Goal: Task Accomplishment & Management: Use online tool/utility

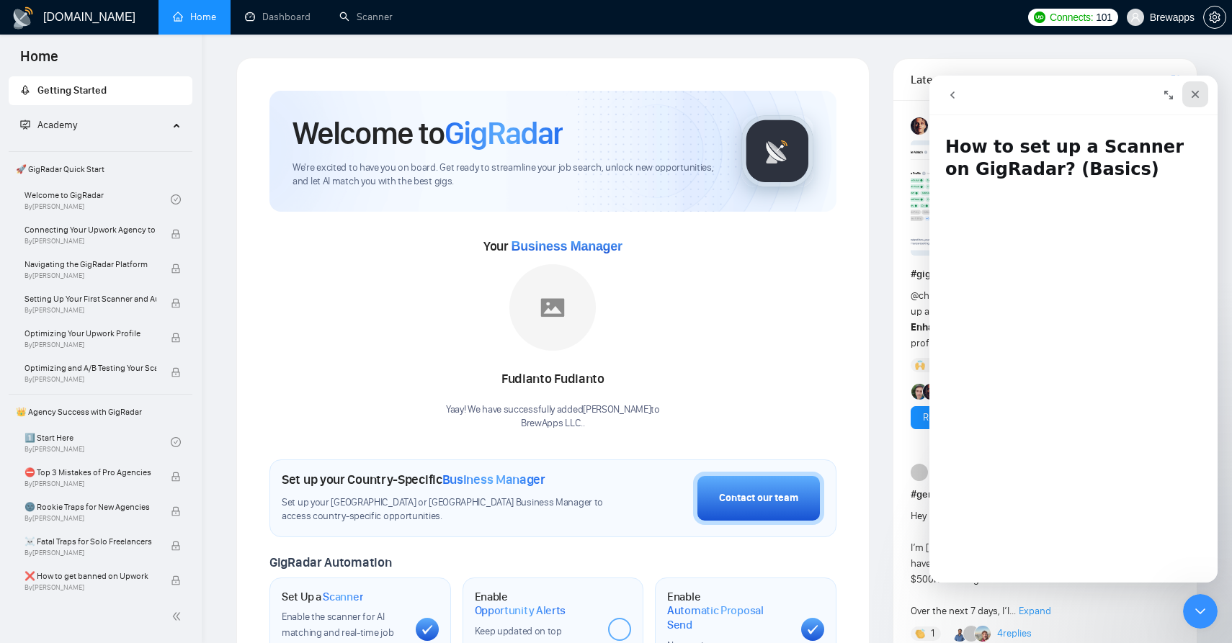
click at [1201, 90] on div "Close" at bounding box center [1195, 94] width 26 height 26
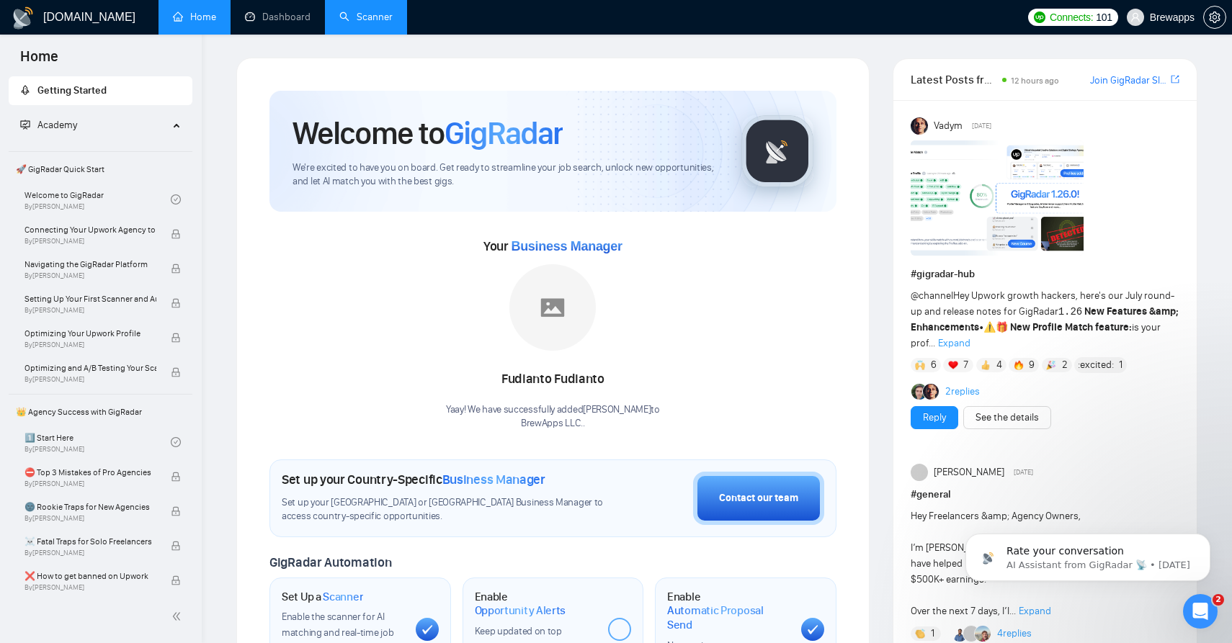
click at [378, 19] on link "Scanner" at bounding box center [365, 17] width 53 height 12
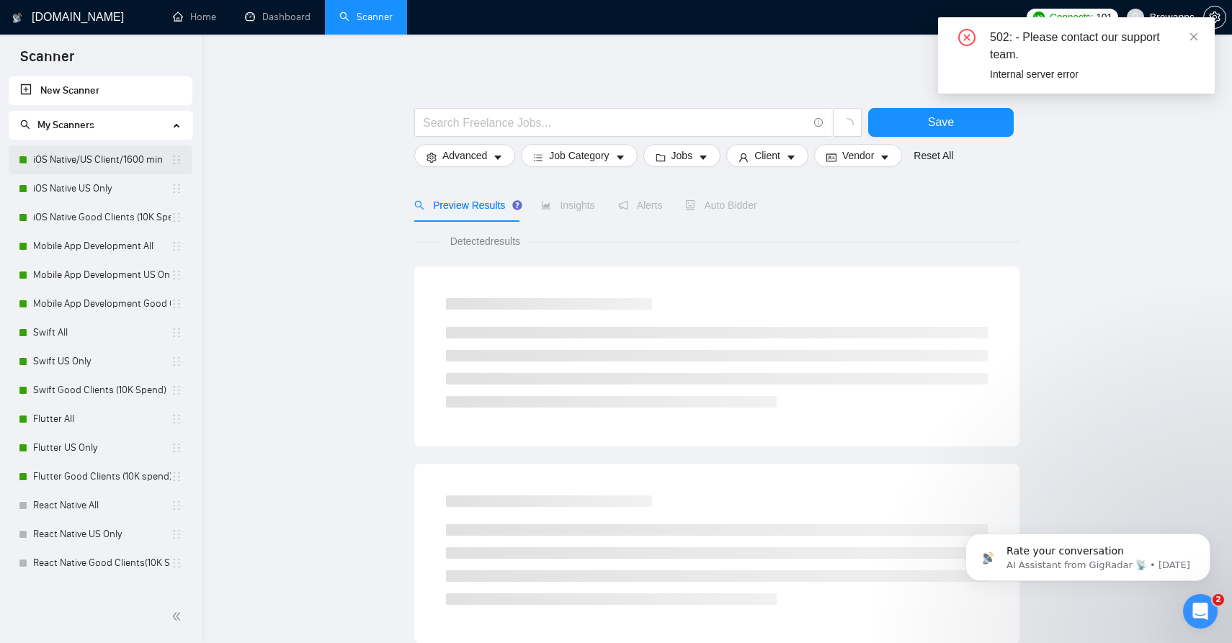
click at [119, 160] on link "iOS Native/US Client/1600 min" at bounding box center [102, 160] width 138 height 29
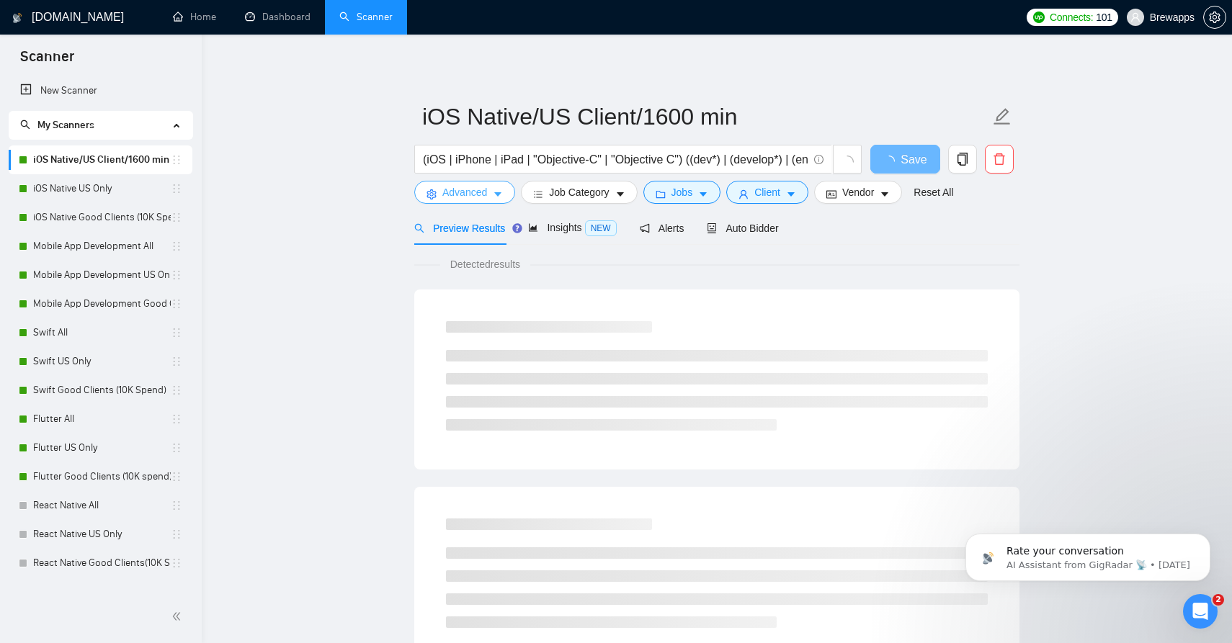
click at [501, 192] on icon "caret-down" at bounding box center [498, 194] width 10 height 10
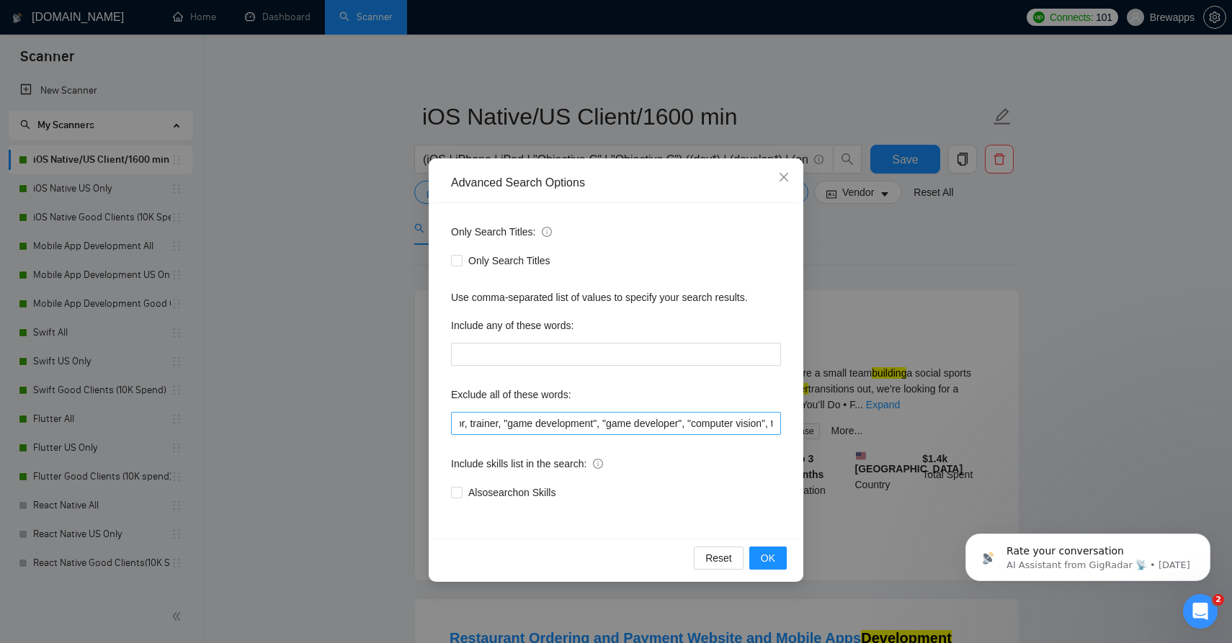
scroll to position [0, 2127]
click at [582, 419] on input "tester, flutterflow, equity, tutoring, kiosk, "on-site", onsite, homework, "rev…" at bounding box center [616, 423] width 330 height 23
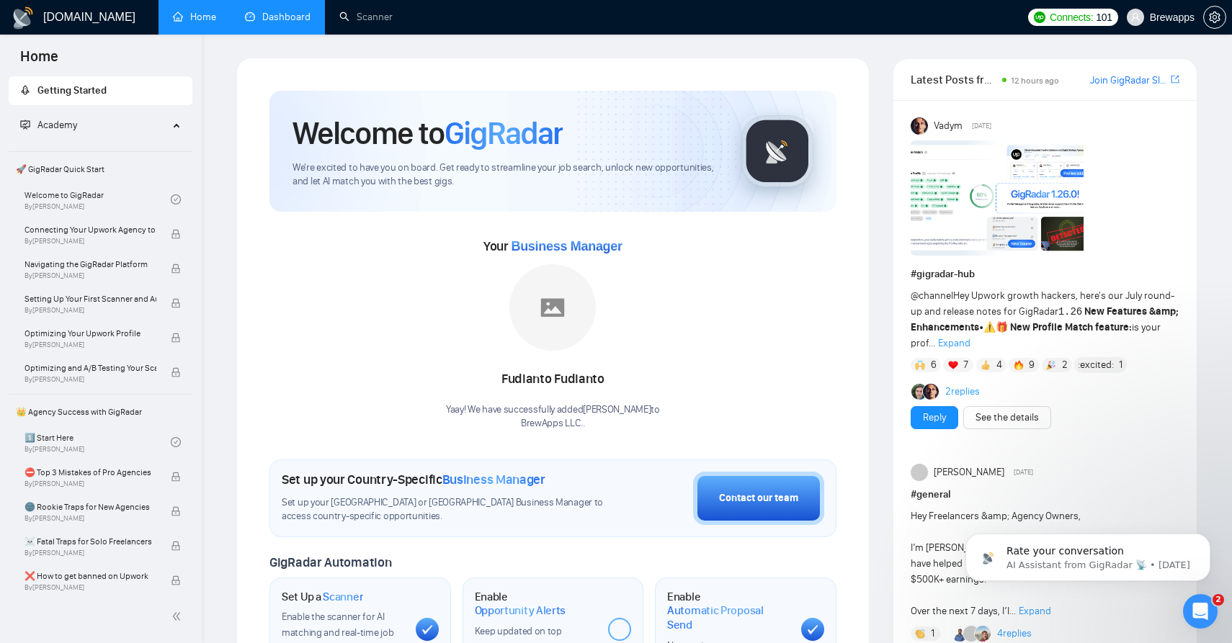
click at [285, 11] on link "Dashboard" at bounding box center [278, 17] width 66 height 12
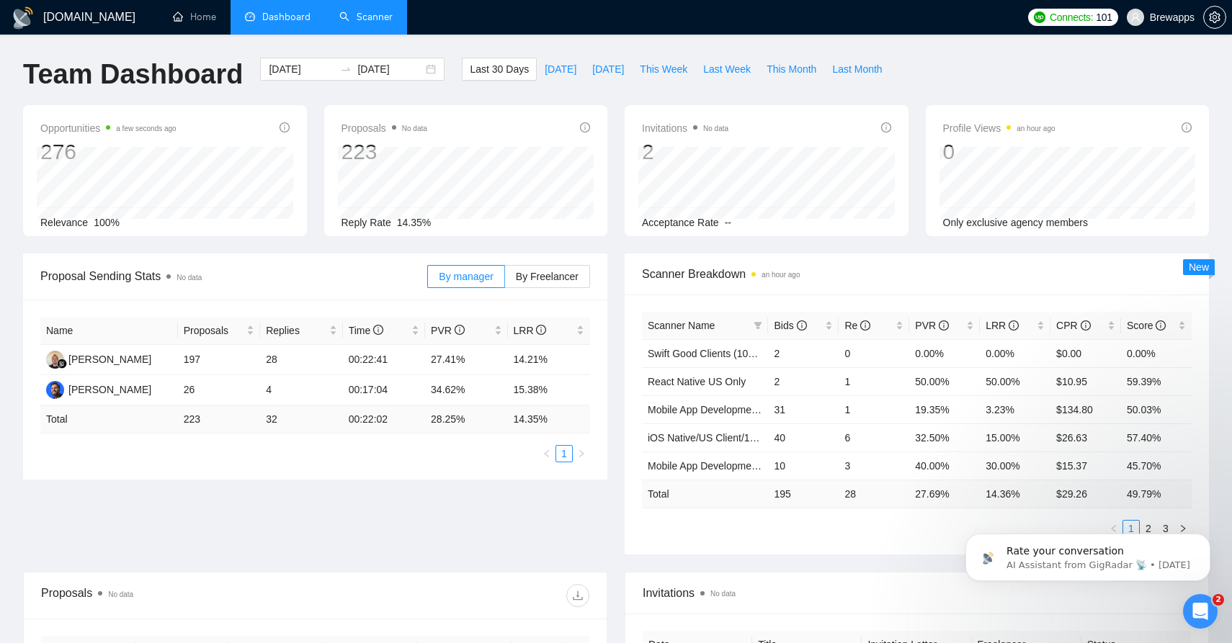
click at [366, 23] on link "Scanner" at bounding box center [365, 17] width 53 height 12
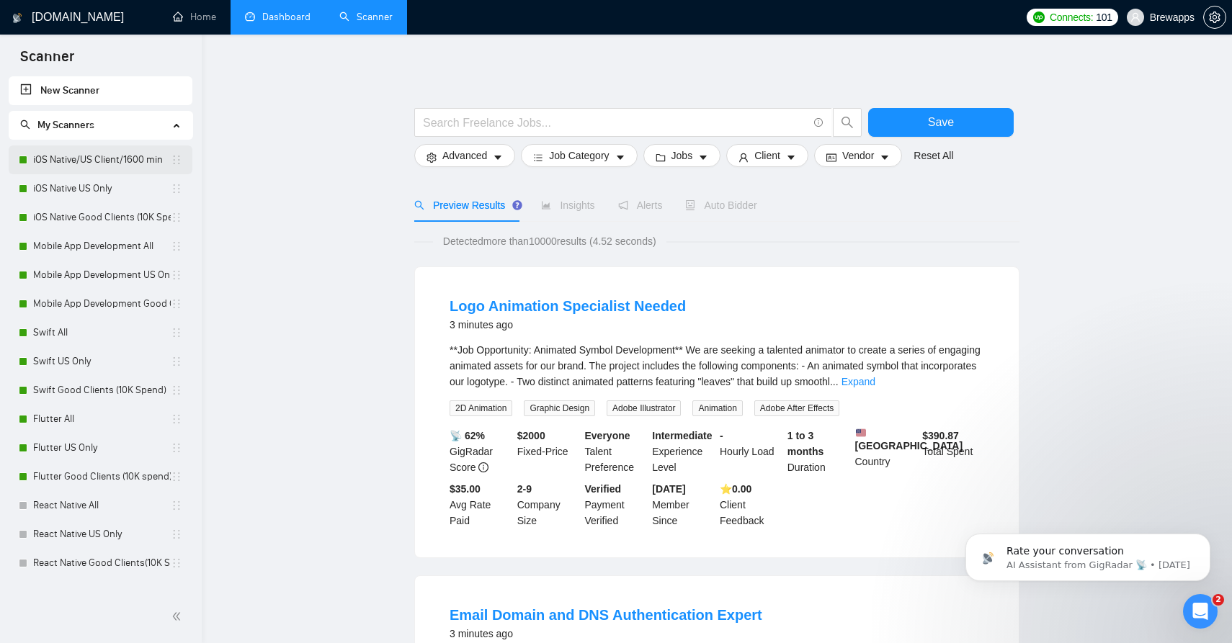
click at [83, 159] on link "iOS Native/US Client/1600 min" at bounding box center [102, 160] width 138 height 29
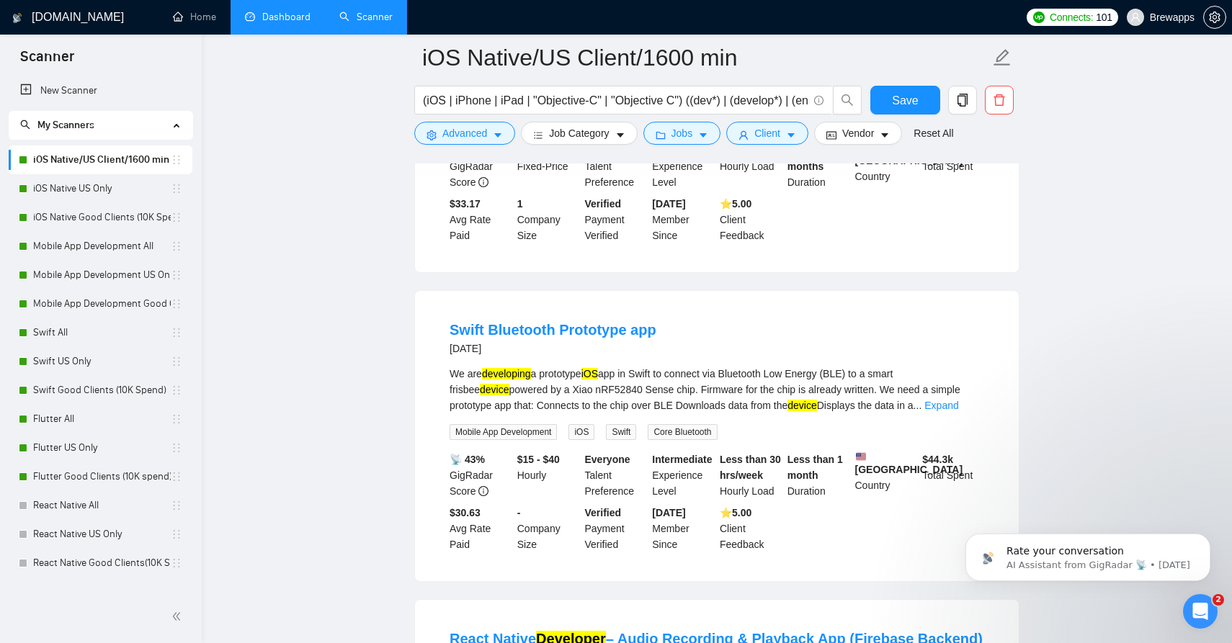
scroll to position [2647, 0]
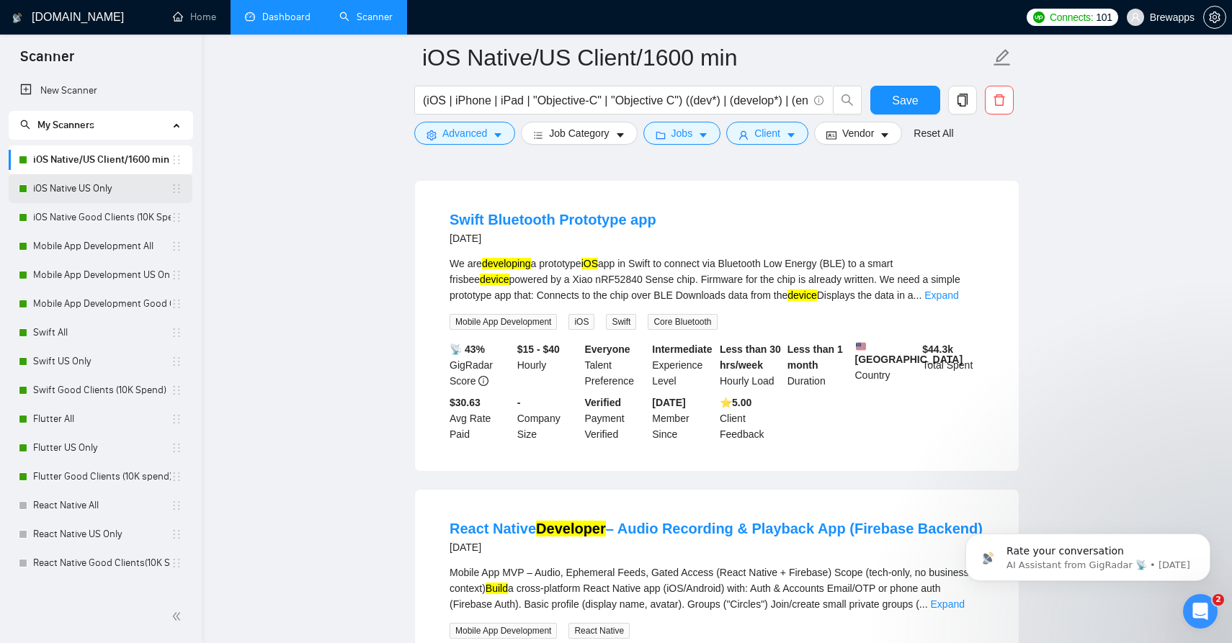
click at [95, 189] on link "iOS Native US Only" at bounding box center [102, 188] width 138 height 29
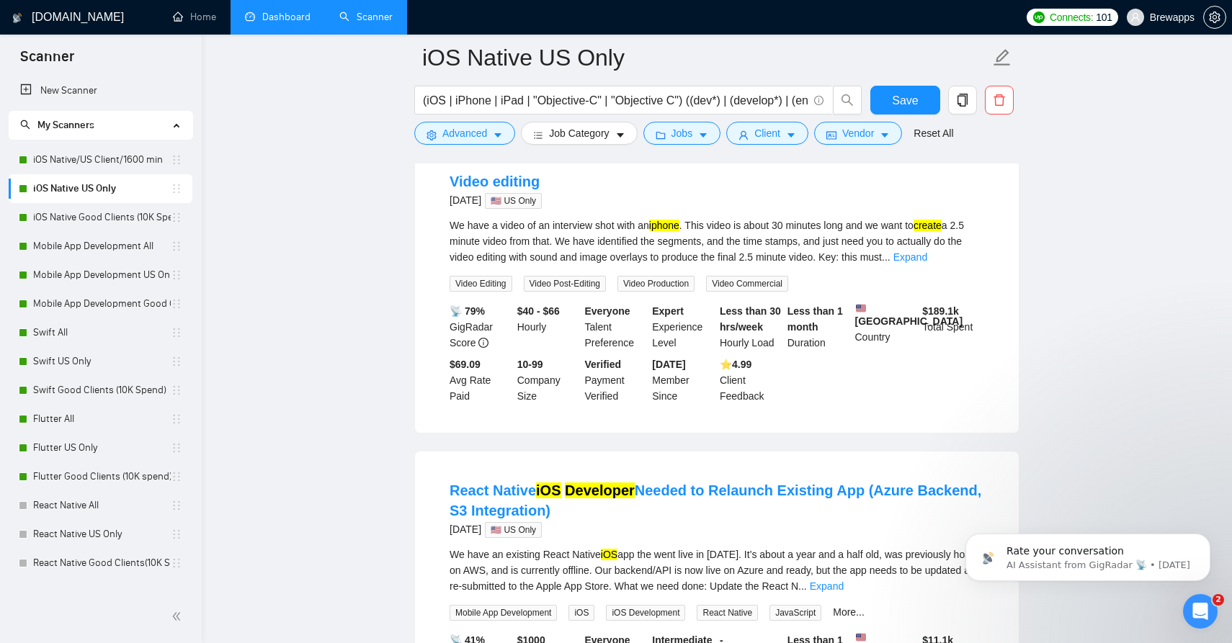
scroll to position [2113, 0]
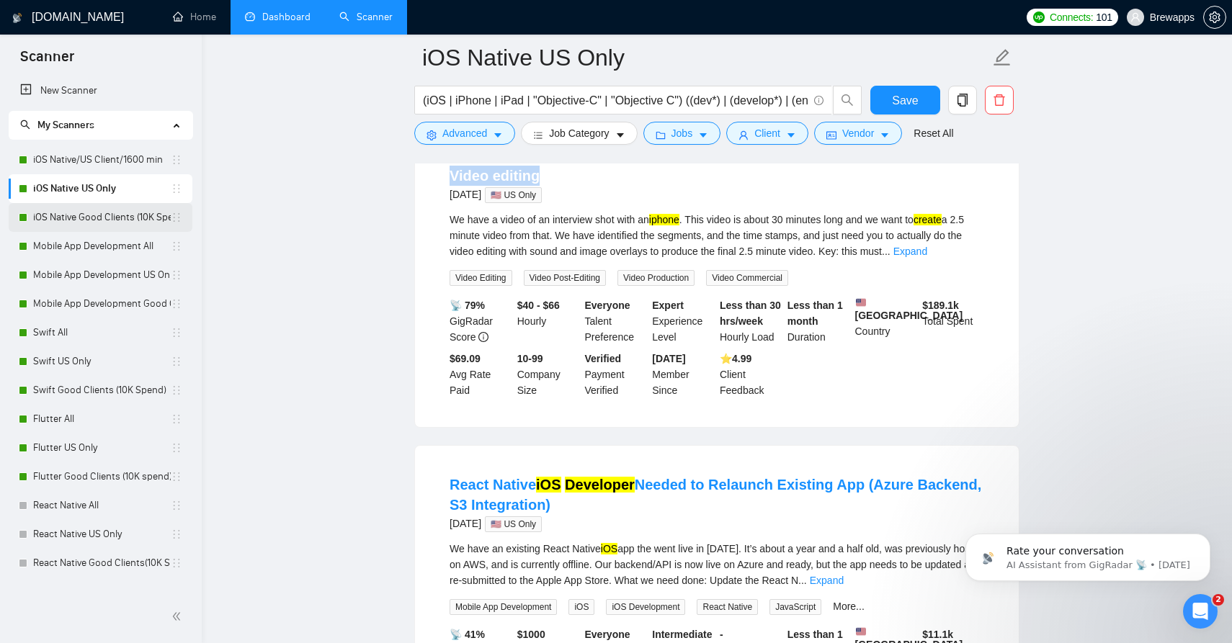
click at [117, 215] on link "iOS Native Good Clients (10K Spend)" at bounding box center [102, 217] width 138 height 29
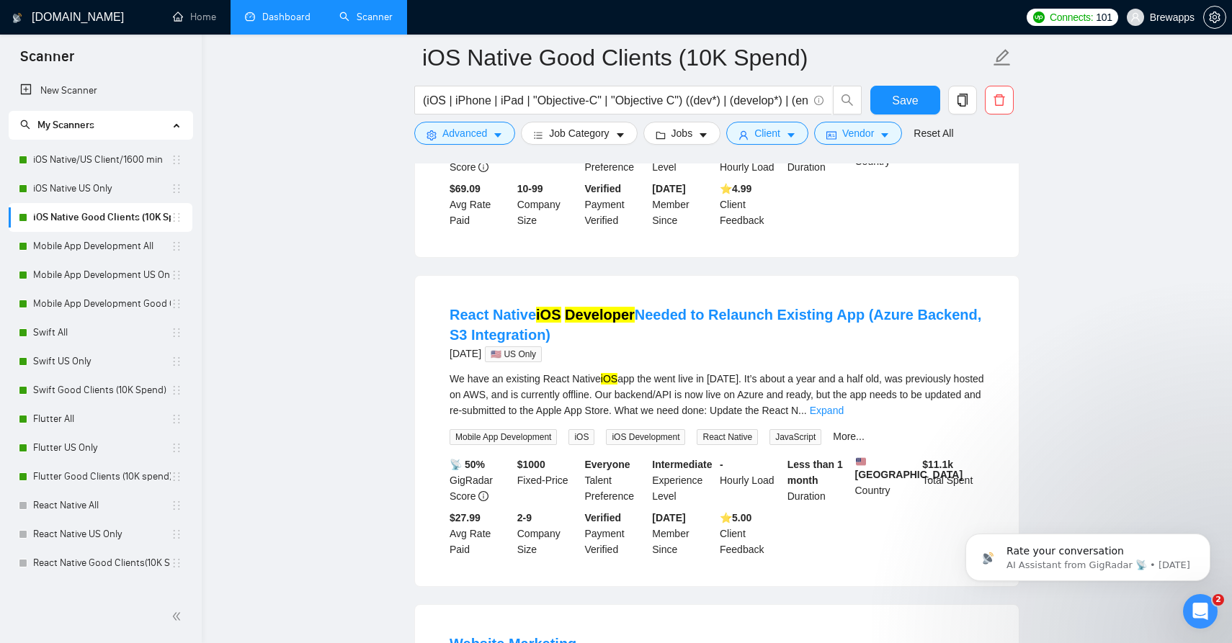
scroll to position [1758, 0]
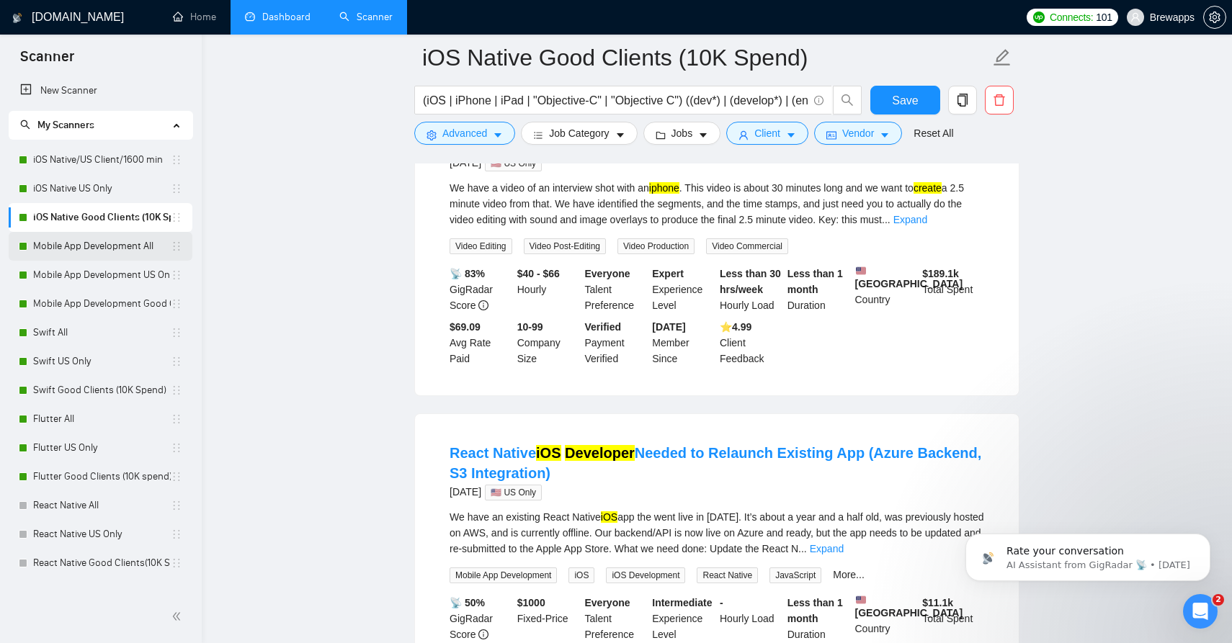
click at [86, 248] on link "Mobile App Development All" at bounding box center [102, 246] width 138 height 29
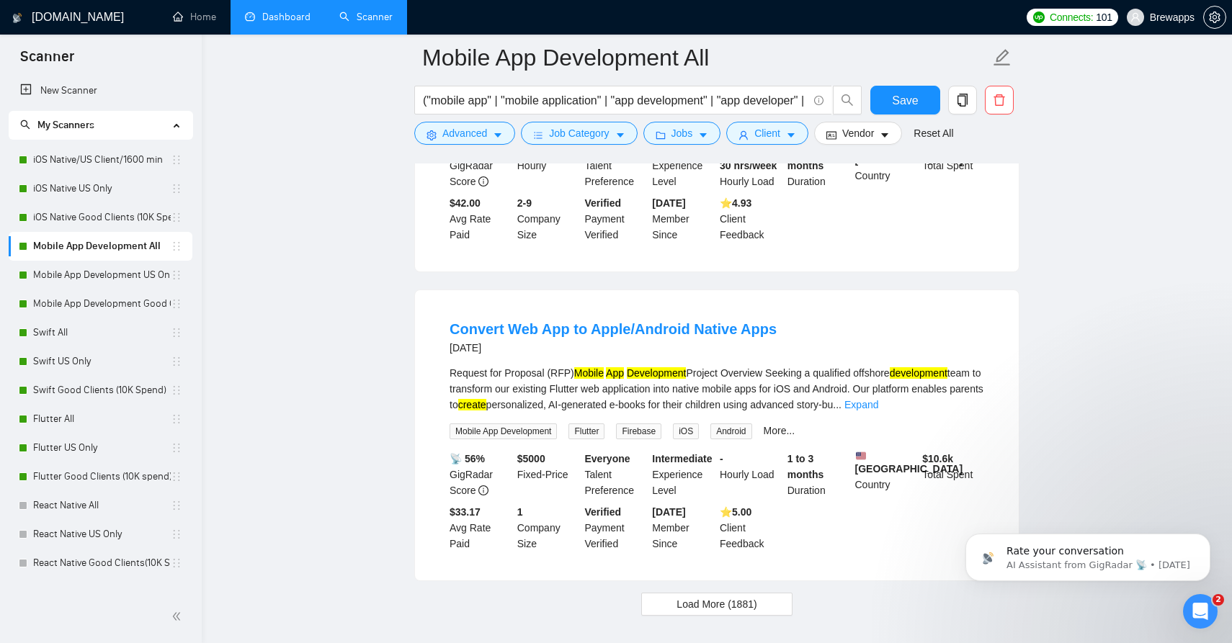
scroll to position [2991, 0]
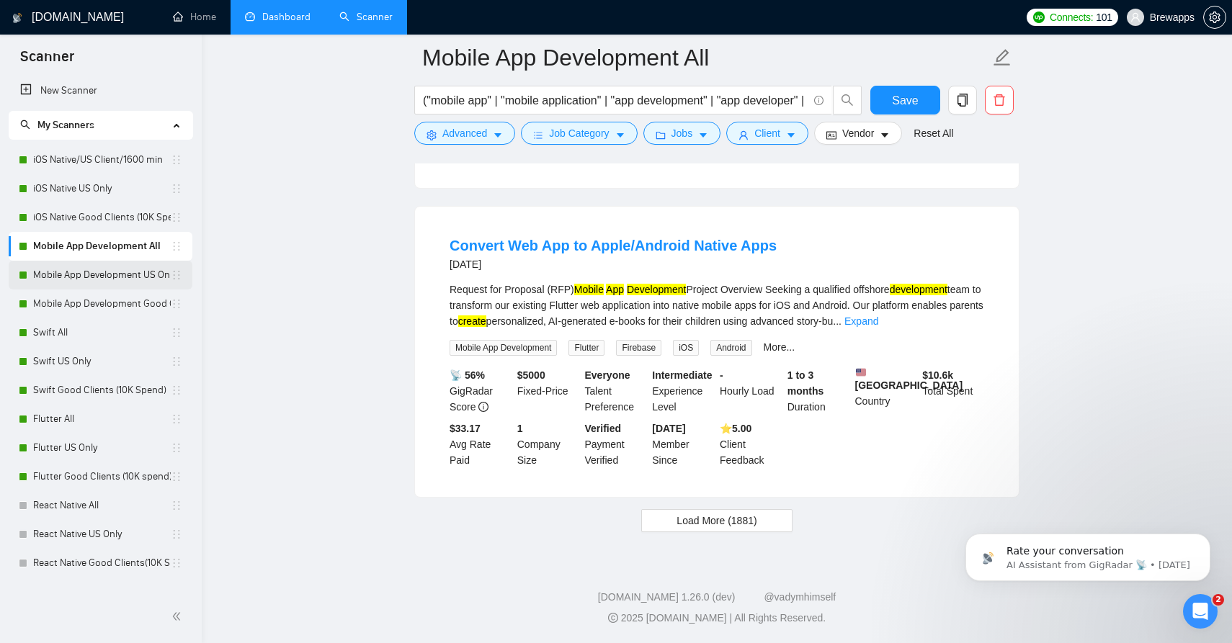
click at [113, 274] on link "Mobile App Development US Only" at bounding box center [102, 275] width 138 height 29
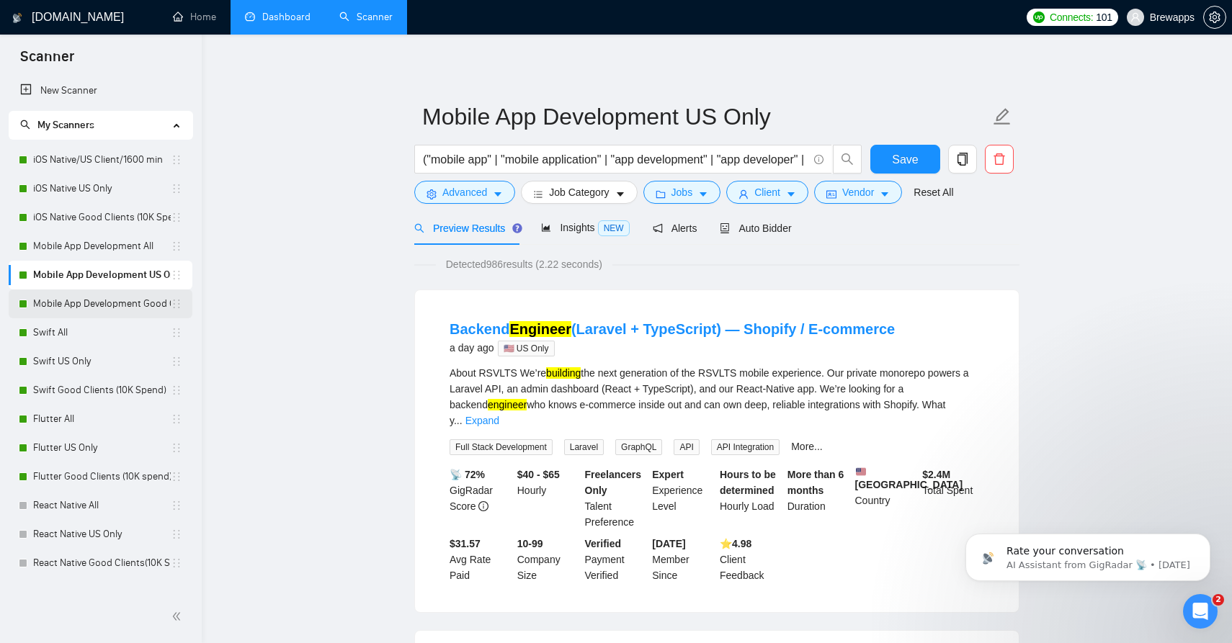
click at [91, 305] on link "Mobile App Development Good Clients (15K Spend)" at bounding box center [102, 304] width 138 height 29
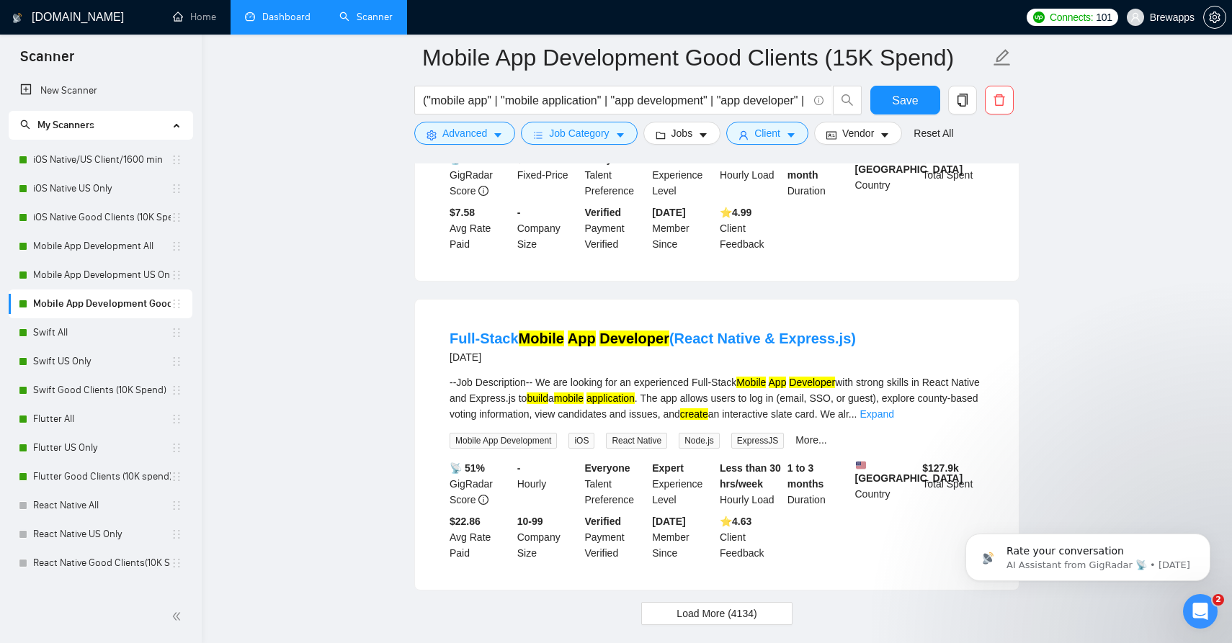
scroll to position [2975, 0]
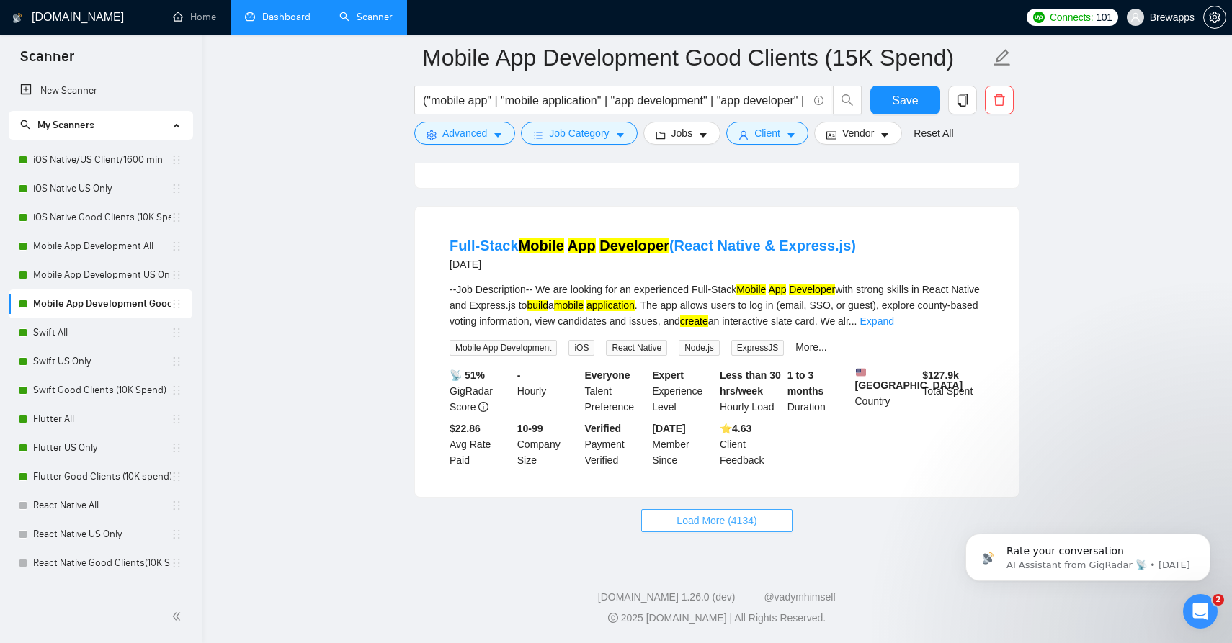
click at [701, 522] on span "Load More (4134)" at bounding box center [716, 521] width 80 height 16
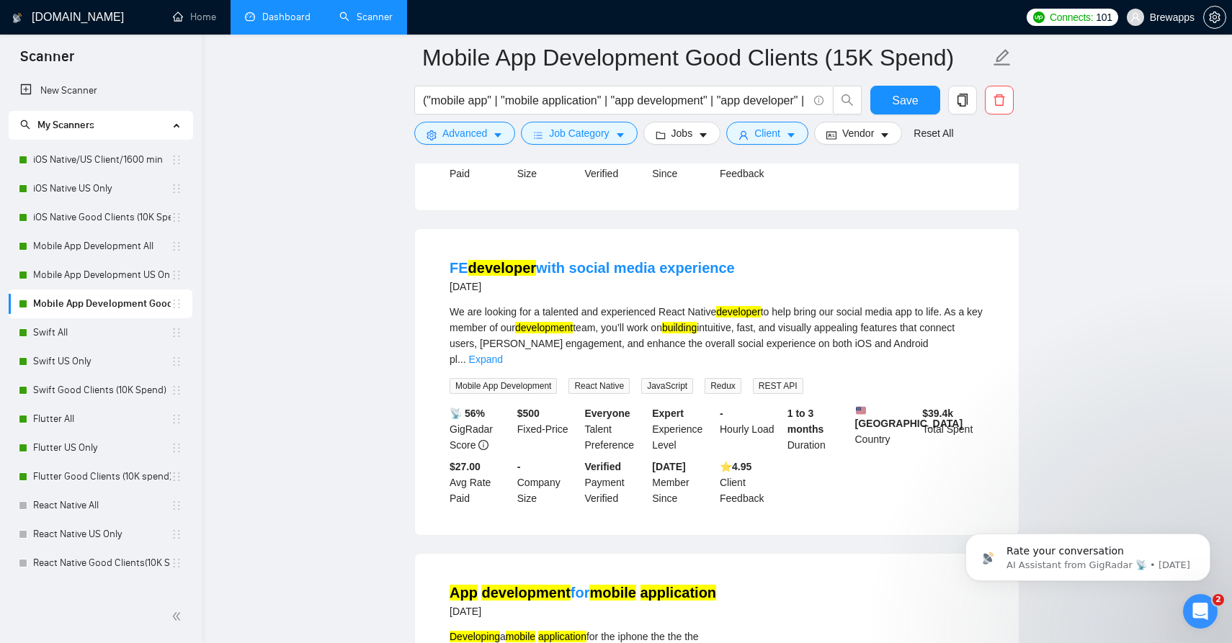
scroll to position [3209, 0]
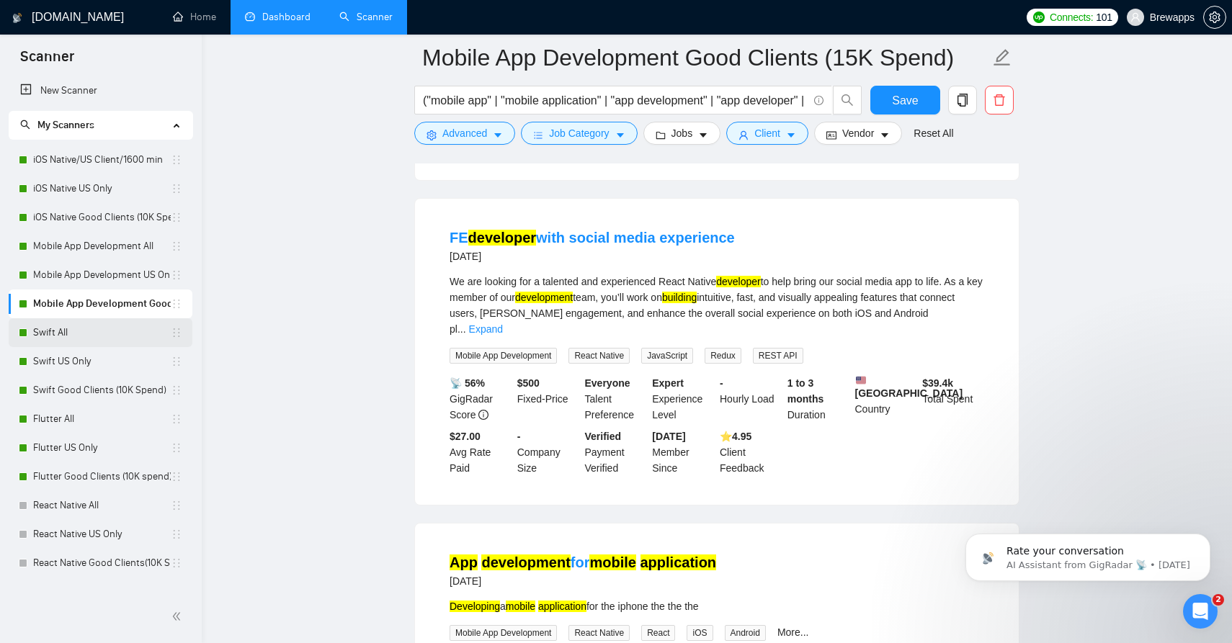
click at [98, 332] on link "Swift All" at bounding box center [102, 332] width 138 height 29
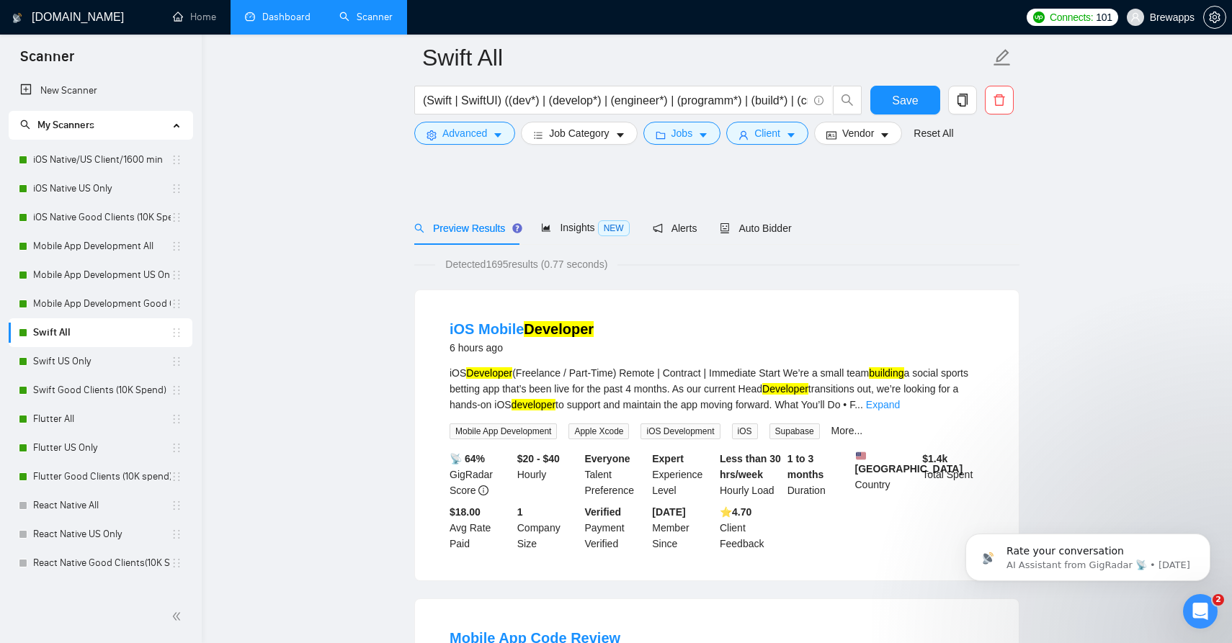
scroll to position [1575, 0]
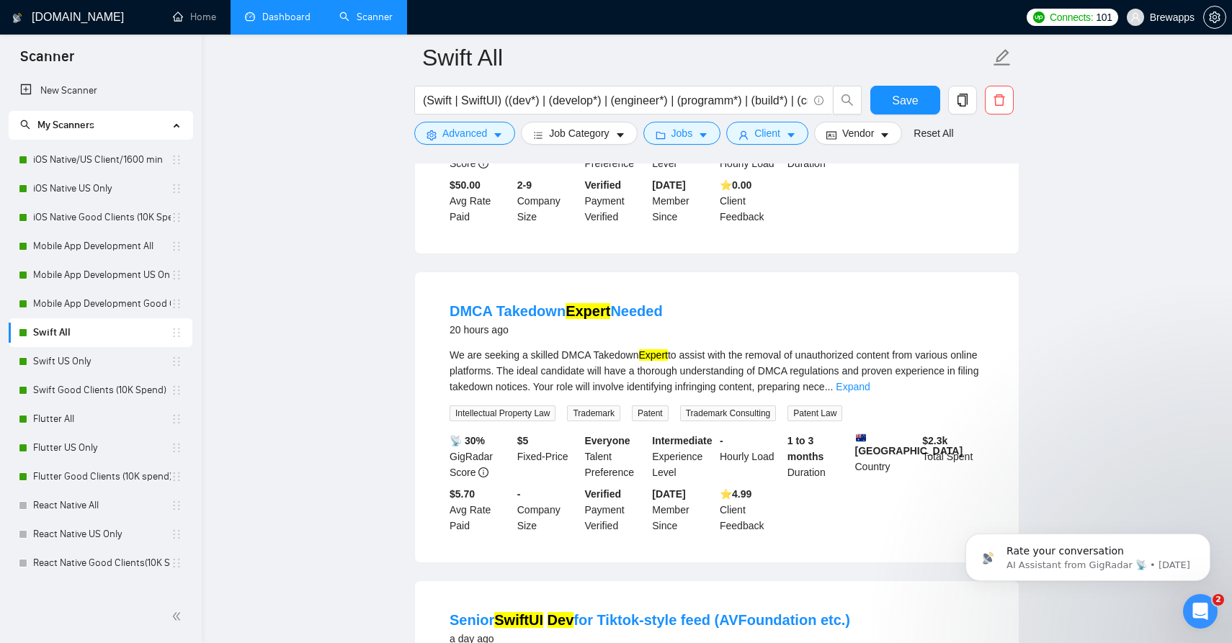
click at [491, 380] on div "We are seeking a skilled DMCA Takedown Expert to assist with the removal of una…" at bounding box center [717, 371] width 535 height 48
click at [870, 393] on link "Expand" at bounding box center [853, 387] width 34 height 12
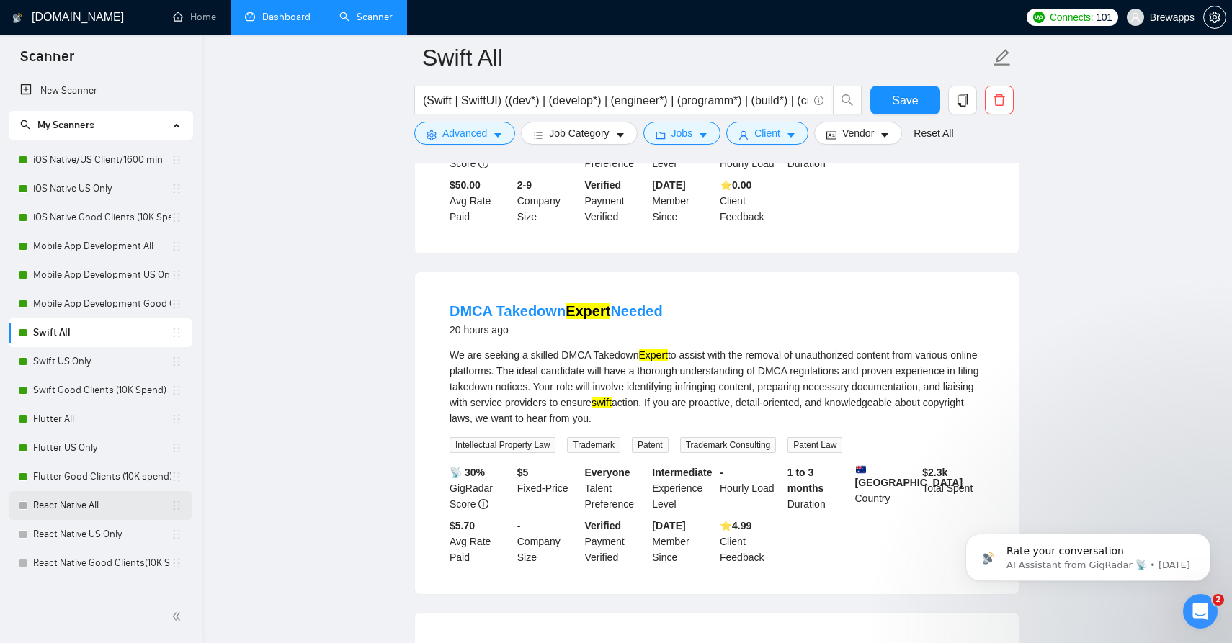
click at [99, 500] on link "React Native All" at bounding box center [102, 505] width 138 height 29
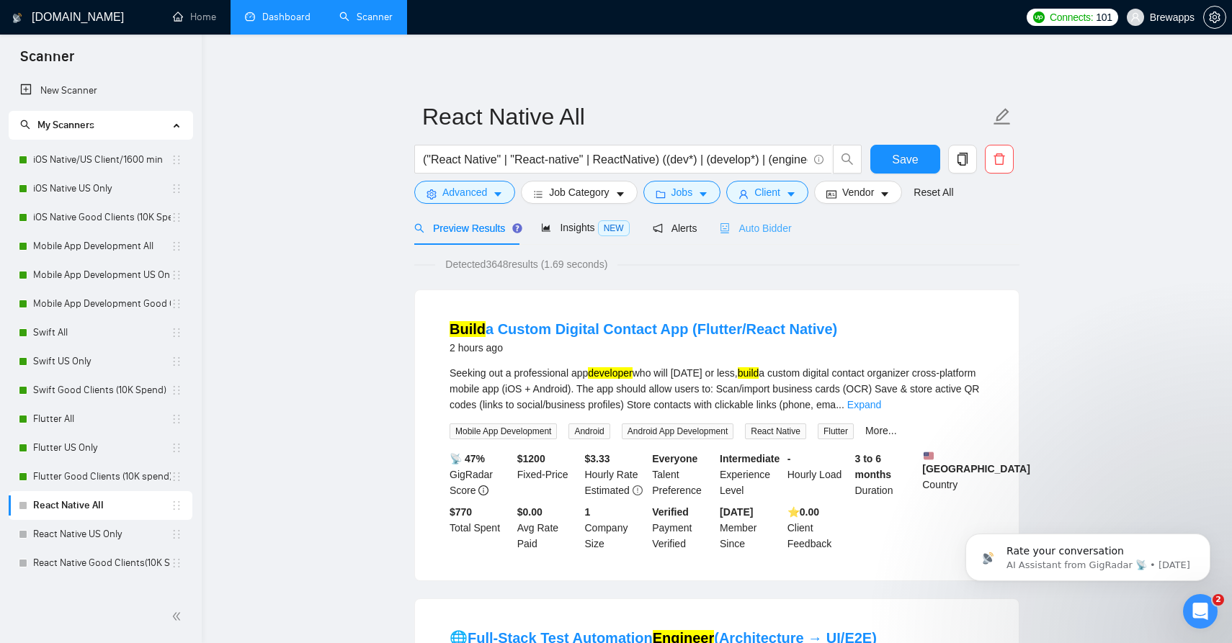
click at [764, 236] on div "Auto Bidder" at bounding box center [755, 228] width 71 height 34
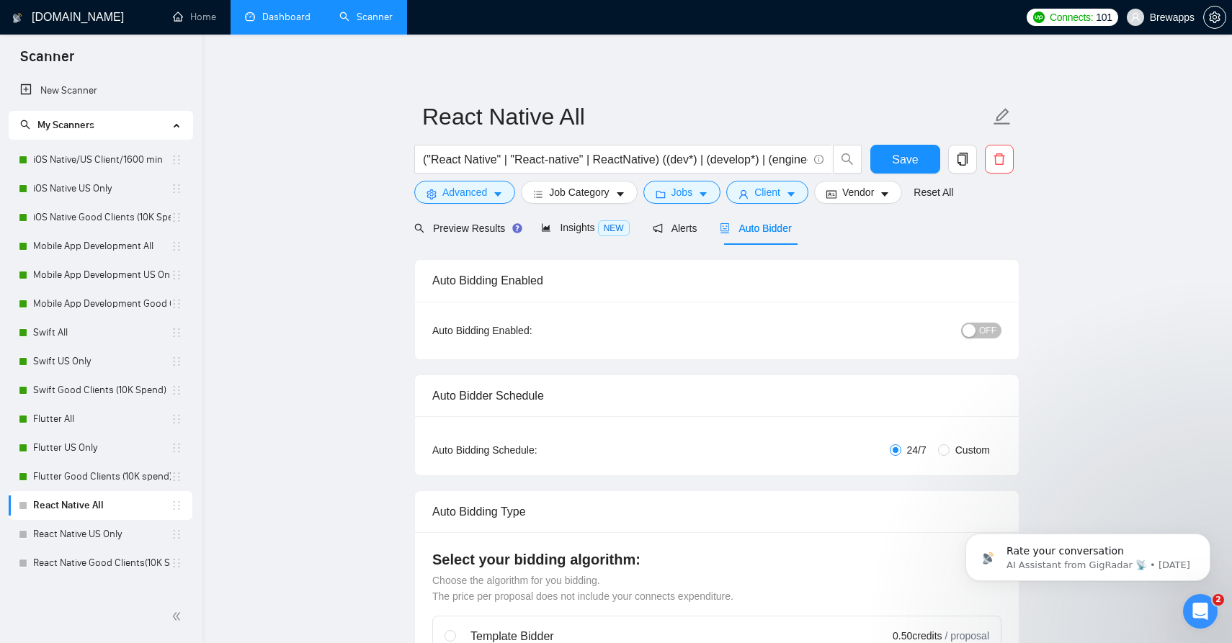
click at [979, 326] on button "OFF" at bounding box center [981, 331] width 40 height 16
click at [913, 158] on span "Save" at bounding box center [905, 160] width 26 height 18
click at [102, 541] on link "React Native US Only" at bounding box center [102, 534] width 138 height 29
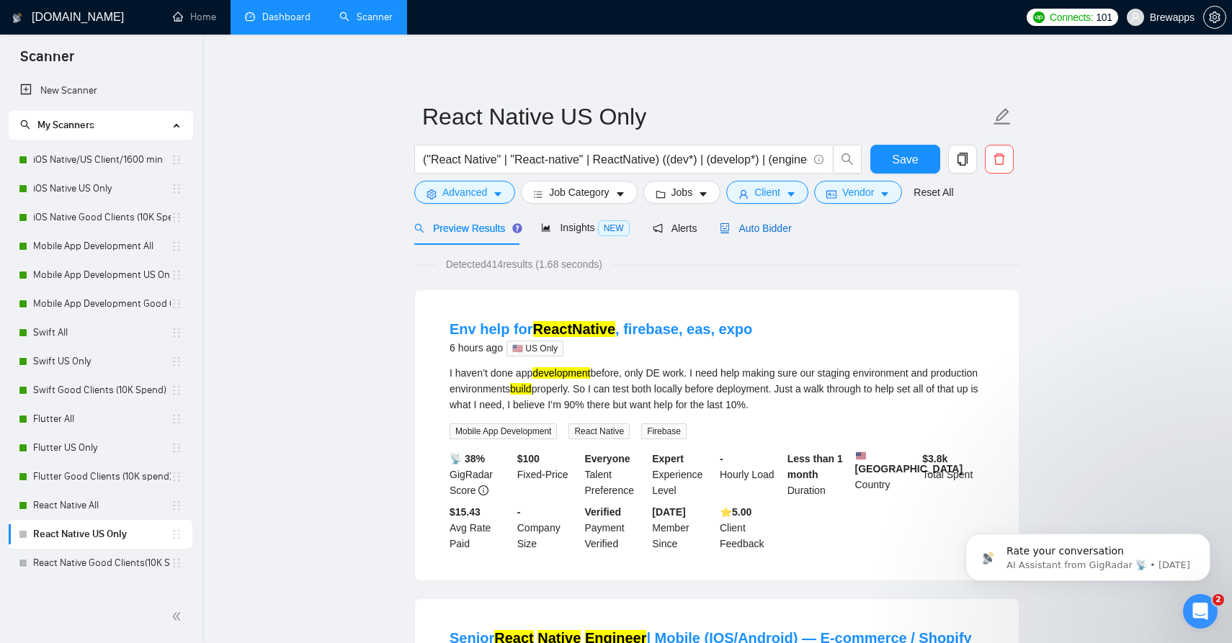
click at [781, 228] on span "Auto Bidder" at bounding box center [755, 229] width 71 height 12
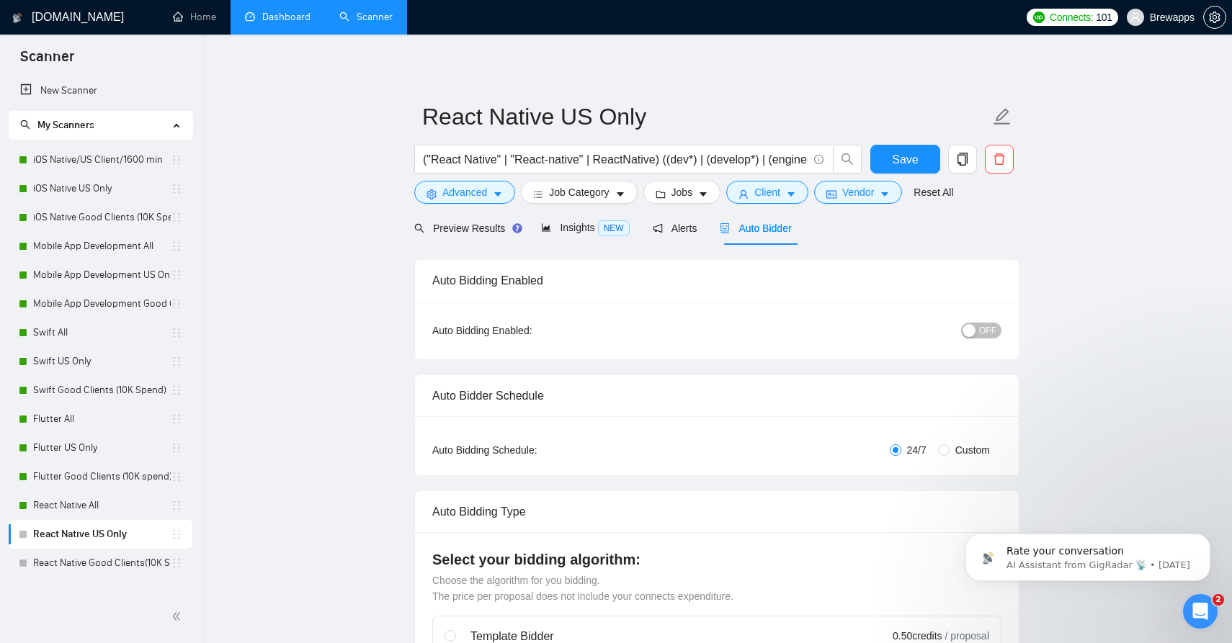
click at [971, 323] on button "OFF" at bounding box center [981, 331] width 40 height 16
click at [913, 156] on span "Save" at bounding box center [905, 160] width 26 height 18
click at [672, 191] on button "Jobs" at bounding box center [682, 192] width 78 height 23
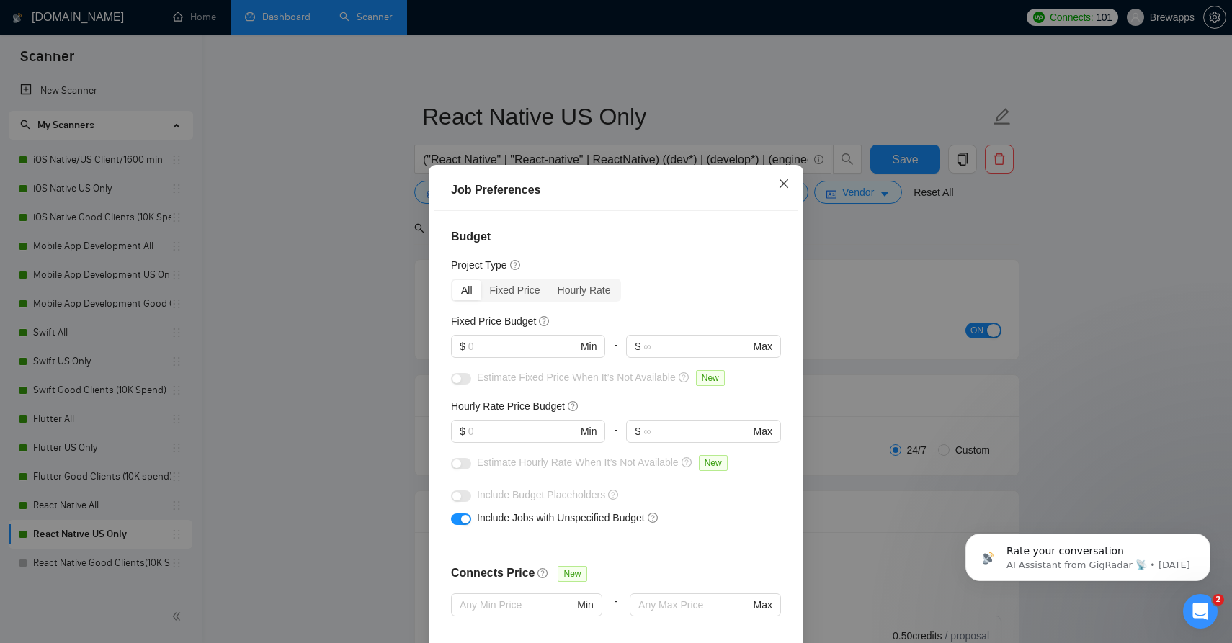
click at [783, 184] on icon "close" at bounding box center [783, 183] width 9 height 9
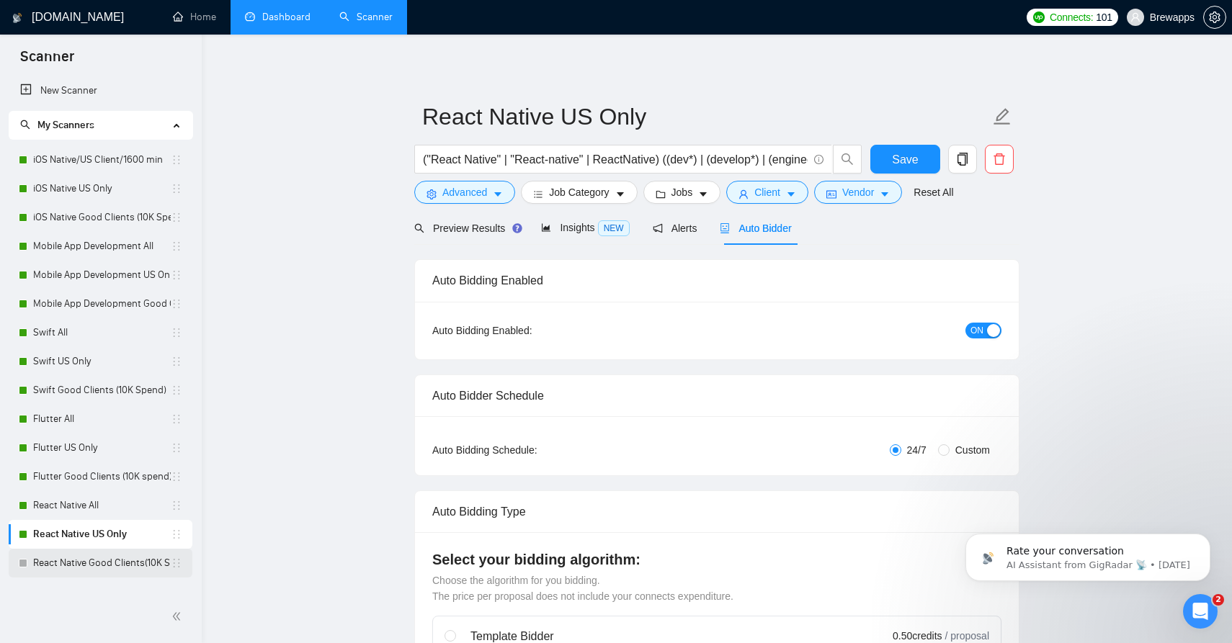
click at [97, 561] on link "React Native Good Clients(10K Spend)" at bounding box center [102, 563] width 138 height 29
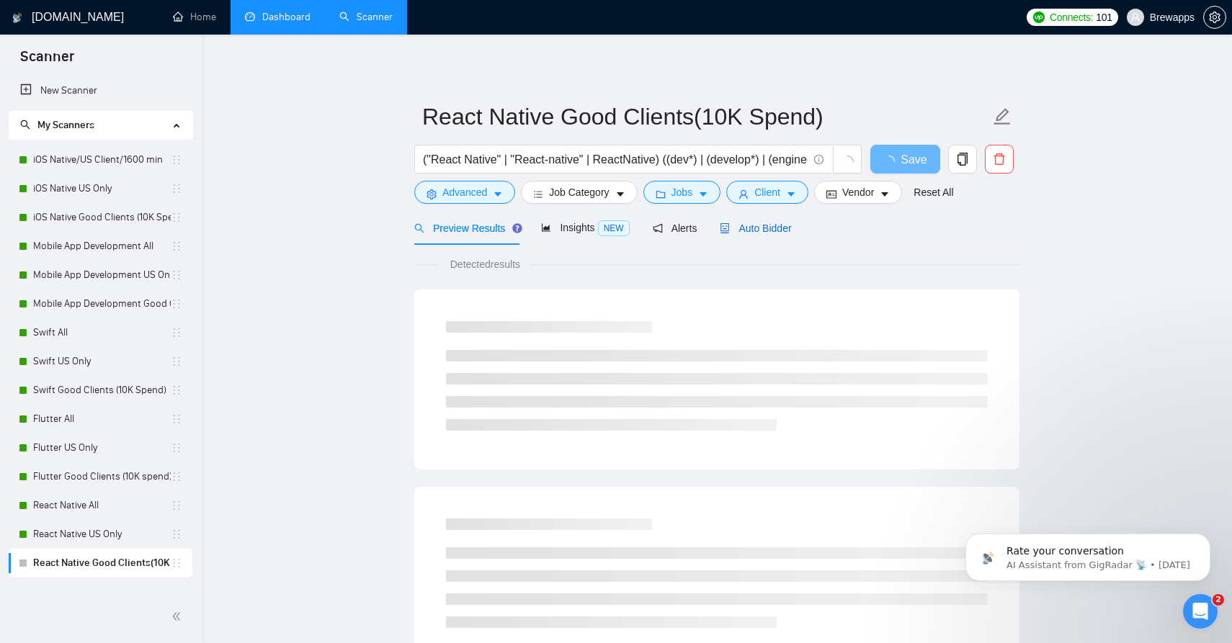
click at [766, 233] on span "Auto Bidder" at bounding box center [755, 229] width 71 height 12
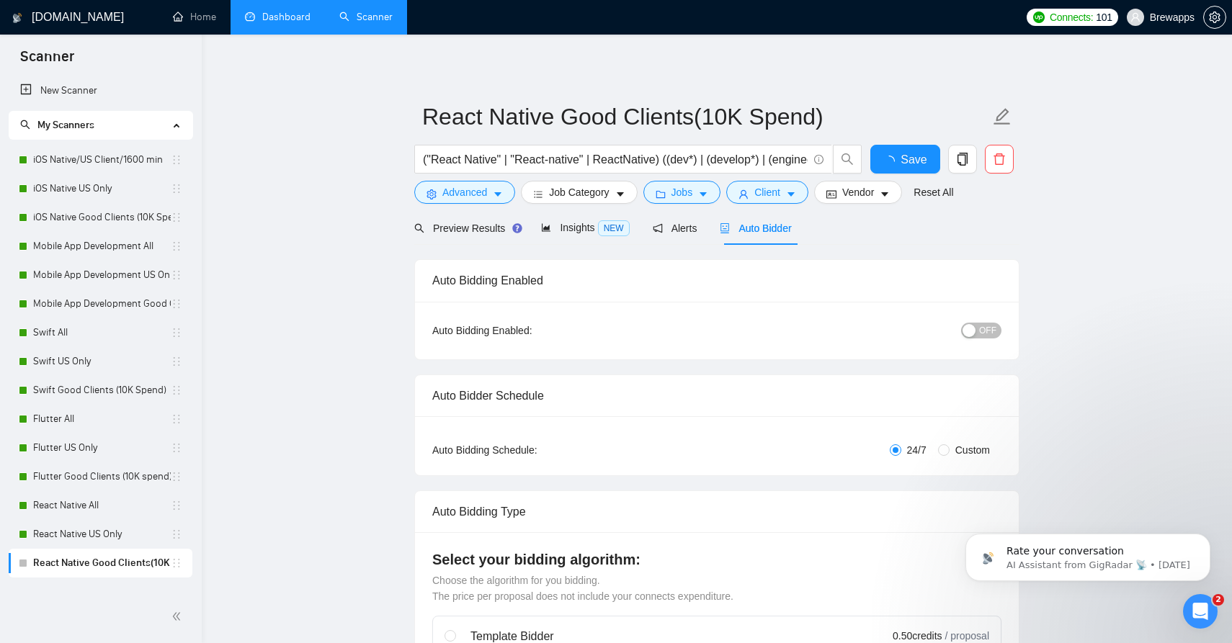
click at [975, 328] on div "button" at bounding box center [968, 330] width 13 height 13
click at [907, 161] on span "Save" at bounding box center [905, 160] width 26 height 18
click at [688, 200] on span "Jobs" at bounding box center [682, 192] width 22 height 16
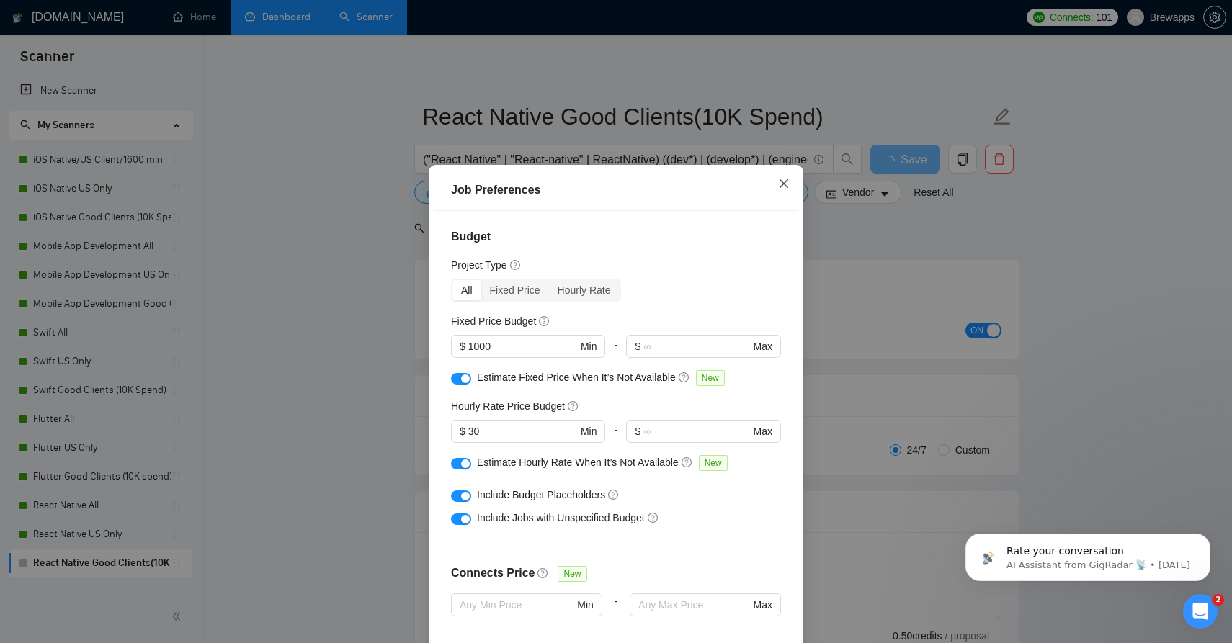
click at [782, 185] on icon "close" at bounding box center [783, 183] width 9 height 9
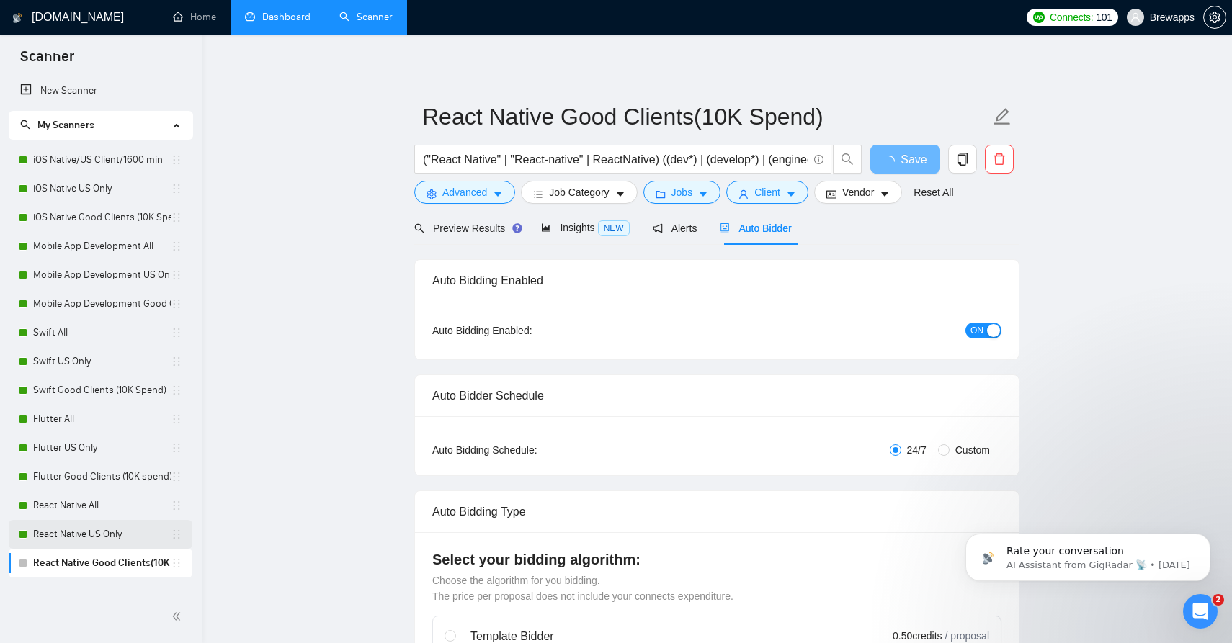
click at [72, 532] on link "React Native US Only" at bounding box center [102, 534] width 138 height 29
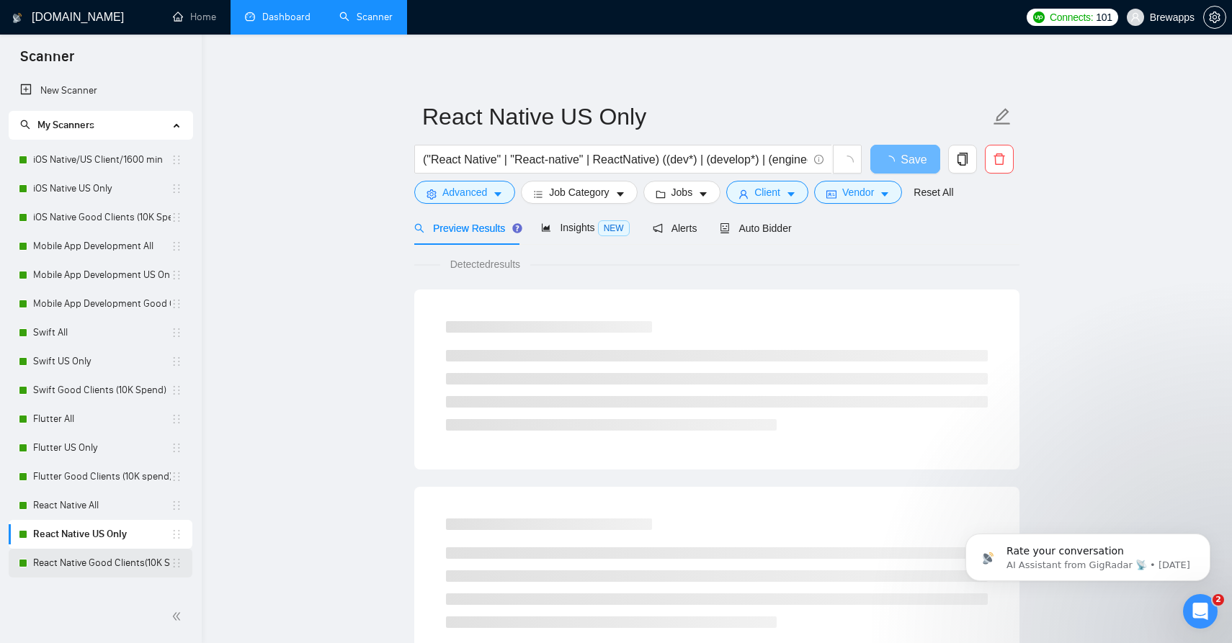
click at [79, 558] on link "React Native Good Clients(10K Spend)" at bounding box center [102, 563] width 138 height 29
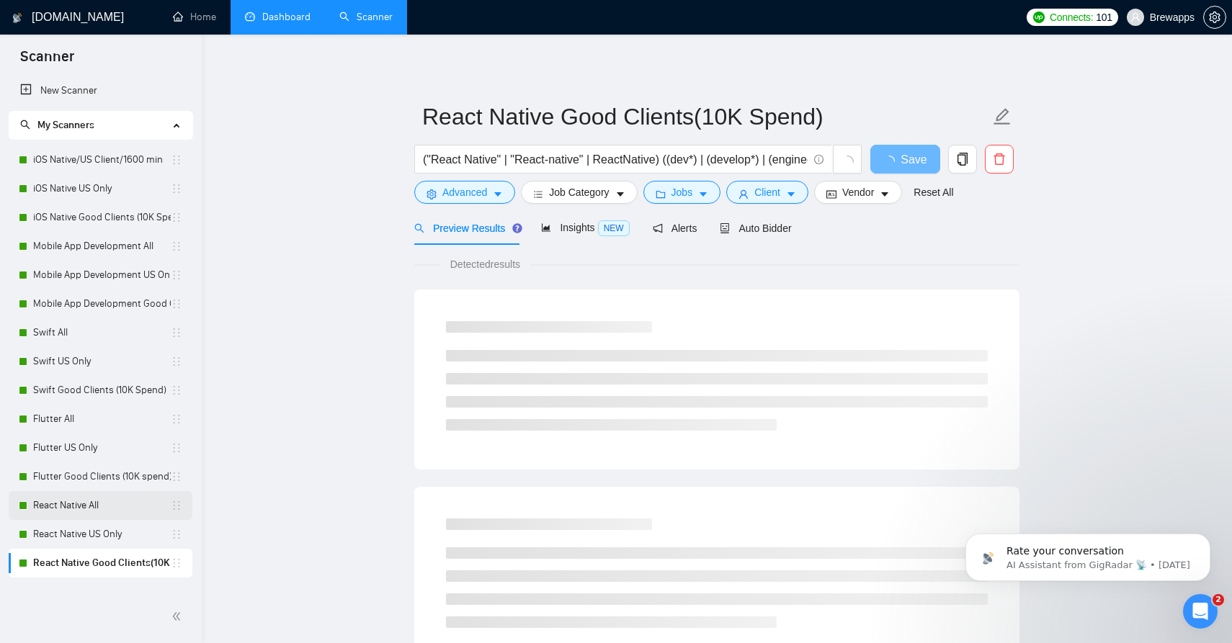
click at [87, 508] on link "React Native All" at bounding box center [102, 505] width 138 height 29
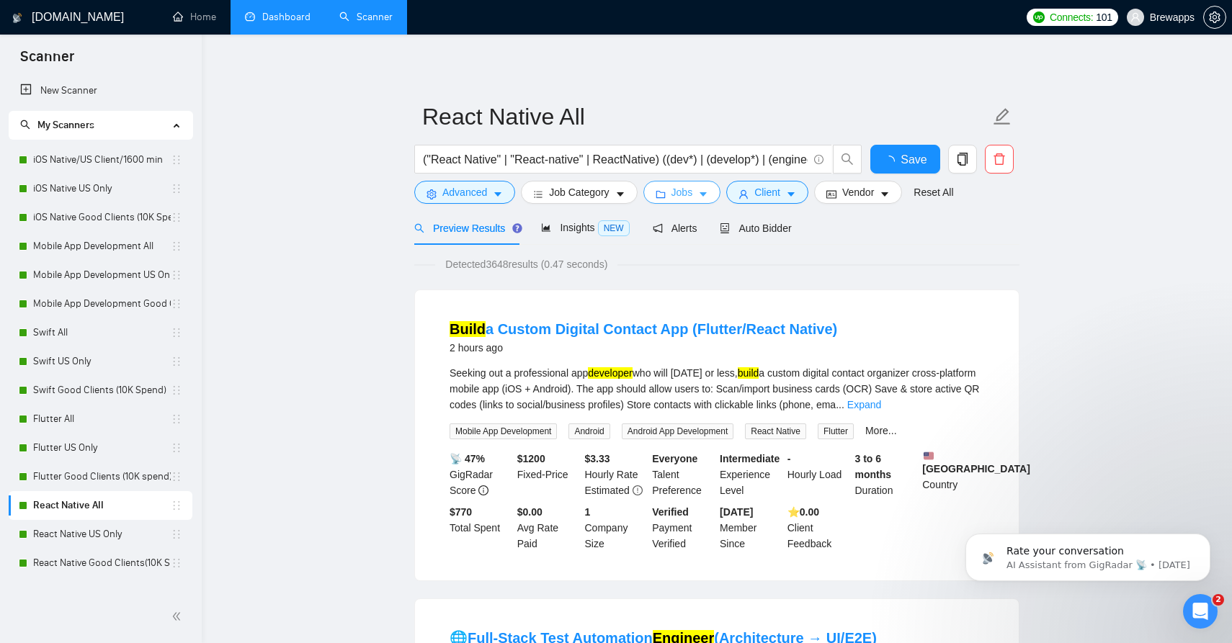
click at [700, 186] on button "Jobs" at bounding box center [682, 192] width 78 height 23
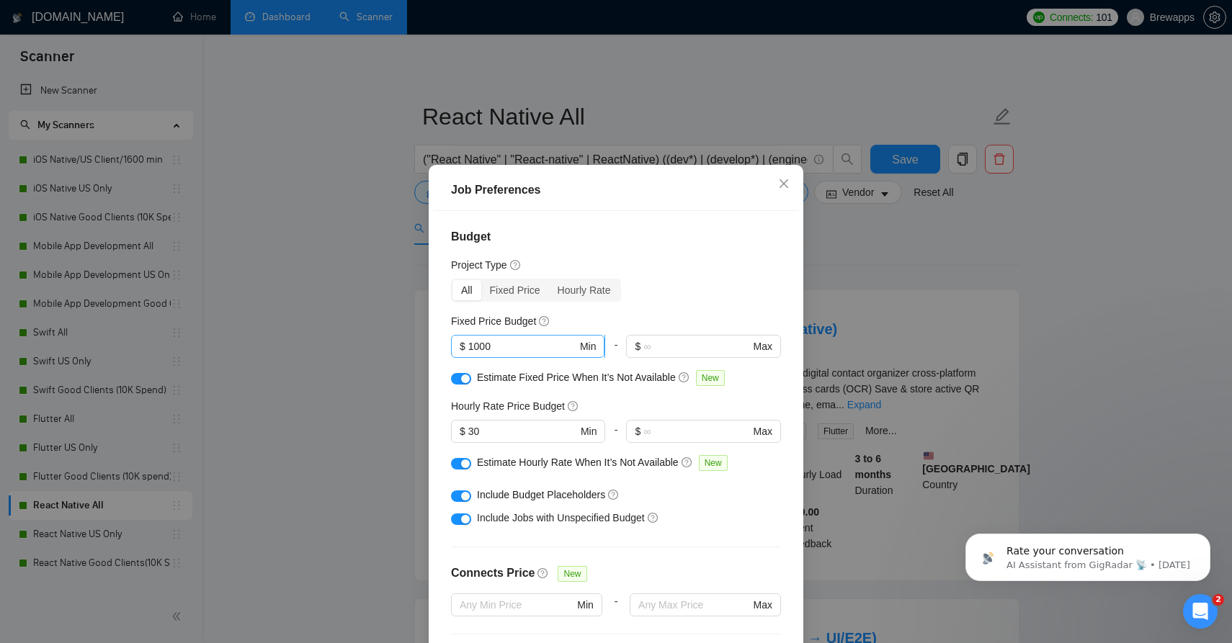
click at [474, 345] on input "1000" at bounding box center [522, 347] width 109 height 16
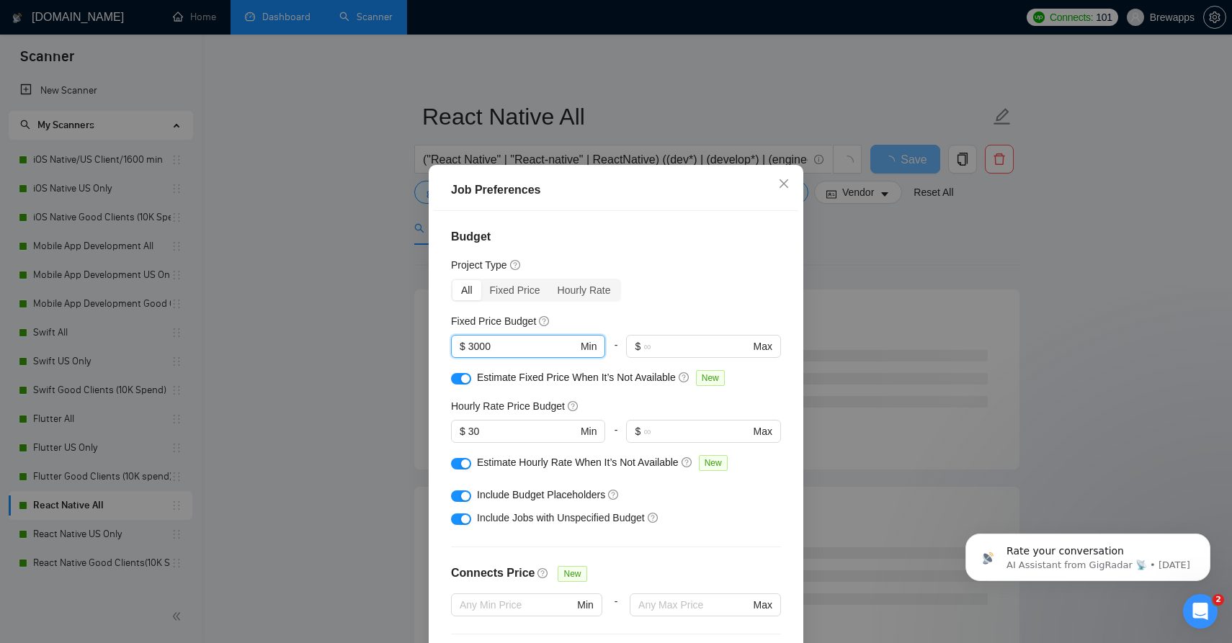
type input "3000"
click at [461, 379] on div "button" at bounding box center [465, 379] width 9 height 9
click at [465, 463] on div "button" at bounding box center [465, 464] width 9 height 9
click at [464, 498] on div "button" at bounding box center [465, 496] width 9 height 9
click at [464, 520] on div "button" at bounding box center [465, 519] width 9 height 9
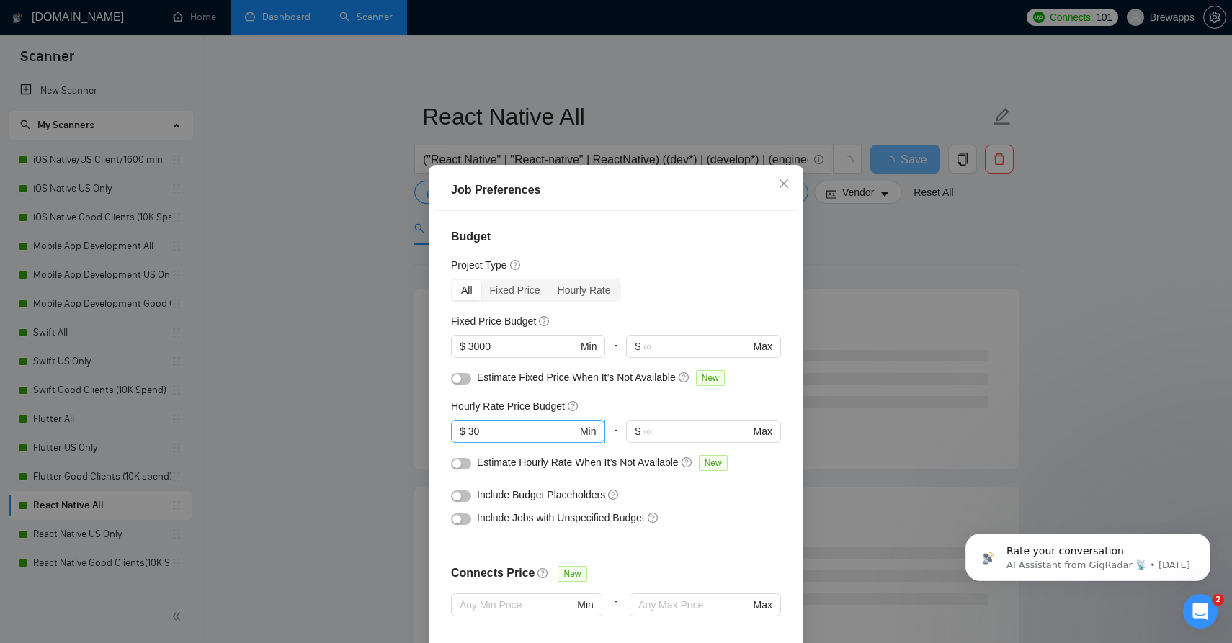
click at [503, 426] on input "30" at bounding box center [522, 432] width 109 height 16
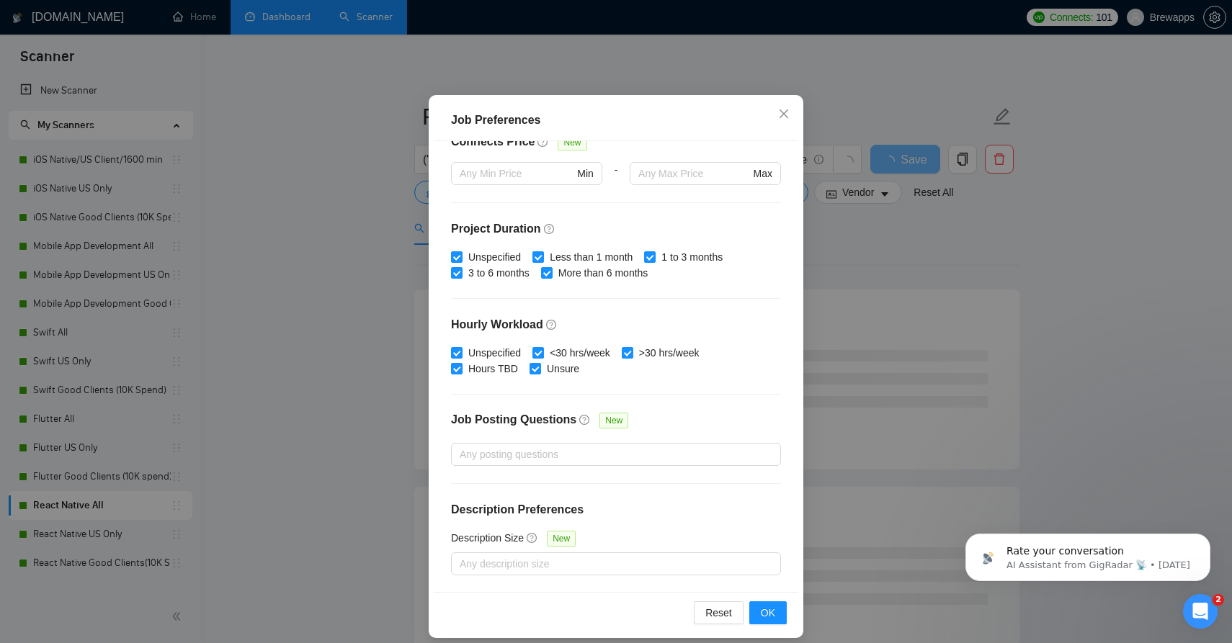
scroll to position [81, 0]
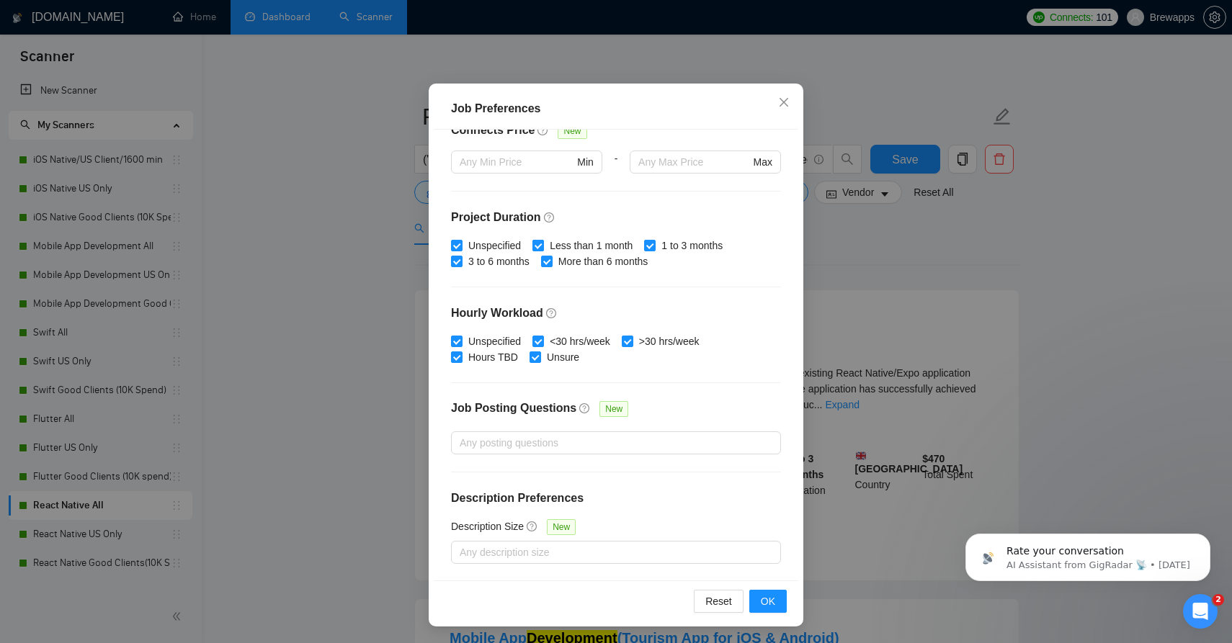
type input "40"
click at [542, 246] on input "Less than 1 month" at bounding box center [537, 245] width 10 height 10
checkbox input "false"
click at [768, 598] on span "OK" at bounding box center [768, 602] width 14 height 16
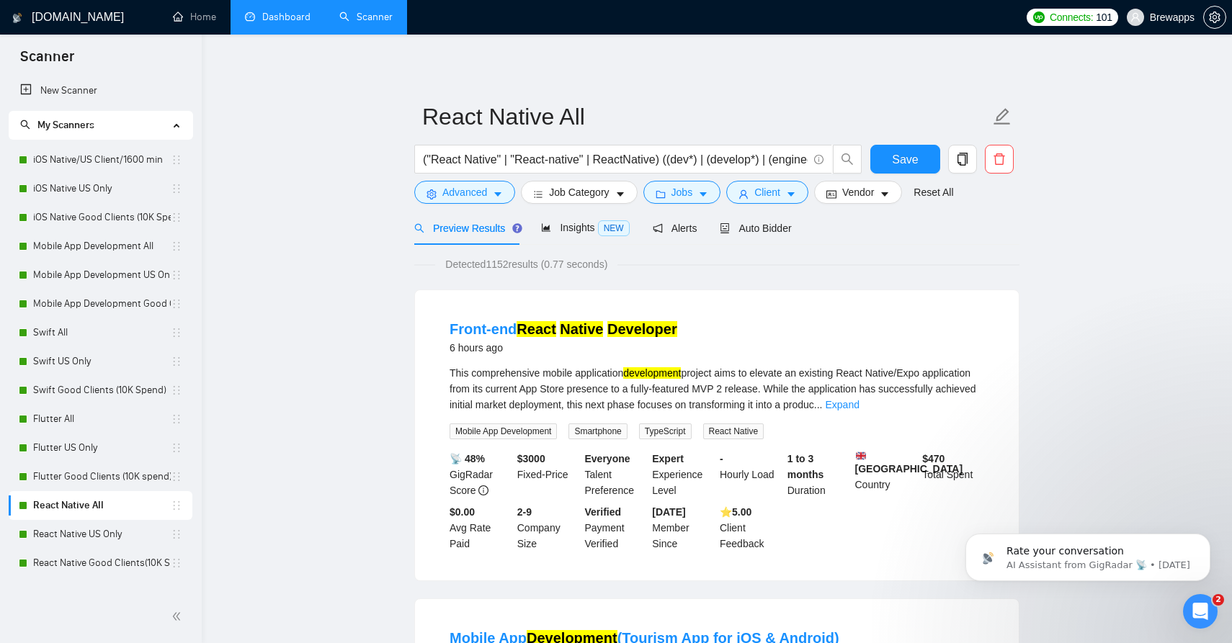
scroll to position [3, 0]
click at [910, 154] on span "Save" at bounding box center [905, 160] width 26 height 18
click at [100, 537] on link "React Native US Only" at bounding box center [102, 534] width 138 height 29
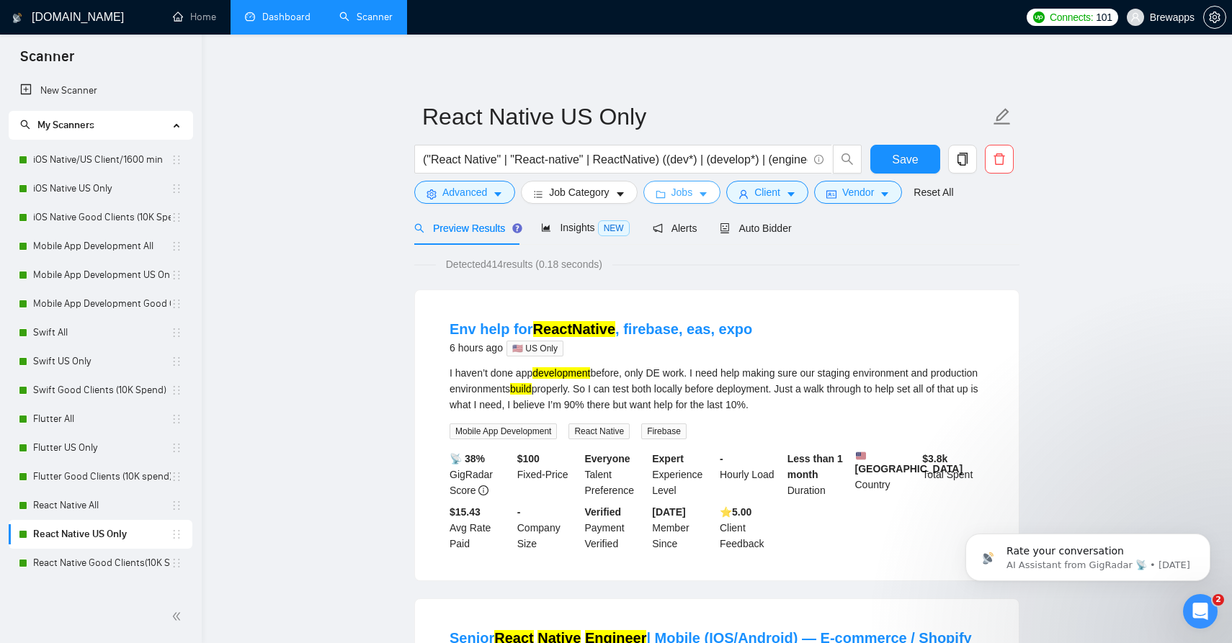
click at [692, 193] on span "Jobs" at bounding box center [682, 192] width 22 height 16
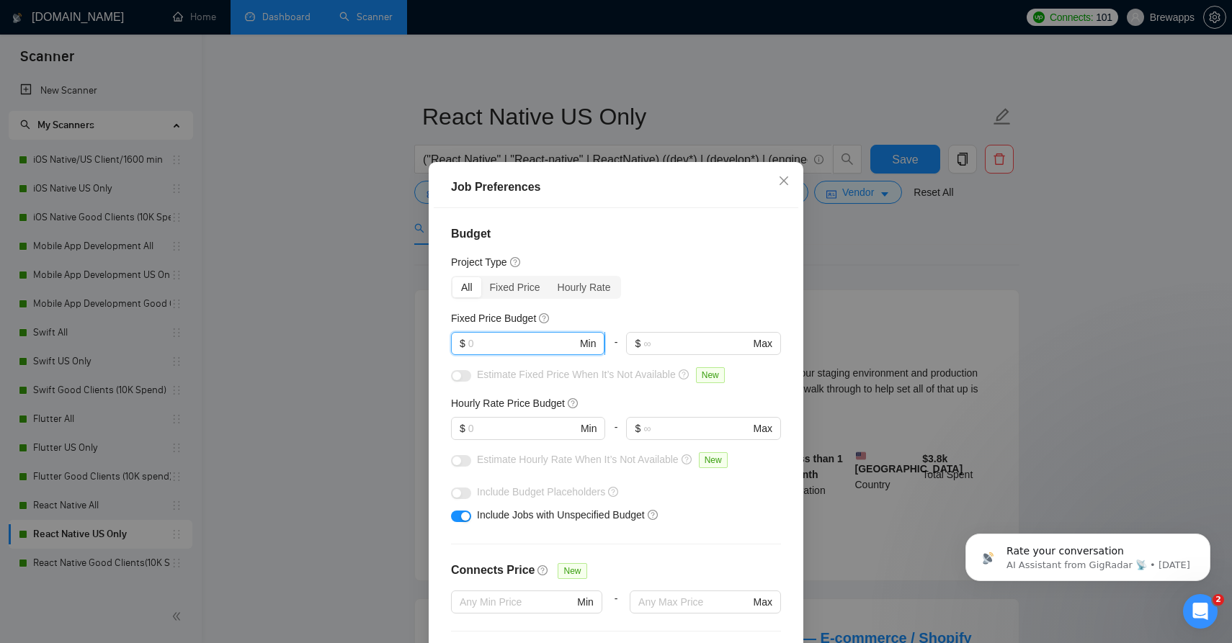
click at [531, 344] on input "text" at bounding box center [522, 344] width 109 height 16
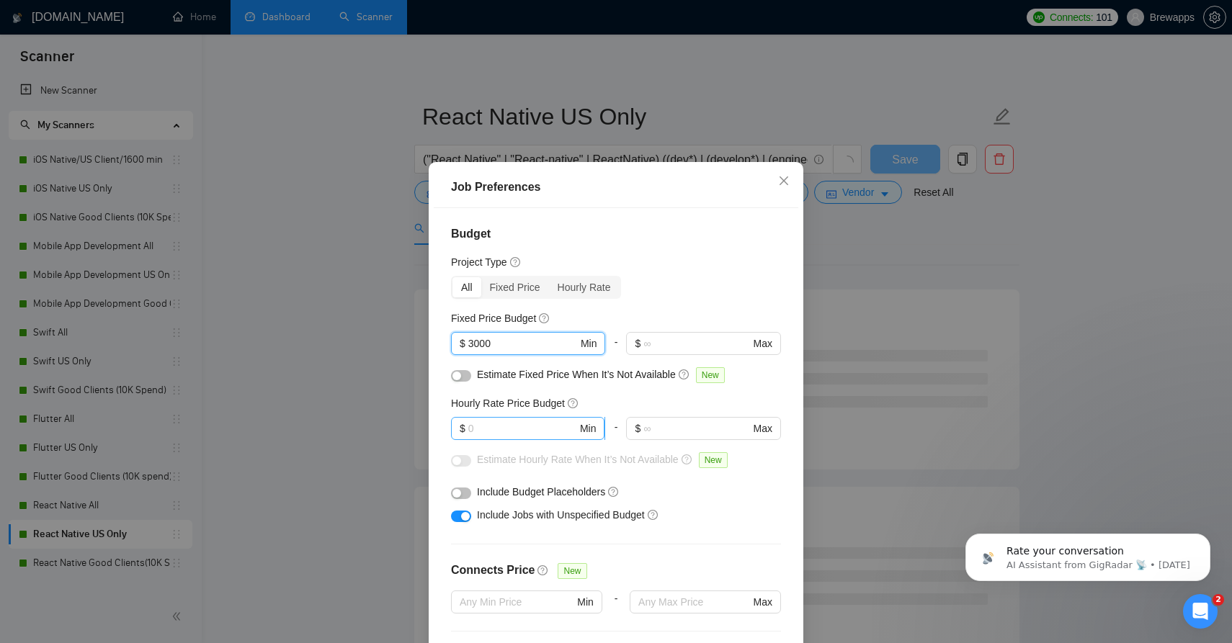
type input "3000"
click at [548, 437] on input "text" at bounding box center [522, 429] width 109 height 16
type input "40"
click at [464, 517] on div "button" at bounding box center [465, 516] width 9 height 9
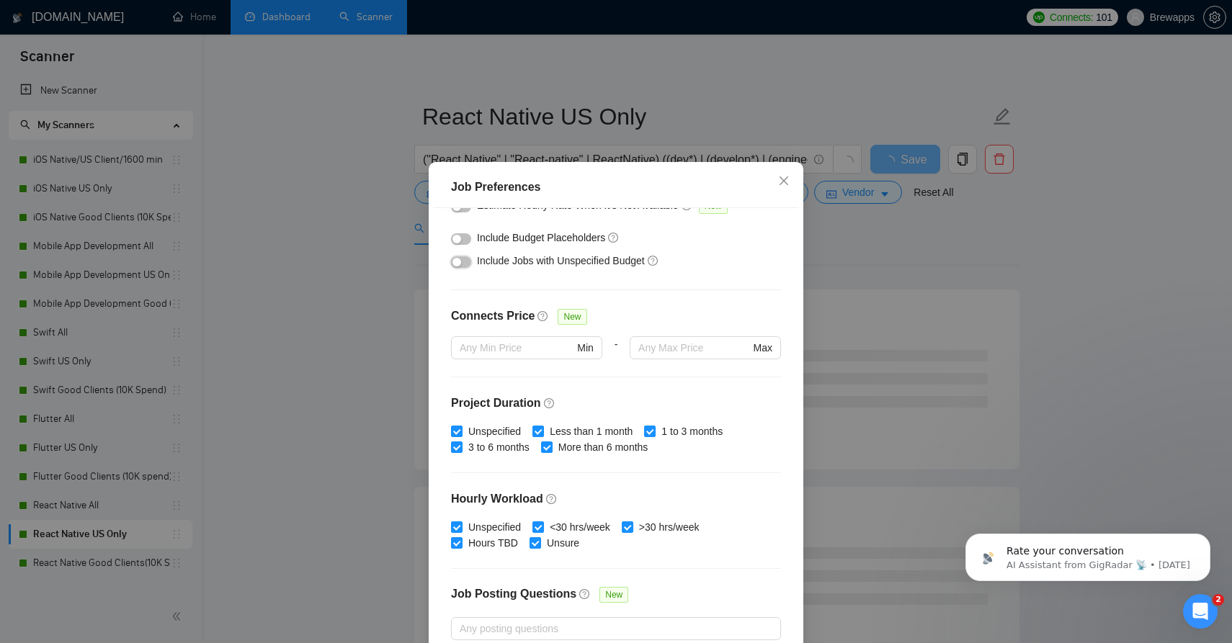
scroll to position [256, 0]
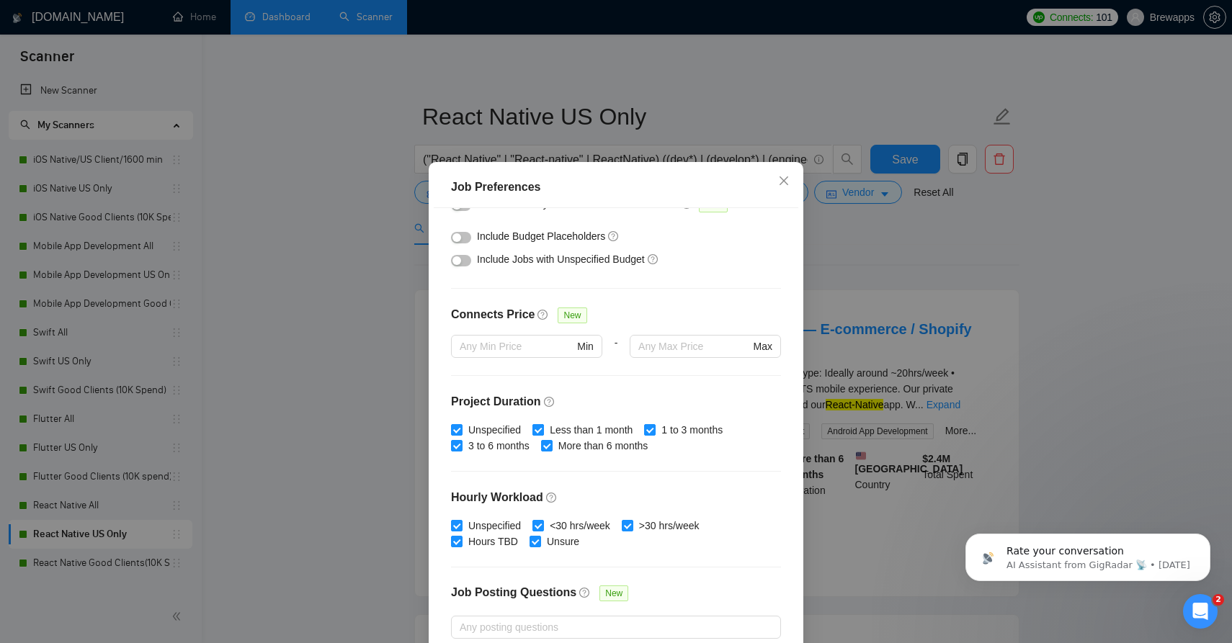
click at [589, 432] on span "Less than 1 month" at bounding box center [591, 430] width 94 height 16
click at [542, 432] on input "Less than 1 month" at bounding box center [537, 429] width 10 height 10
checkbox input "false"
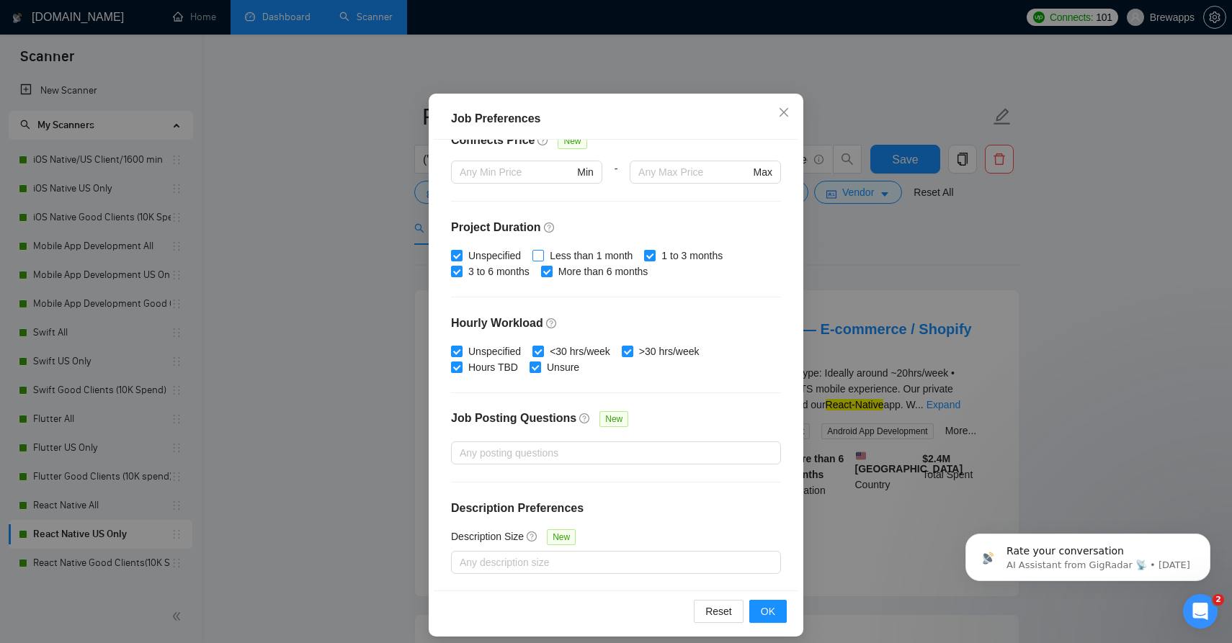
scroll to position [81, 0]
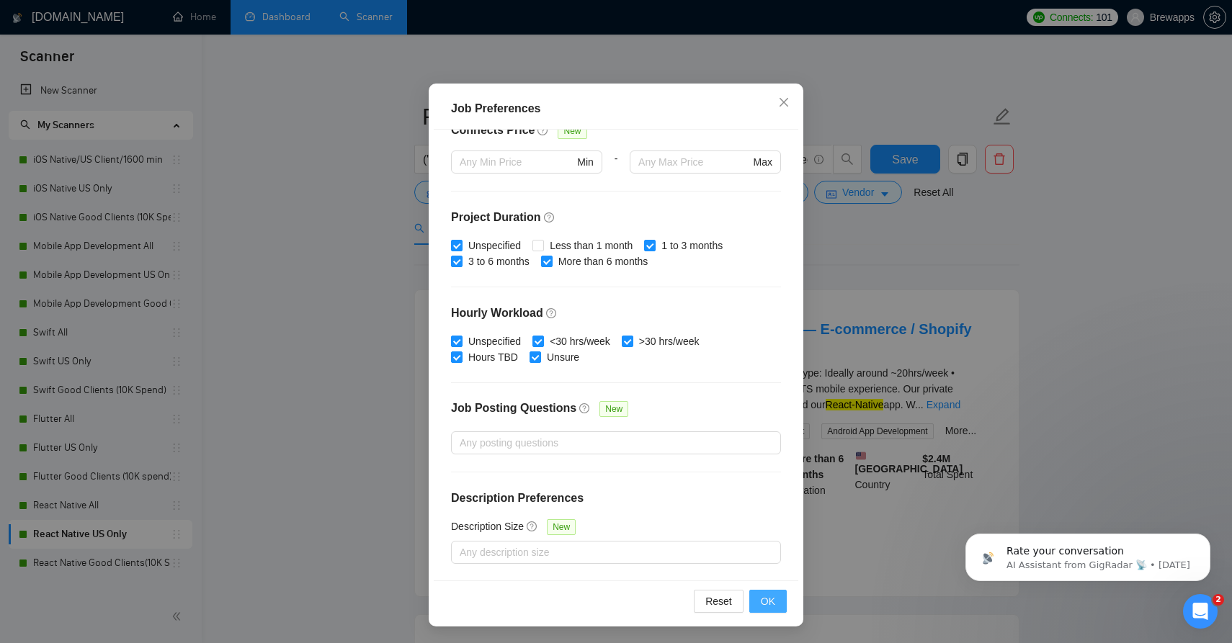
click at [764, 604] on span "OK" at bounding box center [768, 602] width 14 height 16
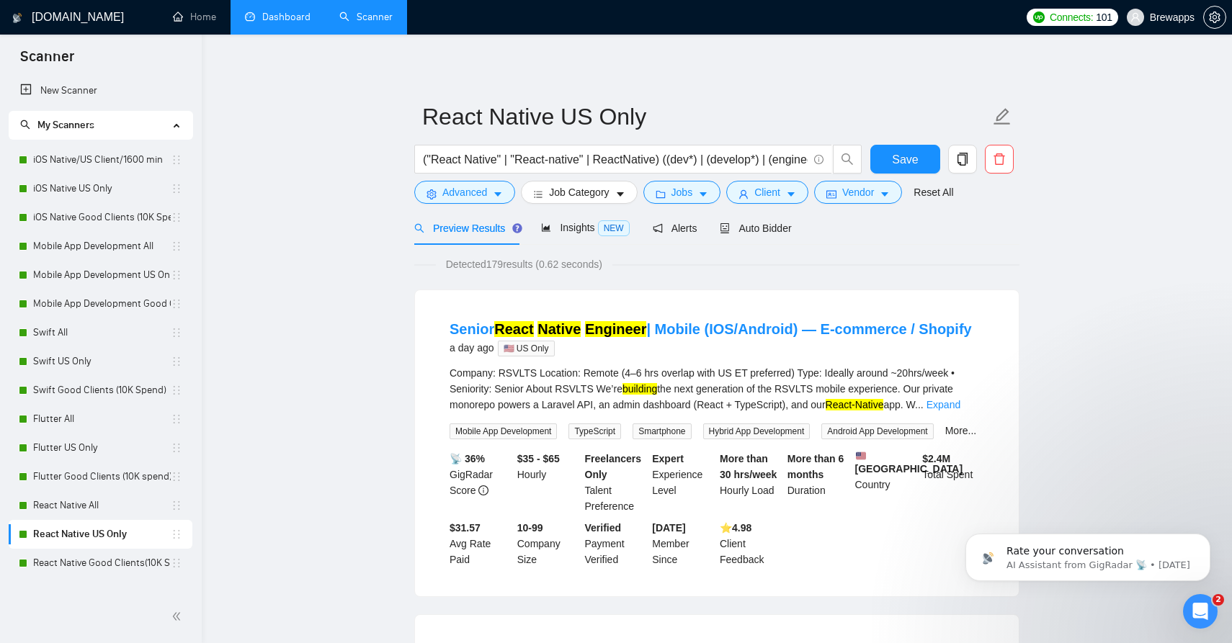
scroll to position [3, 0]
click at [914, 161] on span "Save" at bounding box center [905, 160] width 26 height 18
click at [134, 555] on link "React Native Good Clients(10K Spend)" at bounding box center [102, 563] width 138 height 29
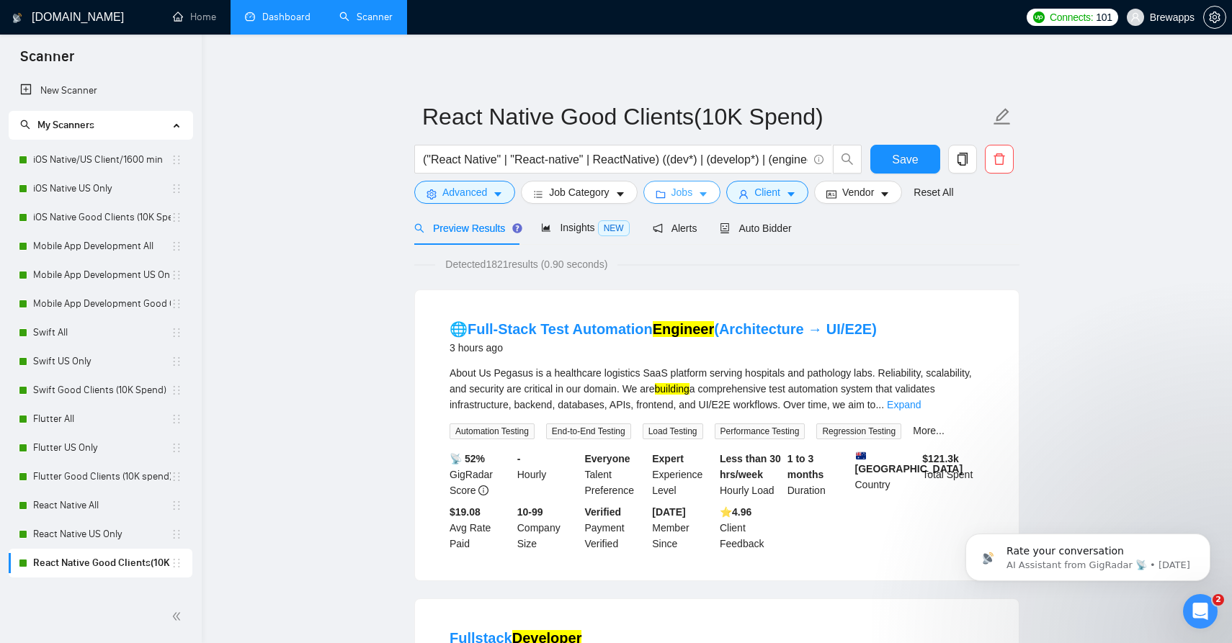
click at [684, 184] on button "Jobs" at bounding box center [682, 192] width 78 height 23
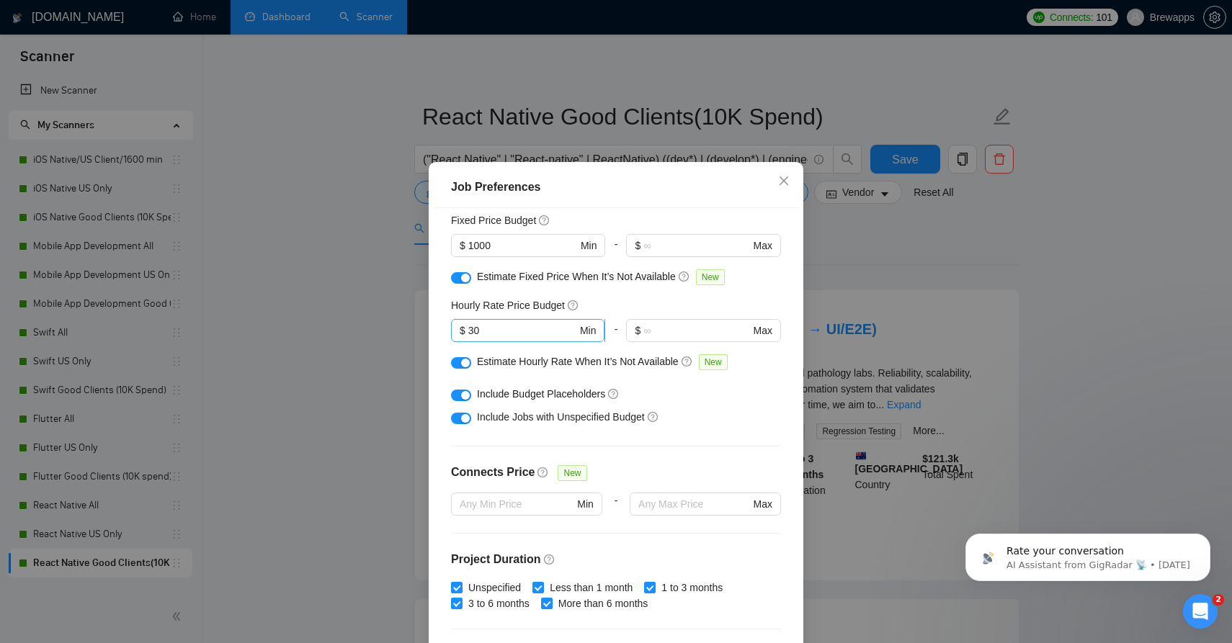
scroll to position [34, 0]
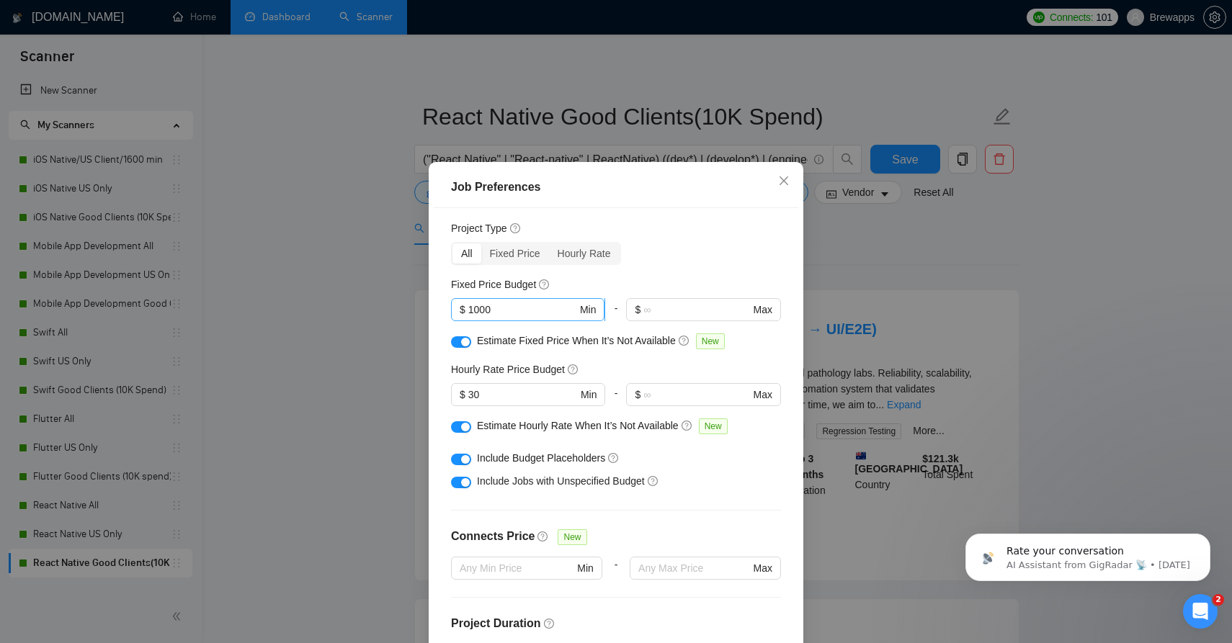
click at [491, 303] on span "$ 1000 Min" at bounding box center [527, 309] width 153 height 23
click at [488, 312] on input "1000" at bounding box center [522, 310] width 109 height 16
type input "3000"
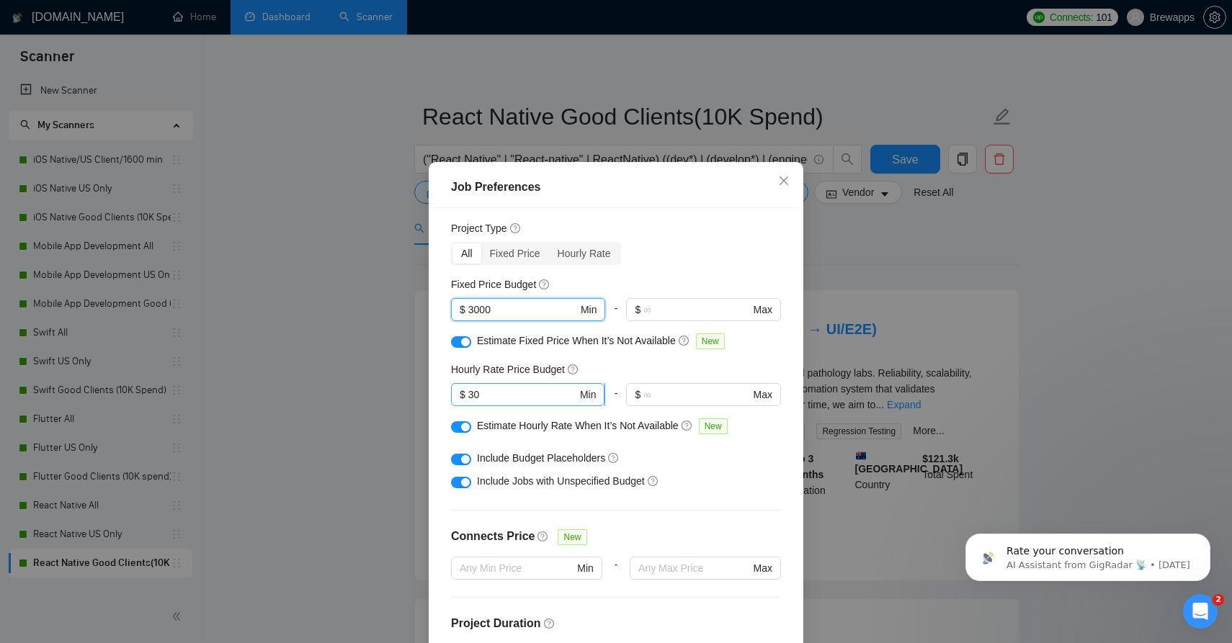
click at [476, 396] on input "30" at bounding box center [522, 395] width 109 height 16
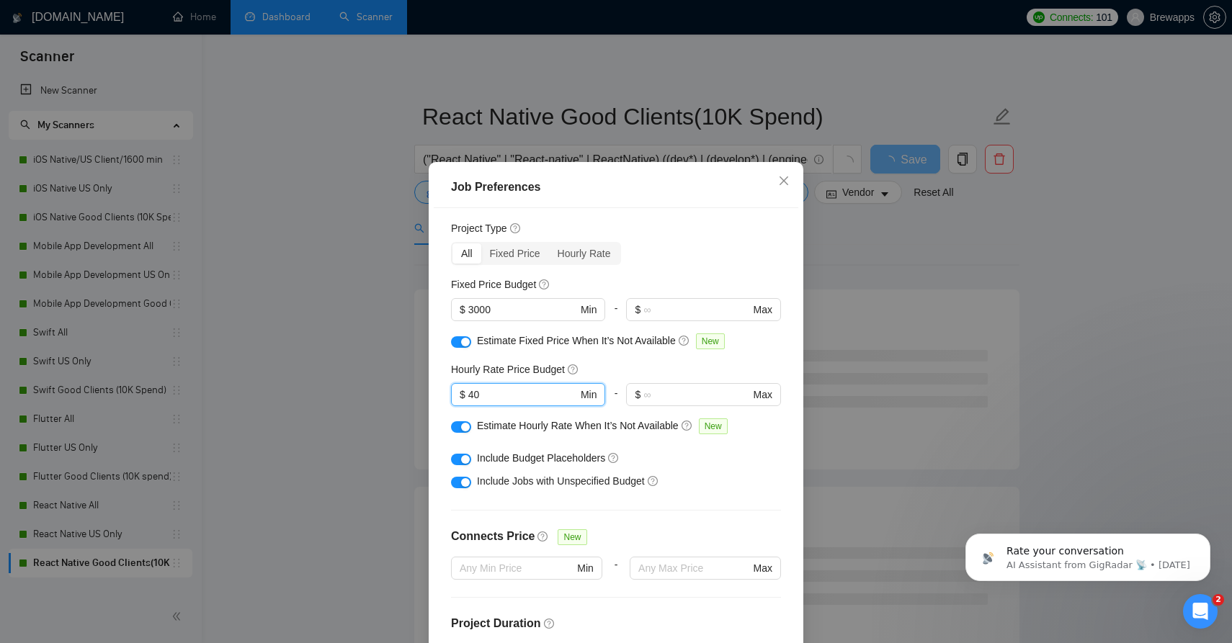
type input "40"
click at [457, 344] on button "button" at bounding box center [461, 342] width 20 height 12
click at [462, 424] on button "button" at bounding box center [461, 427] width 20 height 12
click at [463, 459] on div "button" at bounding box center [465, 459] width 9 height 9
click at [465, 487] on div "button" at bounding box center [465, 482] width 9 height 9
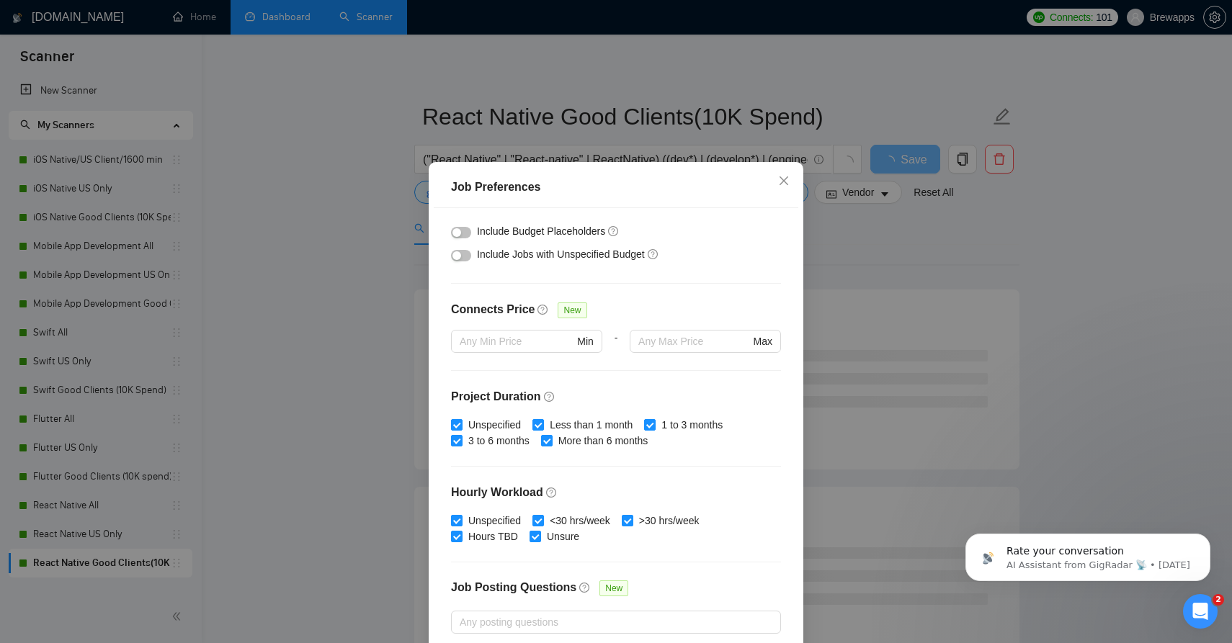
scroll to position [297, 0]
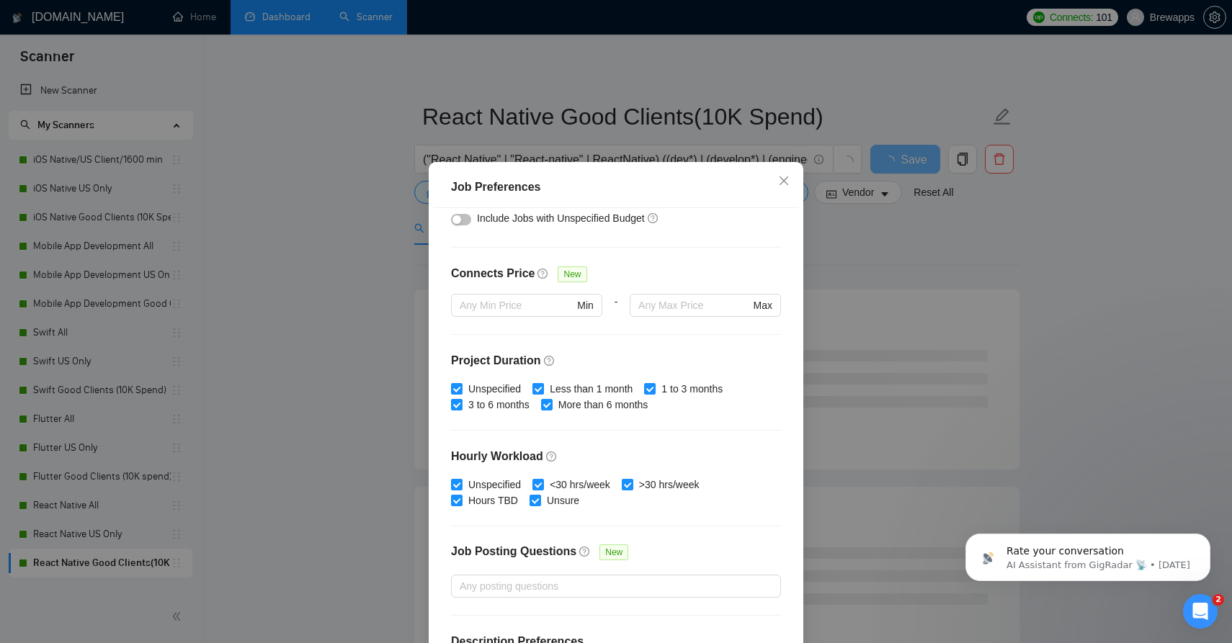
click at [577, 395] on span "Less than 1 month" at bounding box center [591, 389] width 94 height 16
click at [542, 393] on input "Less than 1 month" at bounding box center [537, 388] width 10 height 10
checkbox input "false"
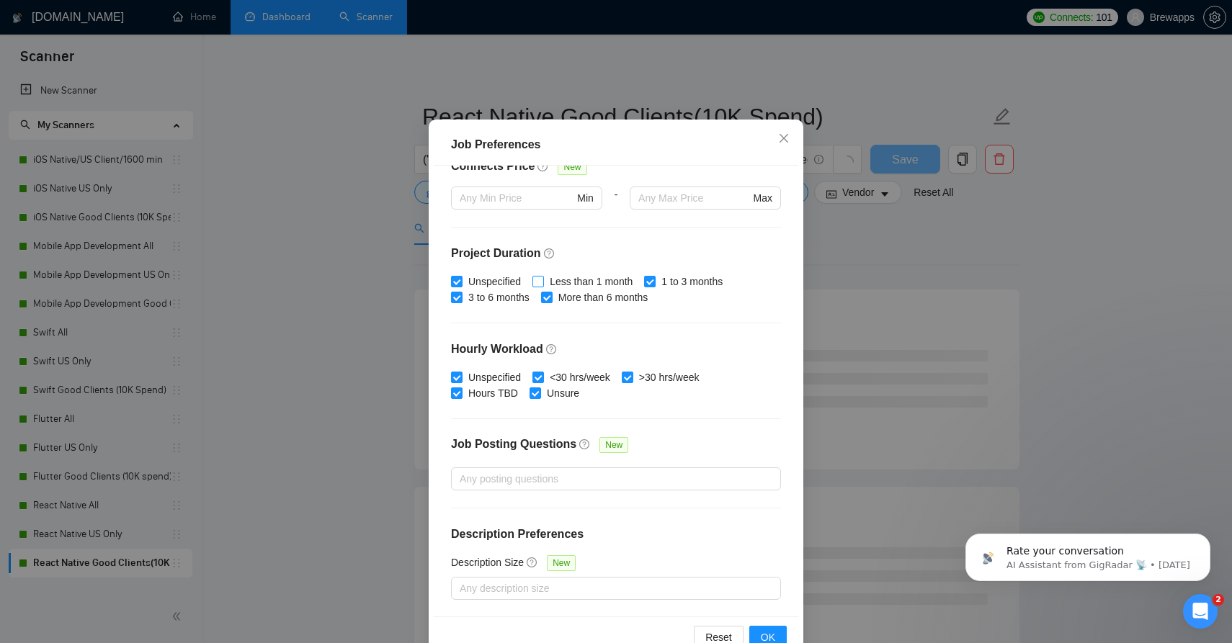
scroll to position [81, 0]
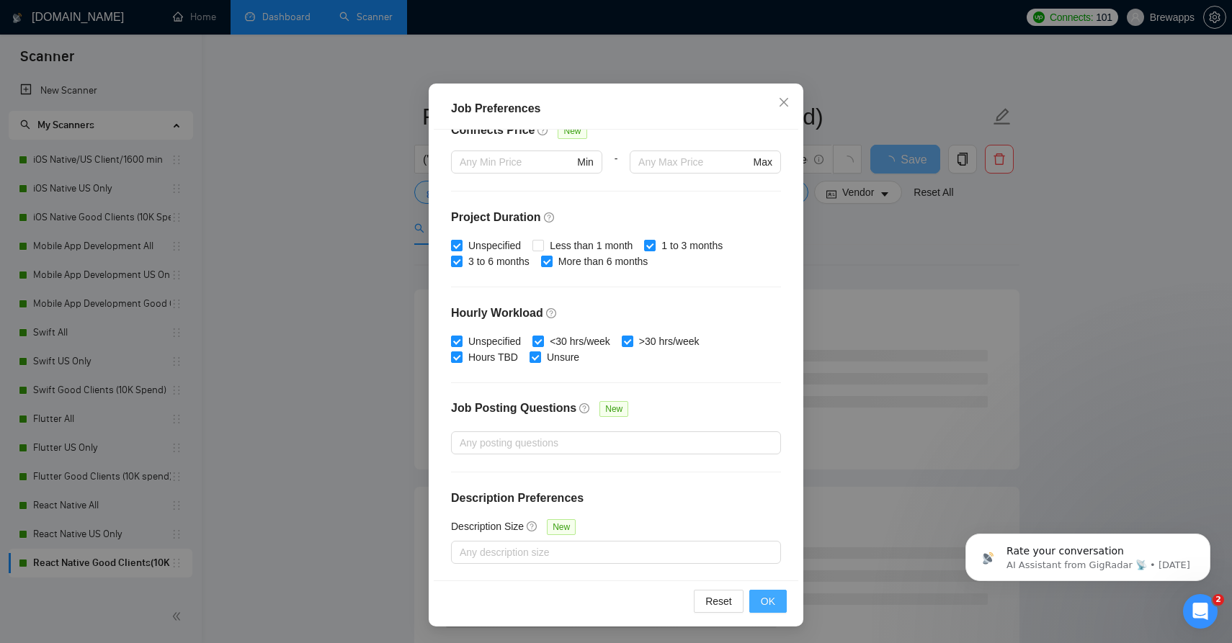
click at [767, 602] on span "OK" at bounding box center [768, 602] width 14 height 16
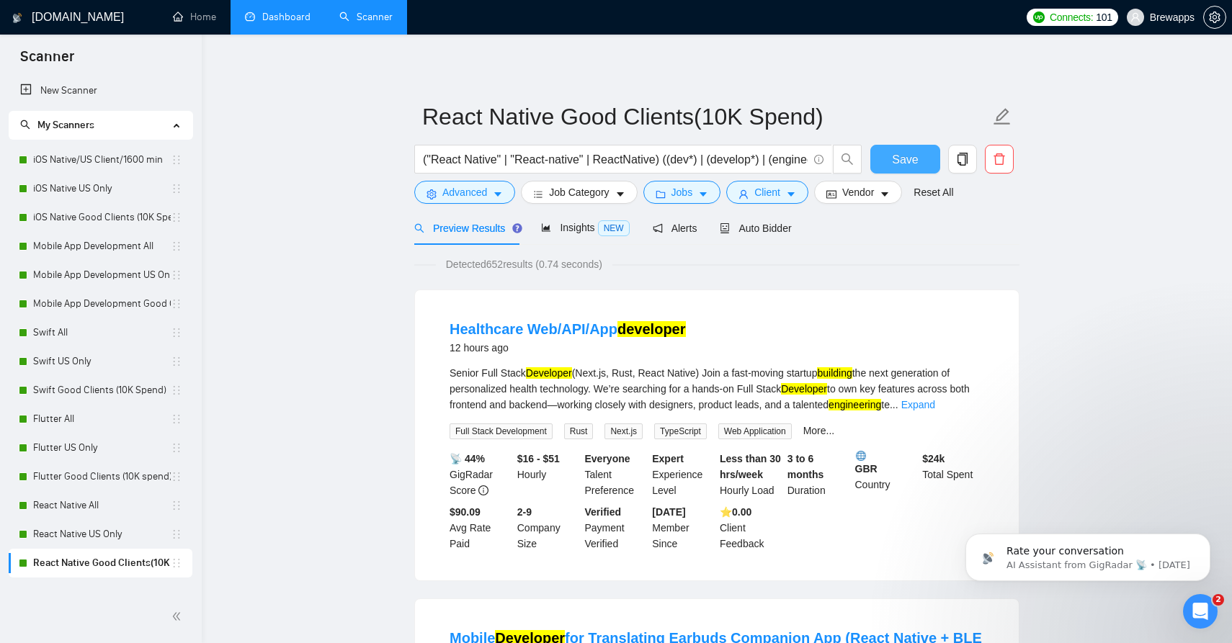
click at [883, 163] on button "Save" at bounding box center [905, 159] width 70 height 29
click at [122, 478] on link "Flutter Good Clients (10K spend)" at bounding box center [102, 476] width 138 height 29
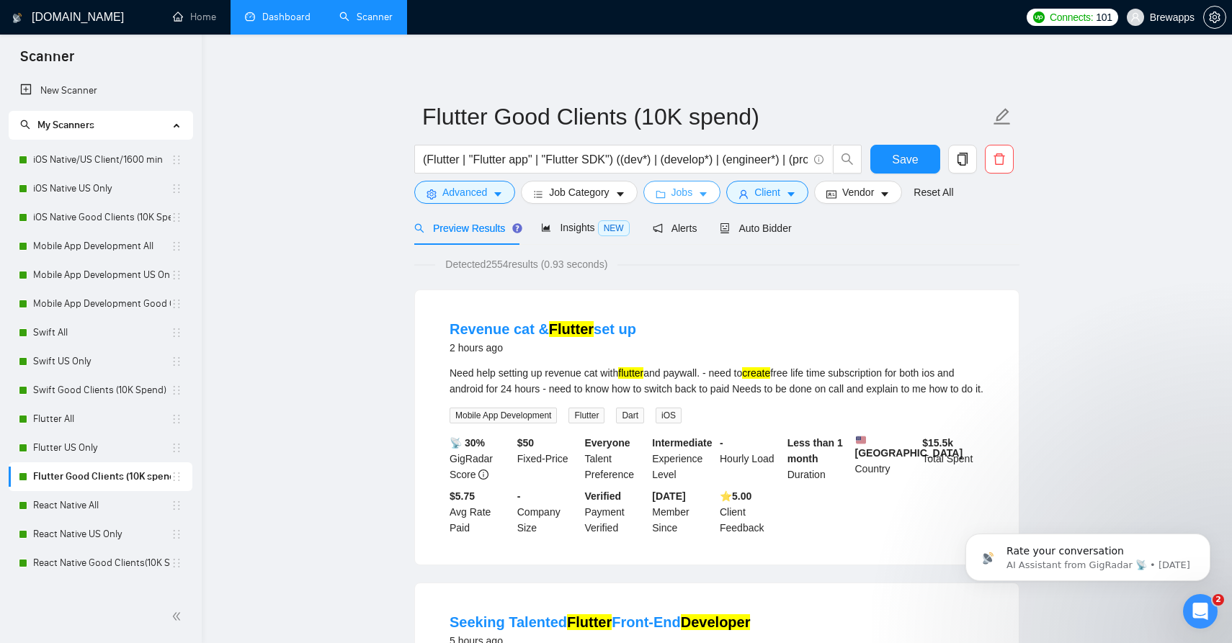
click at [689, 195] on span "Jobs" at bounding box center [682, 192] width 22 height 16
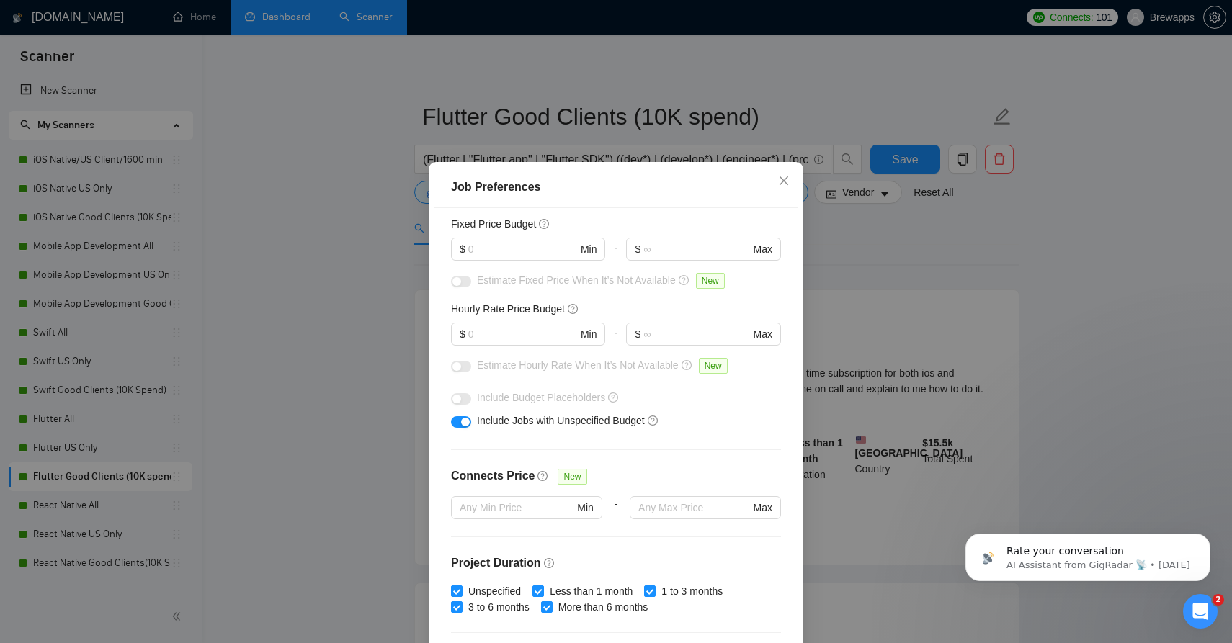
scroll to position [141, 0]
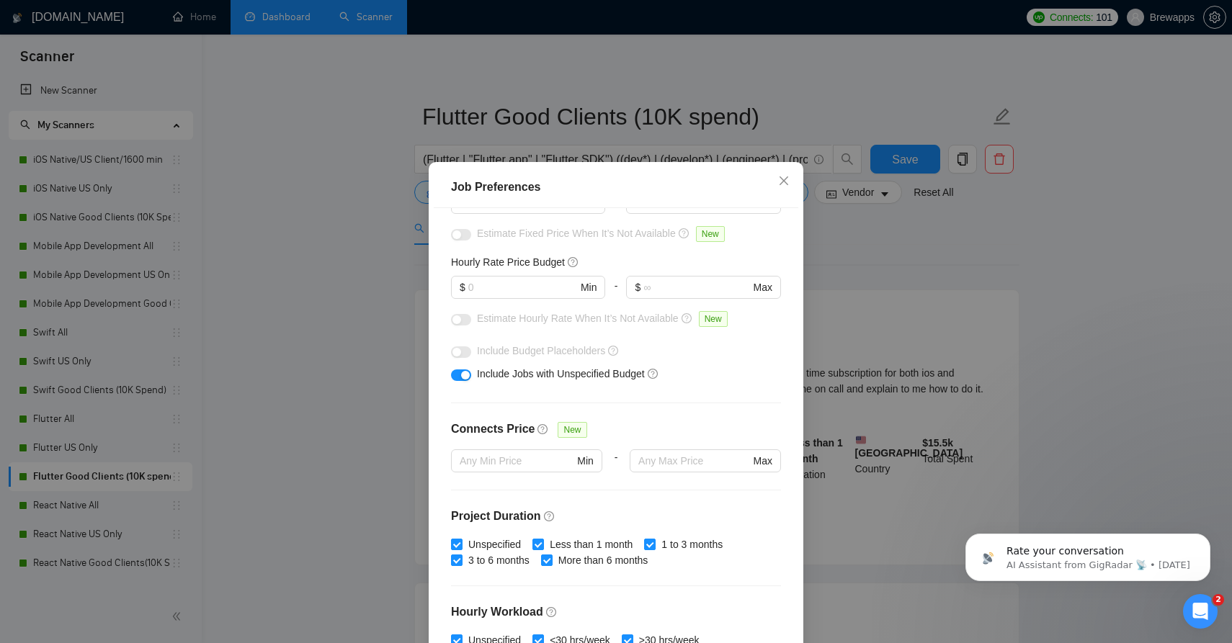
click at [461, 380] on div "button" at bounding box center [465, 375] width 9 height 9
click at [589, 543] on span "Less than 1 month" at bounding box center [591, 545] width 94 height 16
click at [542, 543] on input "Less than 1 month" at bounding box center [537, 544] width 10 height 10
checkbox input "false"
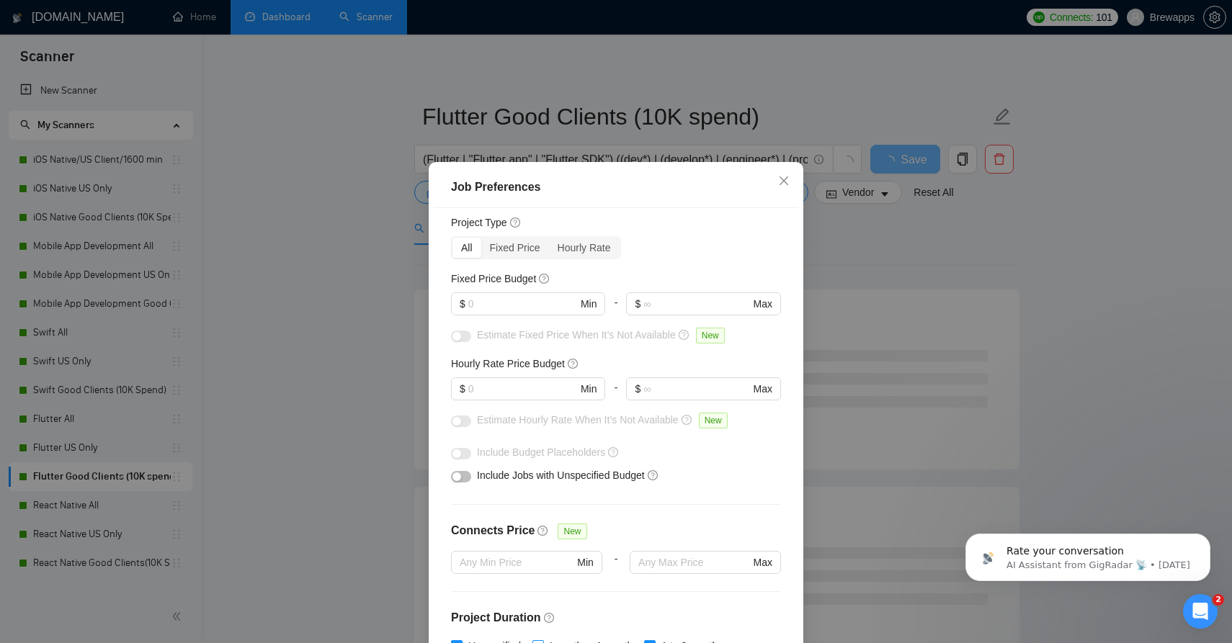
scroll to position [9, 0]
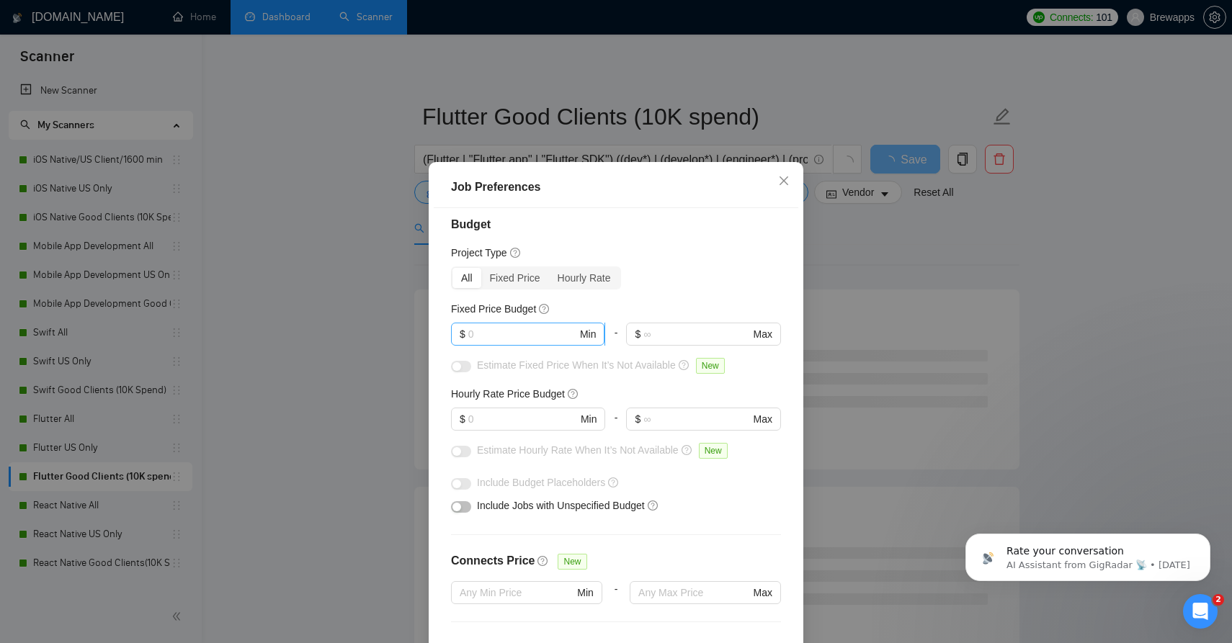
click at [529, 337] on input "text" at bounding box center [522, 334] width 109 height 16
type input "3000"
click at [553, 424] on input "text" at bounding box center [522, 419] width 109 height 16
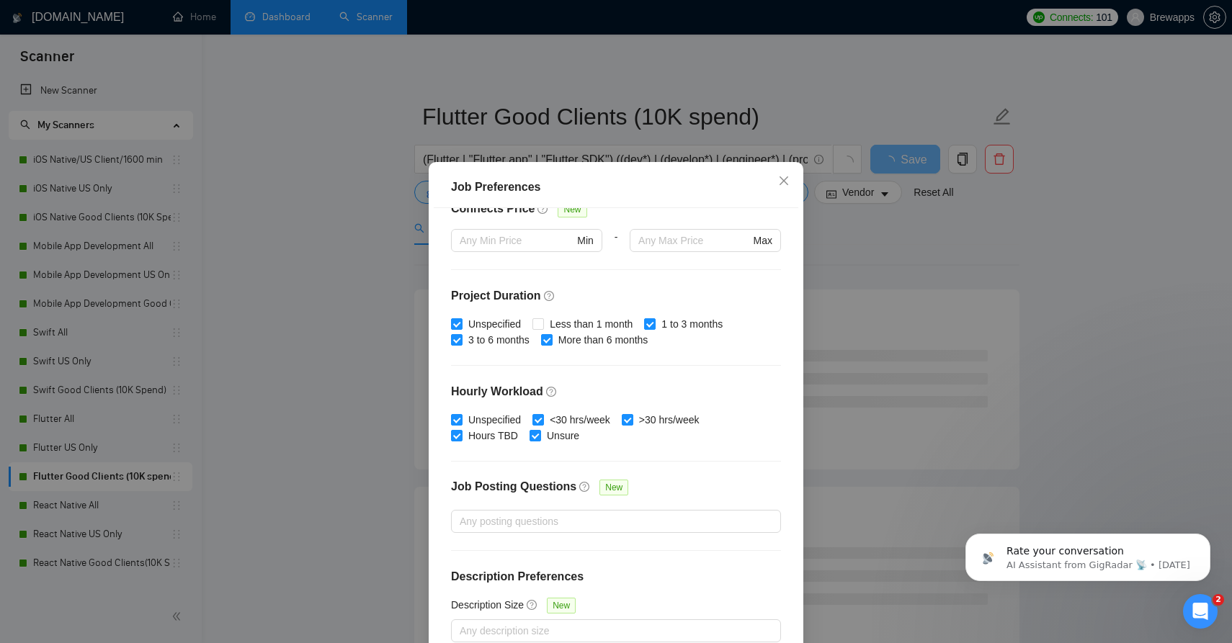
scroll to position [81, 0]
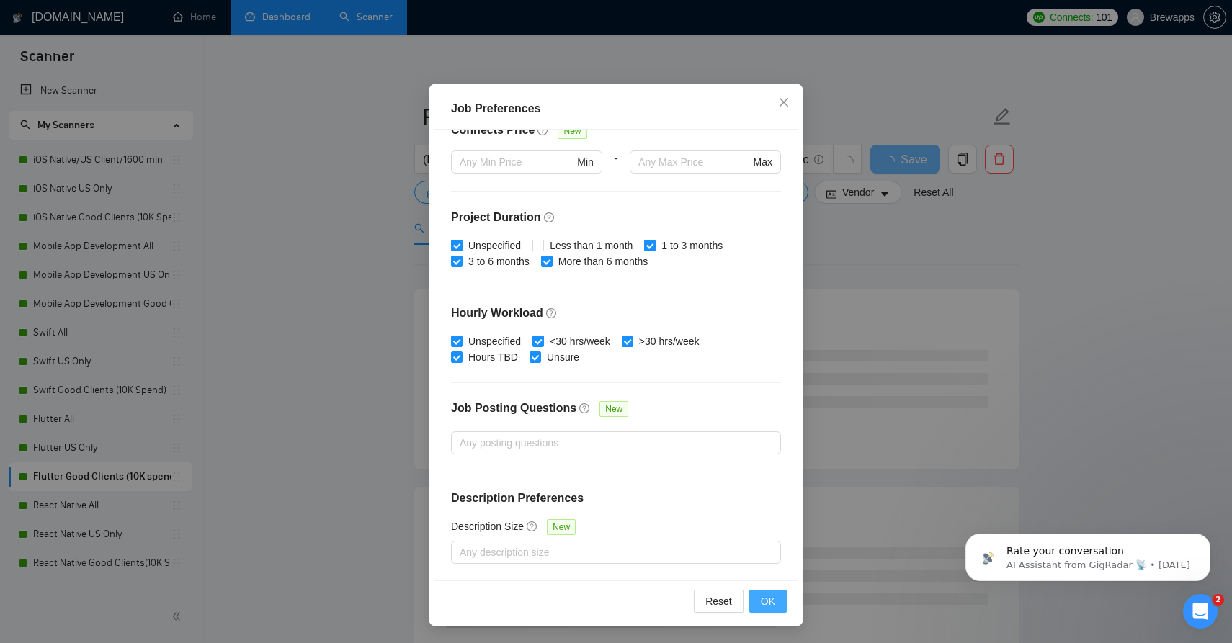
type input "40"
click at [767, 599] on span "OK" at bounding box center [768, 602] width 14 height 16
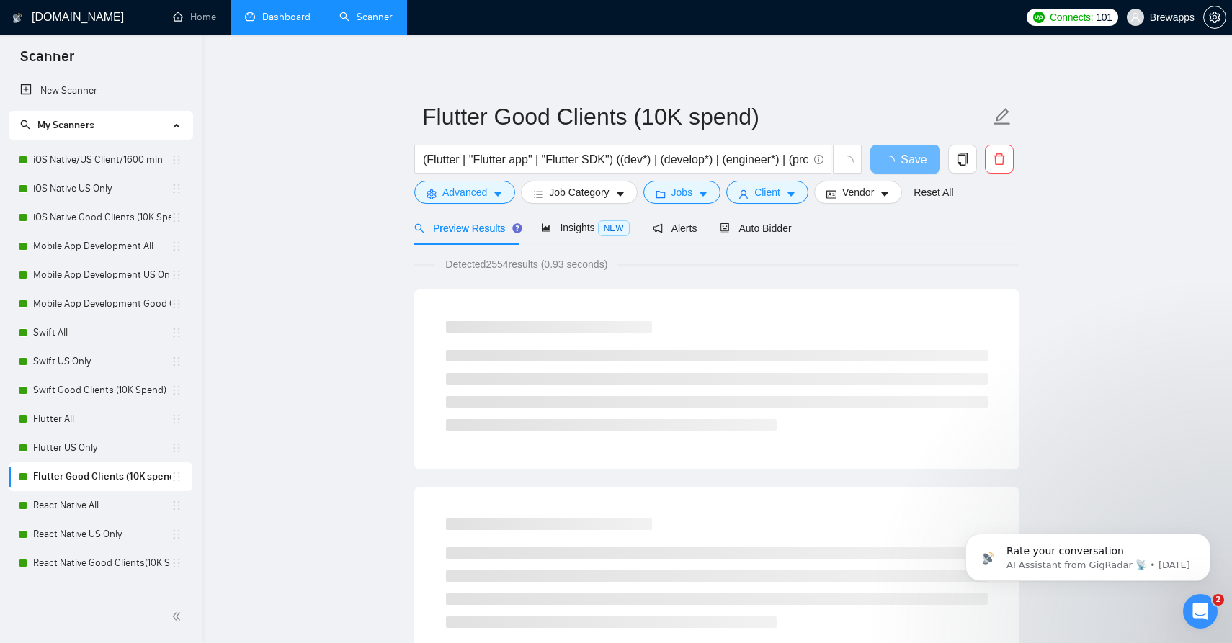
scroll to position [3, 0]
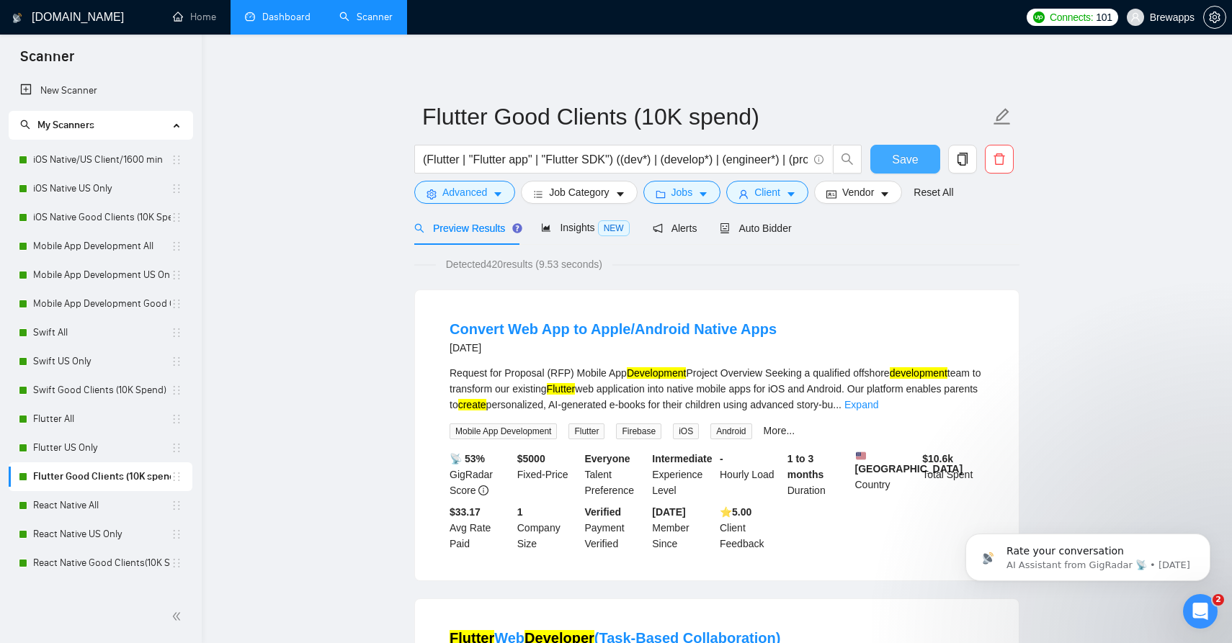
click at [901, 161] on span "Save" at bounding box center [905, 160] width 26 height 18
click at [110, 439] on link "Flutter US Only" at bounding box center [102, 448] width 138 height 29
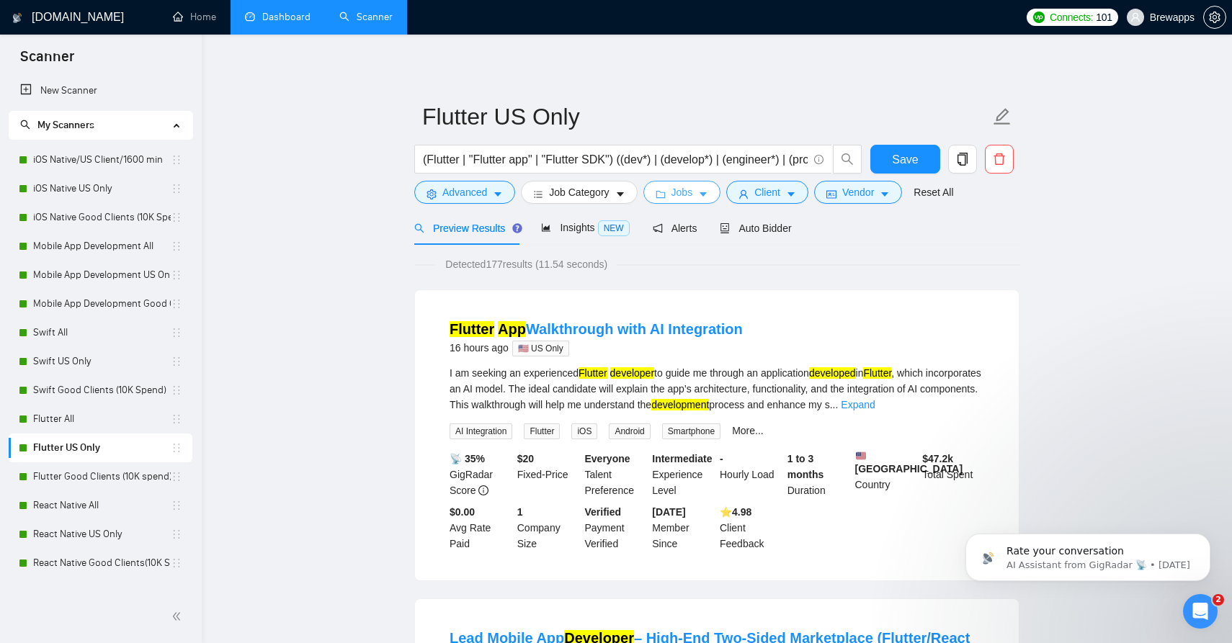
click at [702, 192] on button "Jobs" at bounding box center [682, 192] width 78 height 23
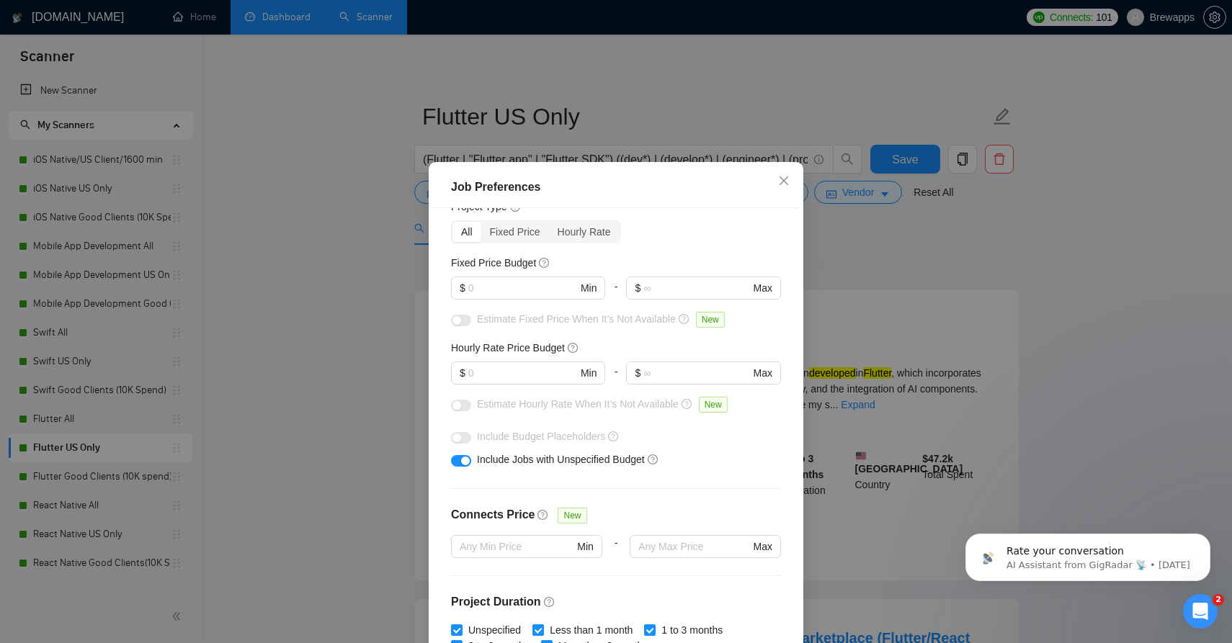
scroll to position [53, 0]
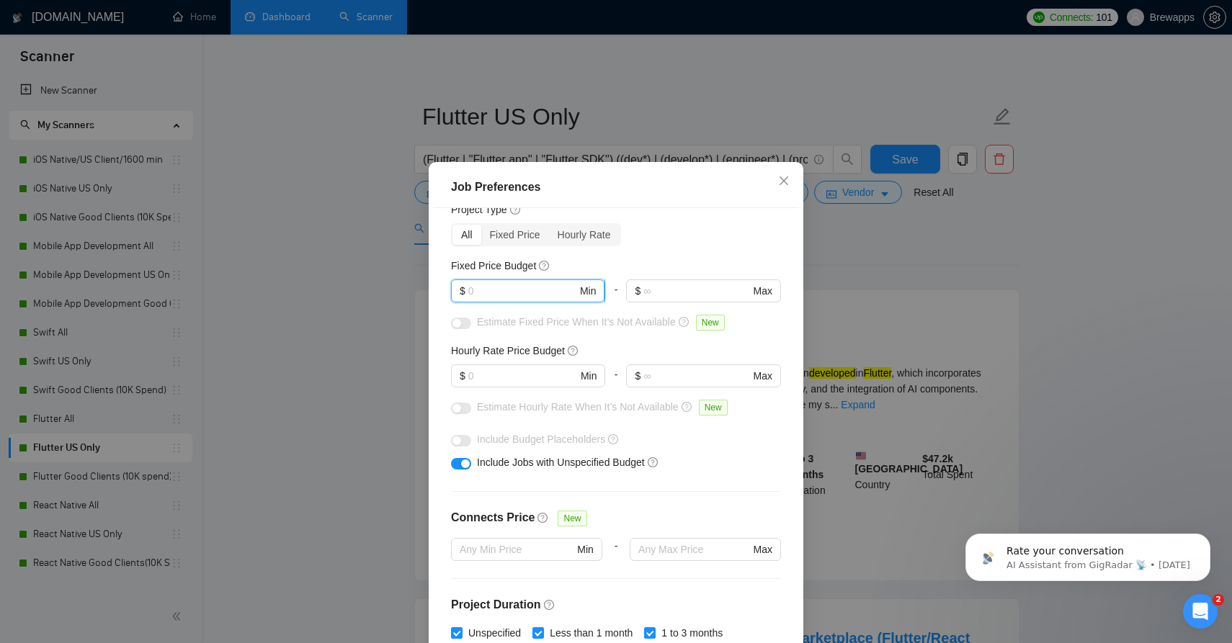
click at [510, 287] on input "text" at bounding box center [522, 291] width 109 height 16
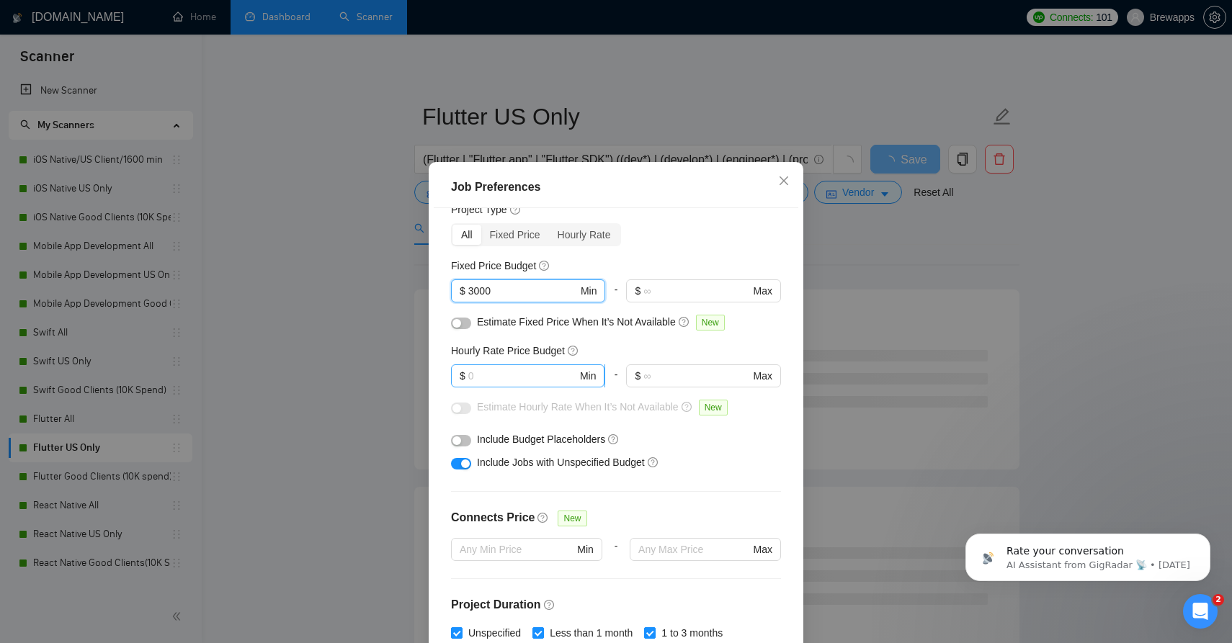
type input "3000"
click at [527, 382] on input "text" at bounding box center [522, 376] width 109 height 16
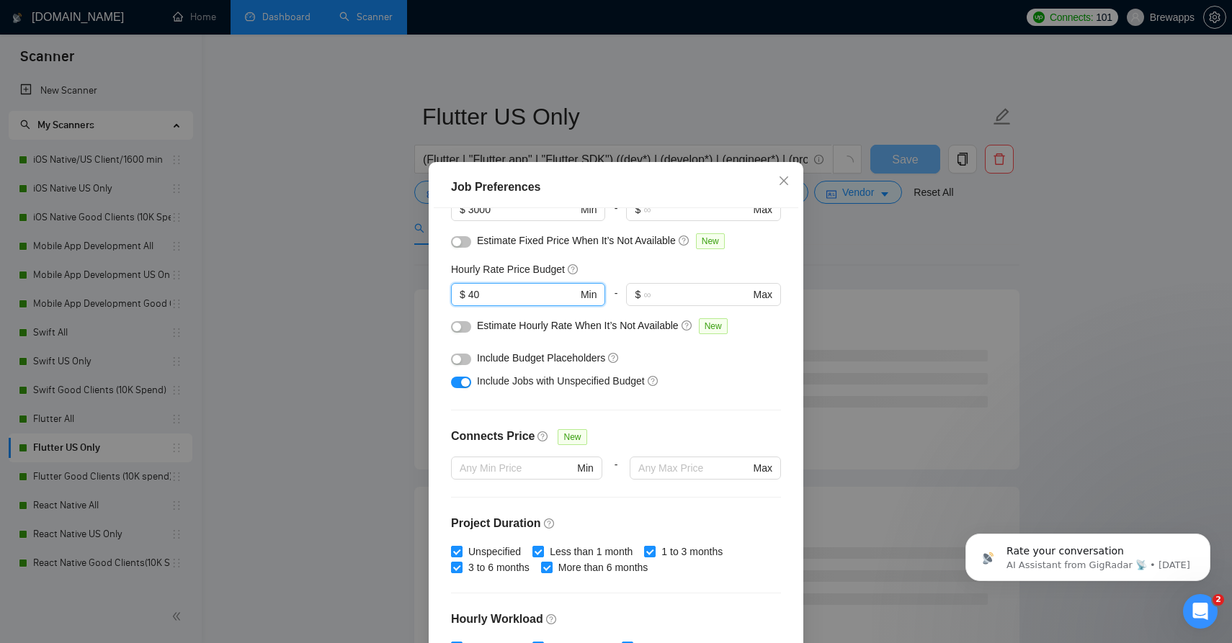
scroll to position [140, 0]
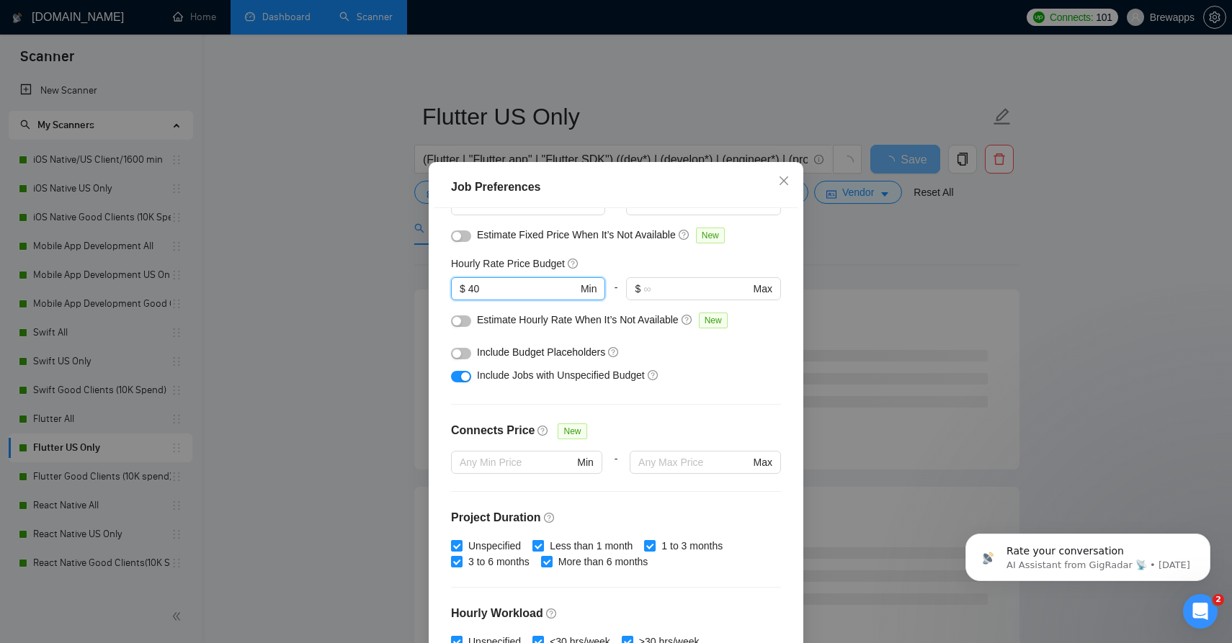
type input "40"
click at [612, 551] on span "Less than 1 month" at bounding box center [591, 546] width 94 height 16
click at [542, 550] on input "Less than 1 month" at bounding box center [537, 545] width 10 height 10
checkbox input "false"
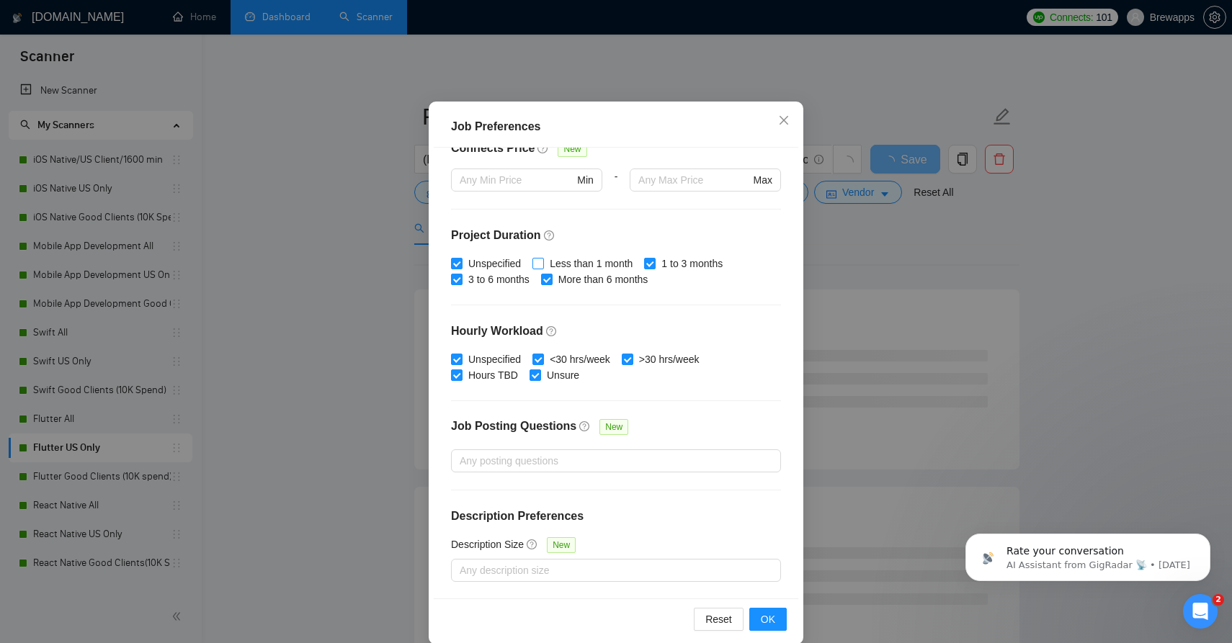
scroll to position [81, 0]
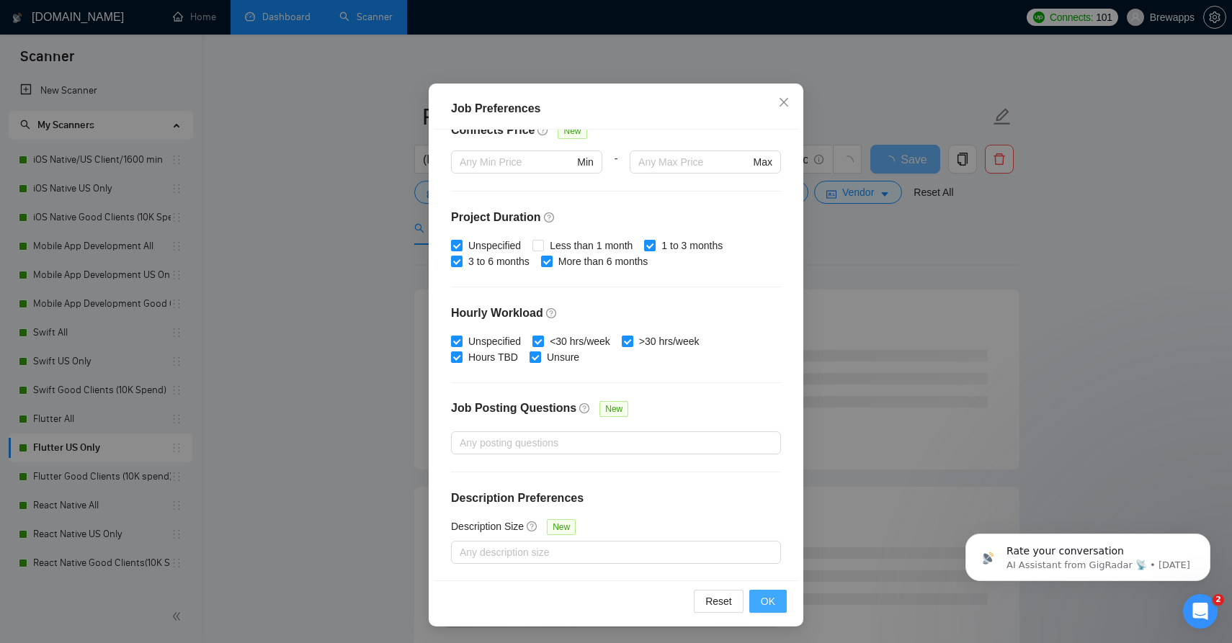
click at [779, 601] on button "OK" at bounding box center [767, 601] width 37 height 23
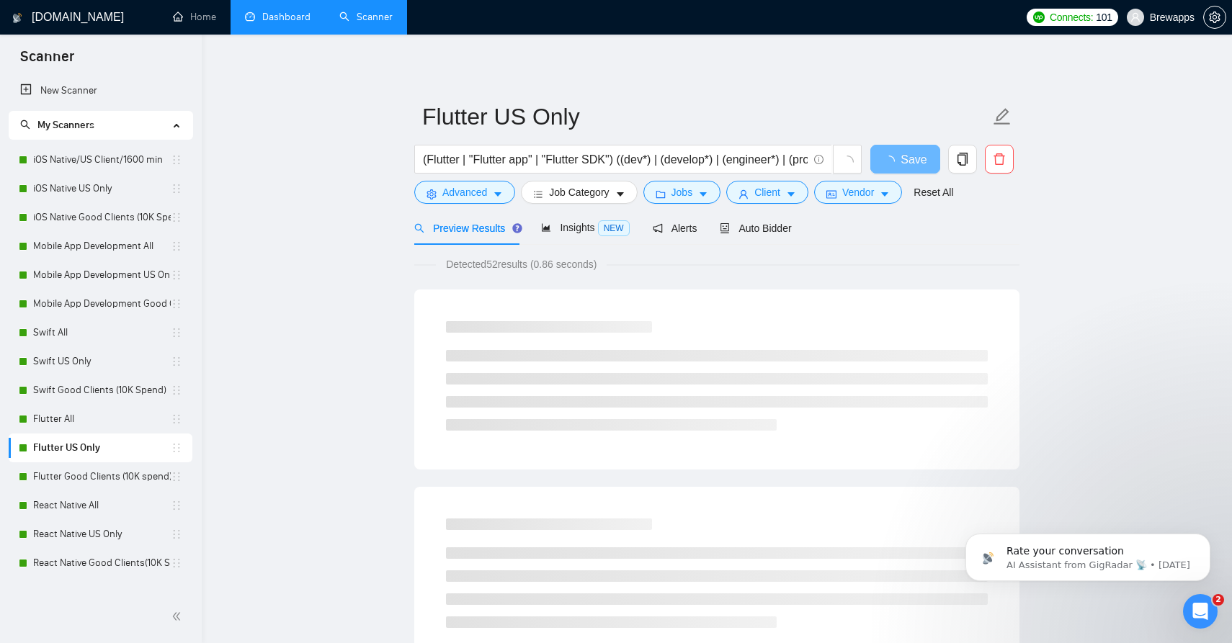
scroll to position [3, 0]
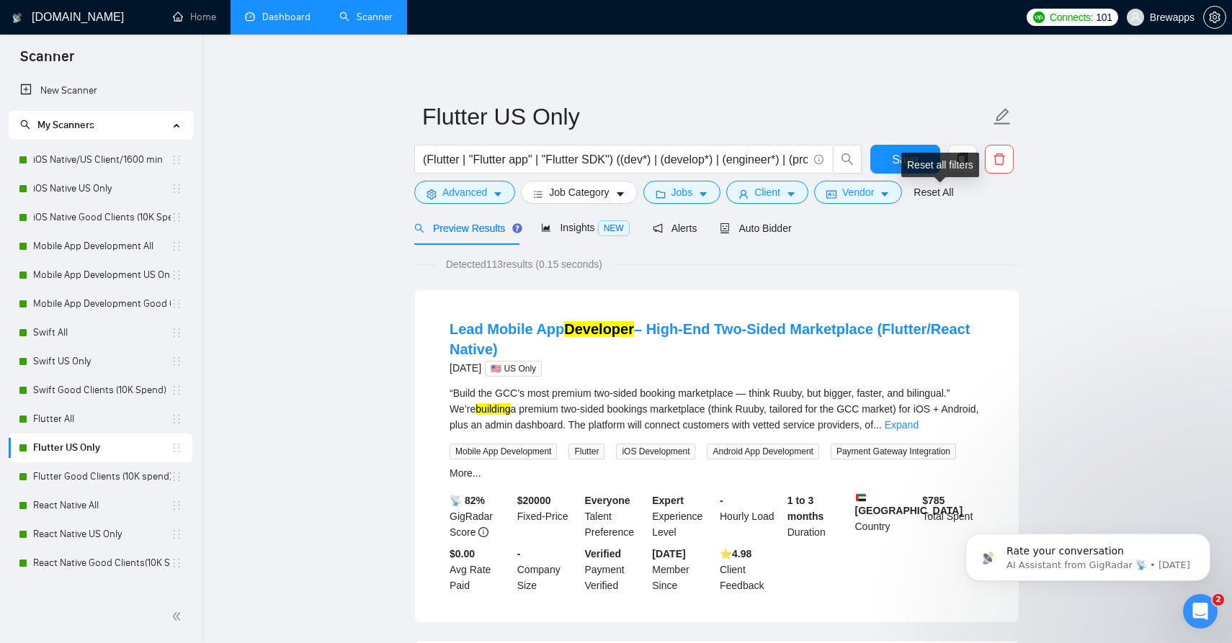
click at [923, 153] on div "Reset all filters" at bounding box center [940, 165] width 78 height 24
click at [885, 158] on button "Save" at bounding box center [905, 159] width 70 height 29
click at [705, 197] on icon "caret-down" at bounding box center [703, 194] width 10 height 10
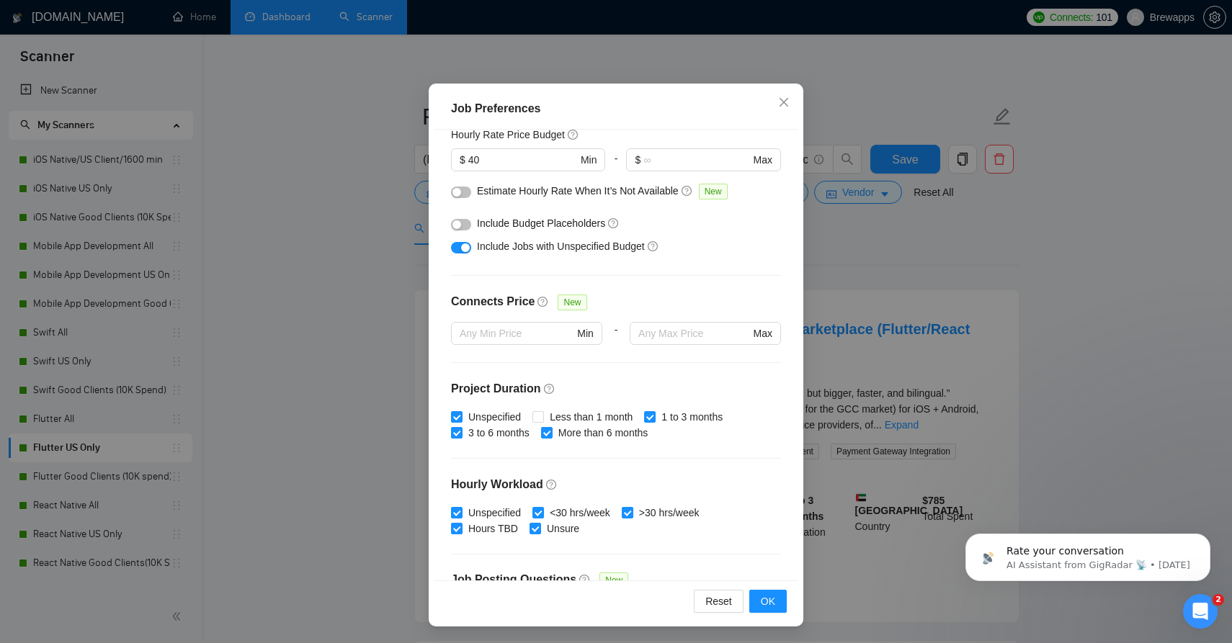
scroll to position [160, 0]
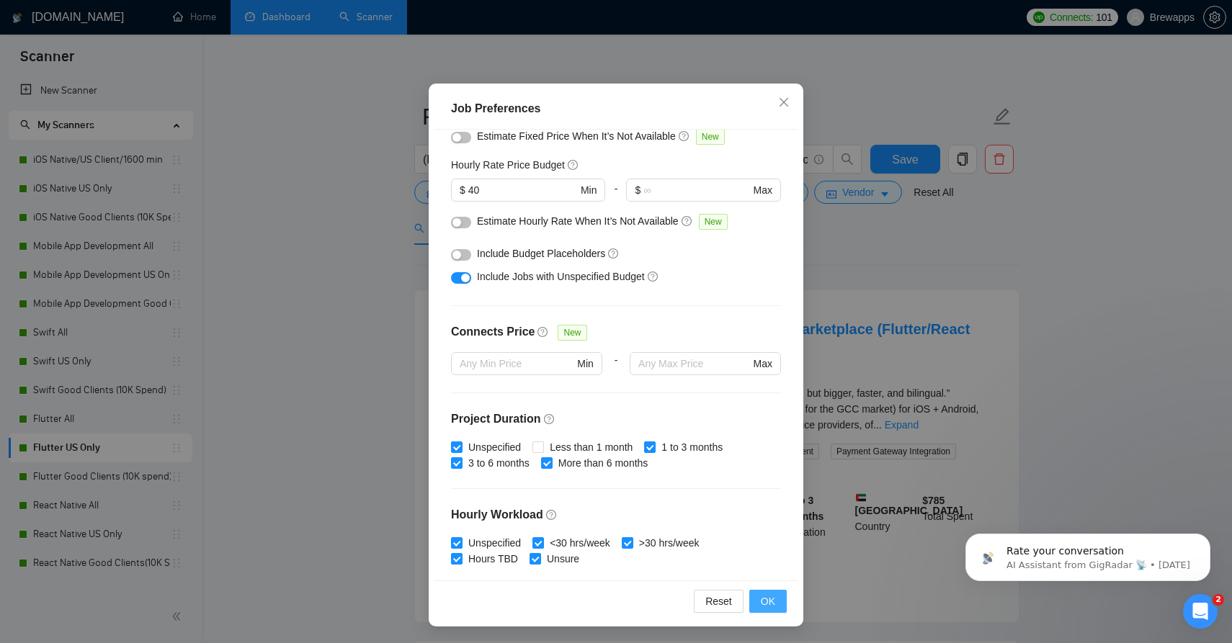
click at [763, 597] on span "OK" at bounding box center [768, 602] width 14 height 16
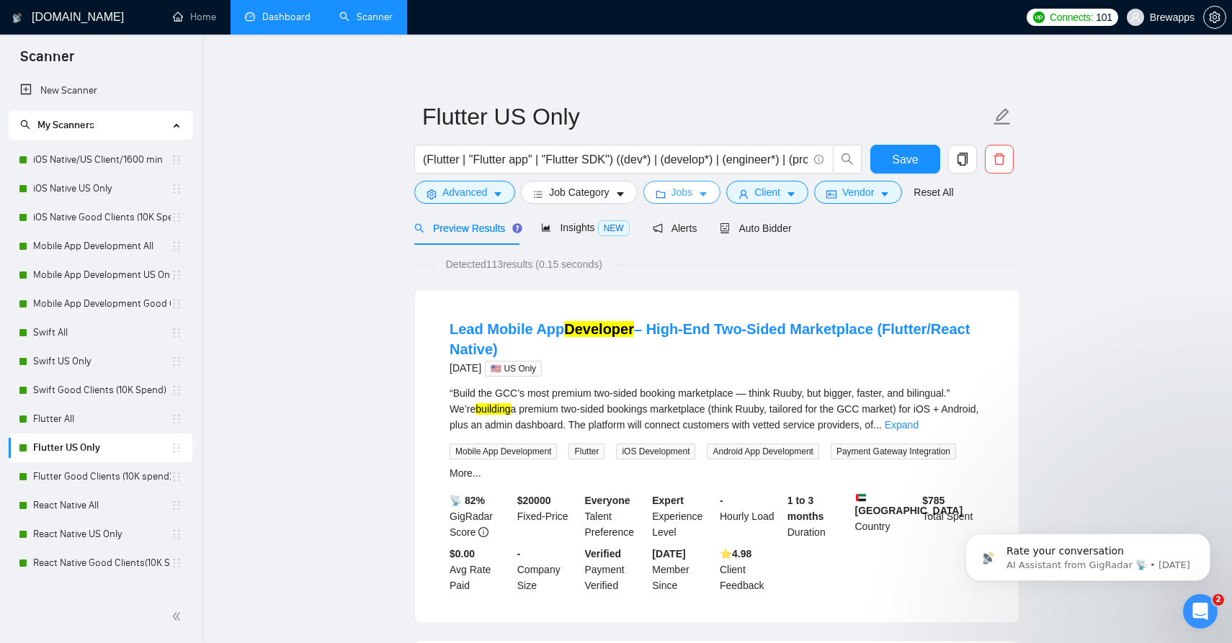
click at [707, 193] on icon "caret-down" at bounding box center [703, 195] width 7 height 4
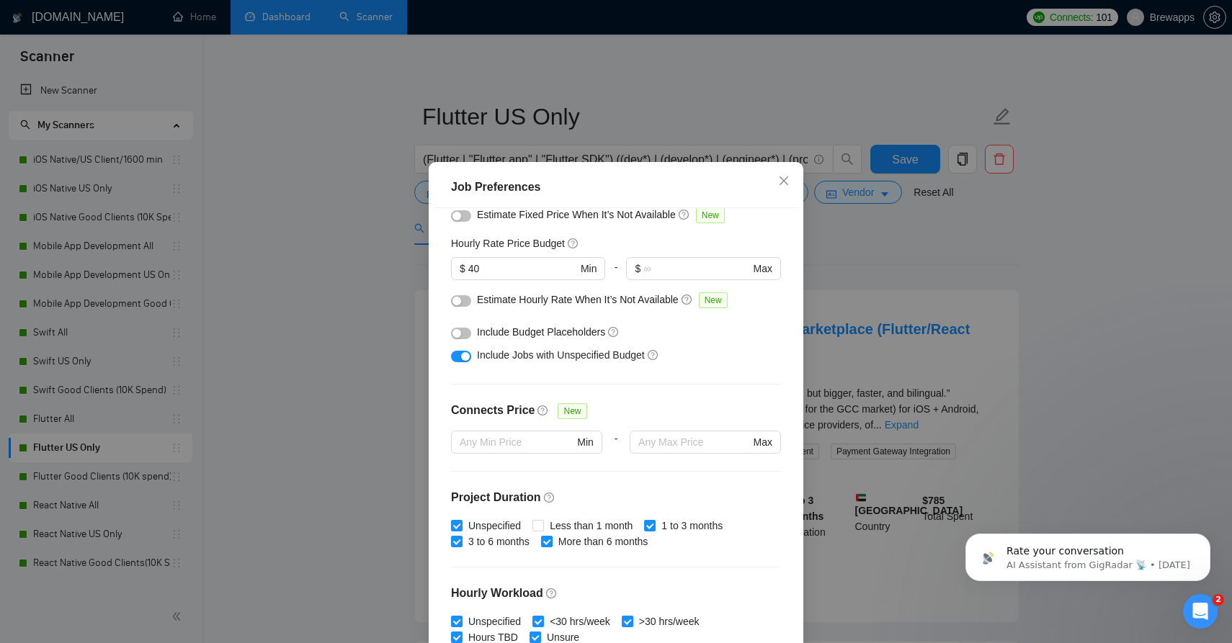
click at [465, 361] on div "button" at bounding box center [465, 356] width 9 height 9
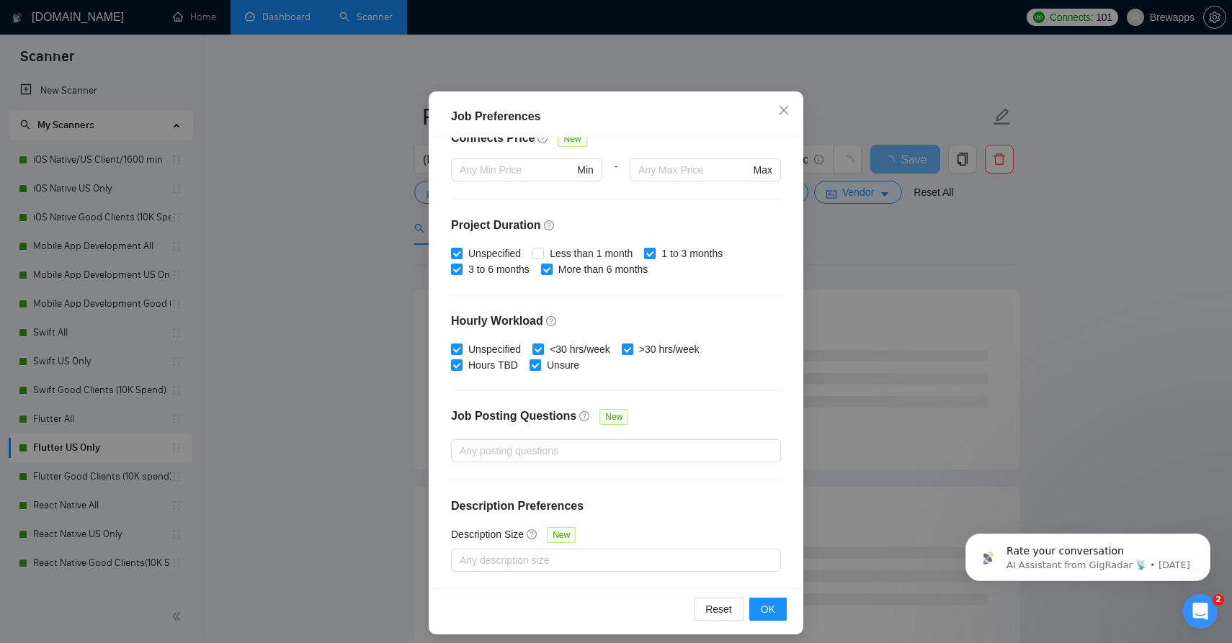
scroll to position [81, 0]
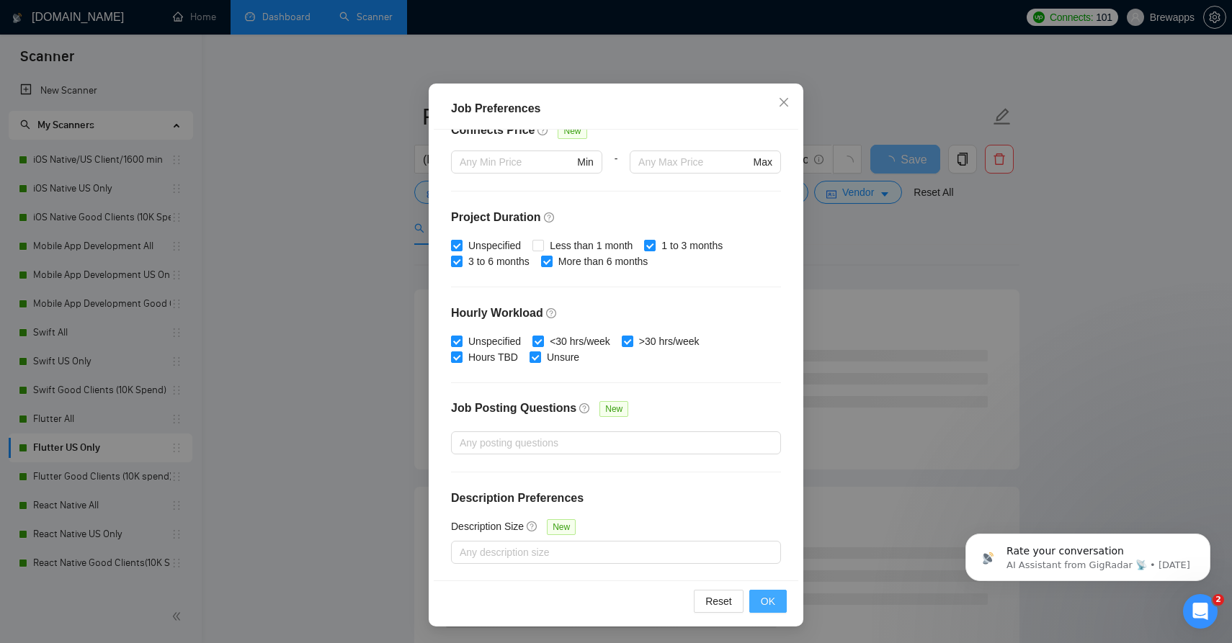
click at [771, 611] on button "OK" at bounding box center [767, 601] width 37 height 23
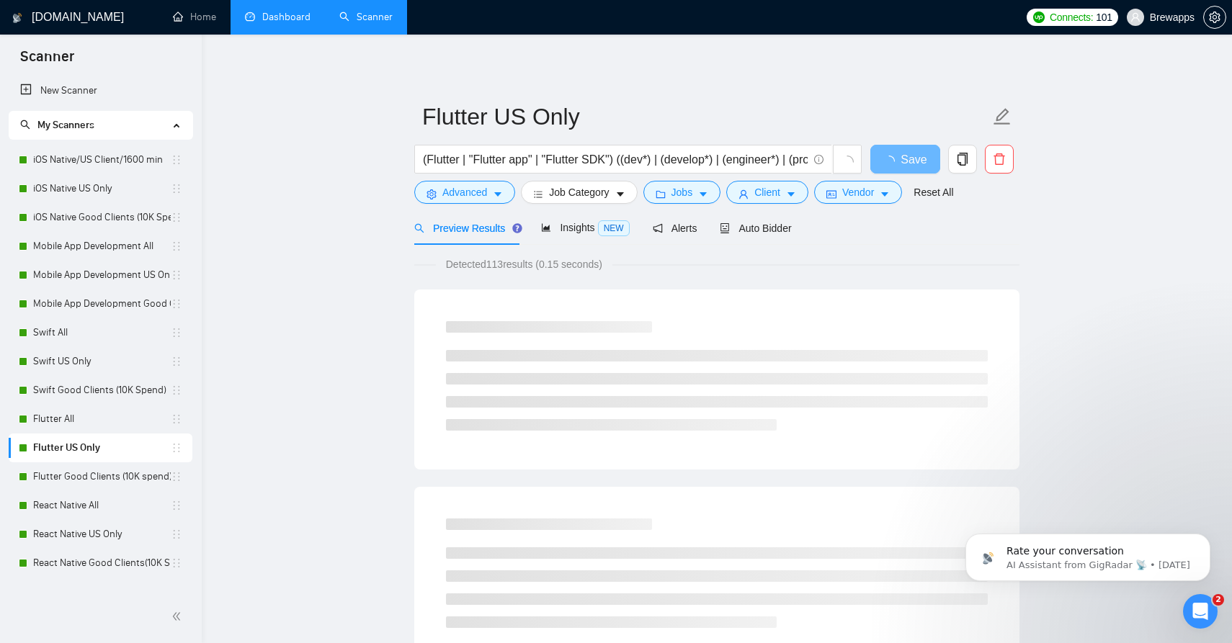
scroll to position [3, 0]
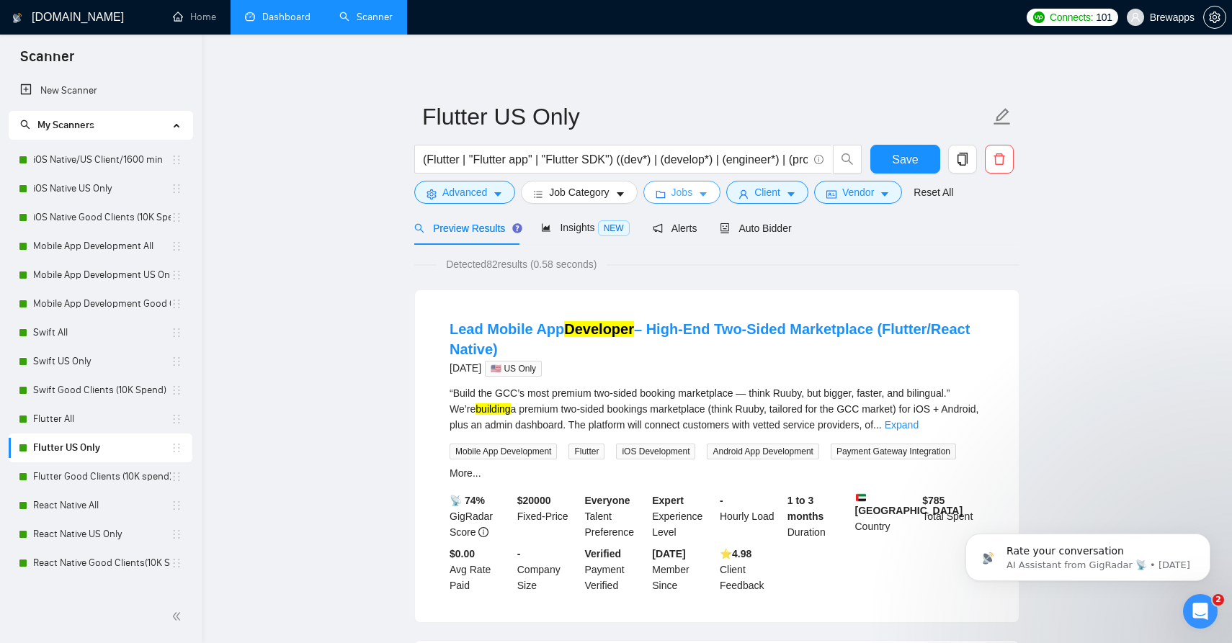
click at [693, 194] on span "Jobs" at bounding box center [682, 192] width 22 height 16
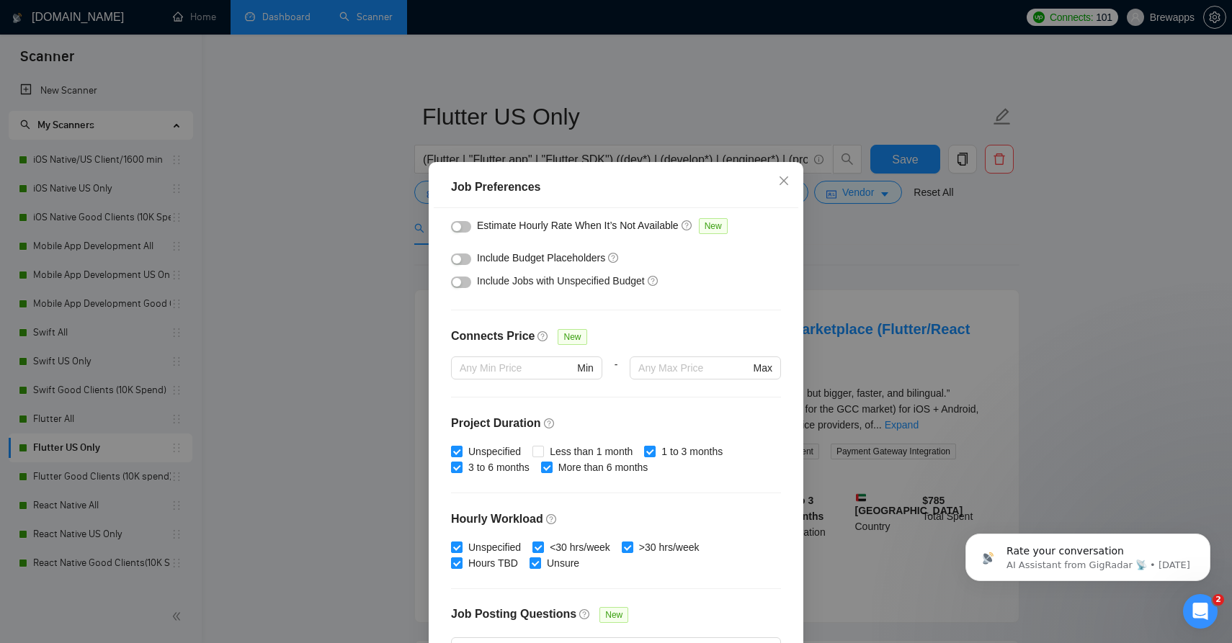
scroll to position [233, 0]
click at [462, 290] on div at bounding box center [461, 282] width 20 height 16
click at [461, 288] on button "button" at bounding box center [461, 284] width 20 height 12
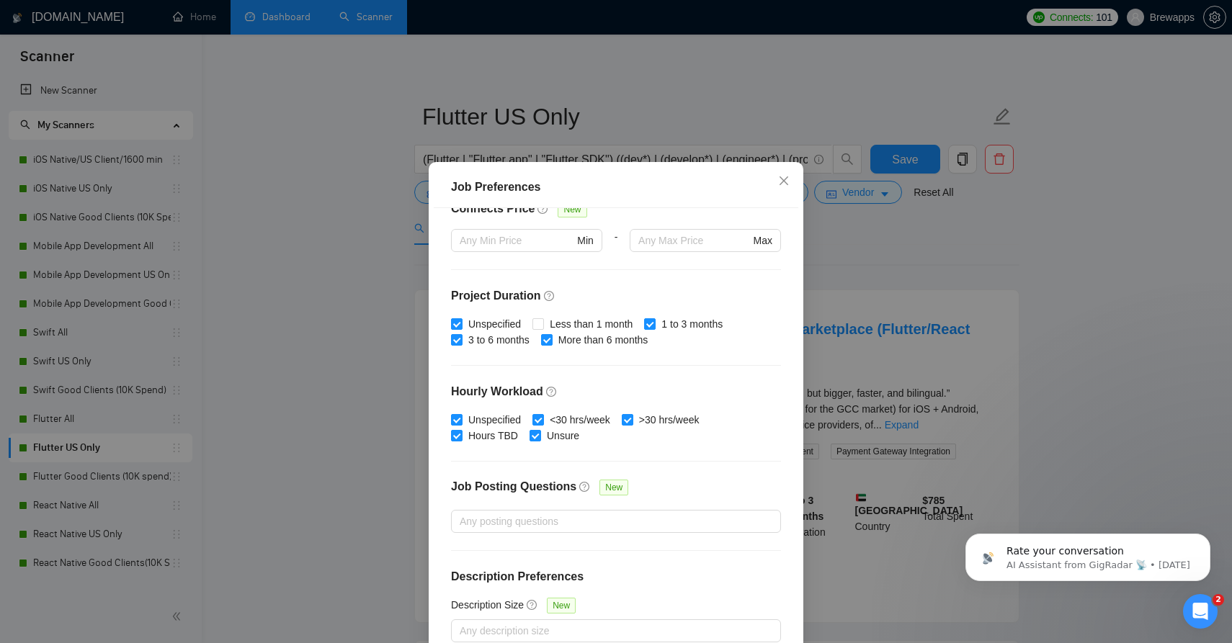
scroll to position [81, 0]
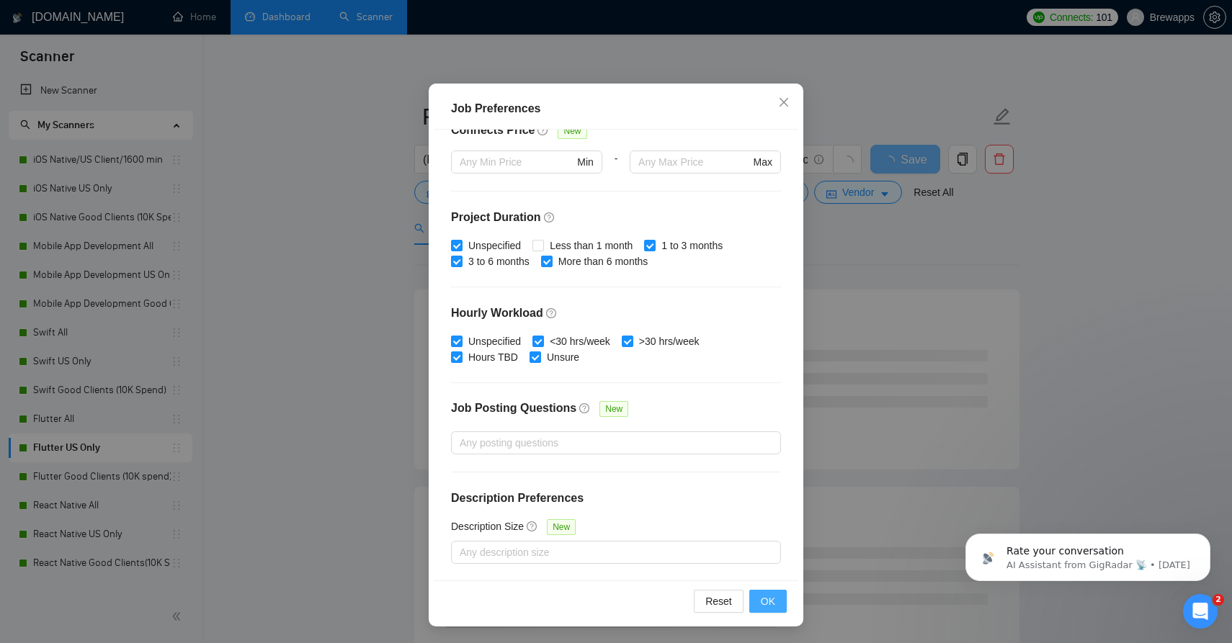
click at [779, 607] on button "OK" at bounding box center [767, 601] width 37 height 23
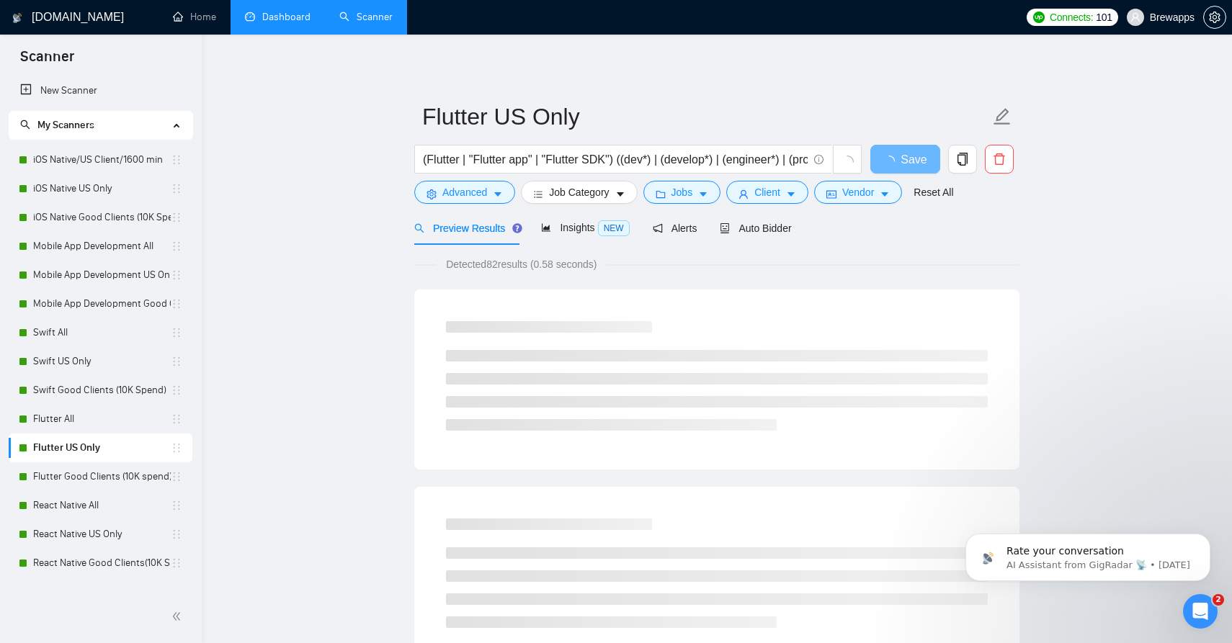
scroll to position [3, 0]
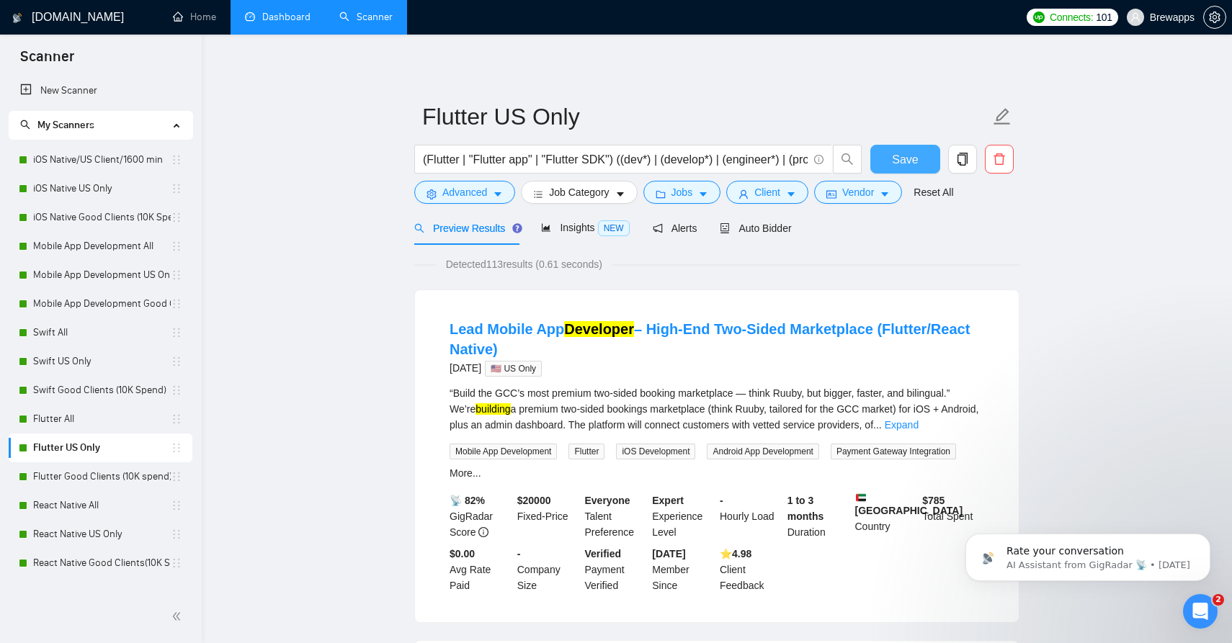
click at [915, 153] on span "Save" at bounding box center [905, 160] width 26 height 18
click at [114, 558] on link "React Native Good Clients(10K Spend)" at bounding box center [102, 563] width 138 height 29
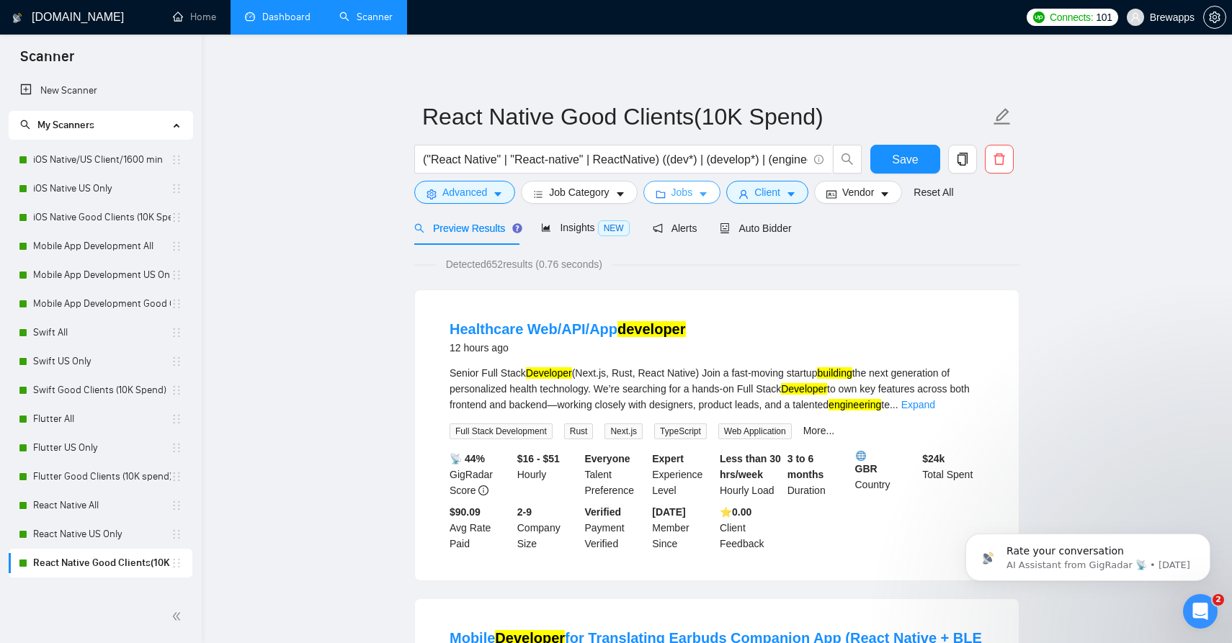
click at [707, 189] on span "caret-down" at bounding box center [703, 194] width 10 height 11
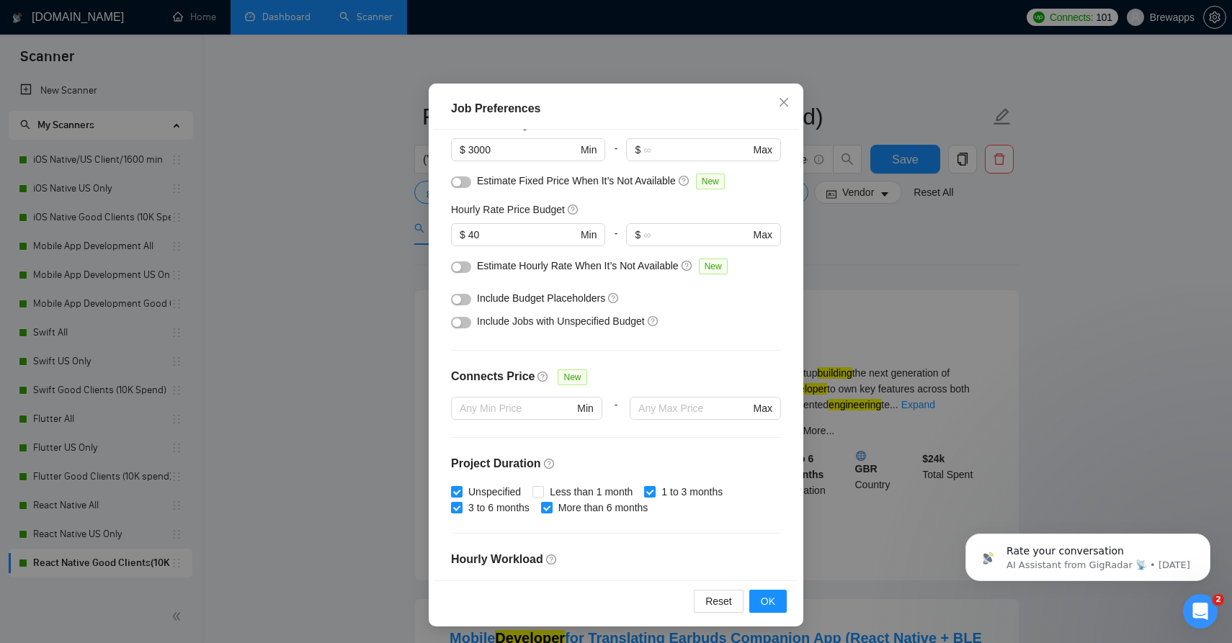
scroll to position [110, 0]
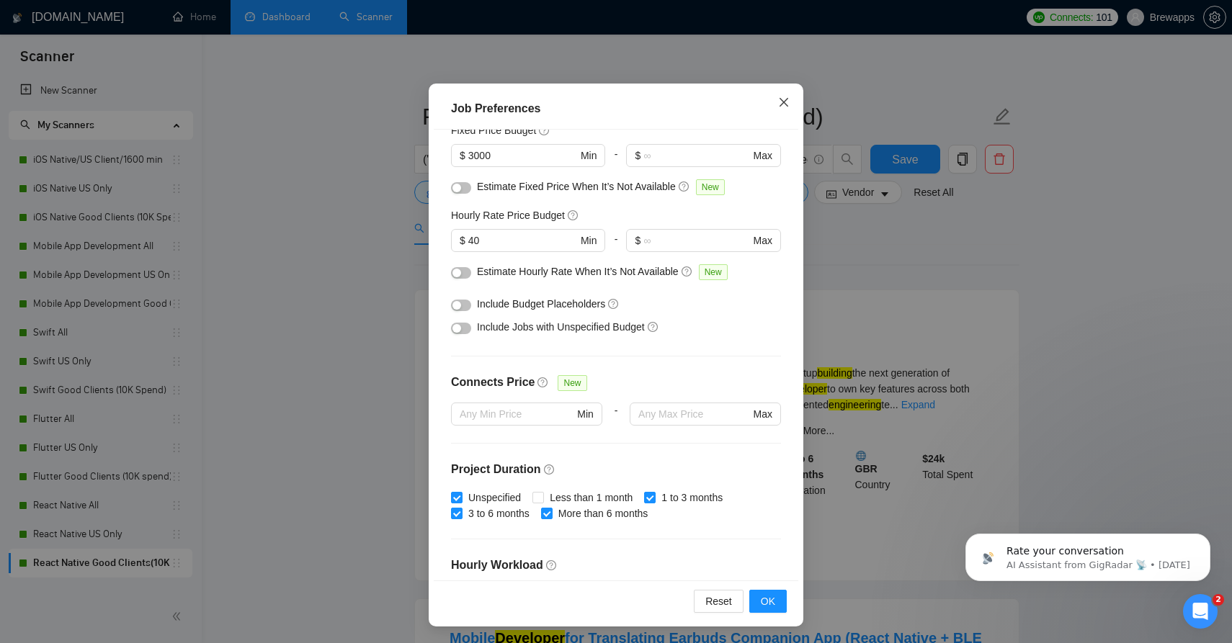
click at [786, 99] on icon "close" at bounding box center [784, 103] width 12 height 12
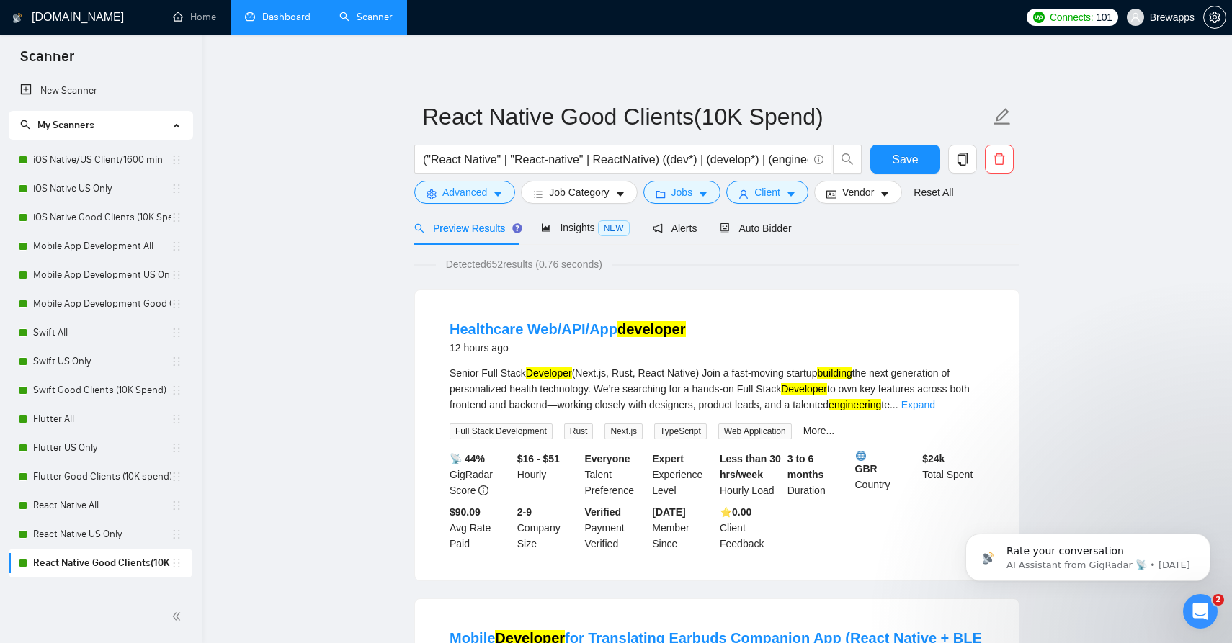
scroll to position [3, 0]
click at [693, 192] on span "Jobs" at bounding box center [682, 192] width 22 height 16
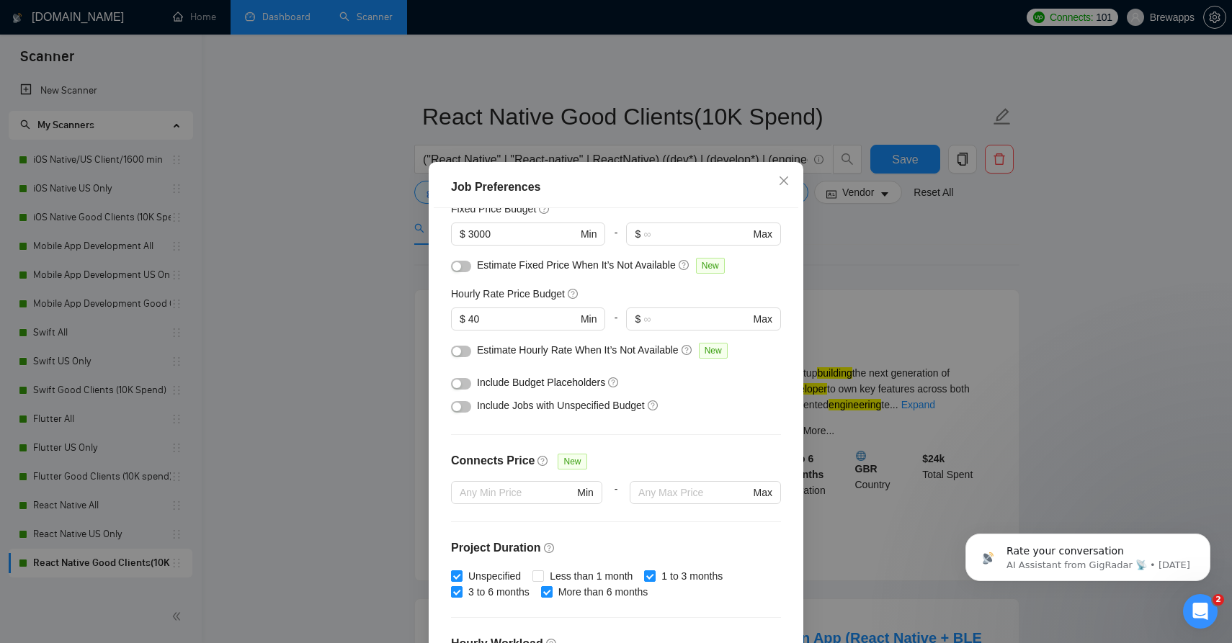
click at [466, 409] on button "button" at bounding box center [461, 407] width 20 height 12
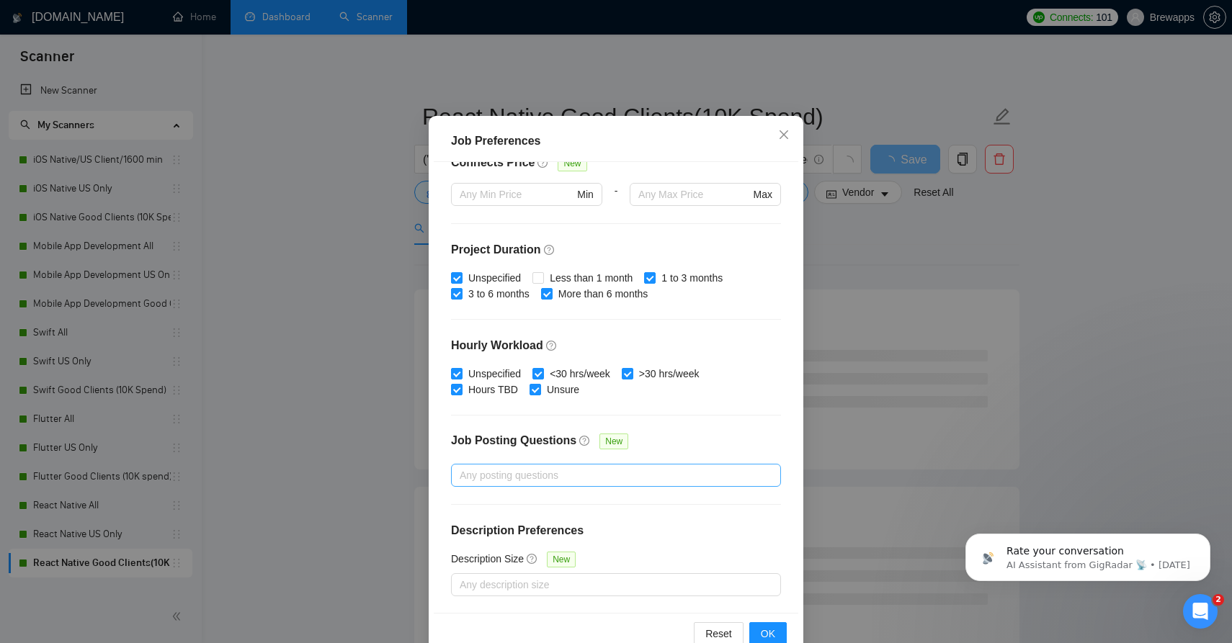
scroll to position [81, 0]
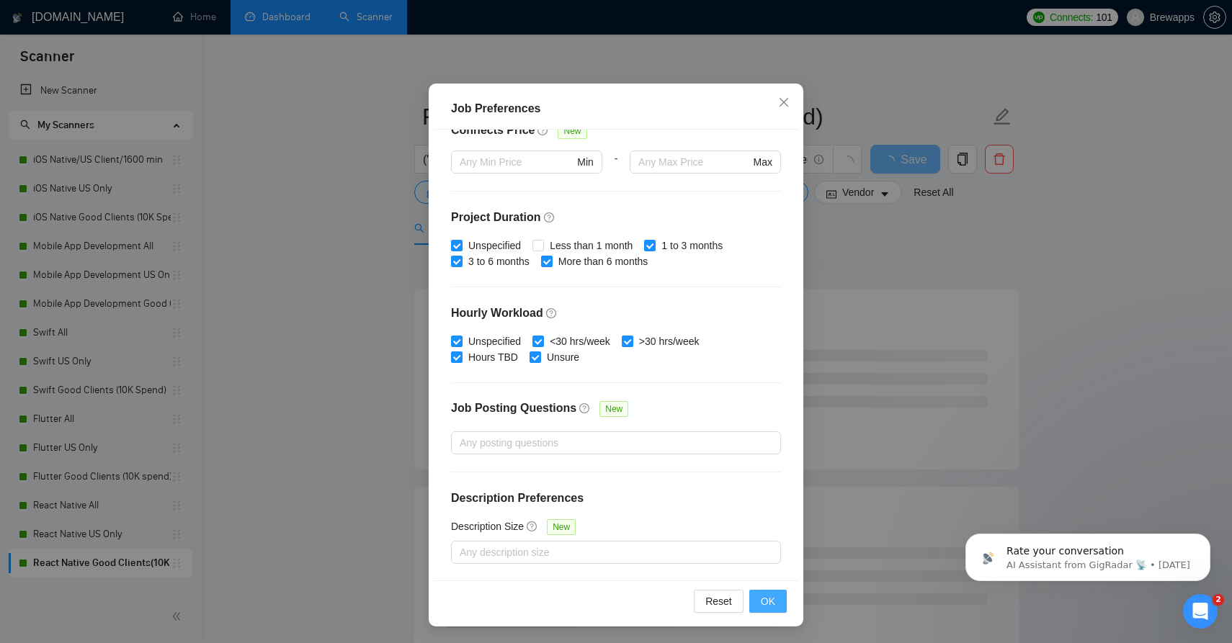
click at [763, 594] on span "OK" at bounding box center [768, 602] width 14 height 16
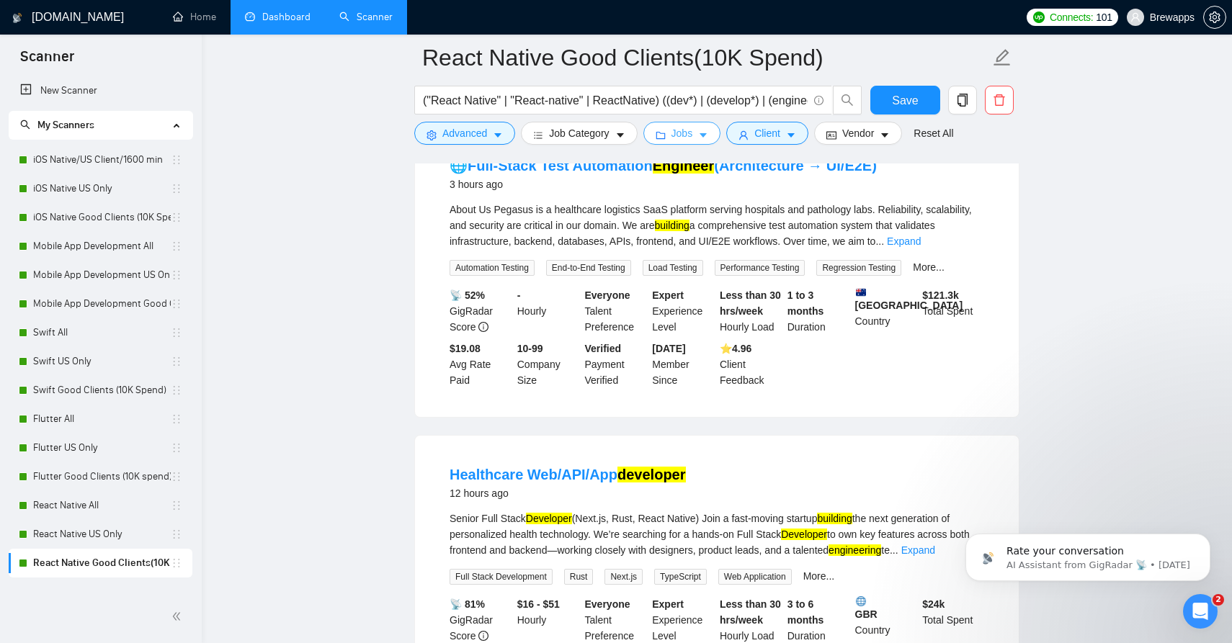
scroll to position [176, 0]
click at [916, 96] on span "Save" at bounding box center [905, 100] width 26 height 18
click at [113, 535] on link "React Native US Only" at bounding box center [102, 534] width 138 height 29
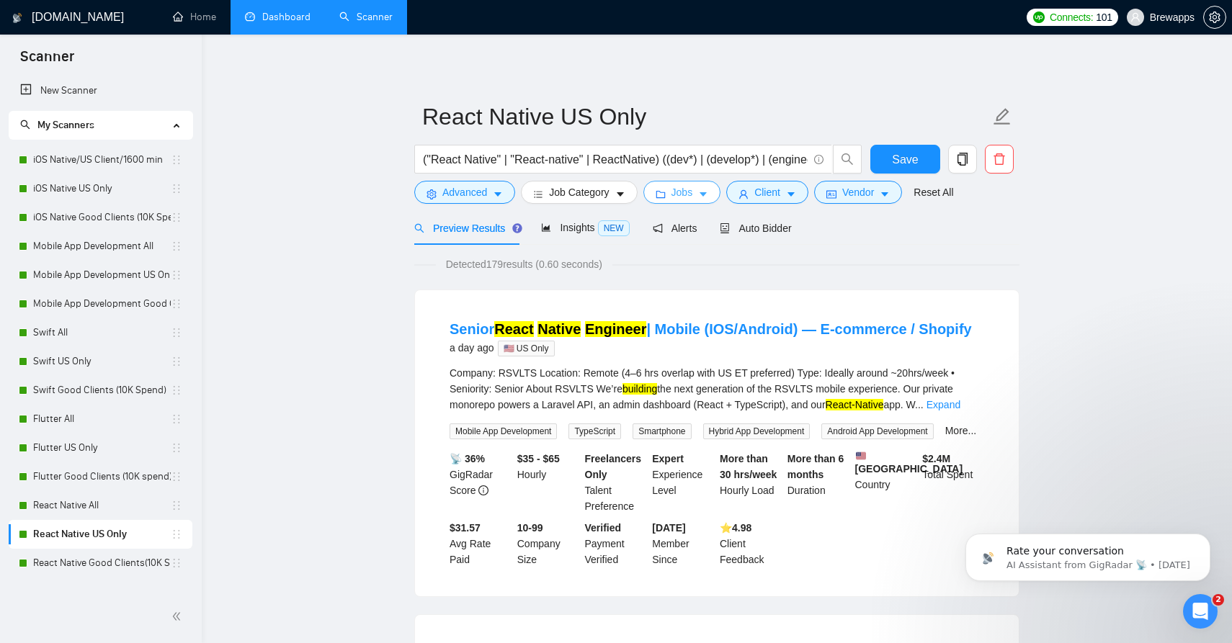
click at [702, 200] on button "Jobs" at bounding box center [682, 192] width 78 height 23
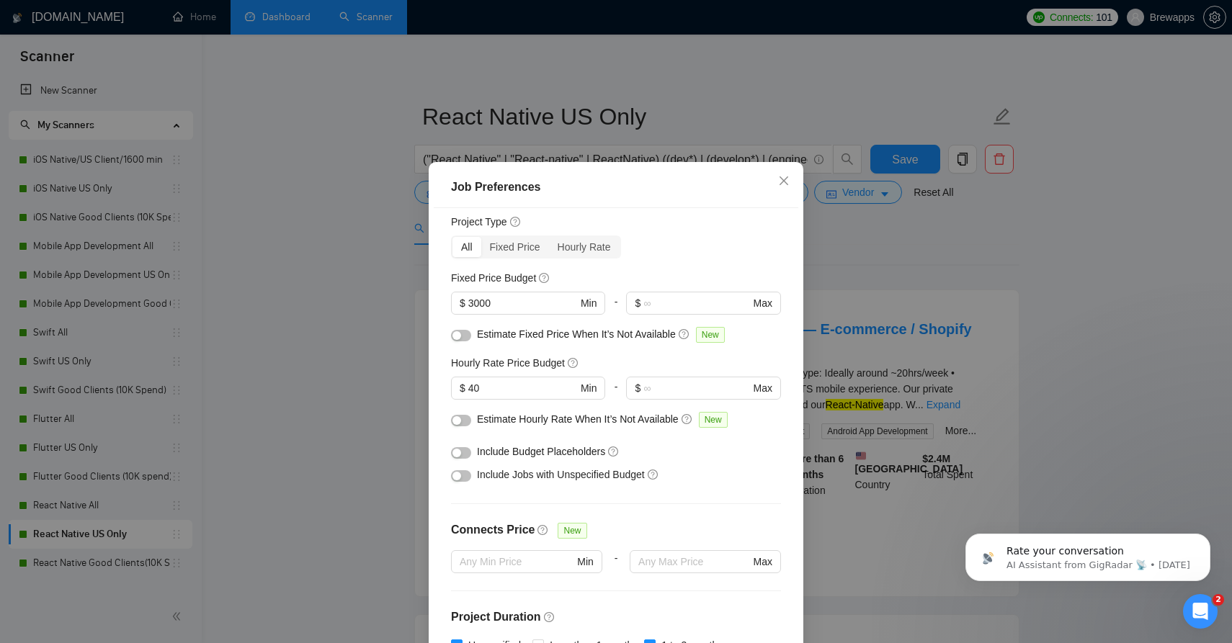
scroll to position [20, 0]
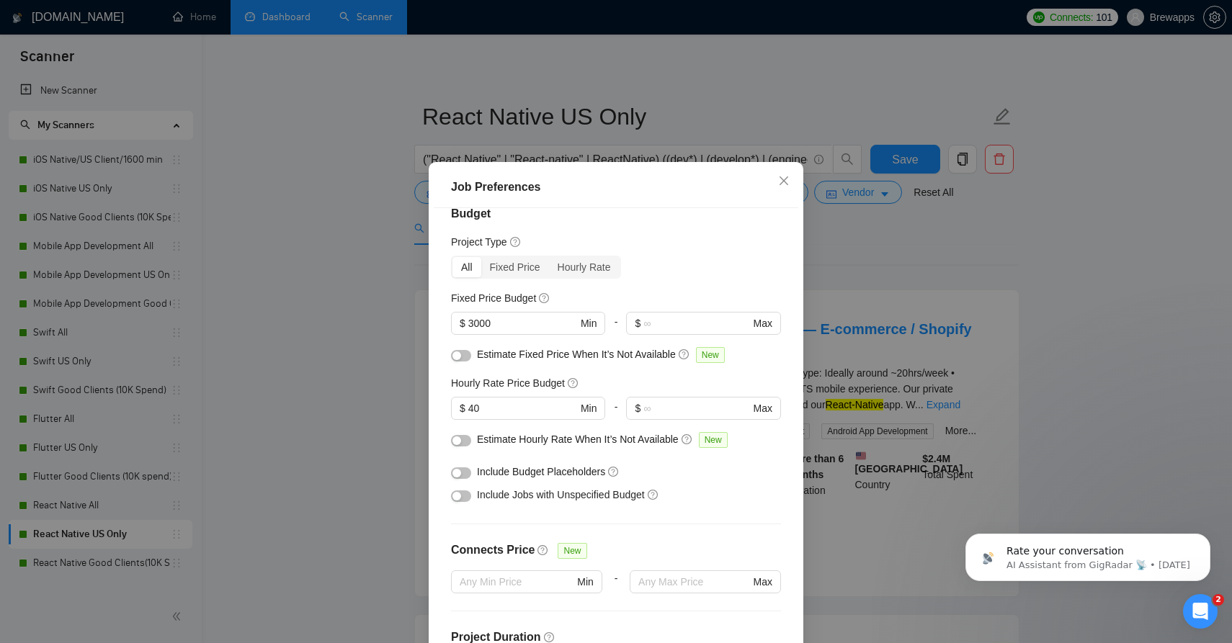
click at [869, 289] on div "Job Preferences Budget Project Type All Fixed Price Hourly Rate Fixed Price Bud…" at bounding box center [616, 321] width 1232 height 643
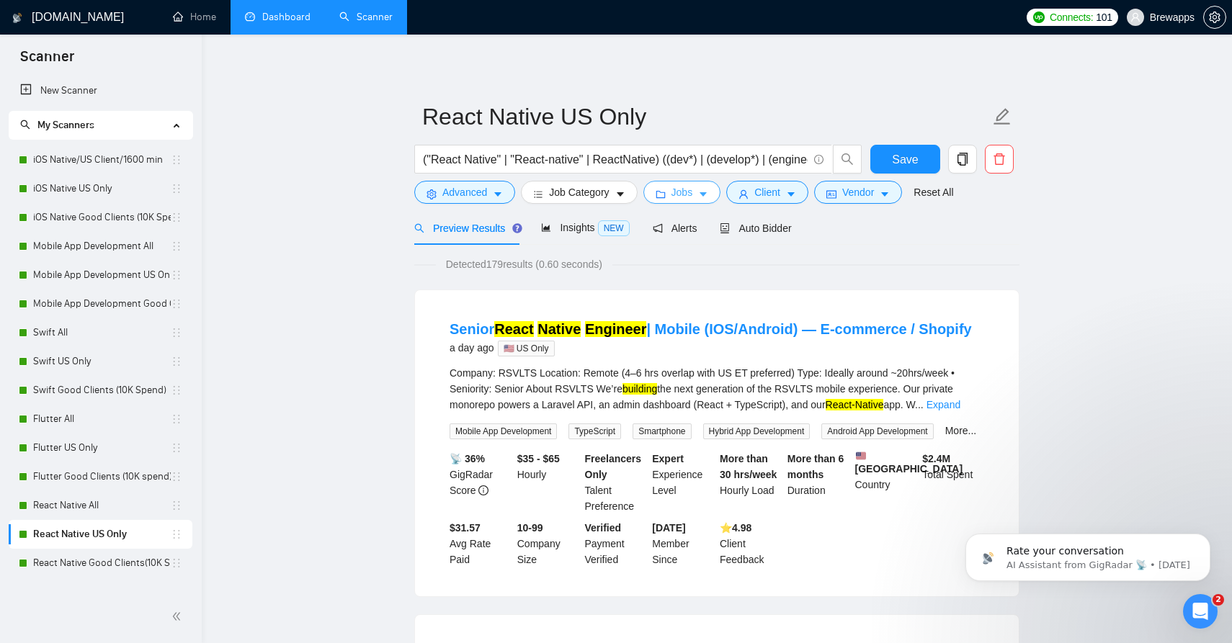
click at [702, 192] on button "Jobs" at bounding box center [682, 192] width 78 height 23
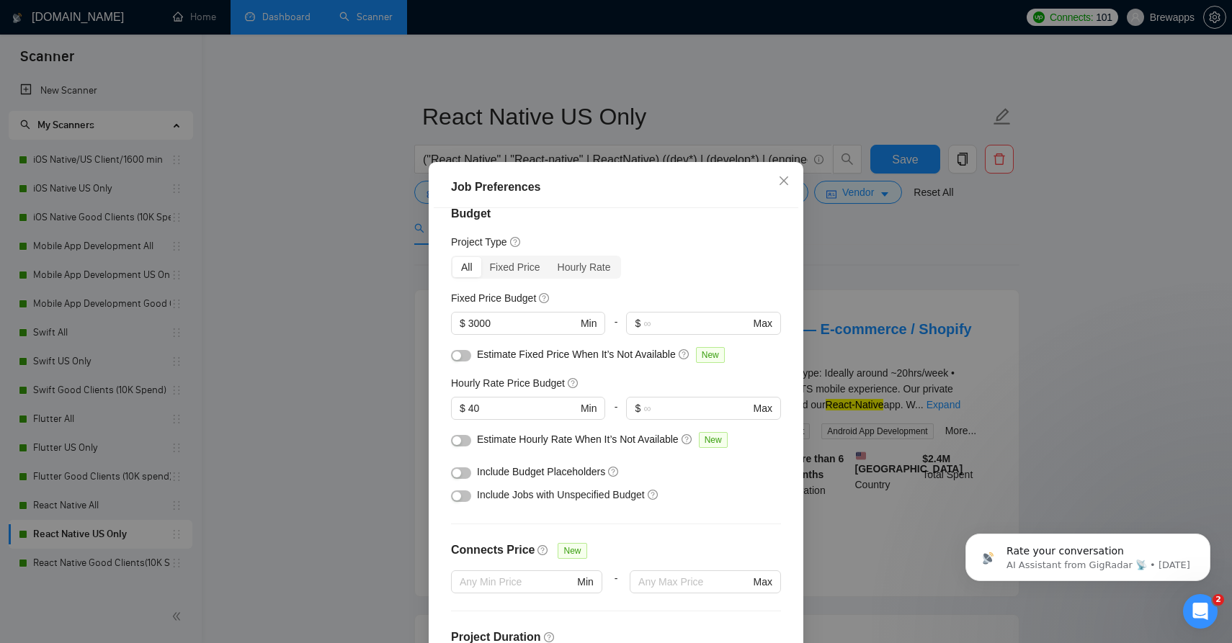
click at [459, 499] on div "button" at bounding box center [456, 496] width 9 height 9
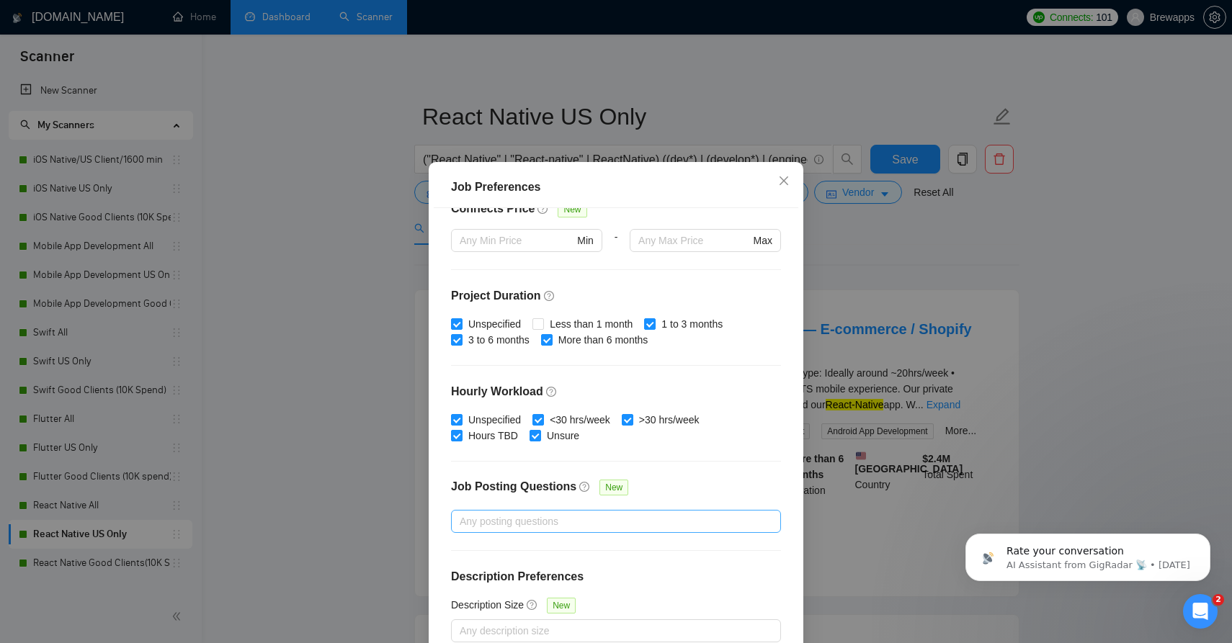
scroll to position [81, 0]
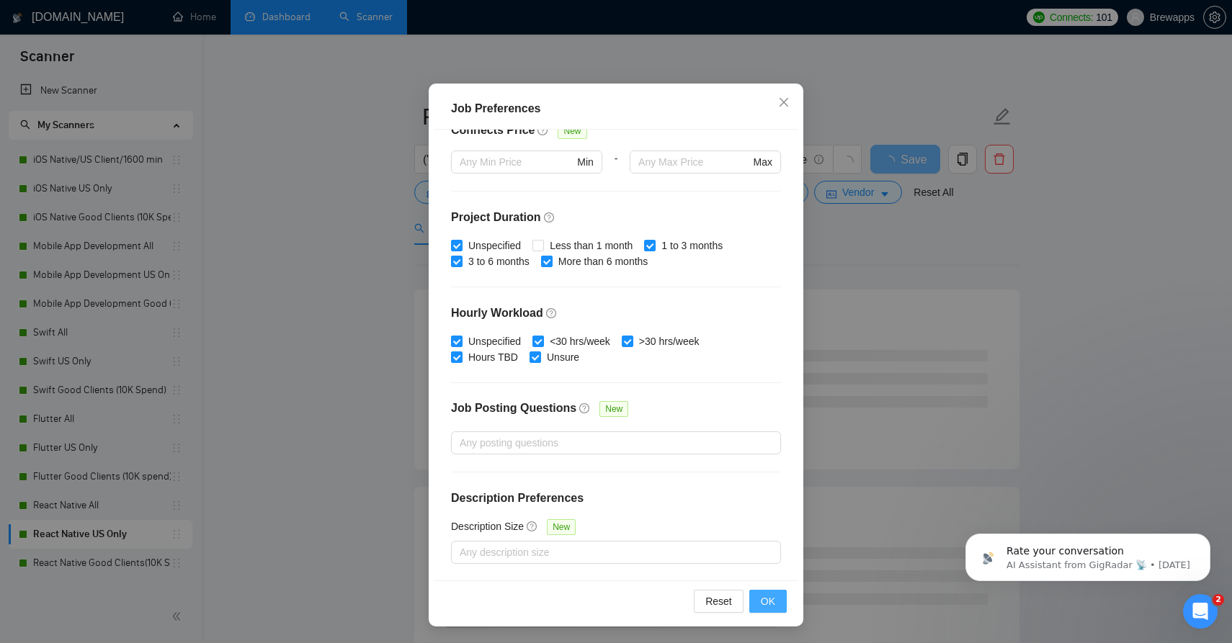
click at [769, 607] on span "OK" at bounding box center [768, 602] width 14 height 16
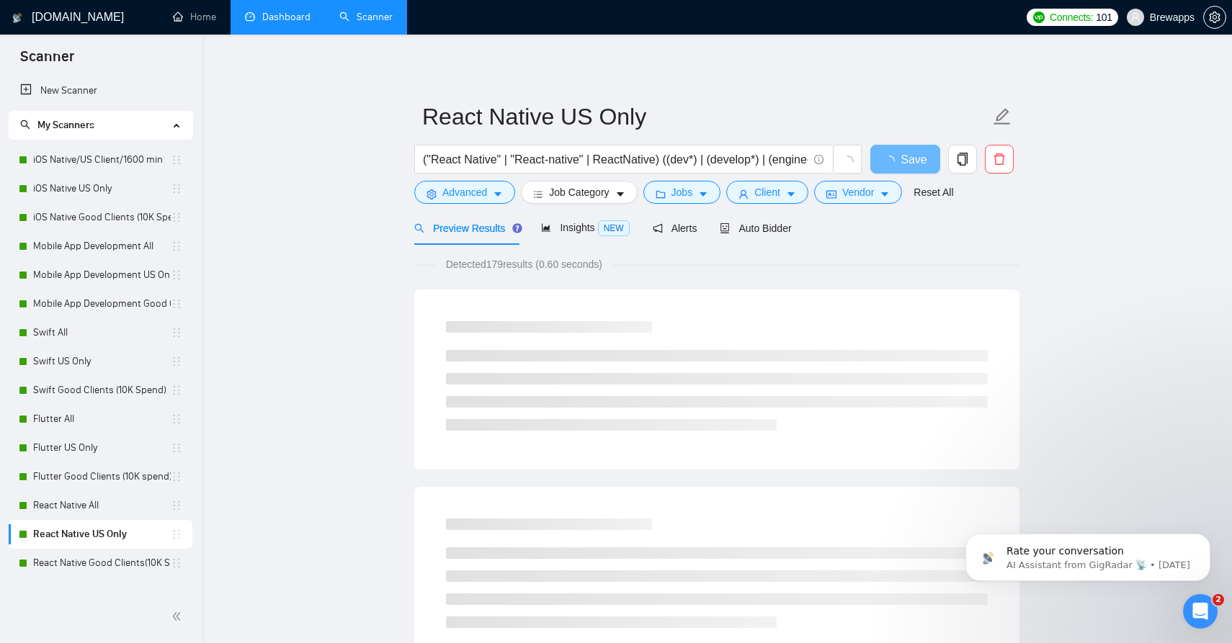
scroll to position [3, 0]
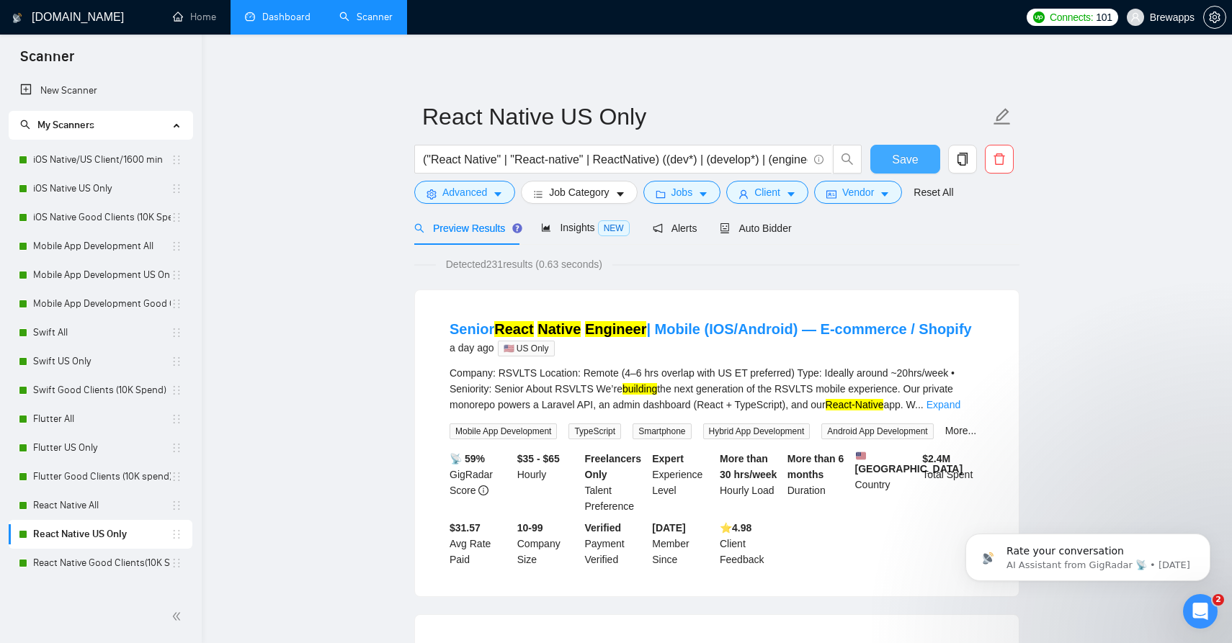
click at [892, 161] on span "Save" at bounding box center [905, 160] width 26 height 18
click at [95, 511] on link "React Native All" at bounding box center [102, 505] width 138 height 29
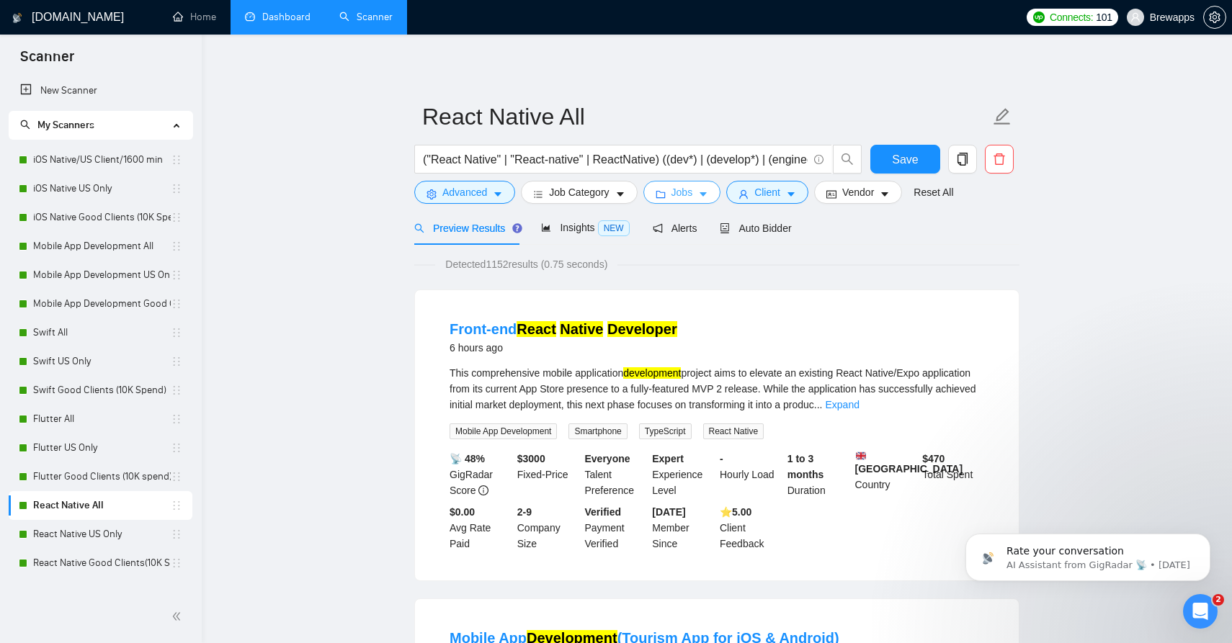
click at [713, 192] on button "Jobs" at bounding box center [682, 192] width 78 height 23
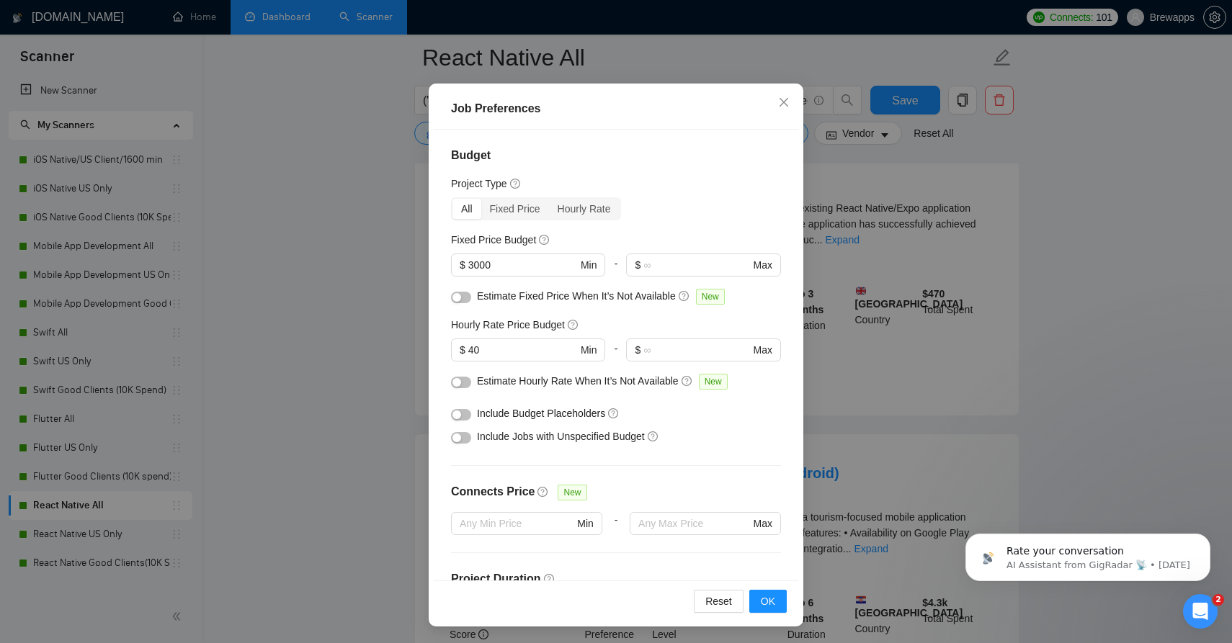
click at [464, 435] on button "button" at bounding box center [461, 438] width 20 height 12
click at [767, 596] on span "OK" at bounding box center [768, 602] width 14 height 16
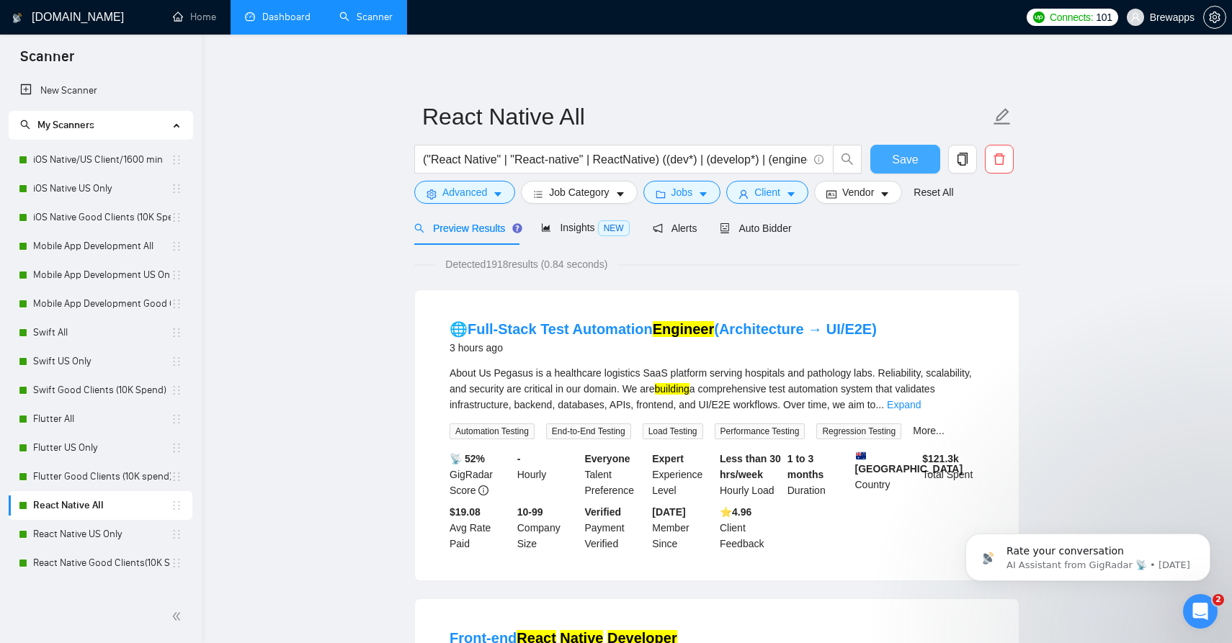
click at [909, 166] on span "Save" at bounding box center [905, 160] width 26 height 18
click at [141, 473] on link "Flutter Good Clients (10K spend)" at bounding box center [102, 476] width 138 height 29
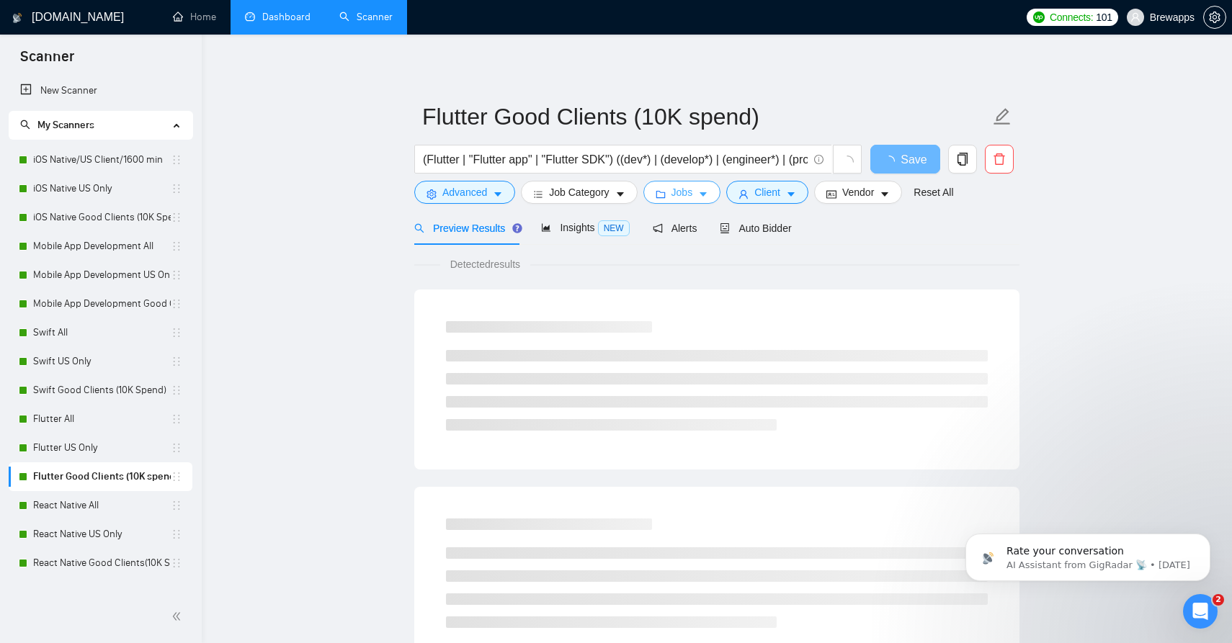
click at [691, 192] on span "Jobs" at bounding box center [682, 192] width 22 height 16
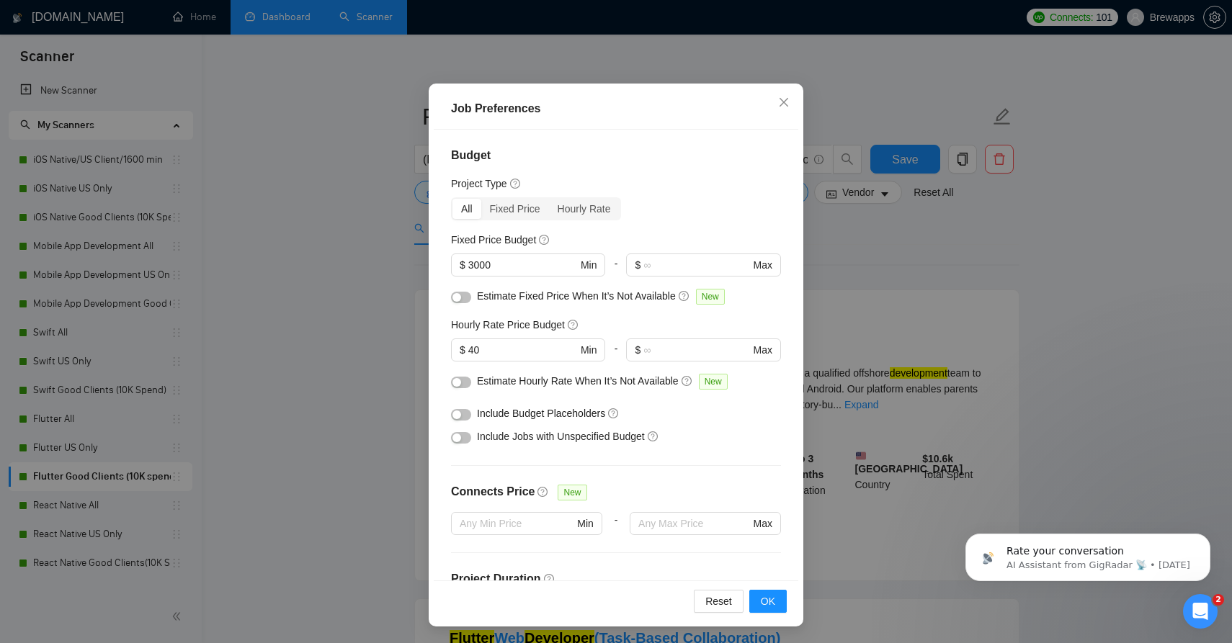
click at [458, 439] on div "button" at bounding box center [456, 438] width 9 height 9
click at [765, 605] on span "OK" at bounding box center [768, 602] width 14 height 16
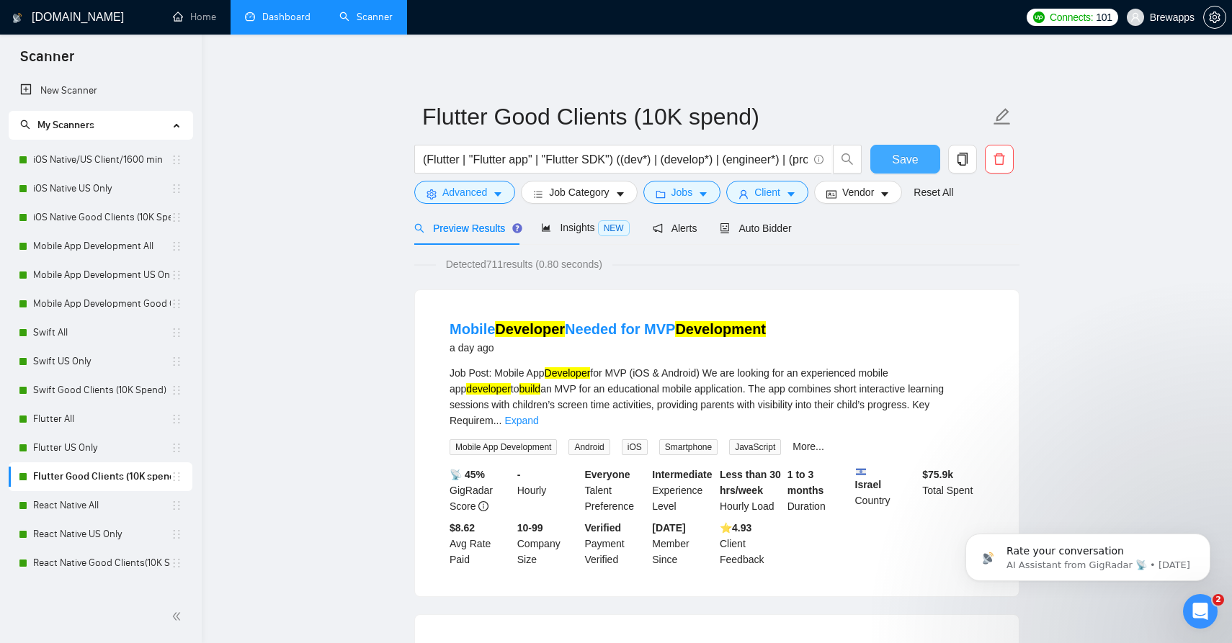
click at [901, 164] on span "Save" at bounding box center [905, 160] width 26 height 18
click at [75, 446] on link "Flutter US Only" at bounding box center [102, 448] width 138 height 29
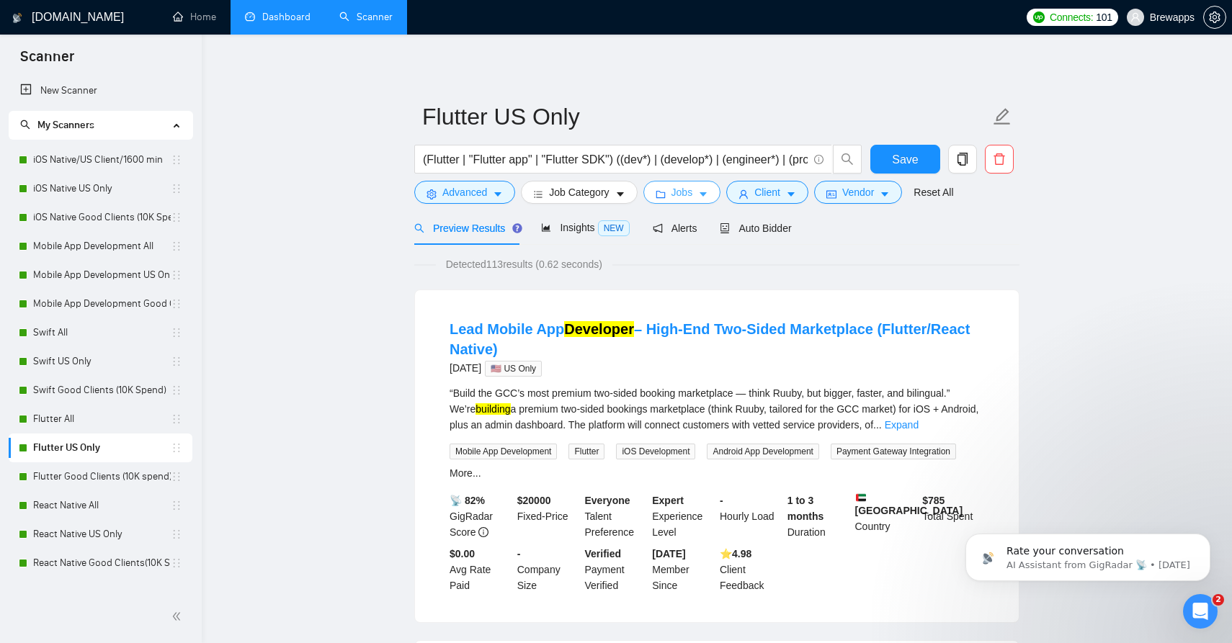
click at [689, 195] on span "Jobs" at bounding box center [682, 192] width 22 height 16
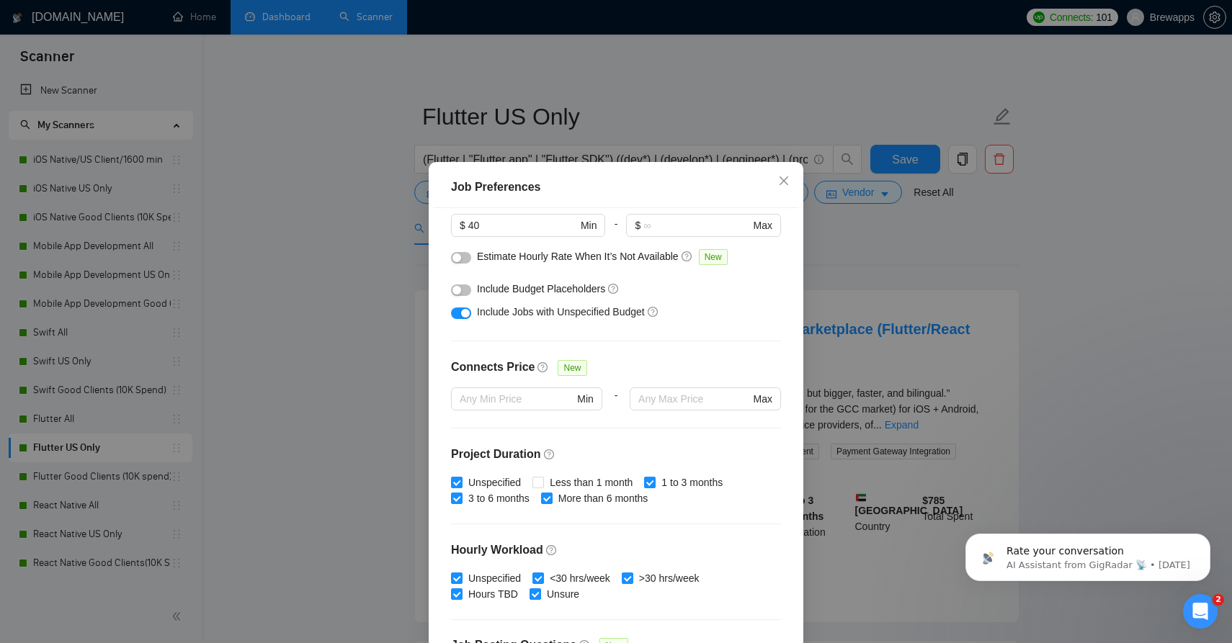
scroll to position [207, 0]
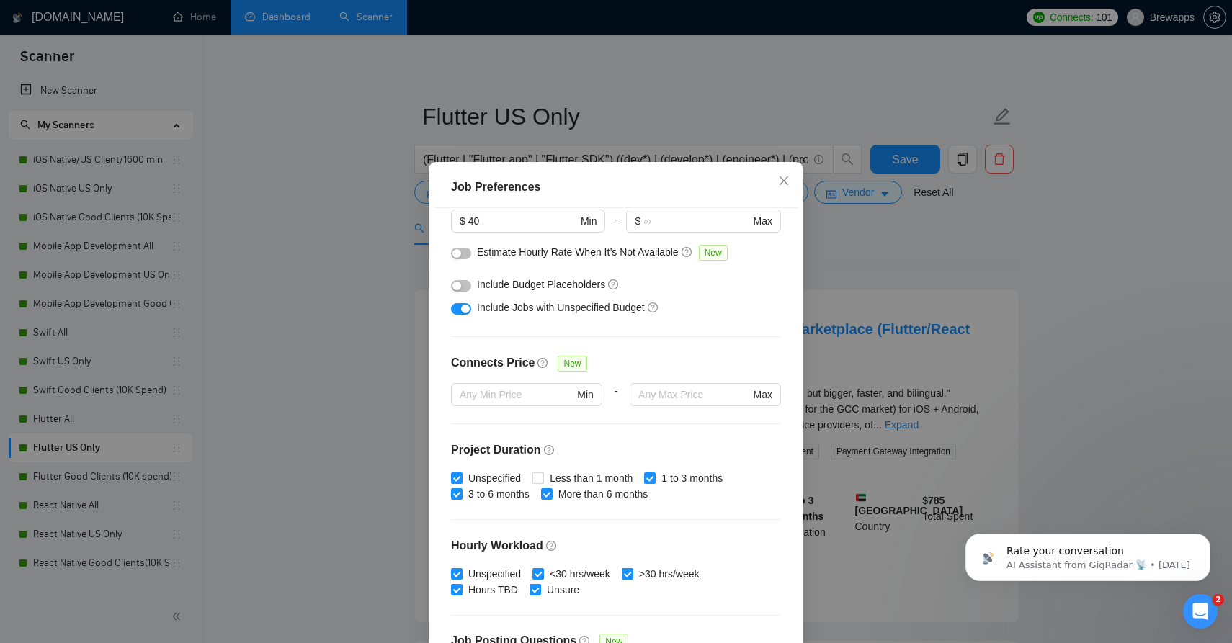
click at [884, 267] on div "Job Preferences Budget Project Type All Fixed Price Hourly Rate Fixed Price Bud…" at bounding box center [616, 321] width 1232 height 643
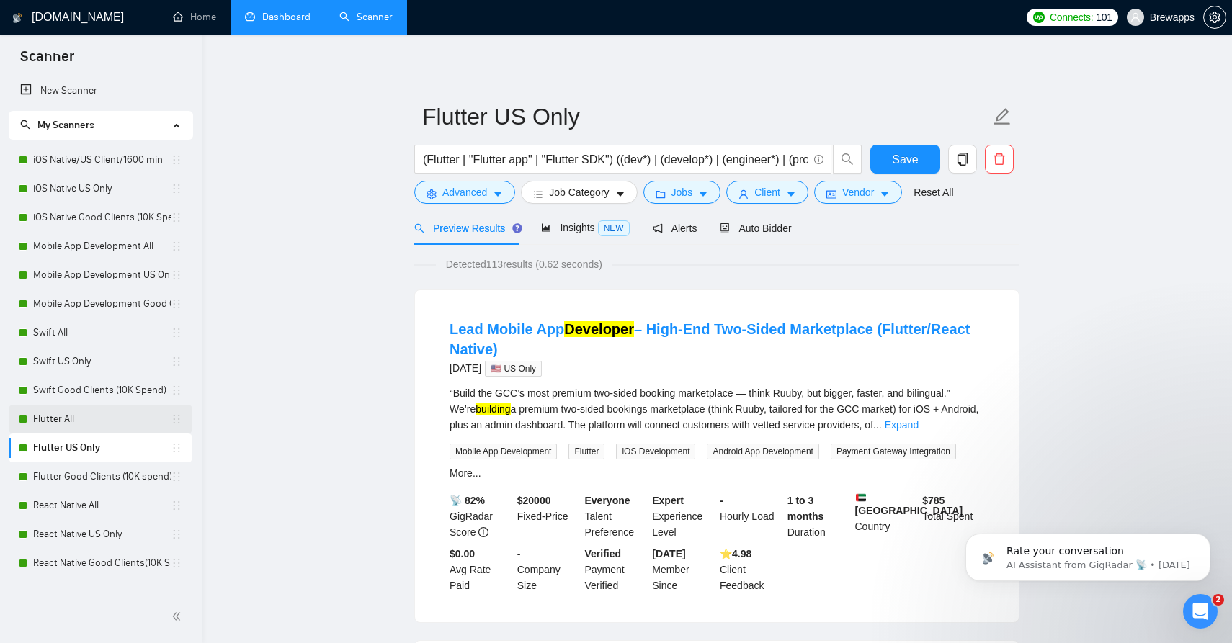
click at [94, 416] on link "Flutter All" at bounding box center [102, 419] width 138 height 29
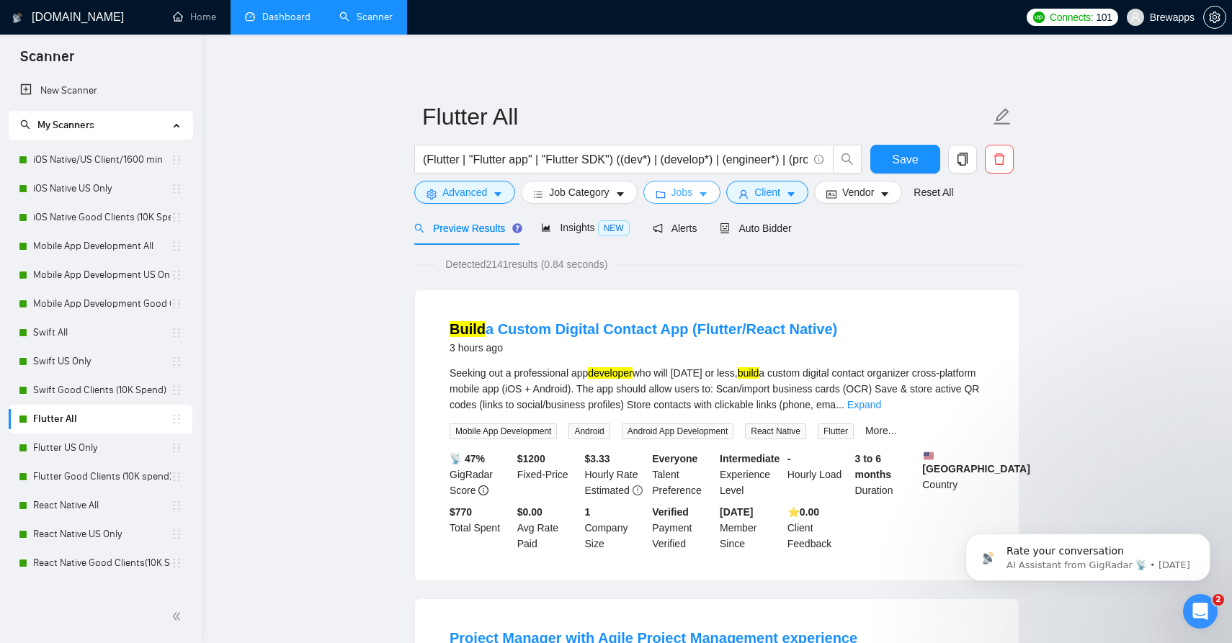
click at [707, 192] on icon "caret-down" at bounding box center [703, 194] width 10 height 10
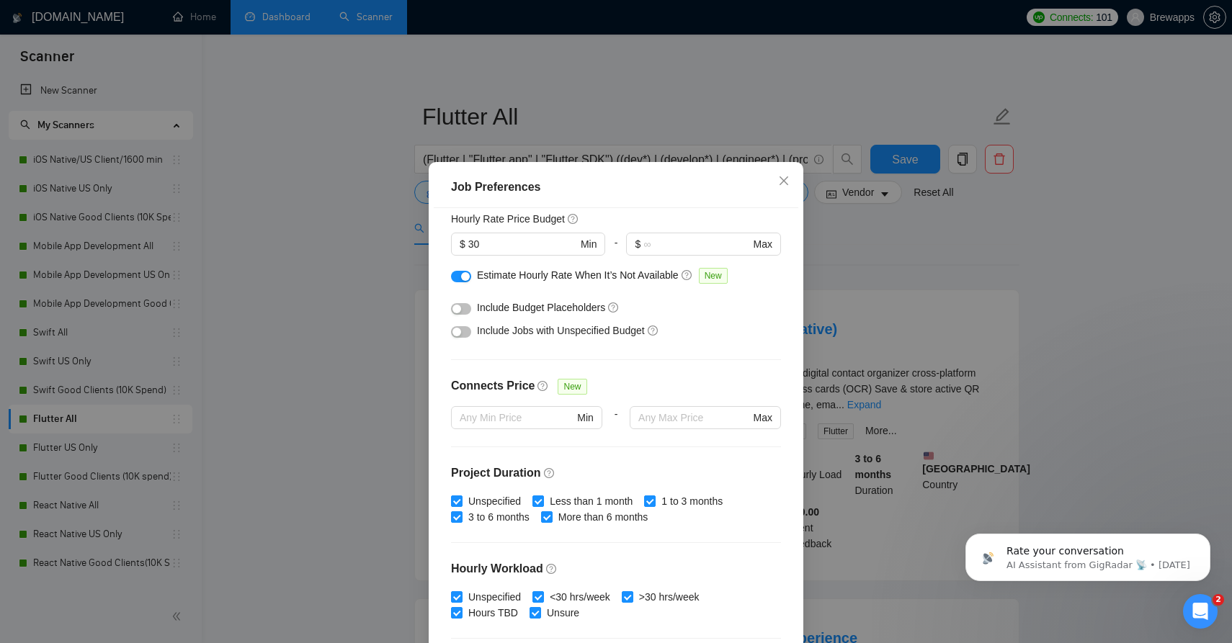
scroll to position [182, 0]
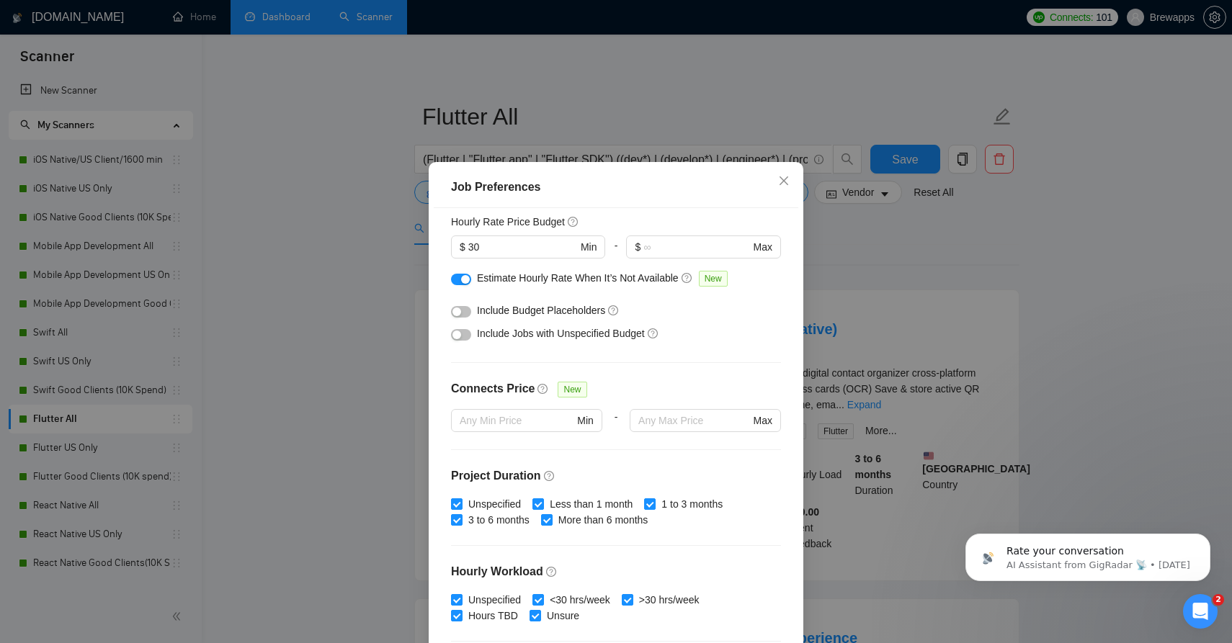
click at [462, 279] on div "button" at bounding box center [465, 279] width 9 height 9
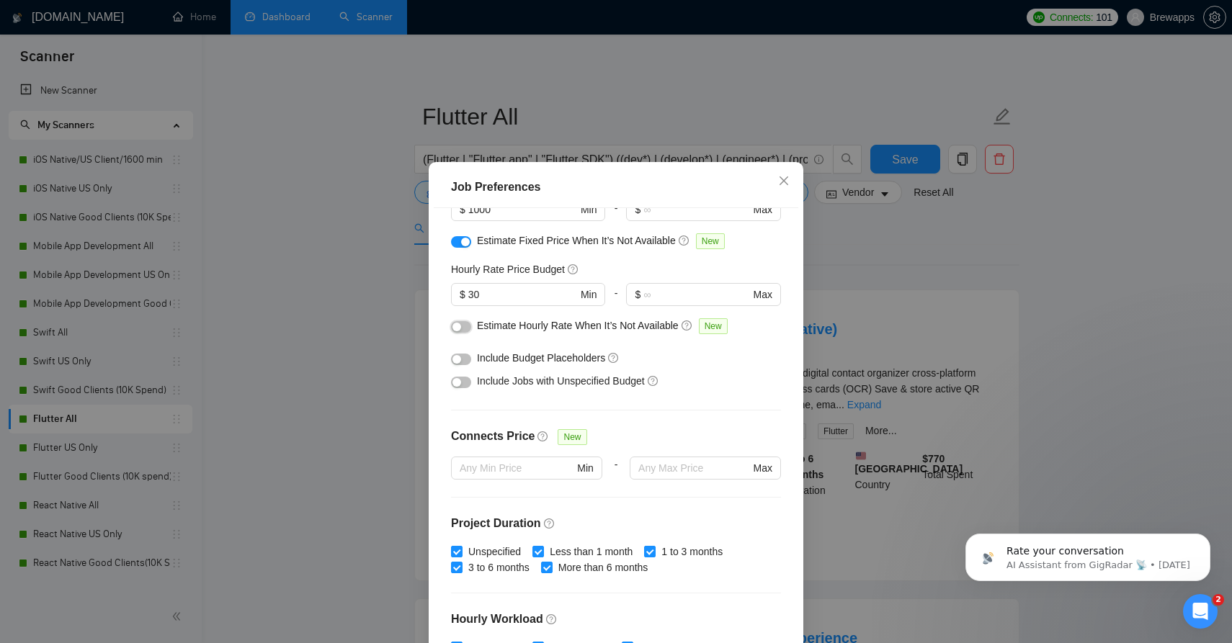
scroll to position [102, 0]
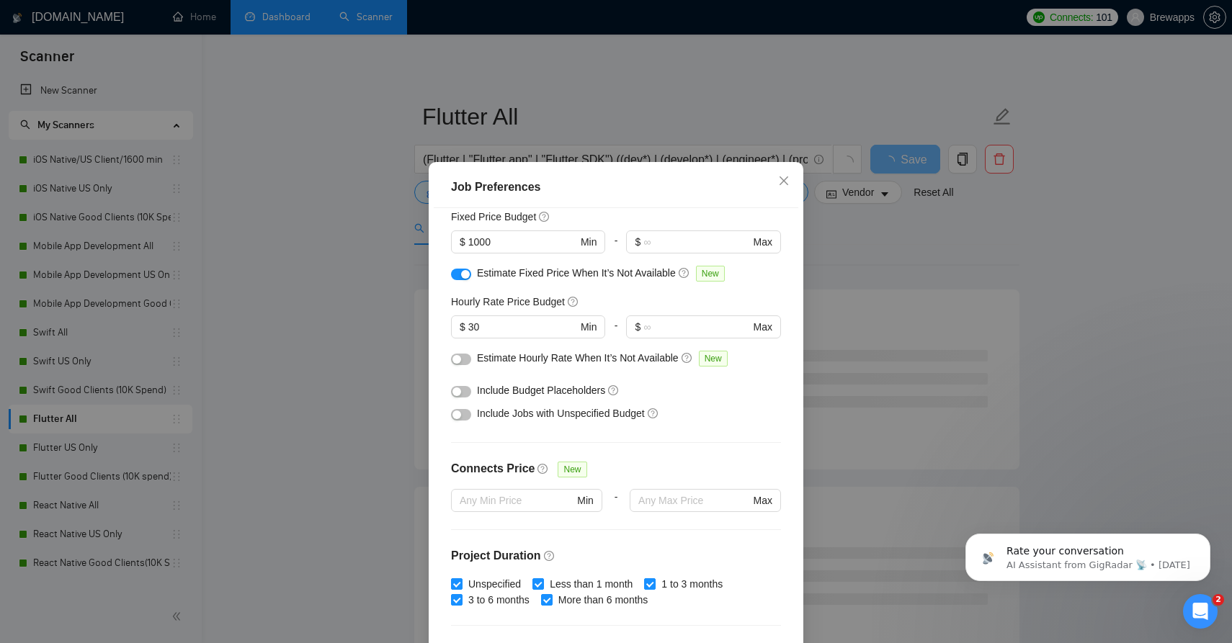
click at [444, 277] on div "Budget Project Type All Fixed Price Hourly Rate Fixed Price Budget $ 1000 Min -…" at bounding box center [616, 433] width 365 height 450
click at [461, 278] on div "button" at bounding box center [465, 274] width 9 height 9
click at [499, 248] on input "1000" at bounding box center [522, 242] width 109 height 16
type input "3000"
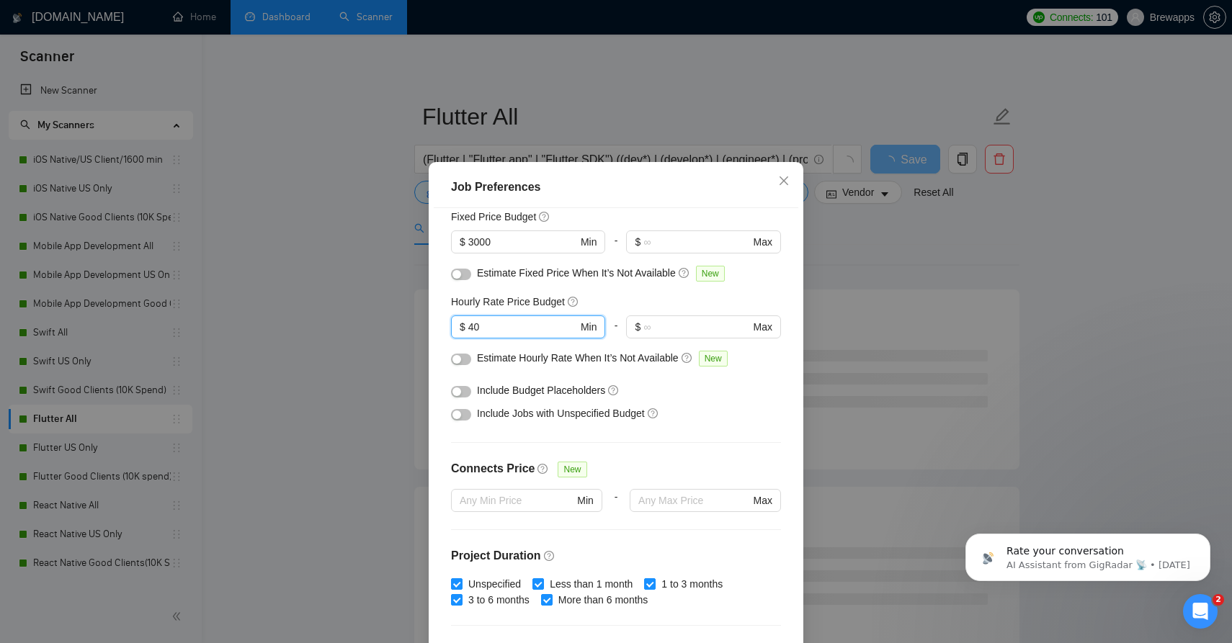
type input "40"
click at [460, 417] on div "button" at bounding box center [456, 415] width 9 height 9
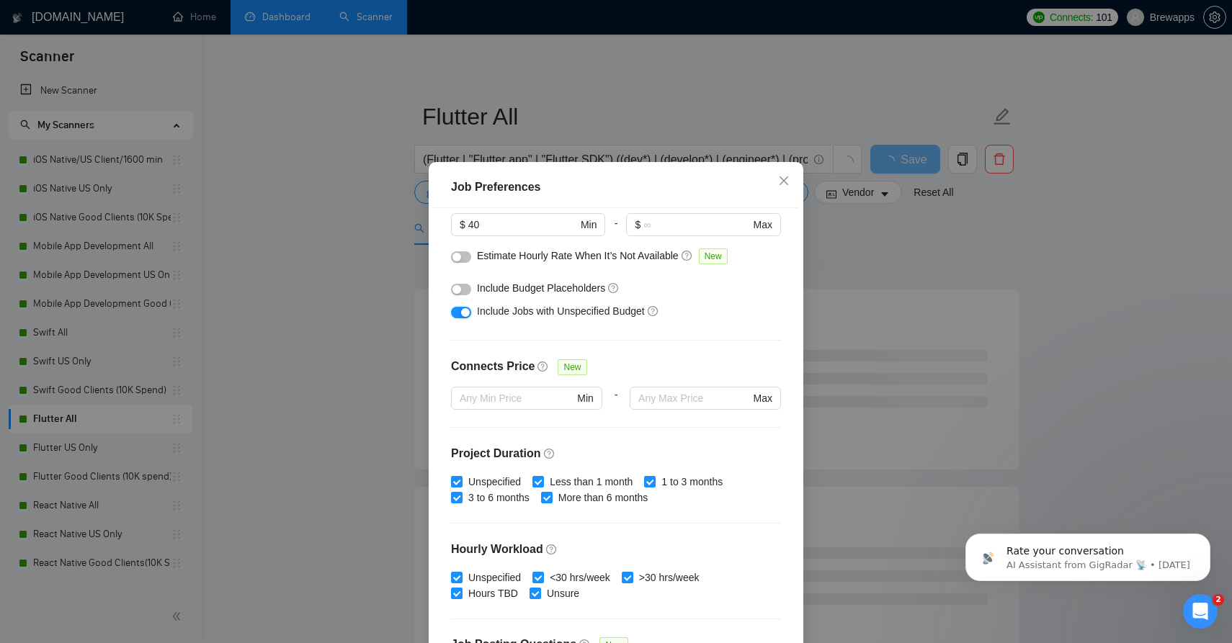
scroll to position [247, 0]
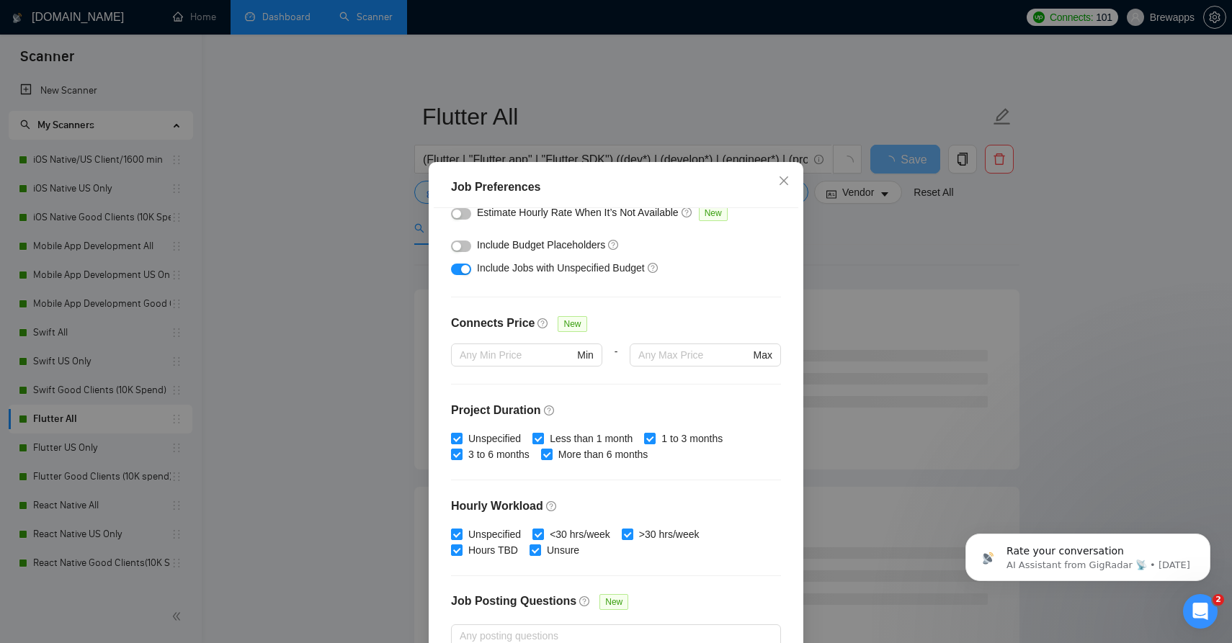
click at [547, 439] on span "Less than 1 month" at bounding box center [591, 439] width 94 height 16
click at [542, 439] on input "Less than 1 month" at bounding box center [537, 438] width 10 height 10
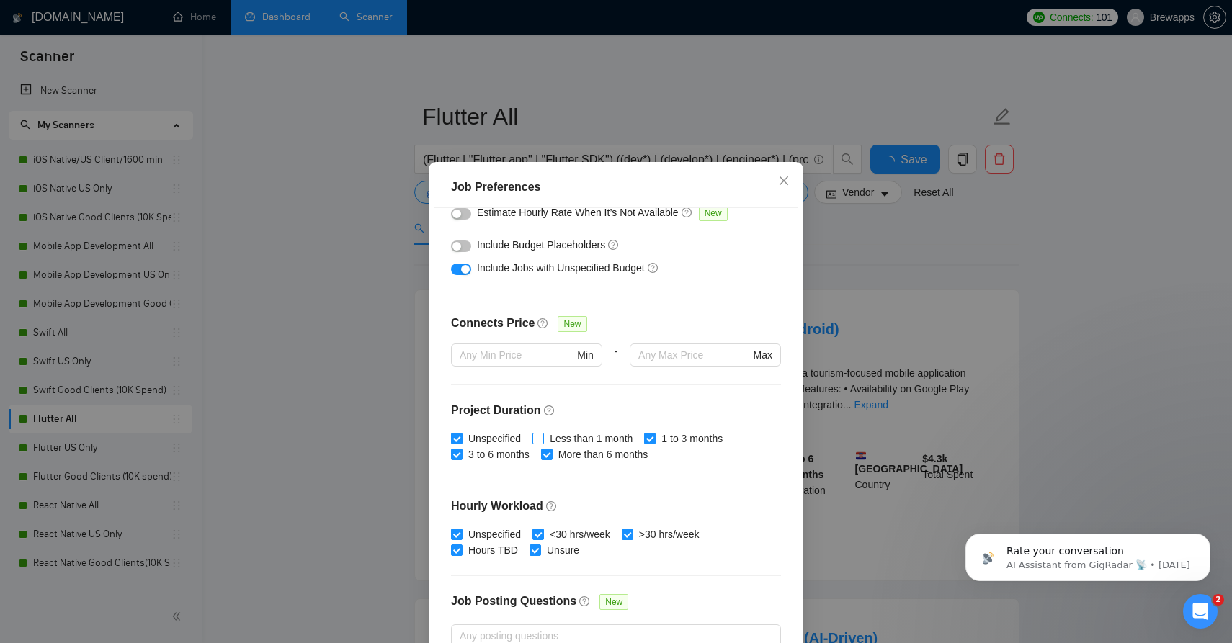
checkbox input "false"
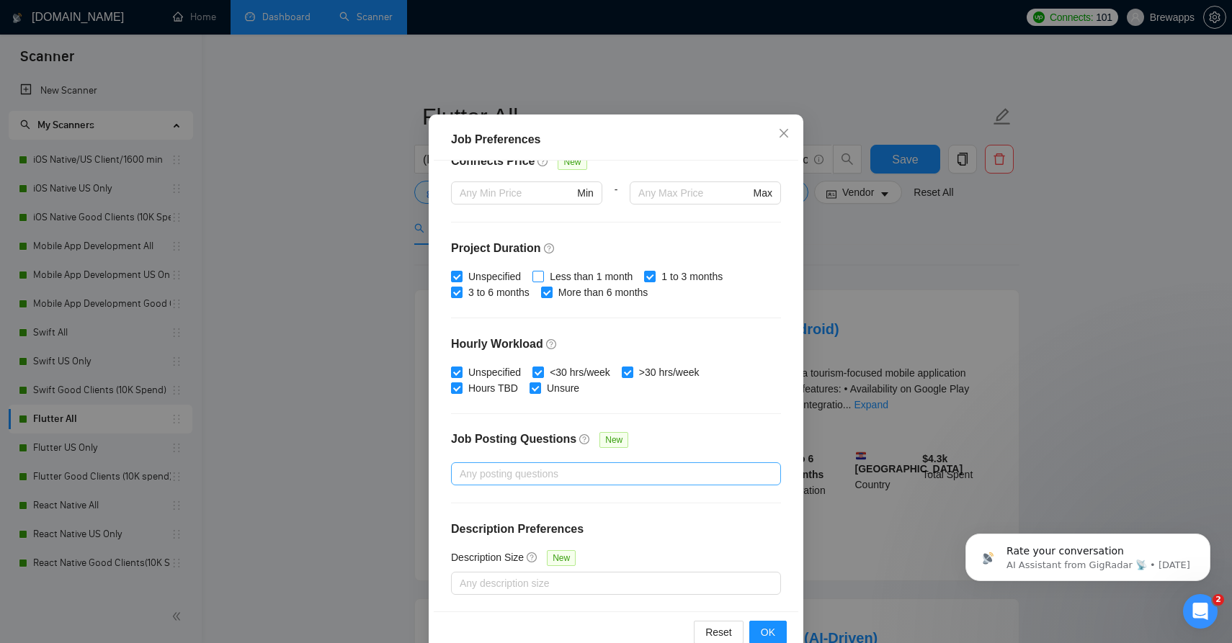
scroll to position [81, 0]
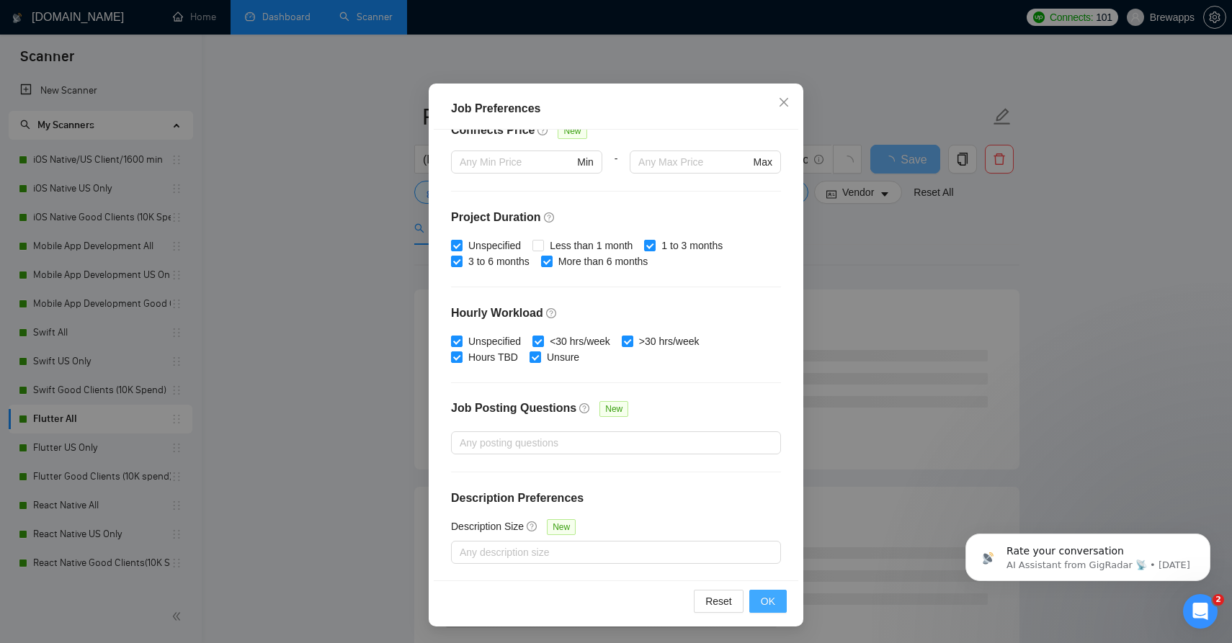
click at [769, 599] on span "OK" at bounding box center [768, 602] width 14 height 16
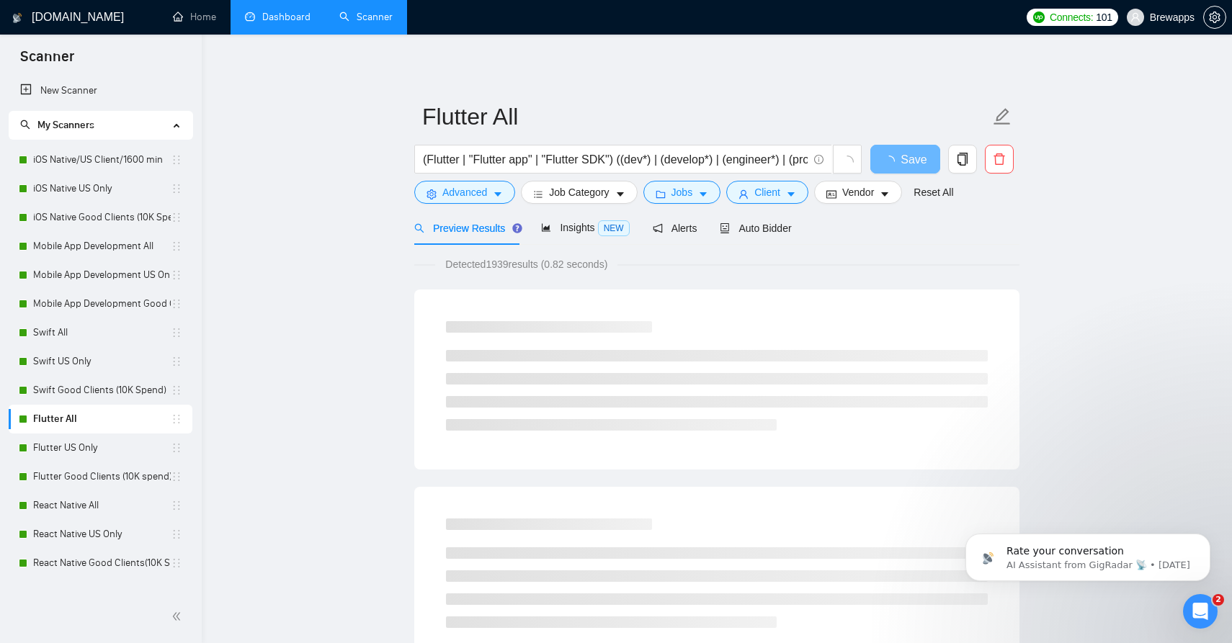
scroll to position [3, 0]
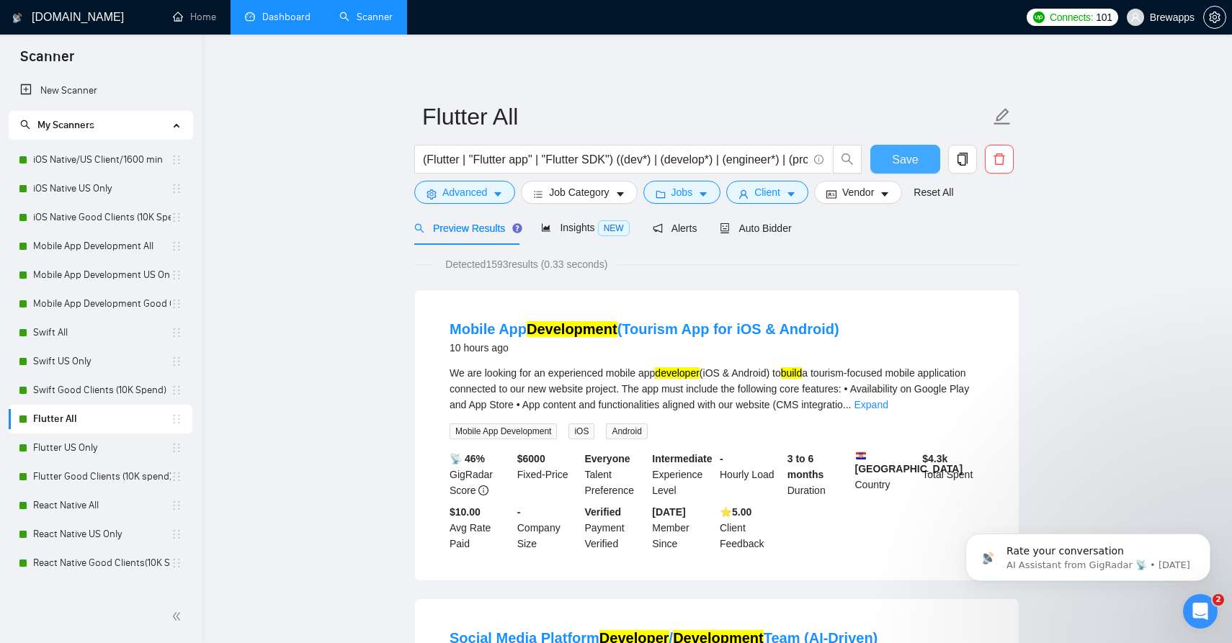
click at [911, 154] on span "Save" at bounding box center [905, 160] width 26 height 18
click at [128, 387] on link "Swift Good Clients (10K Spend)" at bounding box center [102, 390] width 138 height 29
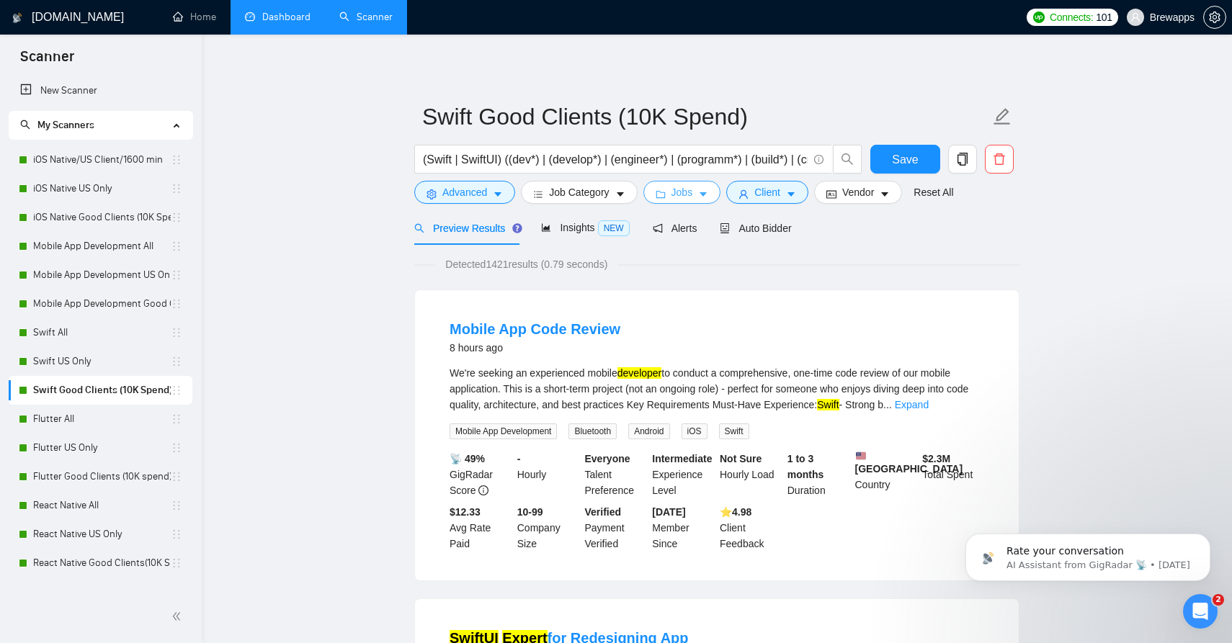
click at [690, 192] on span "Jobs" at bounding box center [682, 192] width 22 height 16
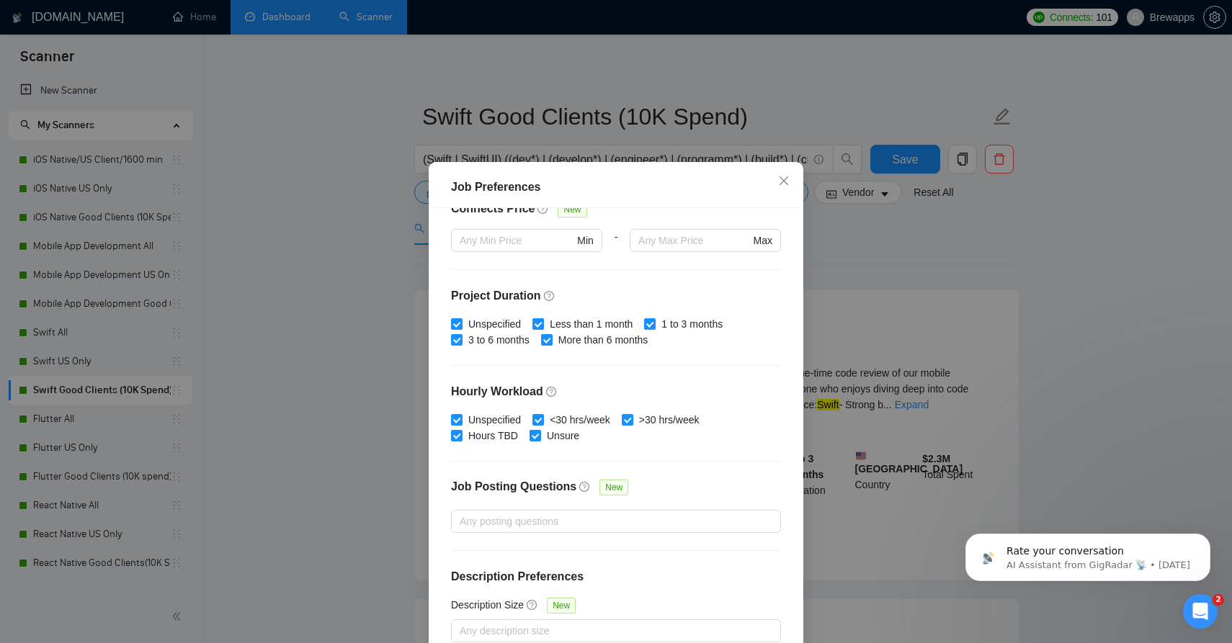
click at [570, 329] on span "Less than 1 month" at bounding box center [591, 324] width 94 height 16
click at [542, 329] on input "Less than 1 month" at bounding box center [537, 323] width 10 height 10
checkbox input "false"
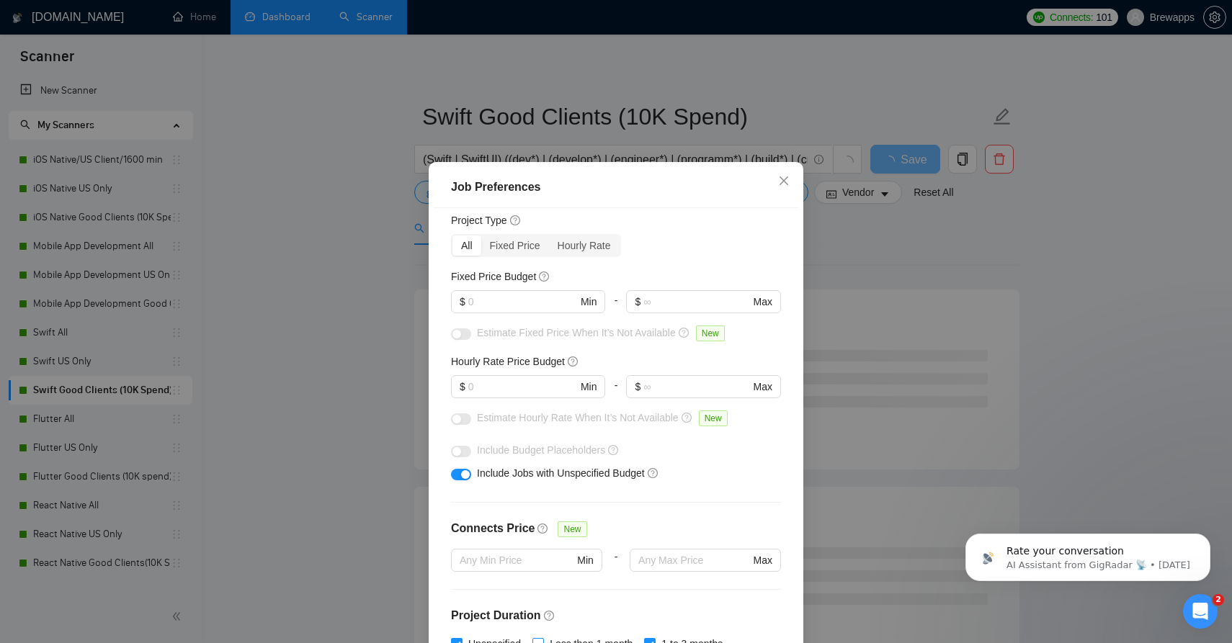
scroll to position [1, 0]
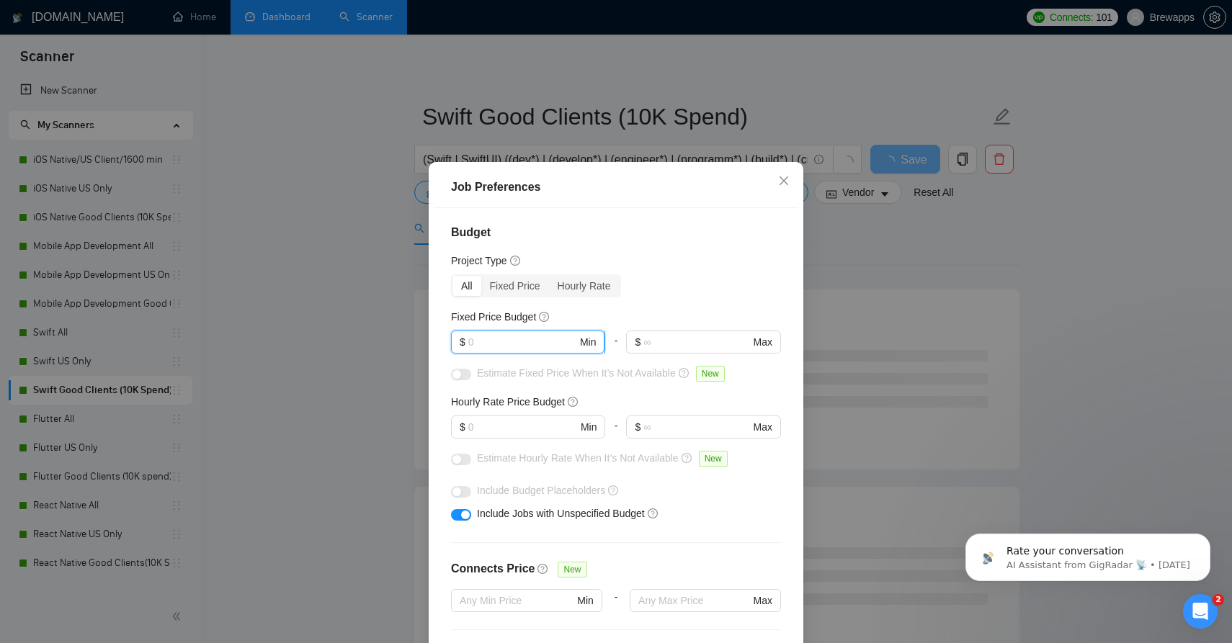
click at [507, 347] on input "text" at bounding box center [522, 342] width 109 height 16
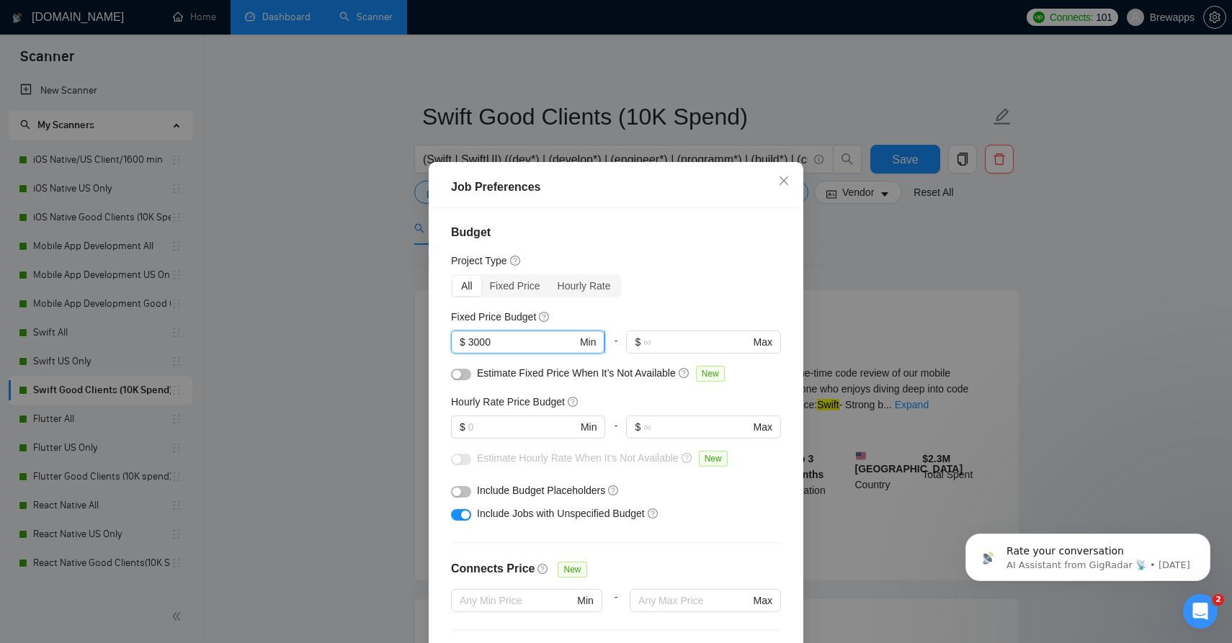
type input "3000"
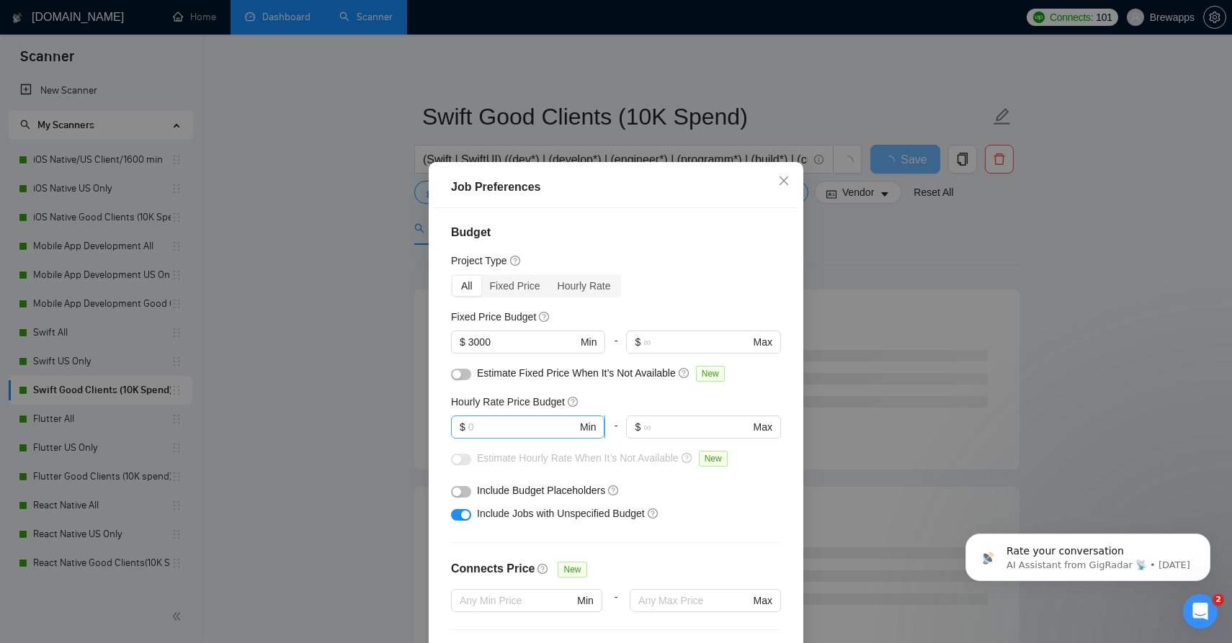
click at [532, 420] on span "$ Min" at bounding box center [527, 427] width 153 height 23
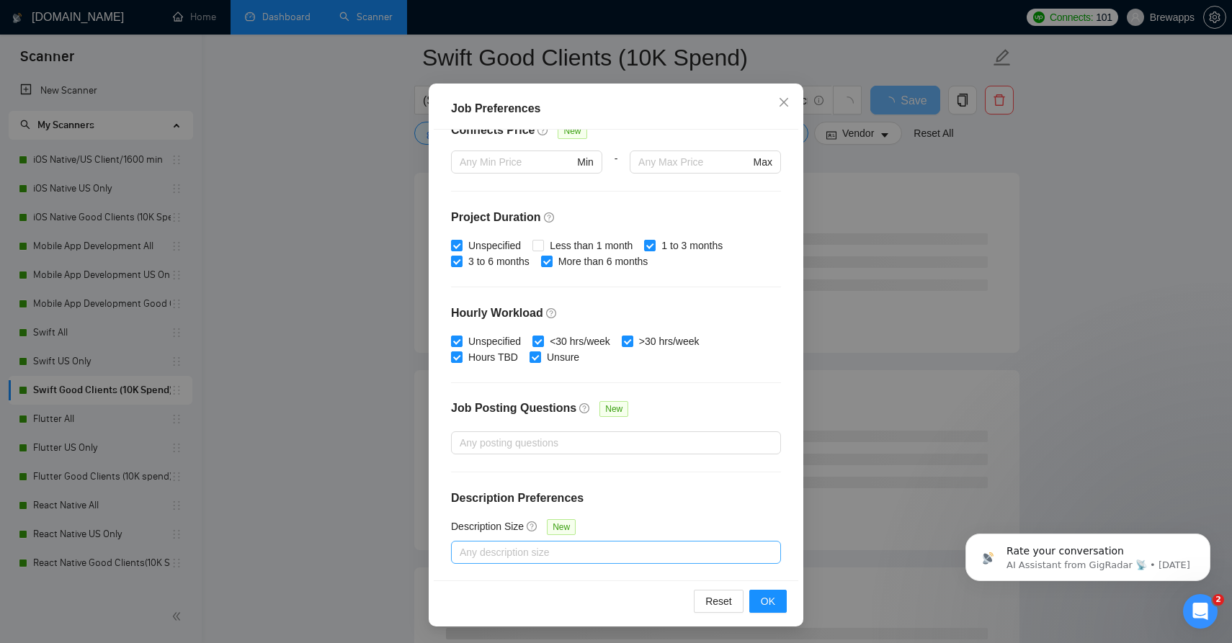
scroll to position [138, 0]
type input "40"
click at [773, 602] on span "OK" at bounding box center [768, 602] width 14 height 16
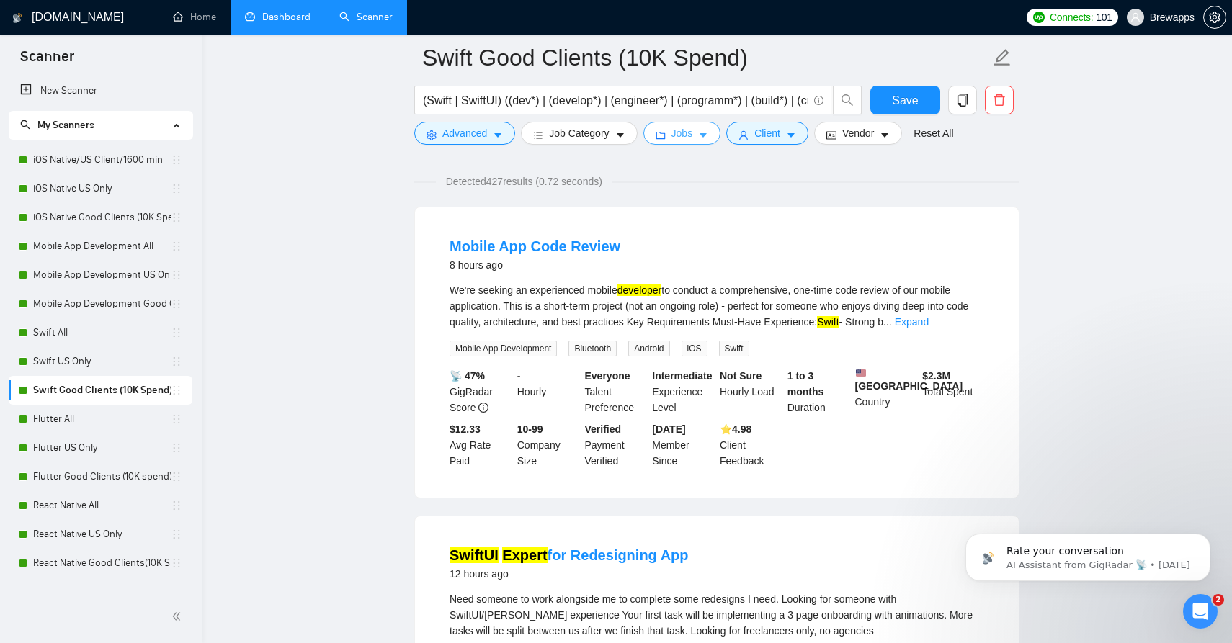
scroll to position [0, 0]
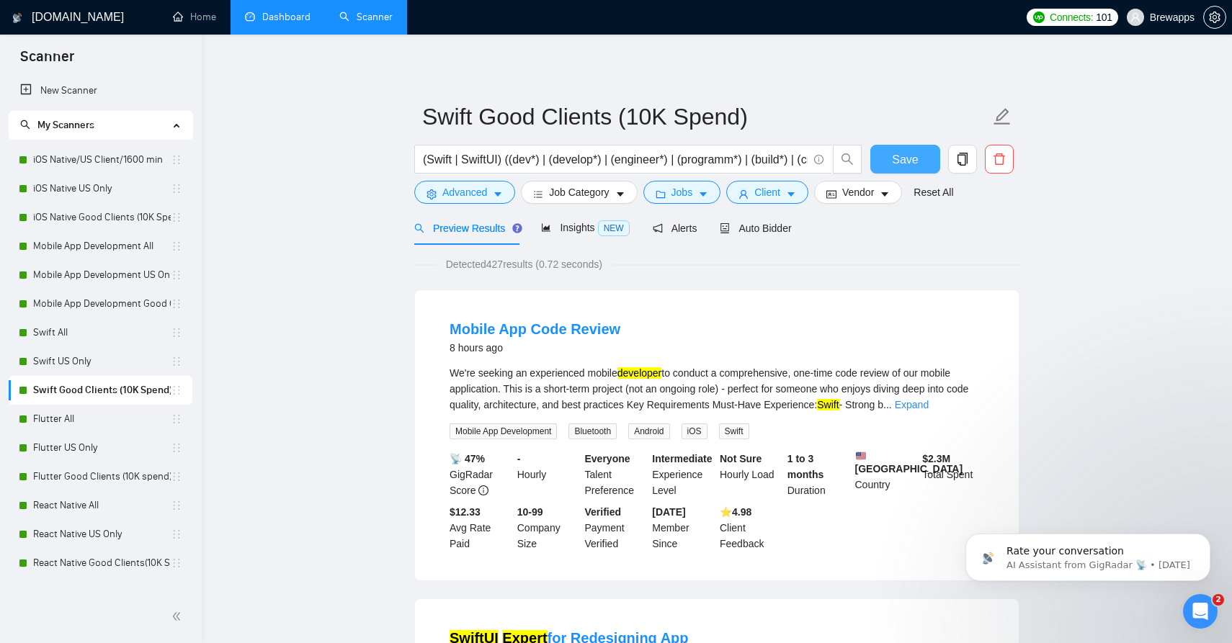
click at [914, 157] on span "Save" at bounding box center [905, 160] width 26 height 18
click at [55, 365] on link "Swift US Only" at bounding box center [102, 361] width 138 height 29
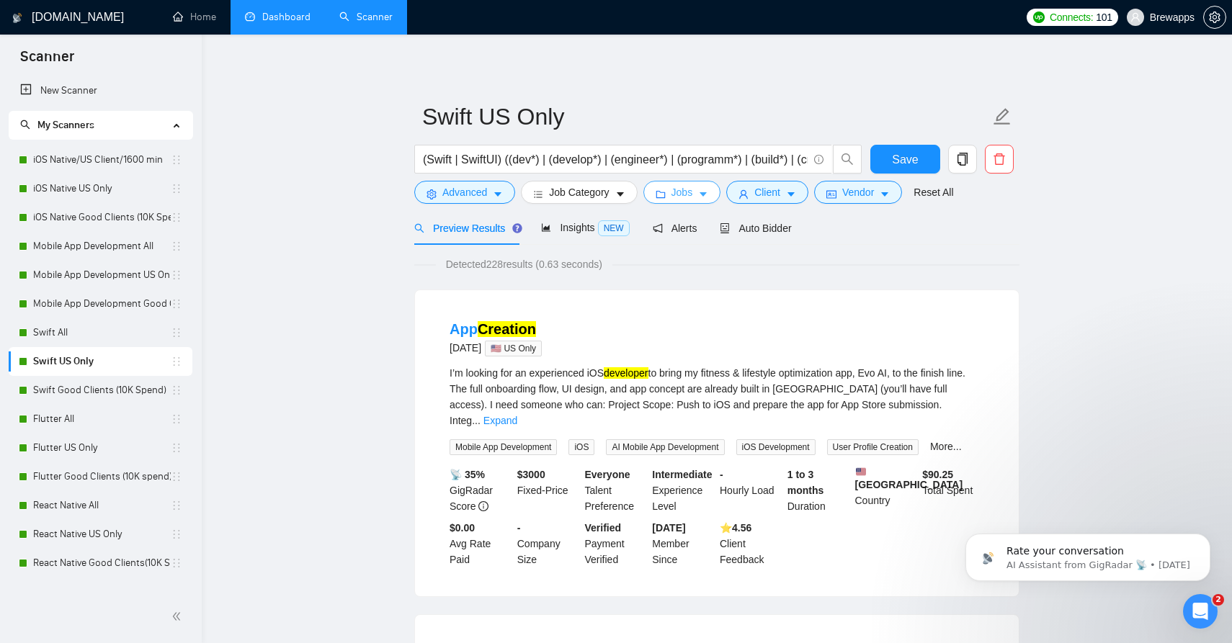
click at [685, 190] on span "Jobs" at bounding box center [682, 192] width 22 height 16
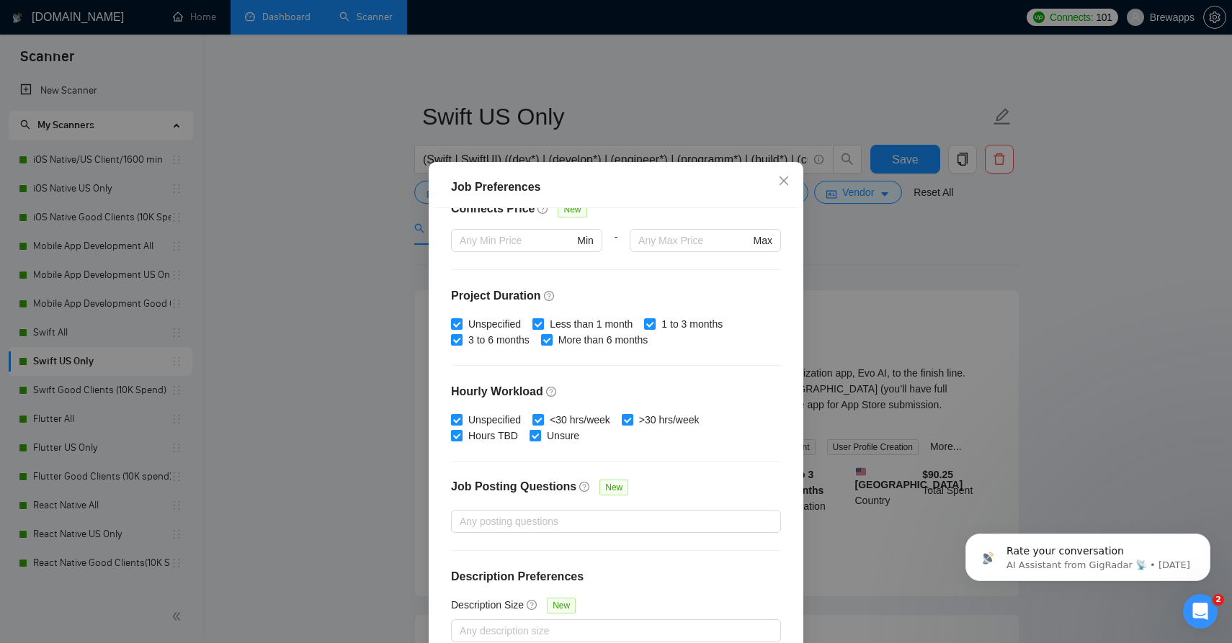
click at [567, 324] on span "Less than 1 month" at bounding box center [591, 324] width 94 height 16
click at [542, 324] on input "Less than 1 month" at bounding box center [537, 323] width 10 height 10
checkbox input "false"
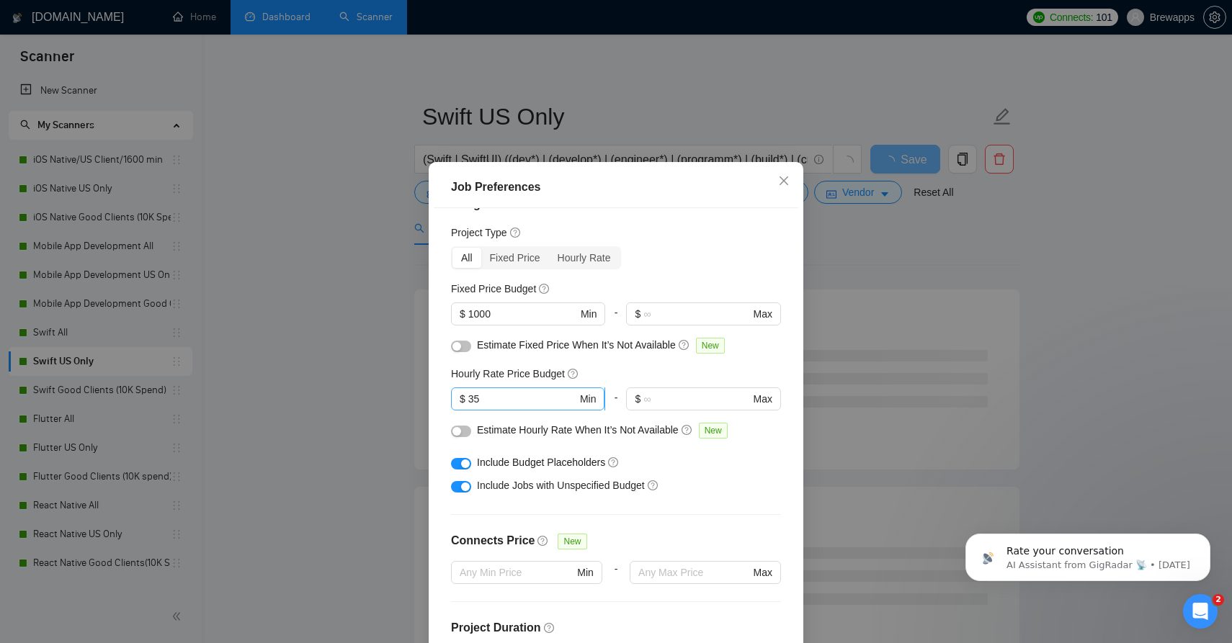
scroll to position [23, 0]
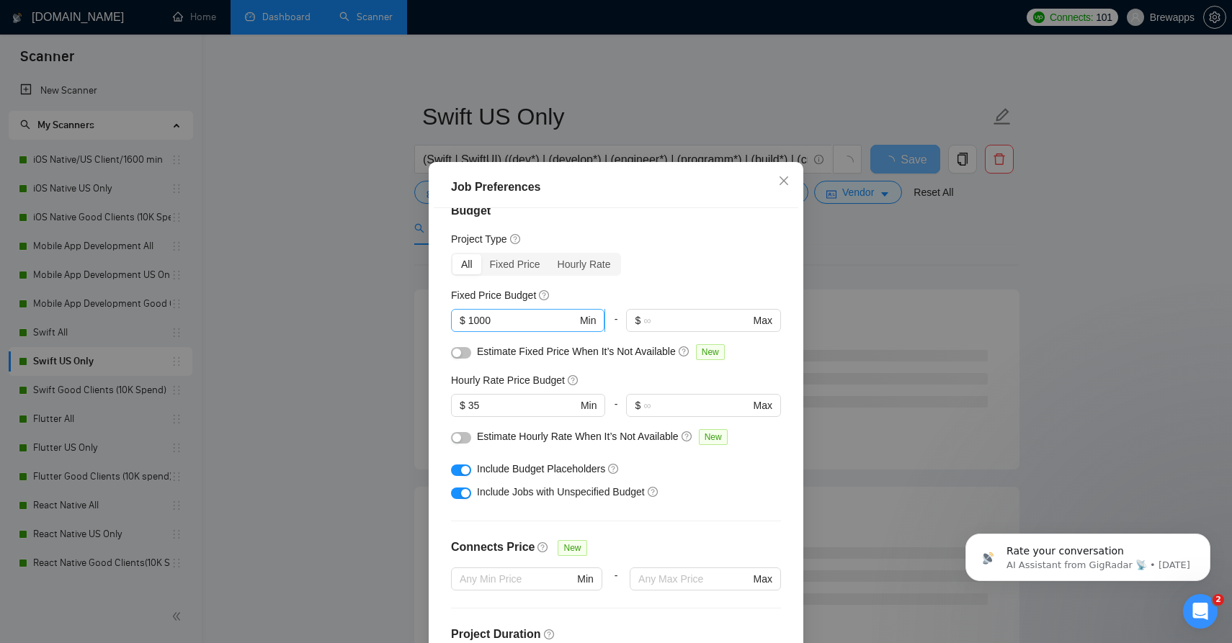
click at [485, 323] on input "1000" at bounding box center [522, 321] width 109 height 16
type input "3000"
click at [546, 399] on span "$ 35 Min" at bounding box center [527, 405] width 153 height 23
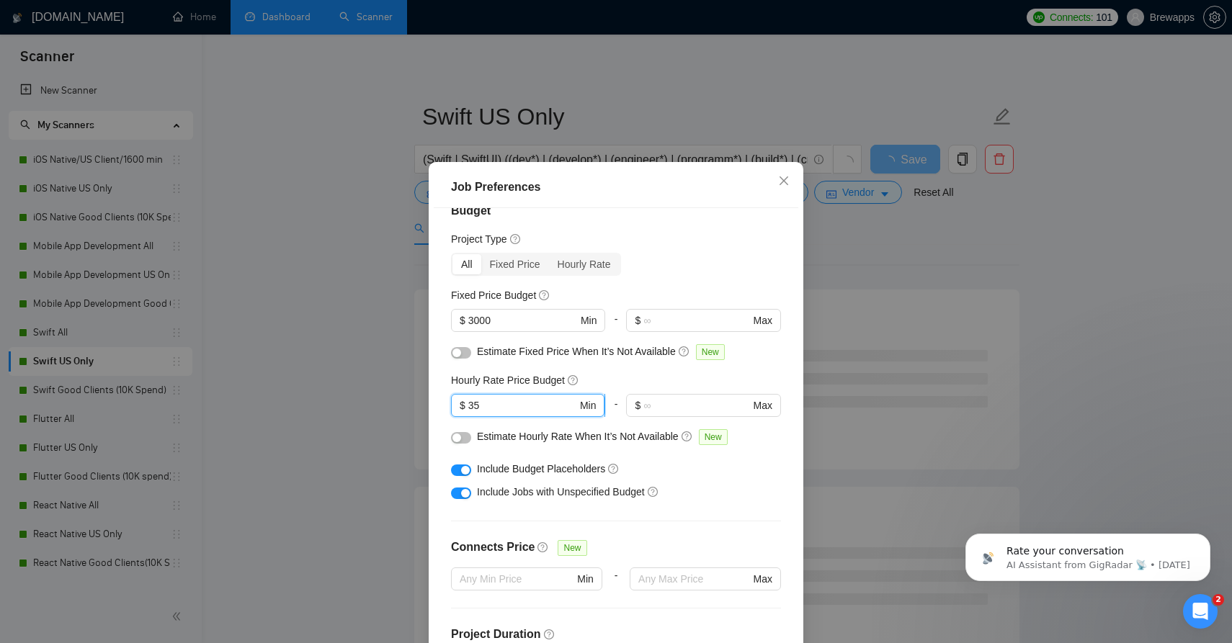
type input "3"
type input "40"
click at [463, 470] on div "button" at bounding box center [465, 470] width 9 height 9
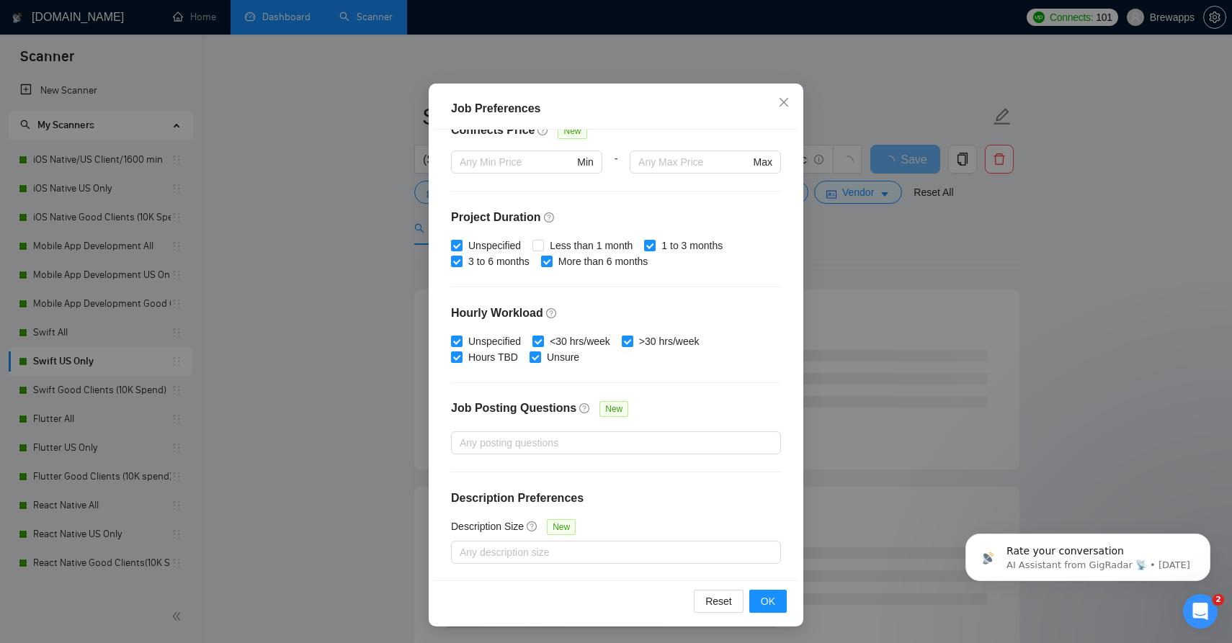
scroll to position [116, 0]
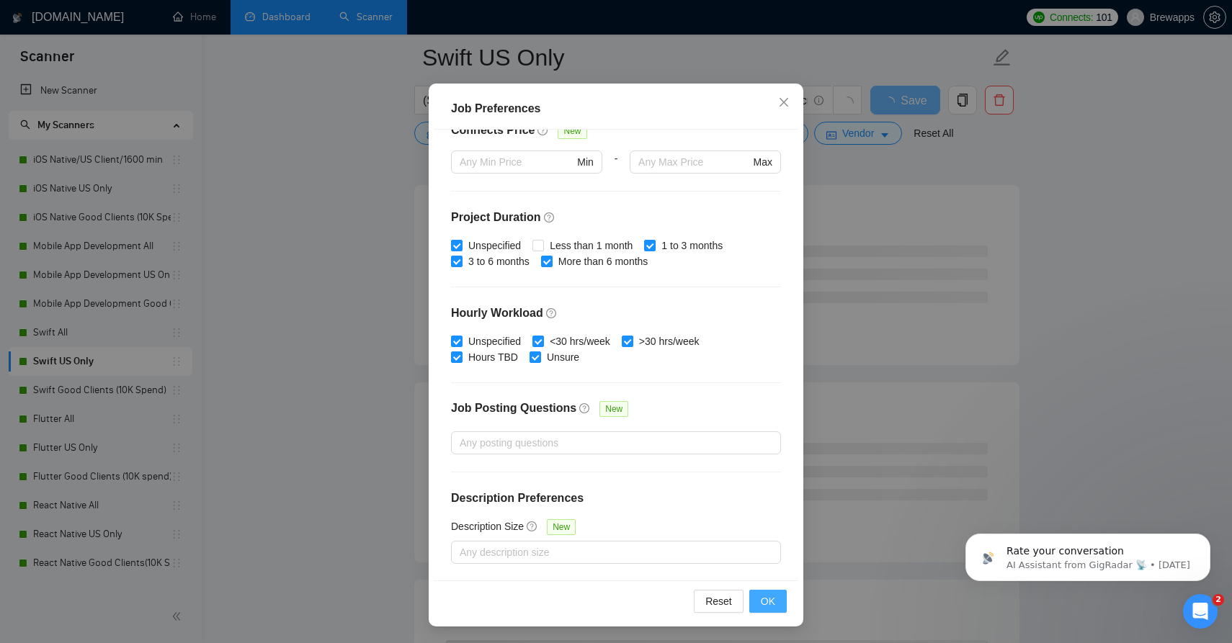
click at [779, 600] on button "OK" at bounding box center [767, 601] width 37 height 23
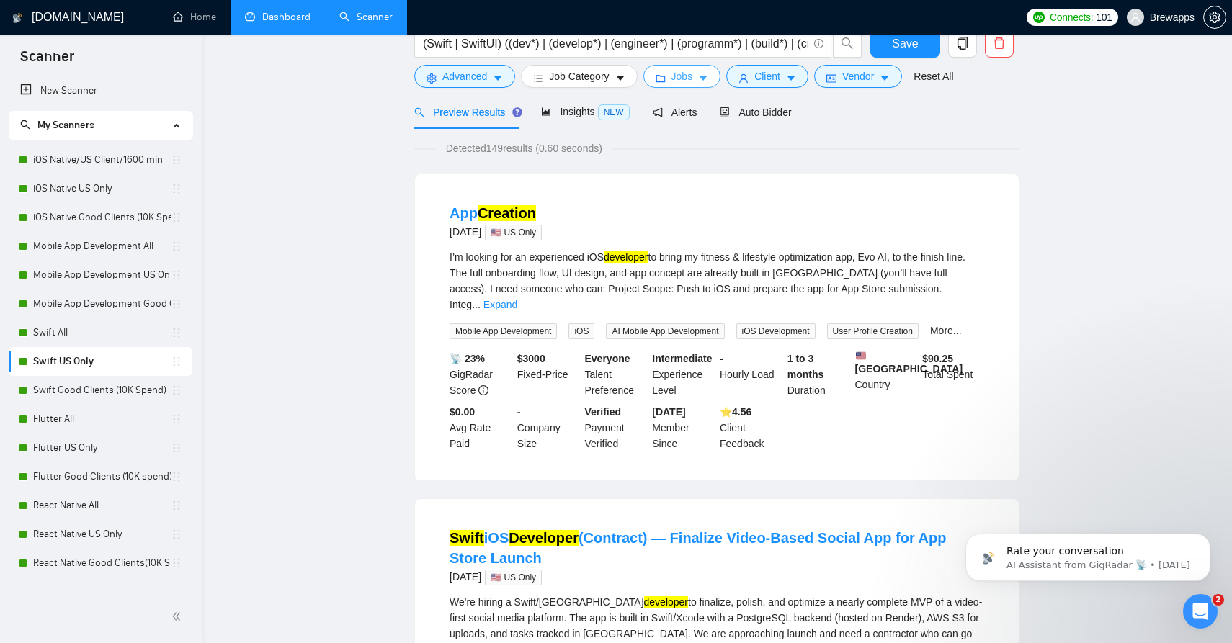
scroll to position [0, 0]
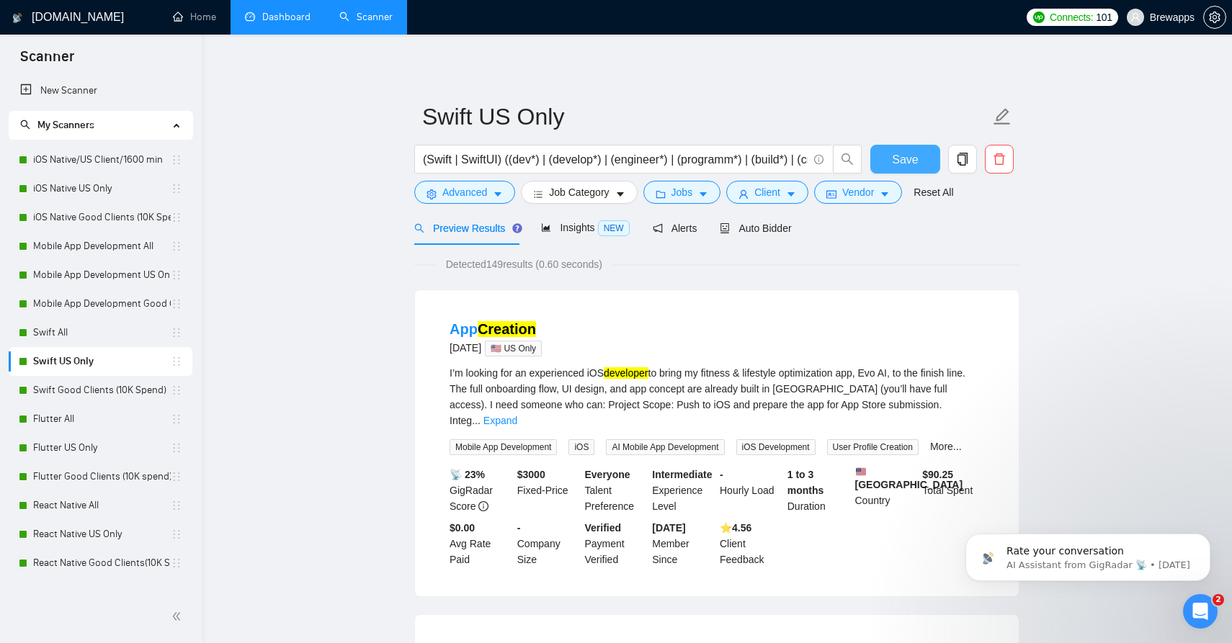
click at [911, 151] on span "Save" at bounding box center [905, 160] width 26 height 18
click at [109, 330] on link "Swift All" at bounding box center [102, 332] width 138 height 29
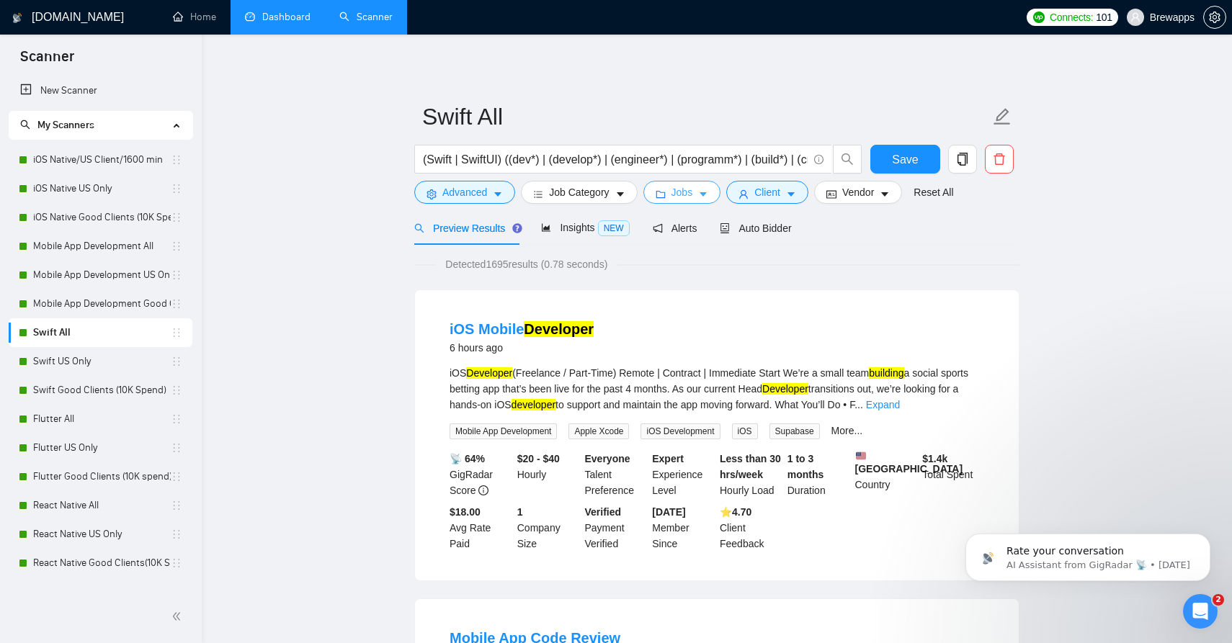
click at [700, 196] on button "Jobs" at bounding box center [682, 192] width 78 height 23
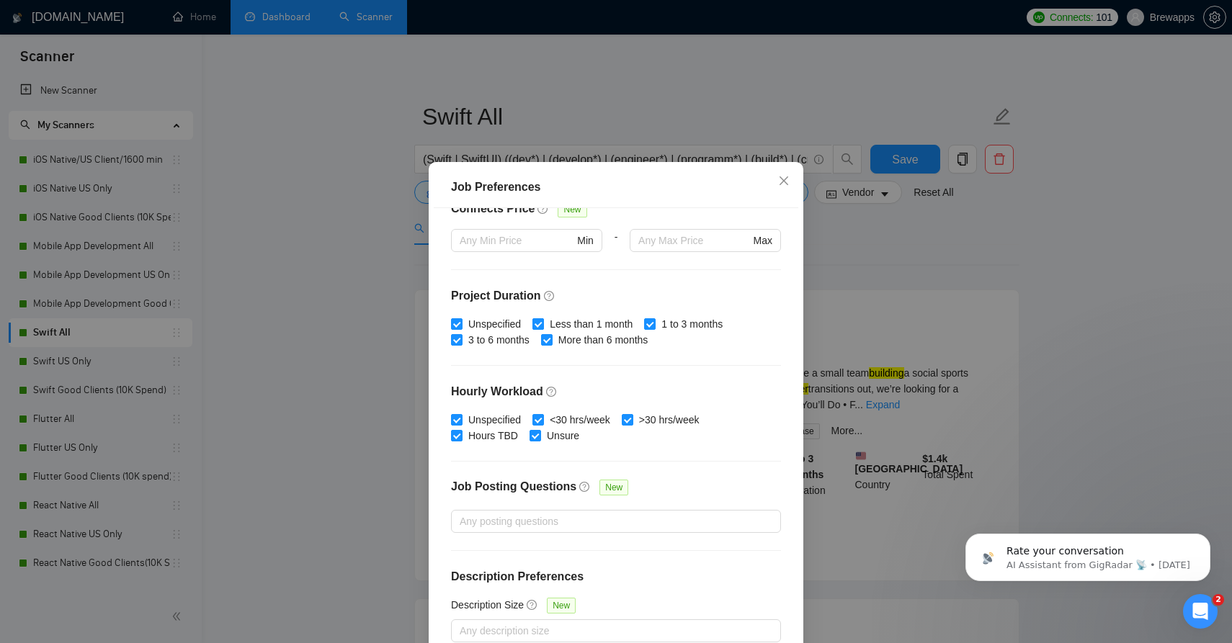
click at [563, 324] on span "Less than 1 month" at bounding box center [591, 324] width 94 height 16
click at [542, 324] on input "Less than 1 month" at bounding box center [537, 323] width 10 height 10
checkbox input "false"
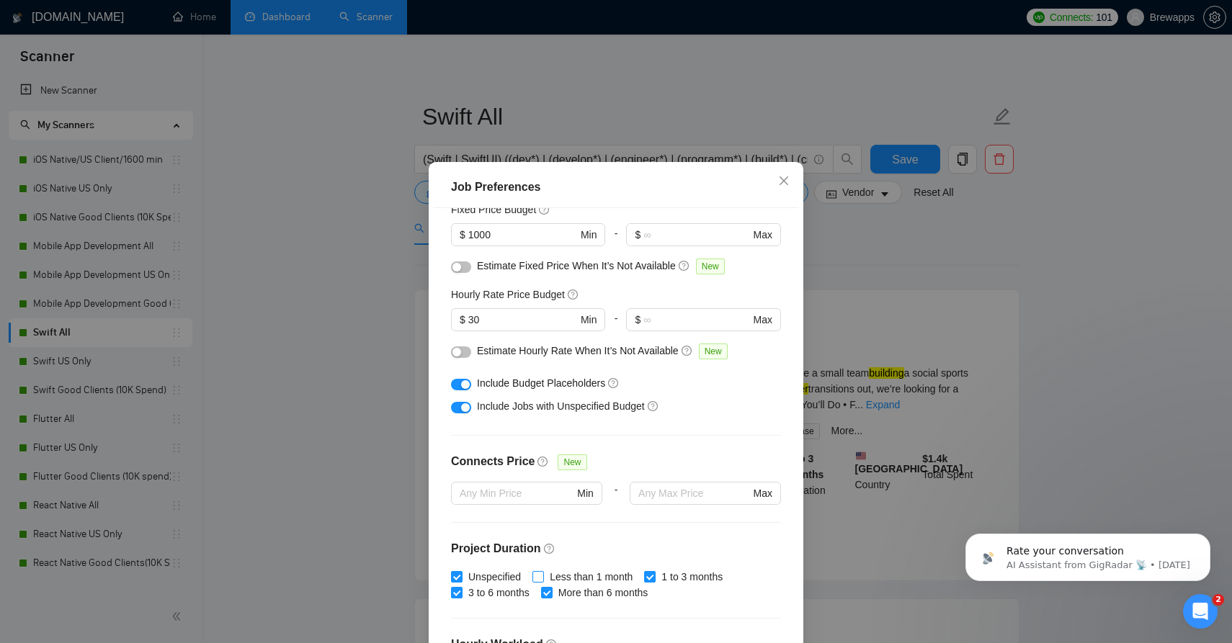
scroll to position [86, 0]
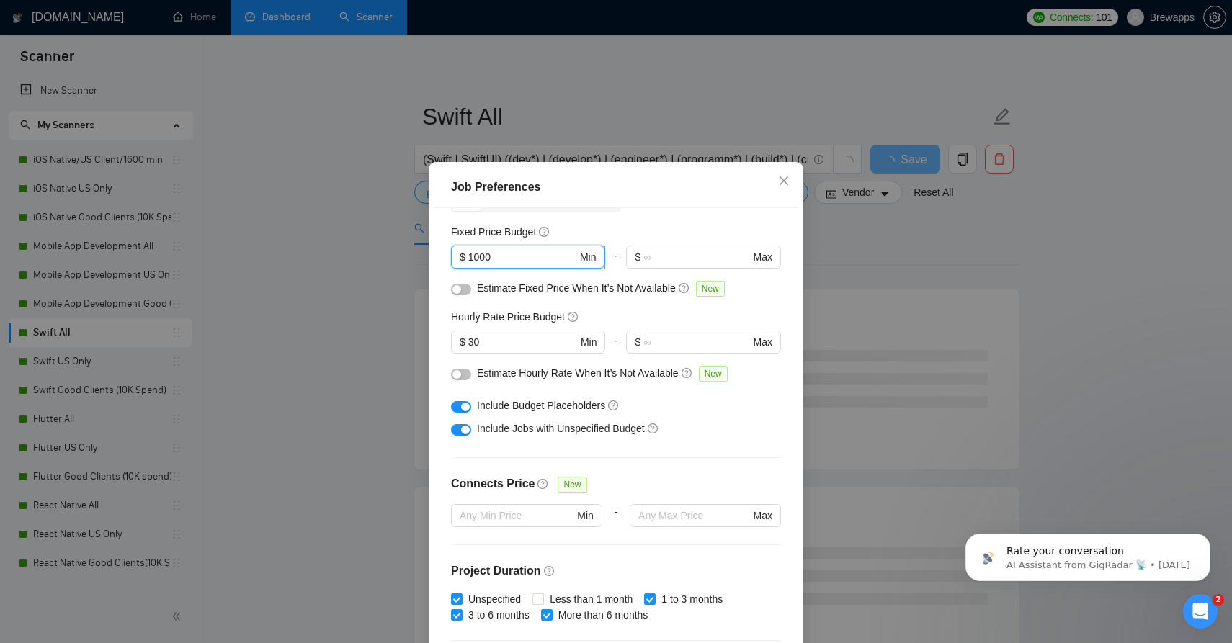
click at [504, 260] on input "1000" at bounding box center [522, 257] width 109 height 16
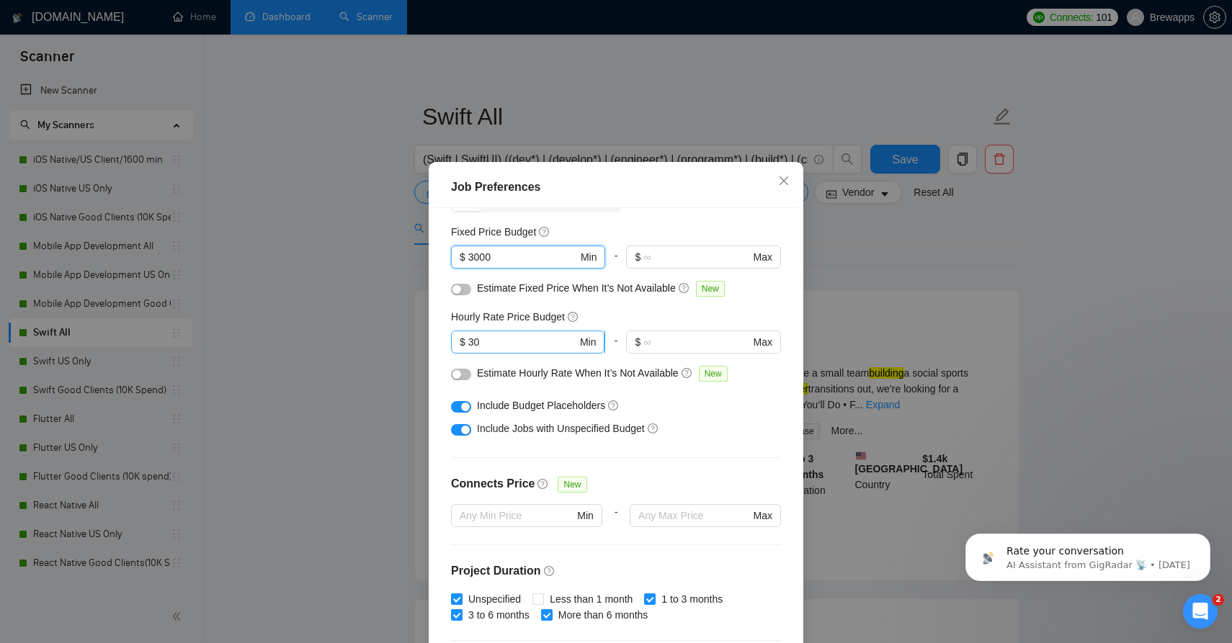
type input "3000"
click at [506, 348] on input "30" at bounding box center [522, 342] width 109 height 16
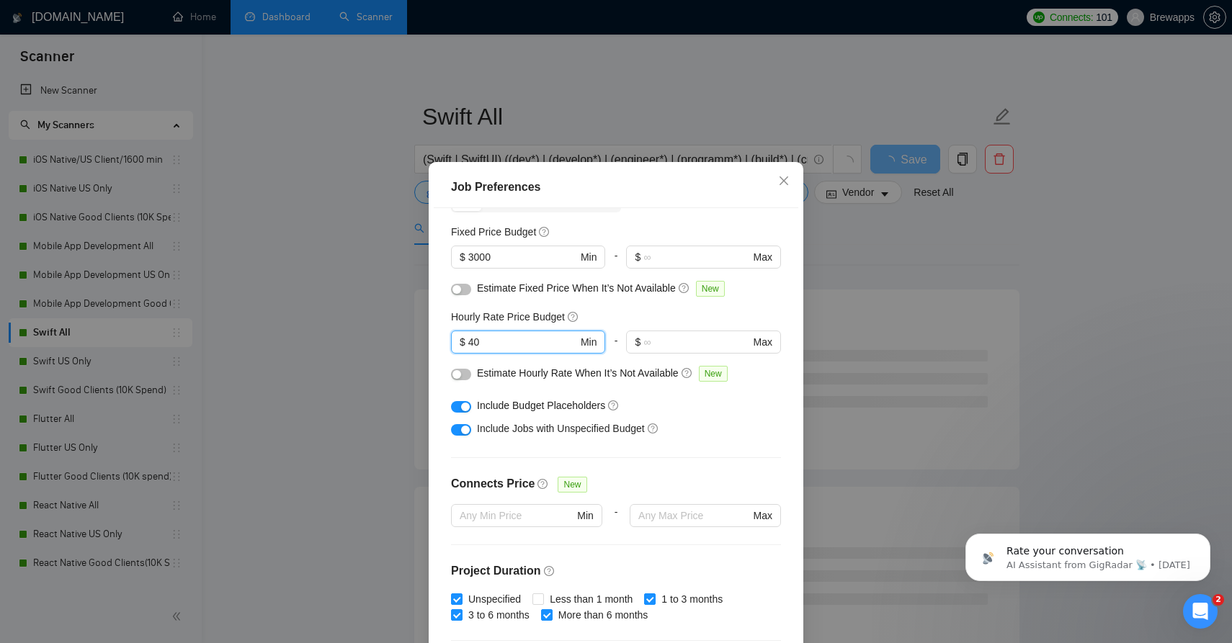
type input "40"
click at [471, 411] on div "Include Budget Placeholders" at bounding box center [616, 405] width 330 height 23
click at [463, 411] on div "button" at bounding box center [465, 407] width 9 height 9
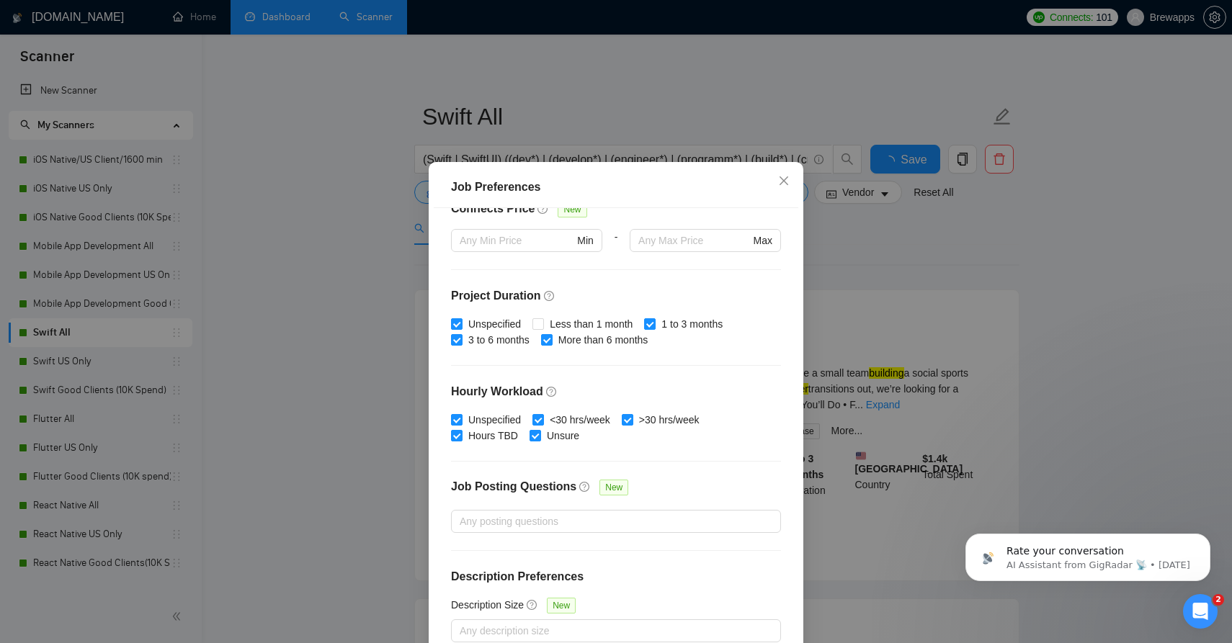
scroll to position [81, 0]
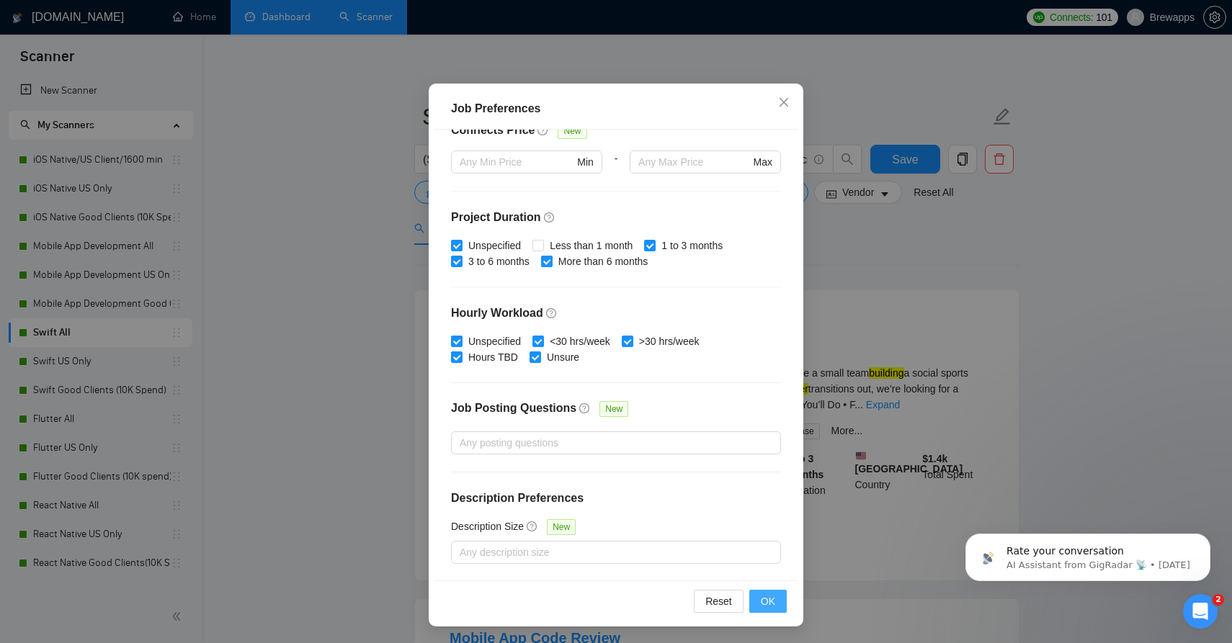
click at [774, 603] on span "OK" at bounding box center [768, 602] width 14 height 16
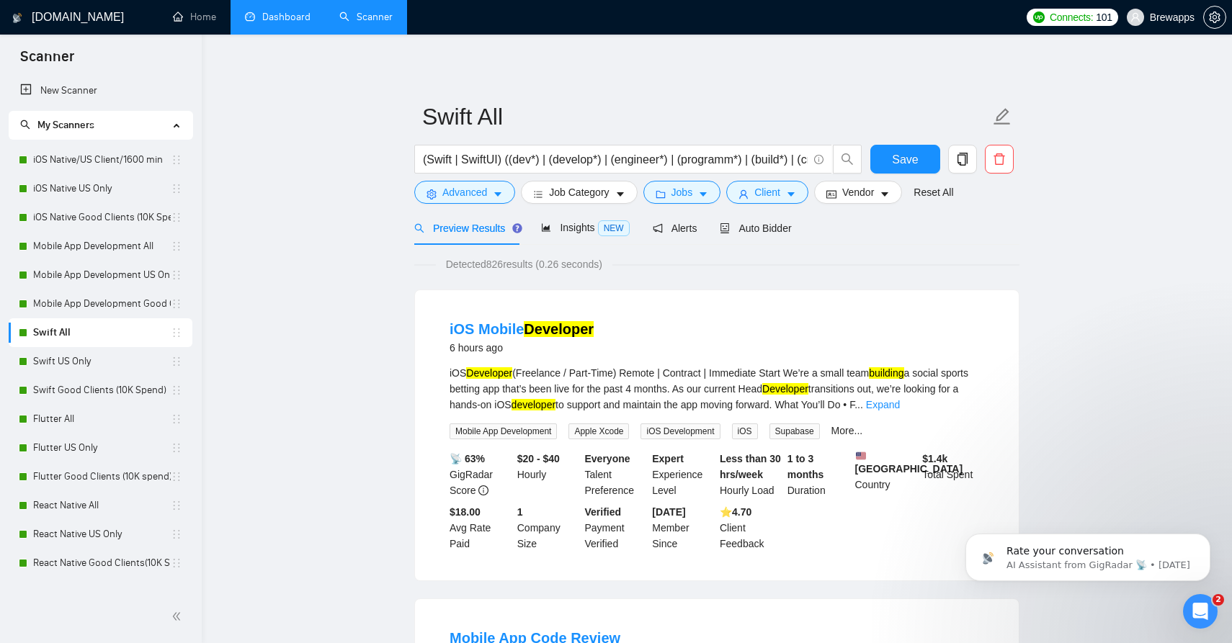
scroll to position [3, 0]
click at [917, 160] on span "Save" at bounding box center [905, 160] width 26 height 18
click at [140, 307] on link "Mobile App Development Good Clients (15K Spend)" at bounding box center [102, 304] width 138 height 29
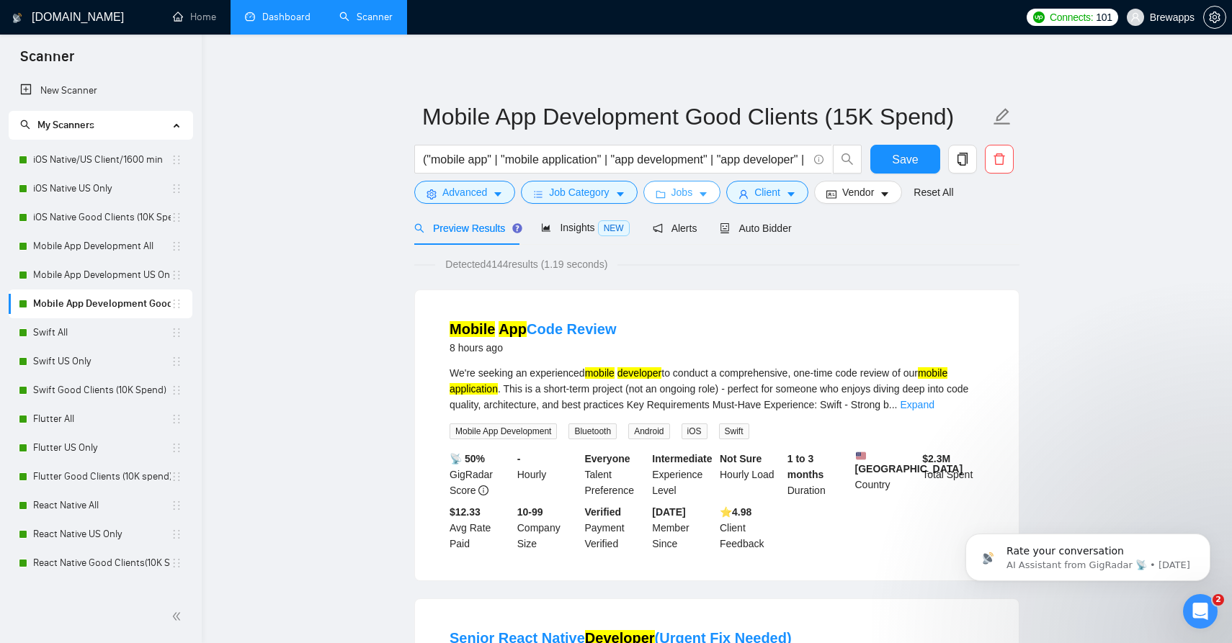
click at [705, 193] on icon "caret-down" at bounding box center [703, 195] width 7 height 4
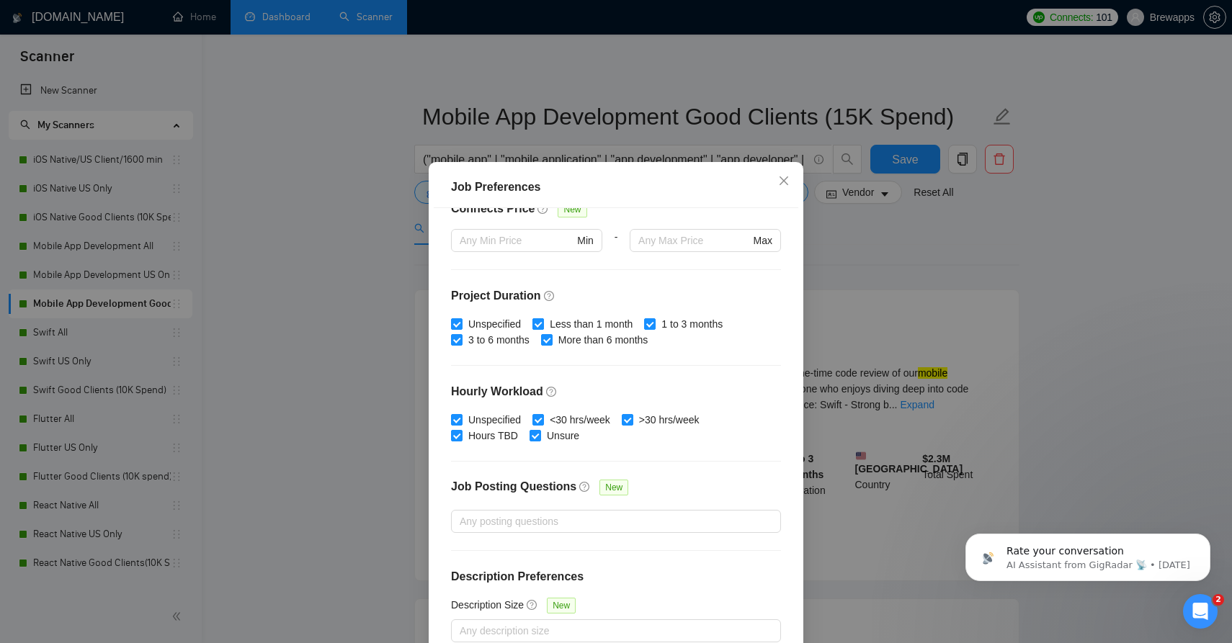
click at [578, 326] on span "Less than 1 month" at bounding box center [591, 324] width 94 height 16
click at [542, 326] on input "Less than 1 month" at bounding box center [537, 323] width 10 height 10
checkbox input "false"
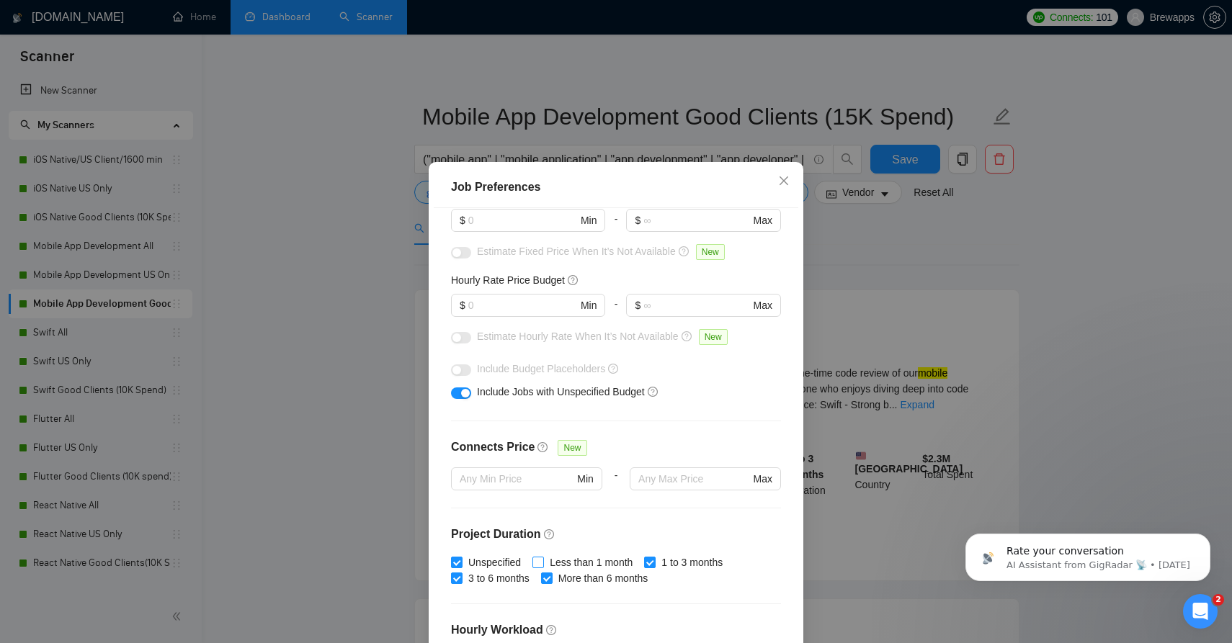
scroll to position [107, 0]
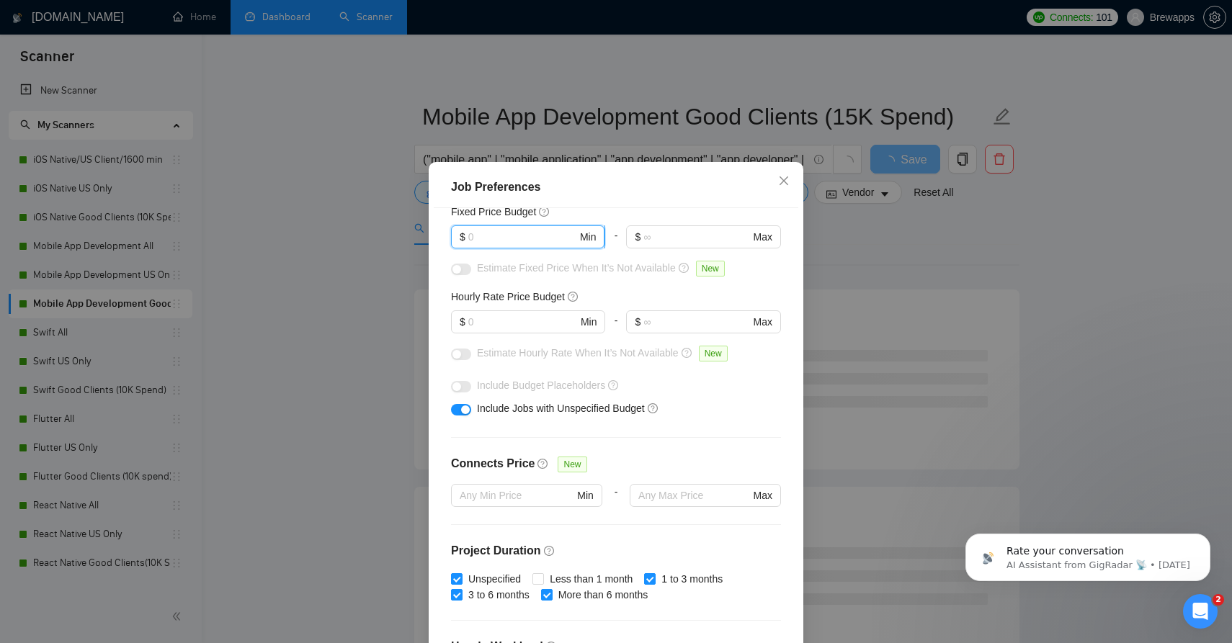
click at [548, 240] on input "text" at bounding box center [522, 237] width 109 height 16
type input "3000"
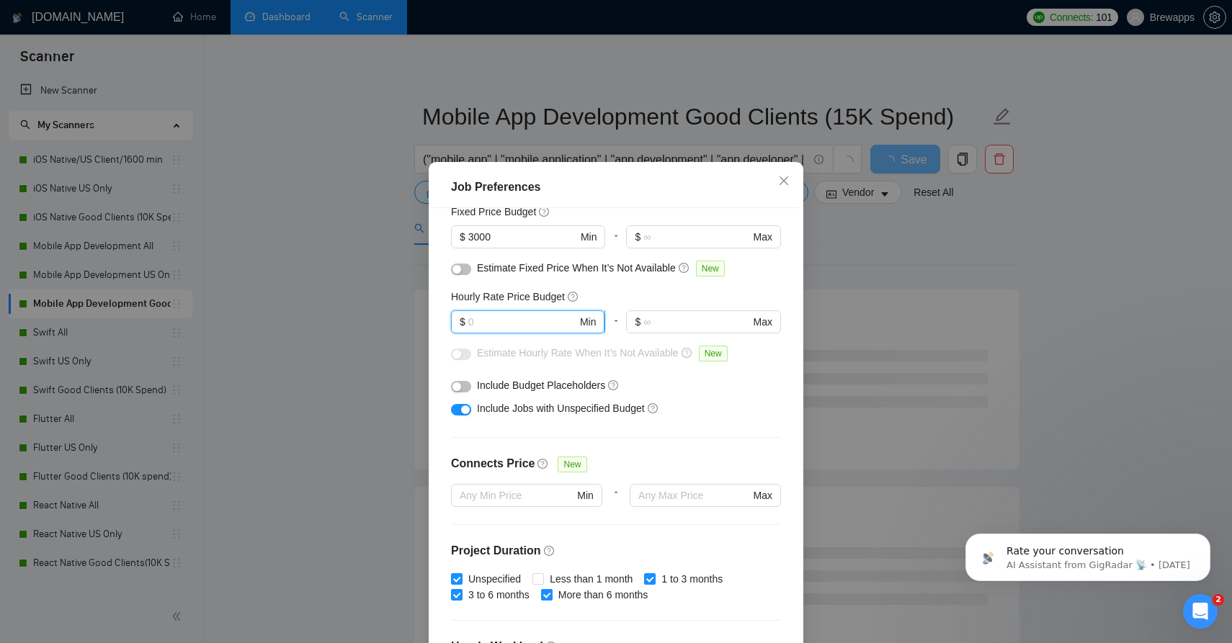
click at [517, 329] on input "text" at bounding box center [522, 322] width 109 height 16
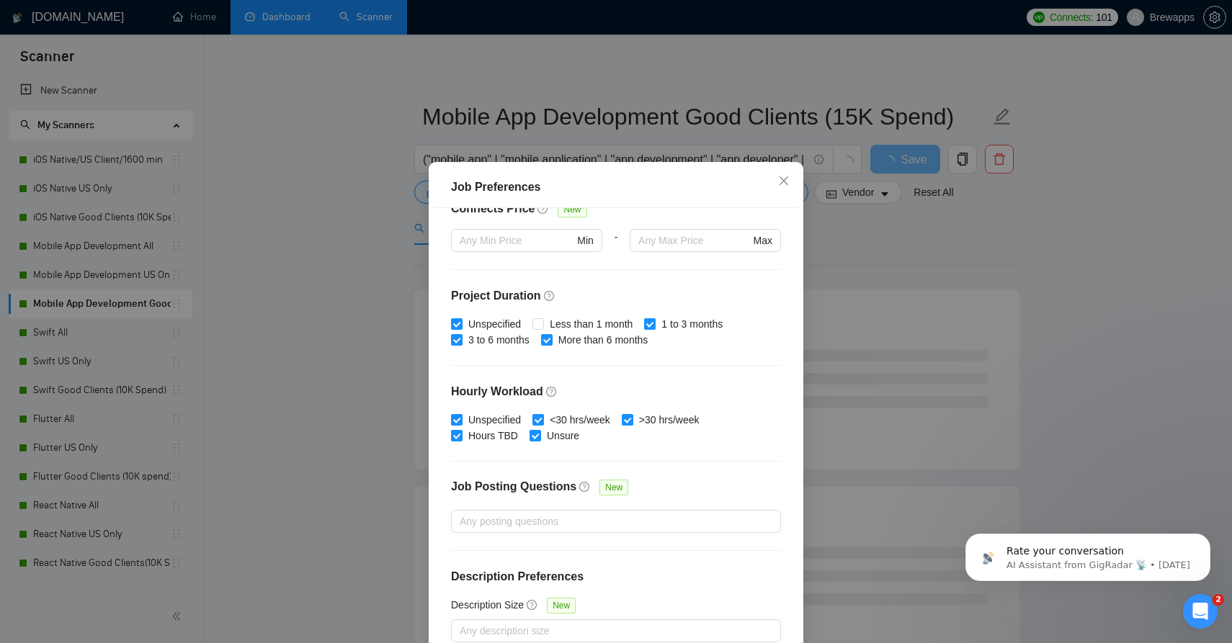
scroll to position [81, 0]
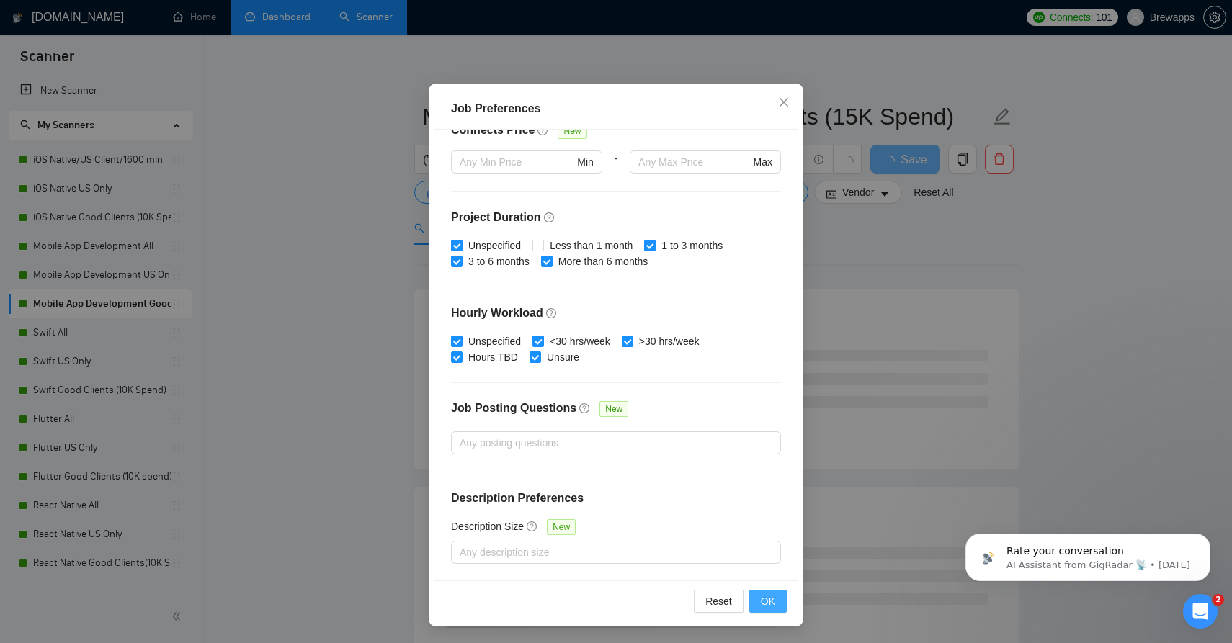
type input "40"
click at [767, 603] on span "OK" at bounding box center [768, 602] width 14 height 16
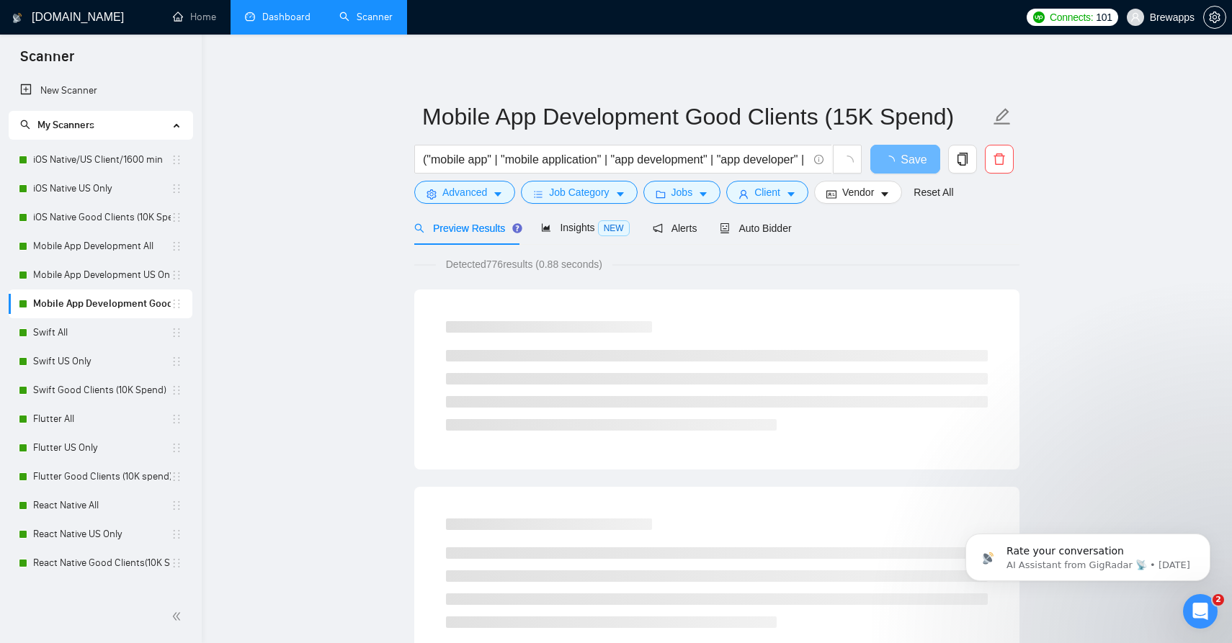
scroll to position [3, 0]
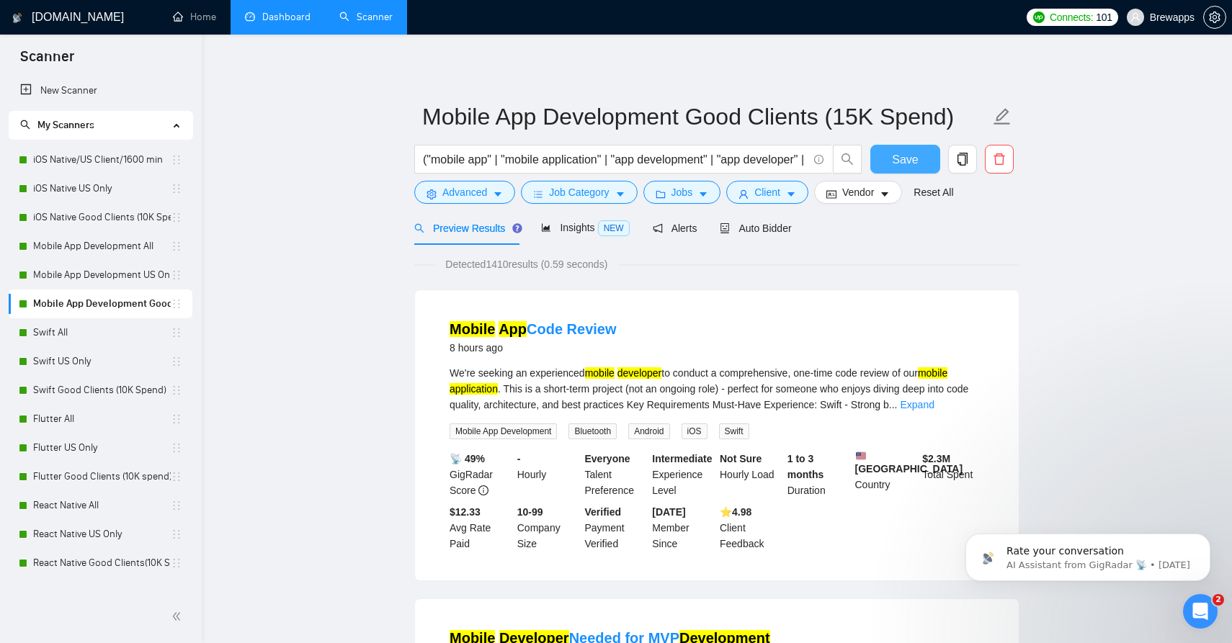
click at [909, 169] on button "Save" at bounding box center [905, 159] width 70 height 29
click at [146, 277] on link "Mobile App Development US Only" at bounding box center [102, 275] width 138 height 29
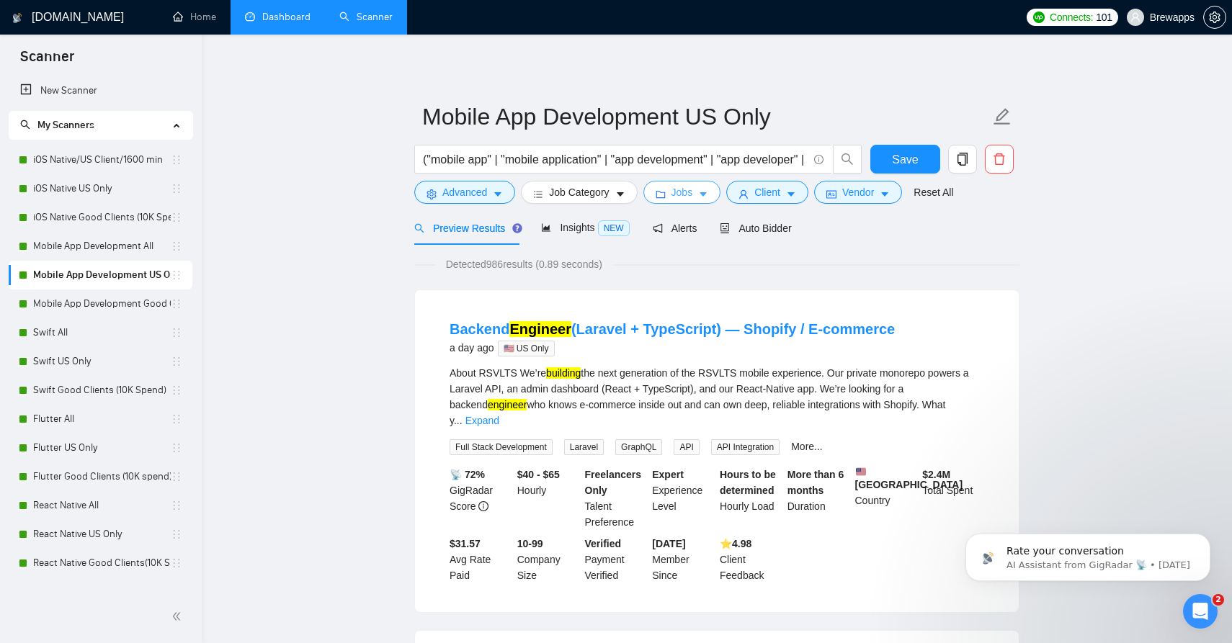
click at [693, 193] on span "Jobs" at bounding box center [682, 192] width 22 height 16
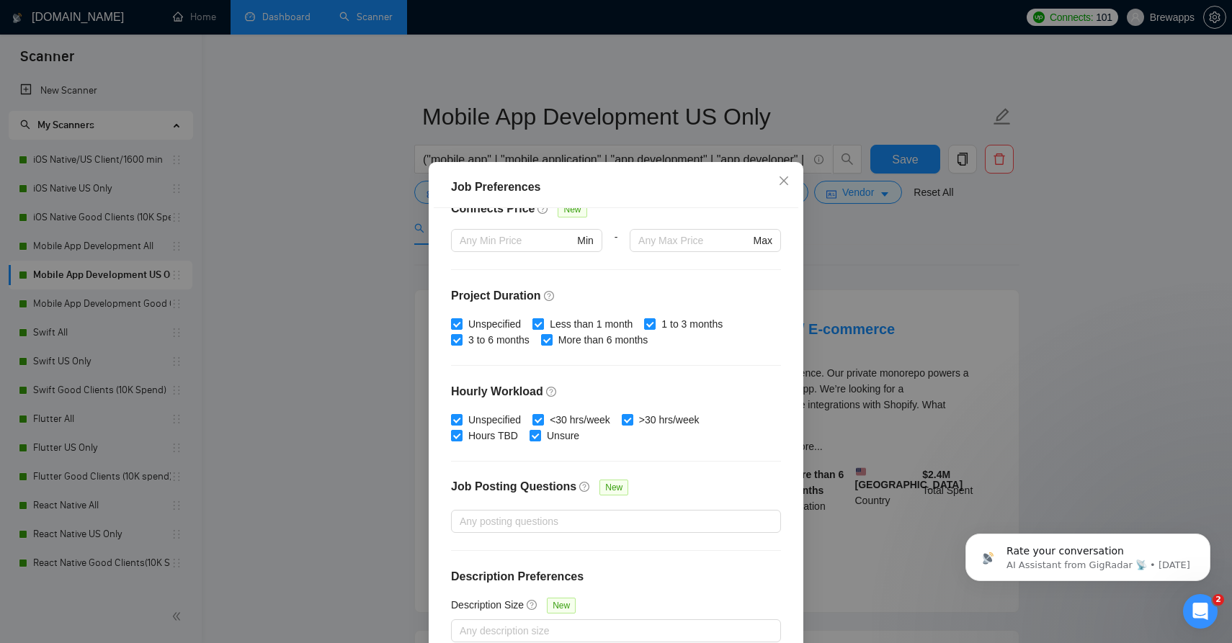
click at [581, 329] on span "Less than 1 month" at bounding box center [591, 324] width 94 height 16
click at [542, 329] on input "Less than 1 month" at bounding box center [537, 323] width 10 height 10
checkbox input "false"
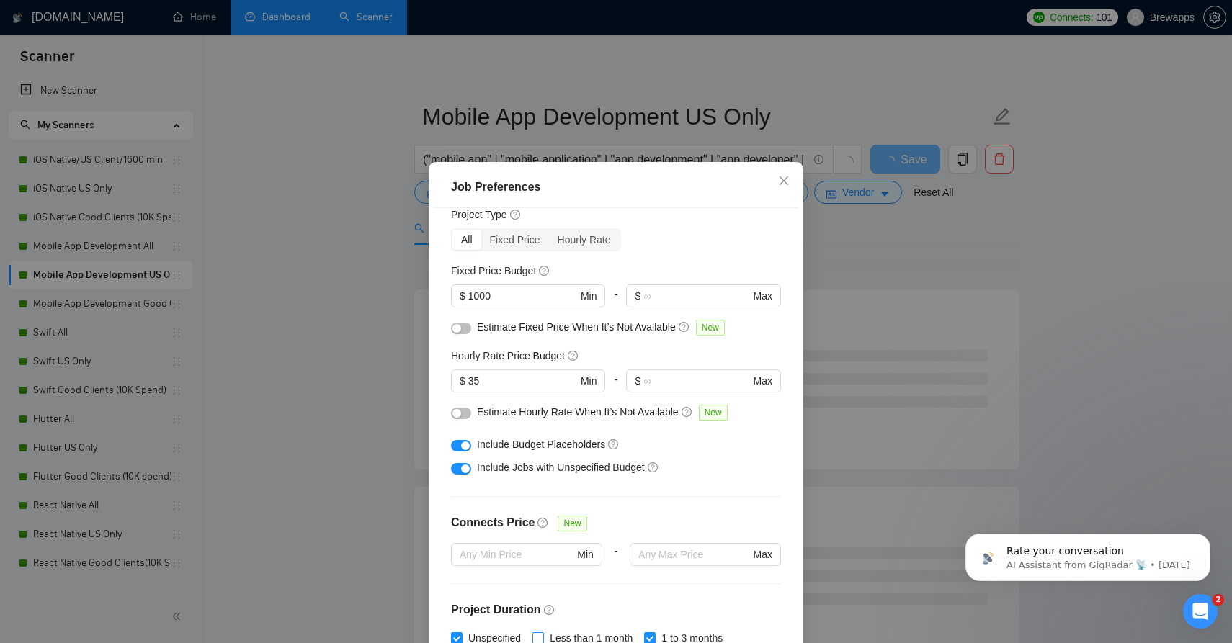
scroll to position [40, 0]
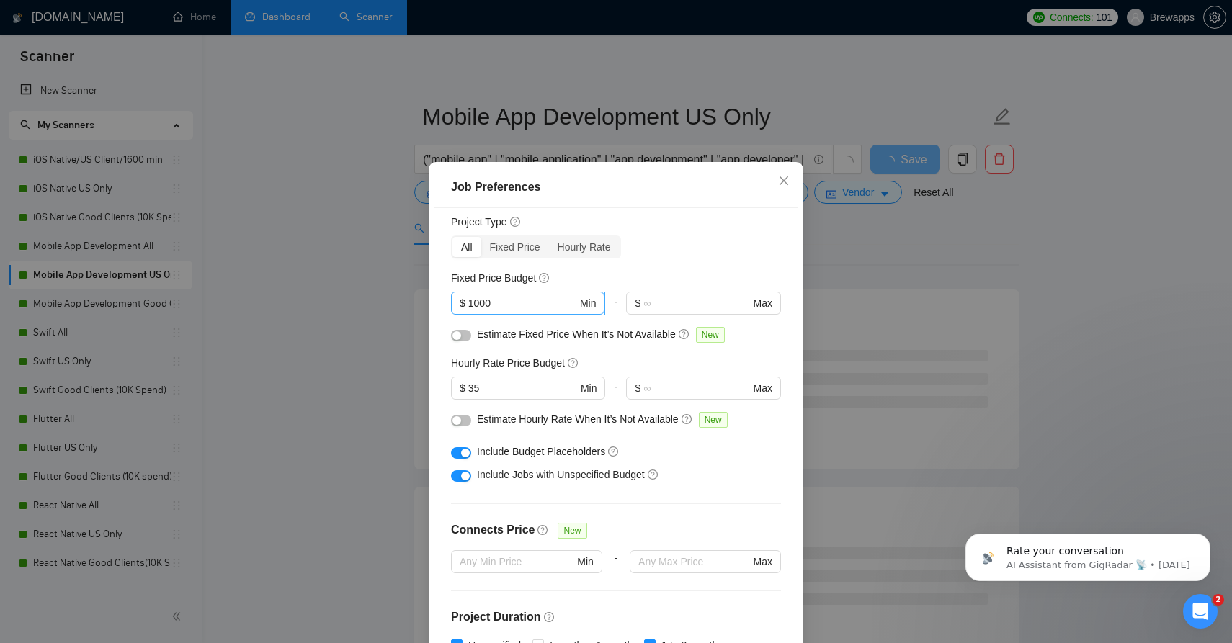
click at [490, 315] on span "$ 1000 Min" at bounding box center [527, 303] width 153 height 23
click at [490, 305] on input "1000" at bounding box center [522, 303] width 109 height 16
type input "3000"
type input "40"
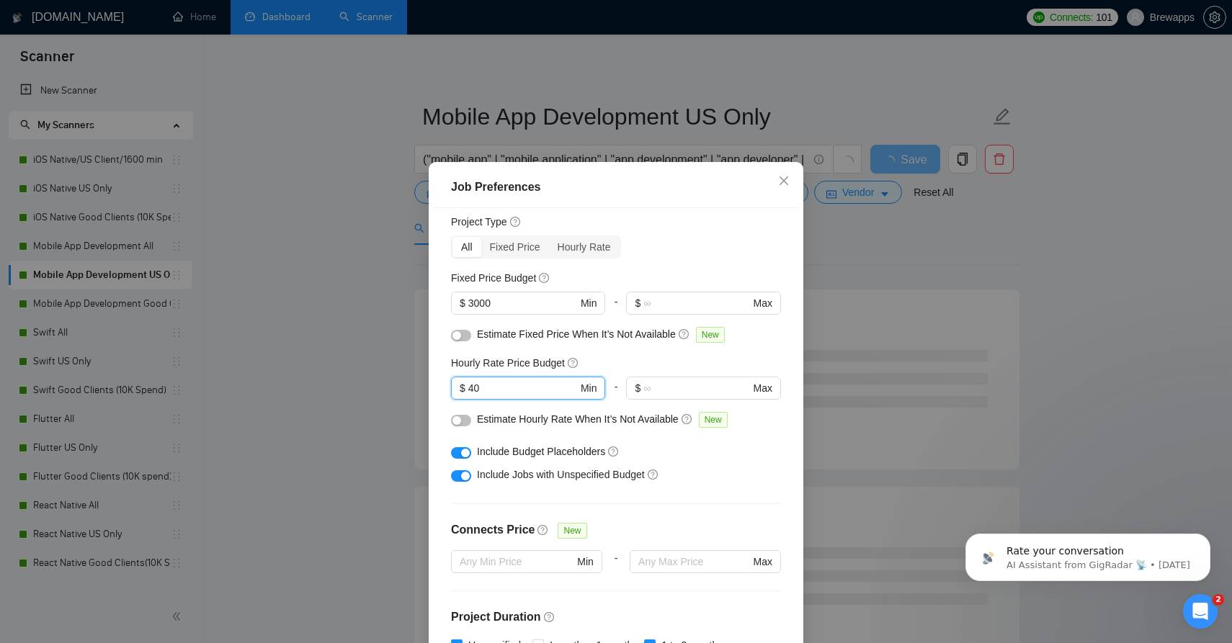
click at [465, 457] on div "button" at bounding box center [465, 453] width 9 height 9
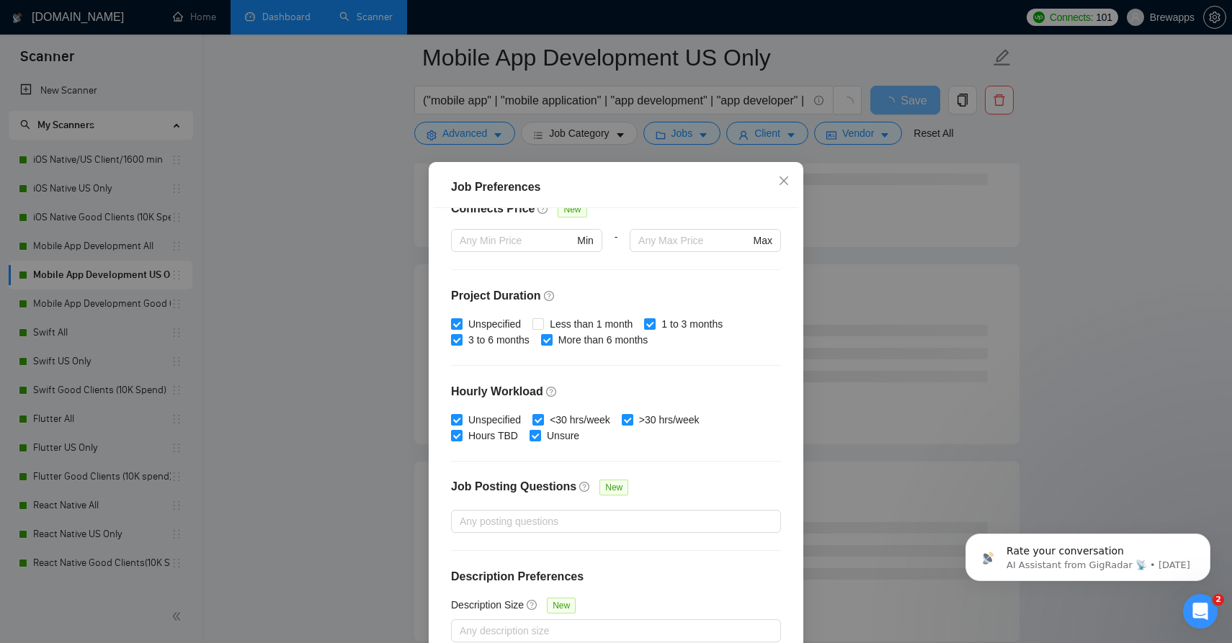
scroll to position [81, 0]
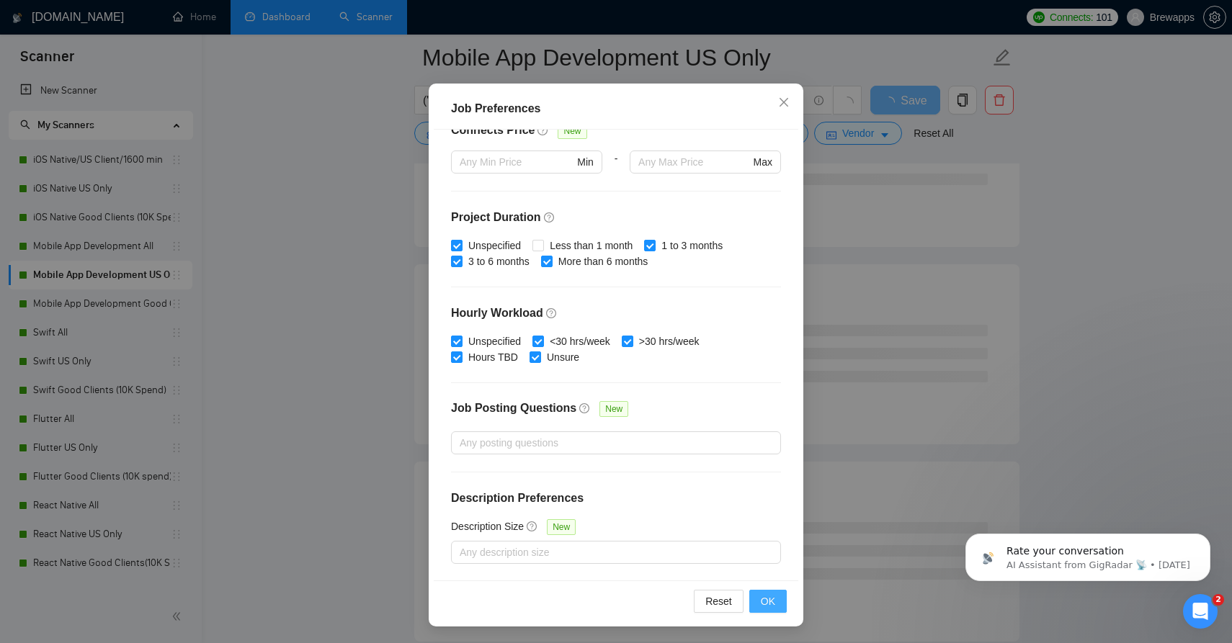
click at [777, 595] on button "OK" at bounding box center [767, 601] width 37 height 23
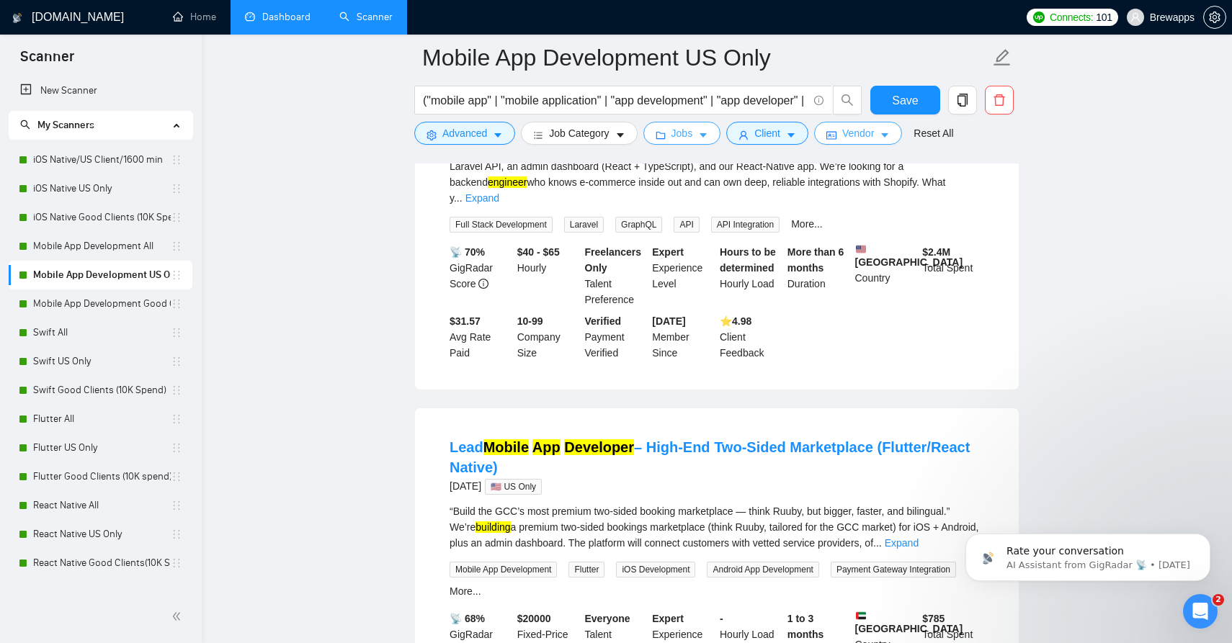
scroll to position [238, 0]
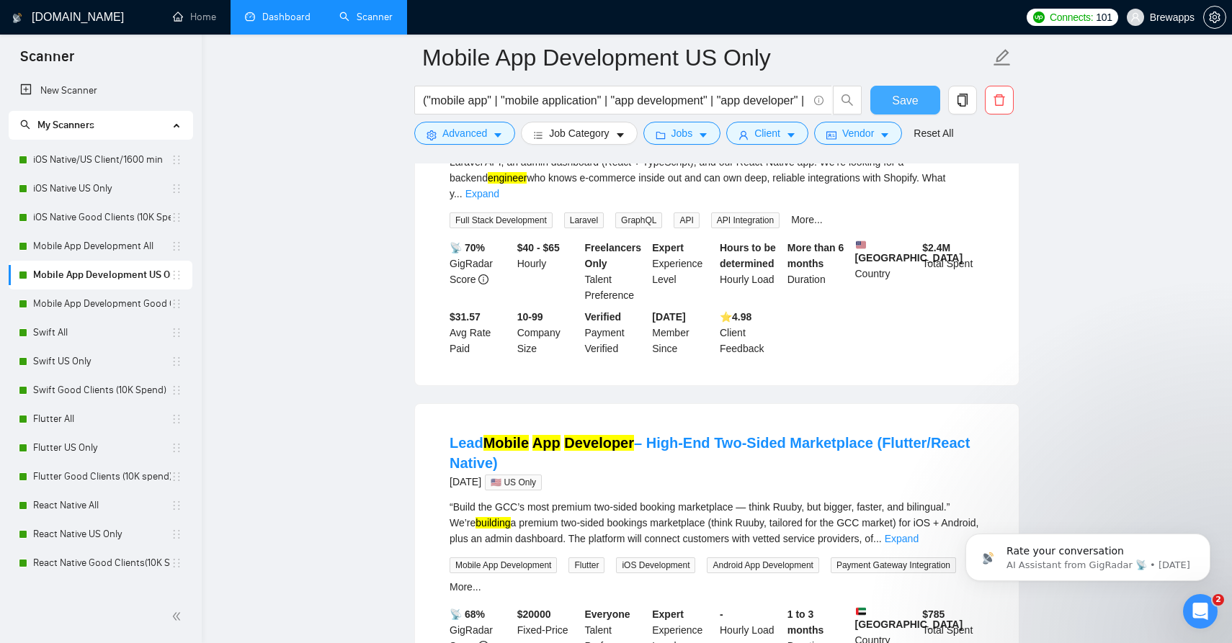
click at [908, 101] on span "Save" at bounding box center [905, 100] width 26 height 18
click at [133, 250] on link "Mobile App Development All" at bounding box center [102, 246] width 138 height 29
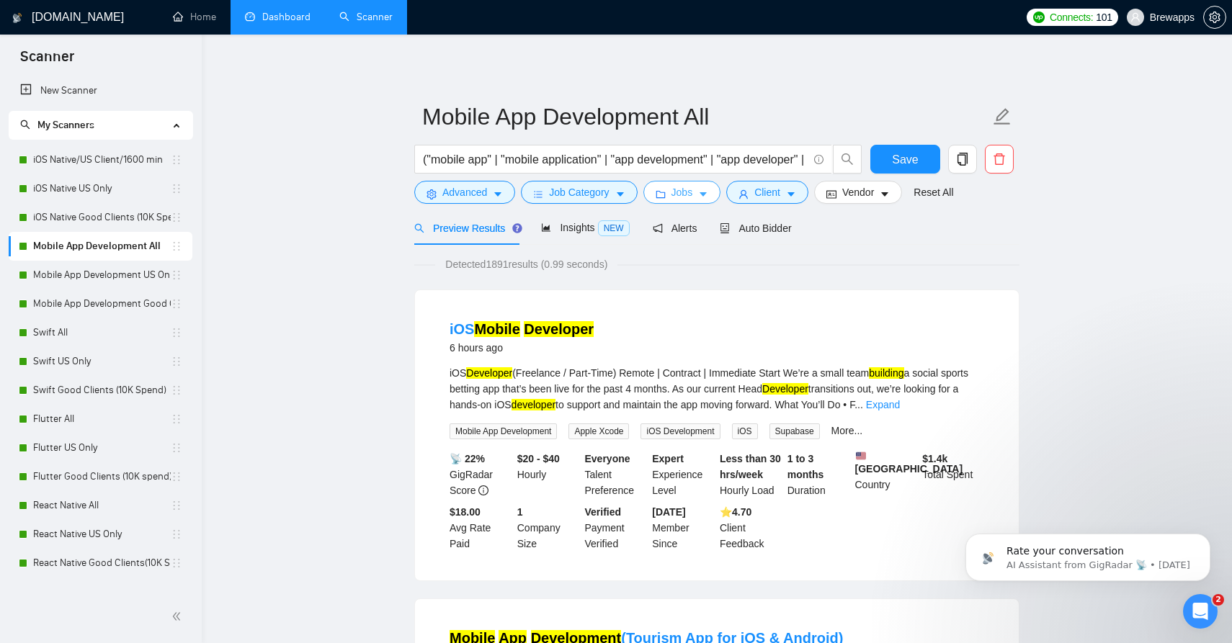
click at [687, 192] on span "Jobs" at bounding box center [682, 192] width 22 height 16
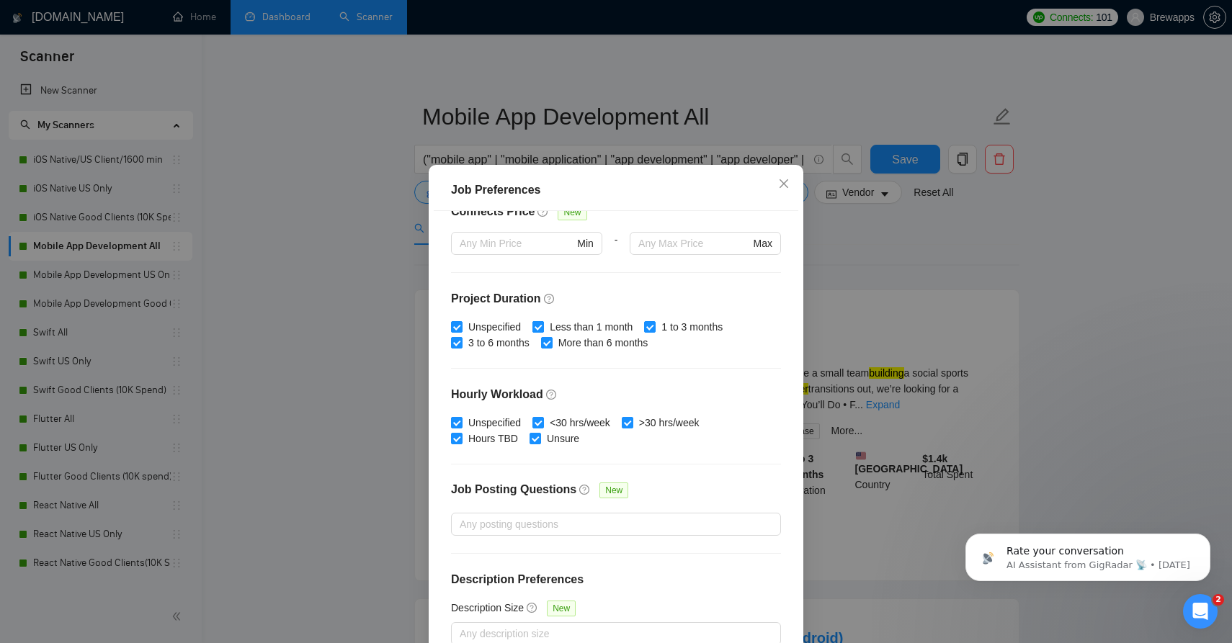
click at [558, 320] on span "Less than 1 month" at bounding box center [591, 327] width 94 height 16
click at [542, 321] on input "Less than 1 month" at bounding box center [537, 326] width 10 height 10
checkbox input "false"
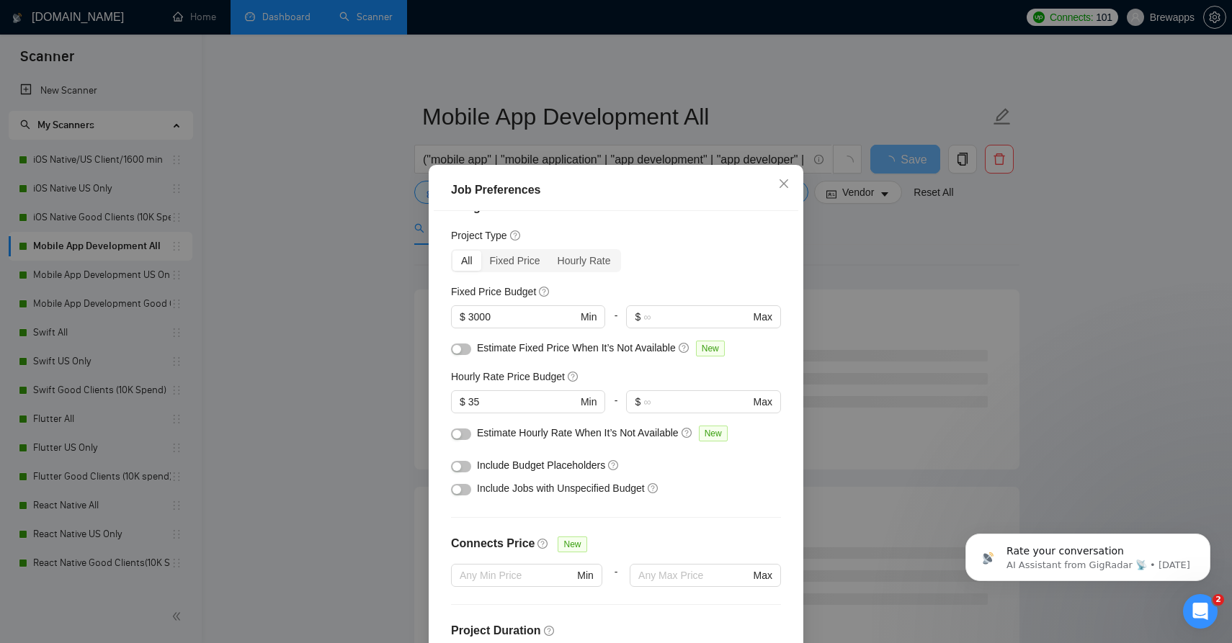
scroll to position [8, 0]
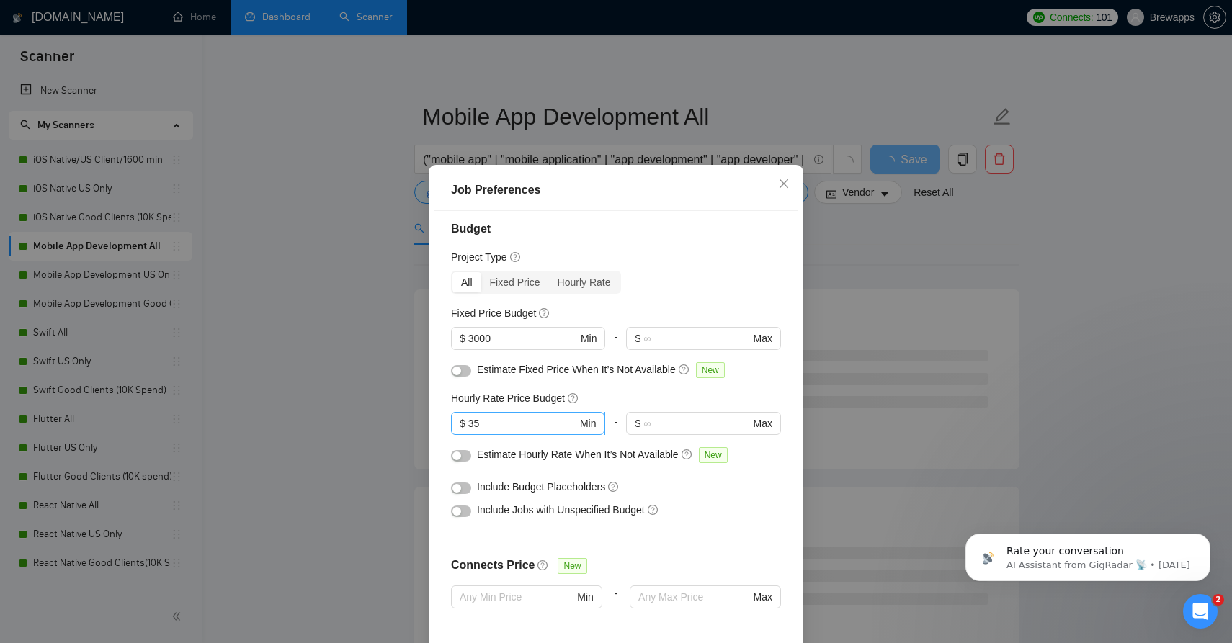
click at [487, 424] on input "35" at bounding box center [522, 424] width 109 height 16
type input "40"
click at [465, 507] on button "button" at bounding box center [461, 512] width 20 height 12
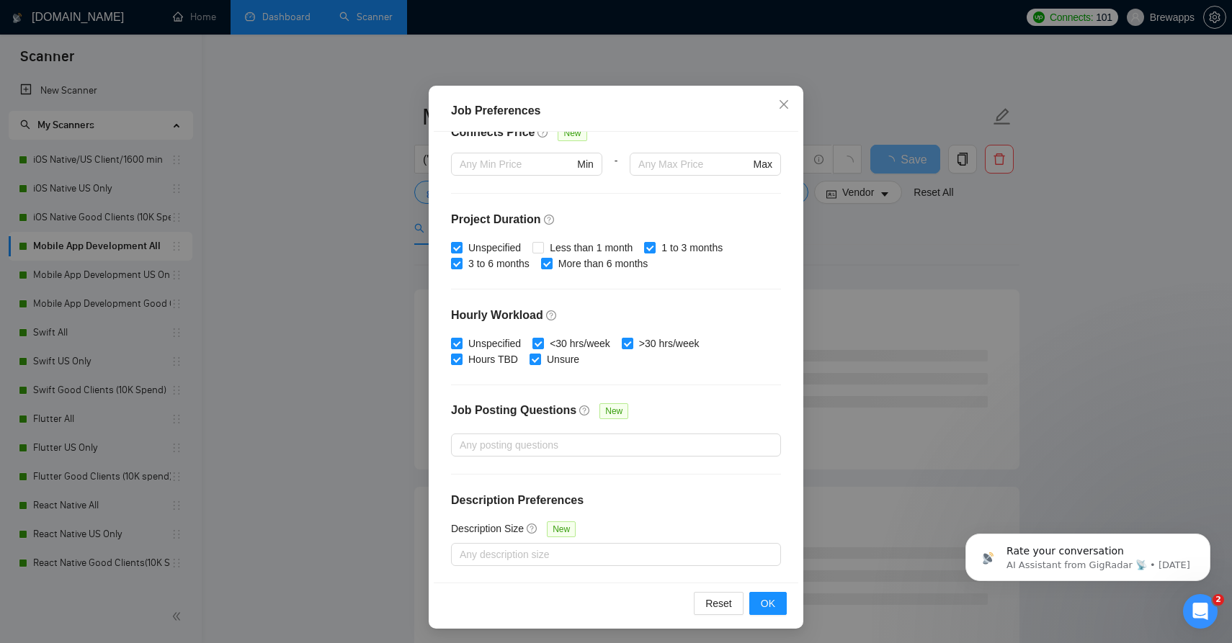
scroll to position [81, 0]
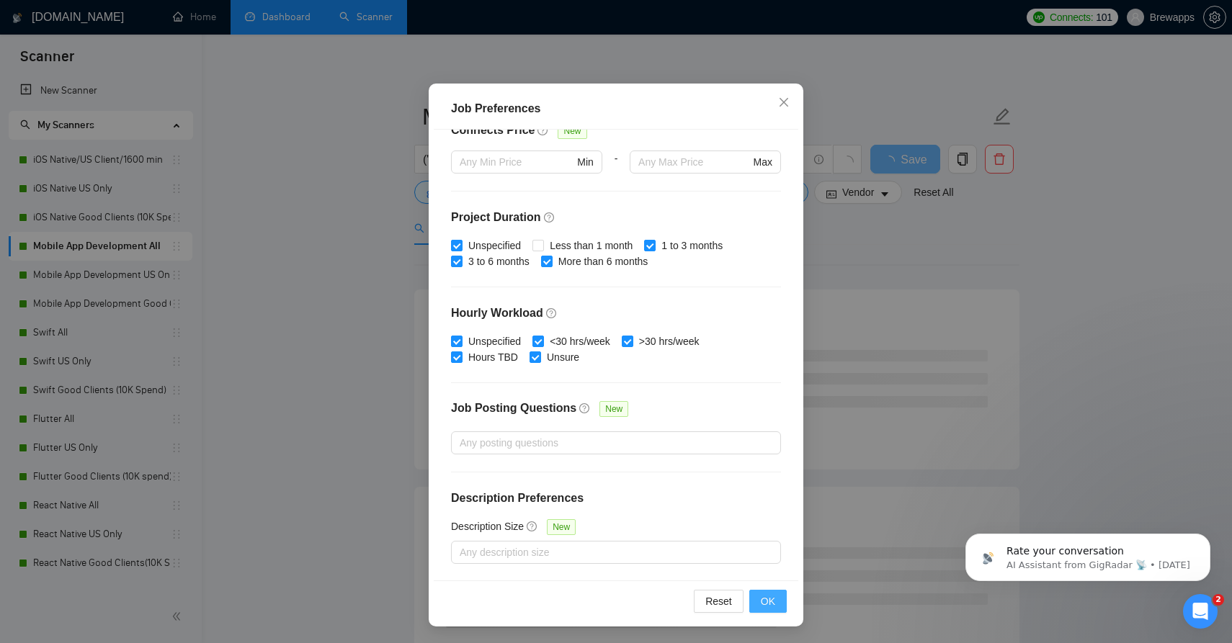
click at [768, 596] on span "OK" at bounding box center [768, 602] width 14 height 16
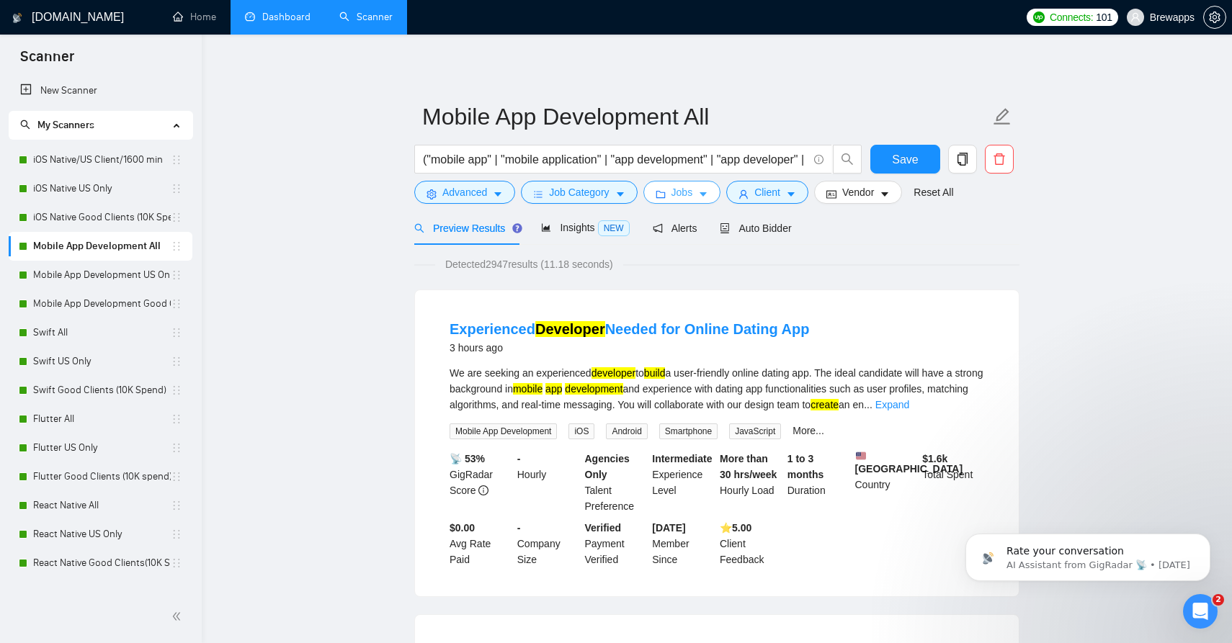
scroll to position [9, 0]
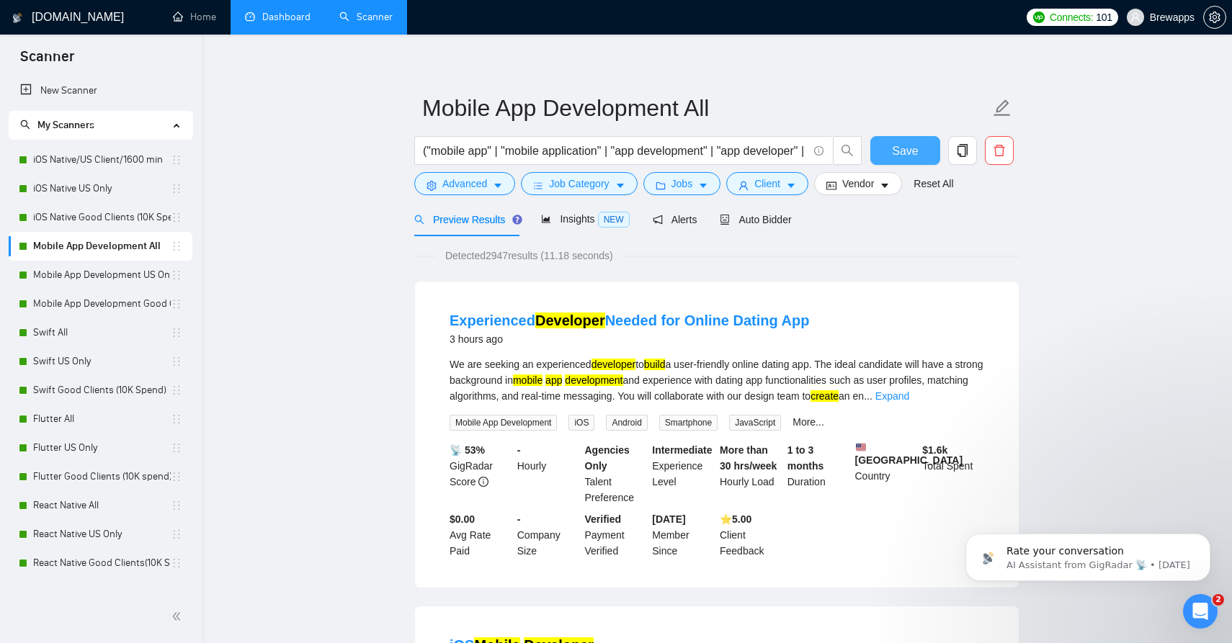
click at [924, 159] on button "Save" at bounding box center [905, 150] width 70 height 29
click at [125, 218] on link "iOS Native Good Clients (10K Spend)" at bounding box center [102, 217] width 138 height 29
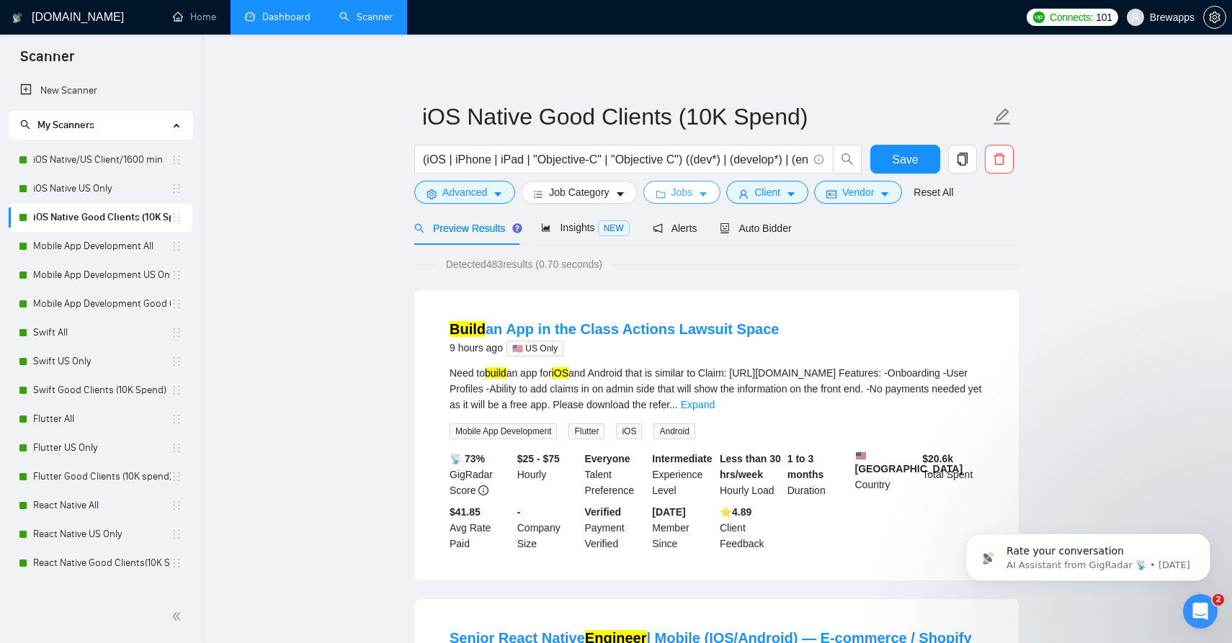
click at [674, 189] on button "Jobs" at bounding box center [682, 192] width 78 height 23
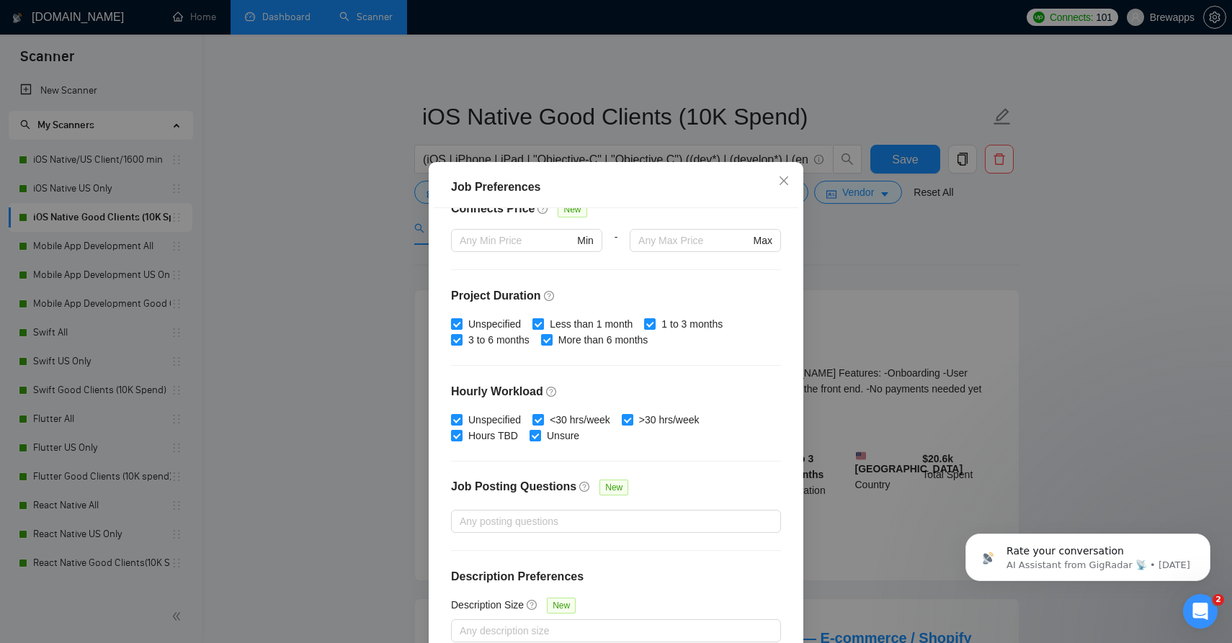
click at [560, 325] on span "Less than 1 month" at bounding box center [591, 324] width 94 height 16
click at [542, 325] on input "Less than 1 month" at bounding box center [537, 323] width 10 height 10
checkbox input "false"
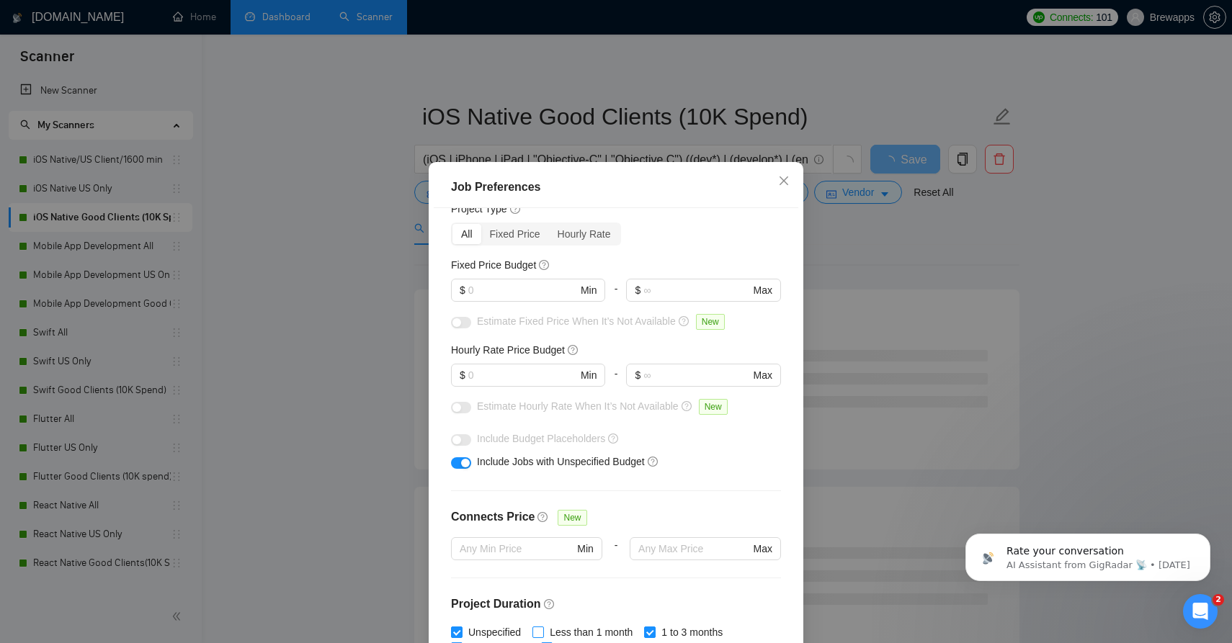
scroll to position [37, 0]
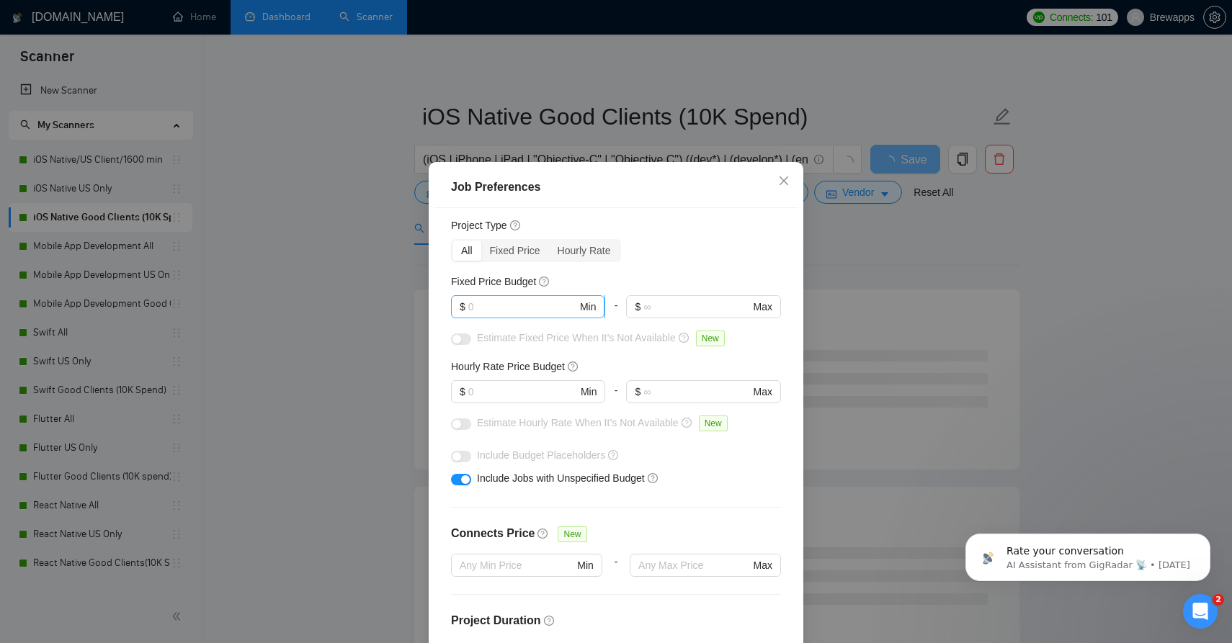
click at [501, 310] on input "text" at bounding box center [522, 307] width 109 height 16
type input "3000"
click at [519, 400] on input "text" at bounding box center [522, 392] width 109 height 16
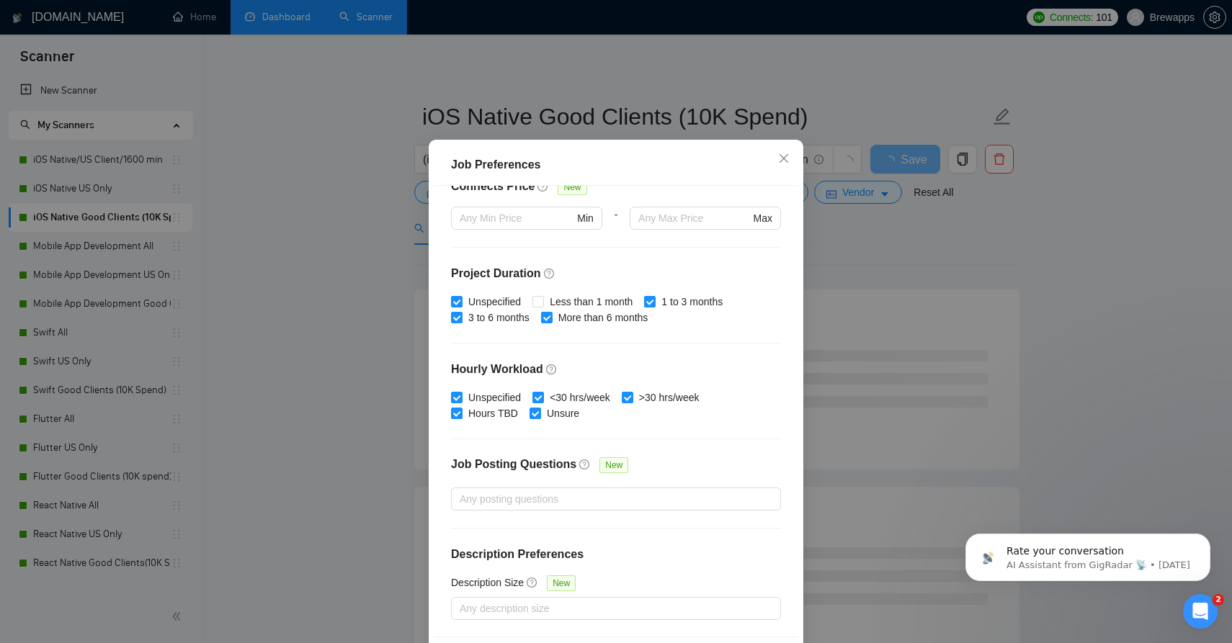
scroll to position [81, 0]
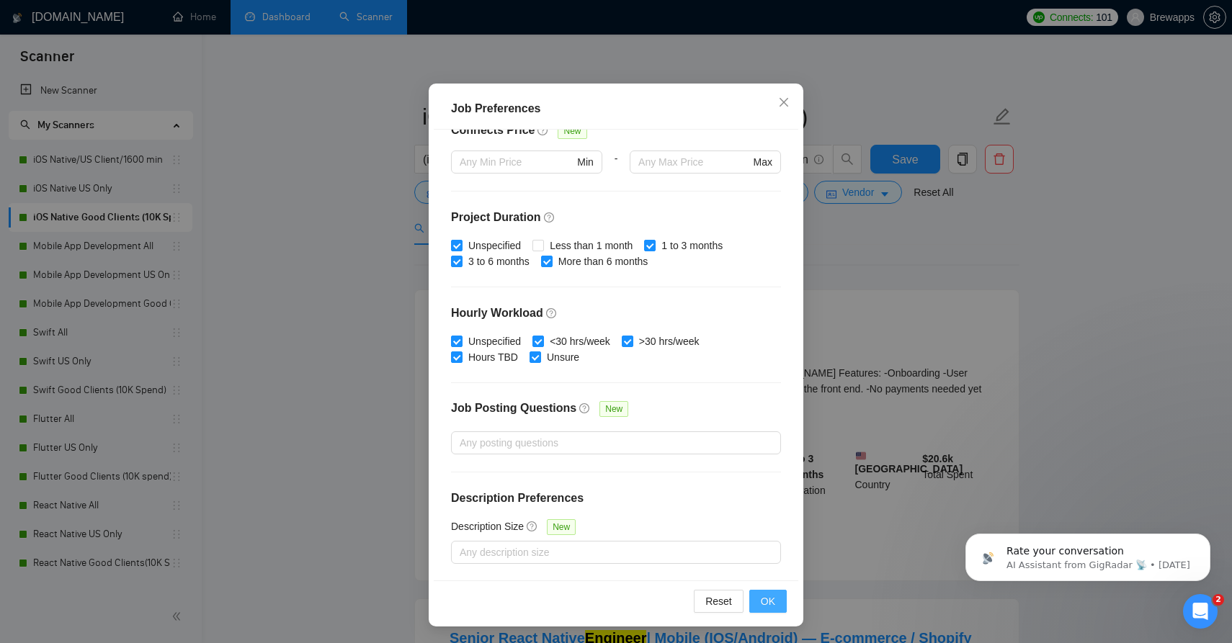
type input "40"
click at [766, 602] on span "OK" at bounding box center [768, 602] width 14 height 16
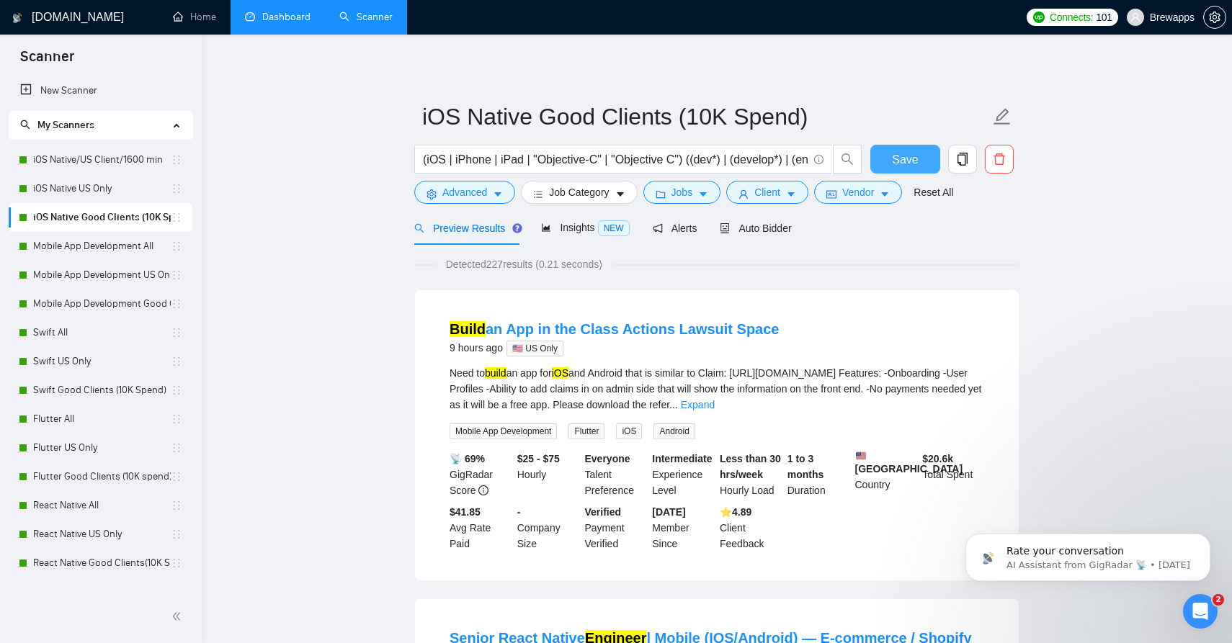
click at [917, 157] on span "Save" at bounding box center [905, 160] width 26 height 18
click at [100, 187] on link "iOS Native US Only" at bounding box center [102, 188] width 138 height 29
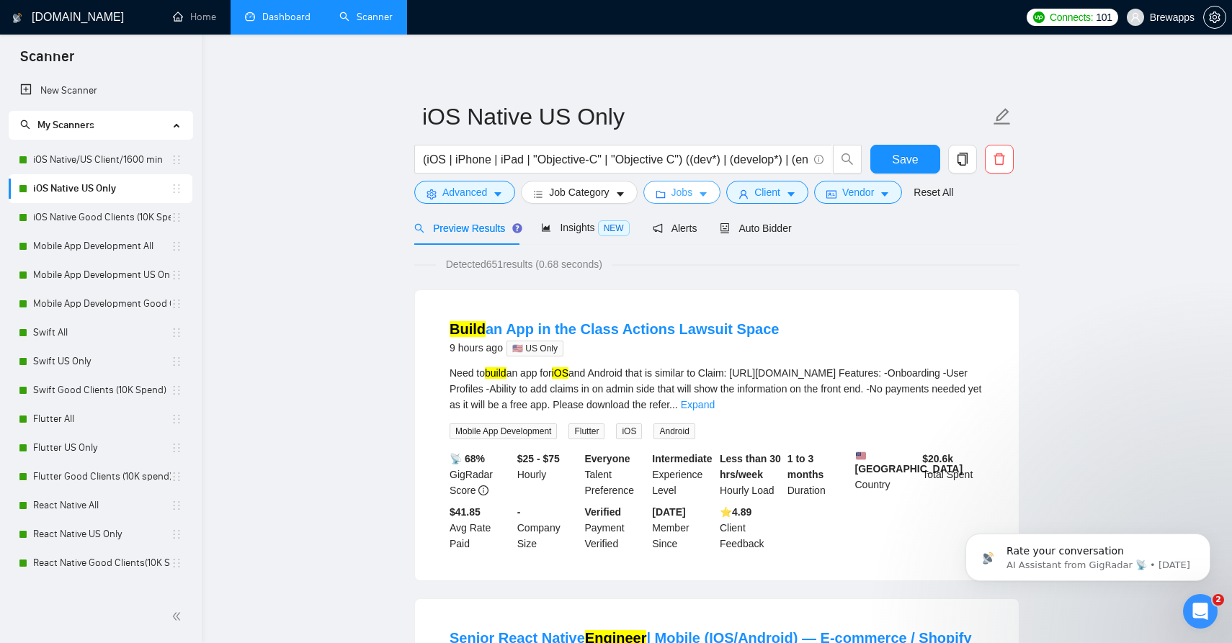
click at [700, 196] on button "Jobs" at bounding box center [682, 192] width 78 height 23
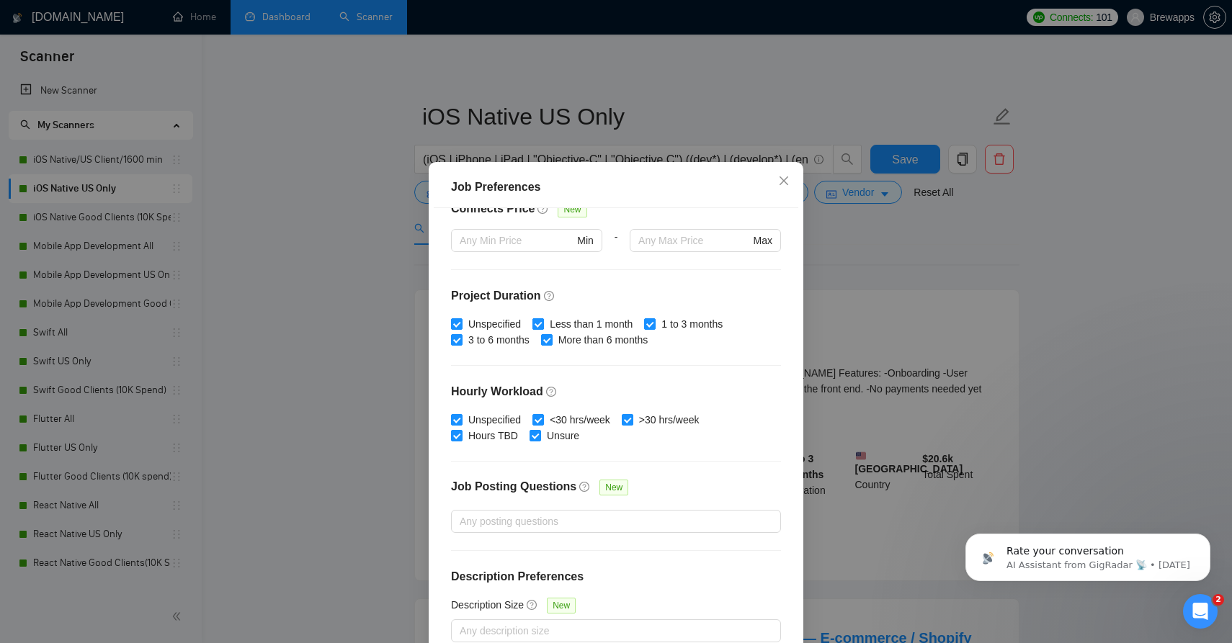
click at [577, 329] on span "Less than 1 month" at bounding box center [591, 324] width 94 height 16
click at [542, 329] on input "Less than 1 month" at bounding box center [537, 323] width 10 height 10
checkbox input "false"
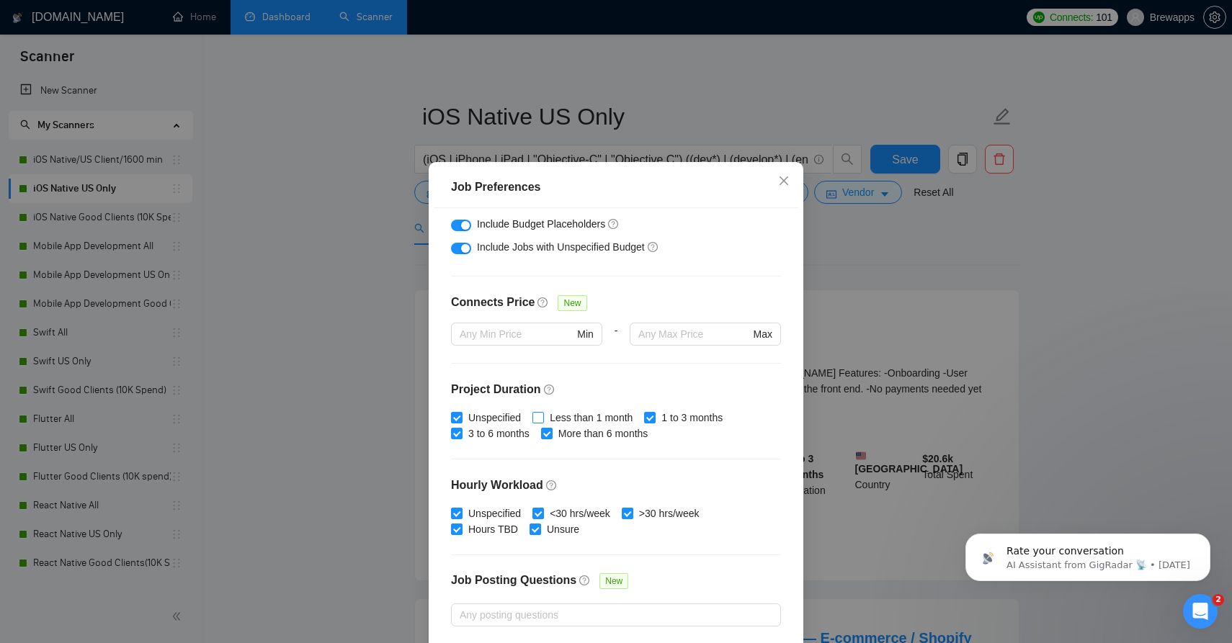
scroll to position [236, 0]
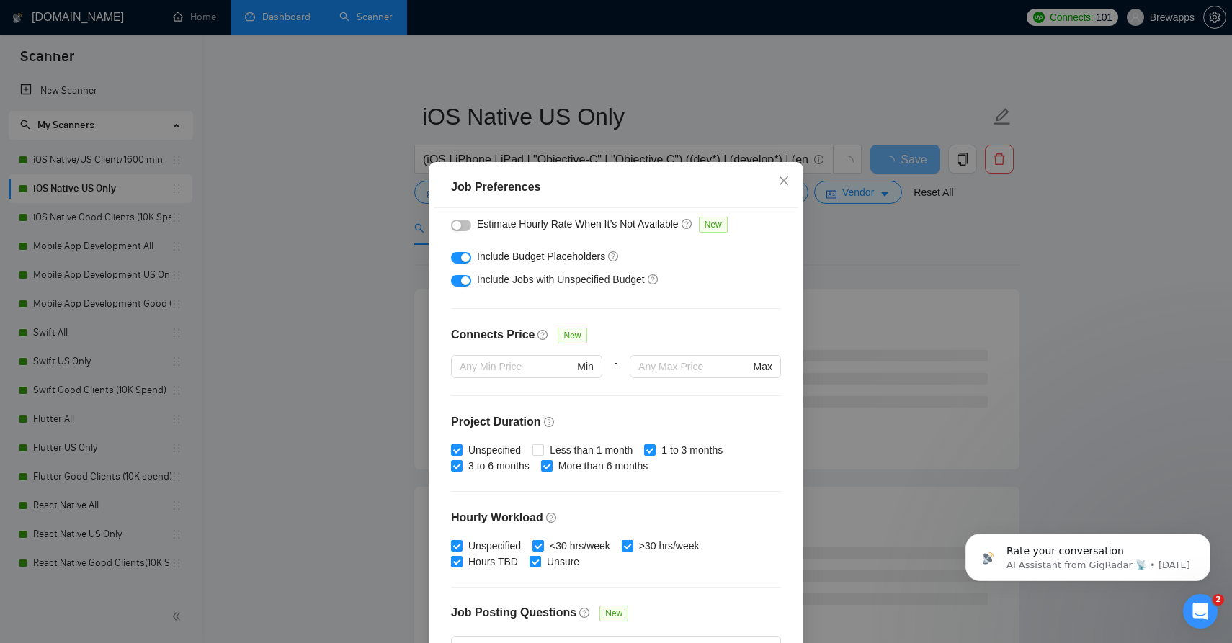
click at [461, 257] on div "button" at bounding box center [465, 258] width 9 height 9
click at [461, 281] on div "button" at bounding box center [465, 281] width 9 height 9
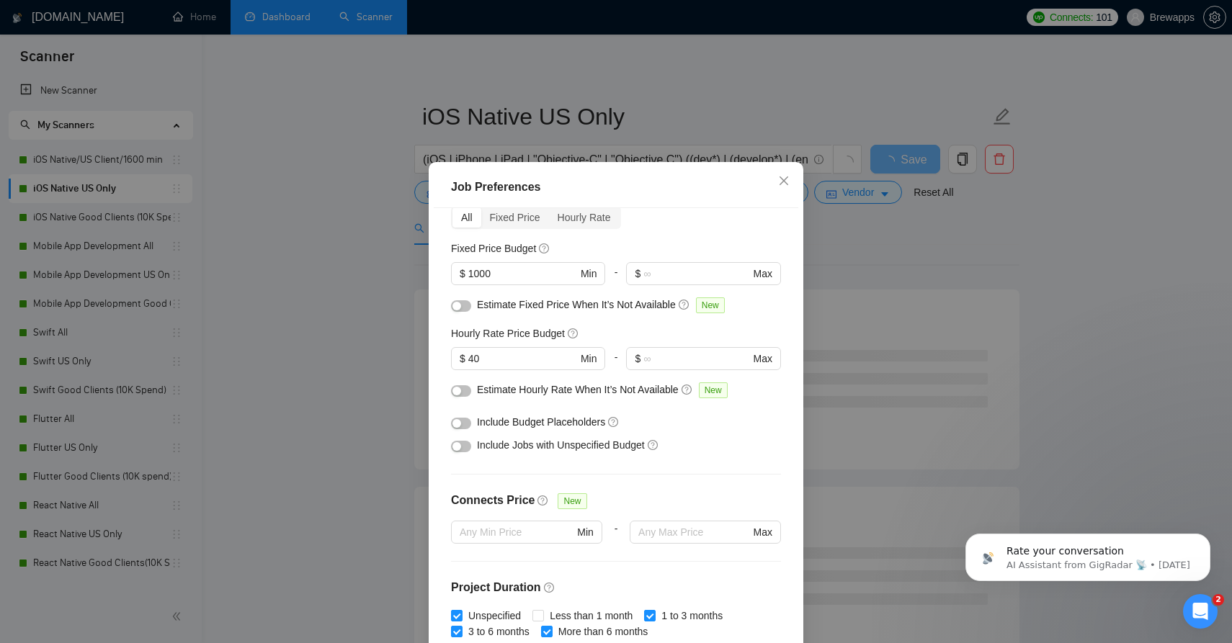
scroll to position [54, 0]
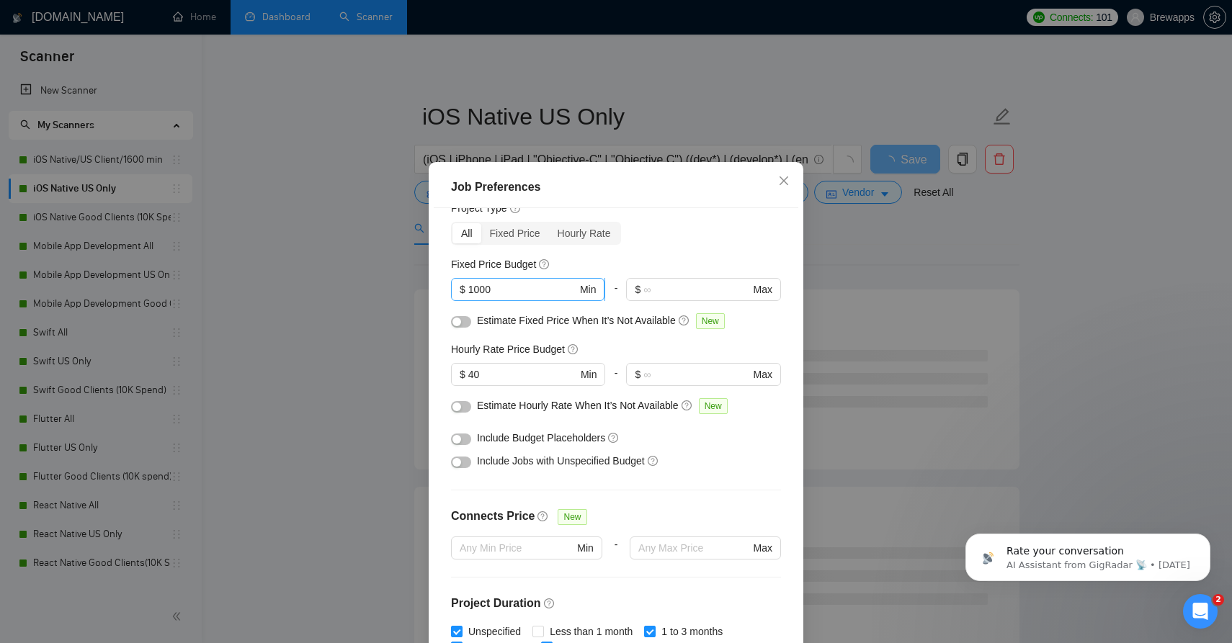
click at [494, 290] on input "1000" at bounding box center [522, 290] width 109 height 16
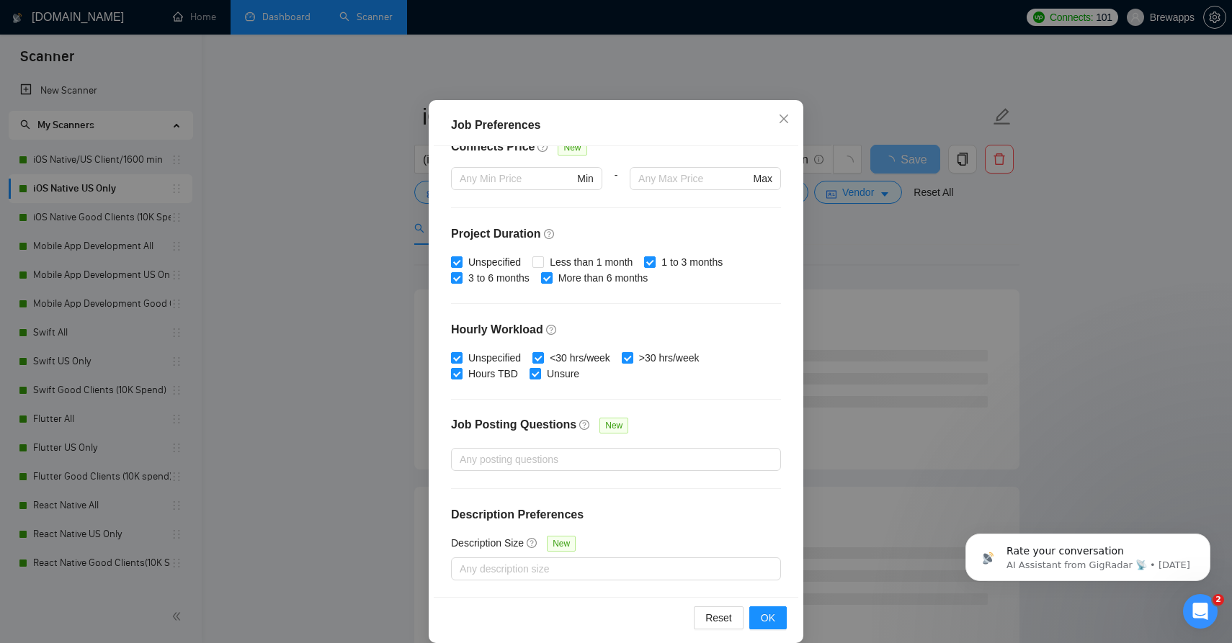
scroll to position [81, 0]
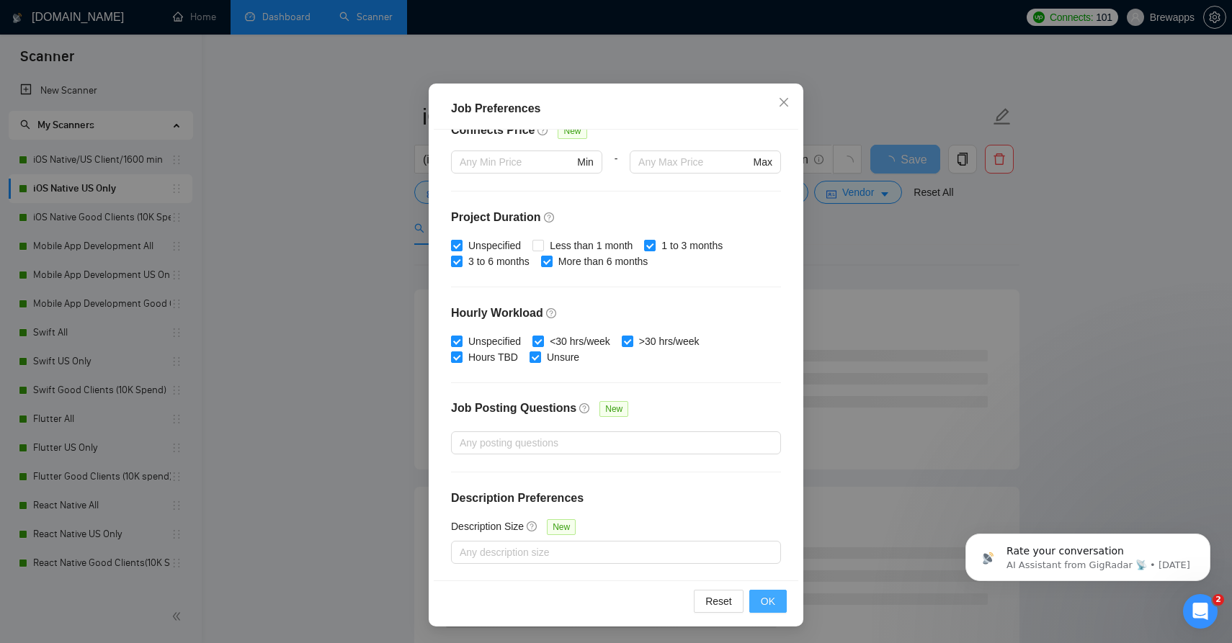
type input "3000"
click at [766, 600] on span "OK" at bounding box center [768, 602] width 14 height 16
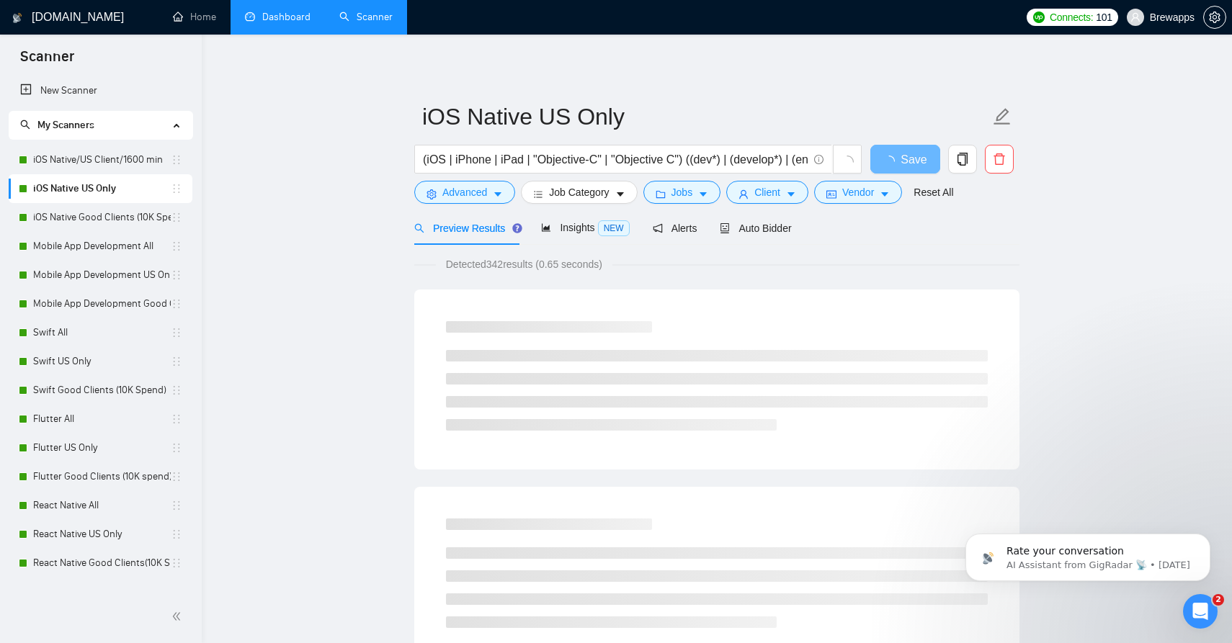
scroll to position [3, 0]
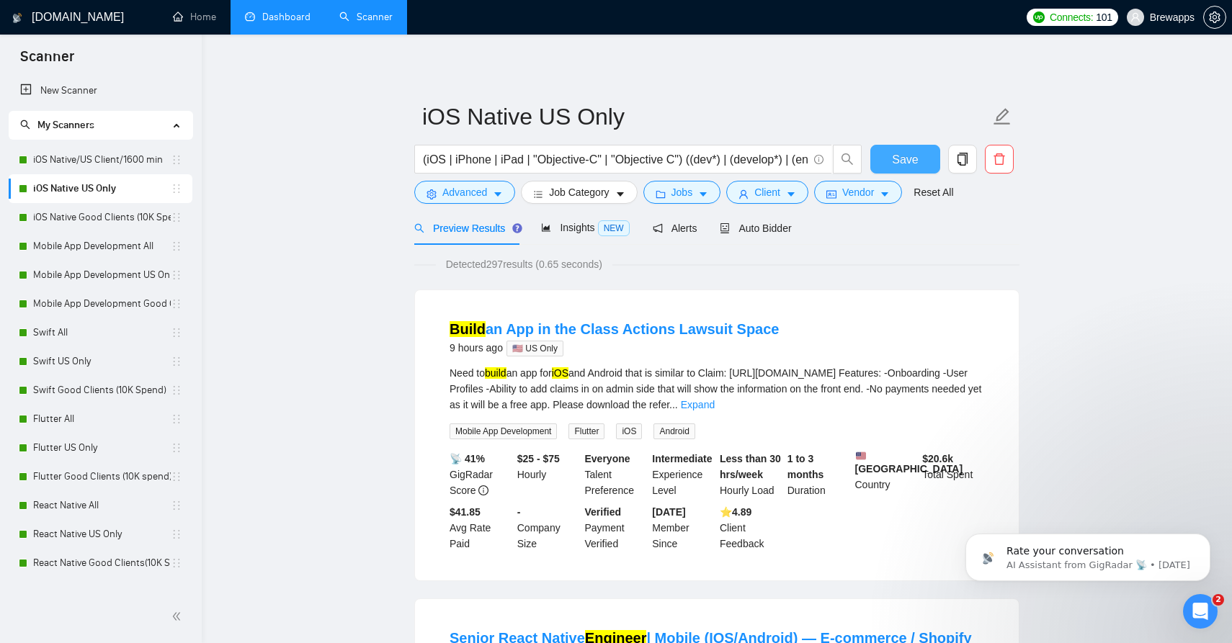
click at [907, 158] on span "Save" at bounding box center [905, 160] width 26 height 18
click at [87, 156] on link "iOS Native/US Client/1600 min" at bounding box center [102, 160] width 138 height 29
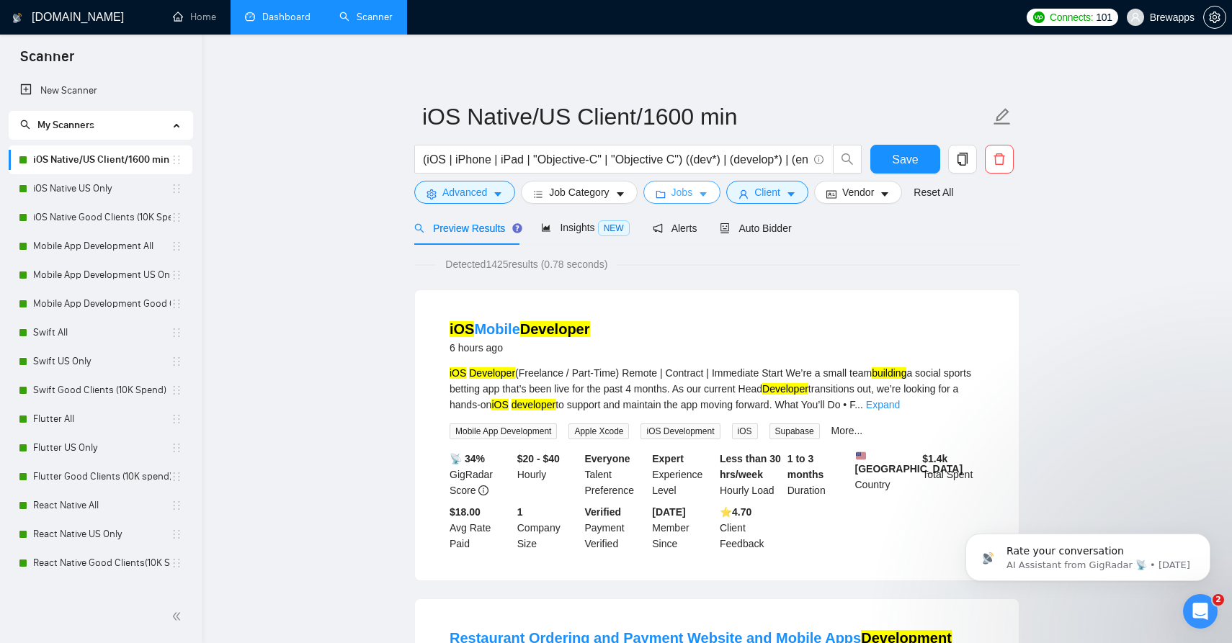
click at [693, 192] on span "Jobs" at bounding box center [682, 192] width 22 height 16
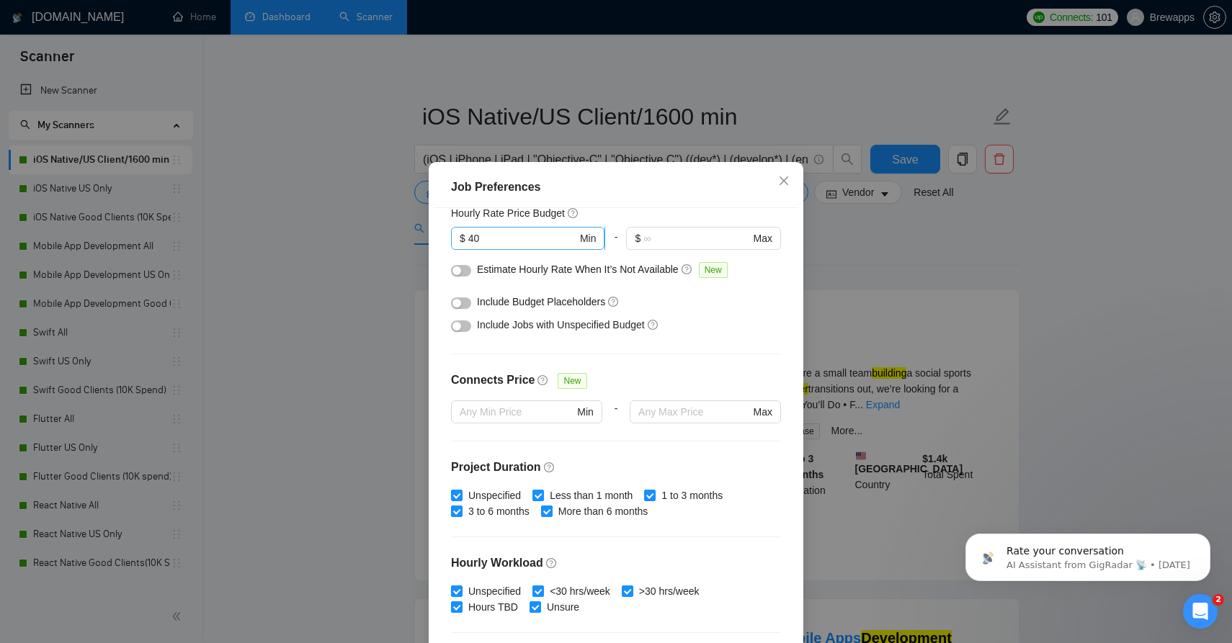
scroll to position [191, 0]
click at [542, 499] on input "Less than 1 month" at bounding box center [537, 494] width 10 height 10
checkbox input "false"
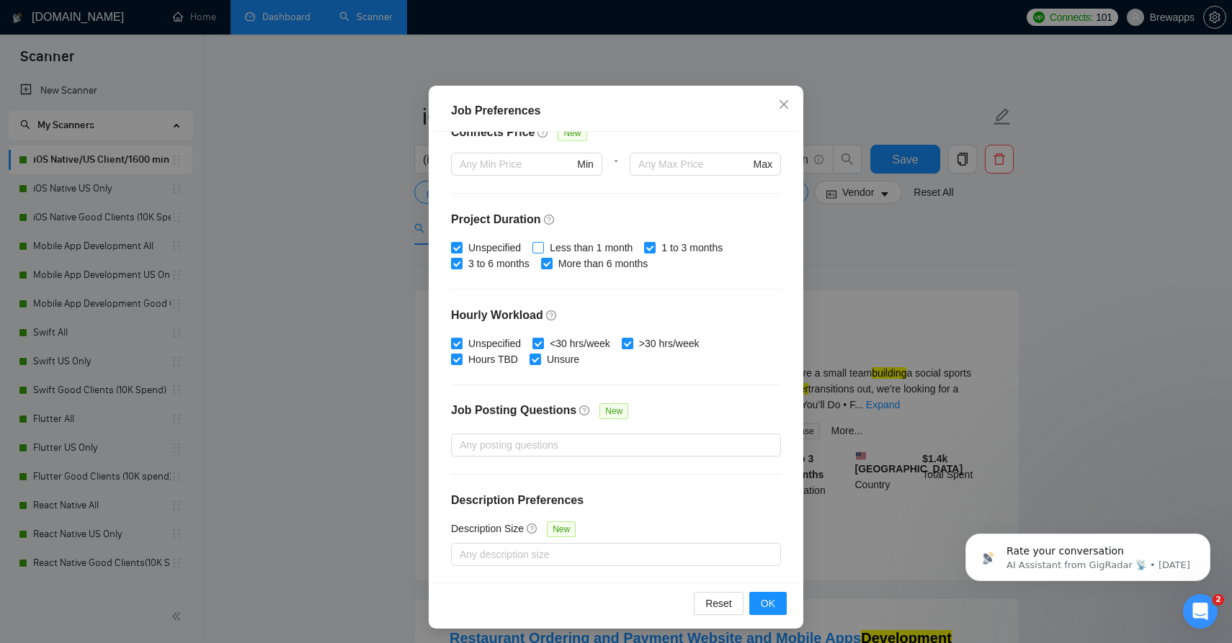
scroll to position [81, 0]
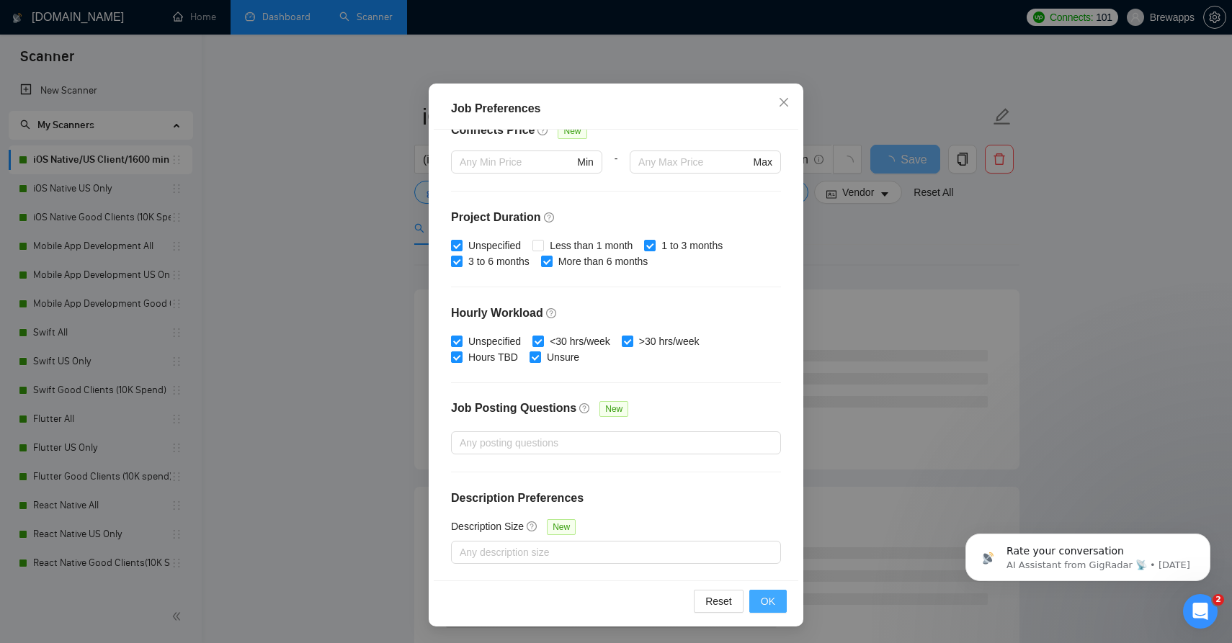
click at [773, 602] on span "OK" at bounding box center [768, 602] width 14 height 16
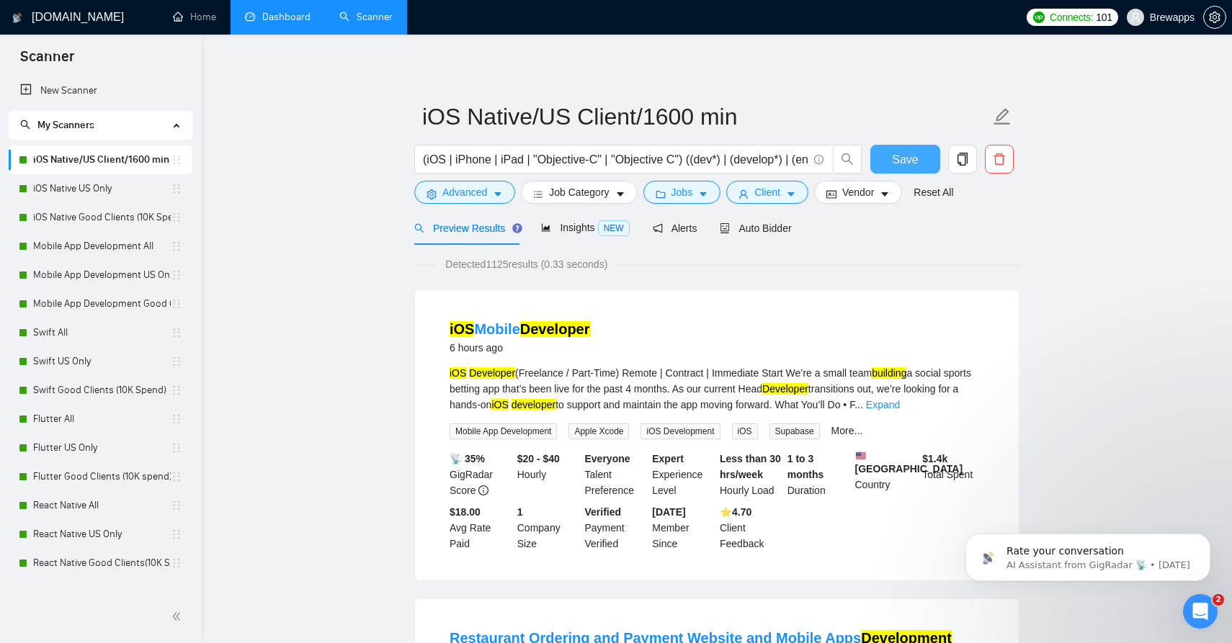
click at [907, 164] on span "Save" at bounding box center [905, 160] width 26 height 18
click at [453, 202] on button "Advanced" at bounding box center [464, 192] width 101 height 23
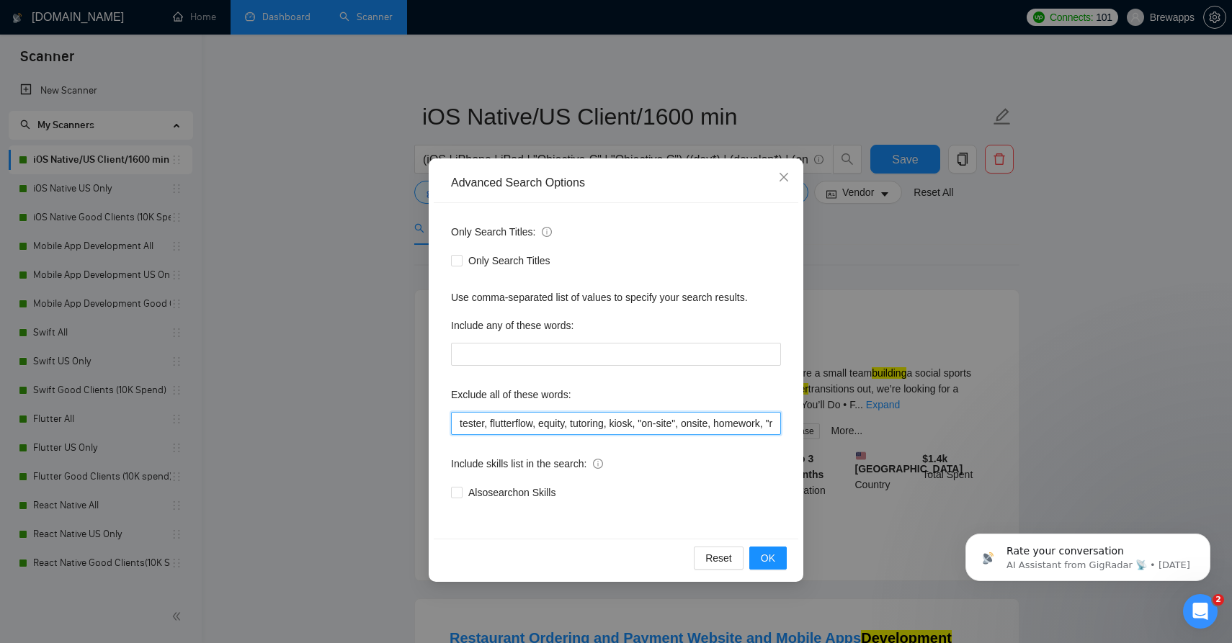
click at [533, 426] on input "tester, flutterflow, equity, tutoring, kiosk, "on-site", onsite, homework, "rev…" at bounding box center [616, 423] width 330 height 23
click at [532, 428] on input "tester, flutterflow, equity, tutoring, kiosk, "on-site", onsite, homework, "rev…" at bounding box center [616, 423] width 330 height 23
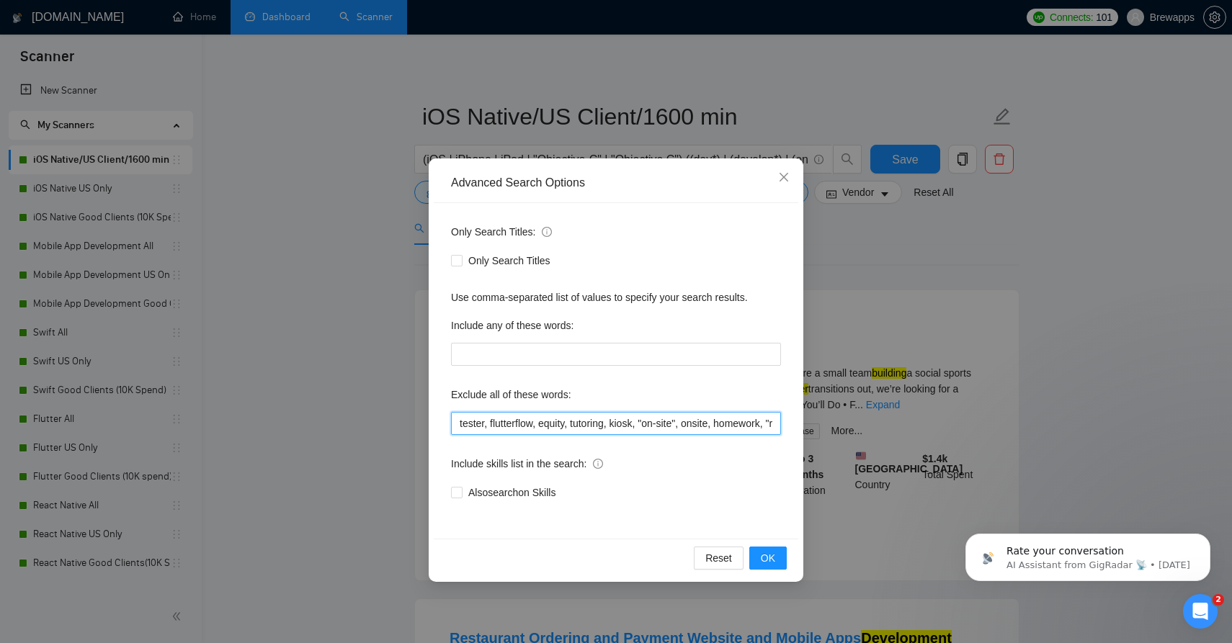
click at [532, 428] on input "tester, flutterflow, equity, tutoring, kiosk, "on-site", onsite, homework, "rev…" at bounding box center [616, 423] width 330 height 23
paste input ", "code review", "short-term project", "core ml", "maui", "urgent fix needed", …"
type input "tester, flutterflow, equity, tutoring, kiosk, "on-site", onsite, homework, "rev…"
click at [763, 556] on span "OK" at bounding box center [768, 558] width 14 height 16
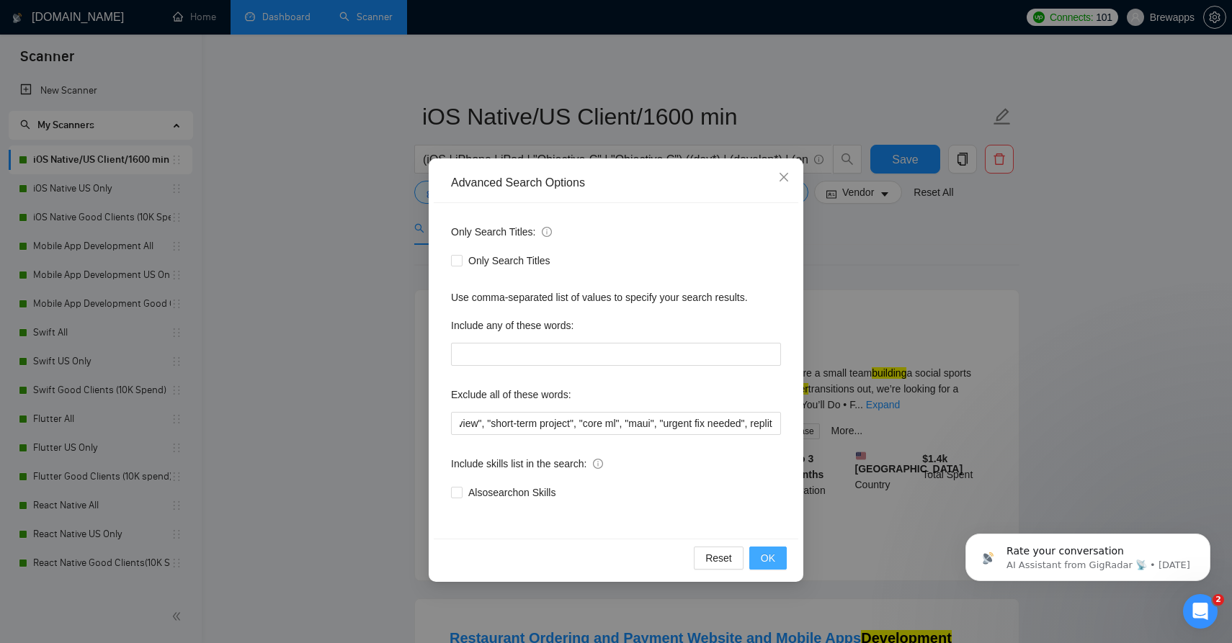
scroll to position [0, 0]
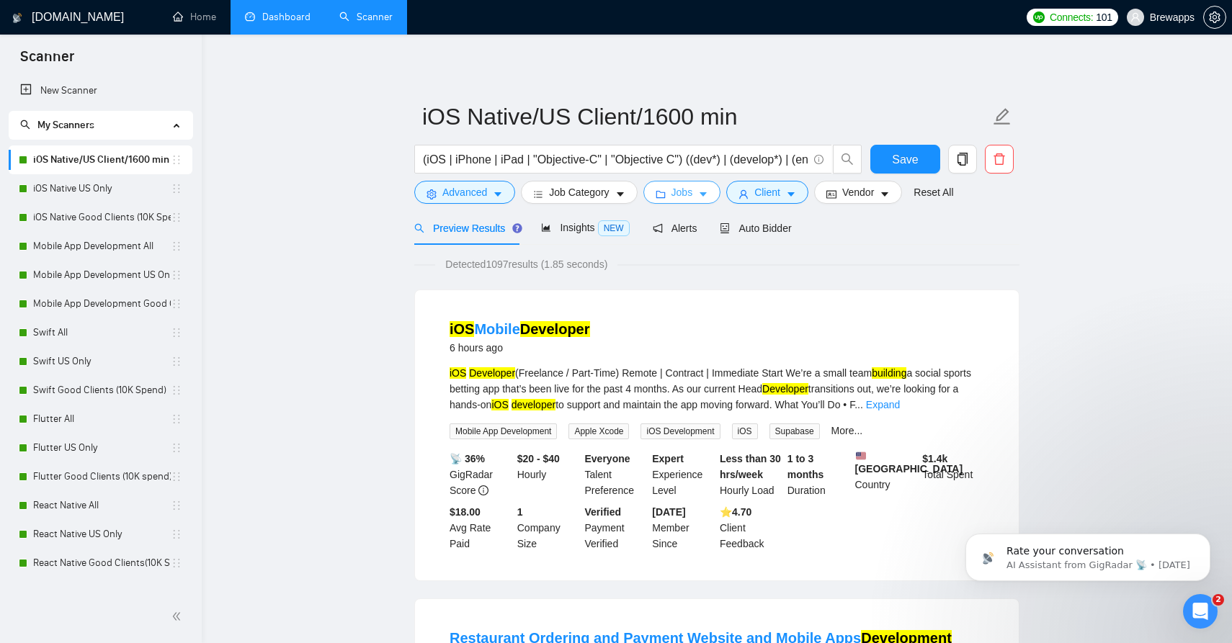
click at [699, 194] on button "Jobs" at bounding box center [682, 192] width 78 height 23
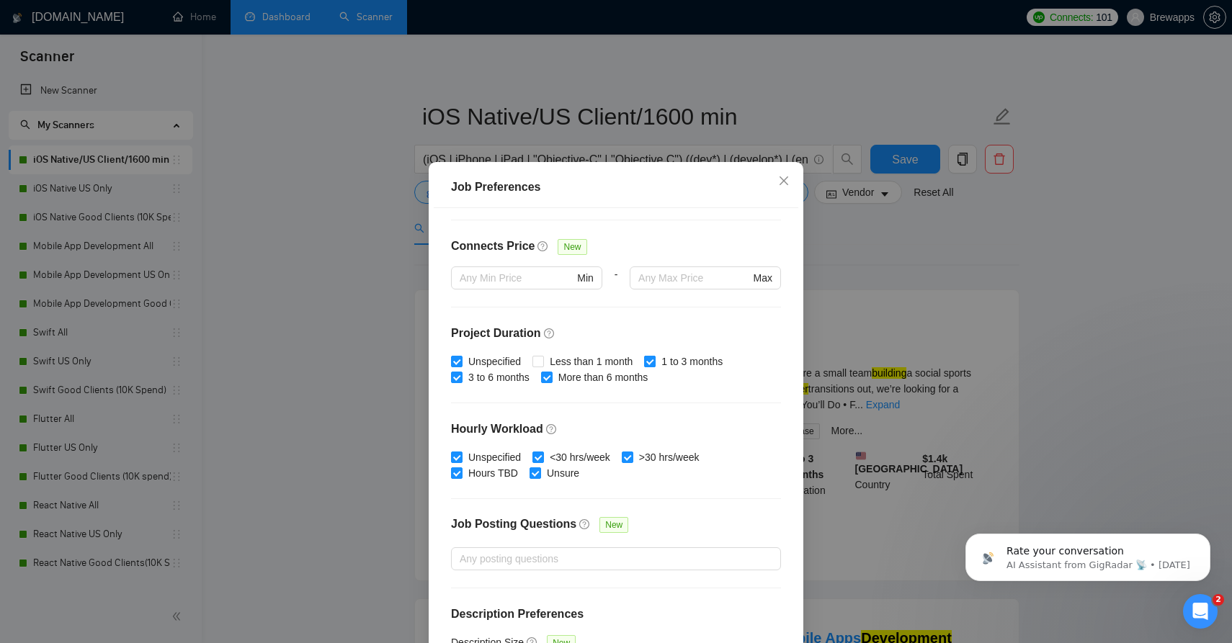
scroll to position [362, 0]
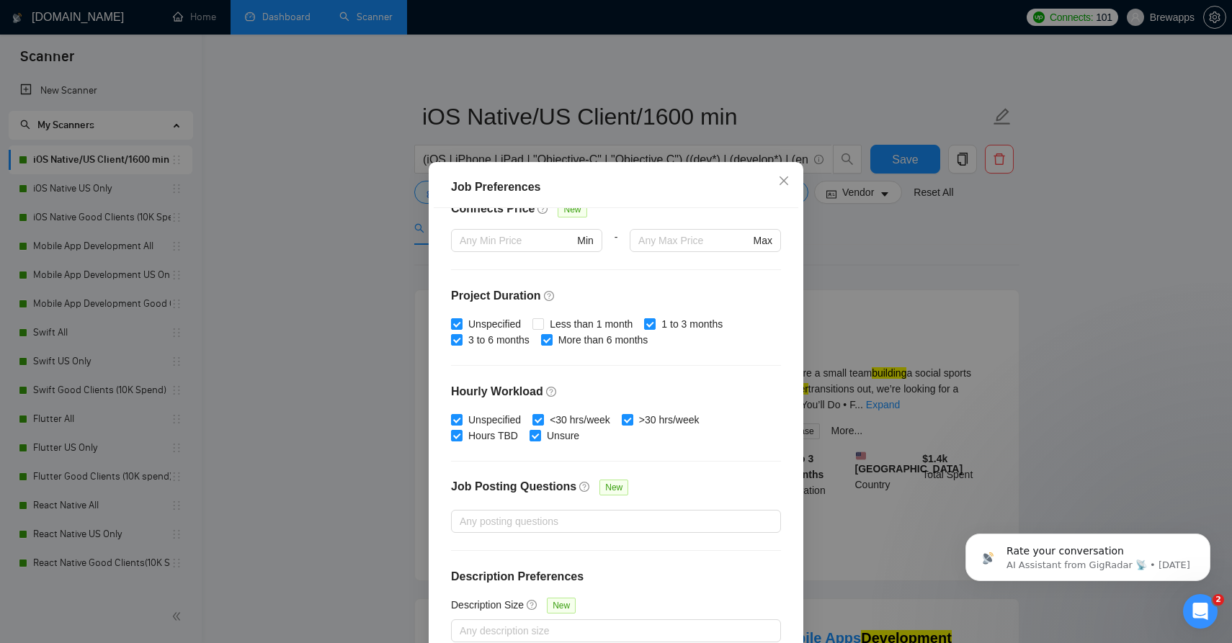
click at [874, 272] on div "Job Preferences Budget Project Type All Fixed Price Hourly Rate Fixed Price Bud…" at bounding box center [616, 321] width 1232 height 643
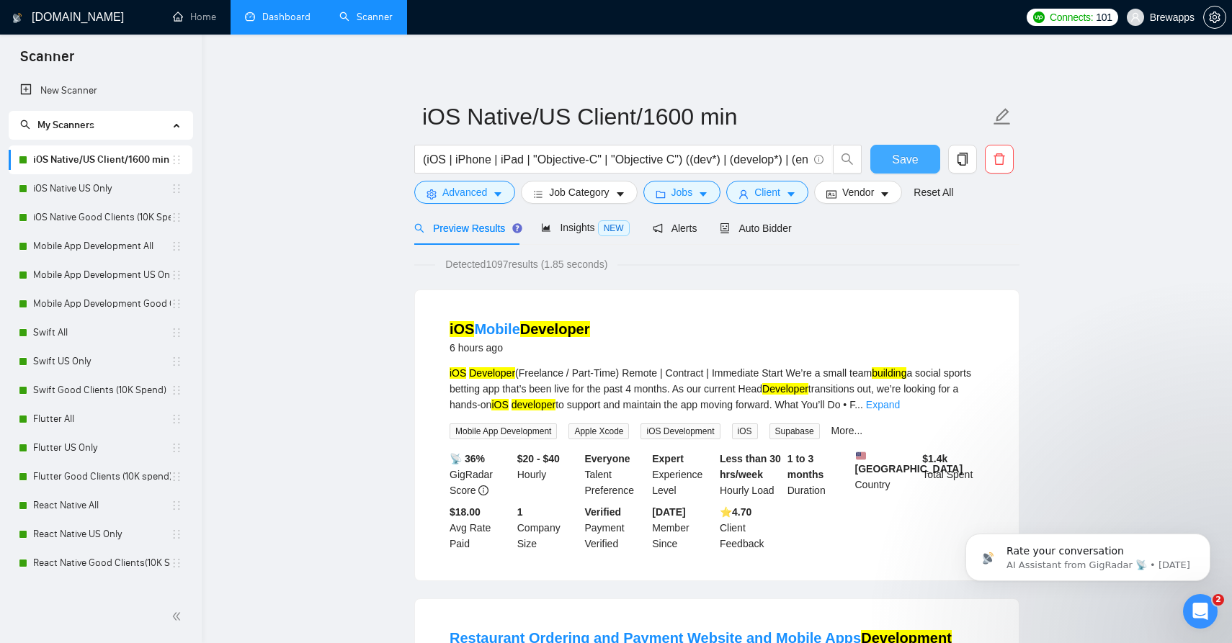
click at [906, 158] on span "Save" at bounding box center [905, 160] width 26 height 18
click at [102, 192] on link "iOS Native US Only" at bounding box center [102, 188] width 138 height 29
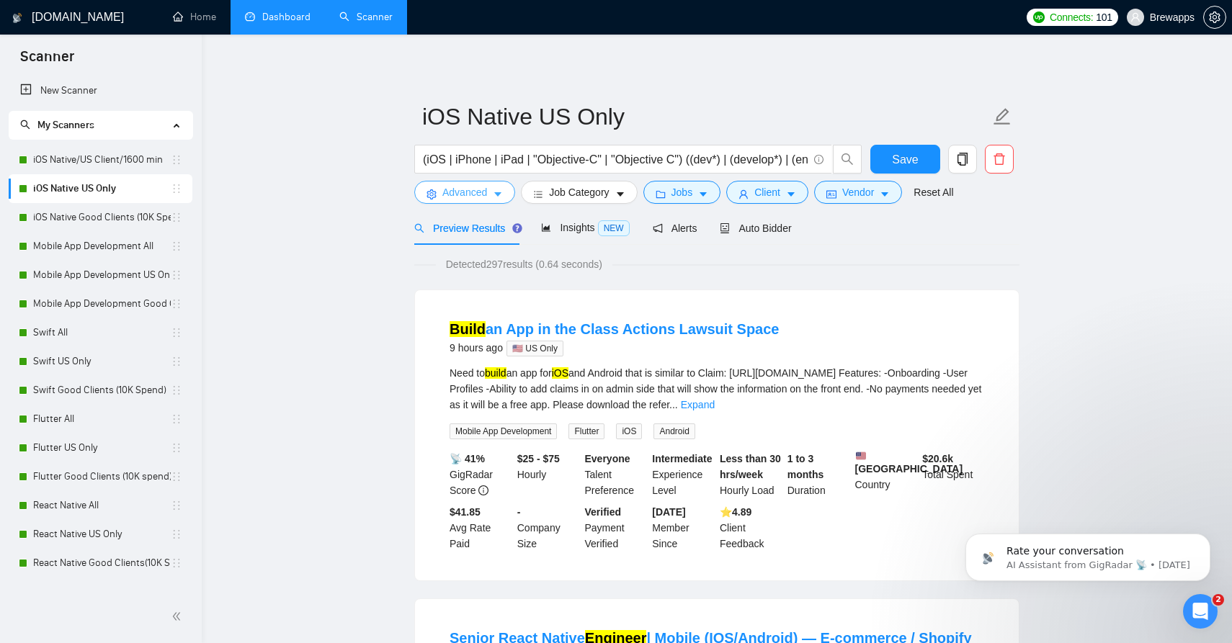
click at [497, 193] on icon "caret-down" at bounding box center [497, 195] width 7 height 4
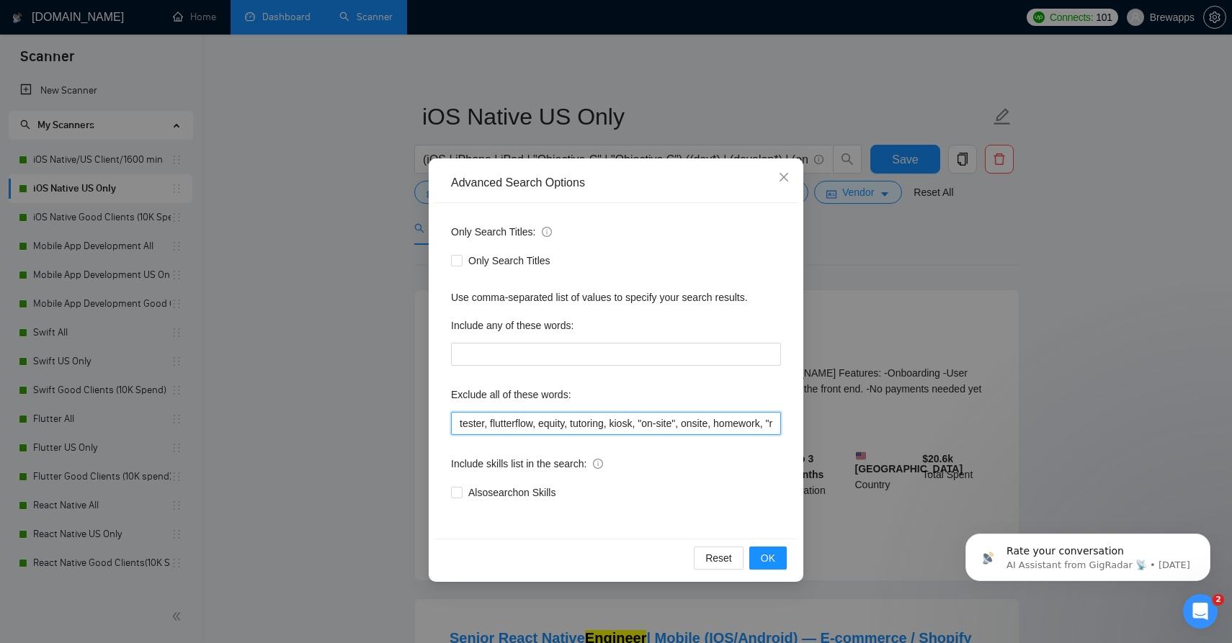
click at [573, 427] on input "tester, flutterflow, equity, tutoring, kiosk, "on-site", onsite, homework, "rev…" at bounding box center [616, 423] width 330 height 23
paste input ", "code review", "short-term project", "core ml", "maui", "urgent fix needed", …"
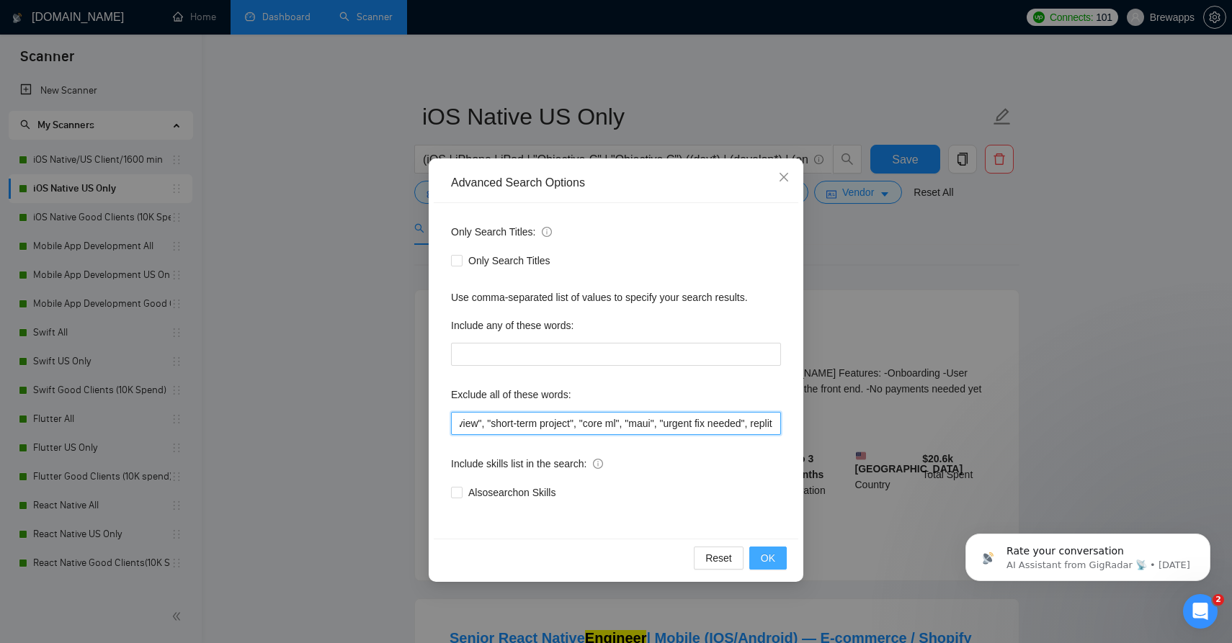
type input "tester, flutterflow, equity, tutoring, kiosk, "on-site", onsite, homework, "rev…"
click at [782, 562] on button "OK" at bounding box center [767, 558] width 37 height 23
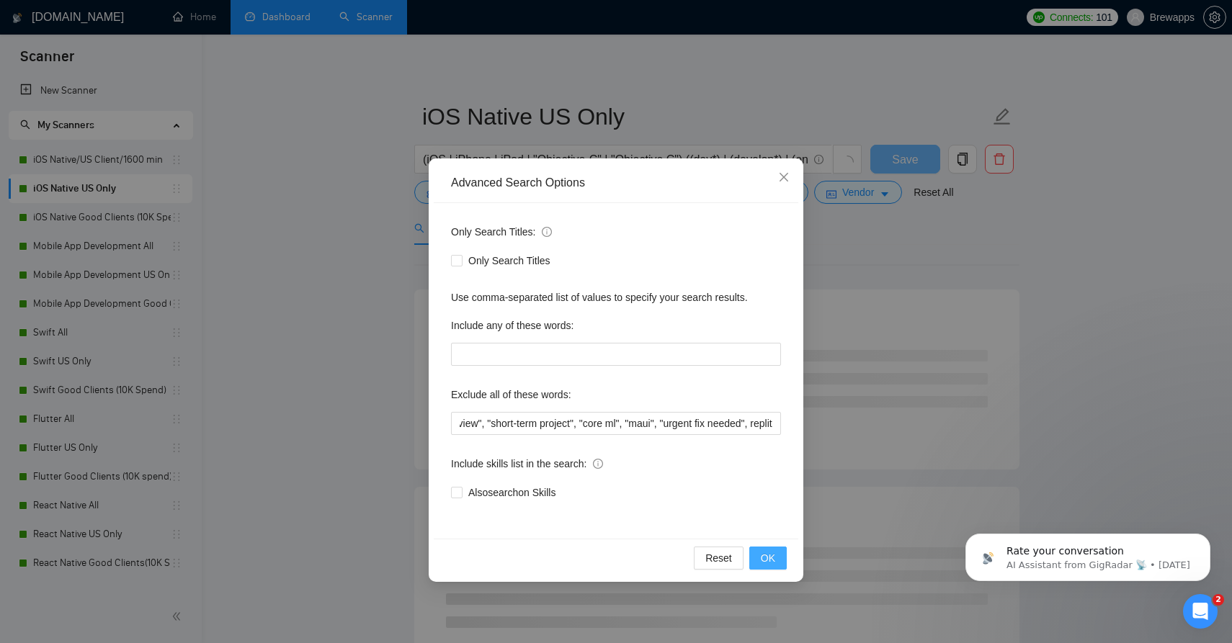
scroll to position [0, 0]
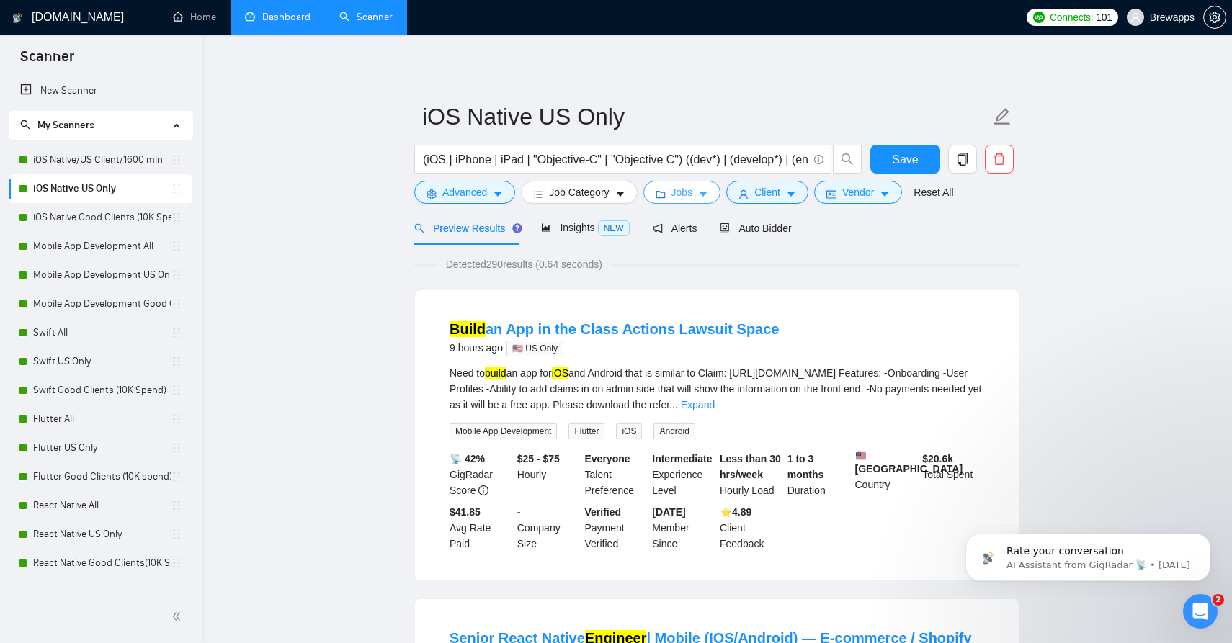
click at [707, 189] on span "caret-down" at bounding box center [703, 194] width 10 height 11
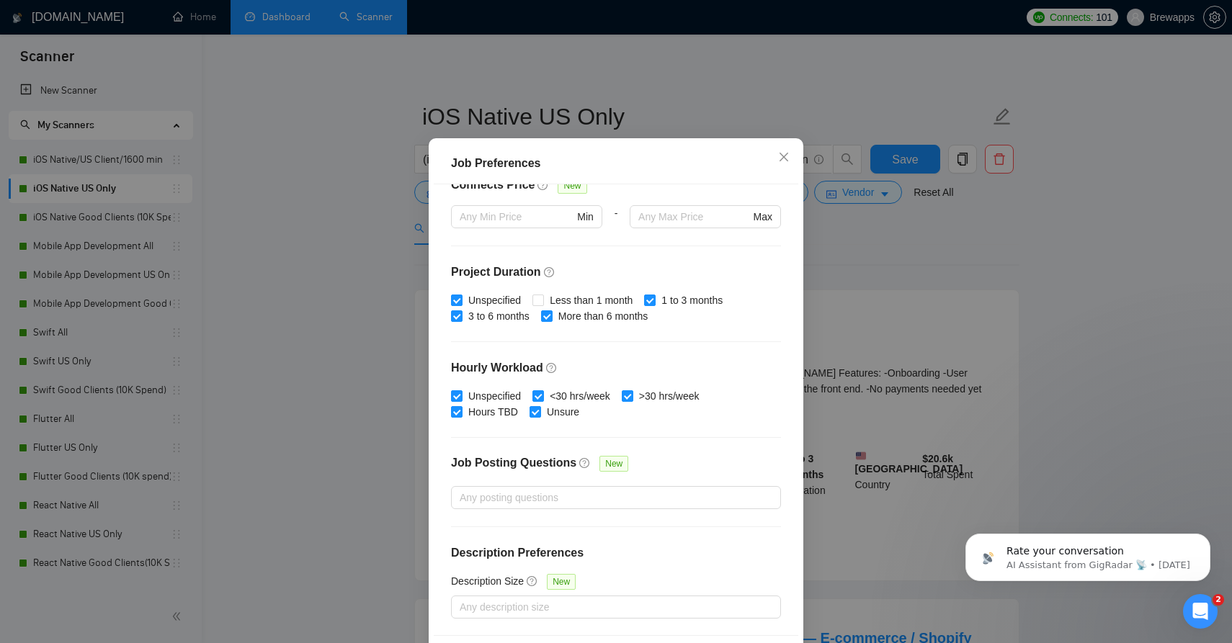
scroll to position [81, 0]
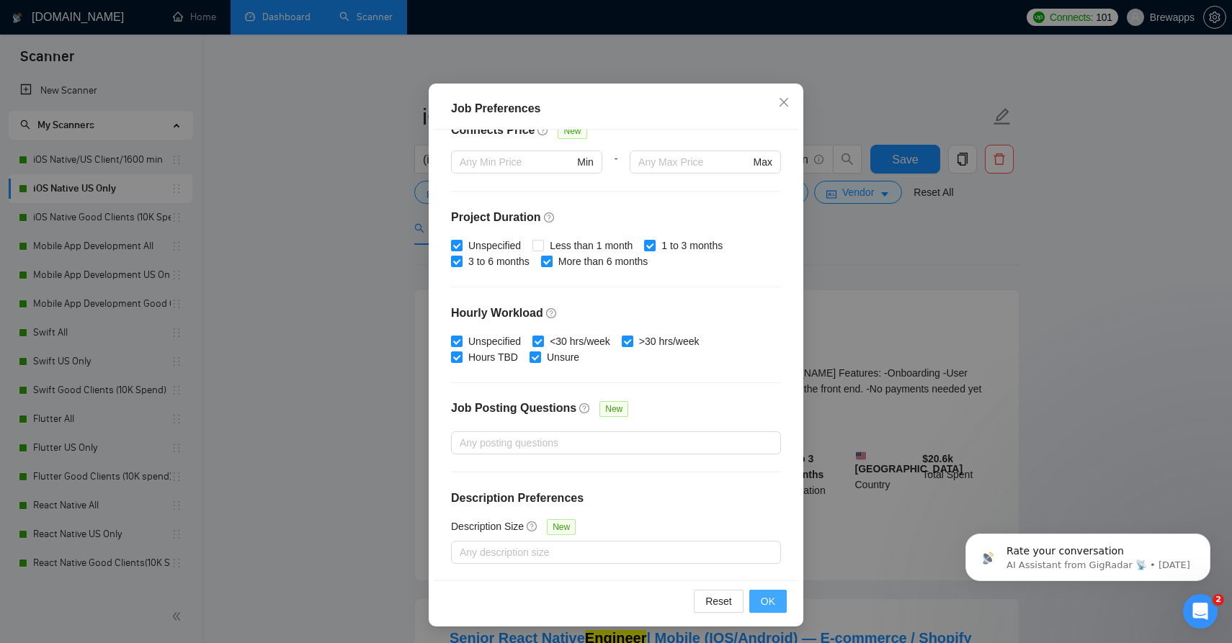
click at [771, 597] on span "OK" at bounding box center [768, 602] width 14 height 16
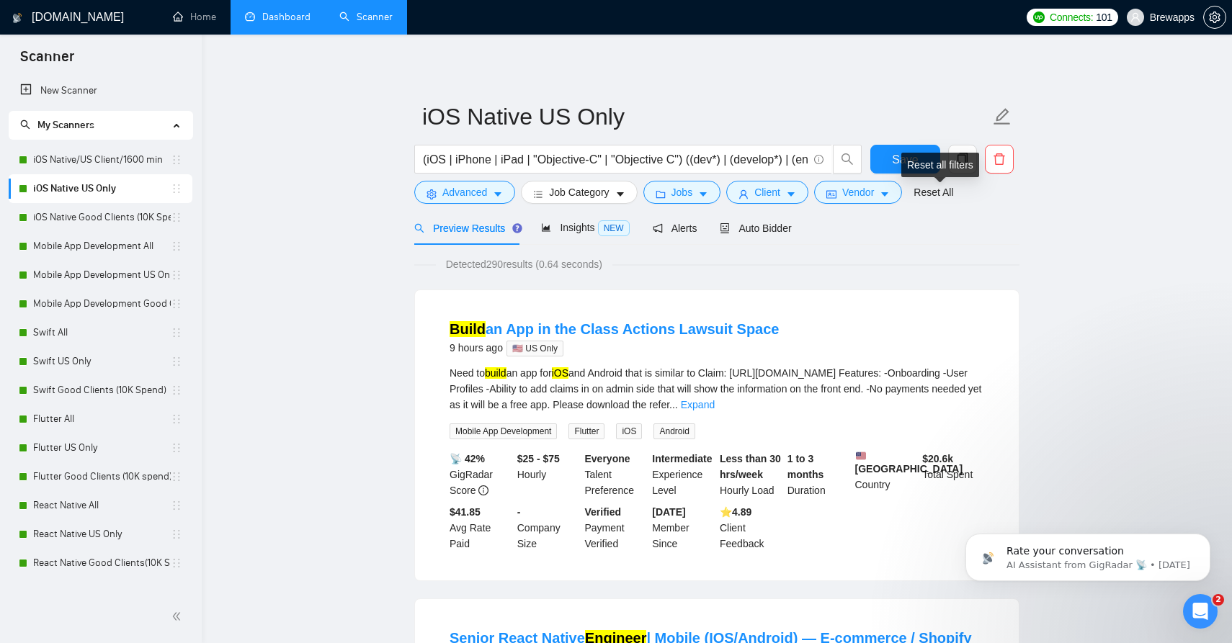
click at [916, 161] on div "Reset all filters" at bounding box center [940, 165] width 78 height 24
click at [906, 155] on span "Save" at bounding box center [905, 160] width 26 height 18
click at [102, 225] on link "iOS Native Good Clients (10K Spend)" at bounding box center [102, 217] width 138 height 29
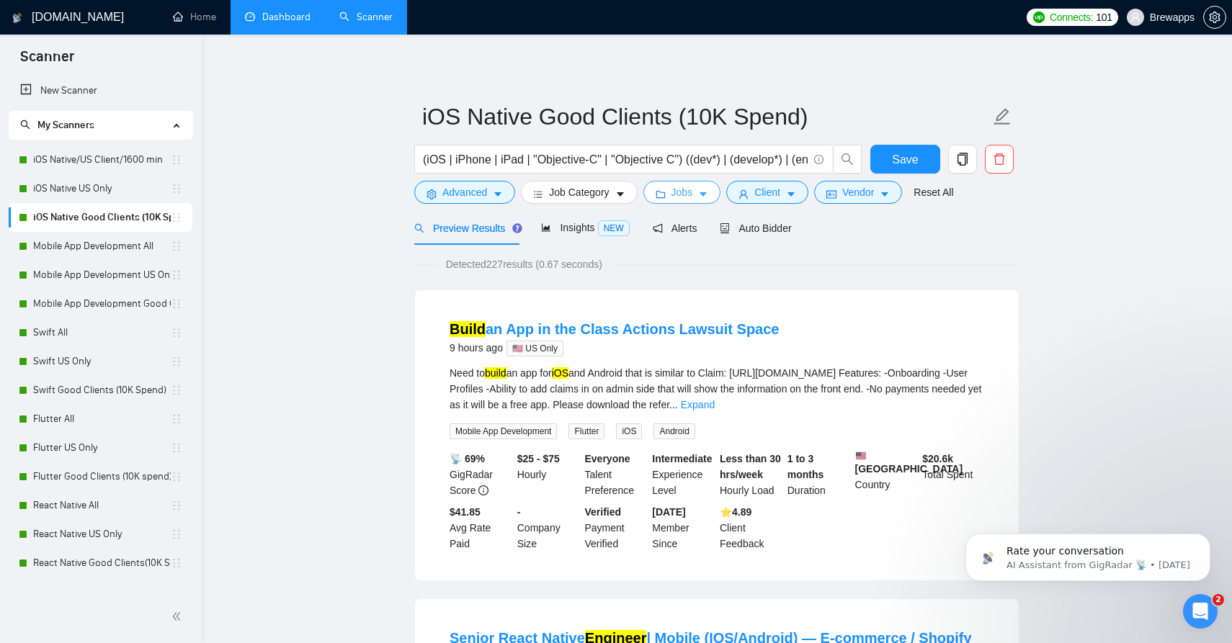
click at [679, 194] on span "Jobs" at bounding box center [682, 192] width 22 height 16
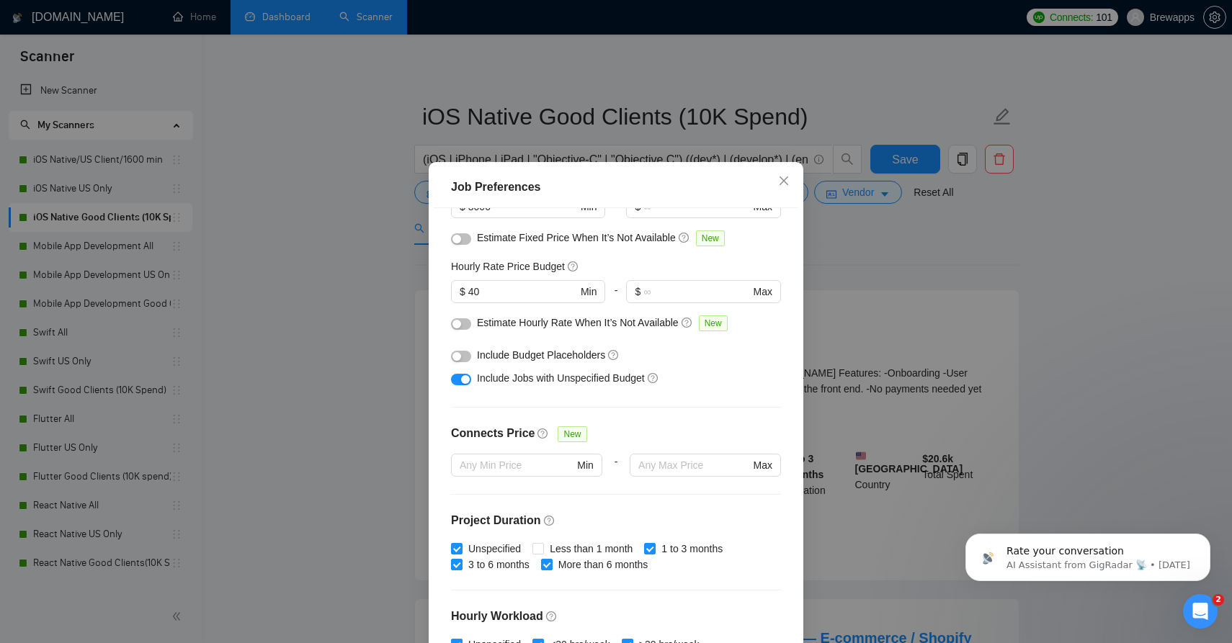
scroll to position [127, 0]
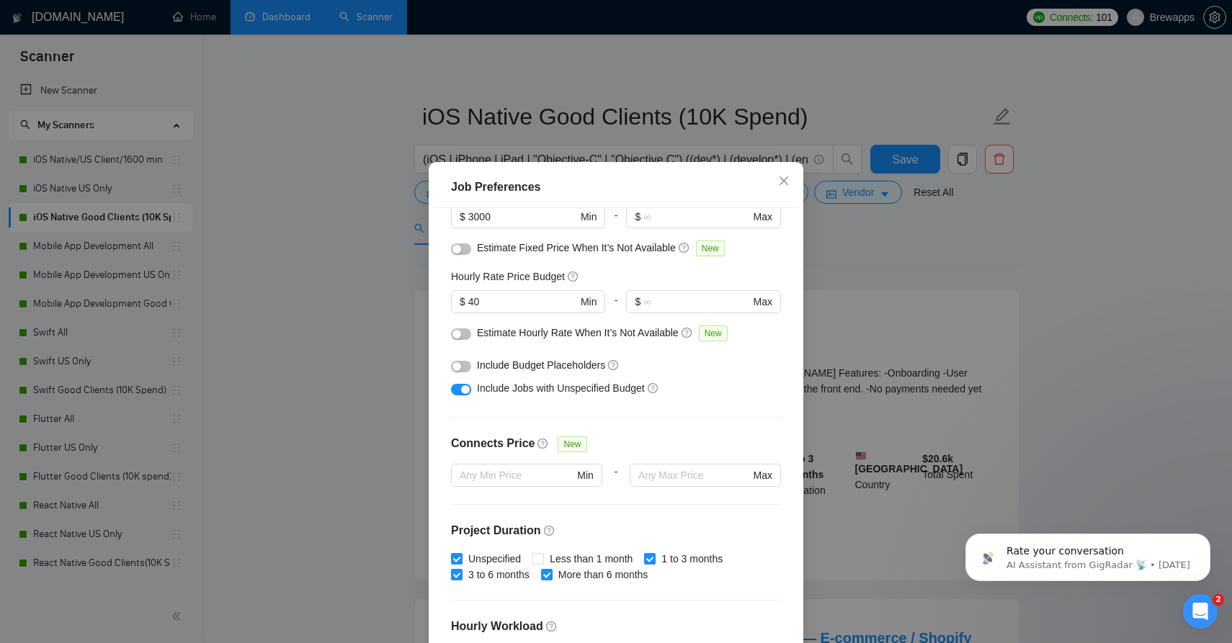
click at [471, 389] on div "Include Jobs with Unspecified Budget" at bounding box center [616, 388] width 330 height 23
click at [462, 393] on div "button" at bounding box center [465, 389] width 9 height 9
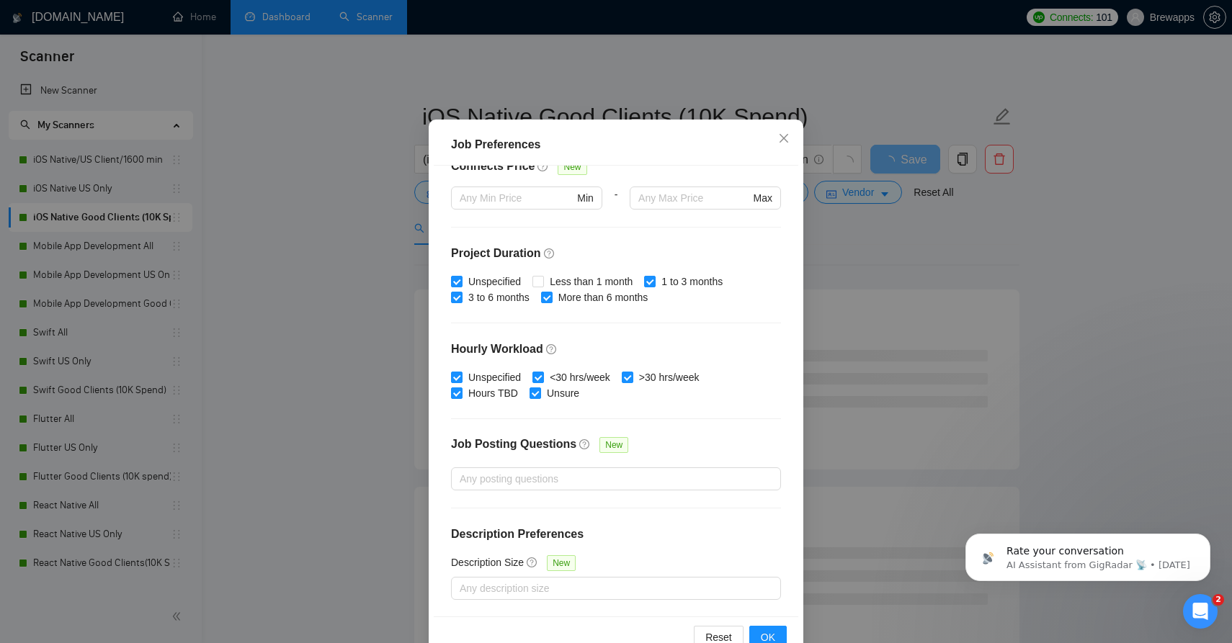
scroll to position [81, 0]
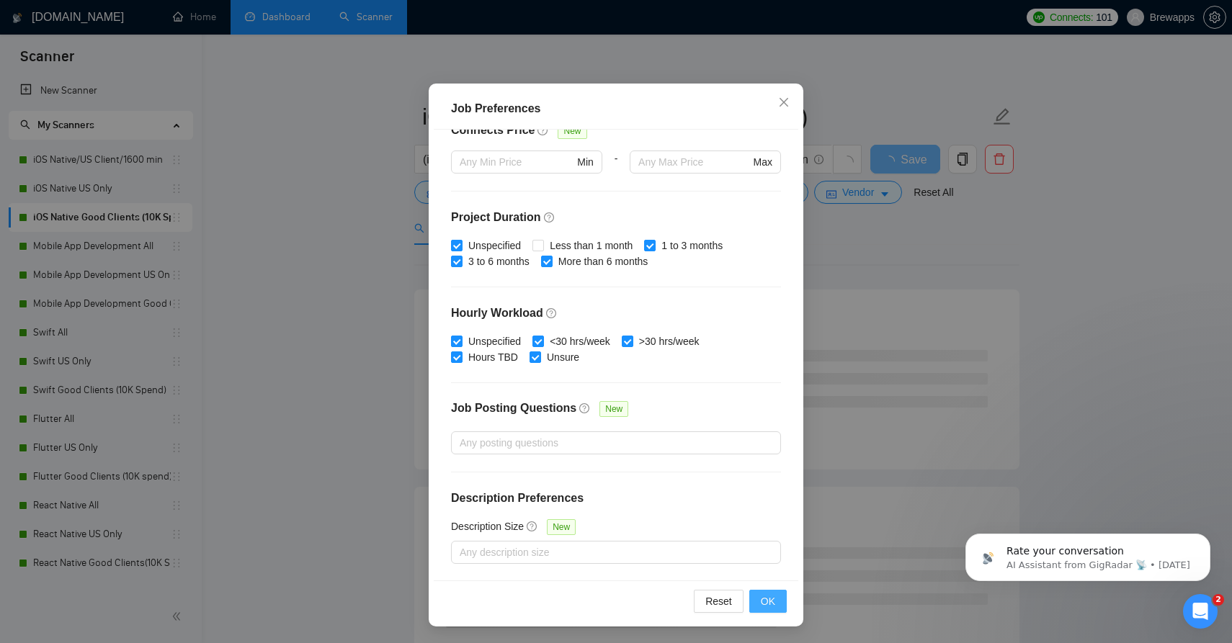
click at [777, 605] on button "OK" at bounding box center [767, 601] width 37 height 23
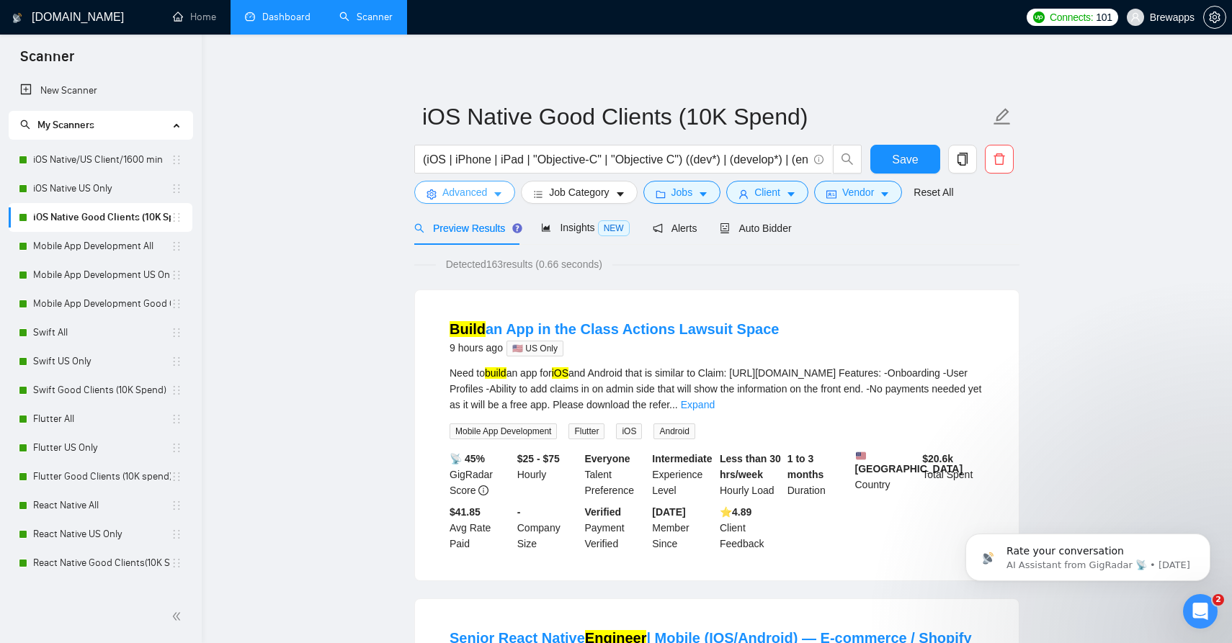
click at [502, 192] on icon "caret-down" at bounding box center [498, 194] width 10 height 10
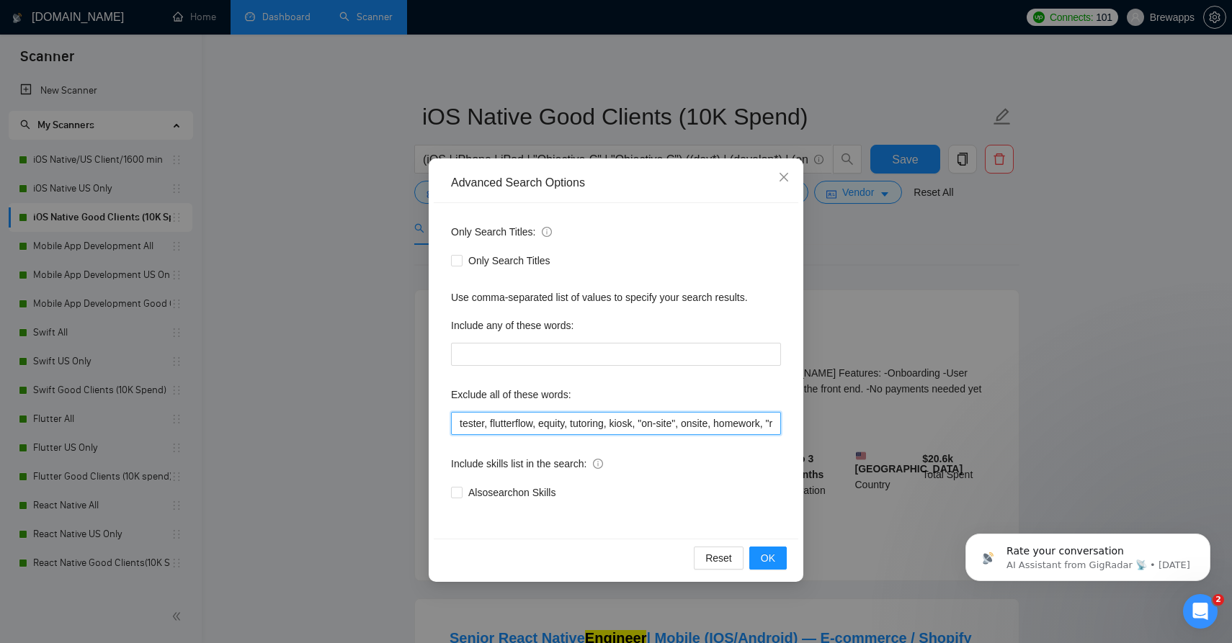
click at [553, 414] on input "tester, flutterflow, equity, tutoring, kiosk, "on-site", onsite, homework, "rev…" at bounding box center [616, 423] width 330 height 23
paste input ", "code review", "short-term project", "core ml", "maui", "urgent fix needed", …"
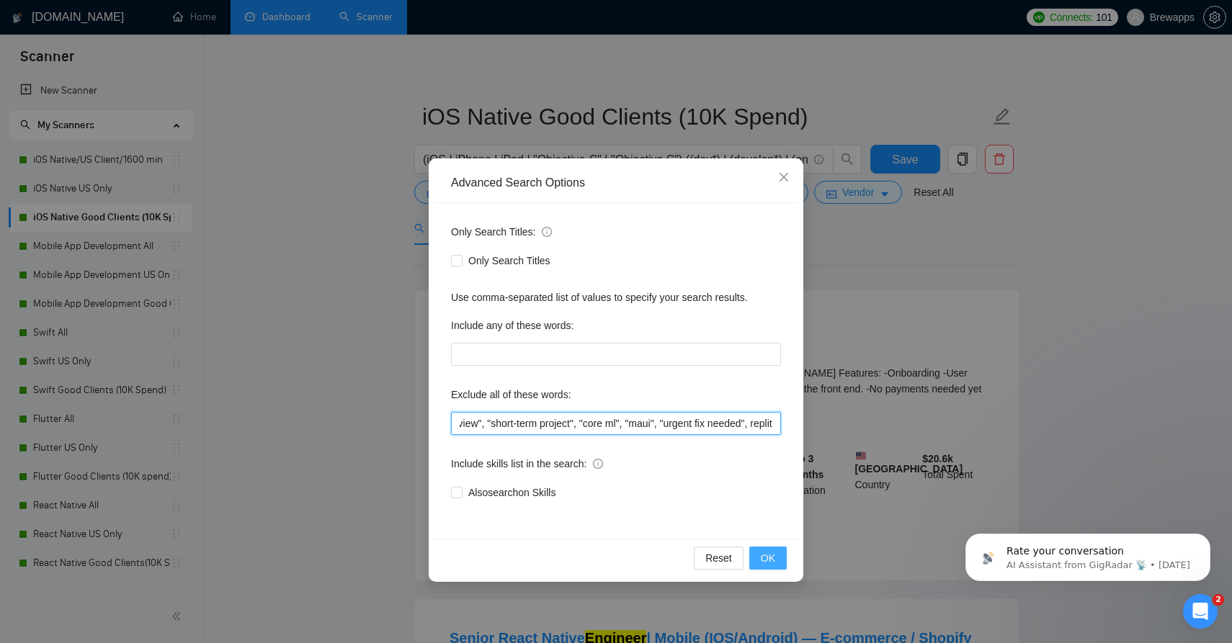
type input "tester, flutterflow, equity, tutoring, kiosk, "on-site", onsite, homework, "rev…"
click at [772, 558] on span "OK" at bounding box center [768, 558] width 14 height 16
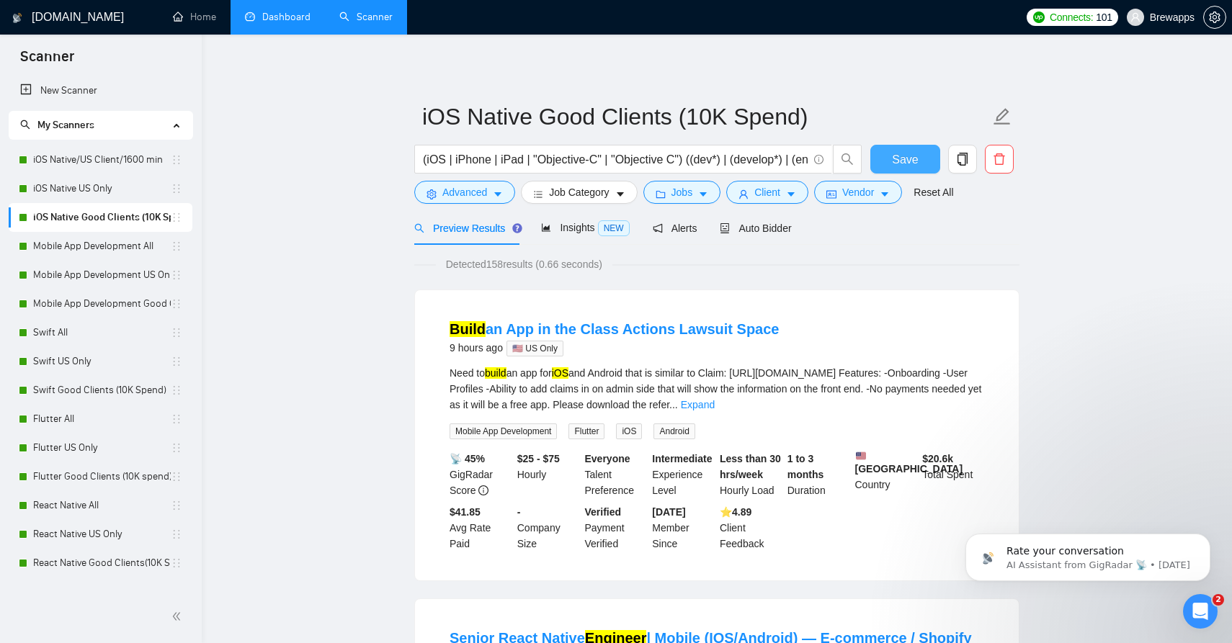
click at [901, 165] on span "Save" at bounding box center [905, 160] width 26 height 18
click at [138, 189] on link "iOS Native US Only" at bounding box center [102, 188] width 138 height 29
click at [122, 195] on link "iOS Native US Only" at bounding box center [102, 188] width 138 height 29
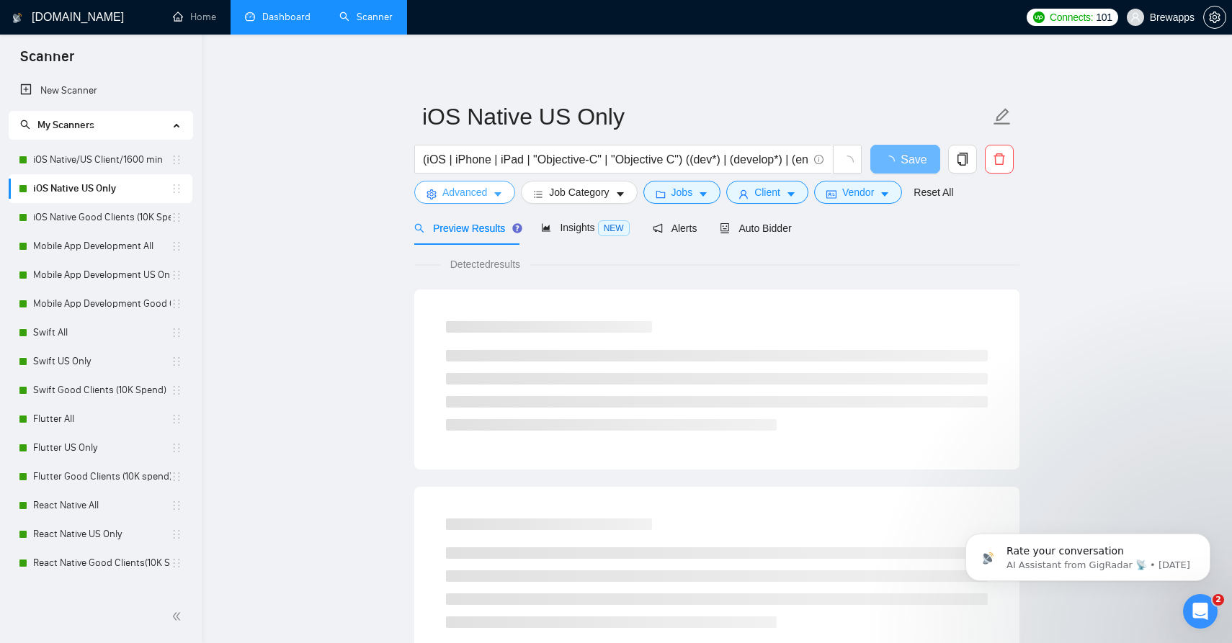
click at [496, 195] on icon "caret-down" at bounding box center [498, 194] width 10 height 10
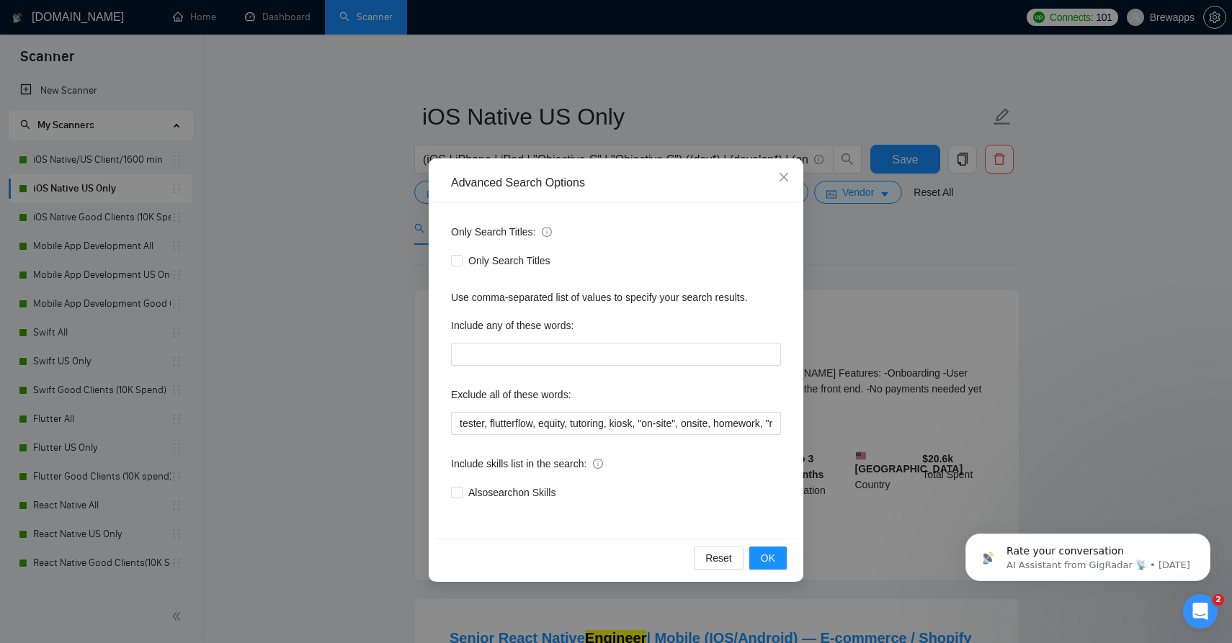
scroll to position [0, 2506]
click at [781, 560] on button "OK" at bounding box center [767, 558] width 37 height 23
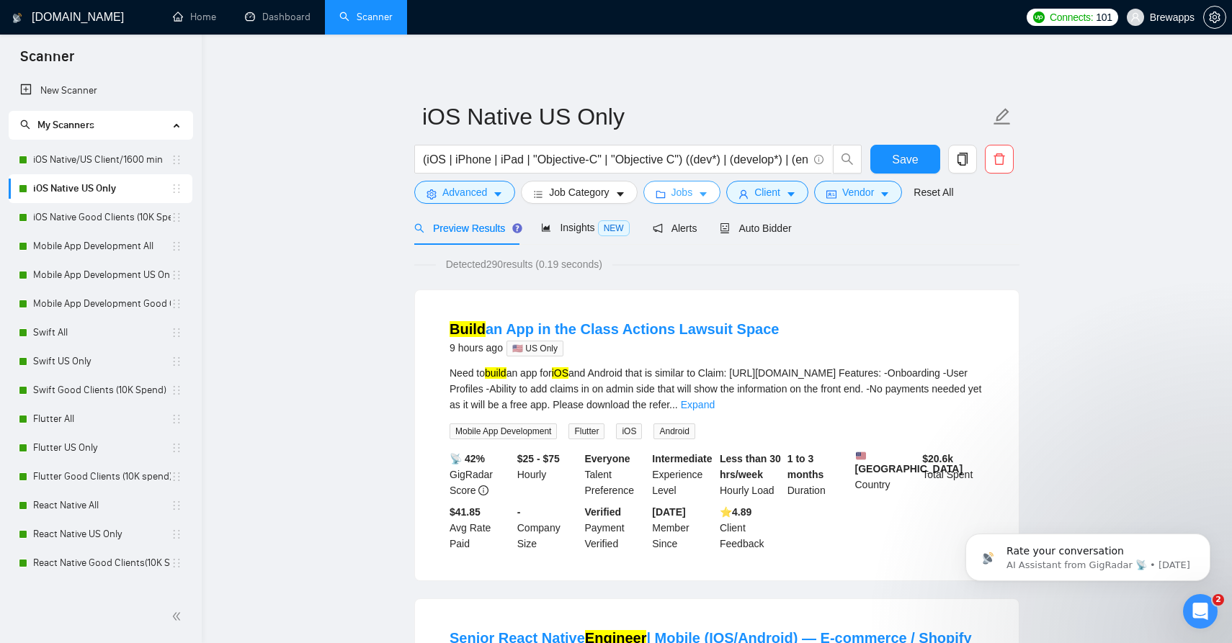
click at [677, 200] on span "Jobs" at bounding box center [682, 192] width 22 height 16
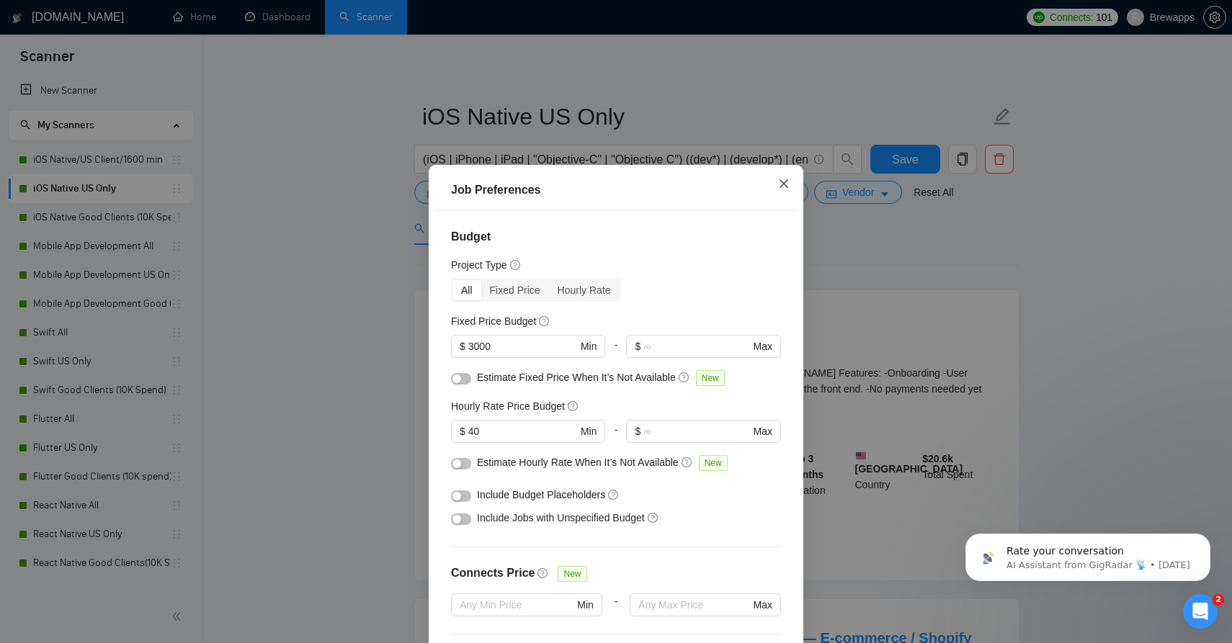
click at [785, 190] on span "Close" at bounding box center [783, 184] width 39 height 39
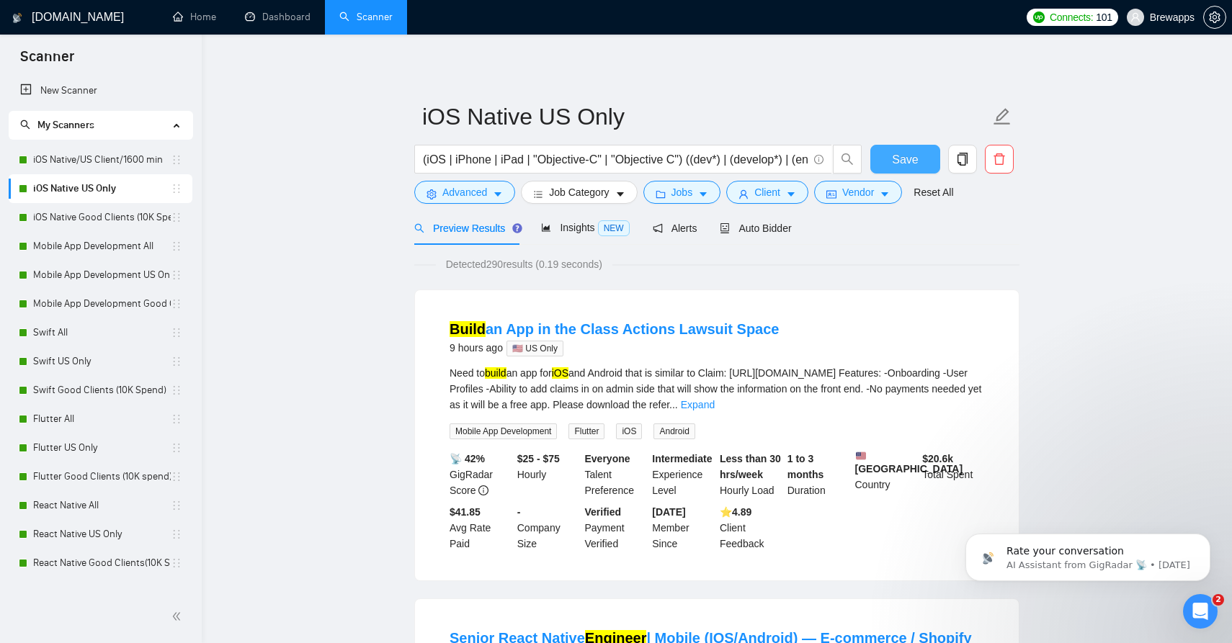
click at [894, 149] on button "Save" at bounding box center [905, 159] width 70 height 29
click at [133, 249] on link "Mobile App Development All" at bounding box center [102, 246] width 138 height 29
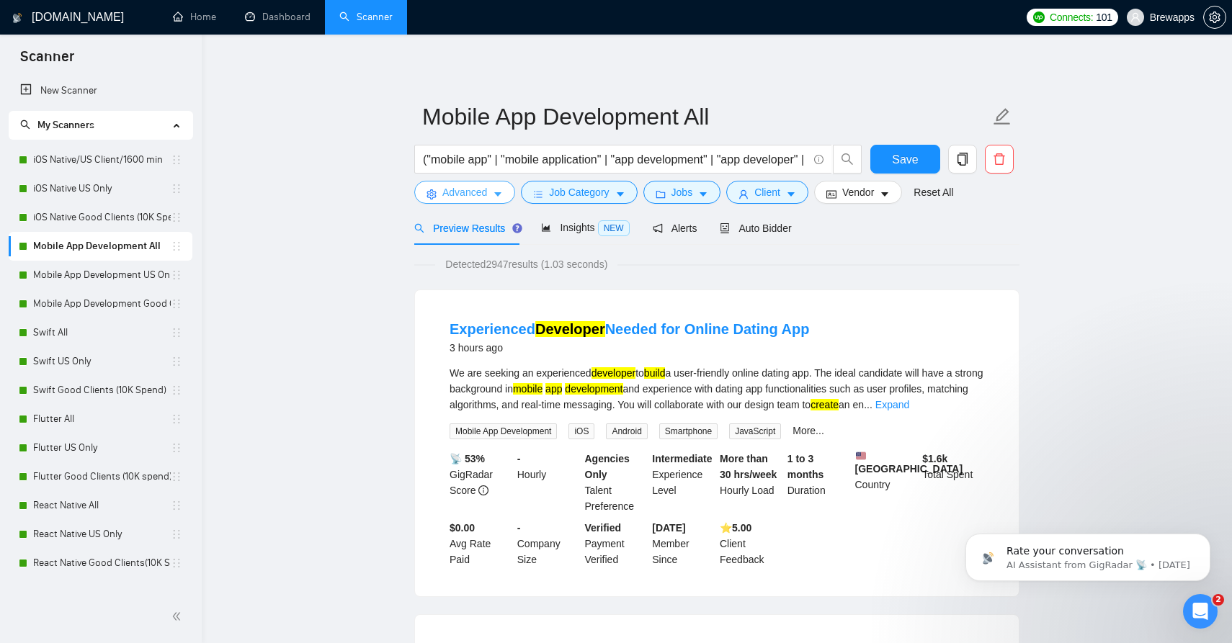
click at [504, 192] on button "Advanced" at bounding box center [464, 192] width 101 height 23
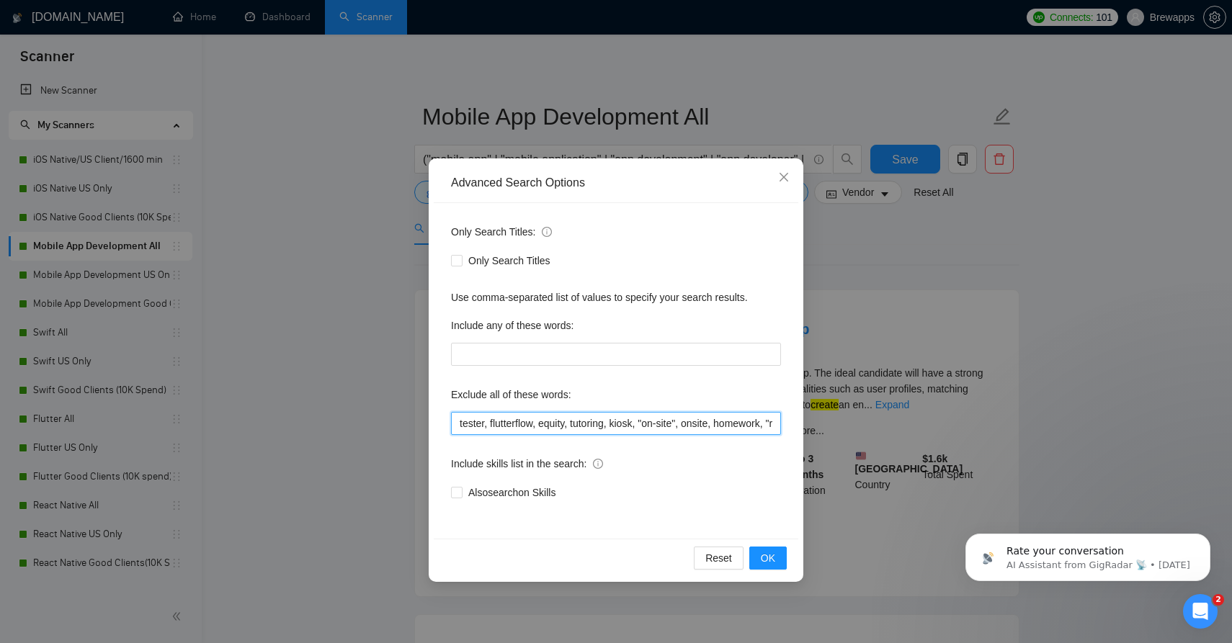
click at [586, 420] on input "tester, flutterflow, equity, tutoring, kiosk, "on-site", onsite, homework, "rev…" at bounding box center [616, 423] width 330 height 23
paste input ", "code review", "short-term project", "core ml", "maui", "urgent fix needed", …"
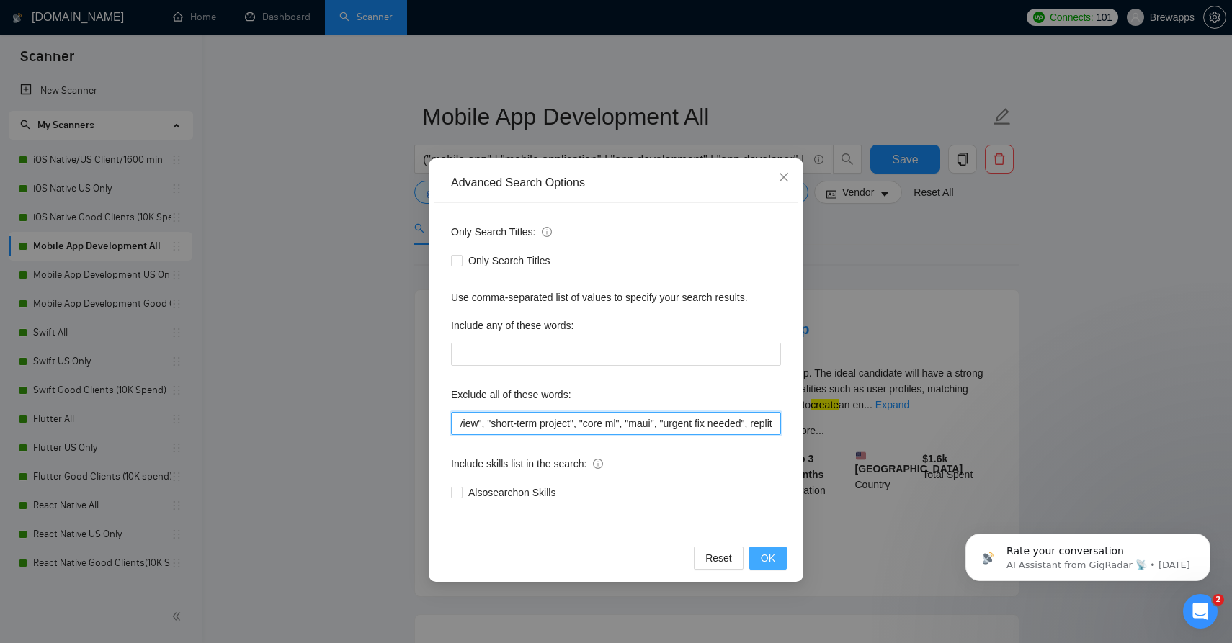
type input "tester, flutterflow, equity, tutoring, kiosk, "on-site", onsite, homework, "rev…"
click at [773, 564] on span "OK" at bounding box center [768, 558] width 14 height 16
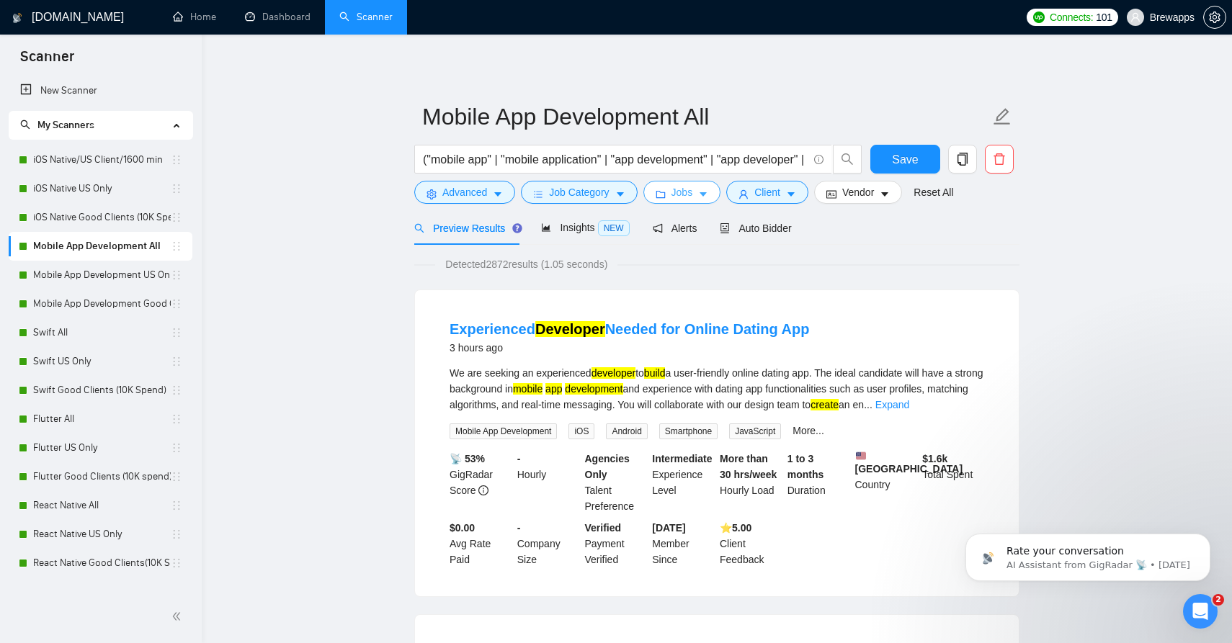
click at [716, 197] on button "Jobs" at bounding box center [682, 192] width 78 height 23
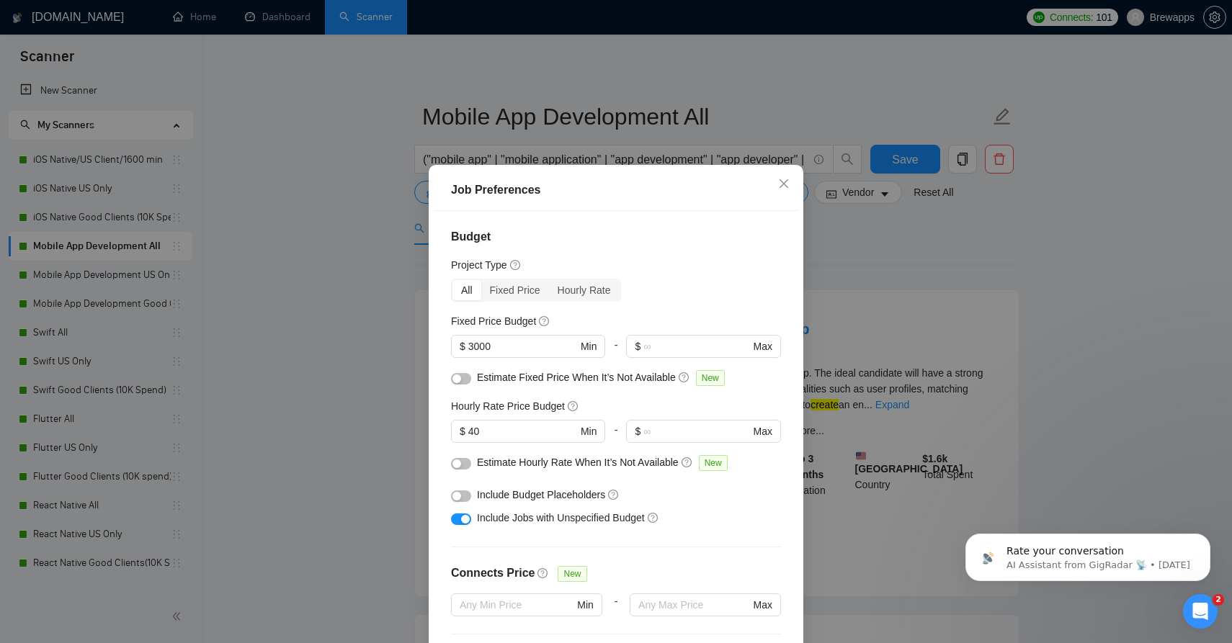
click at [470, 517] on button "button" at bounding box center [461, 520] width 20 height 12
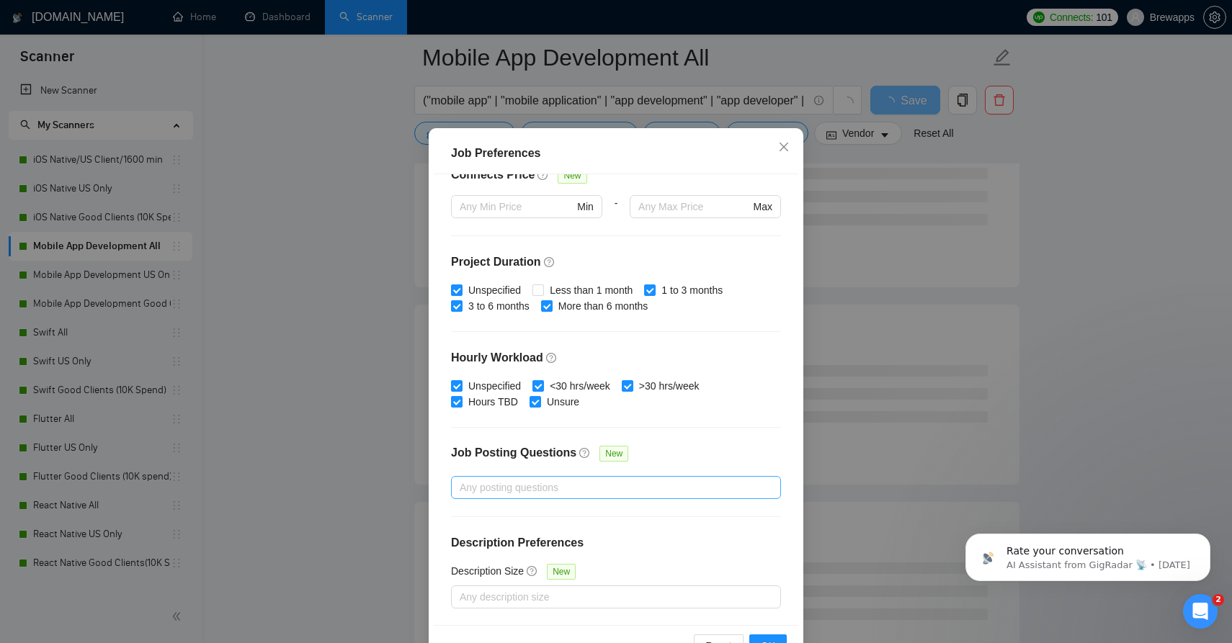
scroll to position [81, 0]
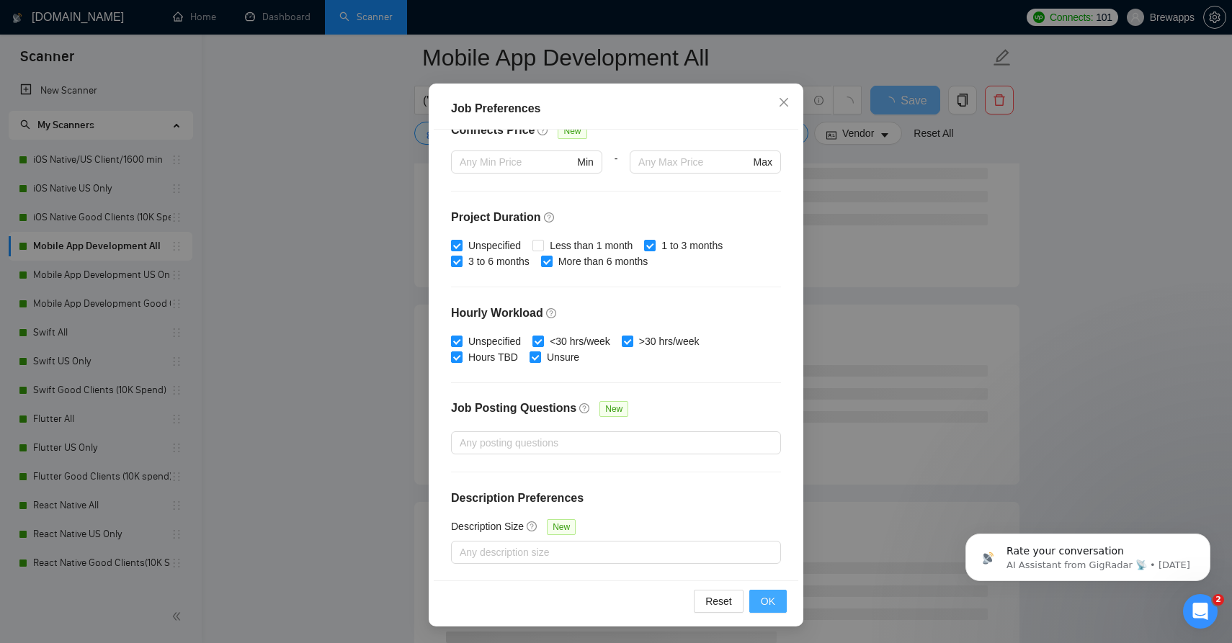
click at [759, 594] on button "OK" at bounding box center [767, 601] width 37 height 23
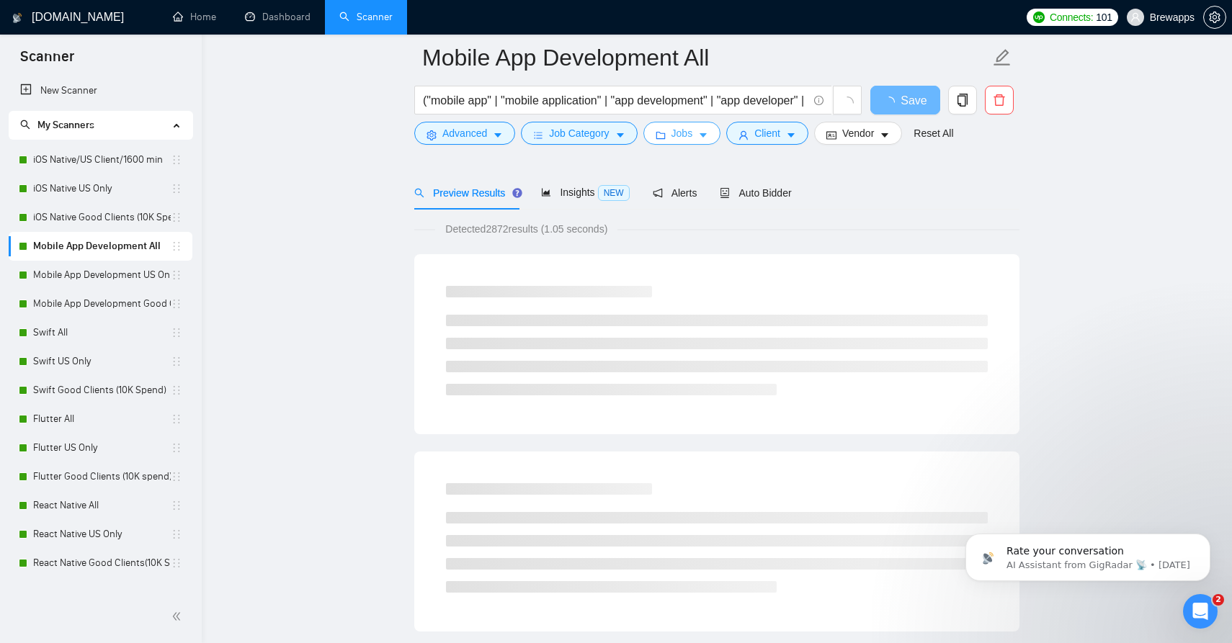
scroll to position [0, 0]
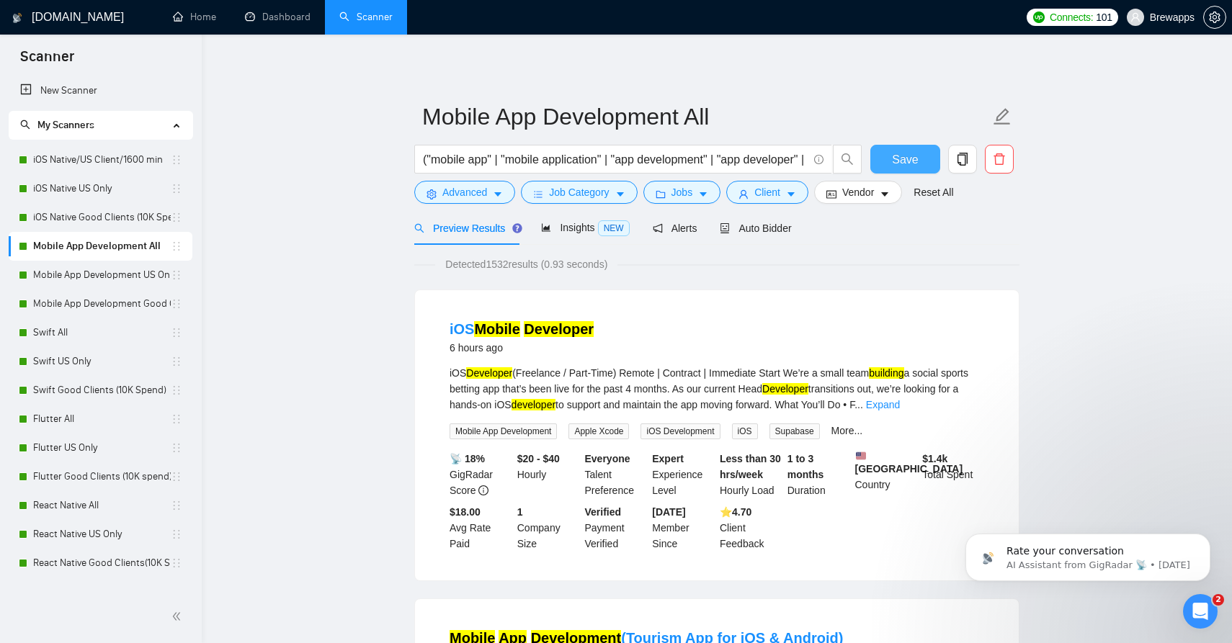
click at [888, 159] on button "Save" at bounding box center [905, 159] width 70 height 29
click at [121, 280] on link "Mobile App Development US Only" at bounding box center [102, 275] width 138 height 29
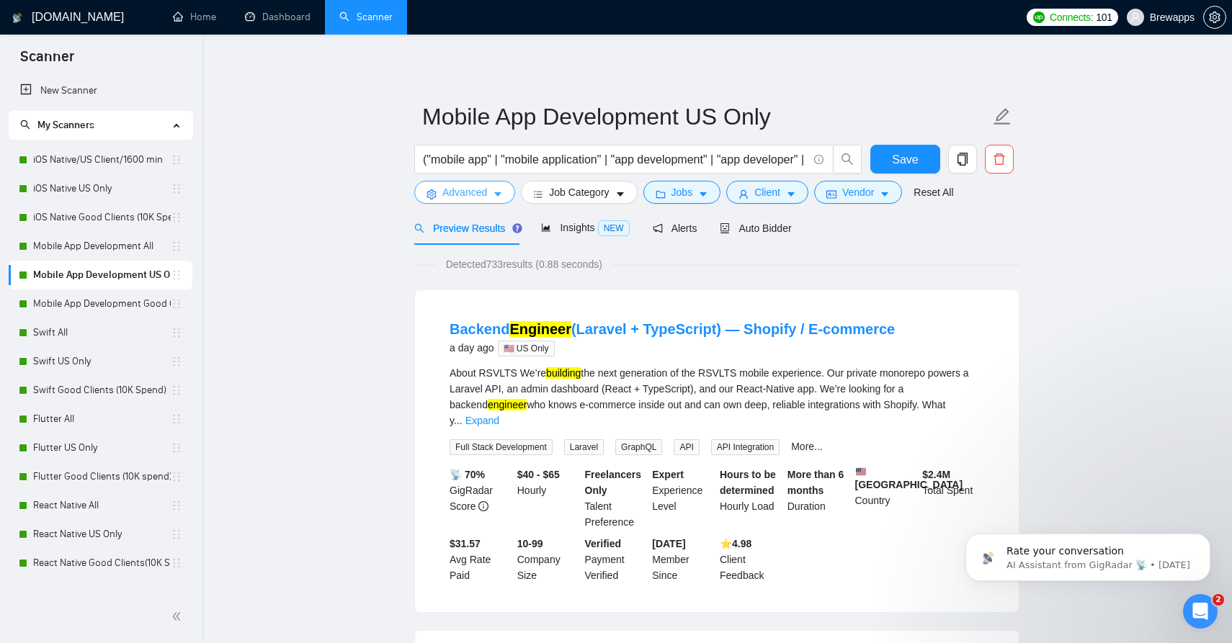
click at [493, 191] on button "Advanced" at bounding box center [464, 192] width 101 height 23
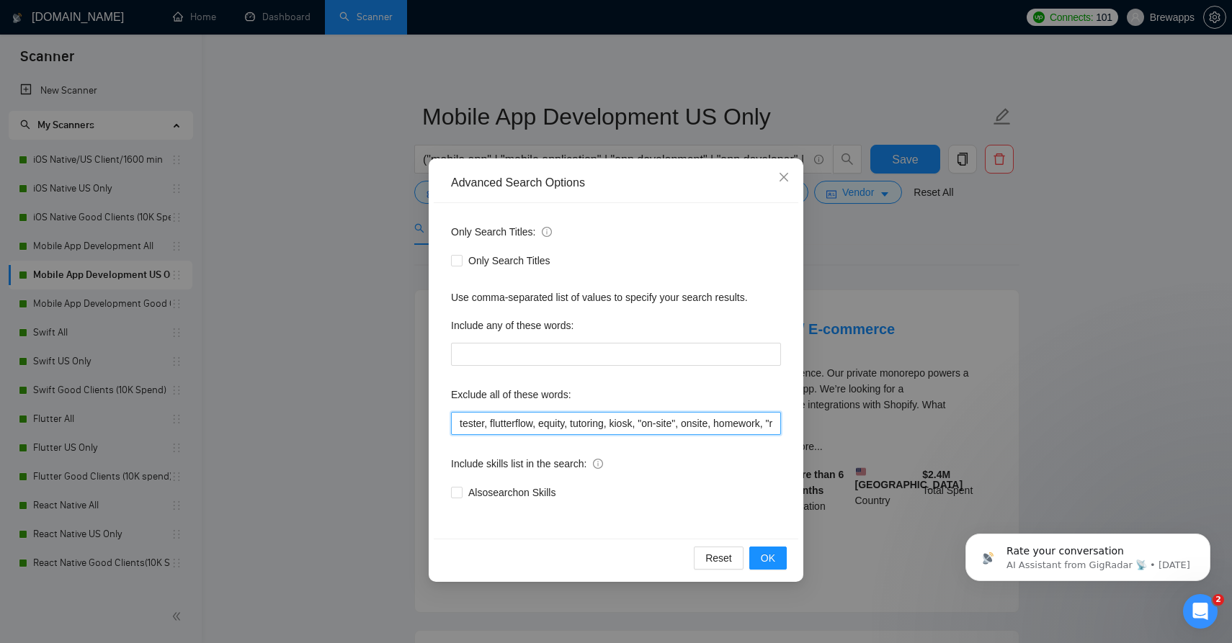
click at [564, 419] on input "tester, flutterflow, equity, tutoring, kiosk, "on-site", onsite, homework, "rev…" at bounding box center [616, 423] width 330 height 23
paste input ", "code review", "short-term project", "core ml", "maui", "urgent fix needed", …"
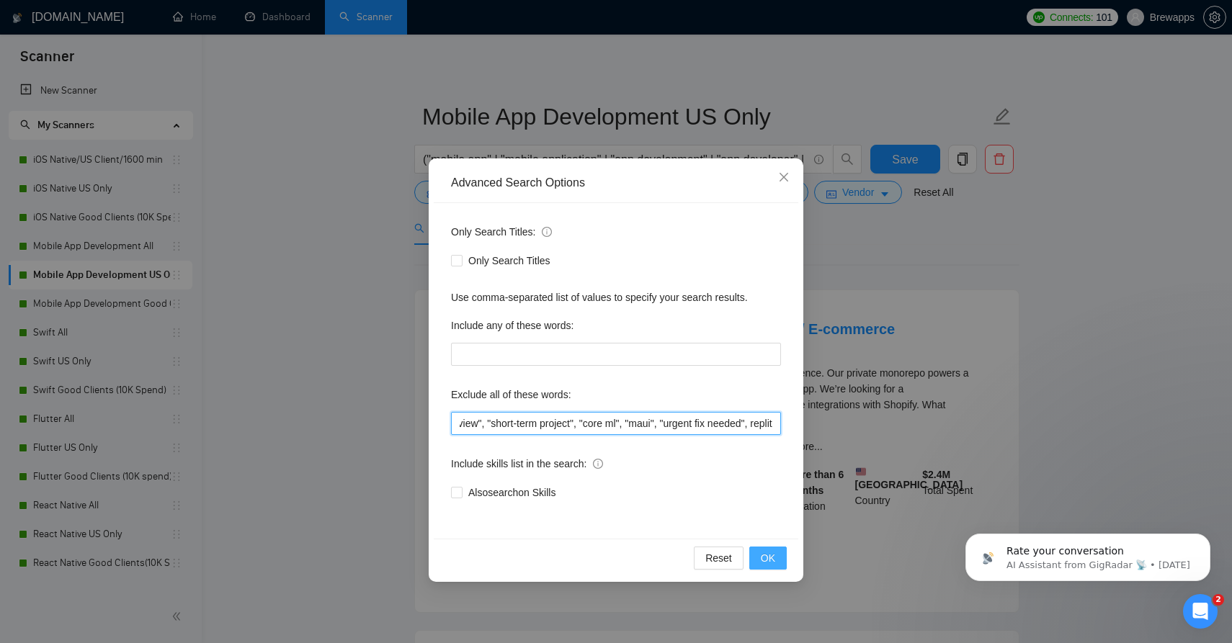
type input "tester, flutterflow, equity, tutoring, kiosk, "on-site", onsite, homework, "rev…"
click at [766, 553] on span "OK" at bounding box center [768, 558] width 14 height 16
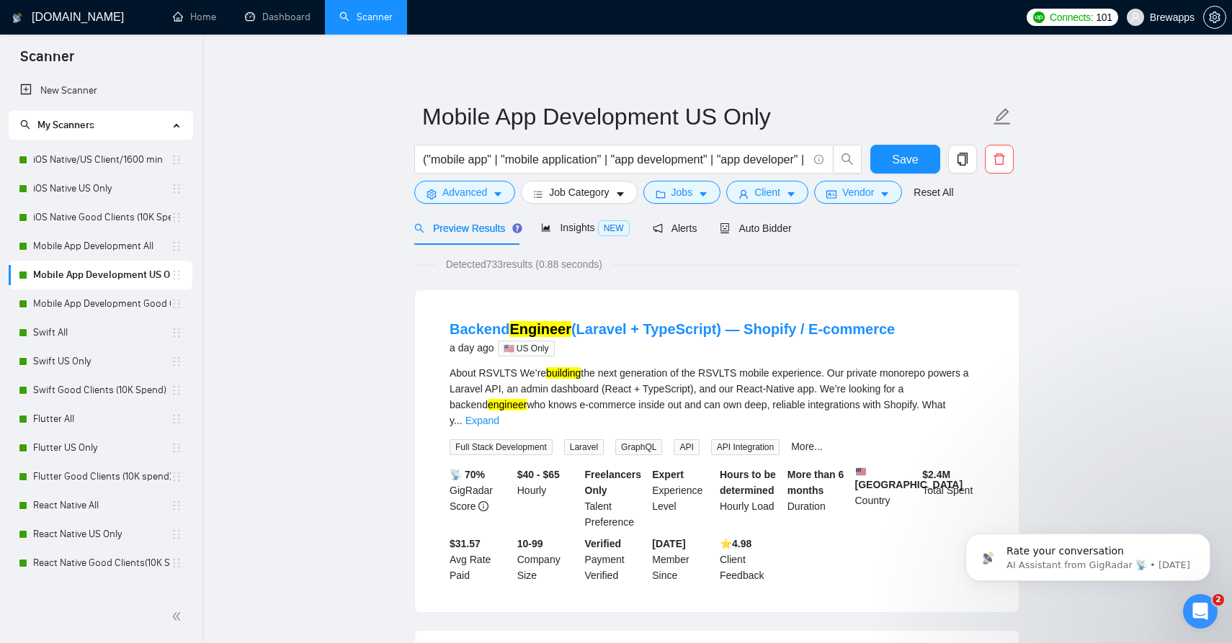
scroll to position [0, 0]
click at [689, 190] on span "Jobs" at bounding box center [682, 192] width 22 height 16
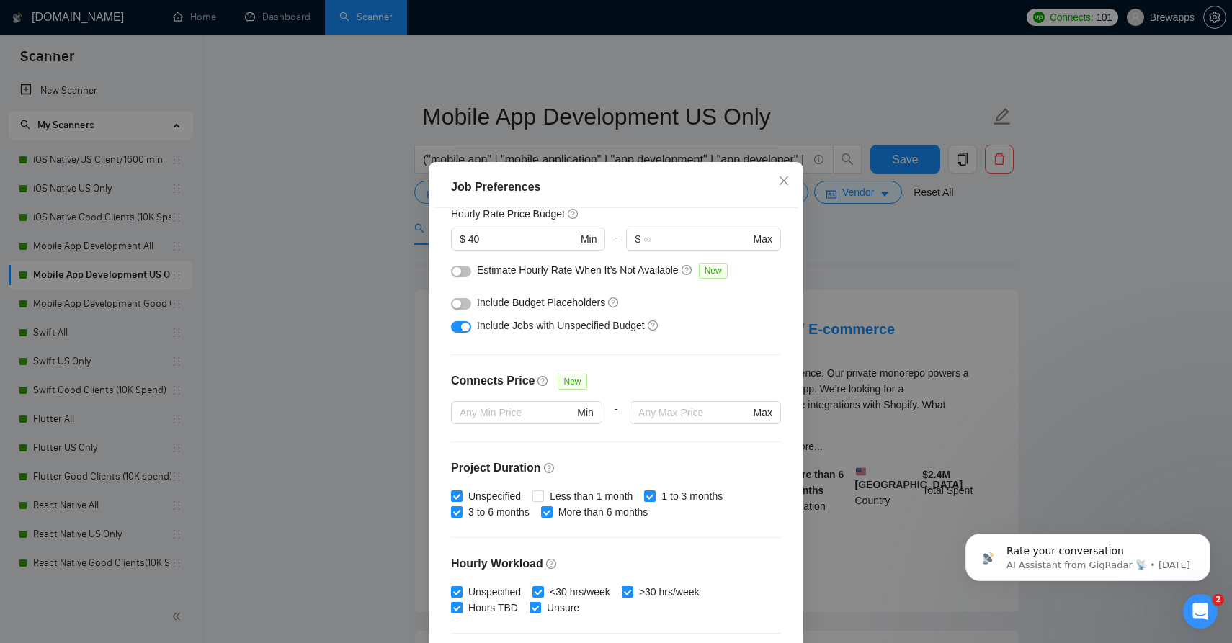
scroll to position [166, 0]
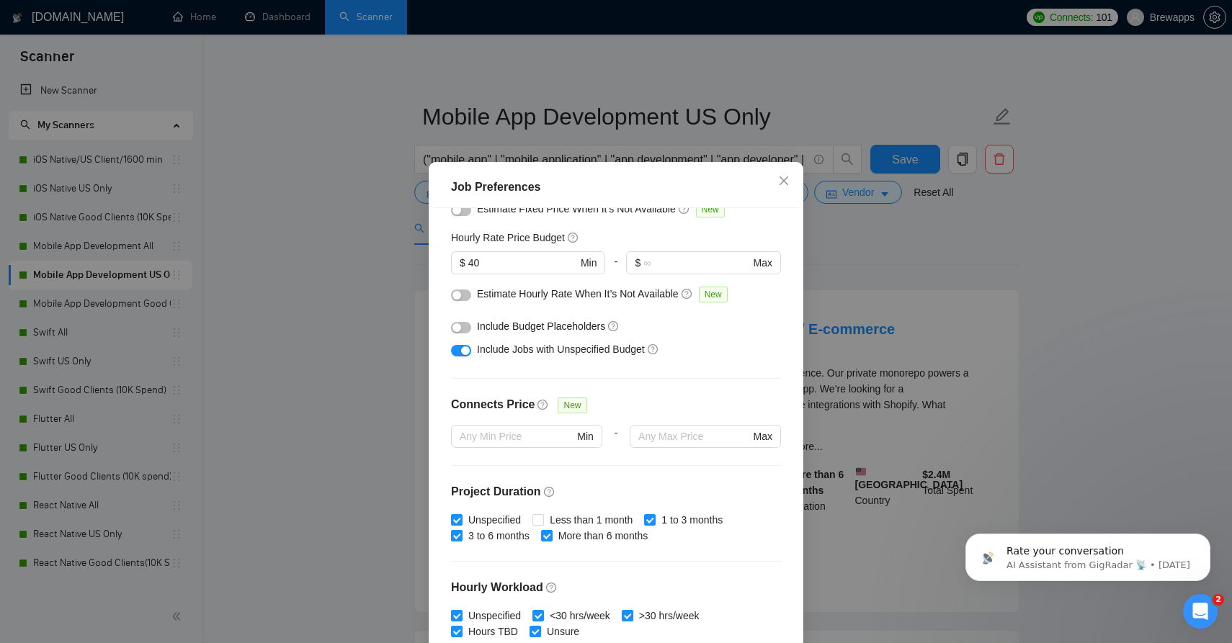
click at [464, 351] on div "button" at bounding box center [465, 351] width 9 height 9
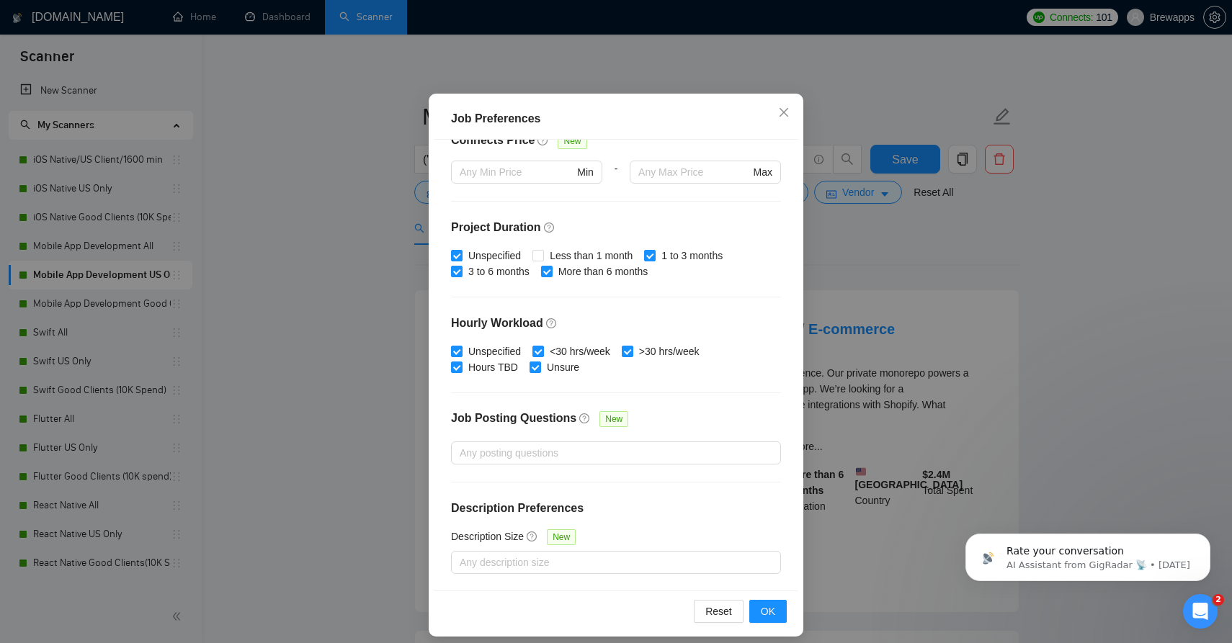
scroll to position [81, 0]
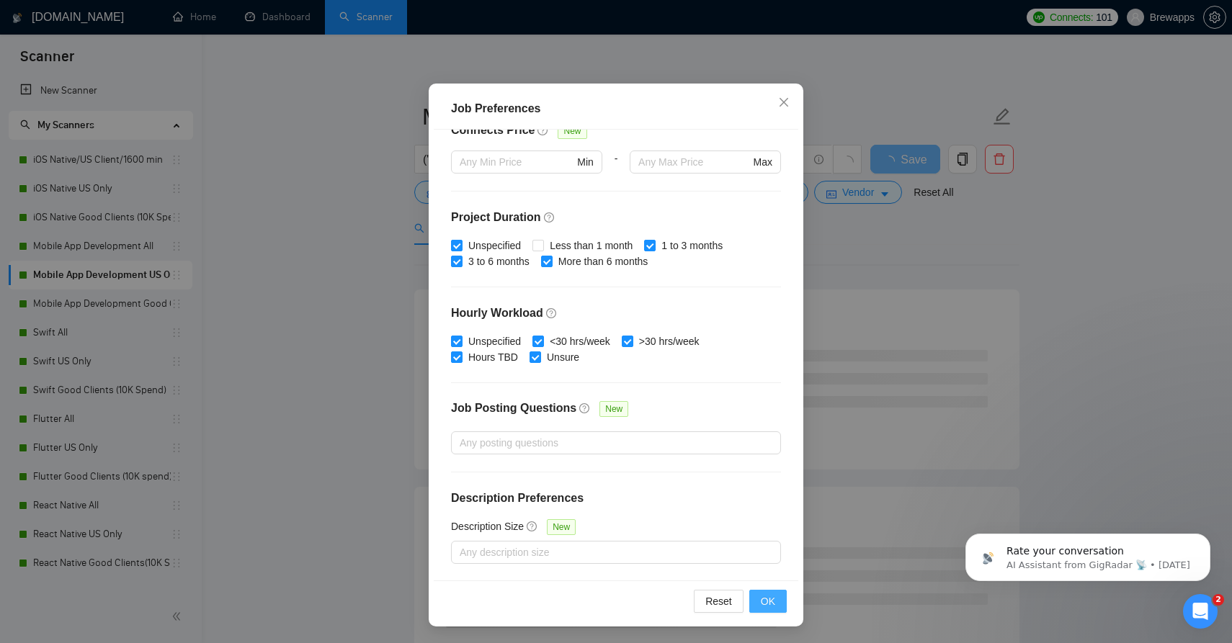
click at [778, 607] on button "OK" at bounding box center [767, 601] width 37 height 23
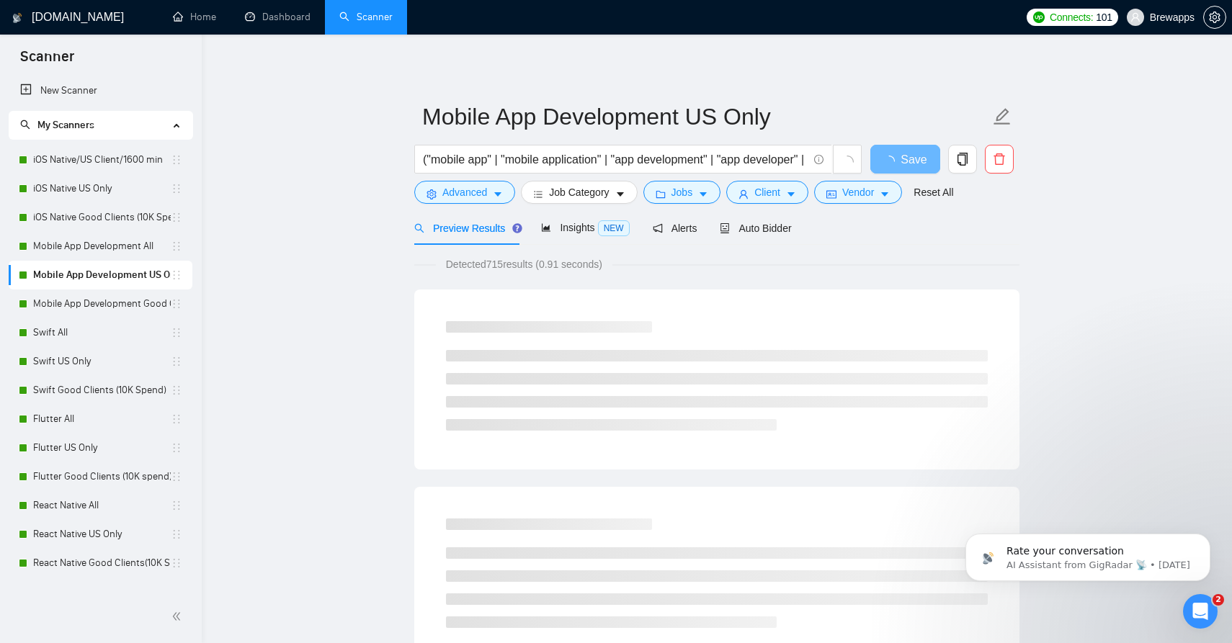
scroll to position [3, 0]
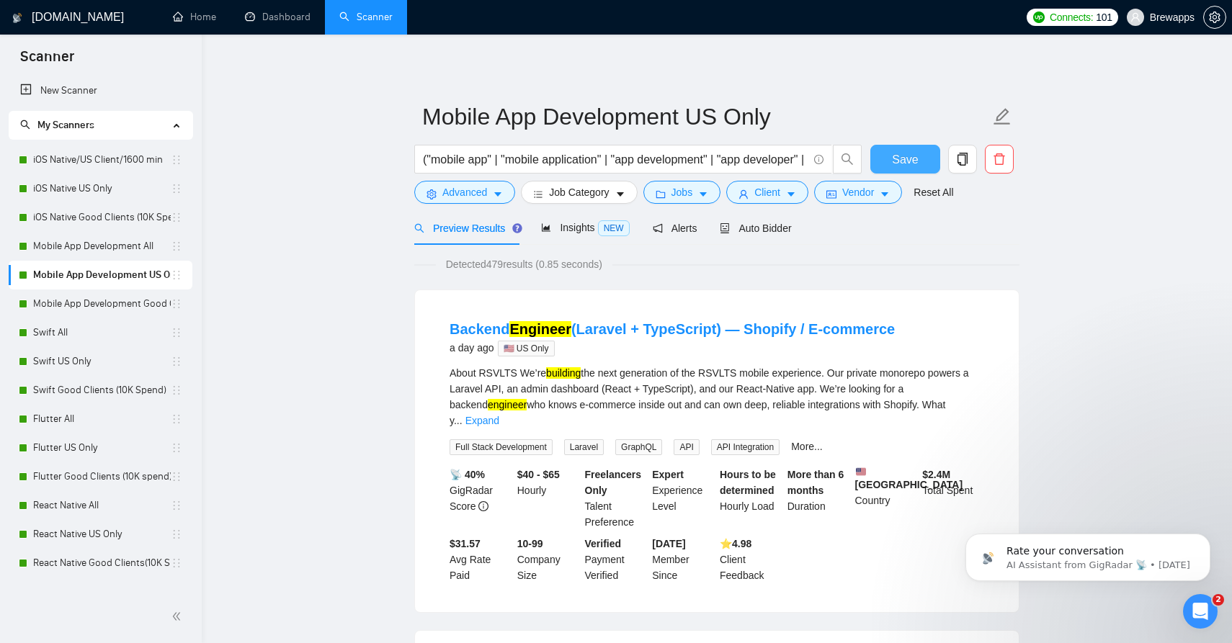
click at [906, 155] on span "Save" at bounding box center [905, 160] width 26 height 18
click at [99, 302] on link "Mobile App Development Good Clients (15K Spend)" at bounding box center [102, 304] width 138 height 29
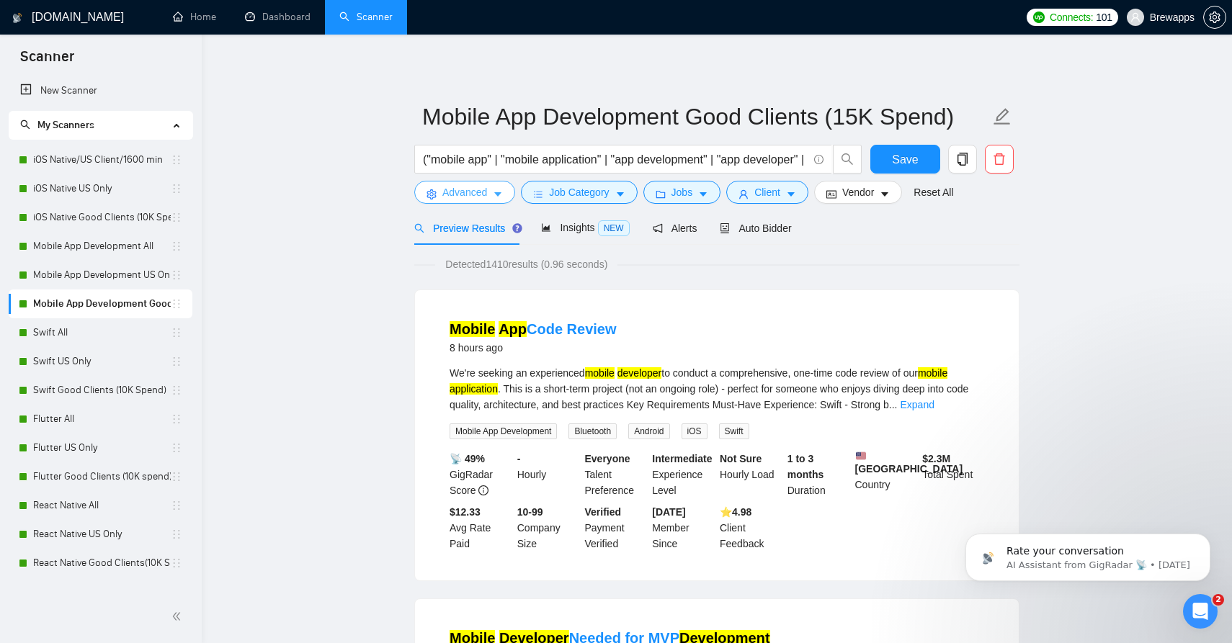
click at [478, 192] on span "Advanced" at bounding box center [464, 192] width 45 height 16
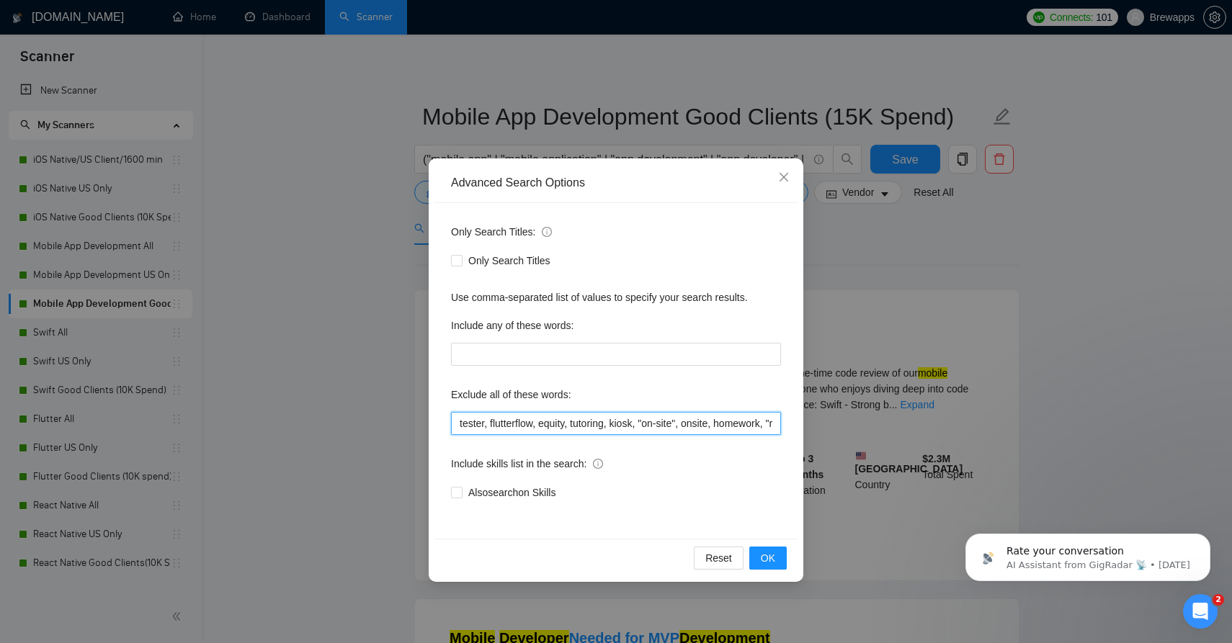
click at [578, 426] on input "tester, flutterflow, equity, tutoring, kiosk, "on-site", onsite, homework, "rev…" at bounding box center [616, 423] width 330 height 23
paste input ", "code review", "short-term project", "core ml", "maui", "urgent fix needed", …"
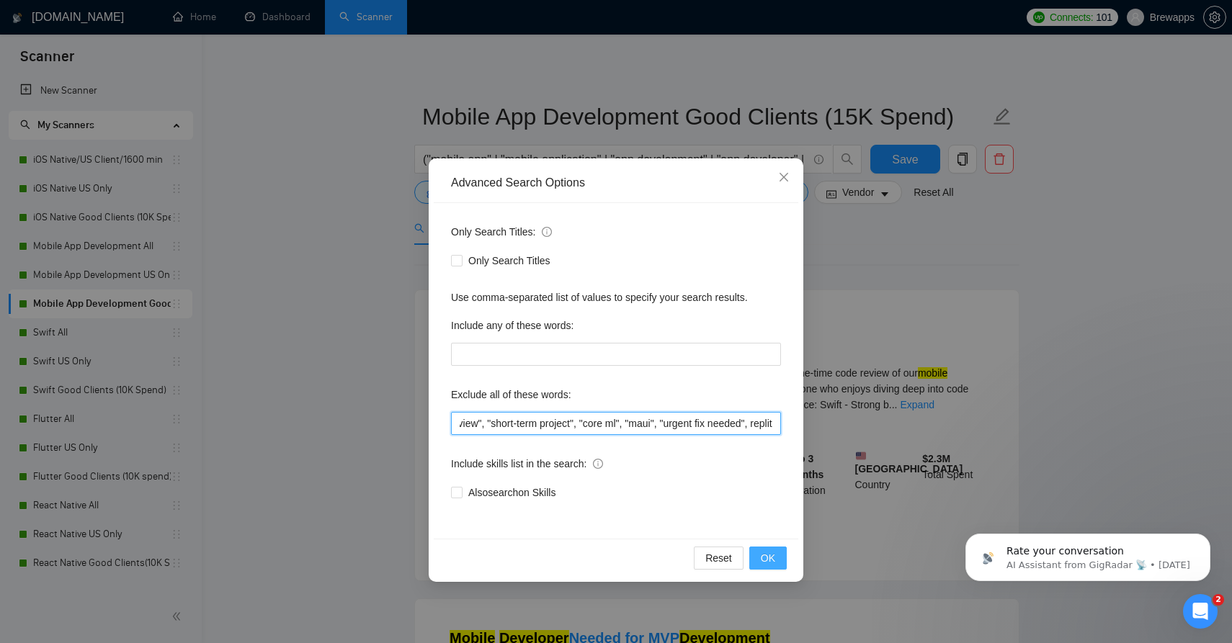
type input "tester, flutterflow, equity, tutoring, kiosk, "on-site", onsite, homework, "rev…"
click at [770, 555] on span "OK" at bounding box center [768, 558] width 14 height 16
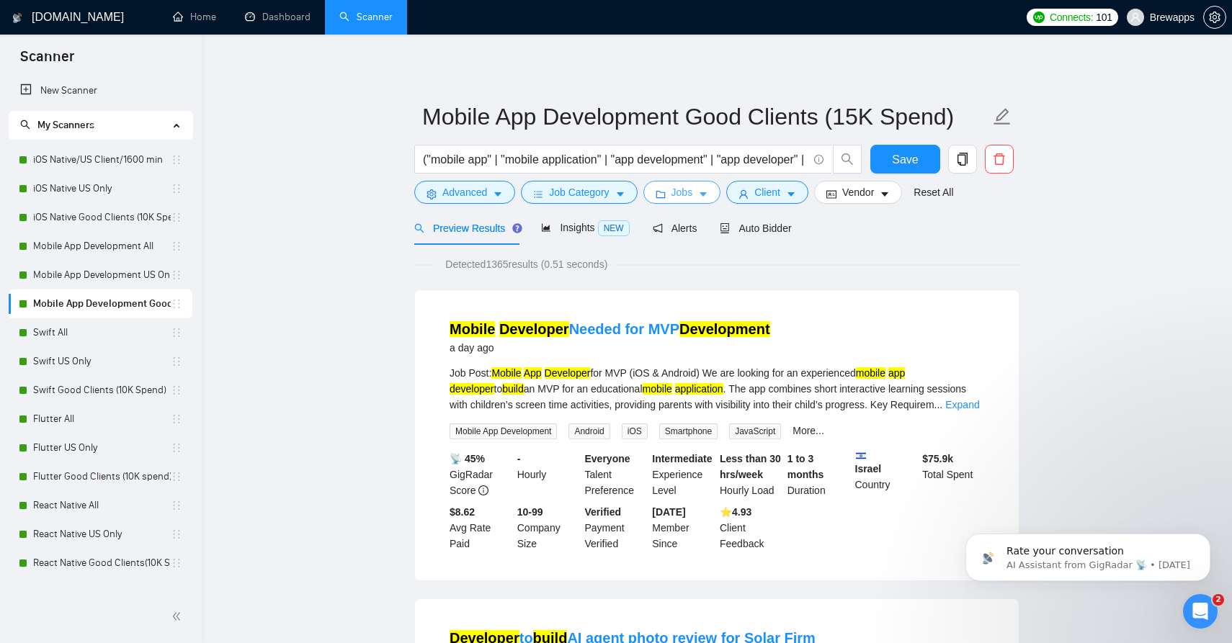
click at [698, 192] on button "Jobs" at bounding box center [682, 192] width 78 height 23
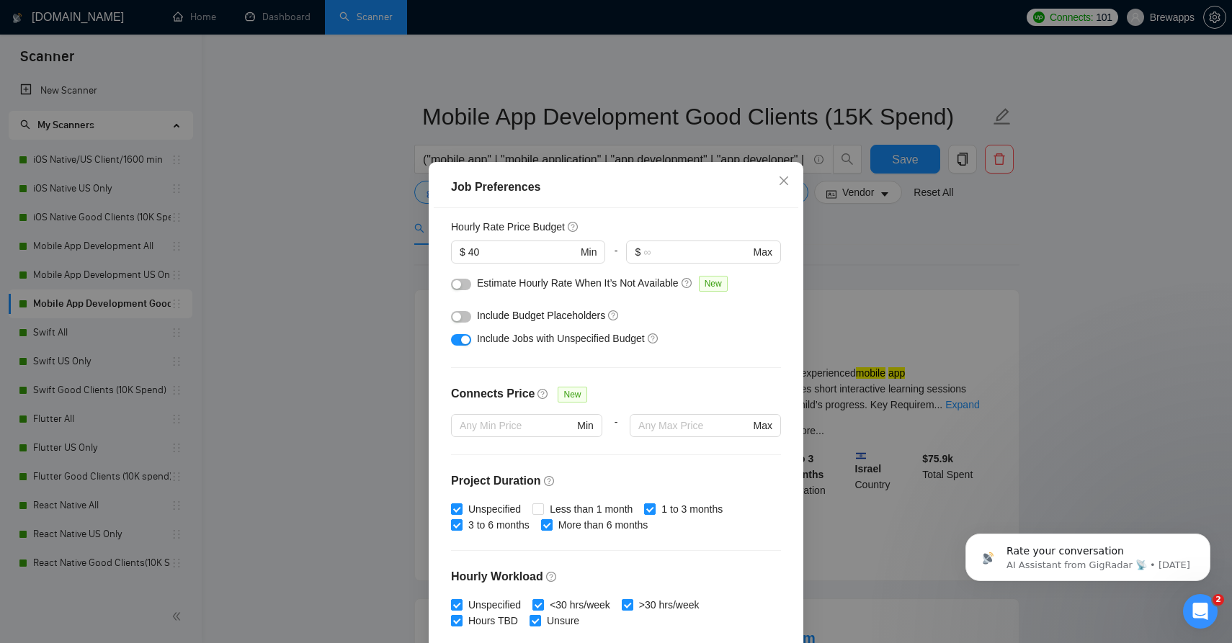
scroll to position [175, 0]
click at [549, 348] on div "Include Jobs with Unspecified Budget" at bounding box center [621, 340] width 289 height 16
click at [466, 343] on div "button" at bounding box center [465, 341] width 9 height 9
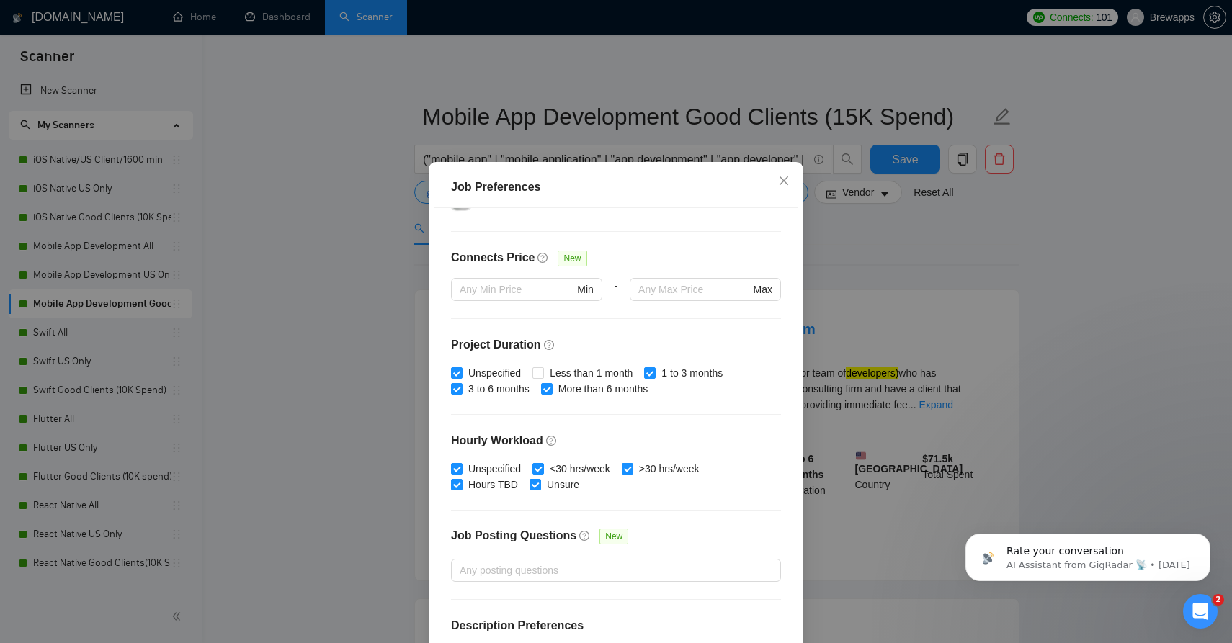
scroll to position [362, 0]
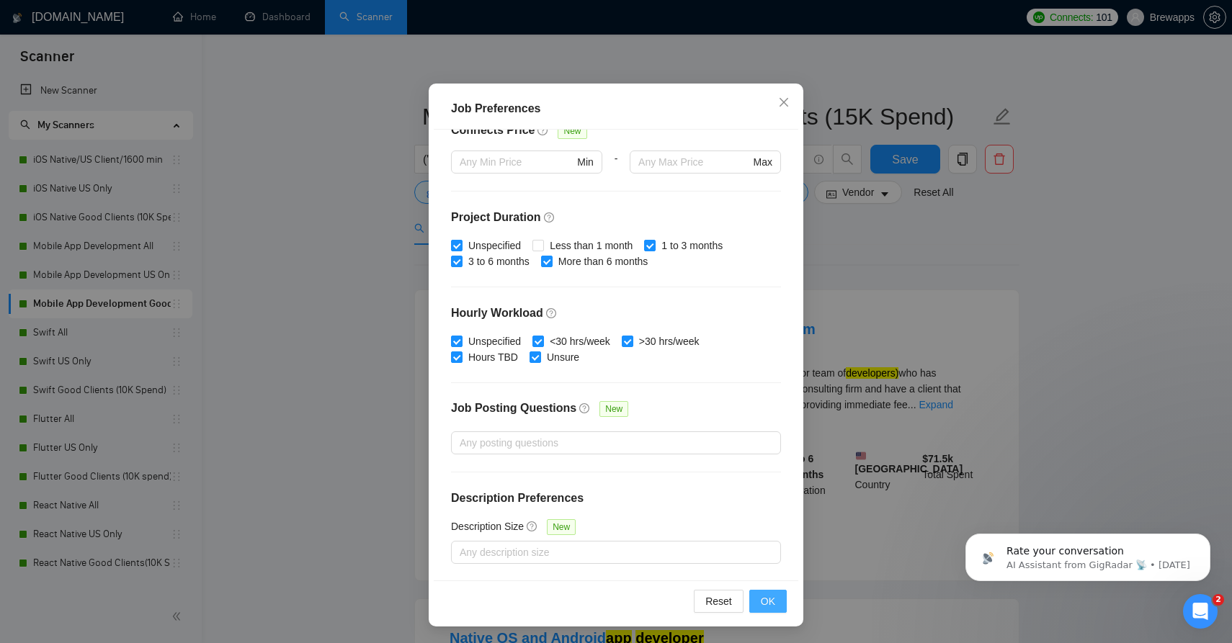
click at [775, 597] on button "OK" at bounding box center [767, 601] width 37 height 23
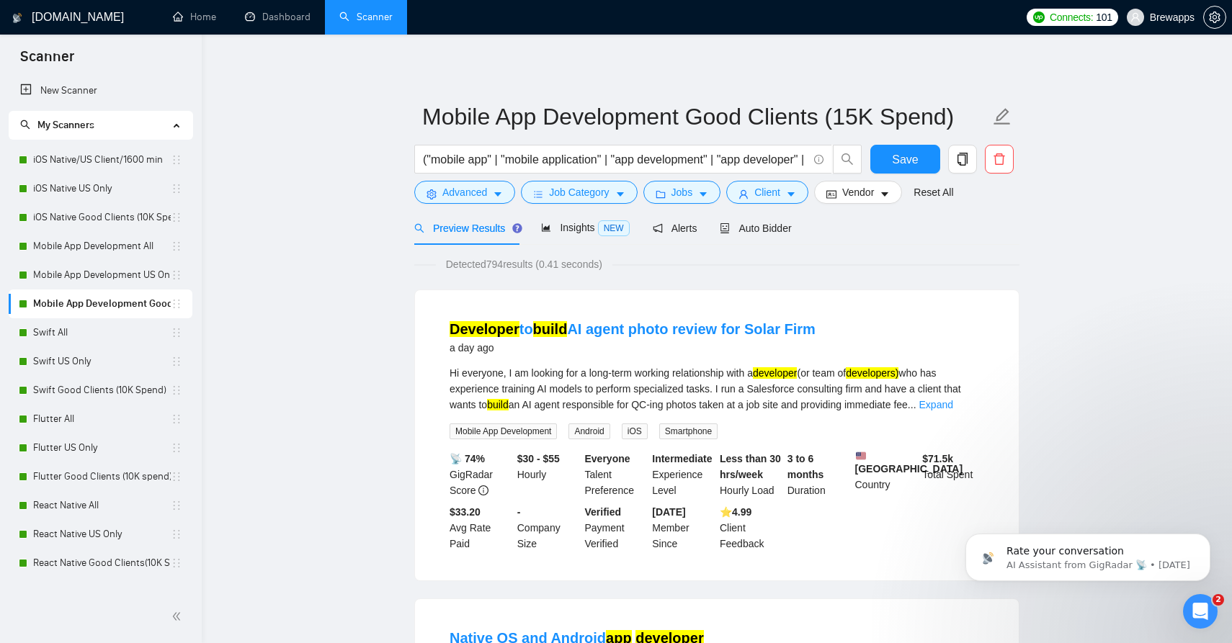
scroll to position [3, 0]
click at [895, 158] on span "Save" at bounding box center [905, 160] width 26 height 18
click at [130, 335] on link "Swift All" at bounding box center [102, 332] width 138 height 29
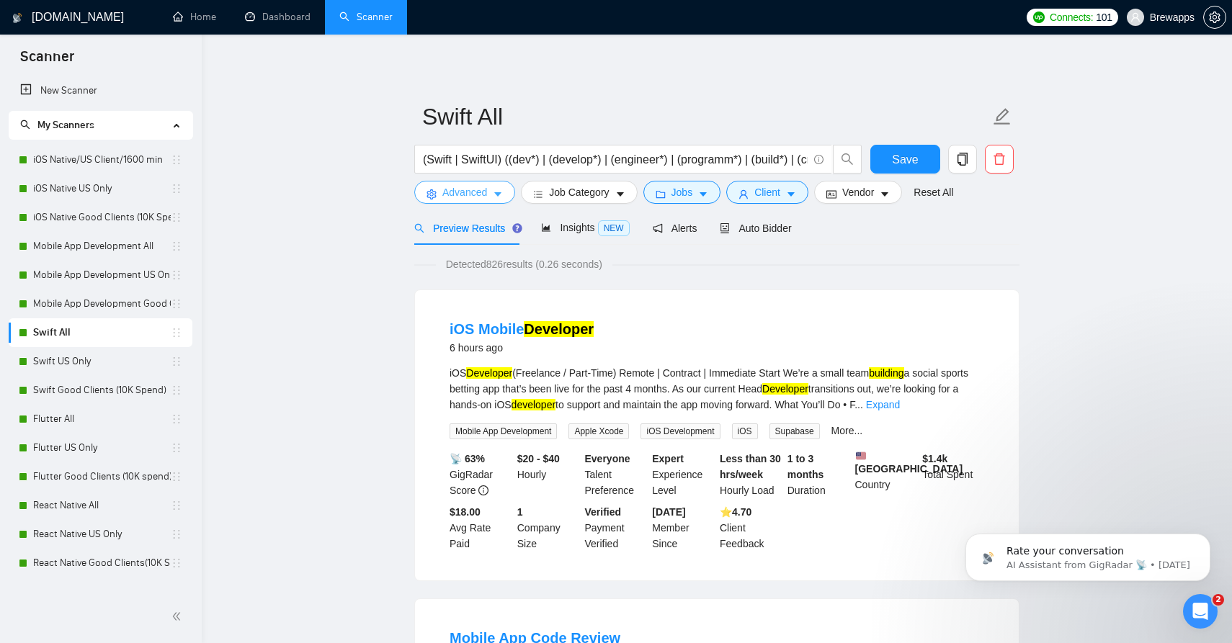
click at [490, 194] on button "Advanced" at bounding box center [464, 192] width 101 height 23
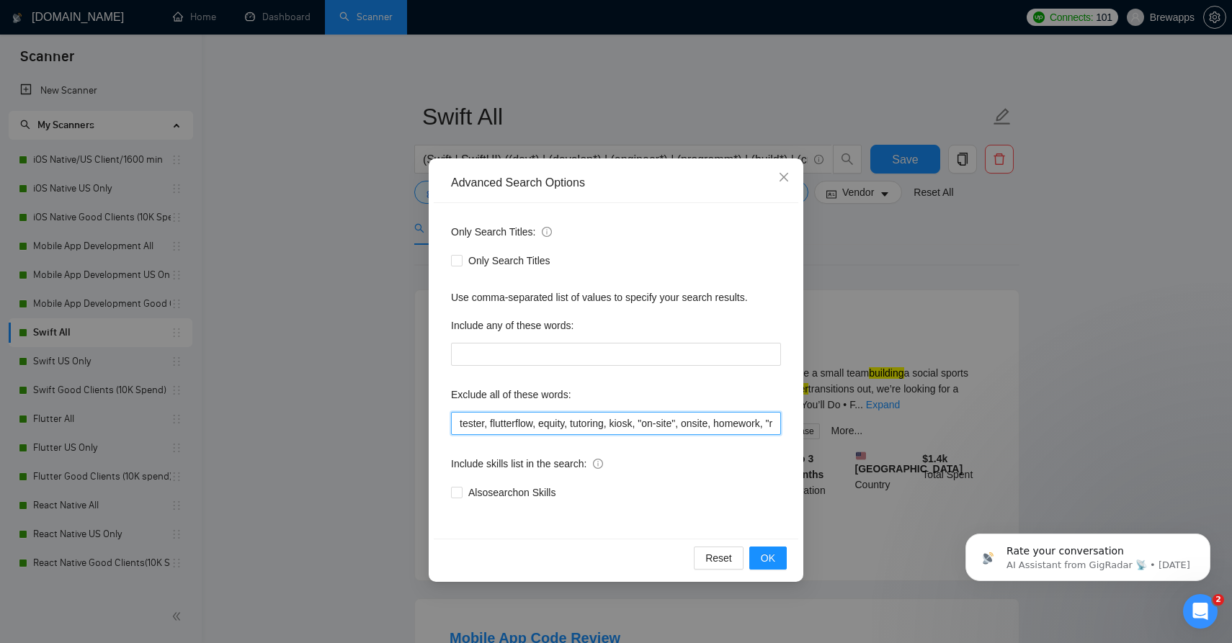
click at [578, 425] on input "tester, flutterflow, equity, tutoring, kiosk, "on-site", onsite, homework, "rev…" at bounding box center [616, 423] width 330 height 23
paste input ", "code review", "short-term project", "core ml", "maui", "urgent fix needed", …"
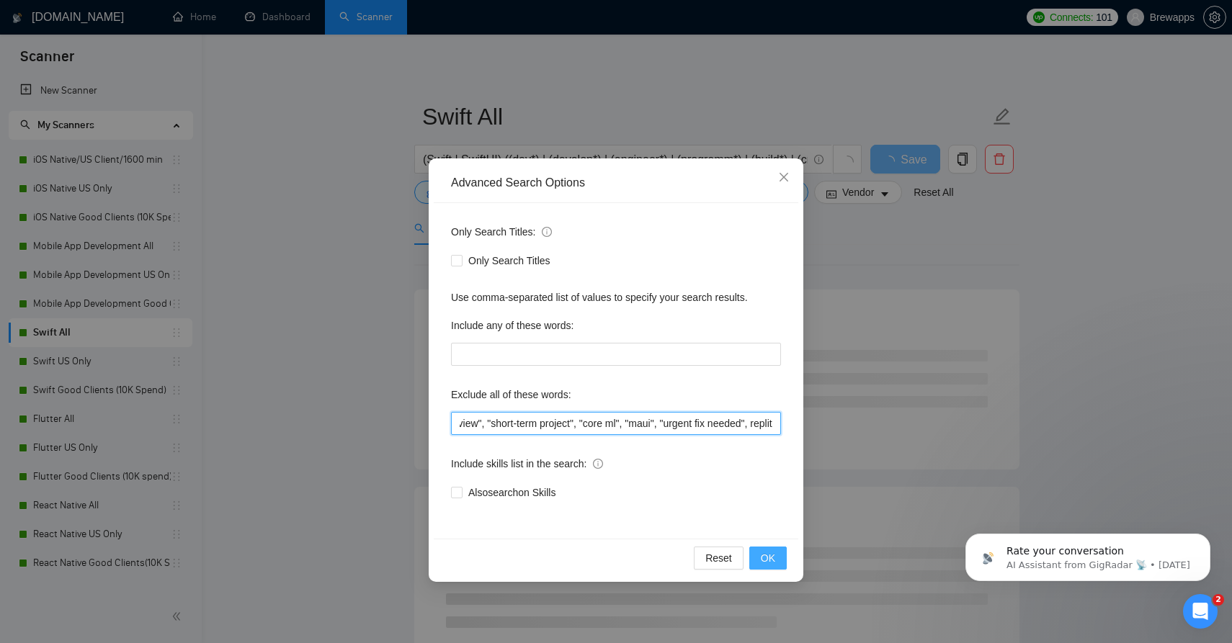
type input "tester, flutterflow, equity, tutoring, kiosk, "on-site", onsite, homework, "rev…"
click at [770, 556] on span "OK" at bounding box center [768, 558] width 14 height 16
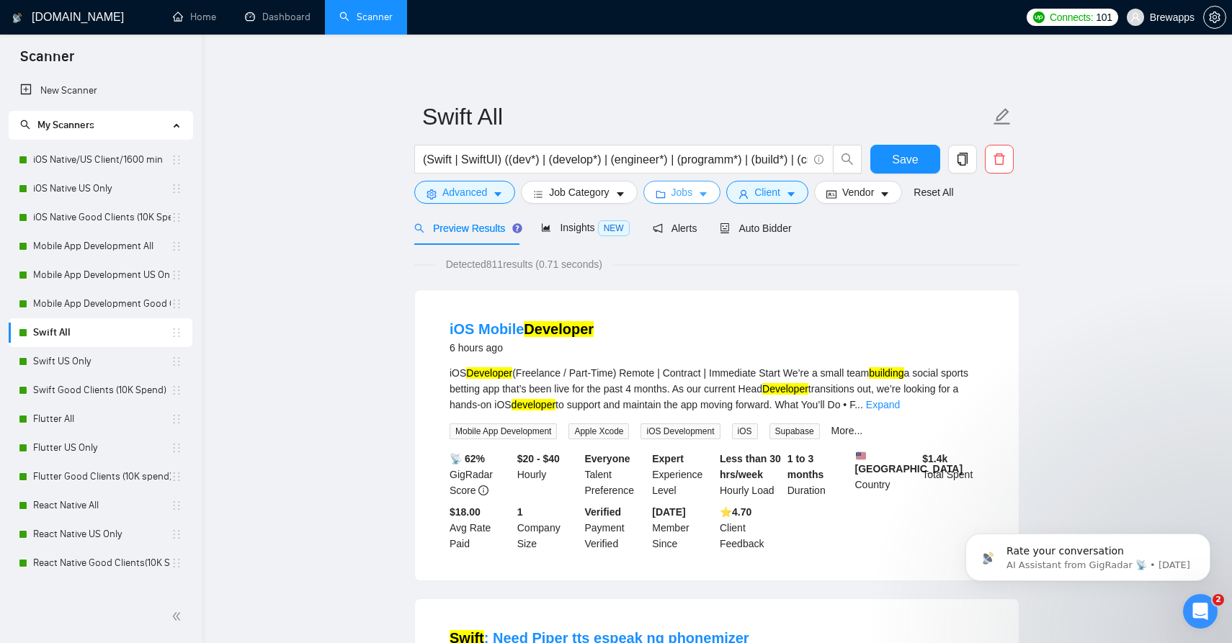
click at [705, 191] on icon "caret-down" at bounding box center [703, 194] width 10 height 10
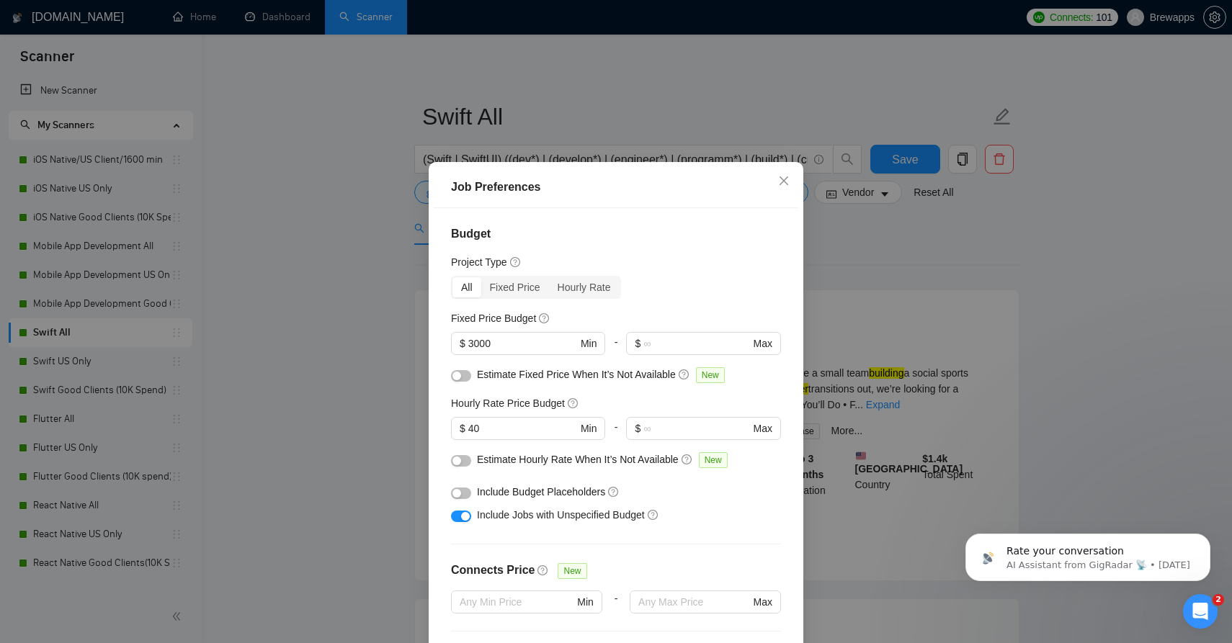
click at [463, 522] on button "button" at bounding box center [461, 517] width 20 height 12
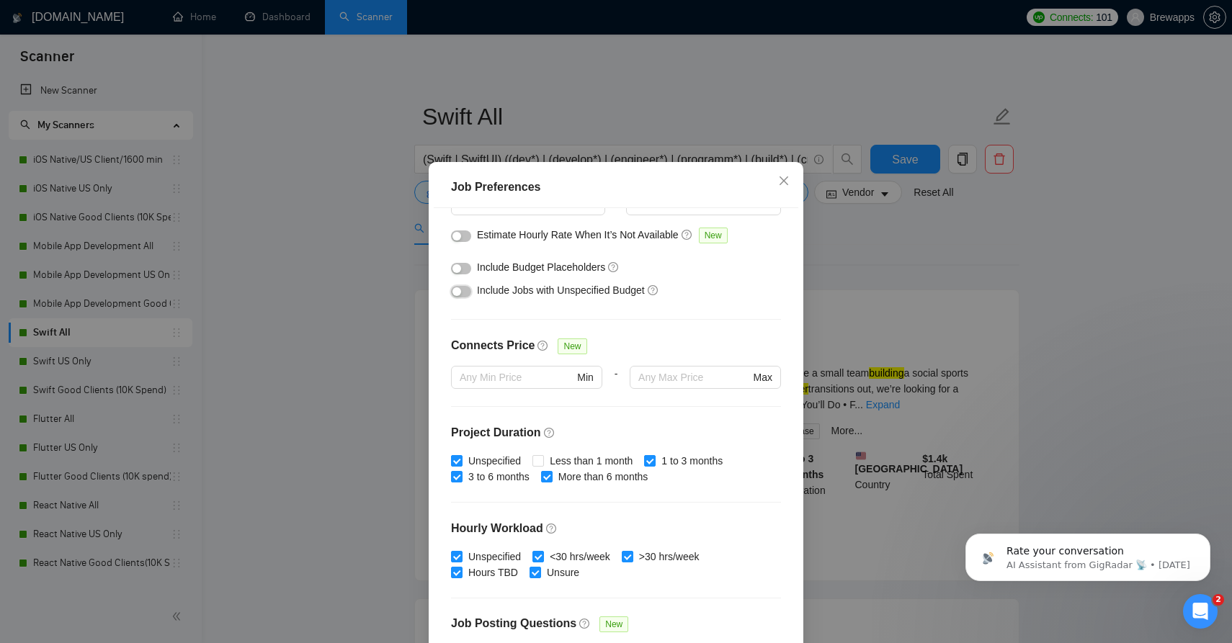
scroll to position [362, 0]
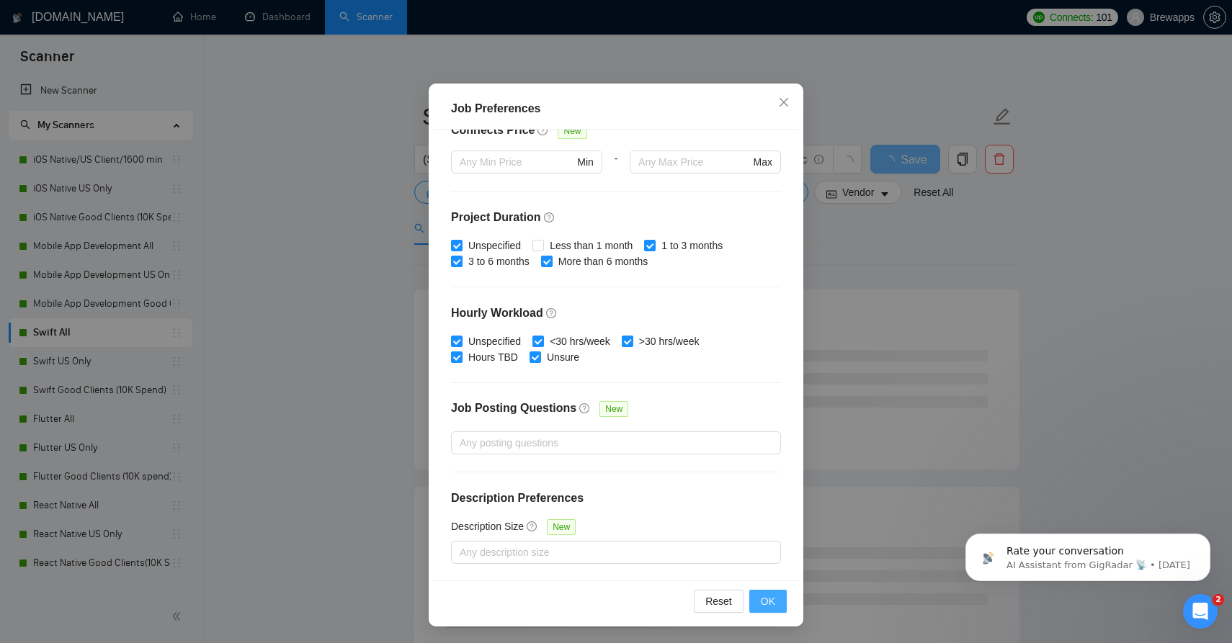
click at [770, 602] on span "OK" at bounding box center [768, 602] width 14 height 16
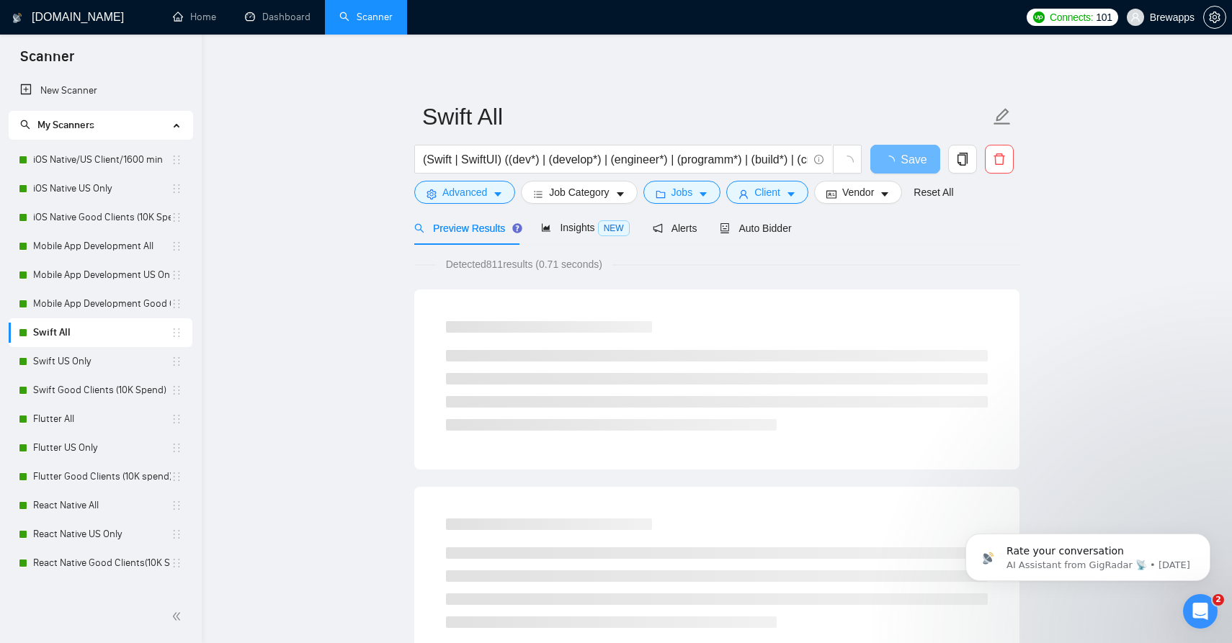
scroll to position [3, 0]
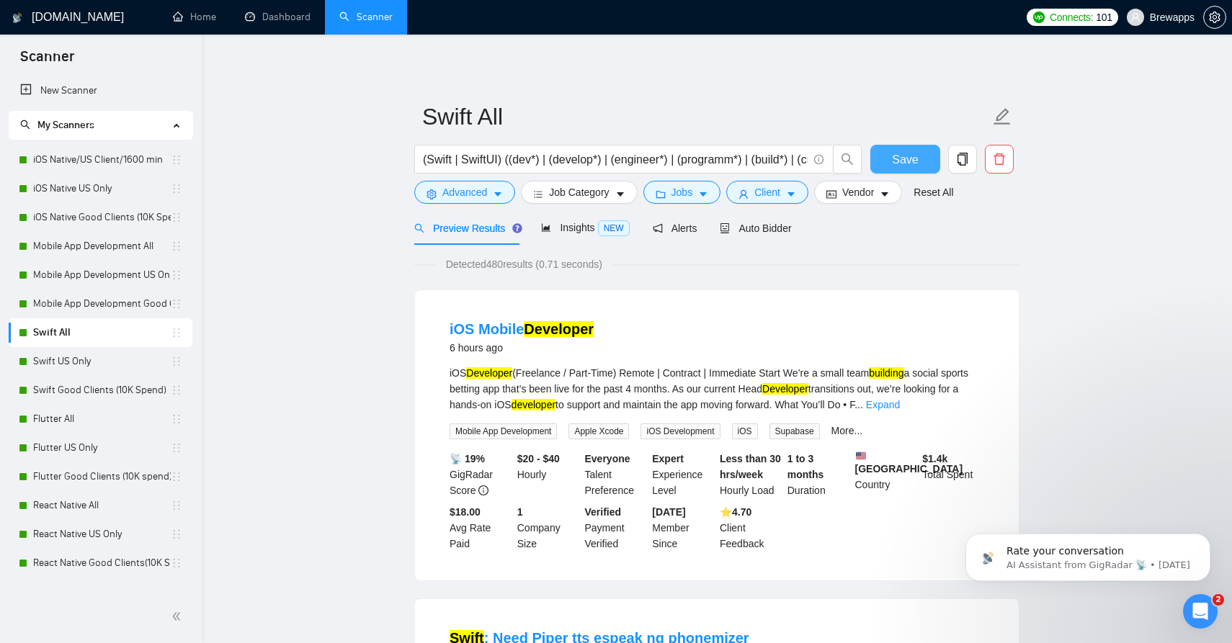
click at [893, 161] on span "Save" at bounding box center [905, 160] width 26 height 18
click at [138, 363] on link "Swift US Only" at bounding box center [102, 361] width 138 height 29
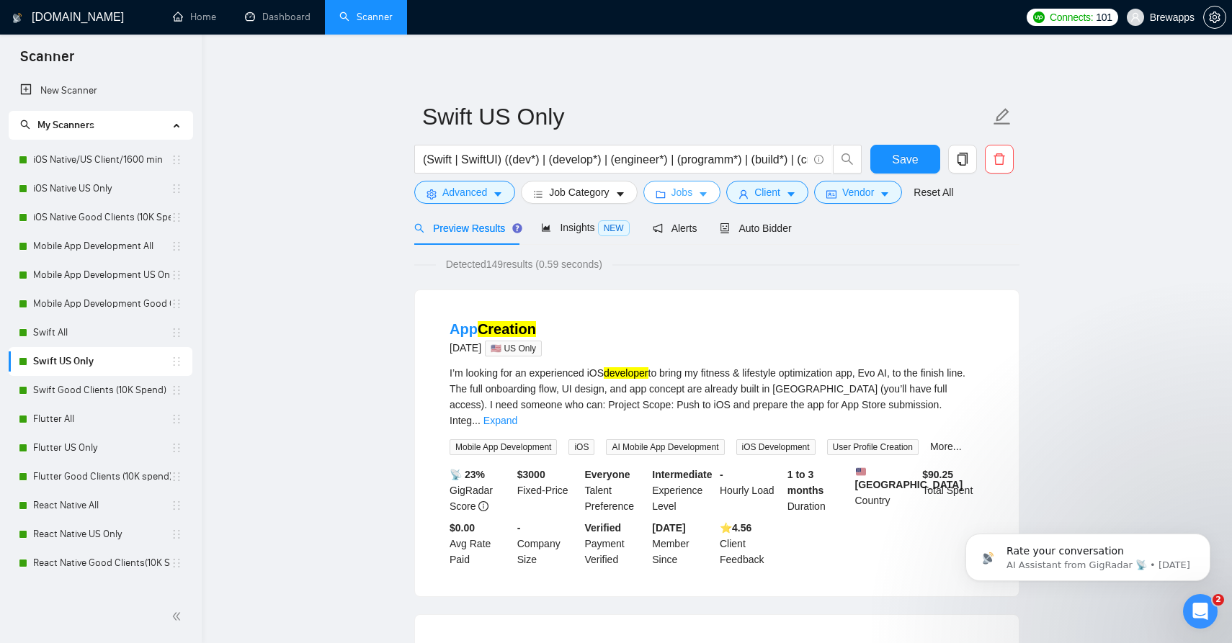
click at [682, 195] on span "Jobs" at bounding box center [682, 192] width 22 height 16
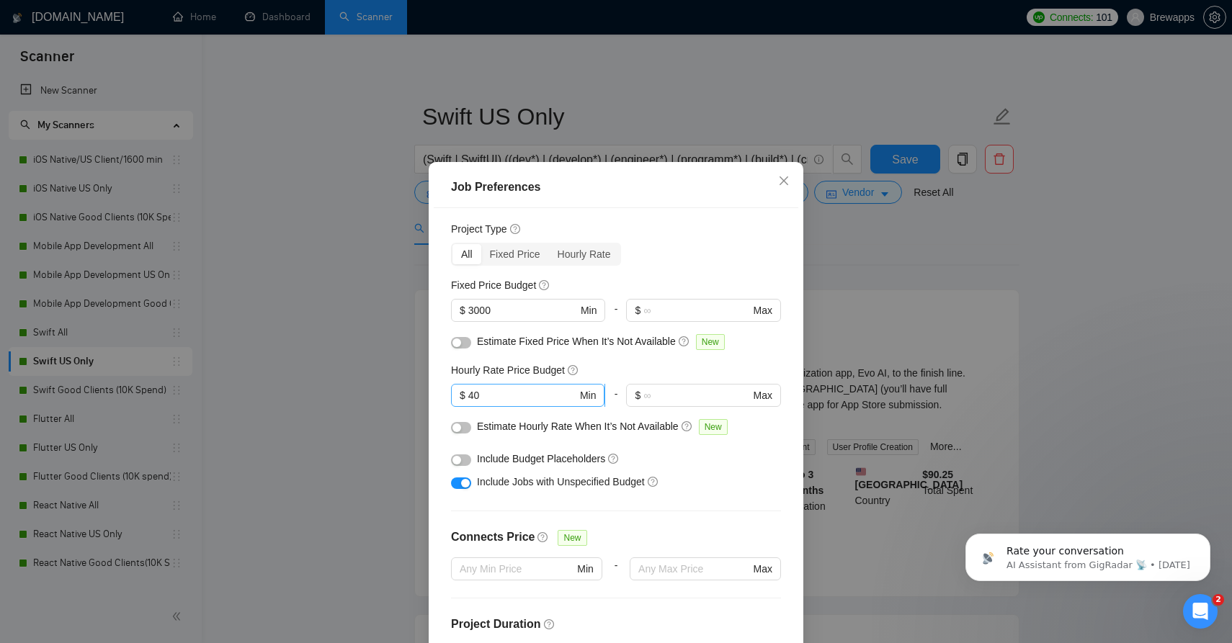
scroll to position [23, 0]
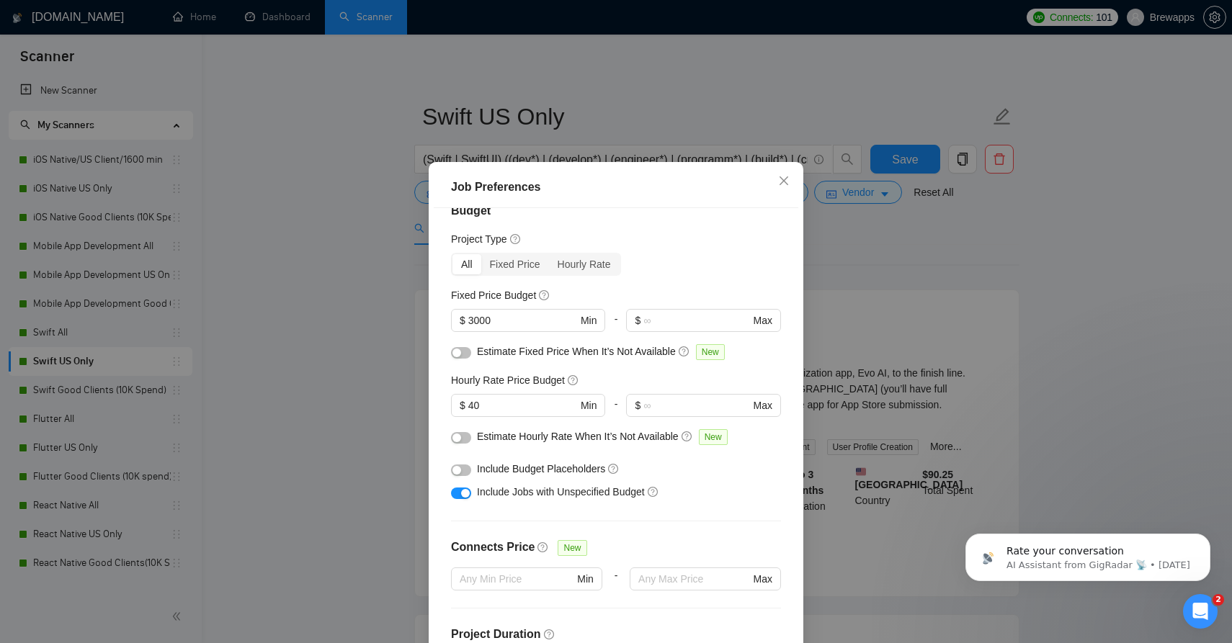
click at [470, 490] on div at bounding box center [461, 492] width 20 height 16
click at [465, 492] on div "button" at bounding box center [465, 493] width 9 height 9
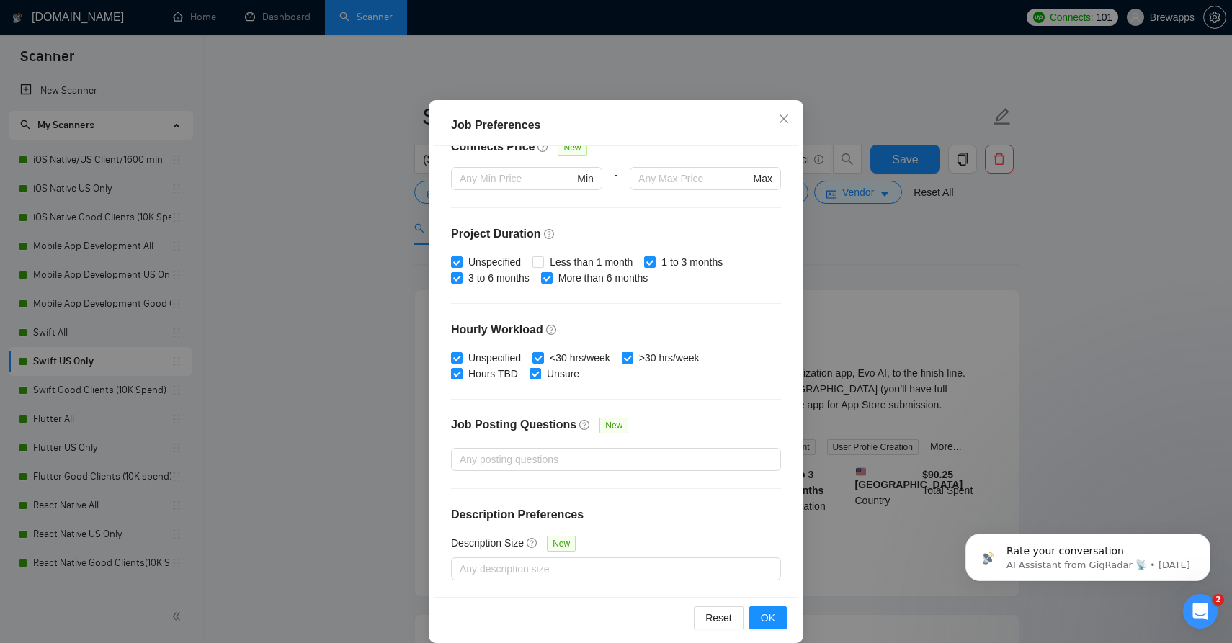
scroll to position [81, 0]
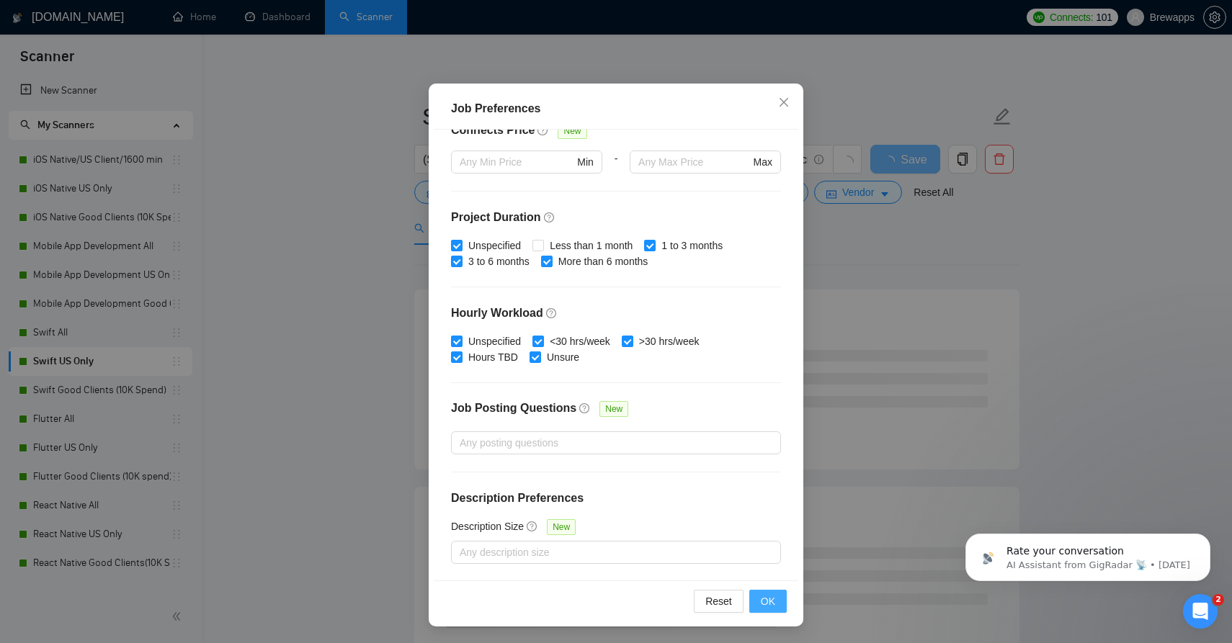
click at [764, 591] on button "OK" at bounding box center [767, 601] width 37 height 23
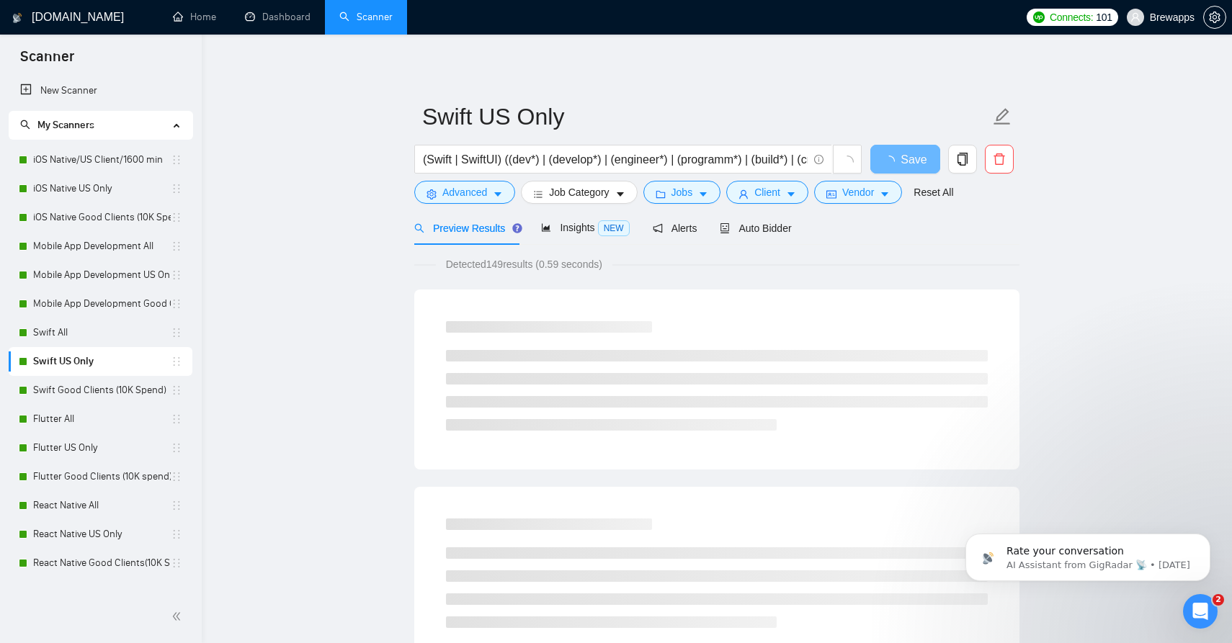
scroll to position [3, 0]
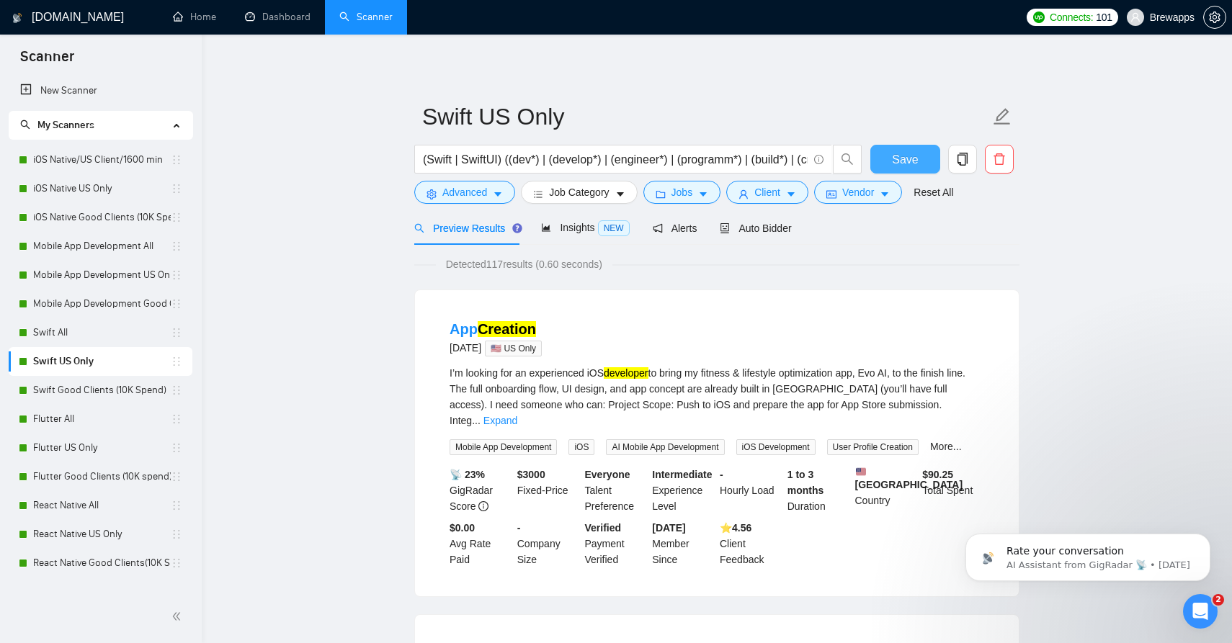
click at [921, 166] on button "Save" at bounding box center [905, 159] width 70 height 29
click at [121, 390] on link "Swift Good Clients (10K Spend)" at bounding box center [102, 390] width 138 height 29
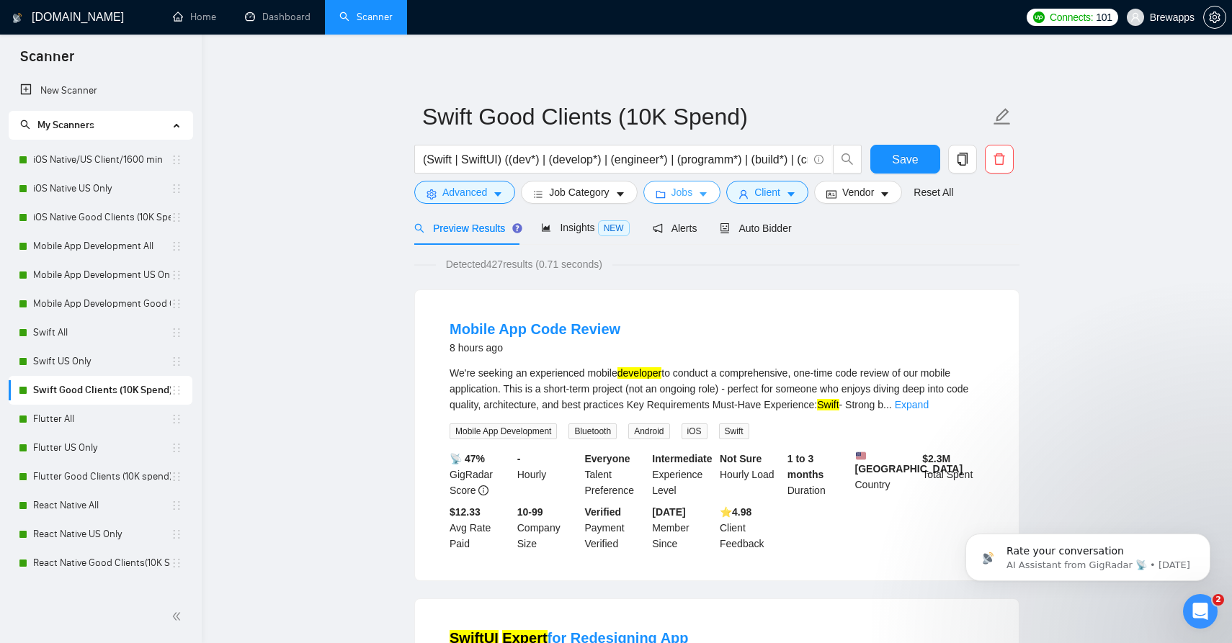
click at [708, 192] on icon "caret-down" at bounding box center [703, 194] width 10 height 10
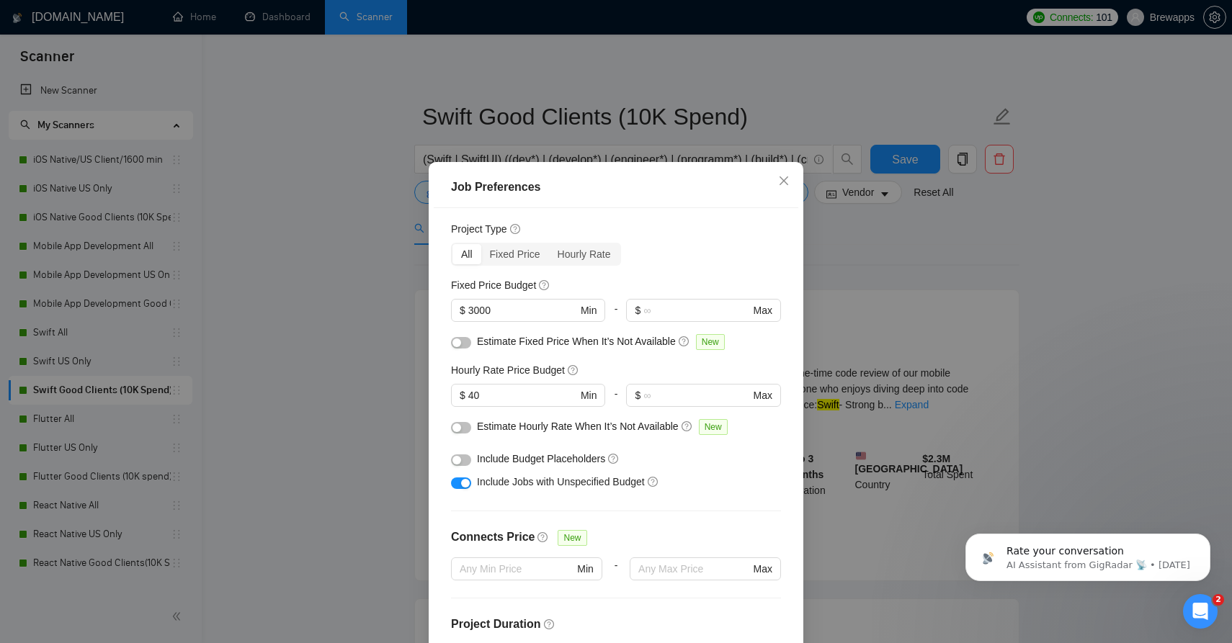
scroll to position [32, 0]
click at [462, 491] on button "button" at bounding box center [461, 485] width 20 height 12
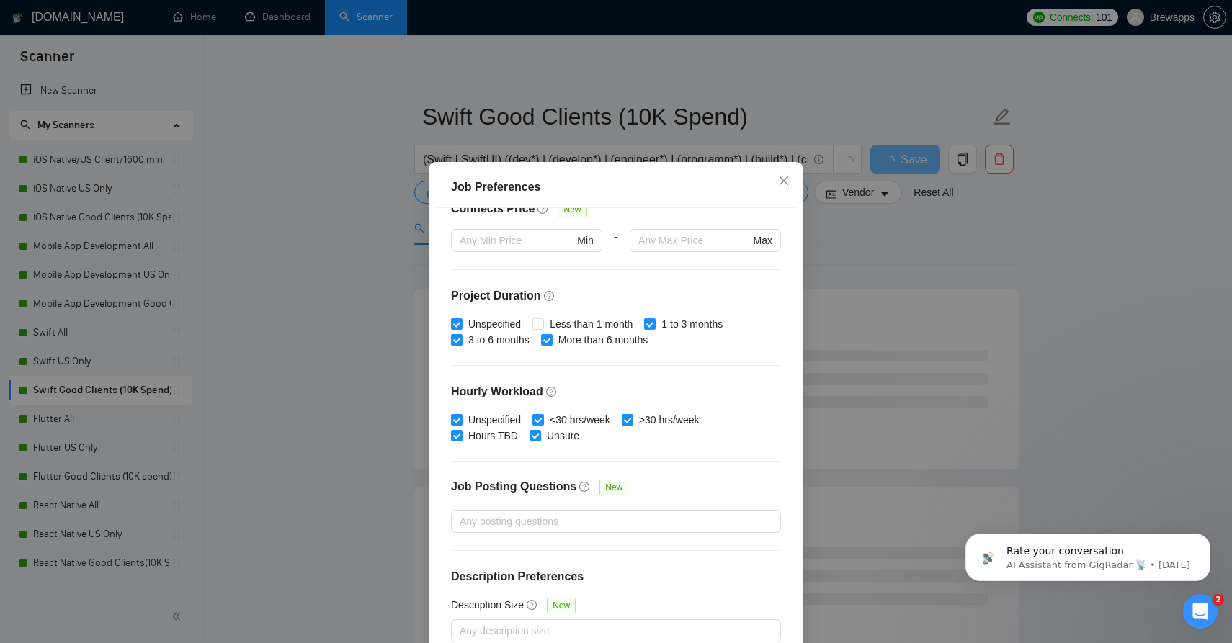
scroll to position [81, 0]
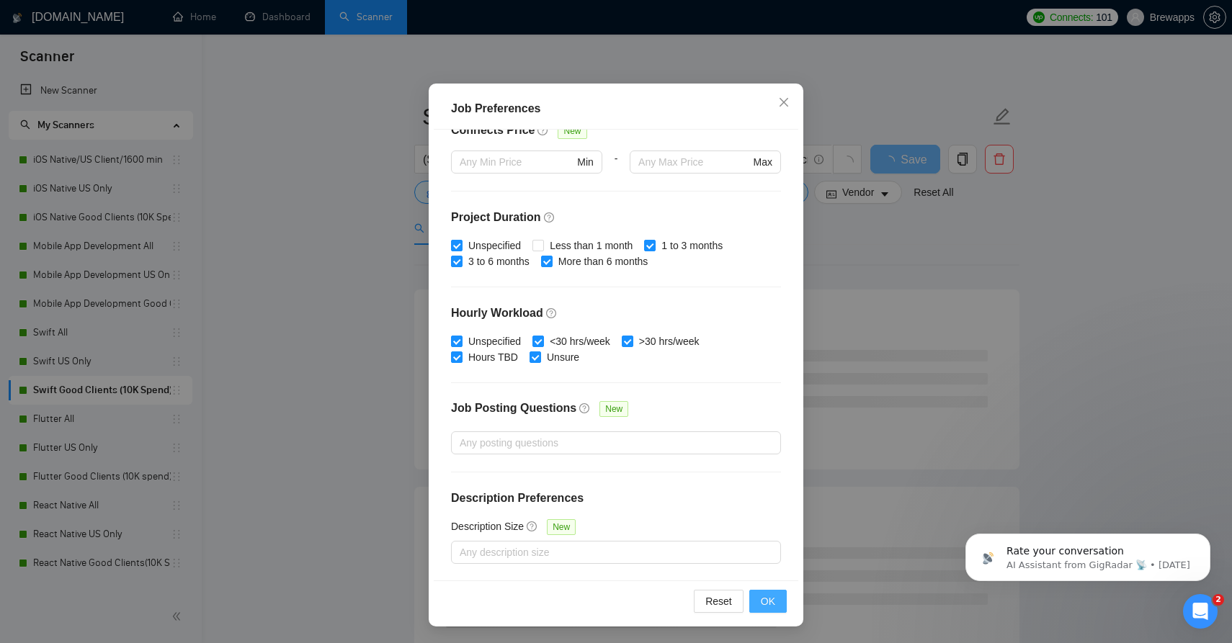
click at [769, 600] on span "OK" at bounding box center [768, 602] width 14 height 16
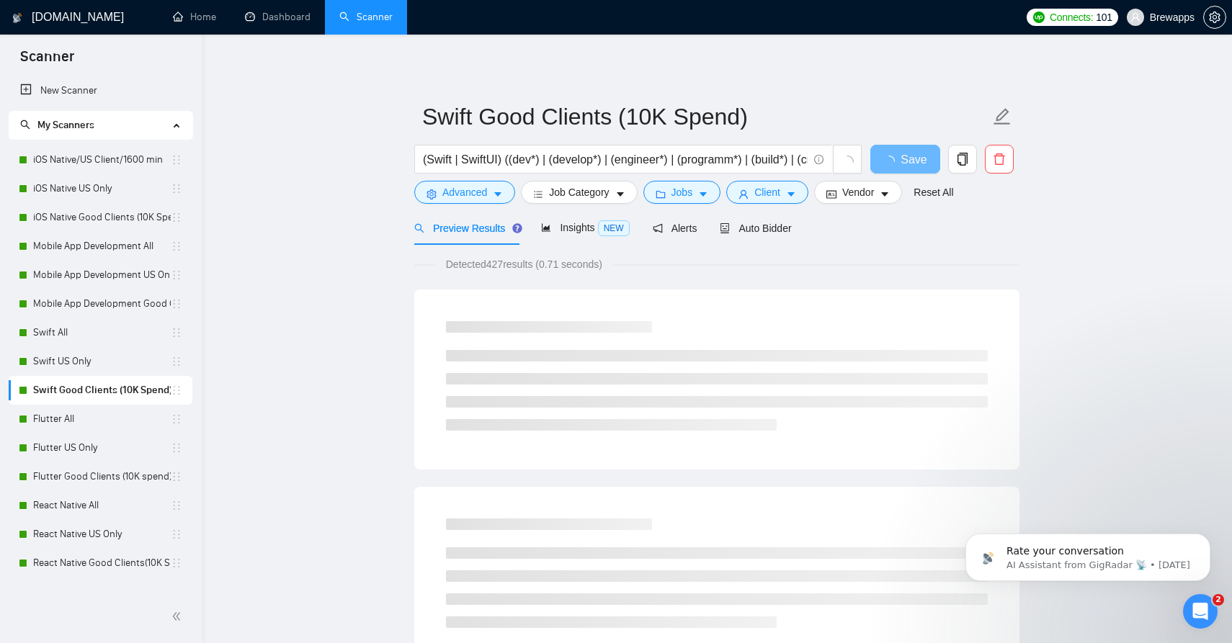
scroll to position [3, 0]
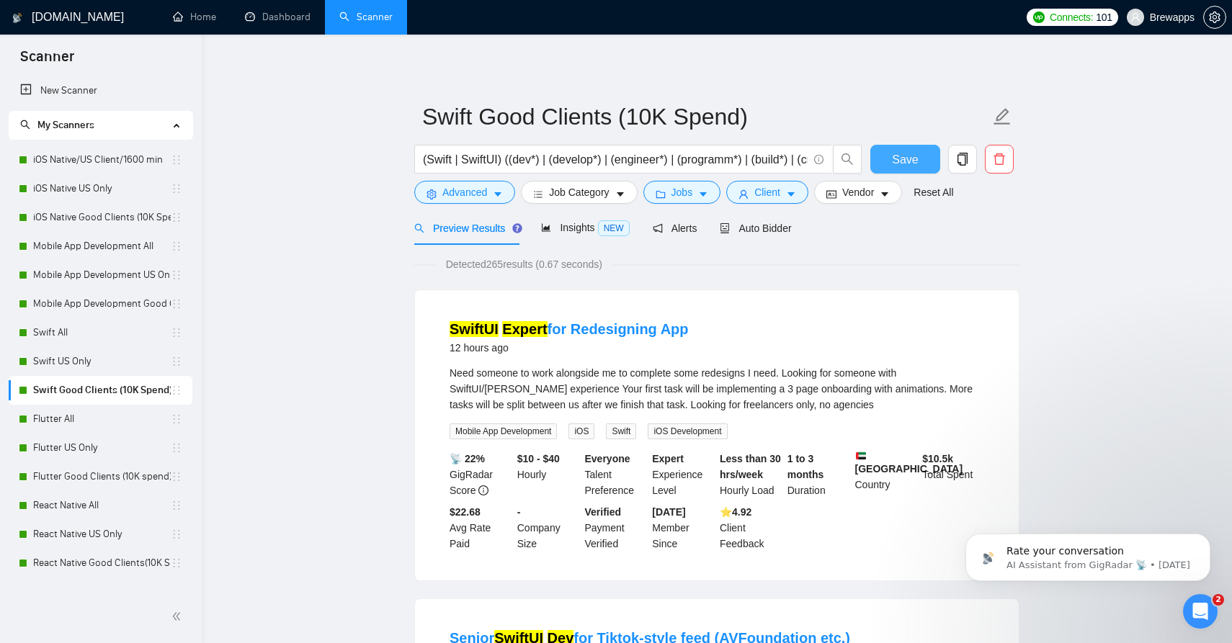
click at [920, 156] on button "Save" at bounding box center [905, 159] width 70 height 29
click at [112, 280] on link "Mobile App Development US Only" at bounding box center [102, 275] width 138 height 29
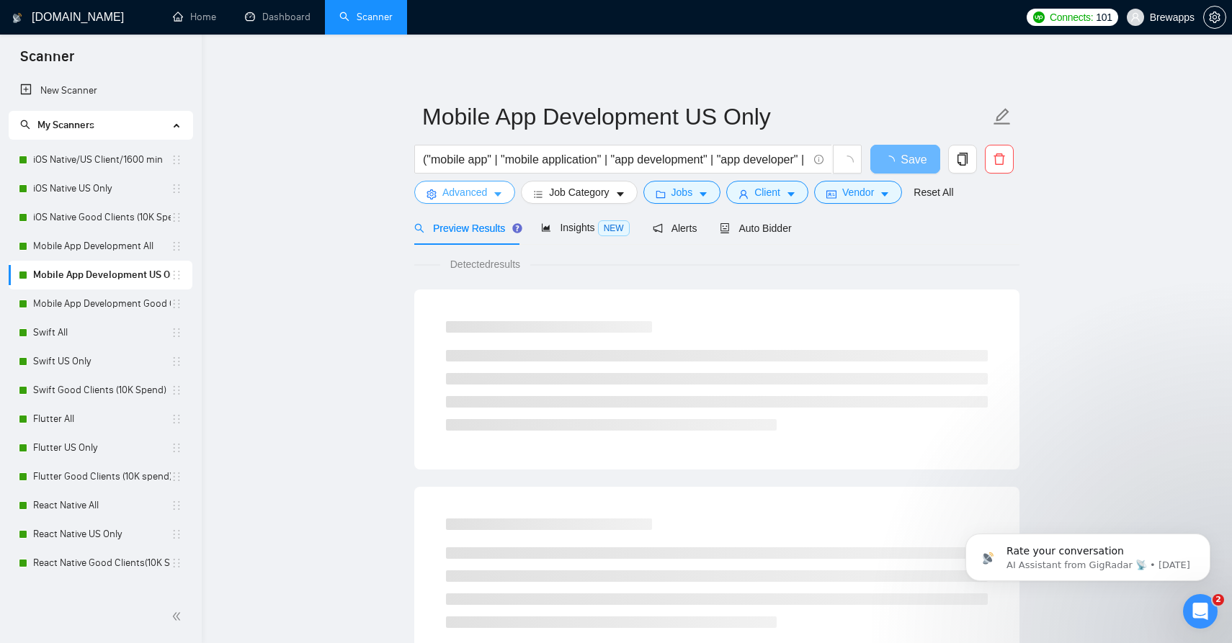
click at [468, 197] on span "Advanced" at bounding box center [464, 192] width 45 height 16
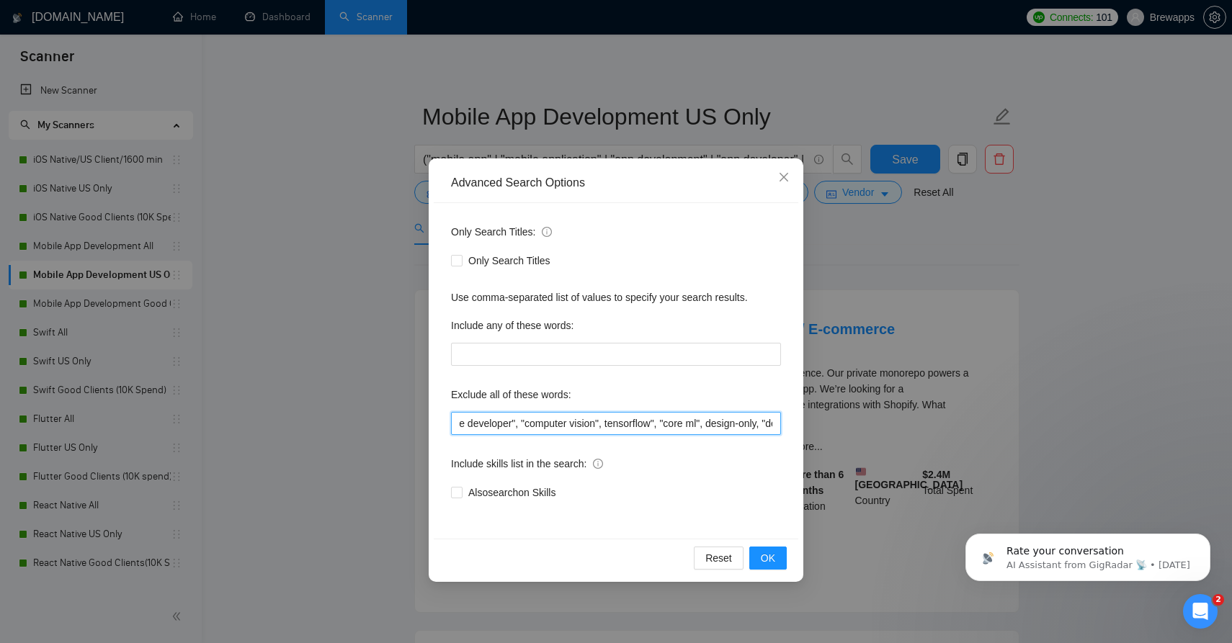
scroll to position [0, 2506]
drag, startPoint x: 626, startPoint y: 425, endPoint x: 837, endPoint y: 425, distance: 211.1
click at [837, 425] on div "Advanced Search Options Only Search Titles: Only Search Titles Use comma-separa…" at bounding box center [616, 321] width 1232 height 643
click at [785, 184] on span "Close" at bounding box center [783, 177] width 39 height 39
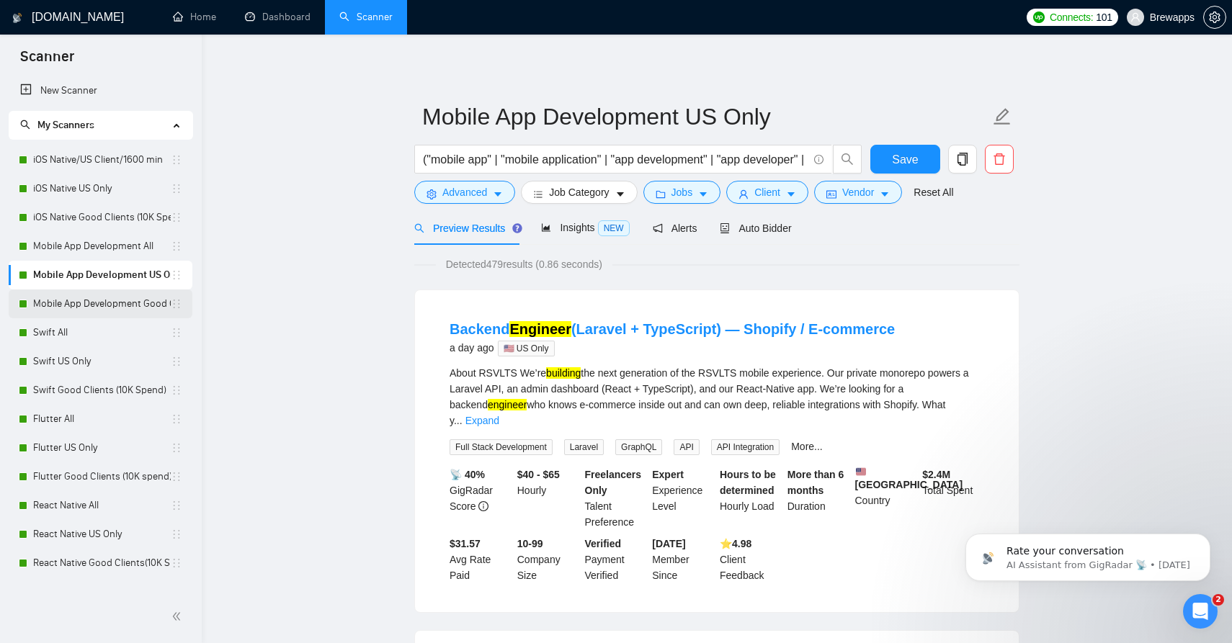
click at [102, 303] on link "Mobile App Development Good Clients (15K Spend)" at bounding box center [102, 304] width 138 height 29
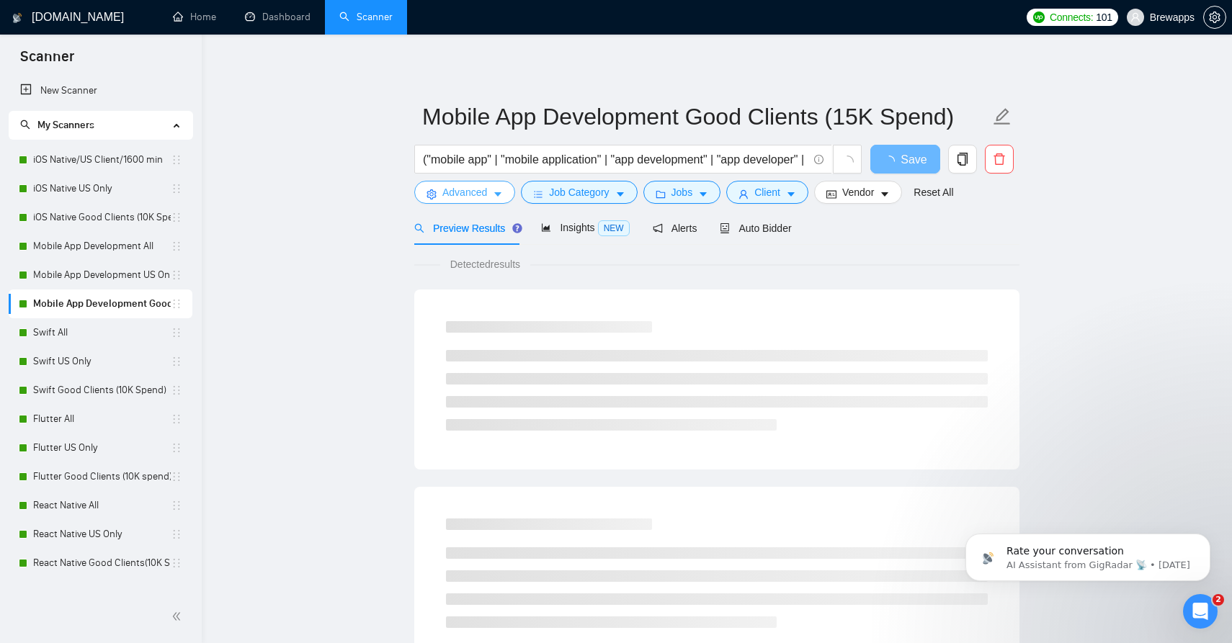
click at [463, 195] on span "Advanced" at bounding box center [464, 192] width 45 height 16
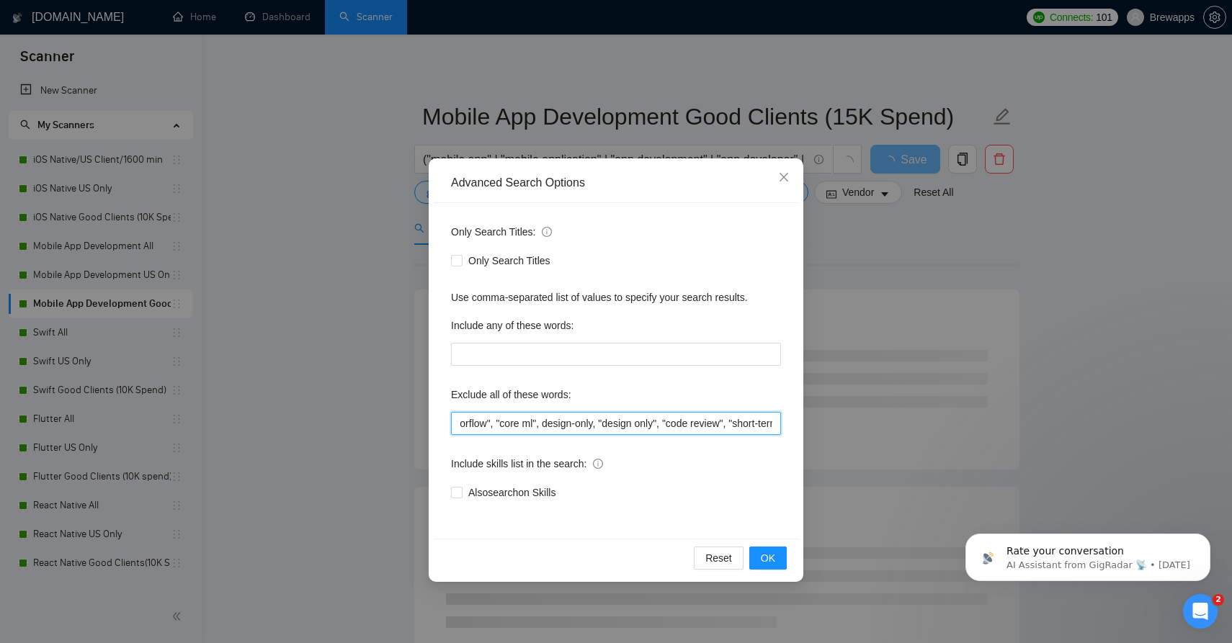
scroll to position [0, 2506]
drag, startPoint x: 682, startPoint y: 426, endPoint x: 861, endPoint y: 429, distance: 178.7
click at [861, 429] on div "Advanced Search Options Only Search Titles: Only Search Titles Use comma-separa…" at bounding box center [616, 321] width 1232 height 643
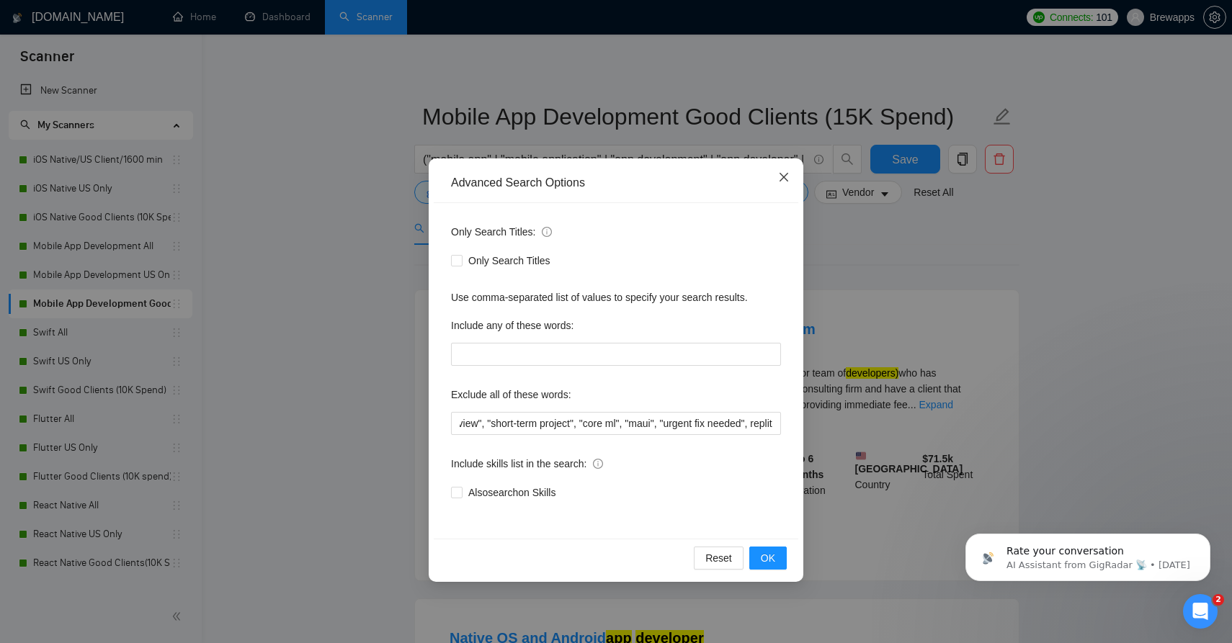
click at [783, 179] on icon "close" at bounding box center [783, 177] width 9 height 9
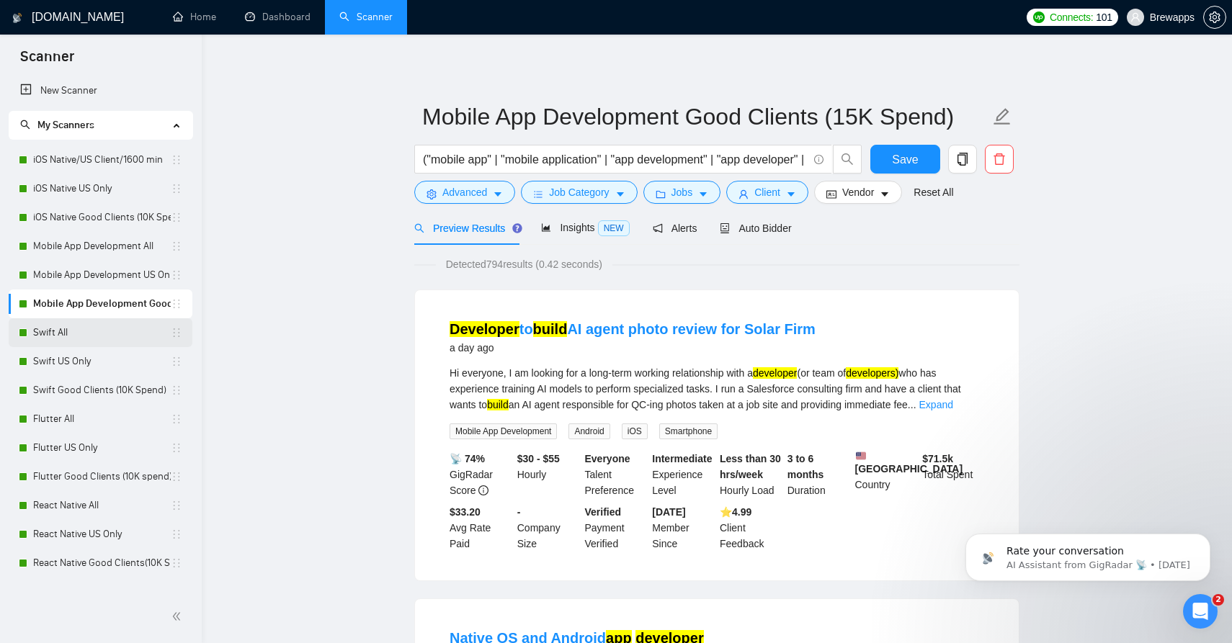
click at [143, 327] on link "Swift All" at bounding box center [102, 332] width 138 height 29
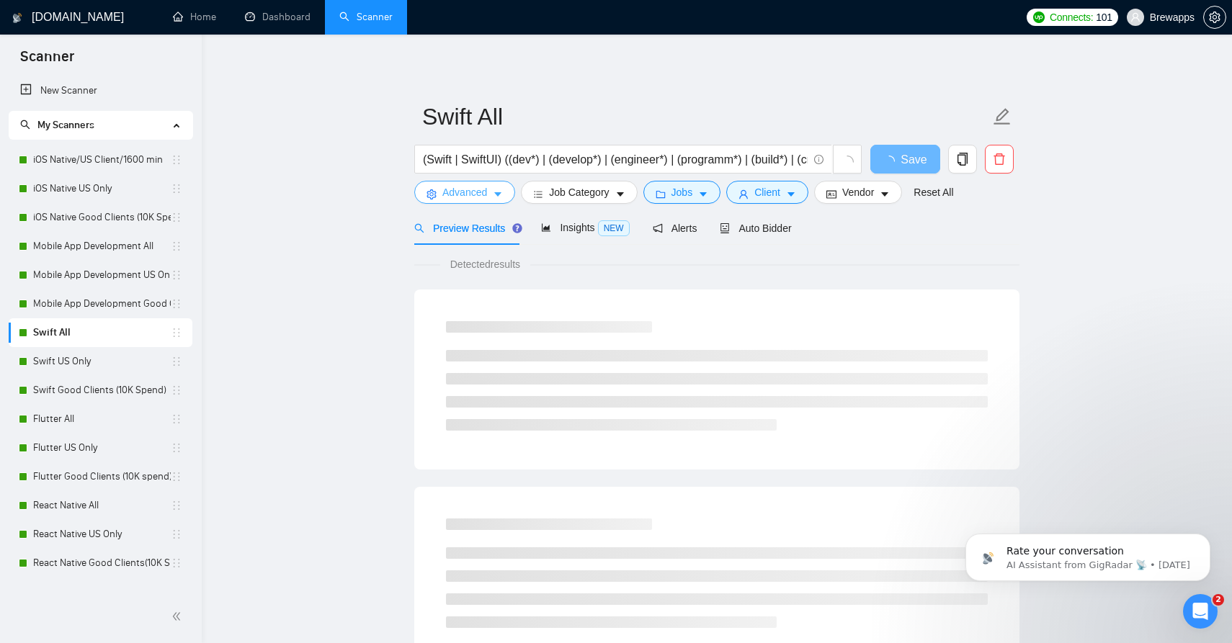
click at [491, 189] on button "Advanced" at bounding box center [464, 192] width 101 height 23
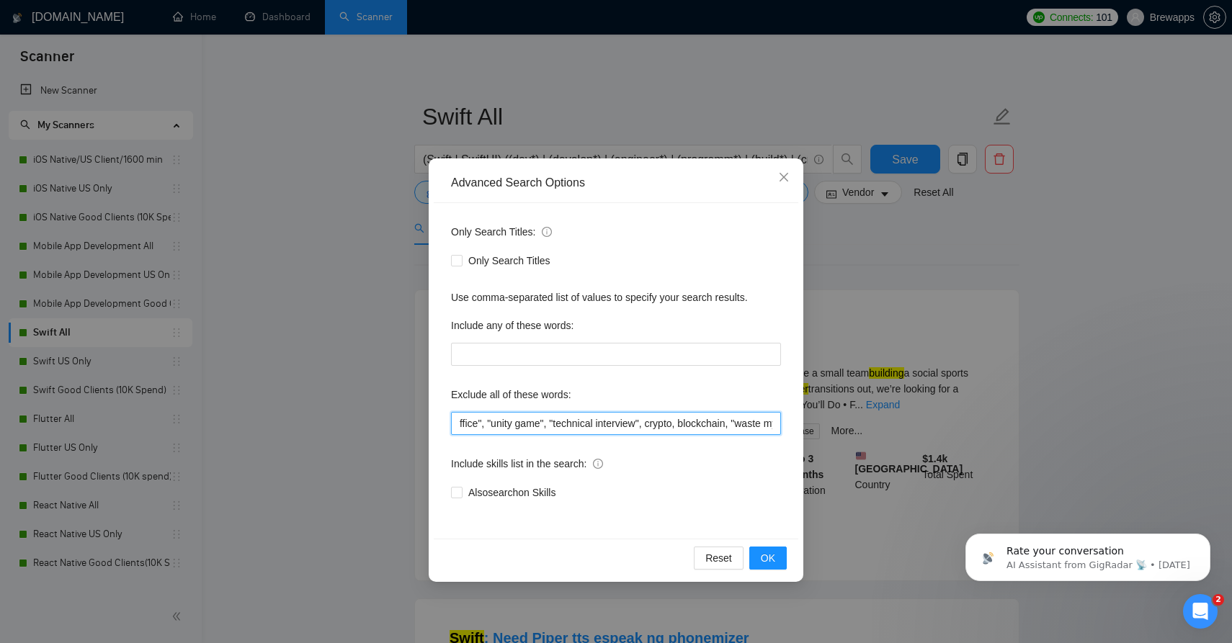
scroll to position [0, 2506]
drag, startPoint x: 683, startPoint y: 416, endPoint x: 908, endPoint y: 444, distance: 226.6
click at [908, 444] on div "Advanced Search Options Only Search Titles: Only Search Titles Use comma-separa…" at bounding box center [616, 321] width 1232 height 643
click at [783, 178] on icon "close" at bounding box center [783, 177] width 9 height 9
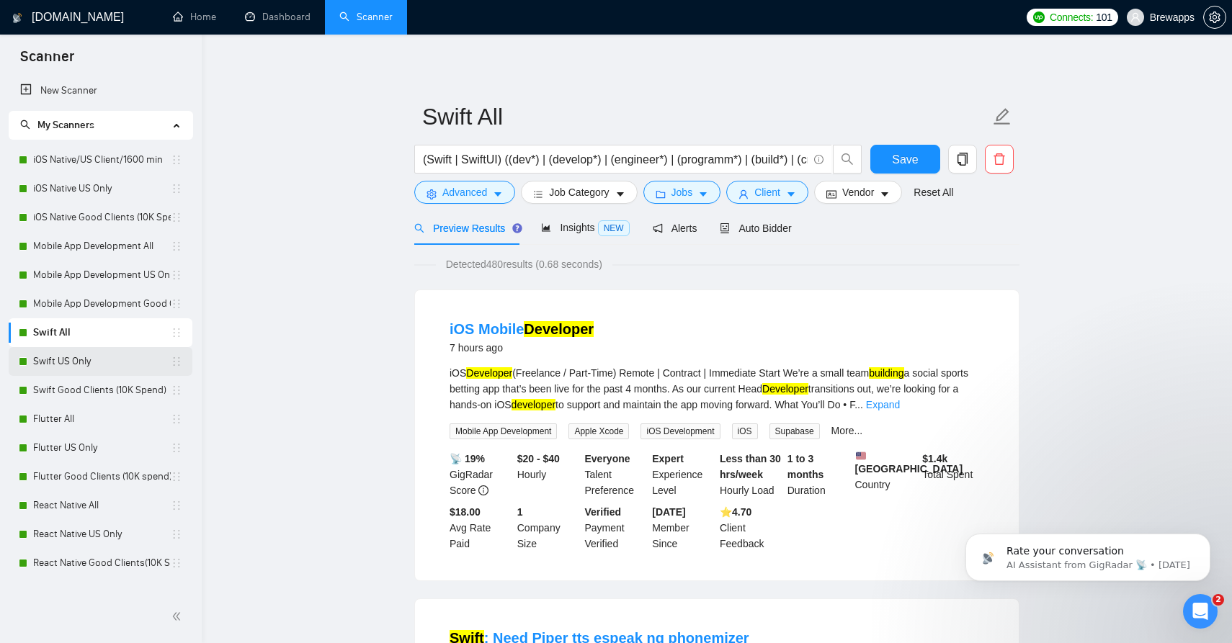
click at [111, 358] on link "Swift US Only" at bounding box center [102, 361] width 138 height 29
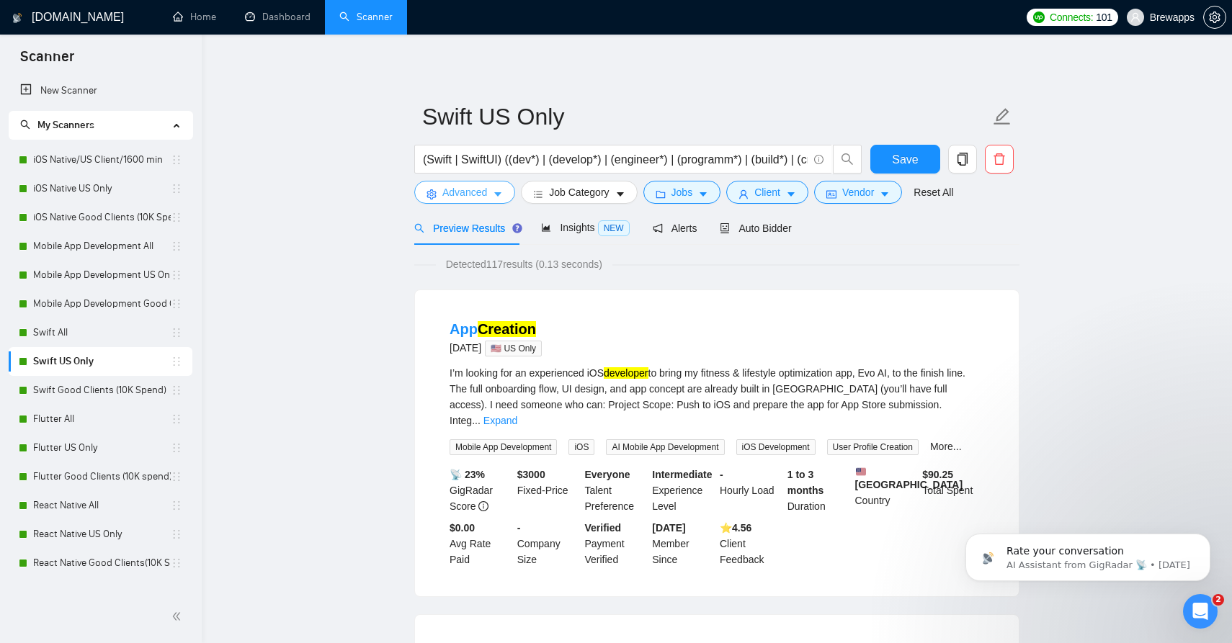
click at [469, 189] on span "Advanced" at bounding box center [464, 192] width 45 height 16
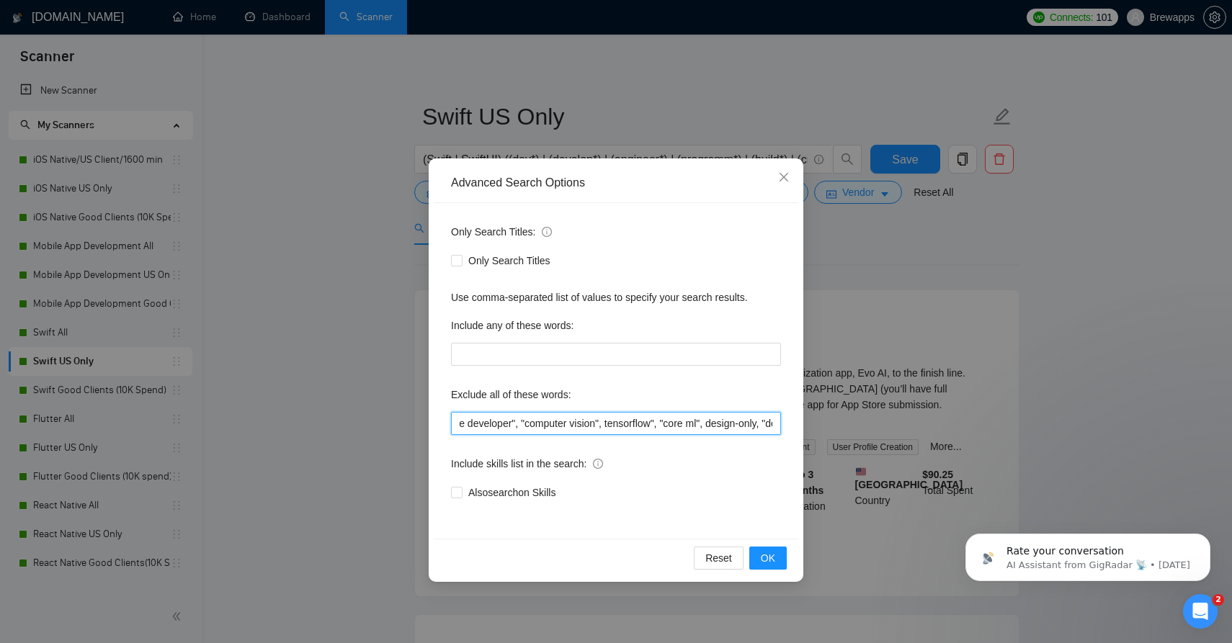
scroll to position [0, 2127]
drag, startPoint x: 599, startPoint y: 419, endPoint x: 888, endPoint y: 419, distance: 289.6
click at [888, 419] on div "Advanced Search Options Only Search Titles: Only Search Titles Use comma-separa…" at bounding box center [616, 321] width 1232 height 643
click at [609, 423] on input "tester, flutterflow, equity, tutoring, kiosk, "on-site", onsite, homework, "rev…" at bounding box center [616, 423] width 330 height 23
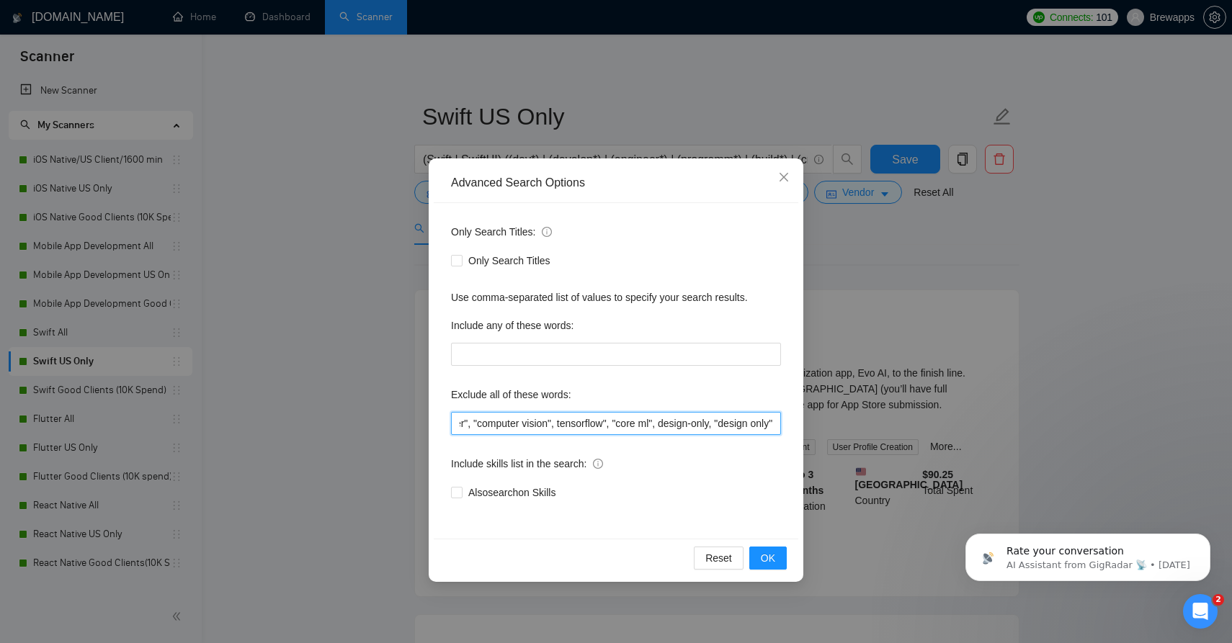
click at [609, 423] on input "tester, flutterflow, equity, tutoring, kiosk, "on-site", onsite, homework, "rev…" at bounding box center [616, 423] width 330 height 23
paste input ", "code review", "short-term project", "core ml", "maui", "urgent fix needed", …"
type input "tester, flutterflow, equity, tutoring, kiosk, "on-site", onsite, homework, "rev…"
click at [772, 557] on span "OK" at bounding box center [768, 558] width 14 height 16
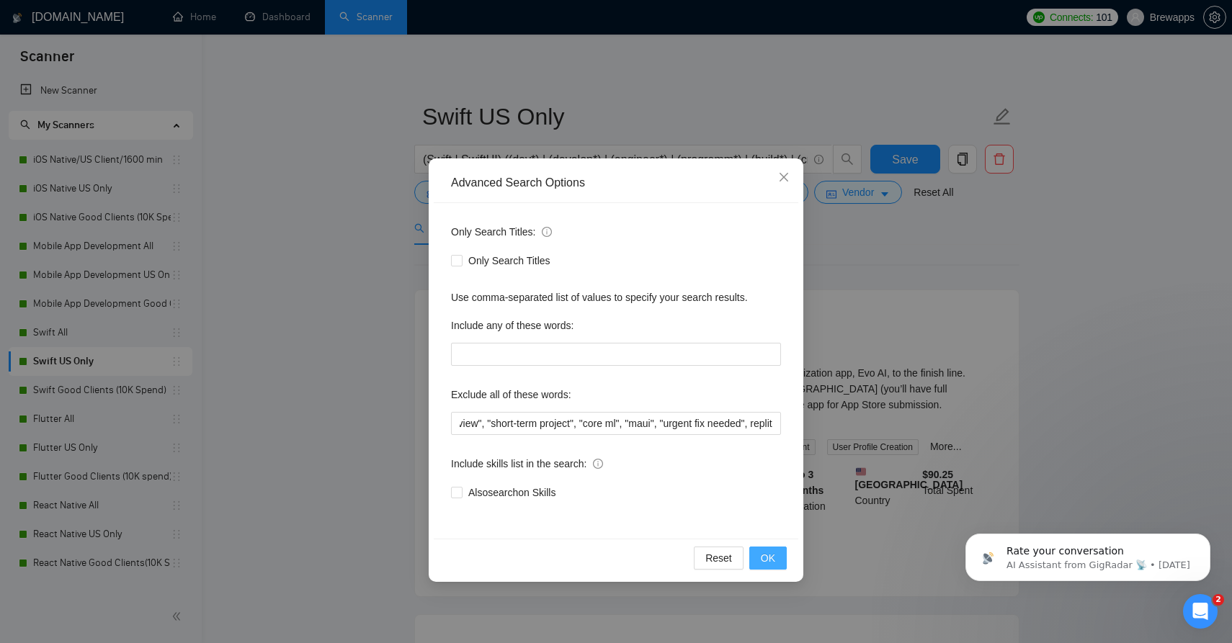
scroll to position [0, 0]
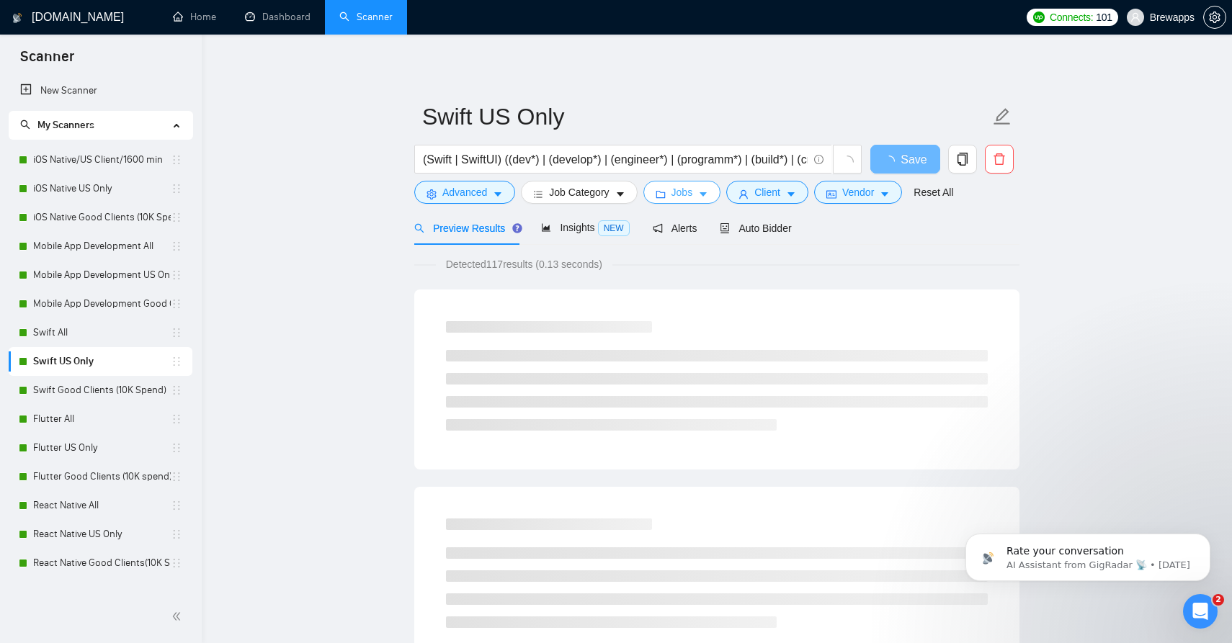
click at [700, 200] on button "Jobs" at bounding box center [682, 192] width 78 height 23
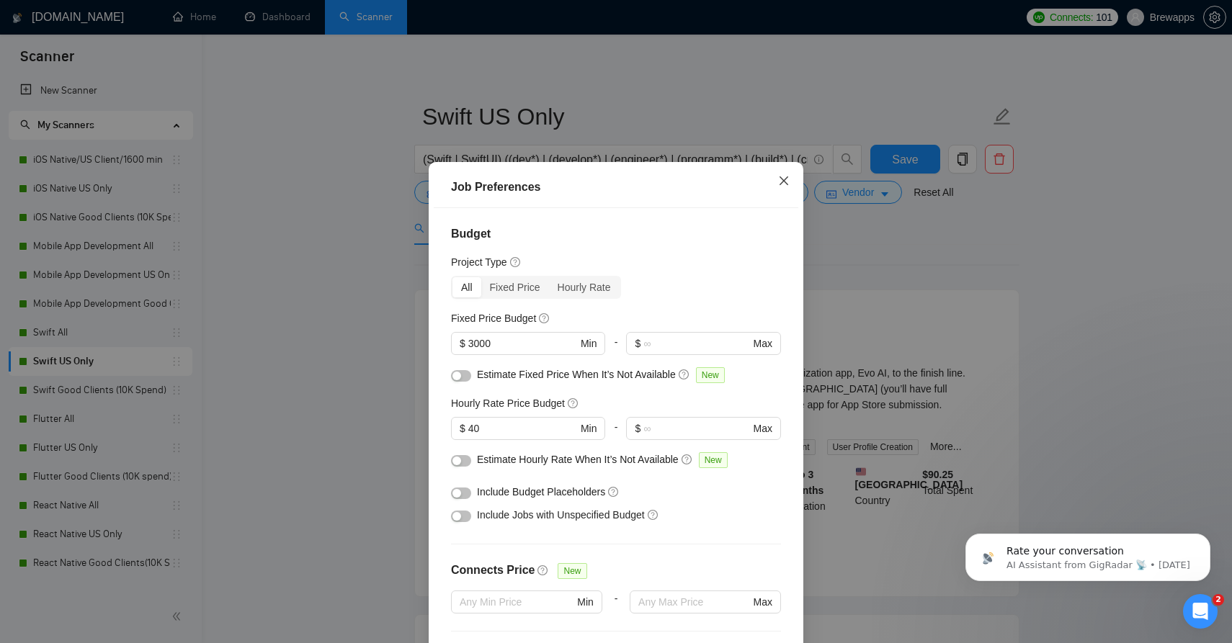
click at [788, 181] on icon "close" at bounding box center [784, 181] width 12 height 12
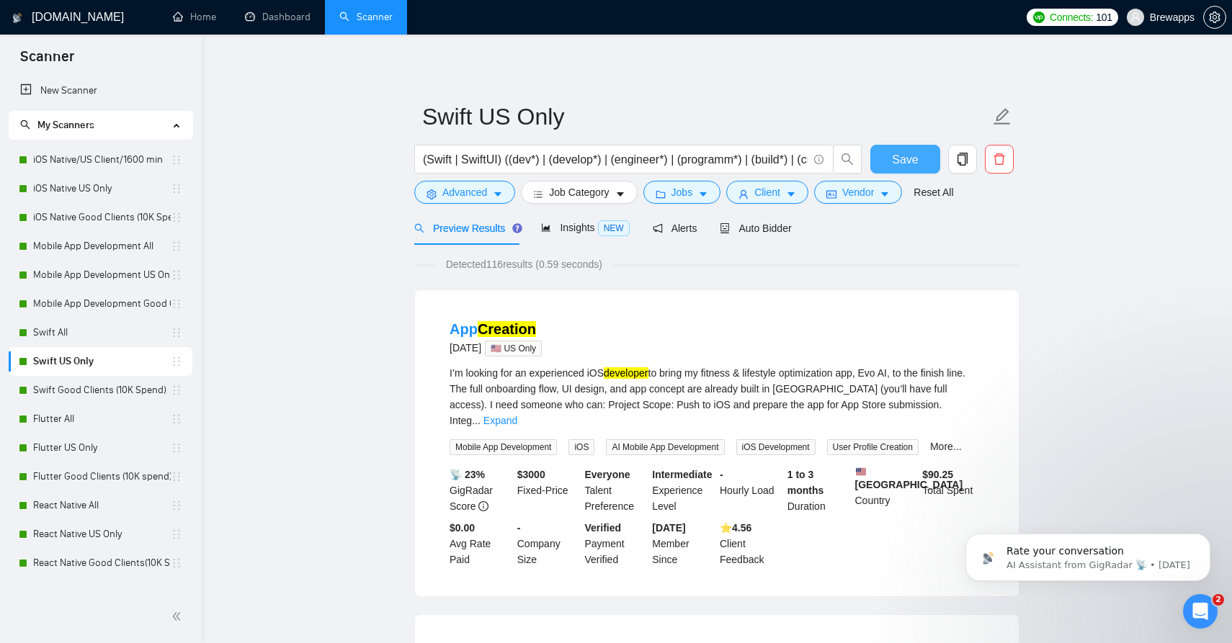
click at [913, 154] on span "Save" at bounding box center [905, 160] width 26 height 18
click at [131, 391] on link "Swift Good Clients (10K Spend)" at bounding box center [102, 390] width 138 height 29
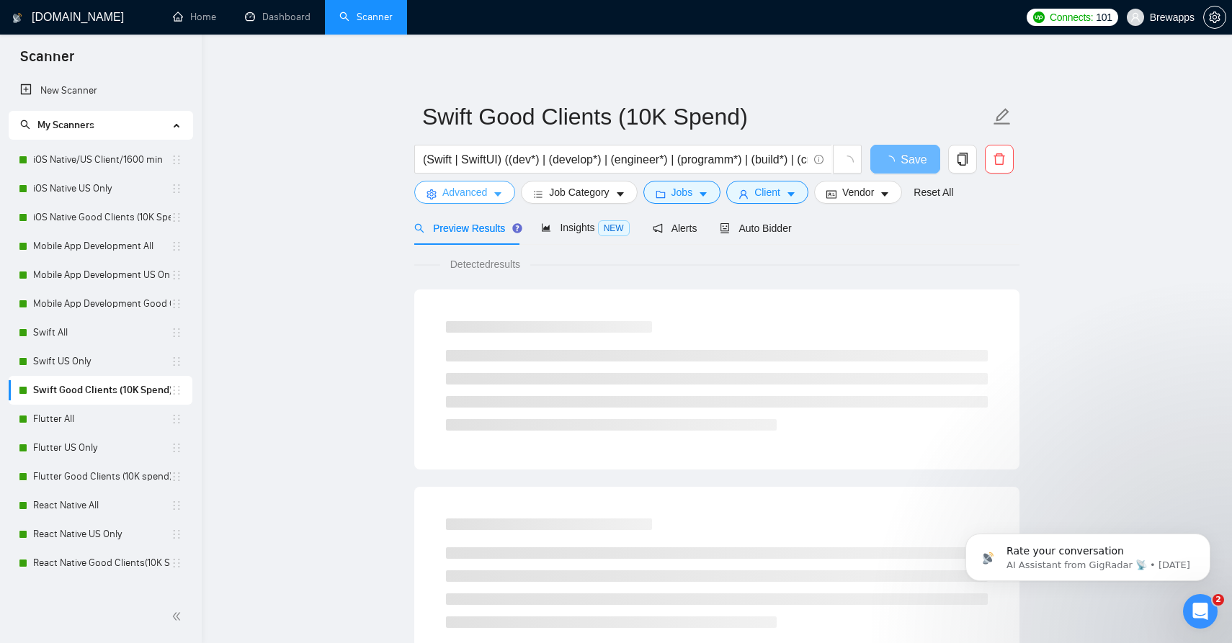
click at [495, 193] on icon "caret-down" at bounding box center [498, 194] width 10 height 10
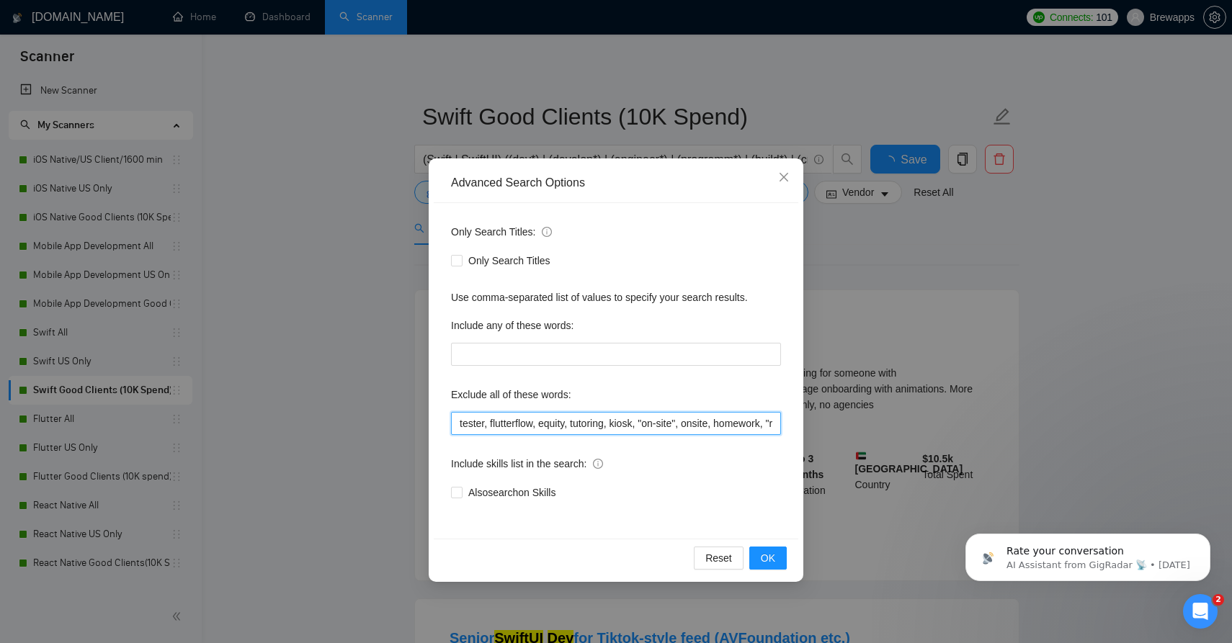
click at [577, 420] on input "tester, flutterflow, equity, tutoring, kiosk, "on-site", onsite, homework, "rev…" at bounding box center [616, 423] width 330 height 23
paste input ", "code review", "short-term project", "core ml", "maui", "urgent fix needed", …"
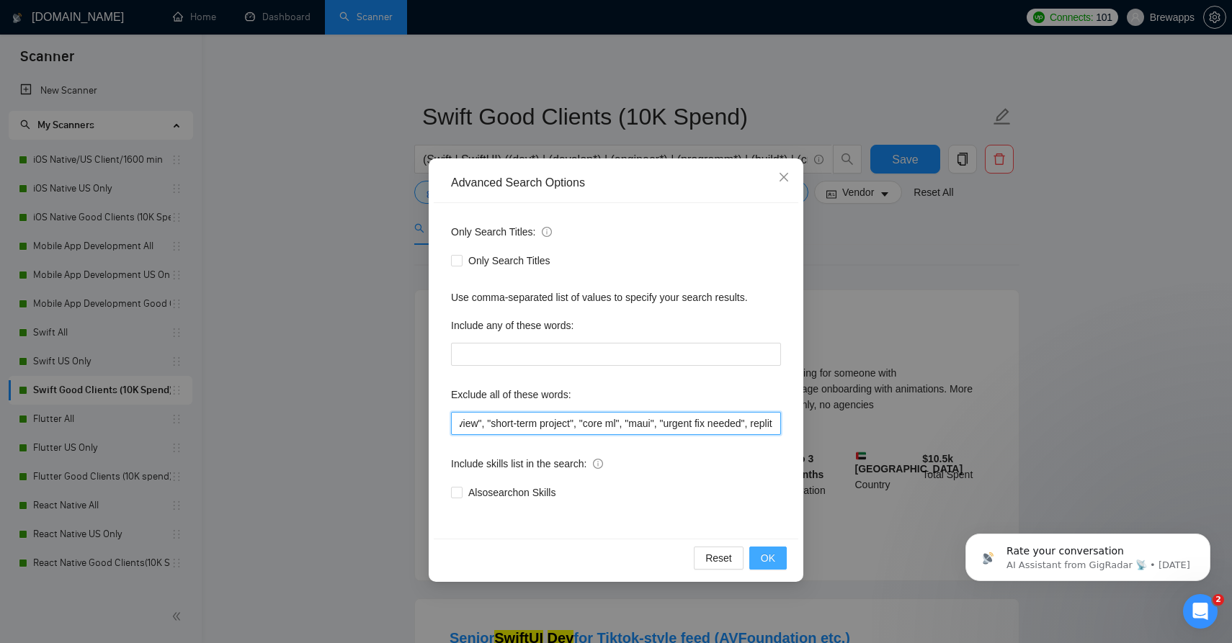
type input "tester, flutterflow, equity, tutoring, kiosk, "on-site", onsite, homework, "rev…"
click at [768, 557] on span "OK" at bounding box center [768, 558] width 14 height 16
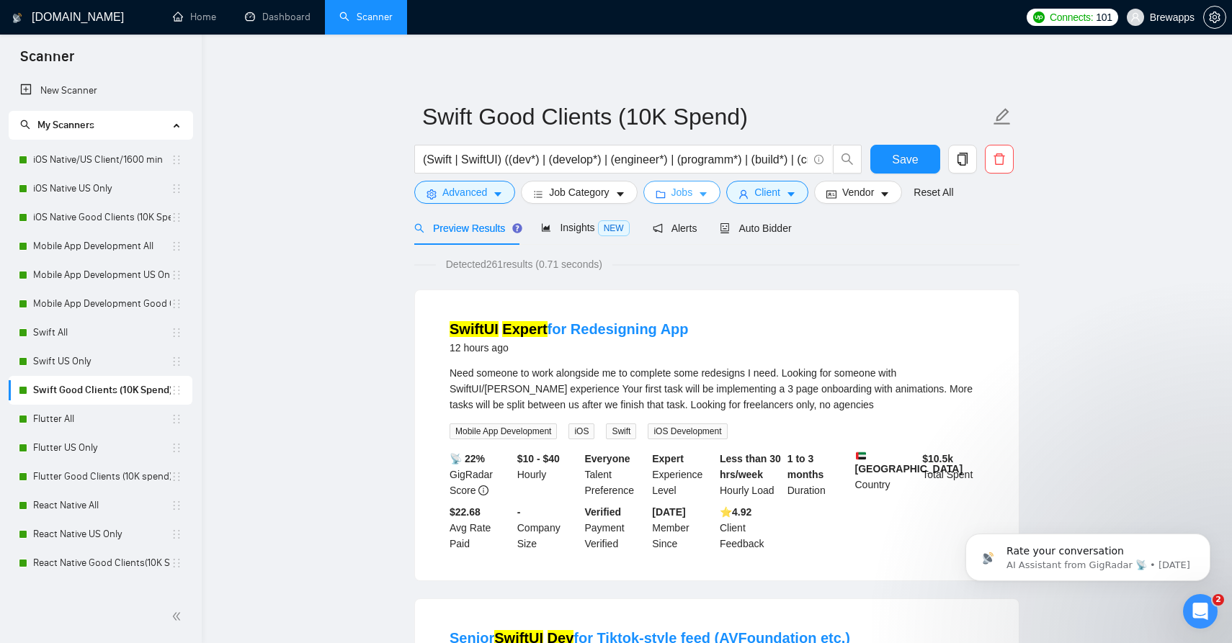
click at [699, 197] on button "Jobs" at bounding box center [682, 192] width 78 height 23
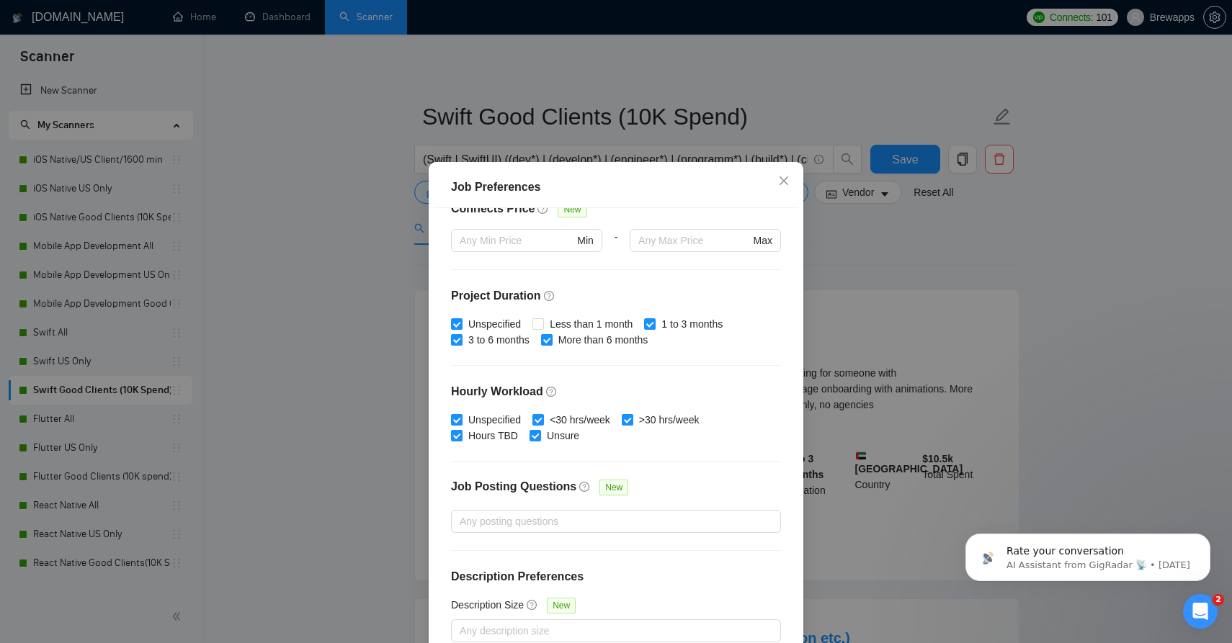
scroll to position [81, 0]
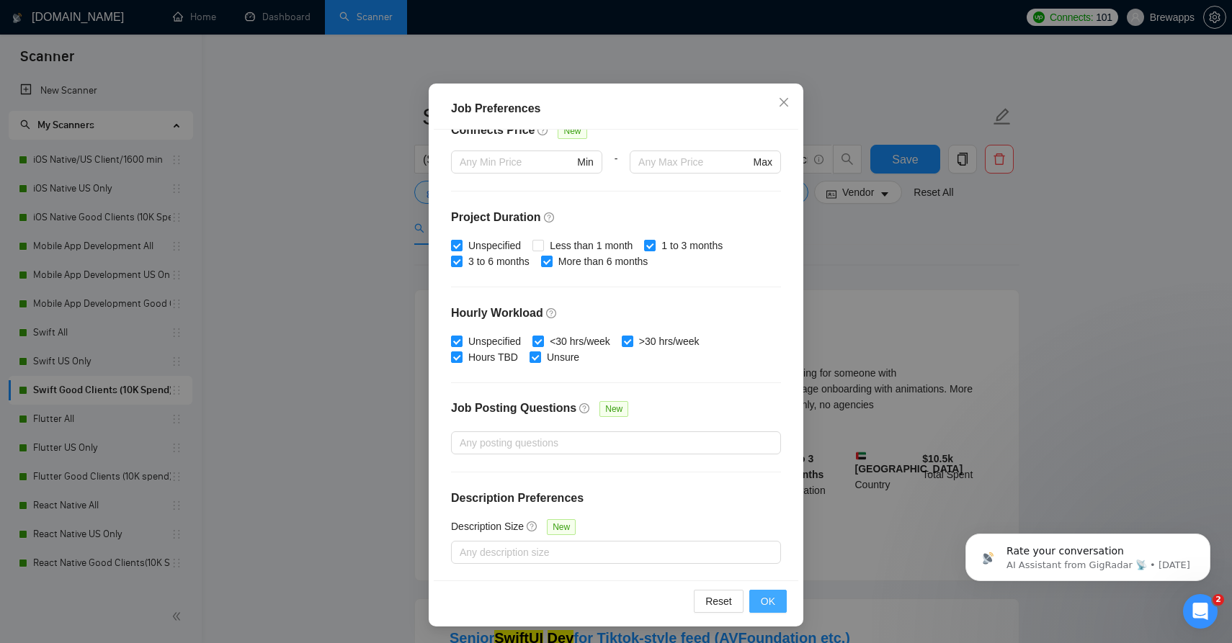
click at [774, 598] on span "OK" at bounding box center [768, 602] width 14 height 16
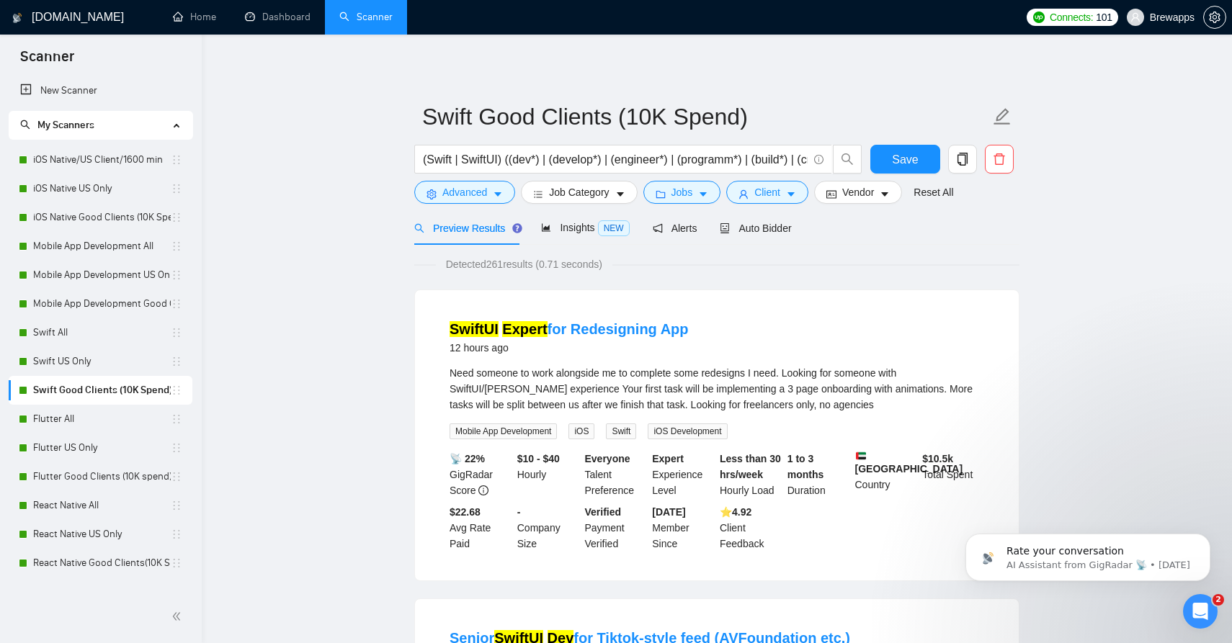
scroll to position [3, 0]
click at [908, 168] on span "Save" at bounding box center [905, 160] width 26 height 18
click at [152, 416] on link "Flutter All" at bounding box center [102, 419] width 138 height 29
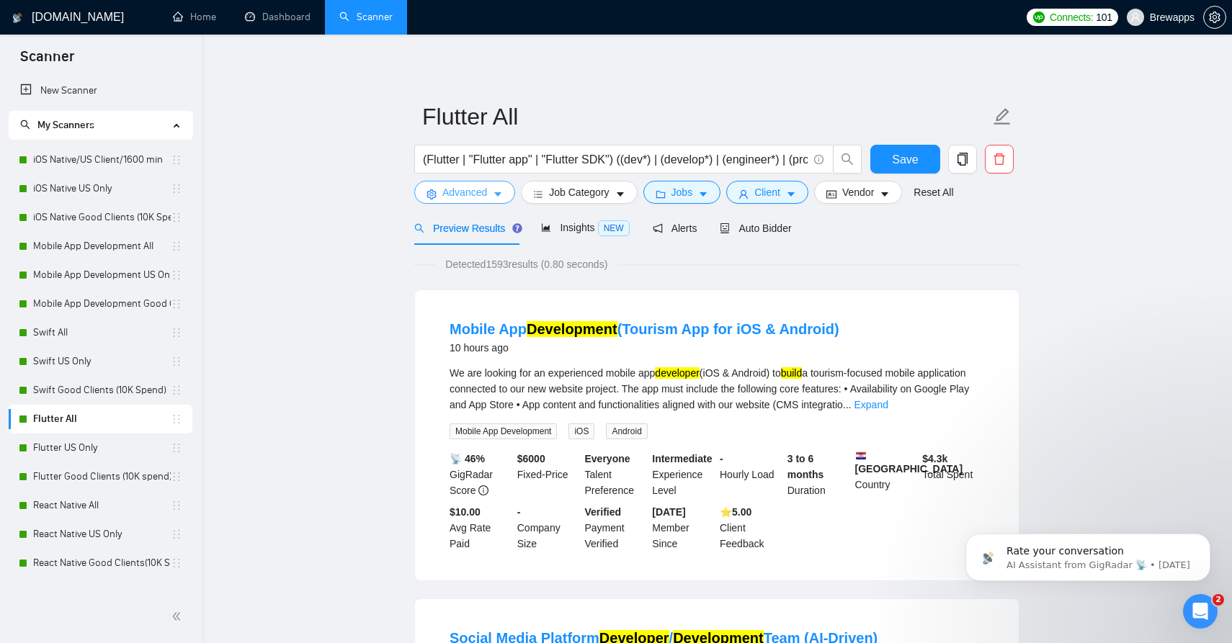
click at [494, 197] on icon "caret-down" at bounding box center [498, 194] width 10 height 10
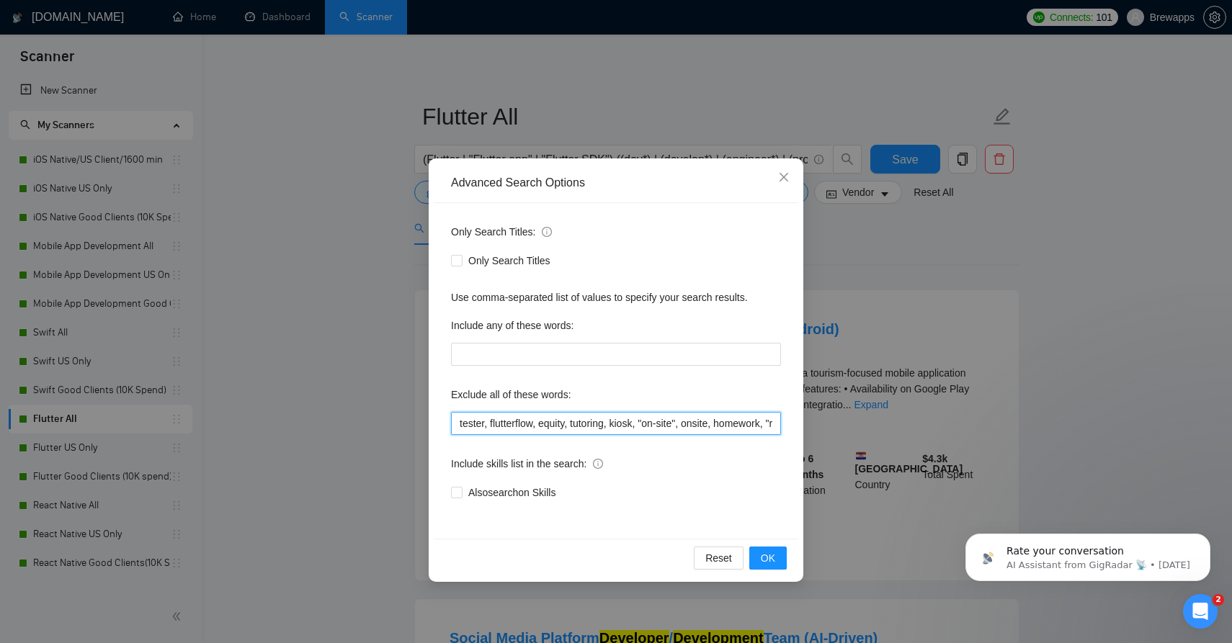
click at [567, 414] on input "tester, flutterflow, equity, tutoring, kiosk, "on-site", onsite, homework, "rev…" at bounding box center [616, 423] width 330 height 23
paste input ", "code review", "short-term project", "core ml", "maui", "urgent fix needed", …"
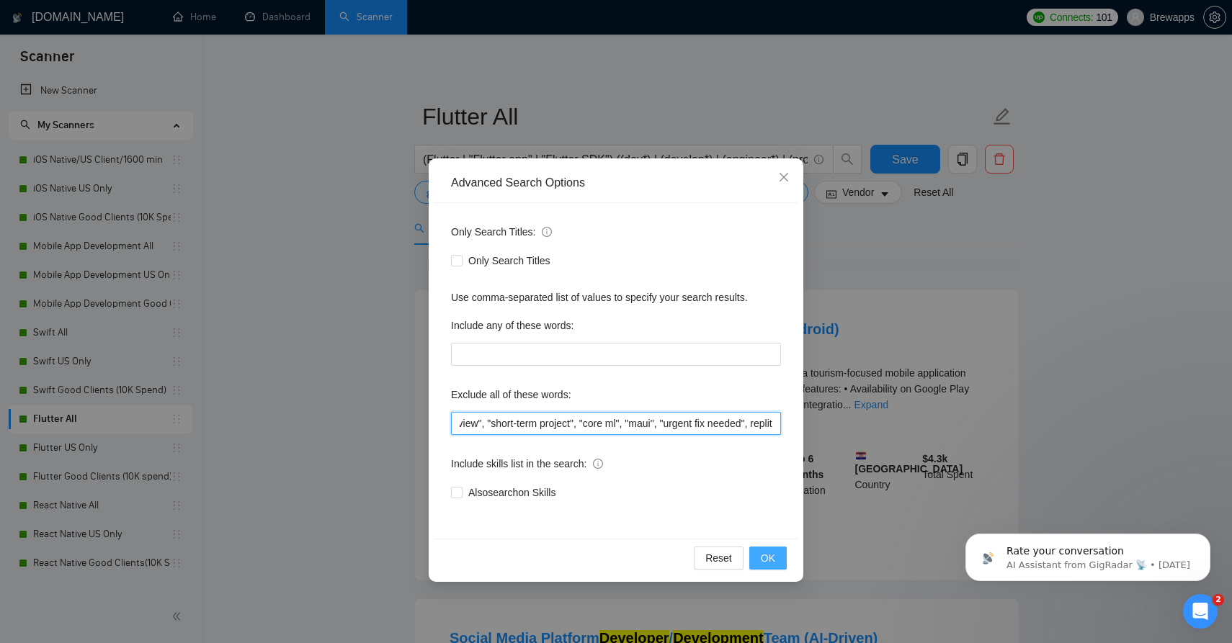
type input "tester, flutterflow, equity, tutoring, kiosk, "on-site", onsite, homework, "rev…"
click at [772, 559] on span "OK" at bounding box center [768, 558] width 14 height 16
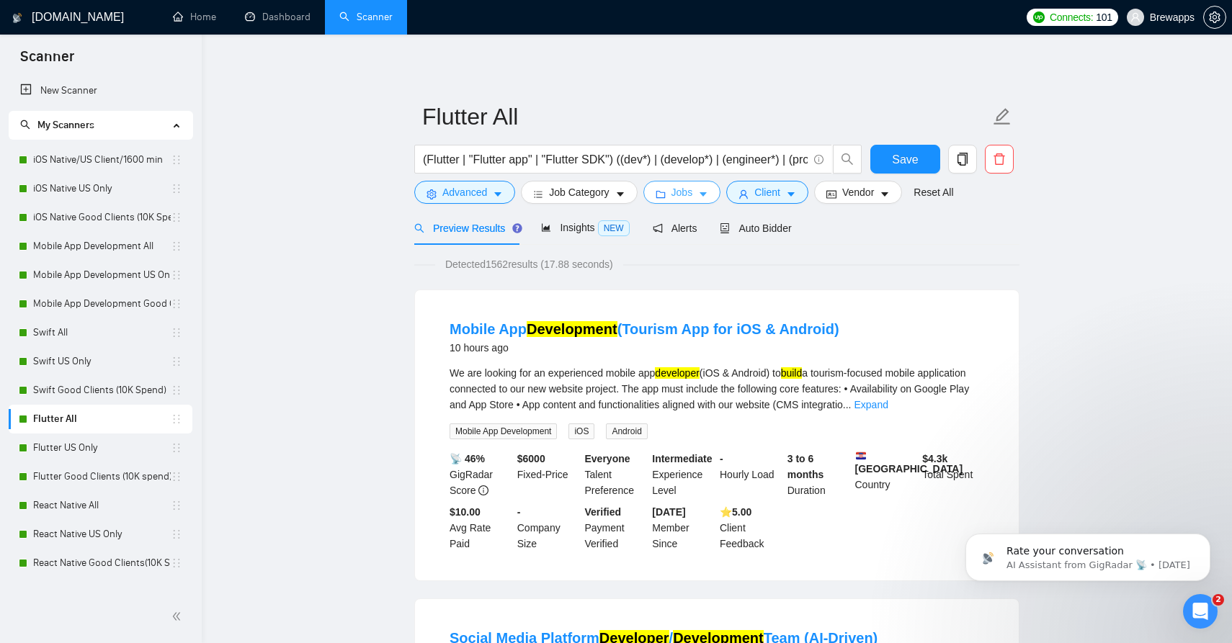
click at [701, 195] on button "Jobs" at bounding box center [682, 192] width 78 height 23
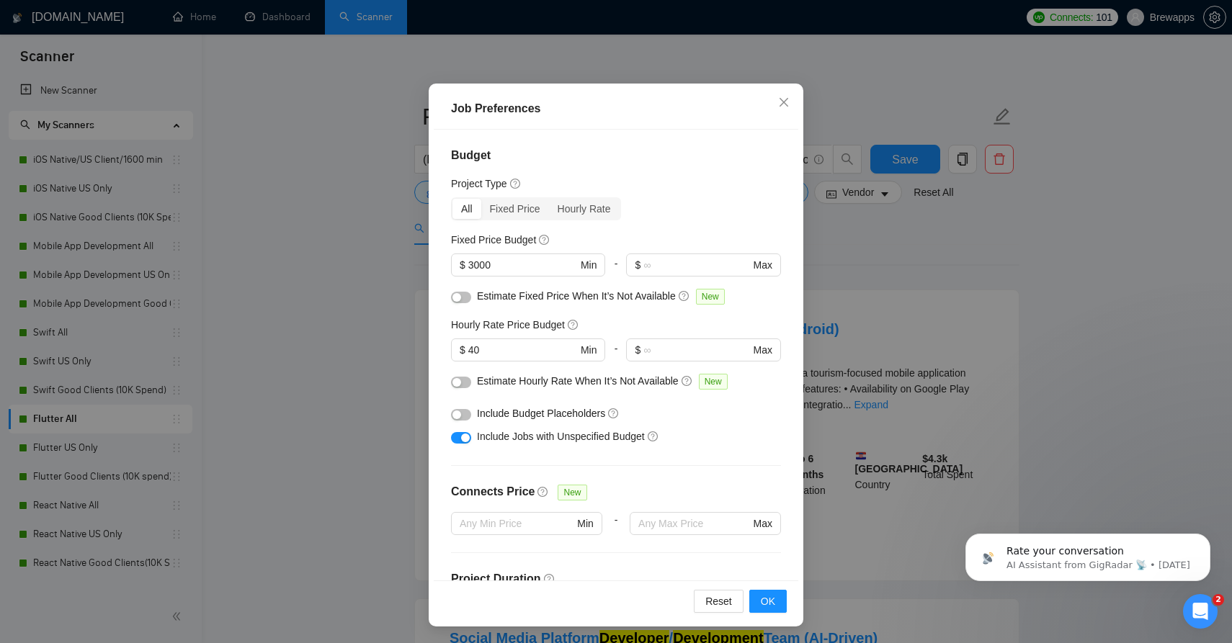
click at [462, 441] on div "button" at bounding box center [465, 438] width 9 height 9
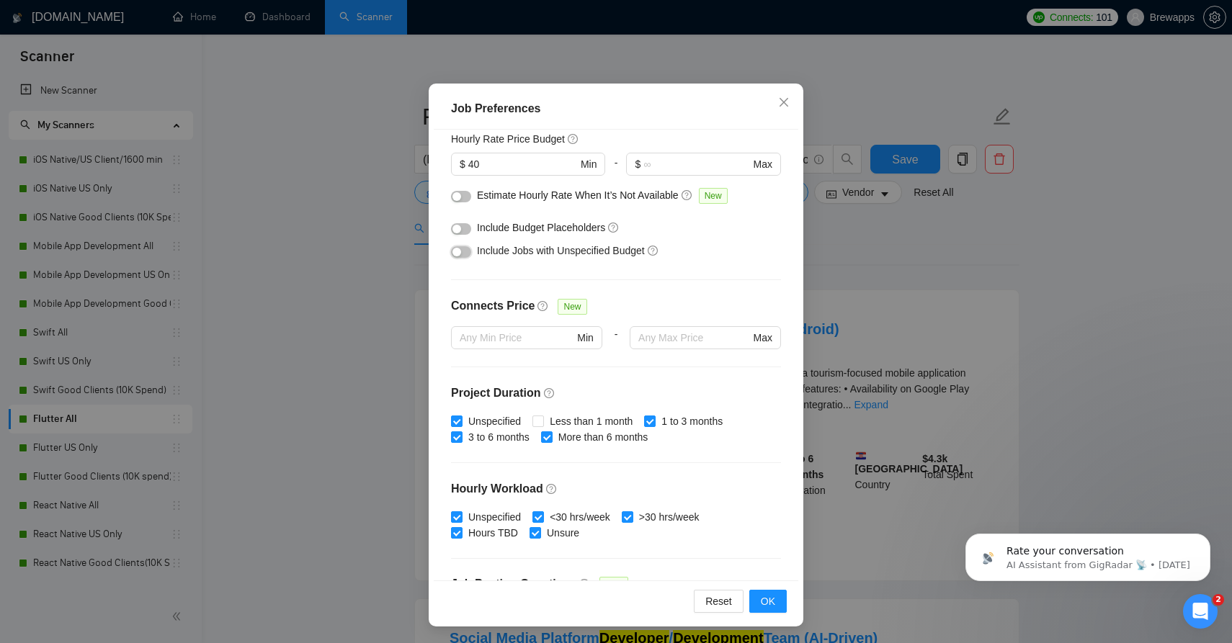
scroll to position [271, 0]
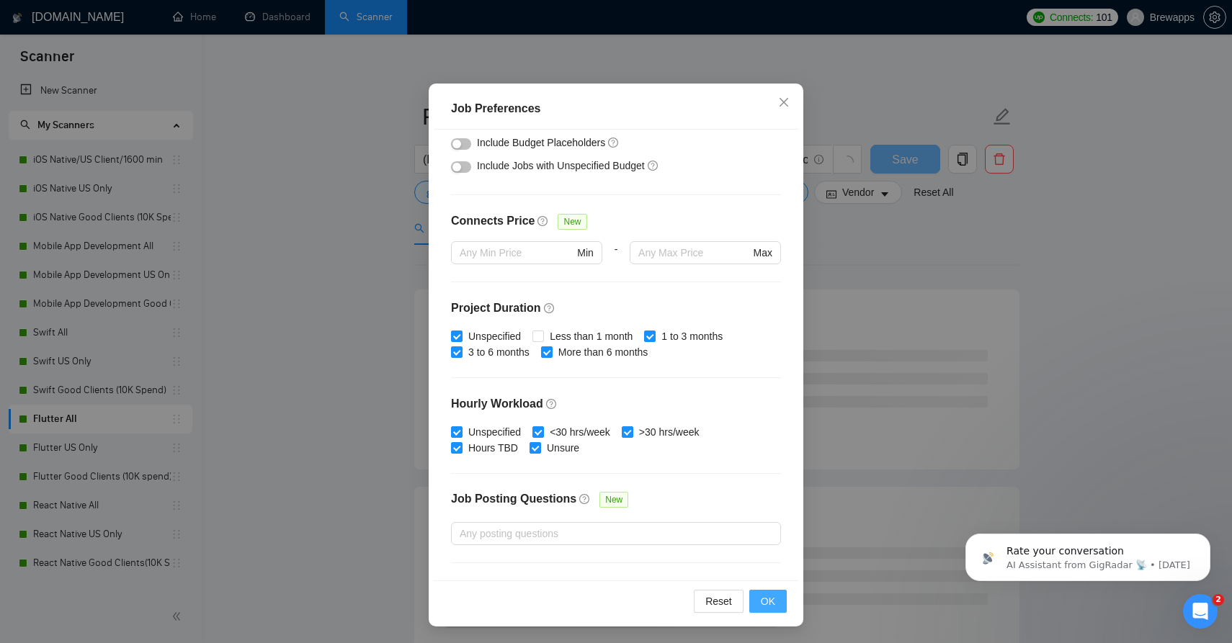
click at [771, 605] on span "OK" at bounding box center [768, 602] width 14 height 16
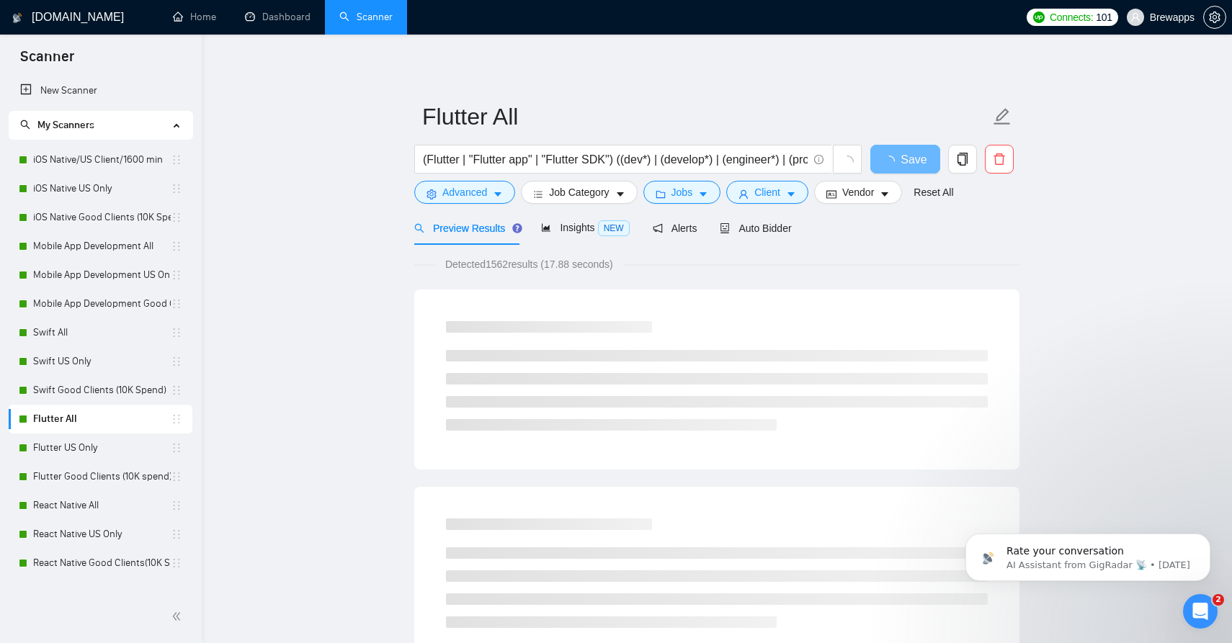
scroll to position [3, 0]
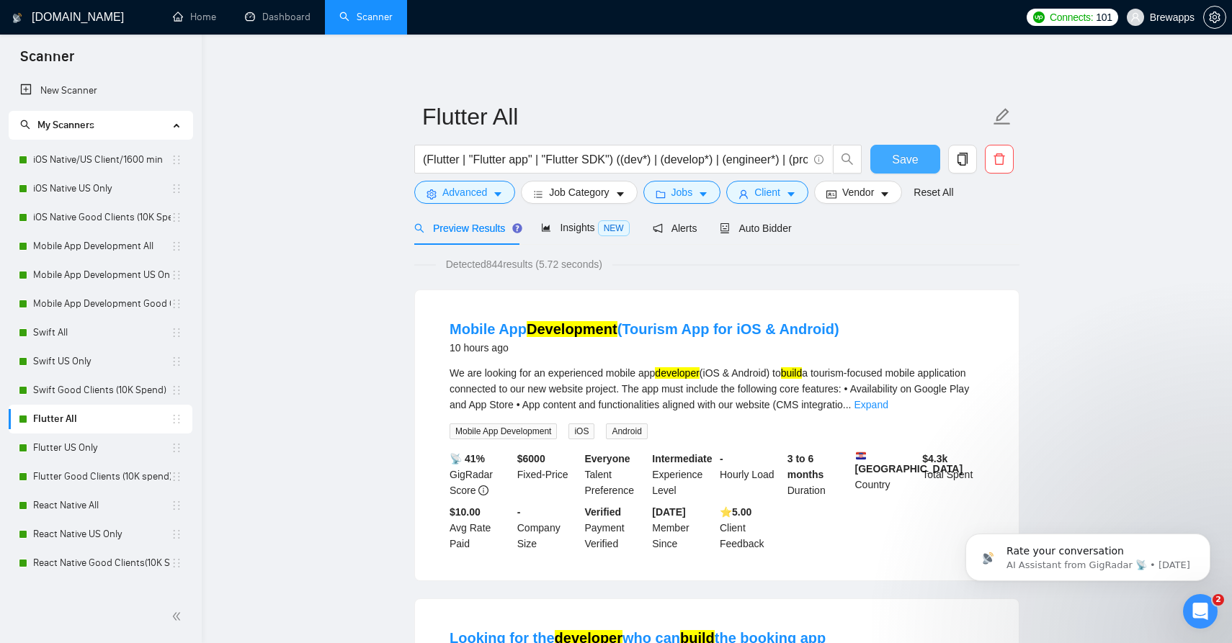
click at [896, 167] on span "Save" at bounding box center [905, 160] width 26 height 18
click at [95, 440] on link "Flutter US Only" at bounding box center [102, 448] width 138 height 29
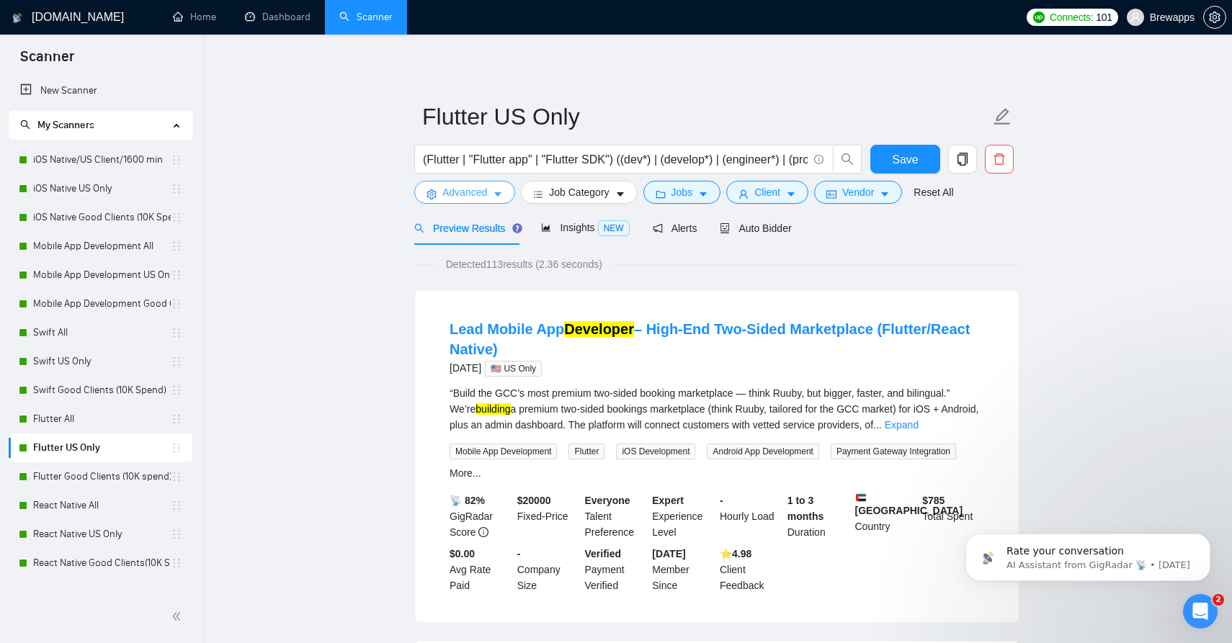
click at [501, 194] on icon "caret-down" at bounding box center [498, 194] width 10 height 10
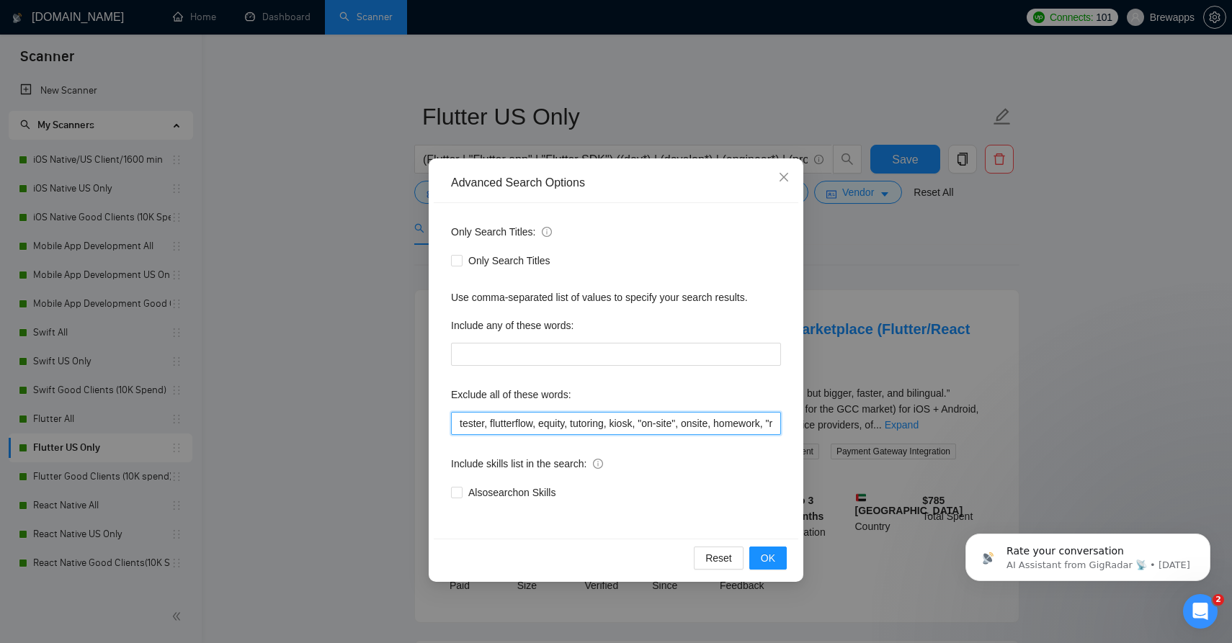
click at [612, 431] on input "tester, flutterflow, equity, tutoring, kiosk, "on-site", onsite, homework, "rev…" at bounding box center [616, 423] width 330 height 23
paste input ", "code review", "short-term project", "core ml", "maui", "urgent fix needed", …"
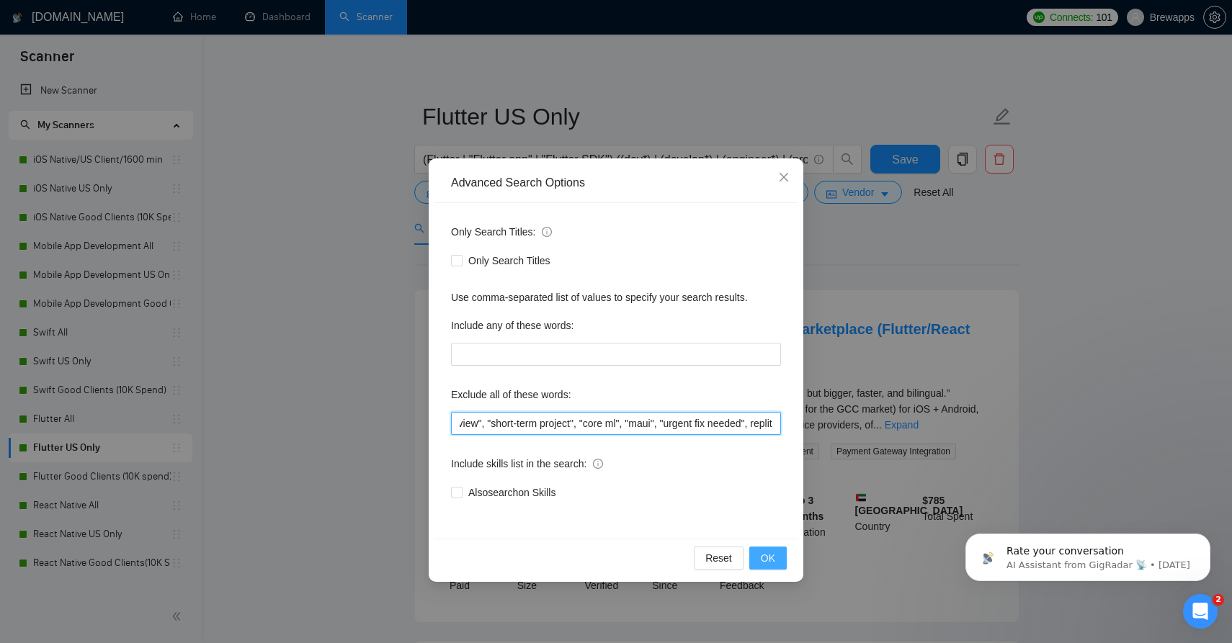
type input "tester, flutterflow, equity, tutoring, kiosk, "on-site", onsite, homework, "rev…"
click at [770, 555] on span "OK" at bounding box center [768, 558] width 14 height 16
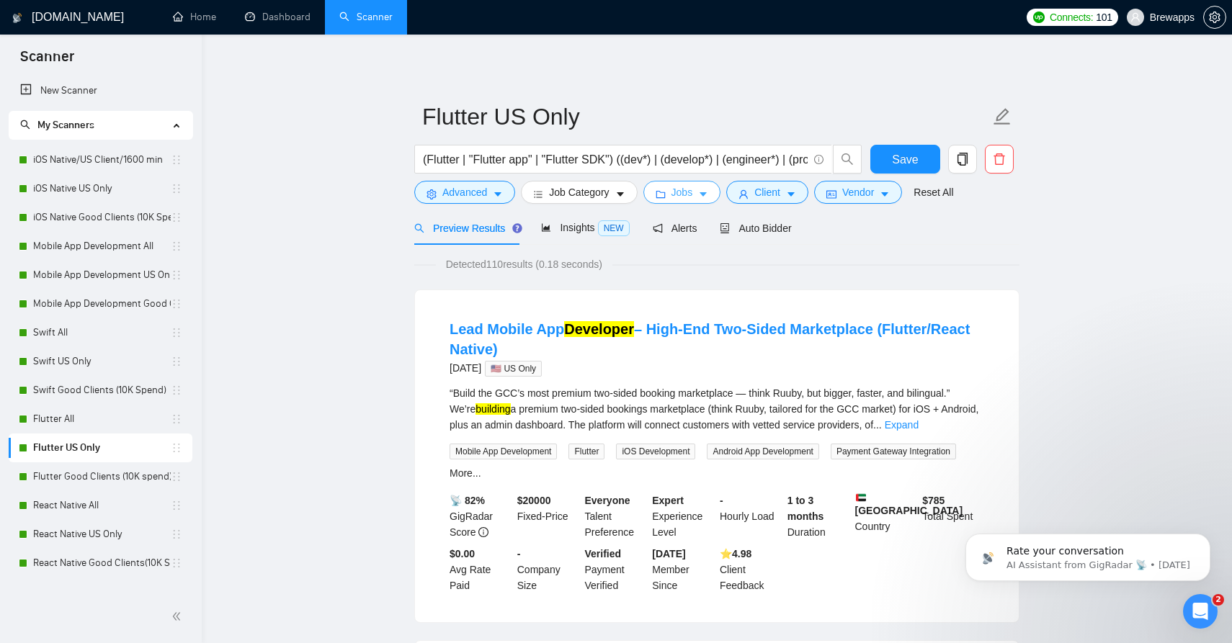
click at [702, 197] on button "Jobs" at bounding box center [682, 192] width 78 height 23
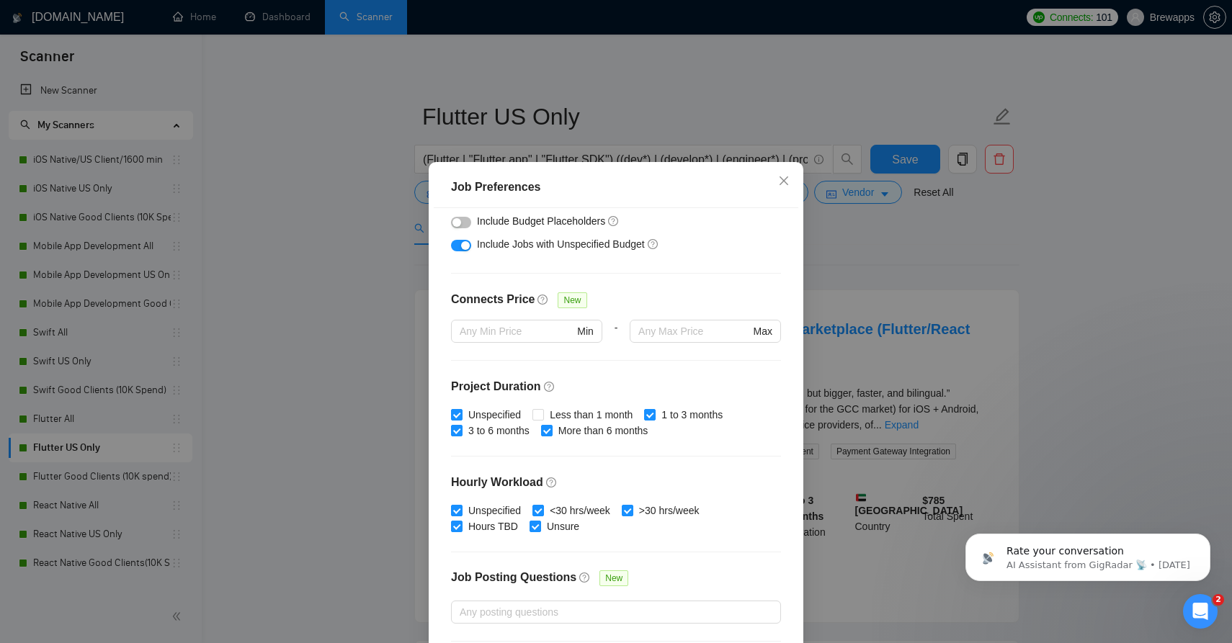
click at [470, 249] on button "button" at bounding box center [461, 246] width 20 height 12
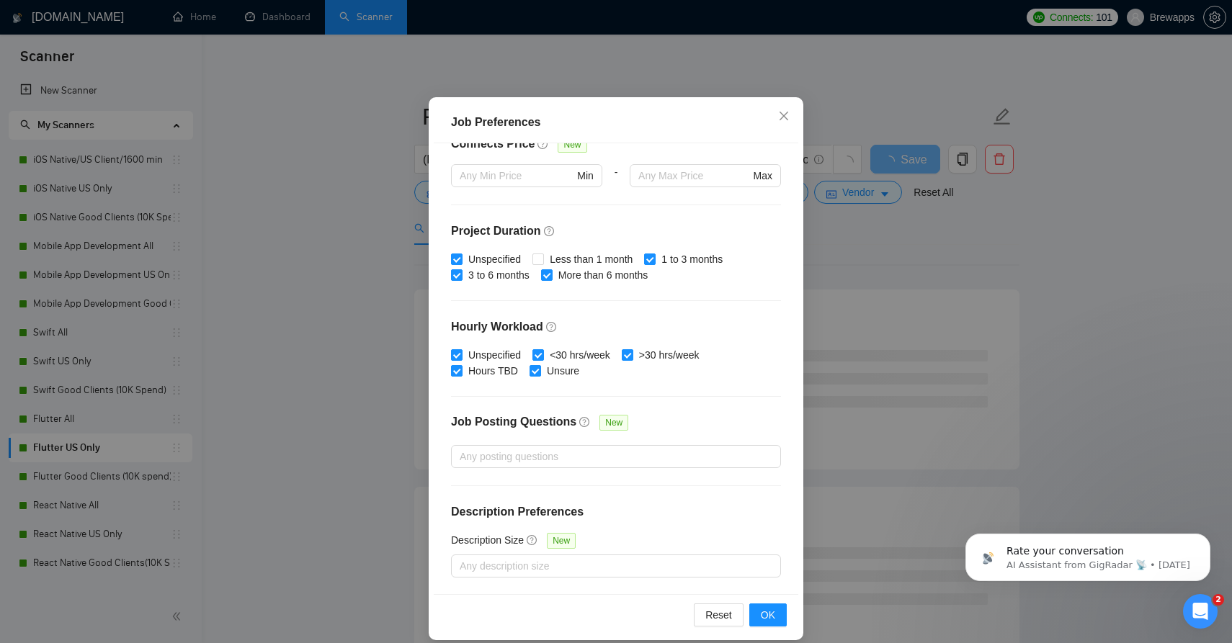
scroll to position [81, 0]
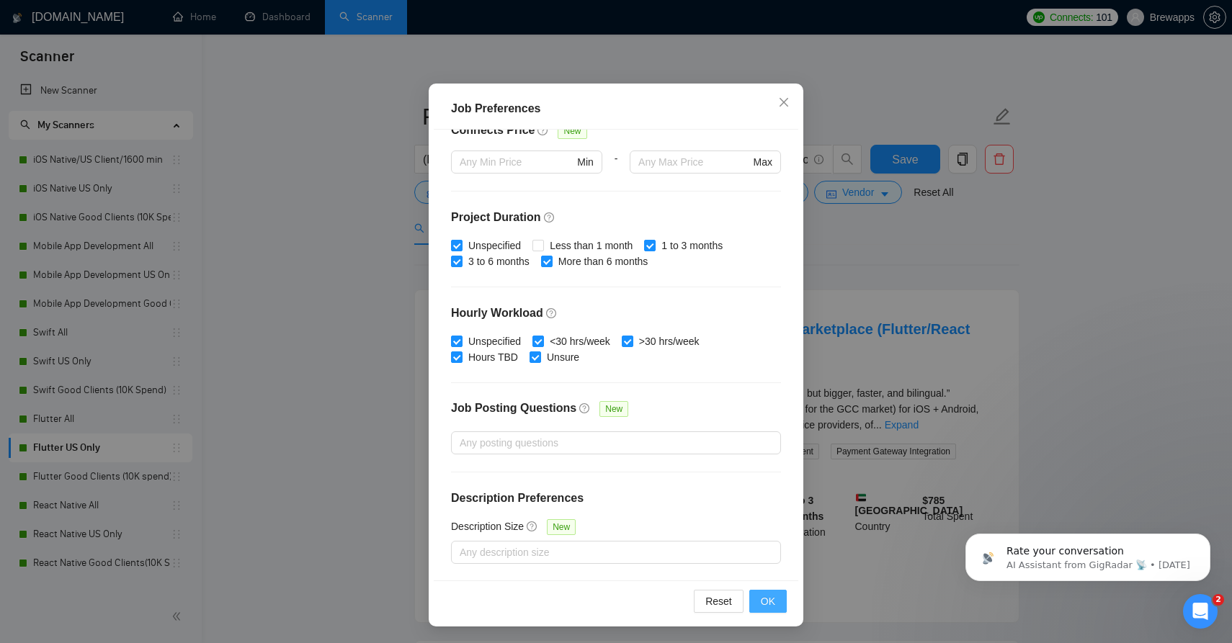
click at [766, 597] on span "OK" at bounding box center [768, 602] width 14 height 16
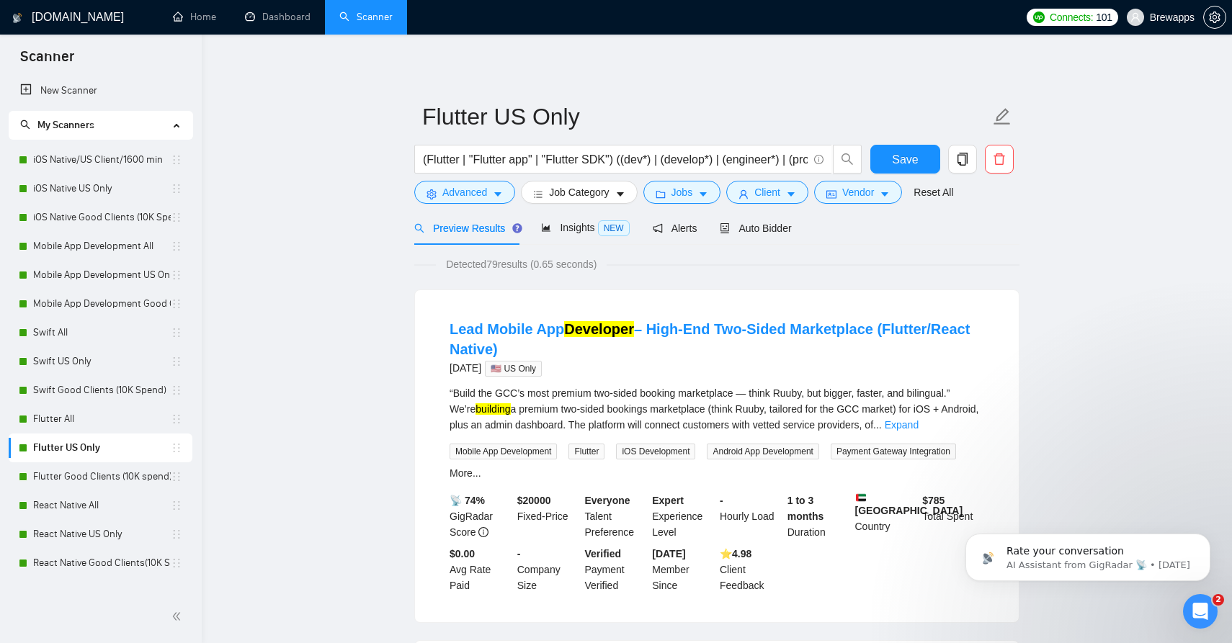
scroll to position [3, 0]
click at [911, 159] on span "Save" at bounding box center [905, 160] width 26 height 18
click at [133, 478] on link "Flutter Good Clients (10K spend)" at bounding box center [102, 476] width 138 height 29
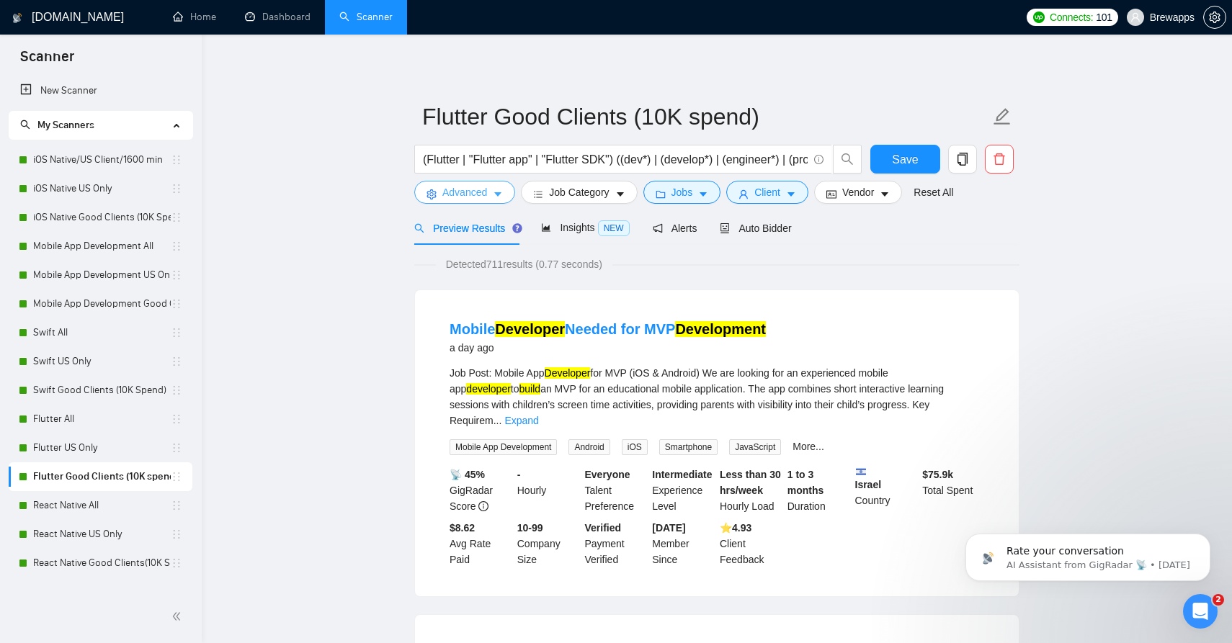
click at [481, 196] on span "Advanced" at bounding box center [464, 192] width 45 height 16
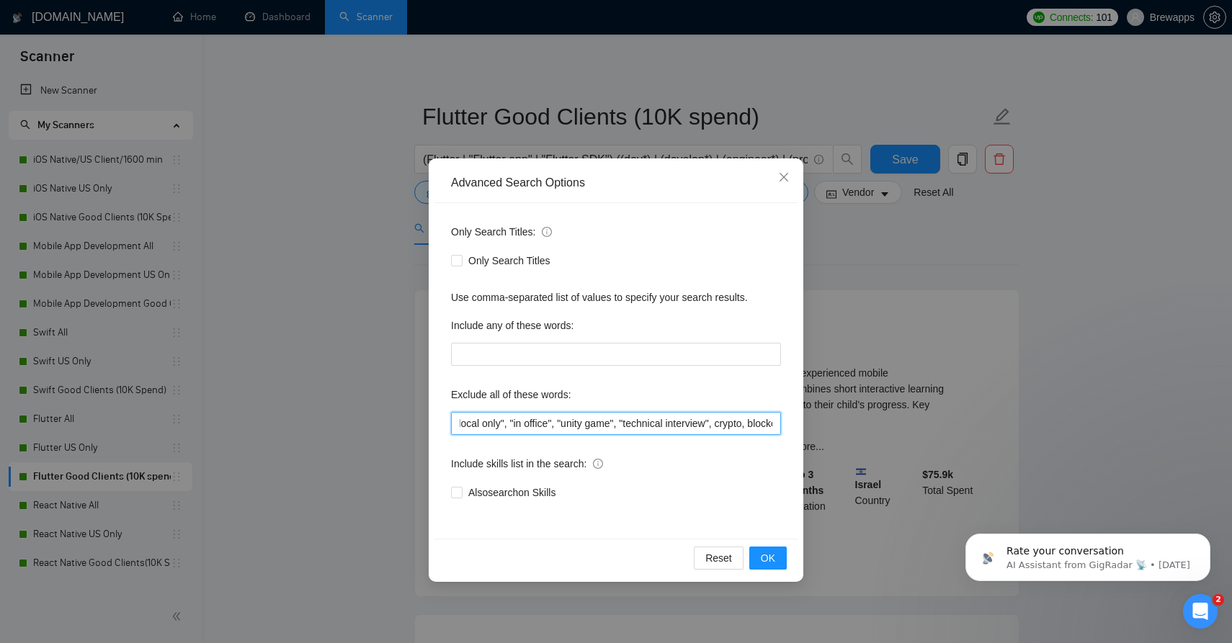
scroll to position [0, 1556]
drag, startPoint x: 575, startPoint y: 421, endPoint x: 783, endPoint y: 423, distance: 208.2
click at [783, 423] on div "Only Search Titles: Only Search Titles Use comma-separated list of values to sp…" at bounding box center [616, 371] width 365 height 336
click at [747, 424] on input "tester, flutterflow, equity, tutoring, kiosk, "on-site", onsite, homework, "rev…" at bounding box center [616, 423] width 330 height 23
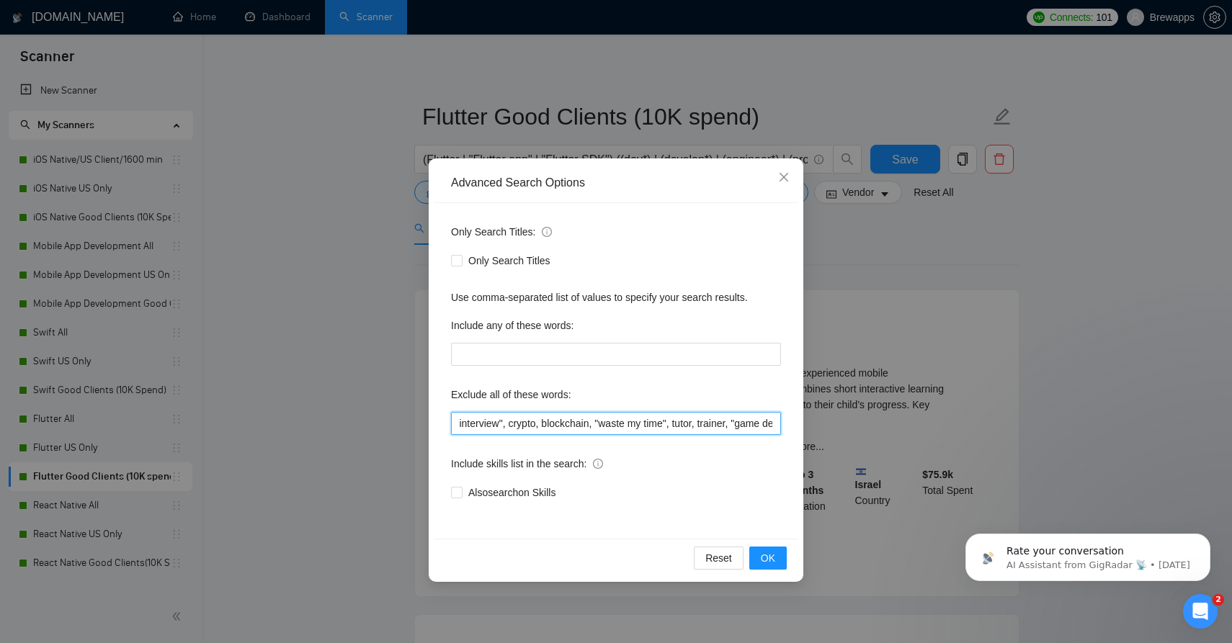
click at [747, 424] on input "tester, flutterflow, equity, tutoring, kiosk, "on-site", onsite, homework, "rev…" at bounding box center [616, 423] width 330 height 23
paste input ", "code review", "short-term project", "core ml", "maui", "urgent fix needed", …"
type input "tester, flutterflow, equity, tutoring, kiosk, "on-site", onsite, homework, "rev…"
click at [767, 561] on span "OK" at bounding box center [768, 558] width 14 height 16
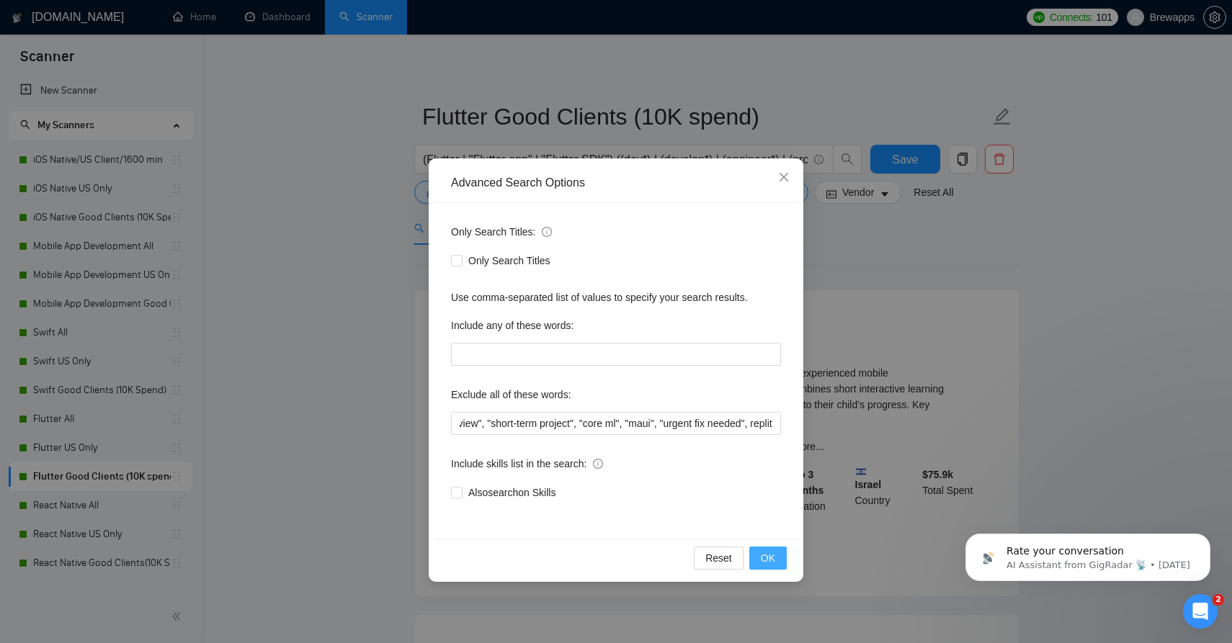
scroll to position [0, 0]
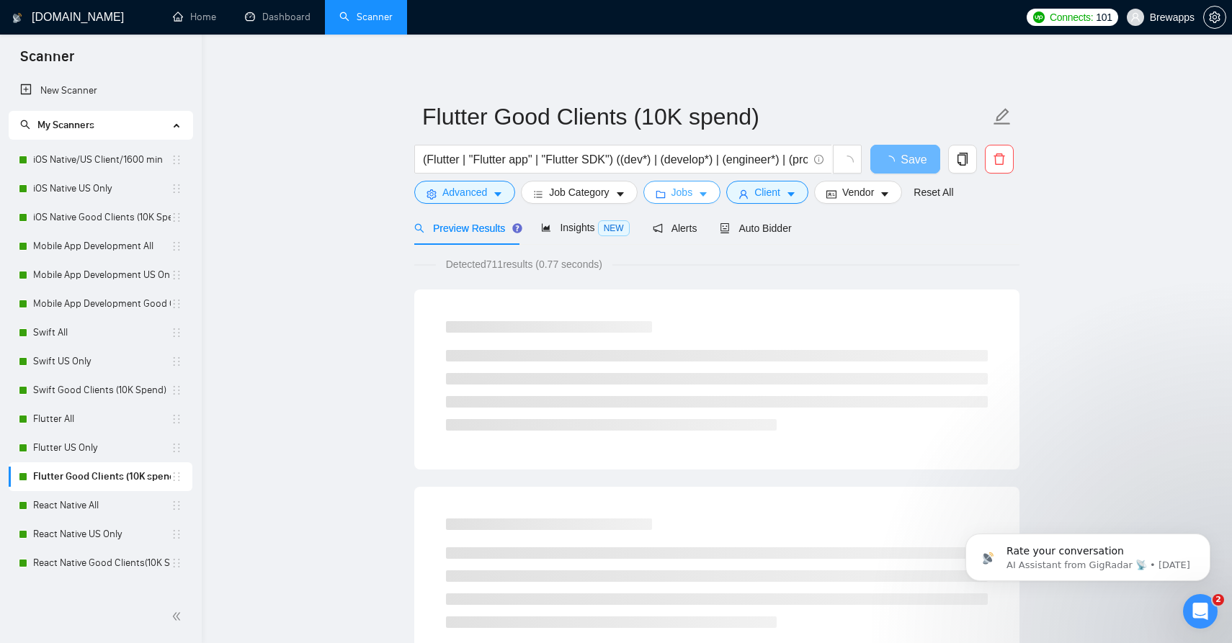
click at [702, 197] on button "Jobs" at bounding box center [682, 192] width 78 height 23
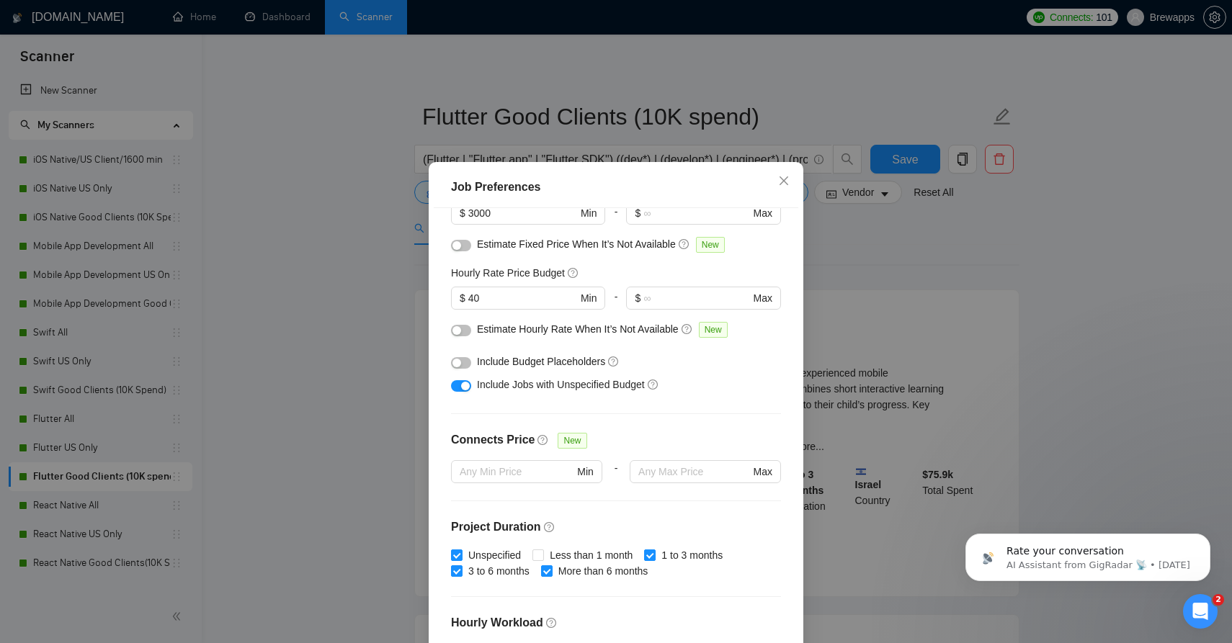
scroll to position [104, 0]
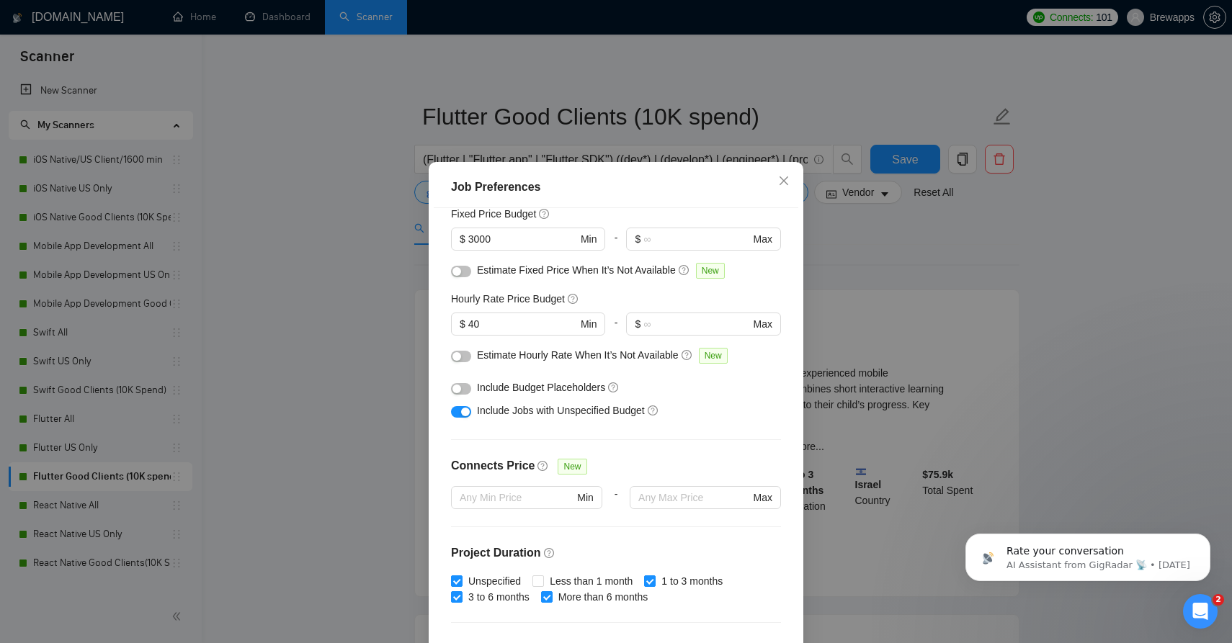
click at [462, 416] on div "button" at bounding box center [465, 412] width 9 height 9
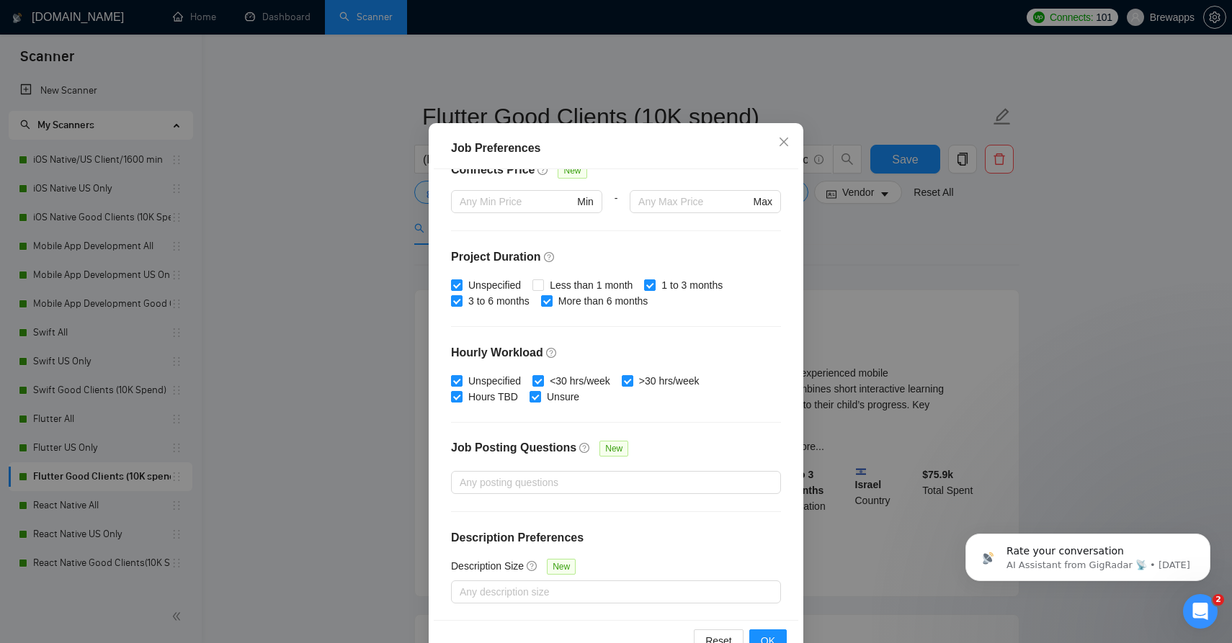
scroll to position [81, 0]
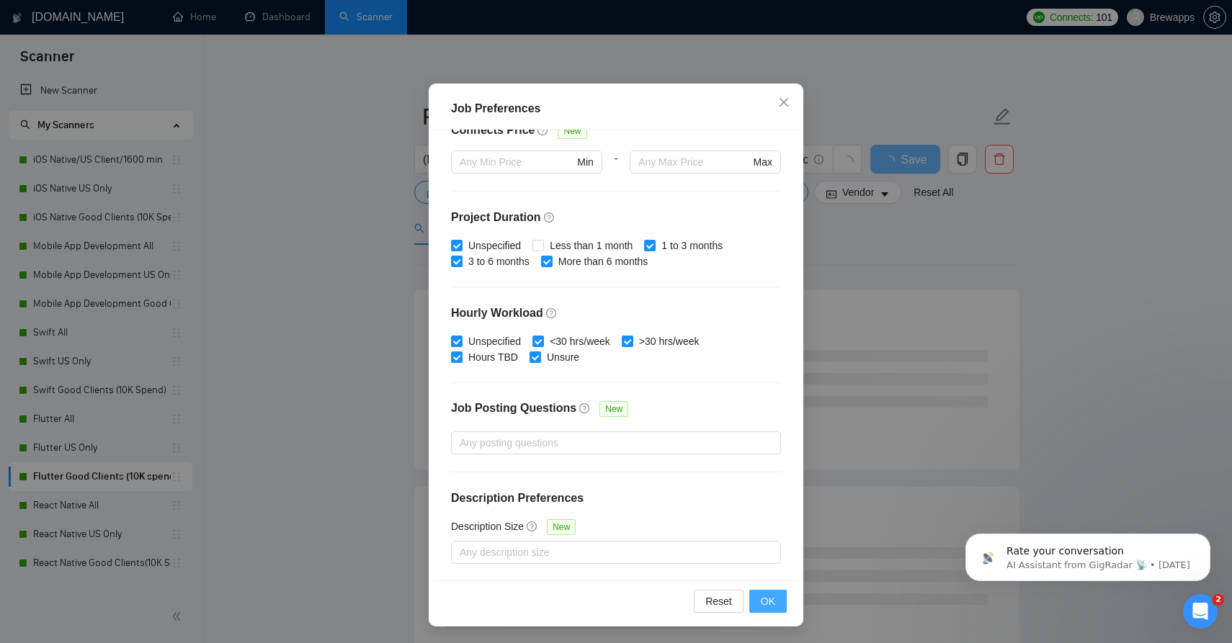
click at [765, 601] on span "OK" at bounding box center [768, 602] width 14 height 16
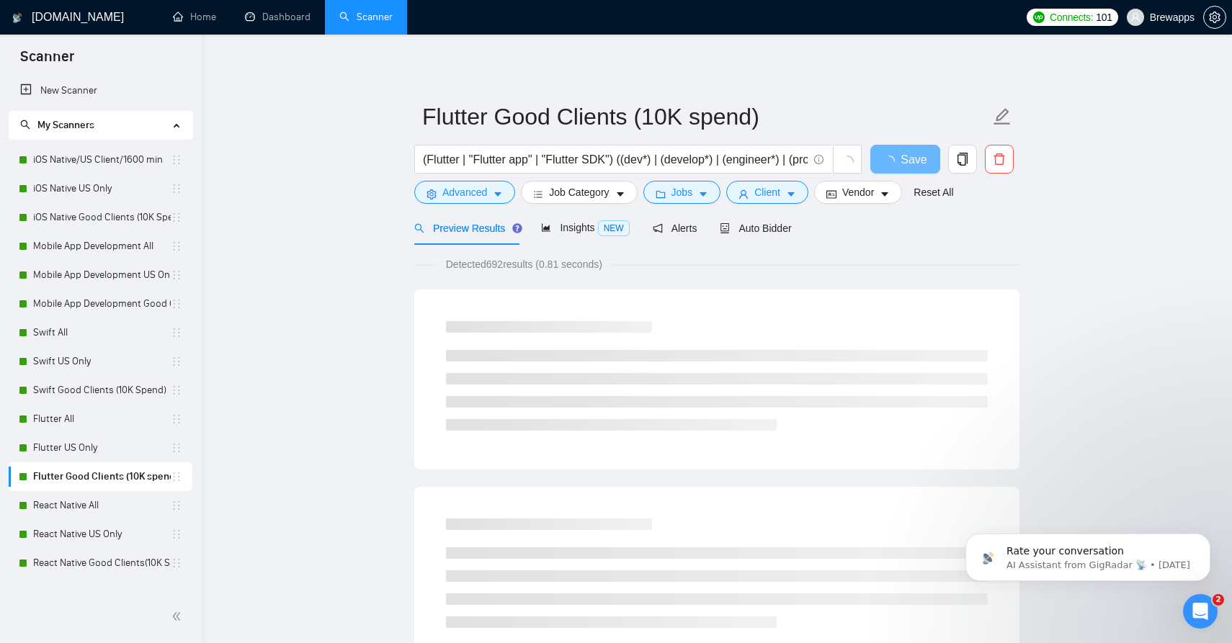
scroll to position [3, 0]
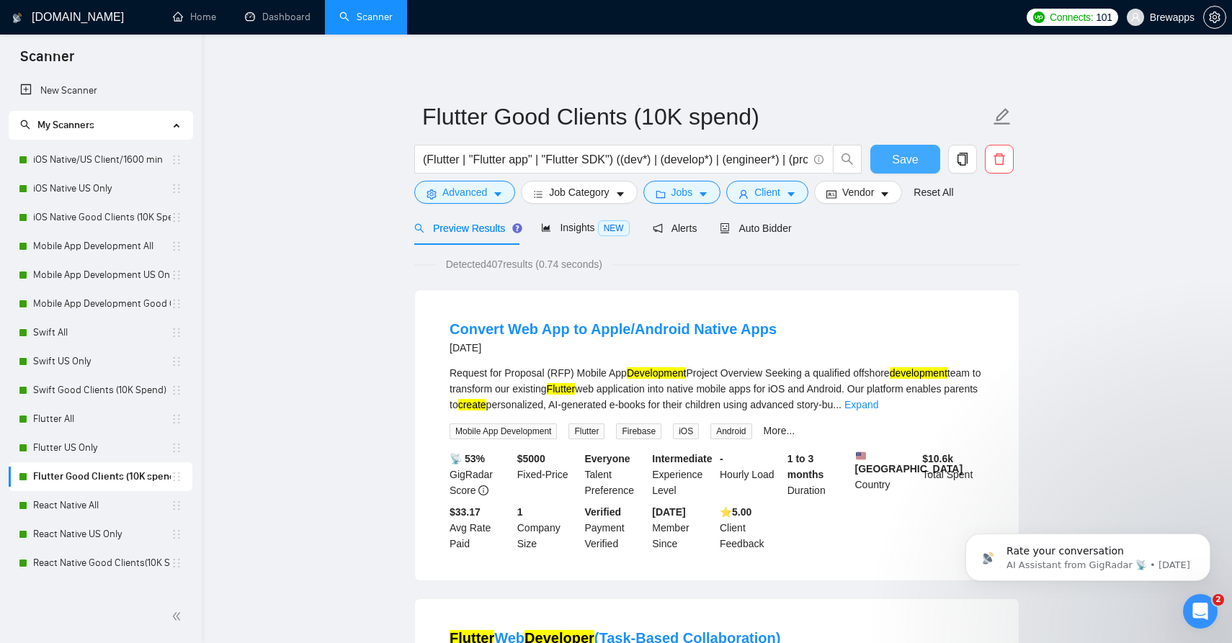
click at [888, 164] on button "Save" at bounding box center [905, 159] width 70 height 29
click at [98, 447] on link "Flutter US Only" at bounding box center [102, 448] width 138 height 29
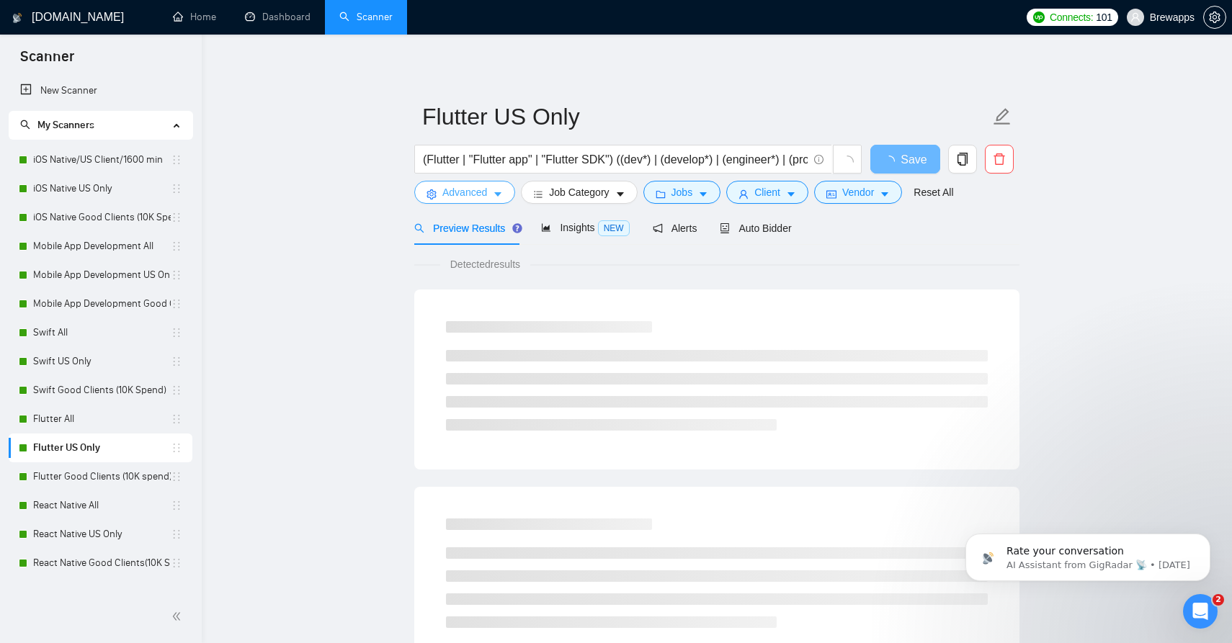
click at [487, 194] on span "Advanced" at bounding box center [464, 192] width 45 height 16
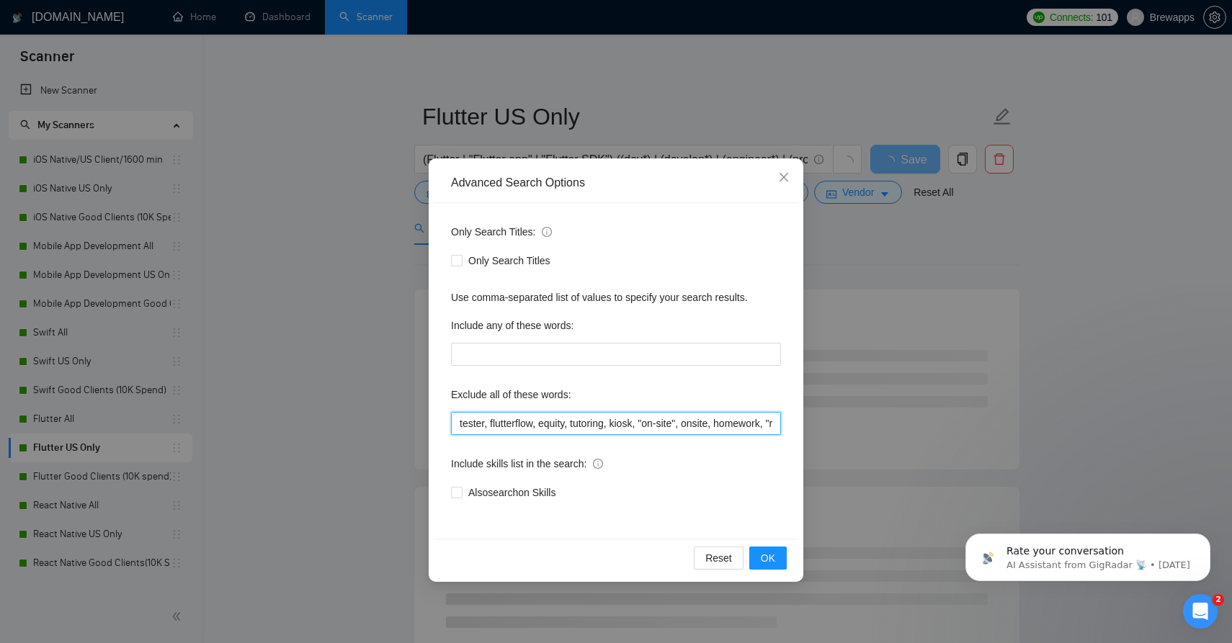
click at [620, 418] on input "tester, flutterflow, equity, tutoring, kiosk, "on-site", onsite, homework, "rev…" at bounding box center [616, 423] width 330 height 23
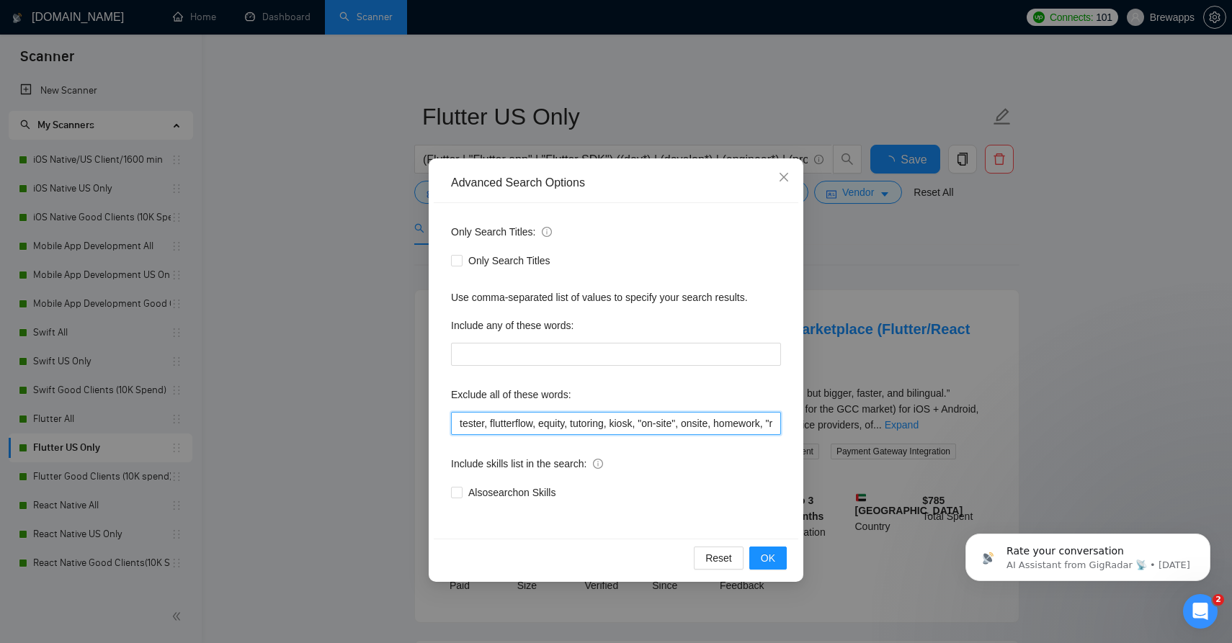
click at [620, 418] on input "tester, flutterflow, equity, tutoring, kiosk, "on-site", onsite, homework, "rev…" at bounding box center [616, 423] width 330 height 23
click at [767, 558] on span "OK" at bounding box center [768, 558] width 14 height 16
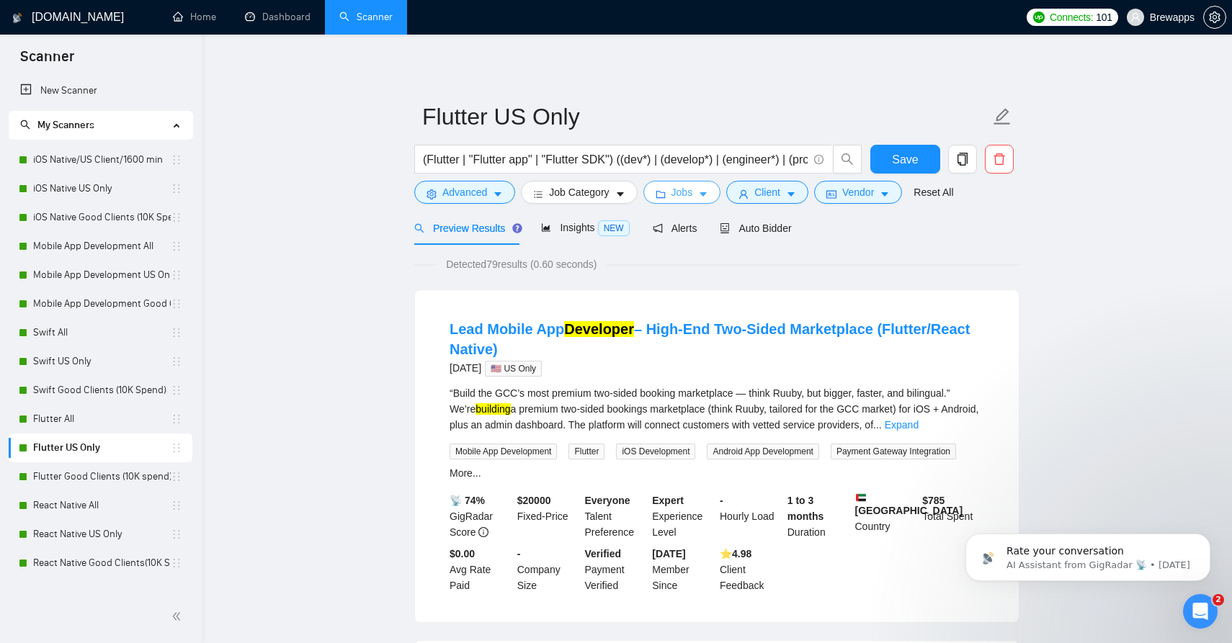
click at [708, 198] on icon "caret-down" at bounding box center [703, 194] width 10 height 10
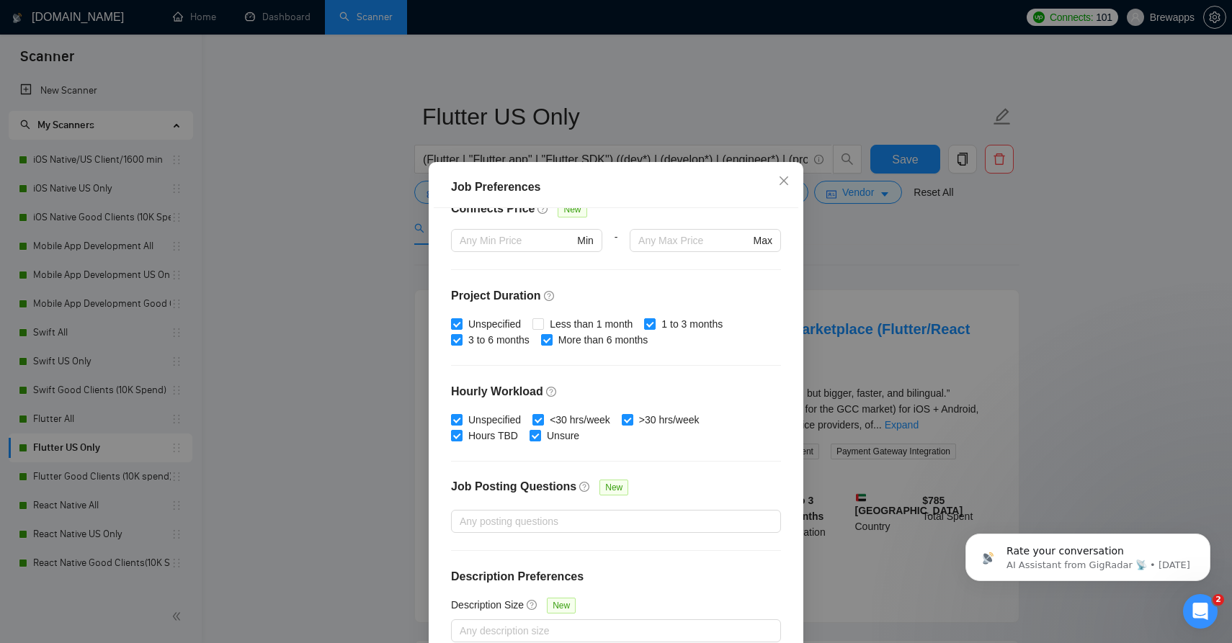
scroll to position [81, 0]
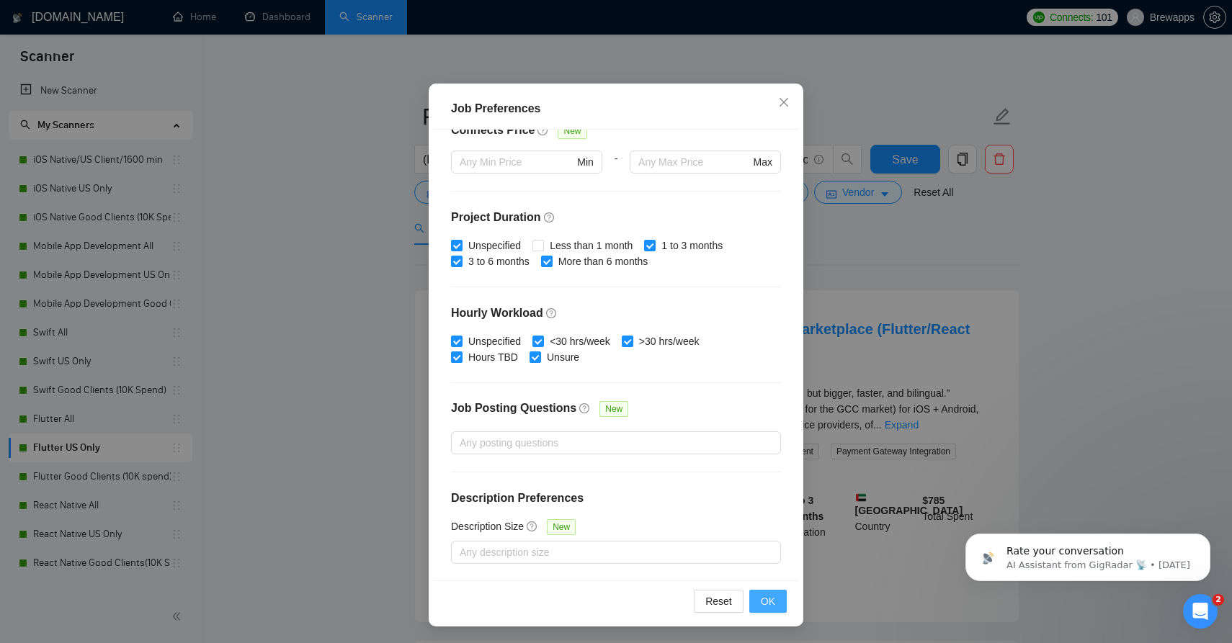
click at [774, 605] on span "OK" at bounding box center [768, 602] width 14 height 16
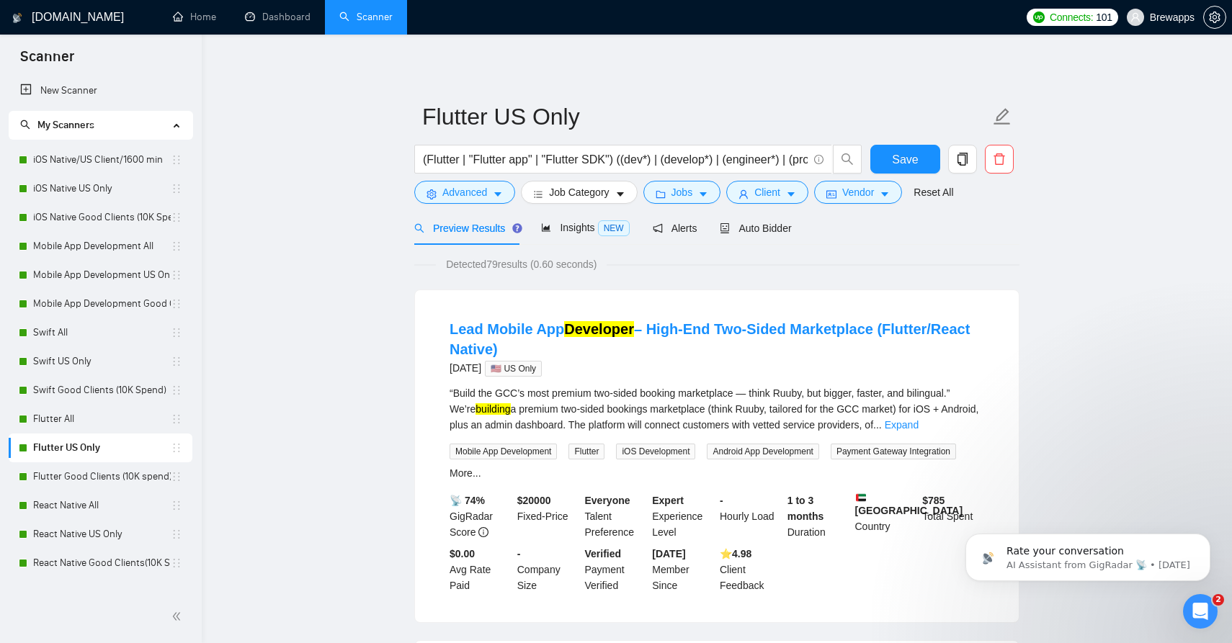
scroll to position [3, 0]
click at [909, 164] on span "Save" at bounding box center [905, 160] width 26 height 18
click at [125, 418] on link "Flutter All" at bounding box center [102, 419] width 138 height 29
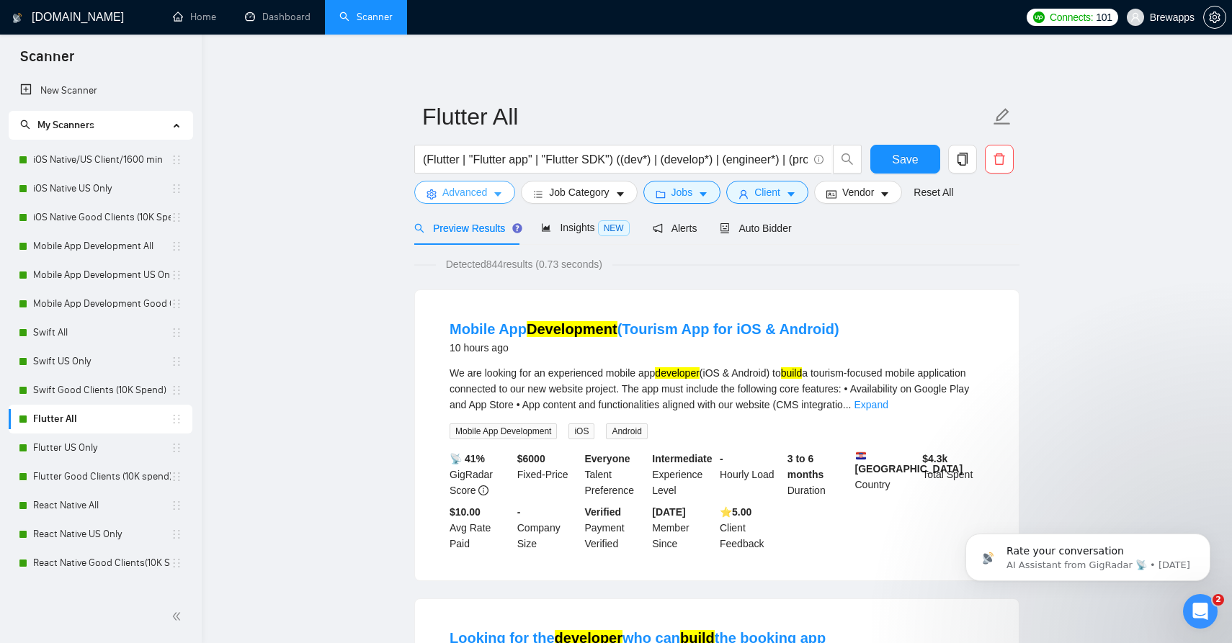
click at [501, 195] on icon "caret-down" at bounding box center [498, 194] width 10 height 10
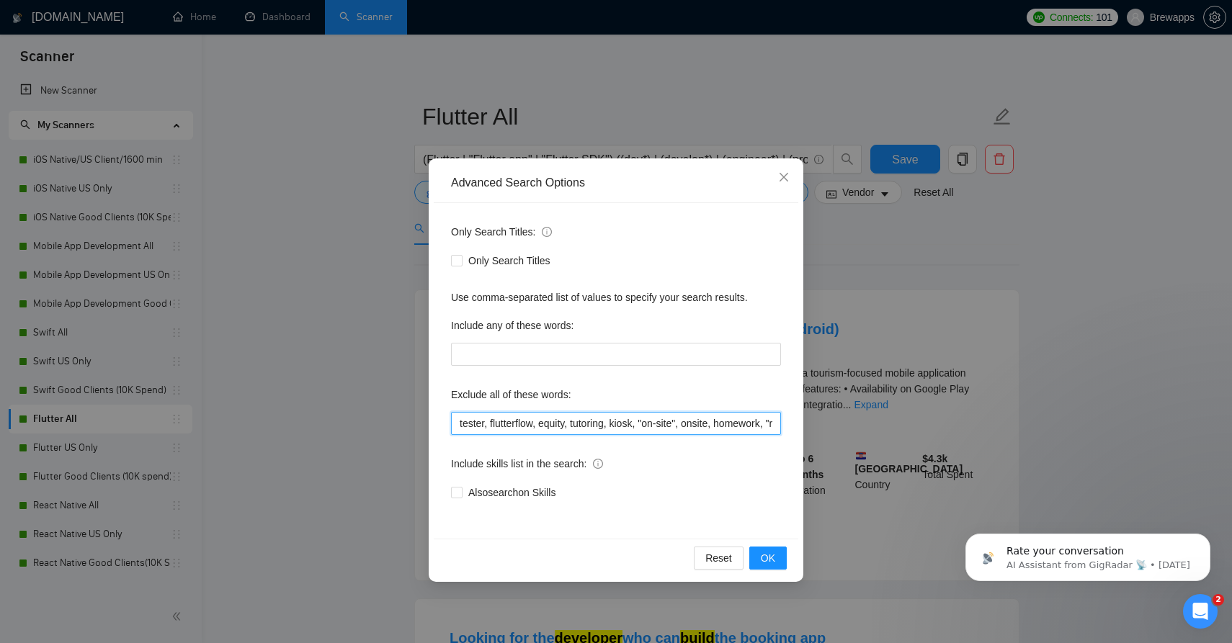
click at [663, 426] on input "tester, flutterflow, equity, tutoring, kiosk, "on-site", onsite, homework, "rev…" at bounding box center [616, 423] width 330 height 23
click at [773, 558] on span "OK" at bounding box center [768, 558] width 14 height 16
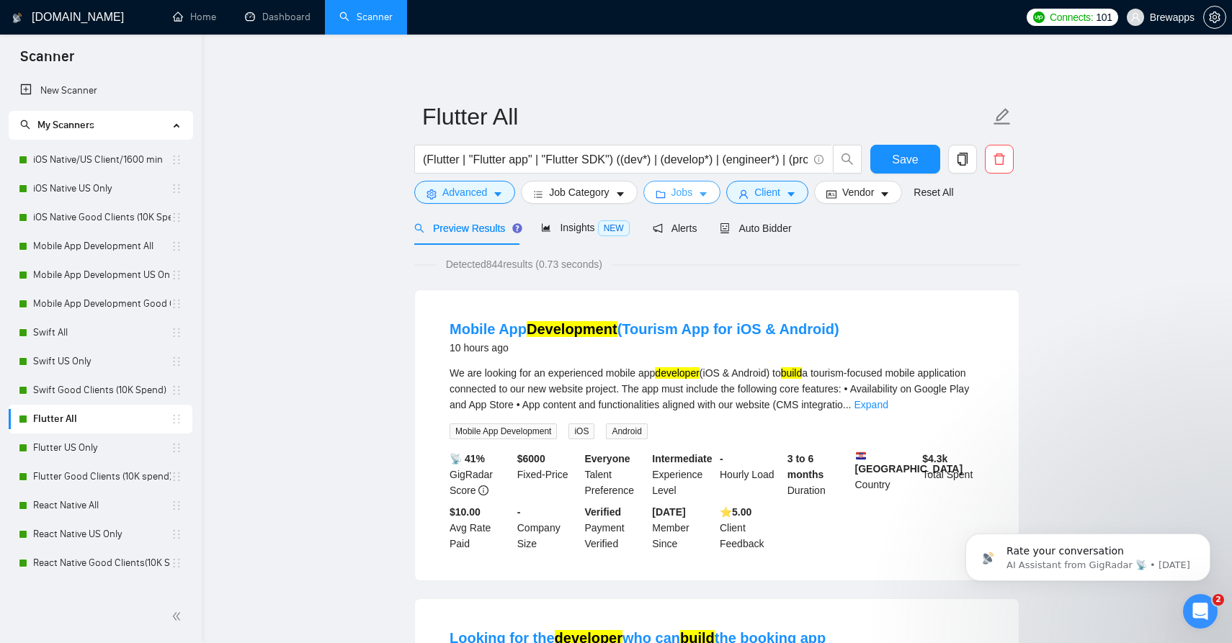
click at [699, 200] on button "Jobs" at bounding box center [682, 192] width 78 height 23
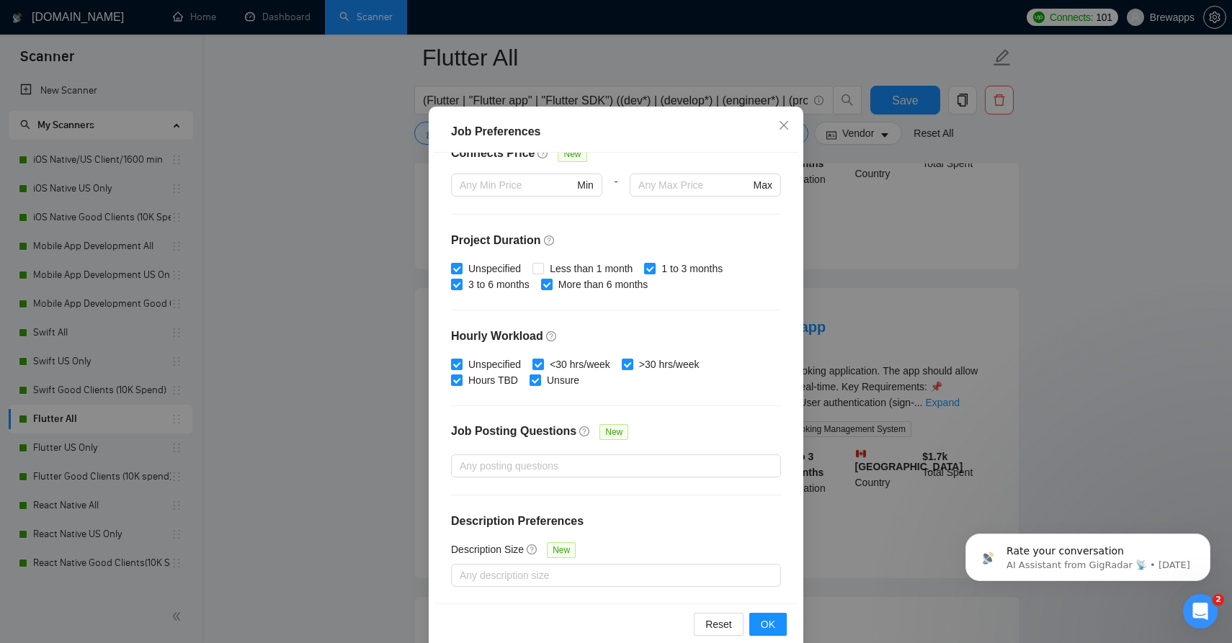
scroll to position [81, 0]
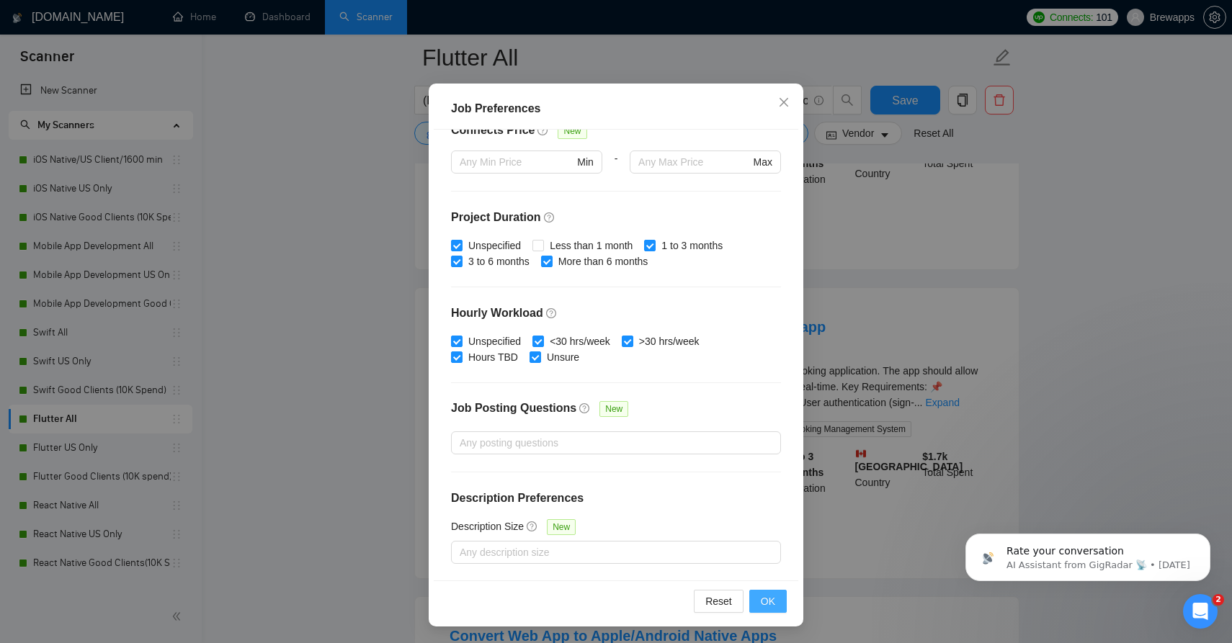
click at [783, 609] on button "OK" at bounding box center [767, 601] width 37 height 23
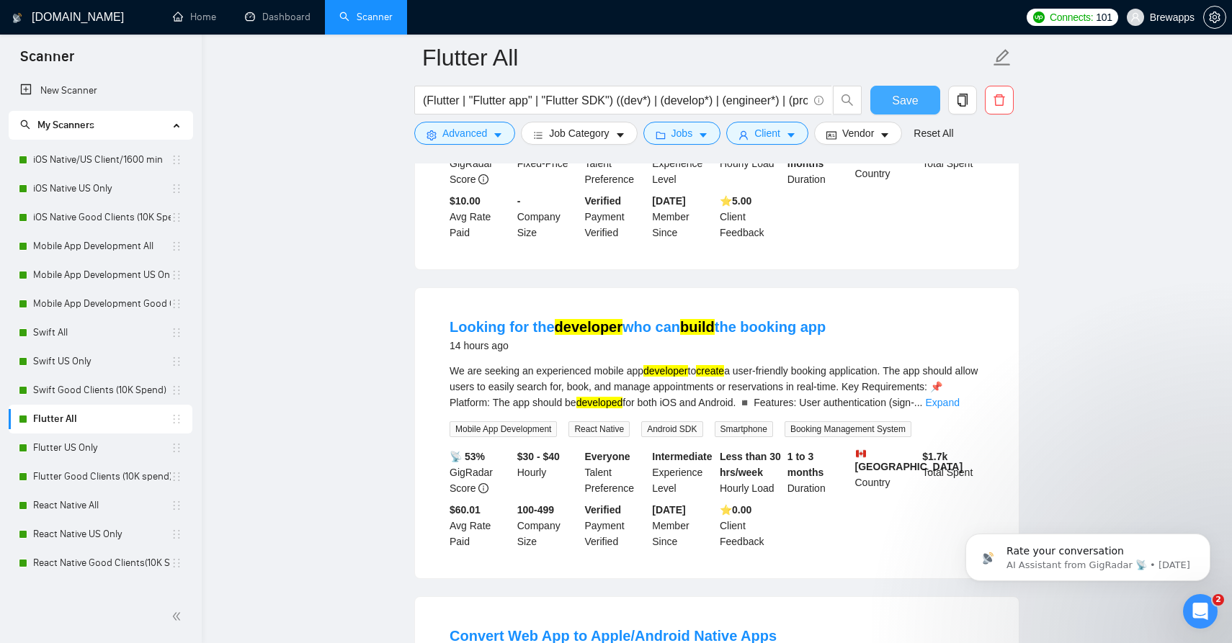
click at [904, 103] on span "Save" at bounding box center [905, 100] width 26 height 18
click at [128, 393] on link "Swift Good Clients (10K Spend)" at bounding box center [102, 390] width 138 height 29
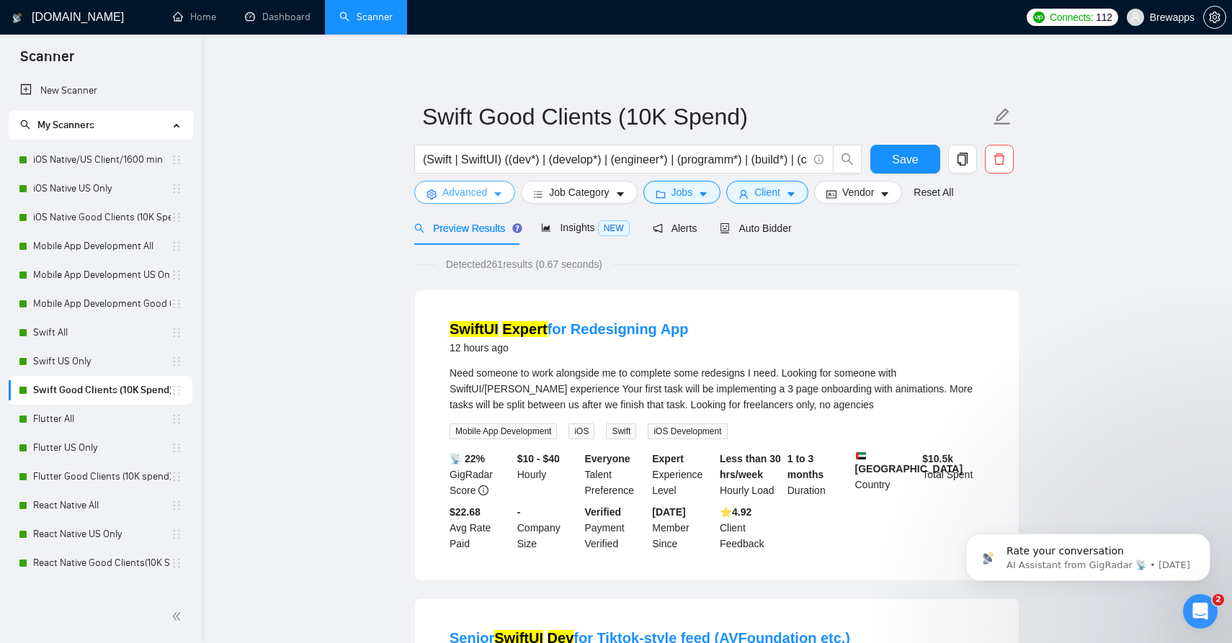
click at [503, 197] on icon "caret-down" at bounding box center [498, 194] width 10 height 10
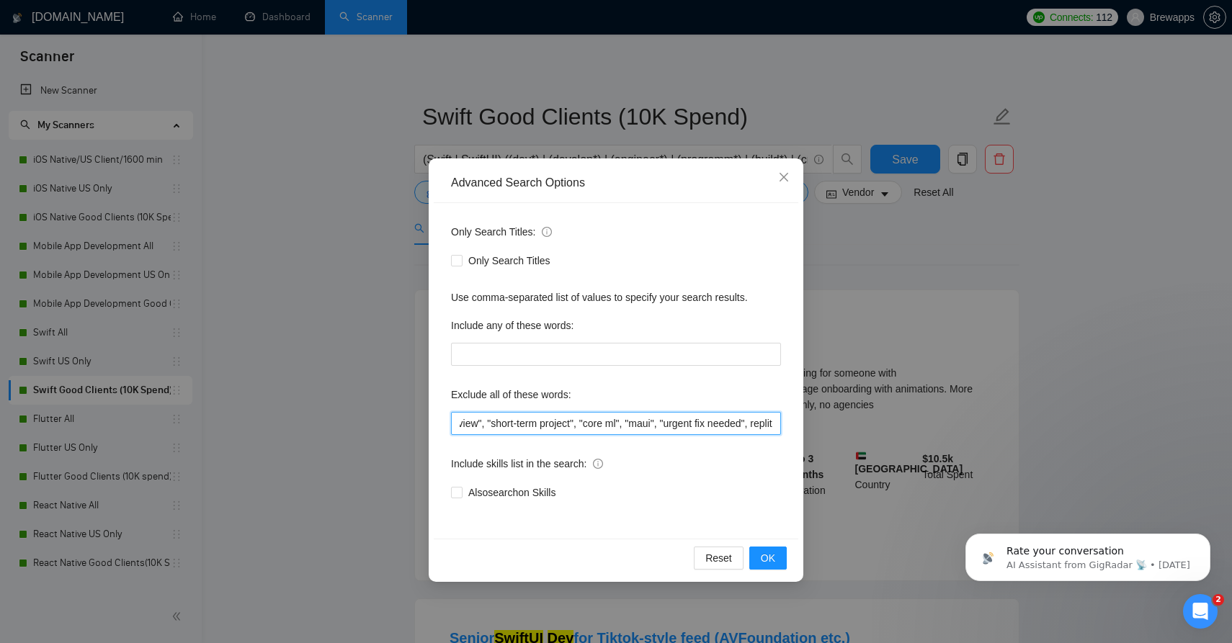
scroll to position [0, 2506]
drag, startPoint x: 608, startPoint y: 428, endPoint x: 774, endPoint y: 432, distance: 166.5
click at [775, 432] on input "tester, flutterflow, equity, tutoring, kiosk, "on-site", onsite, homework, "rev…" at bounding box center [616, 423] width 330 height 23
click at [787, 175] on icon "close" at bounding box center [783, 177] width 9 height 9
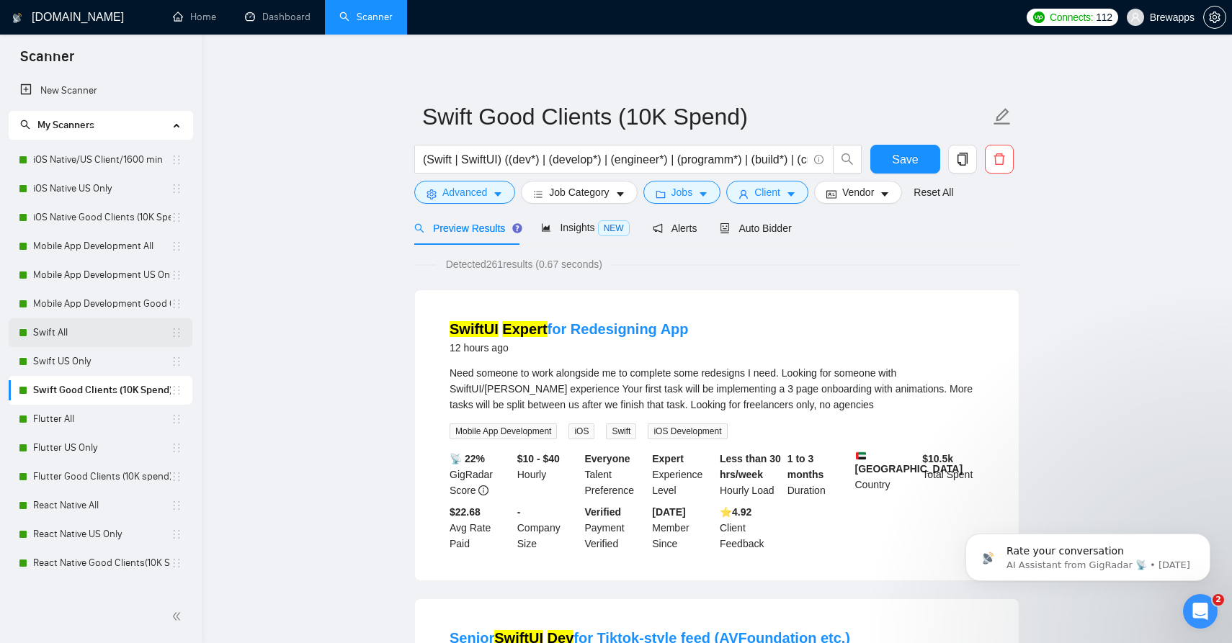
click at [107, 333] on link "Swift All" at bounding box center [102, 332] width 138 height 29
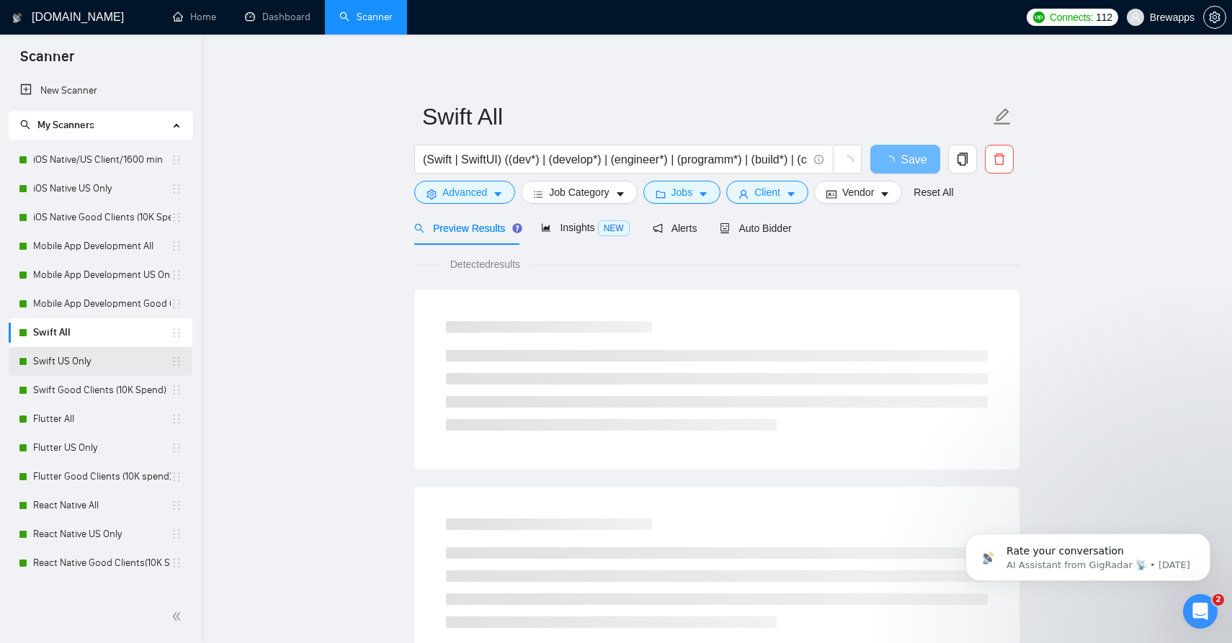
click at [106, 358] on link "Swift US Only" at bounding box center [102, 361] width 138 height 29
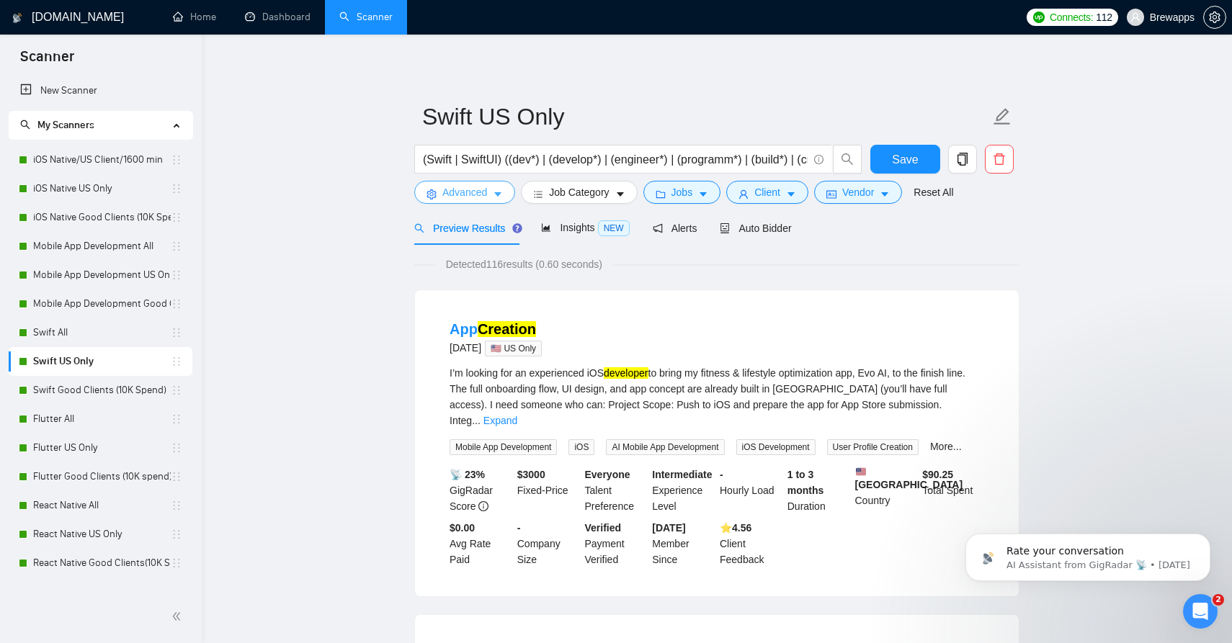
click at [495, 189] on icon "caret-down" at bounding box center [498, 194] width 10 height 10
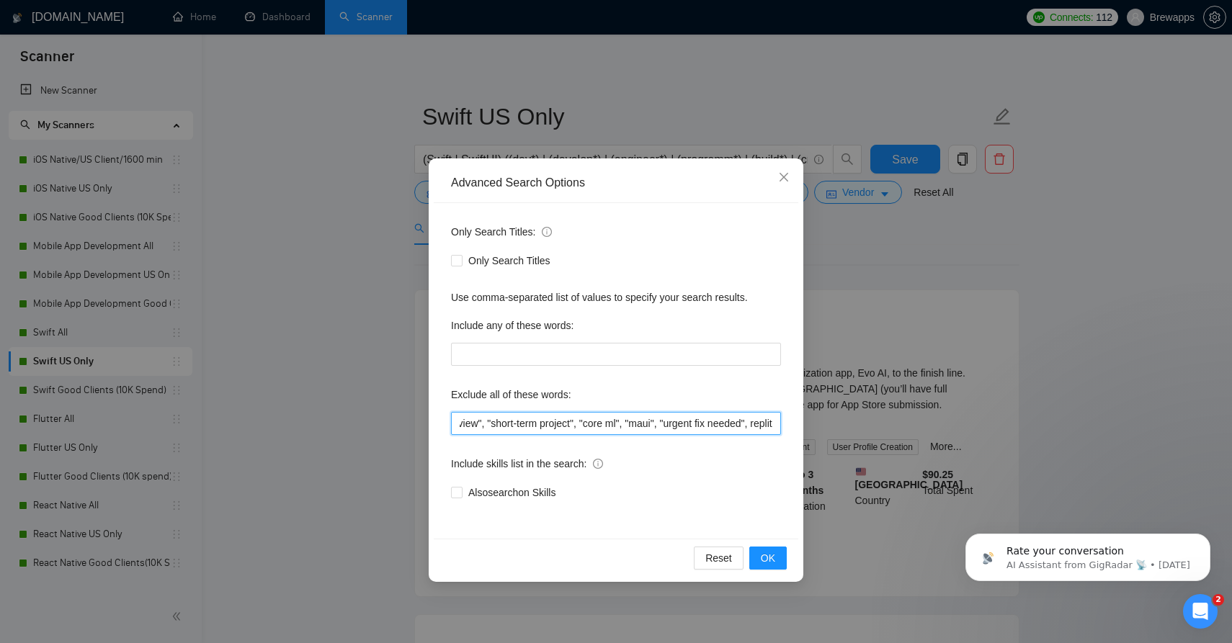
scroll to position [0, 2506]
drag, startPoint x: 653, startPoint y: 420, endPoint x: 789, endPoint y: 433, distance: 136.8
click at [789, 433] on div "Only Search Titles: Only Search Titles Use comma-separated list of values to sp…" at bounding box center [616, 371] width 365 height 336
click at [787, 183] on icon "close" at bounding box center [784, 177] width 12 height 12
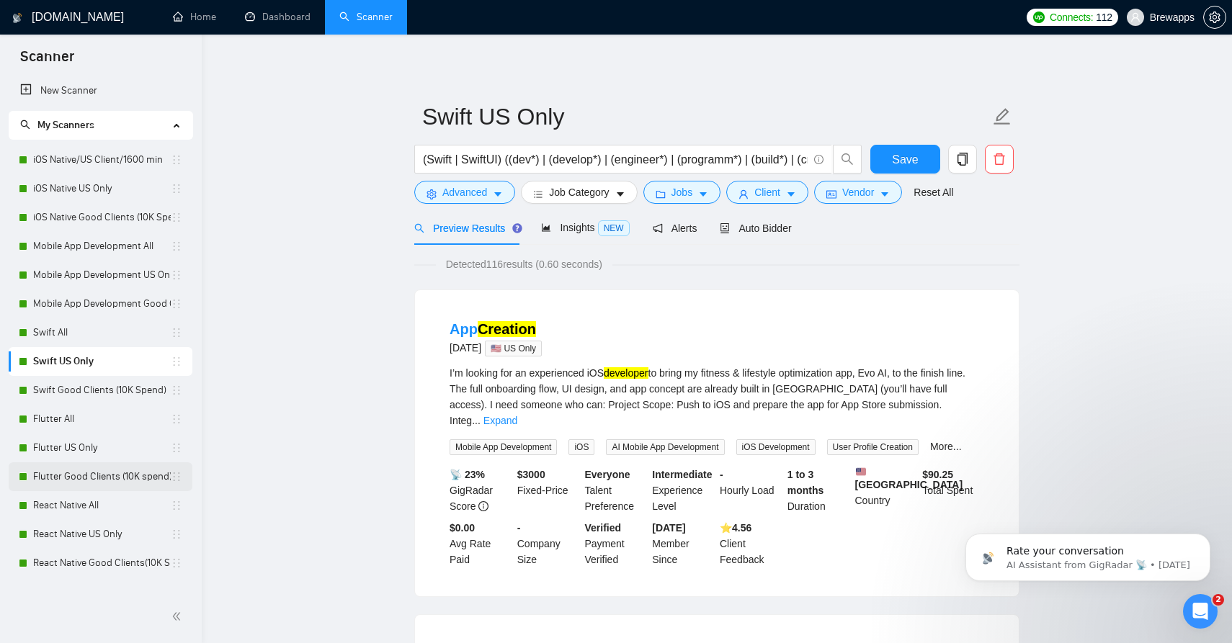
click at [68, 475] on link "Flutter Good Clients (10K spend)" at bounding box center [102, 476] width 138 height 29
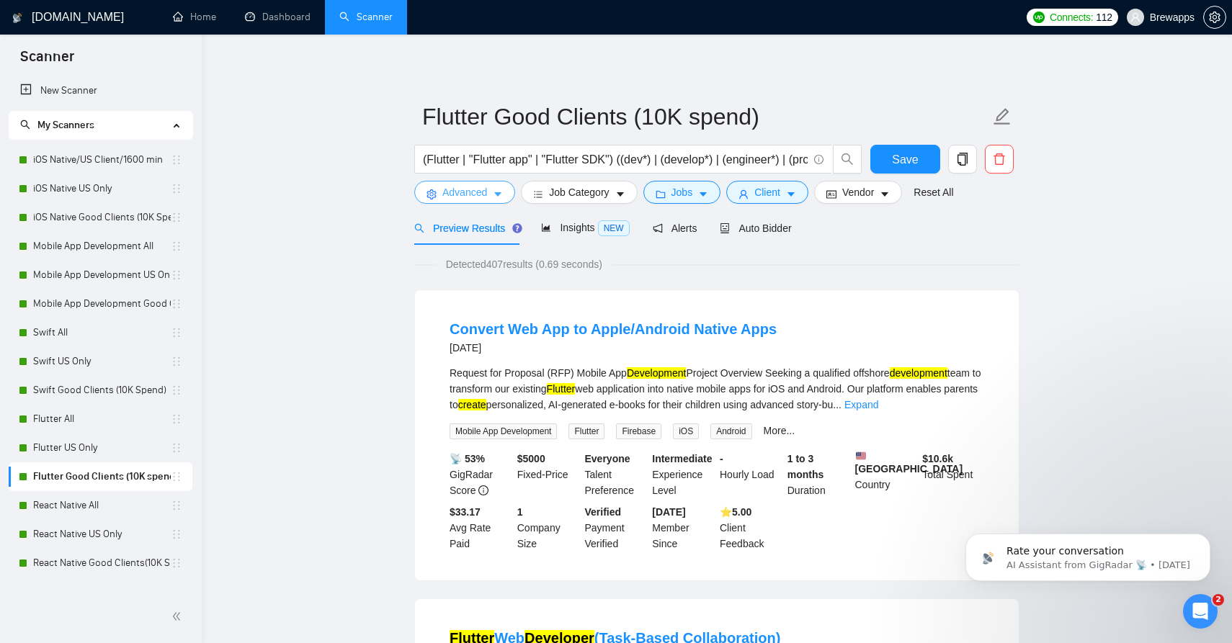
click at [495, 192] on icon "caret-down" at bounding box center [498, 194] width 10 height 10
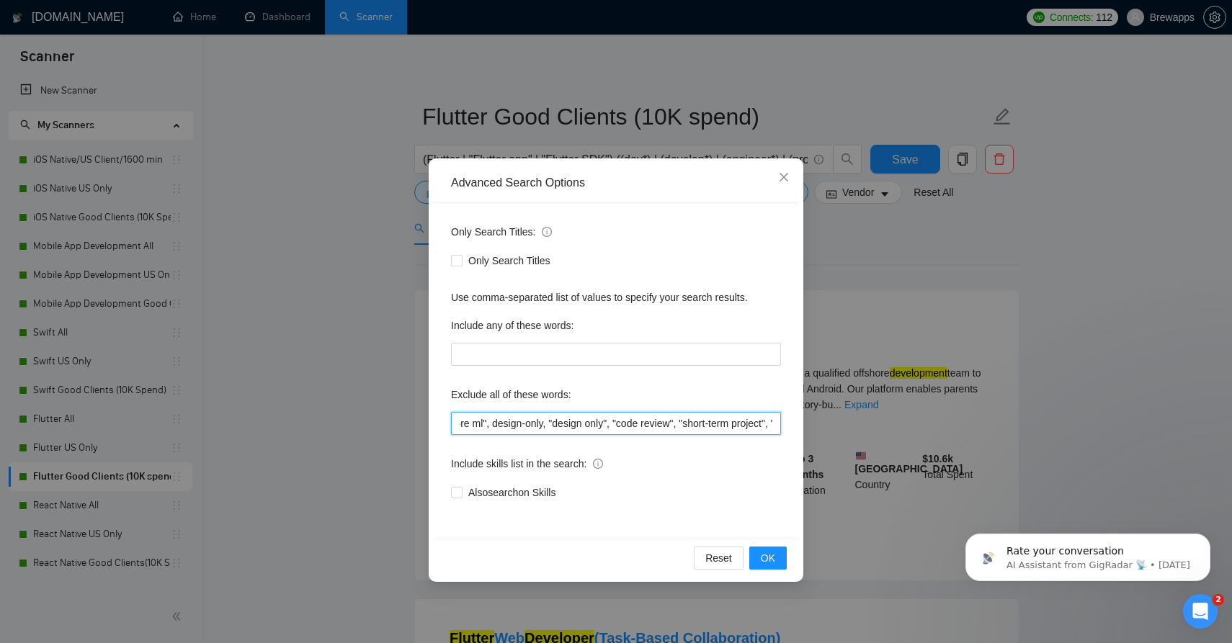
scroll to position [0, 2506]
drag, startPoint x: 654, startPoint y: 422, endPoint x: 838, endPoint y: 427, distance: 183.8
click at [838, 427] on div "Advanced Search Options Only Search Titles: Only Search Titles Use comma-separa…" at bounding box center [616, 321] width 1232 height 643
click at [785, 175] on icon "close" at bounding box center [784, 177] width 12 height 12
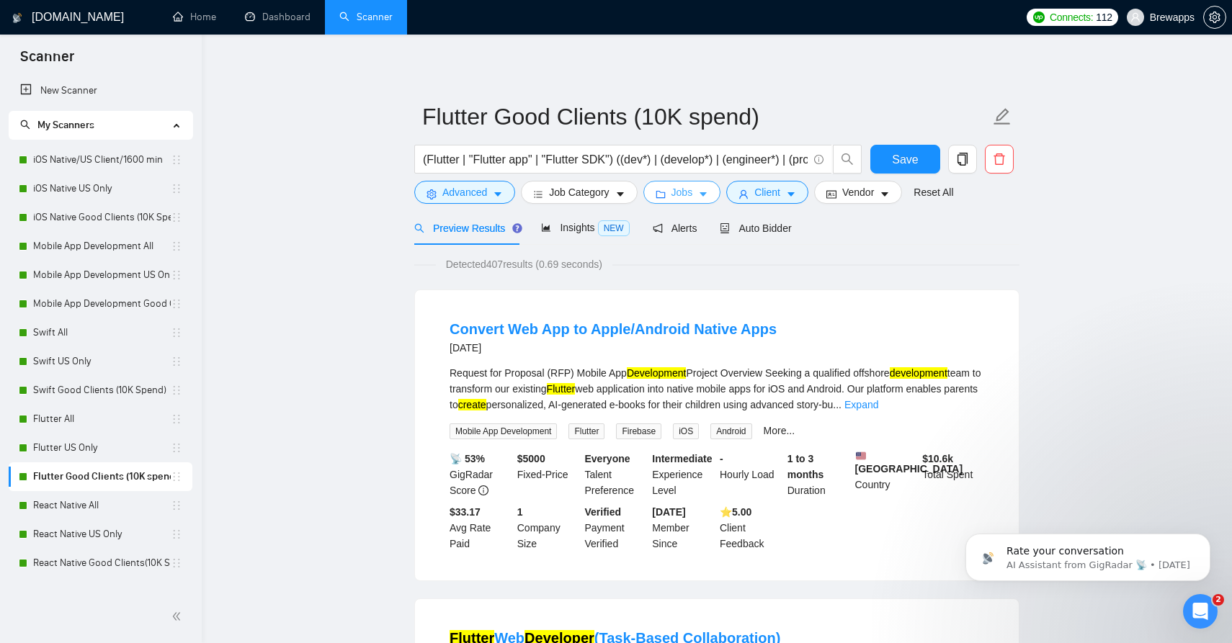
click at [707, 197] on icon "caret-down" at bounding box center [703, 194] width 10 height 10
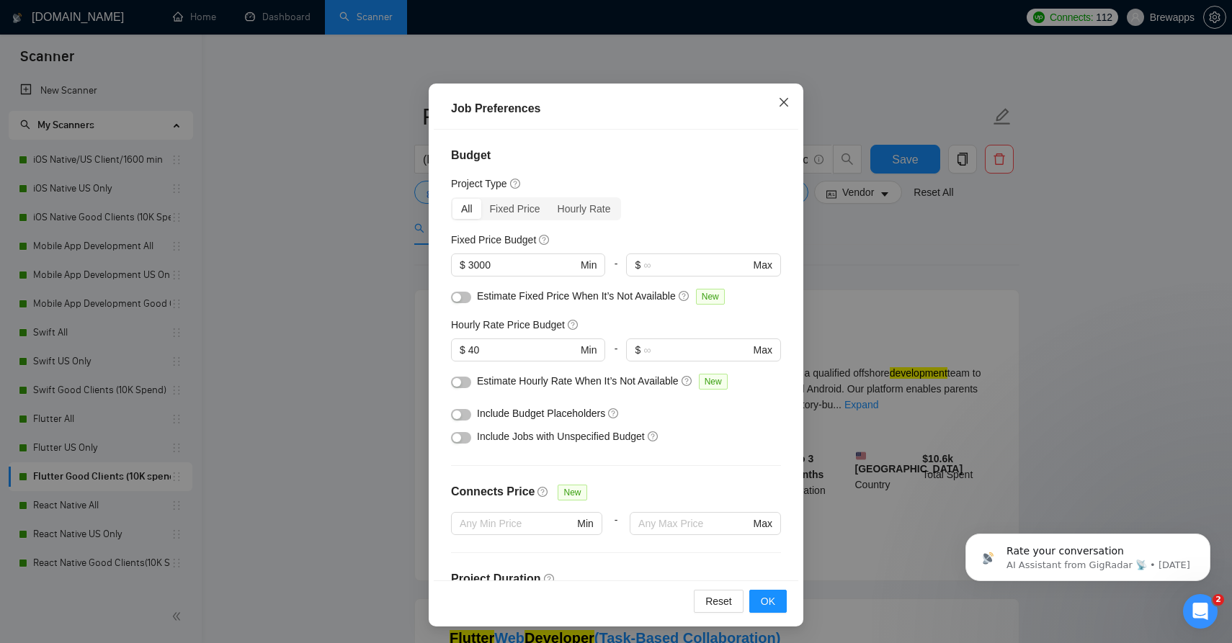
click at [786, 103] on icon "close" at bounding box center [784, 103] width 12 height 12
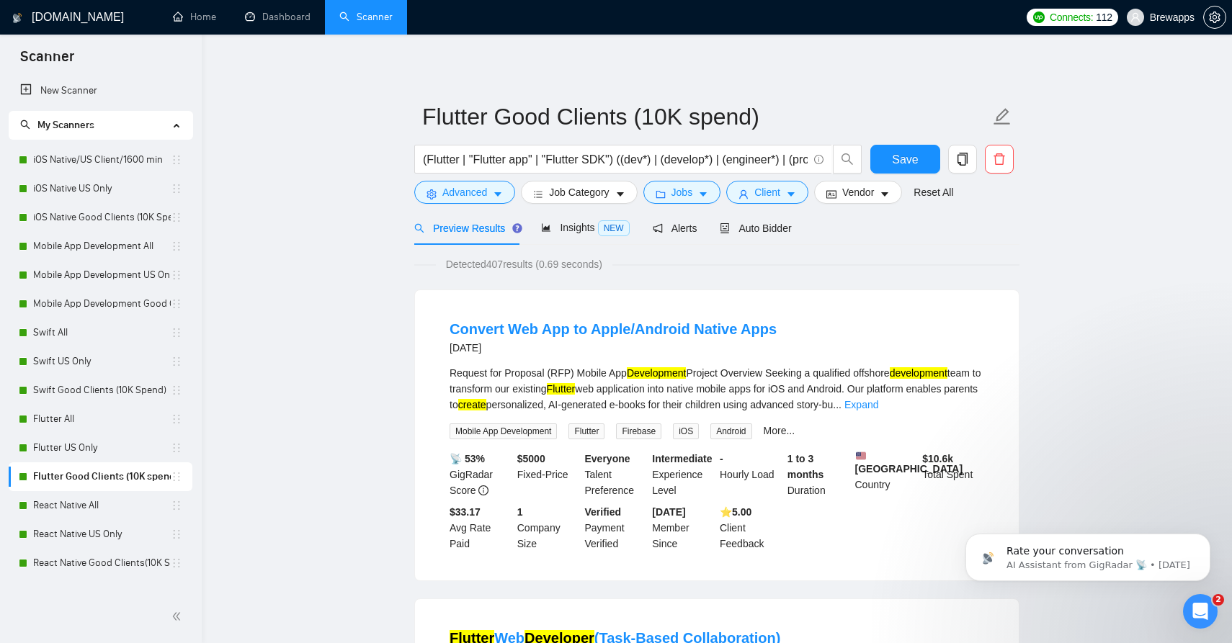
scroll to position [3, 0]
click at [83, 463] on link "Flutter Good Clients (10K spend)" at bounding box center [102, 476] width 138 height 29
click at [83, 457] on link "Flutter US Only" at bounding box center [102, 448] width 138 height 29
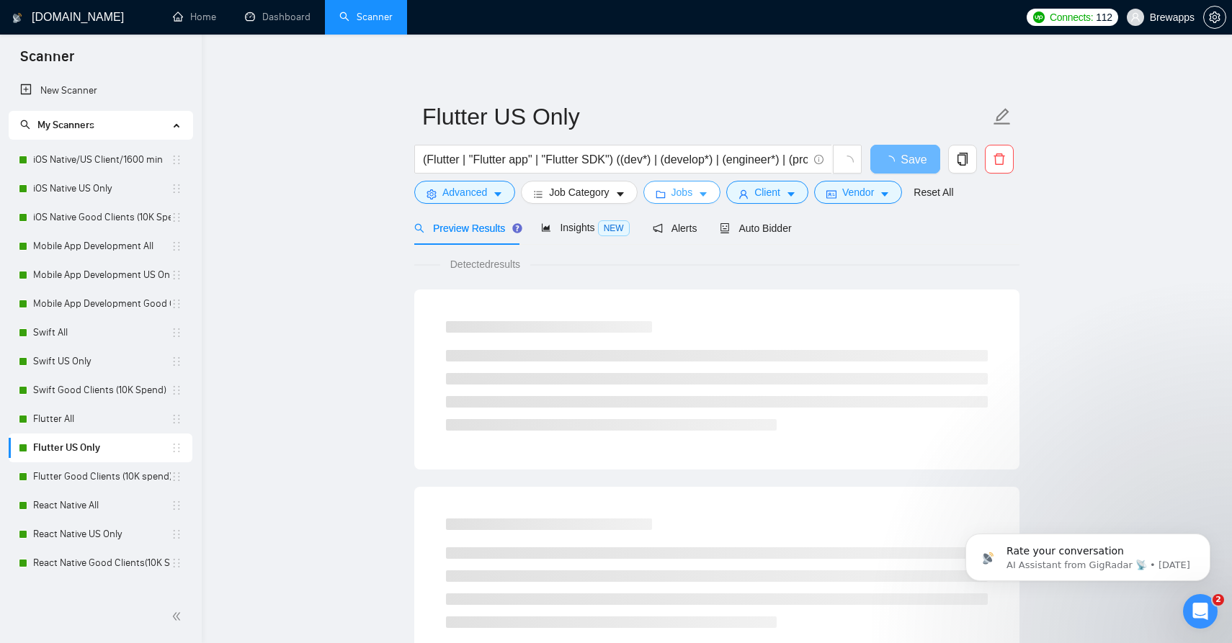
click at [693, 199] on span "Jobs" at bounding box center [682, 192] width 22 height 16
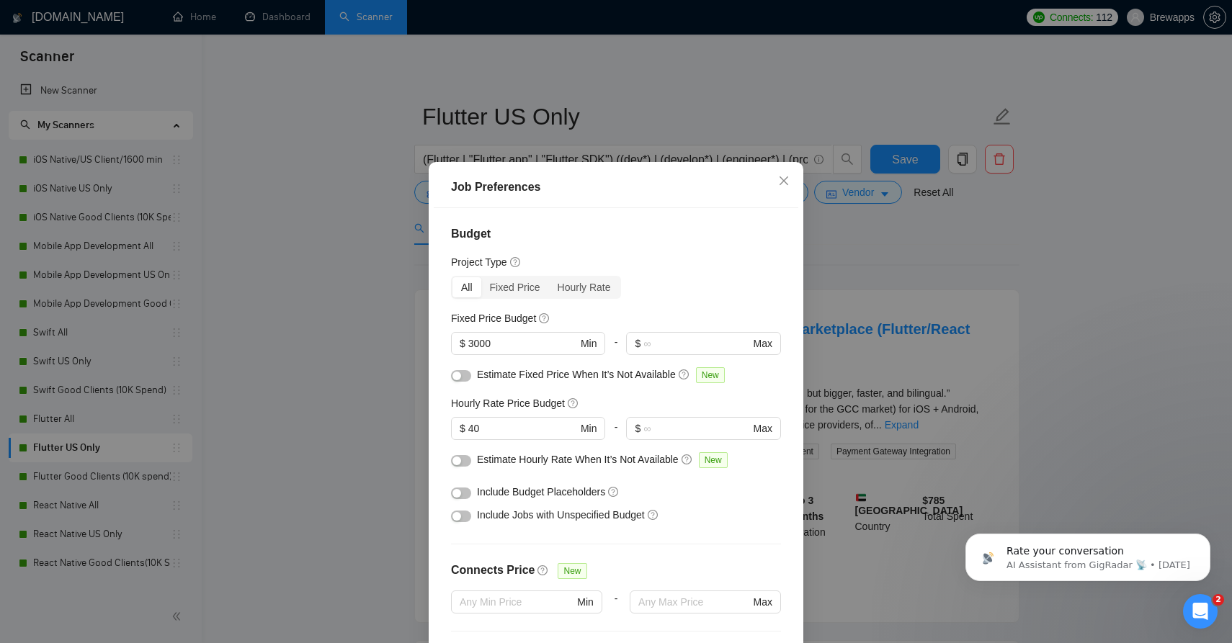
scroll to position [362, 0]
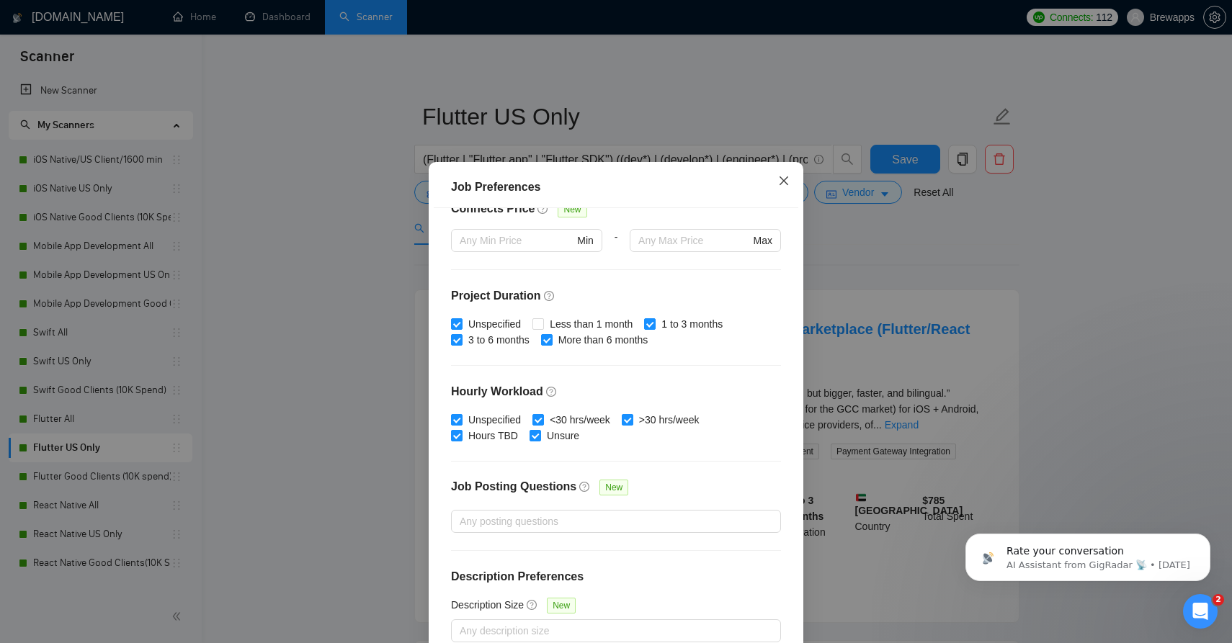
click at [780, 186] on icon "close" at bounding box center [784, 181] width 12 height 12
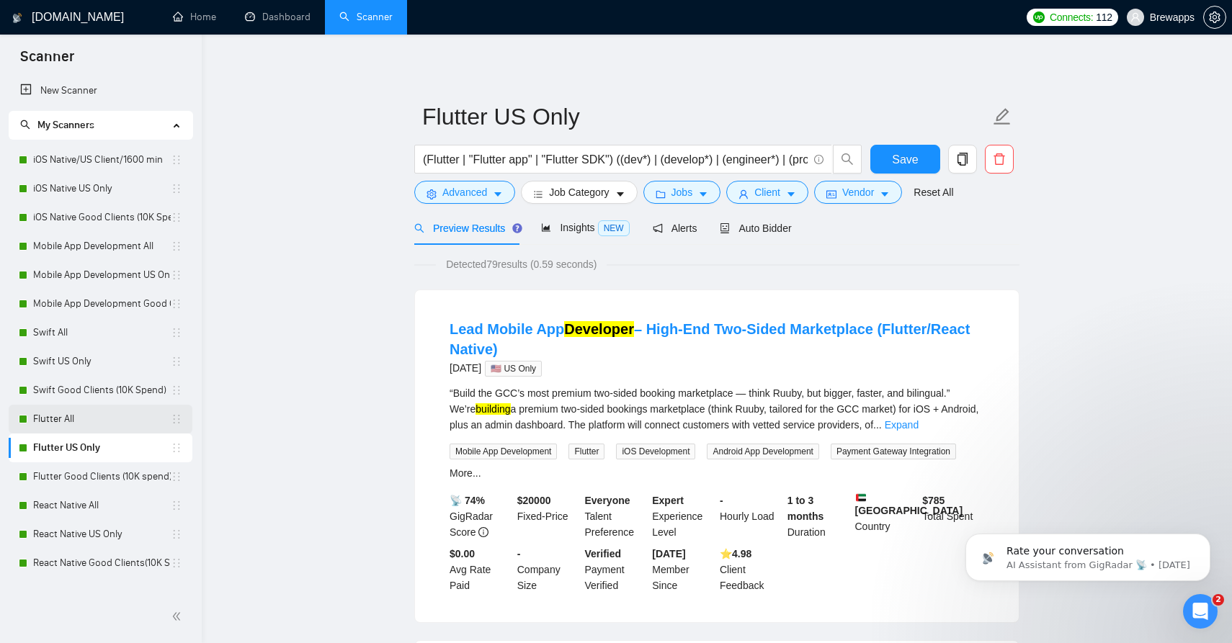
click at [66, 418] on link "Flutter All" at bounding box center [102, 419] width 138 height 29
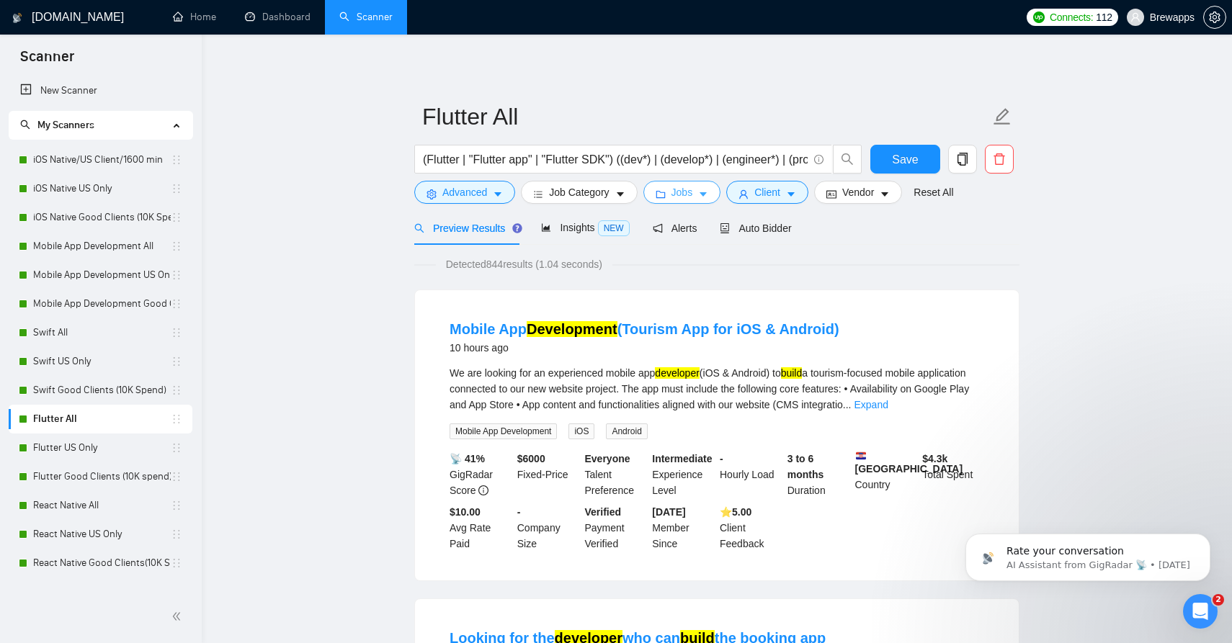
click at [689, 188] on span "Jobs" at bounding box center [682, 192] width 22 height 16
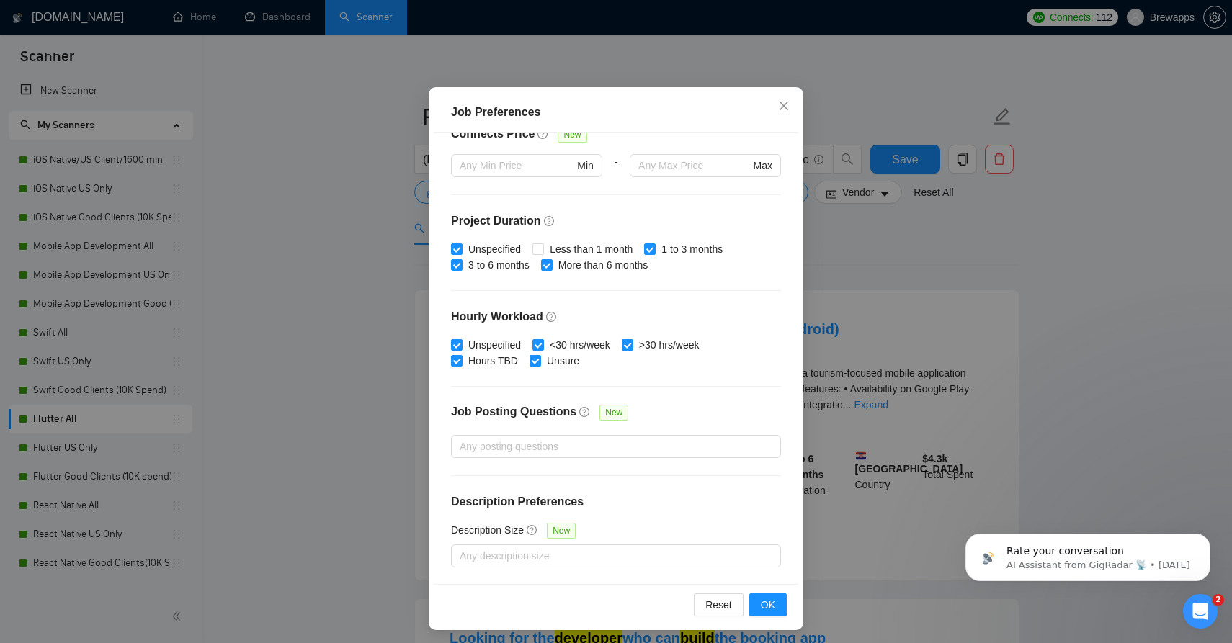
scroll to position [81, 0]
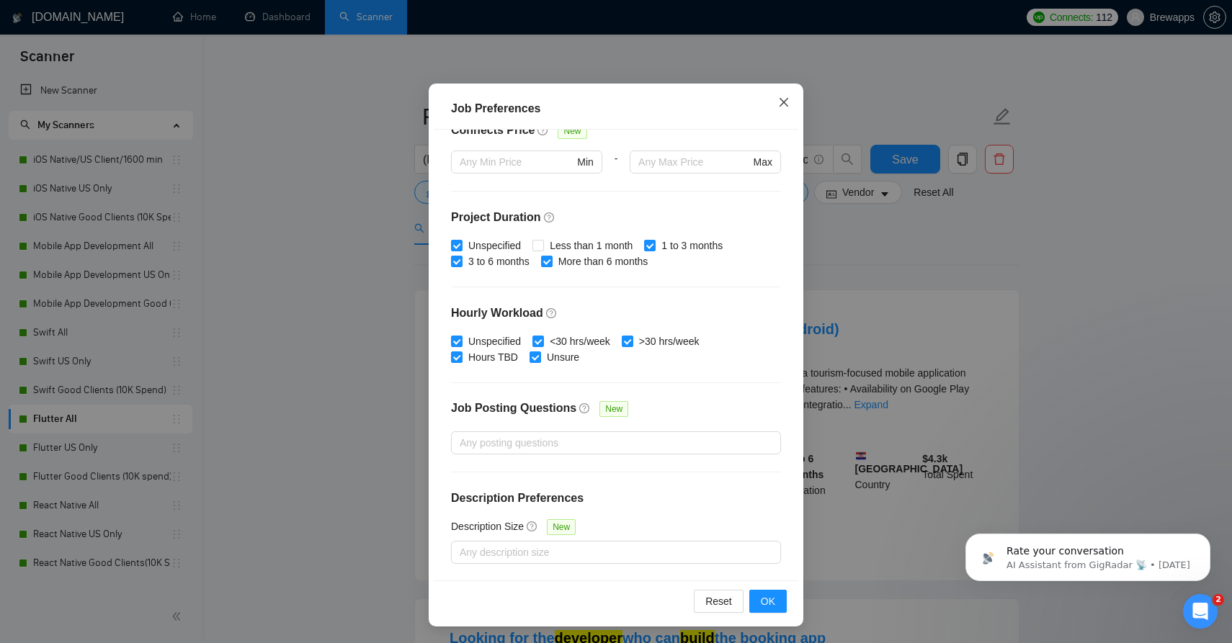
click at [785, 107] on icon "close" at bounding box center [784, 103] width 12 height 12
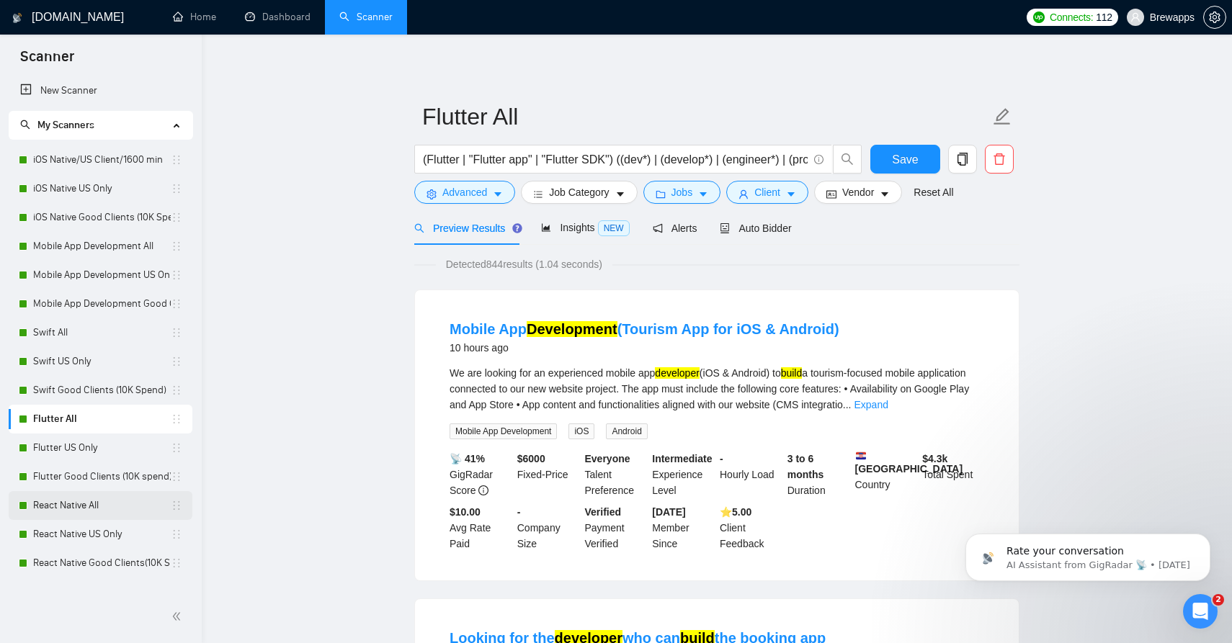
click at [54, 511] on link "React Native All" at bounding box center [102, 505] width 138 height 29
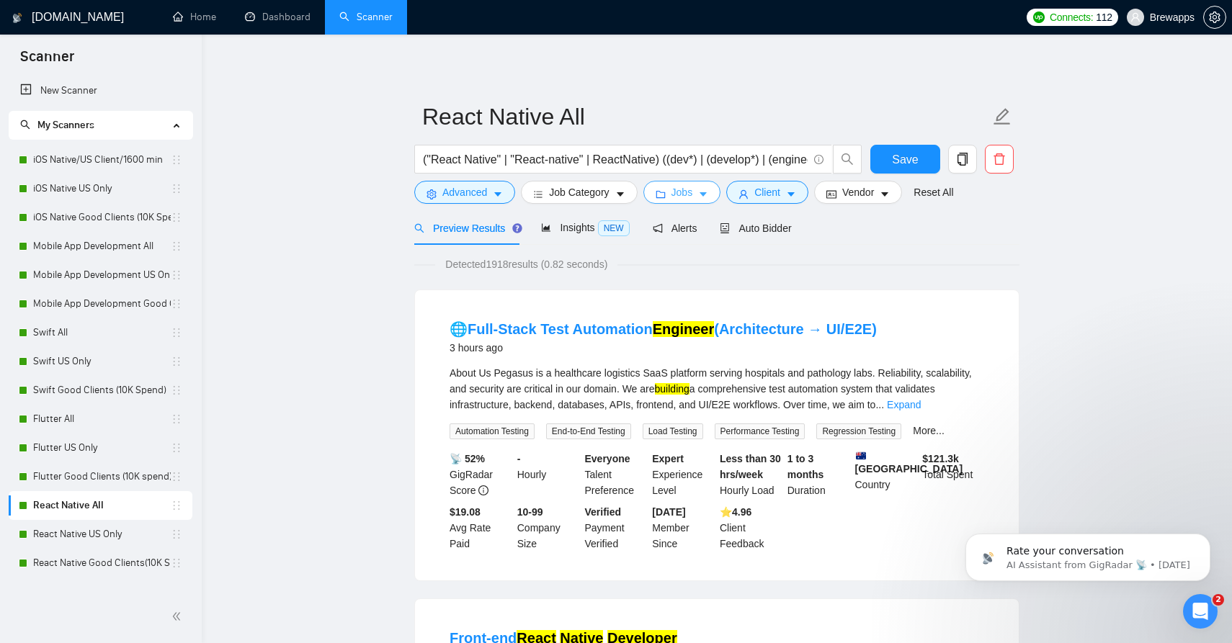
click at [708, 188] on button "Jobs" at bounding box center [682, 192] width 78 height 23
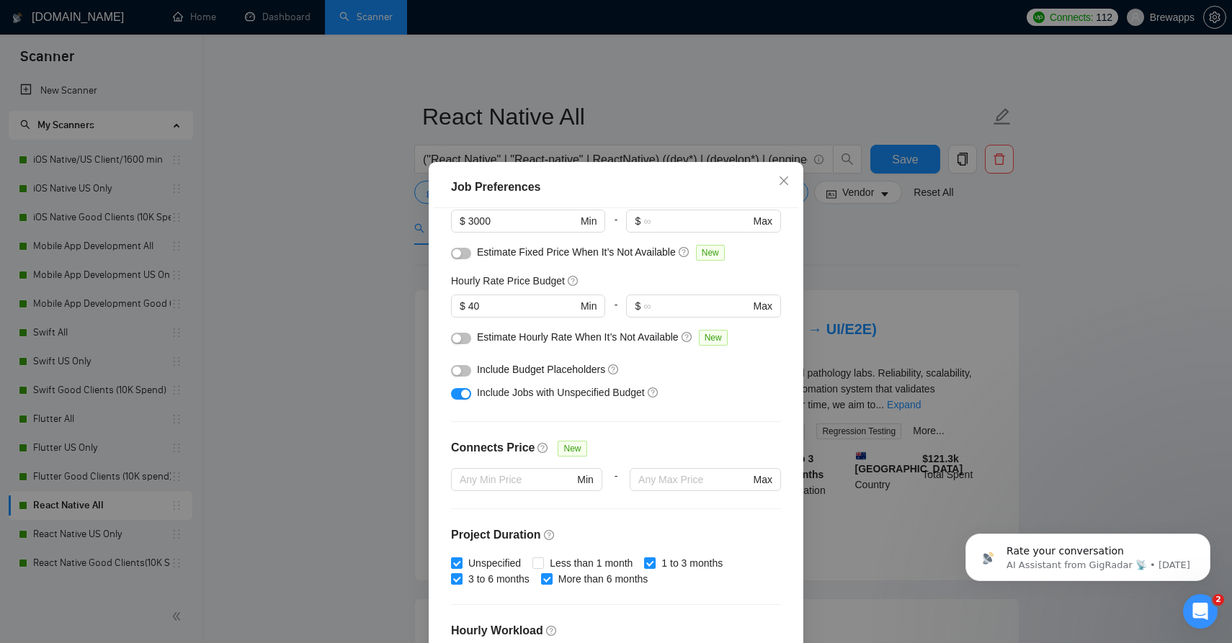
scroll to position [115, 0]
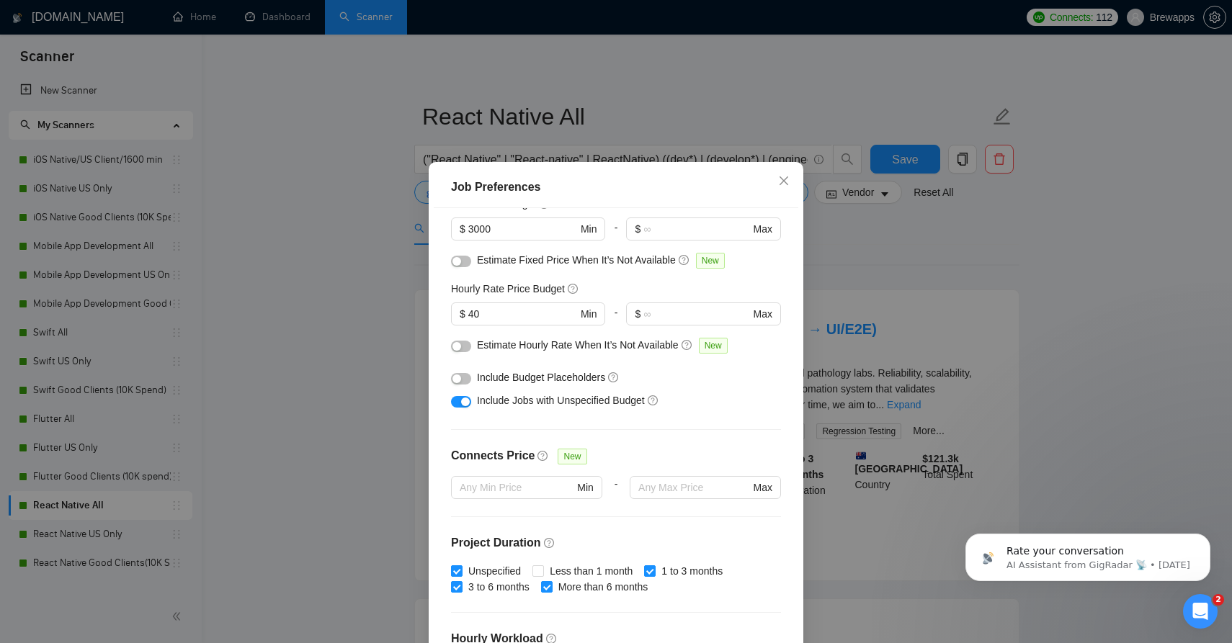
click at [462, 406] on div "button" at bounding box center [465, 402] width 9 height 9
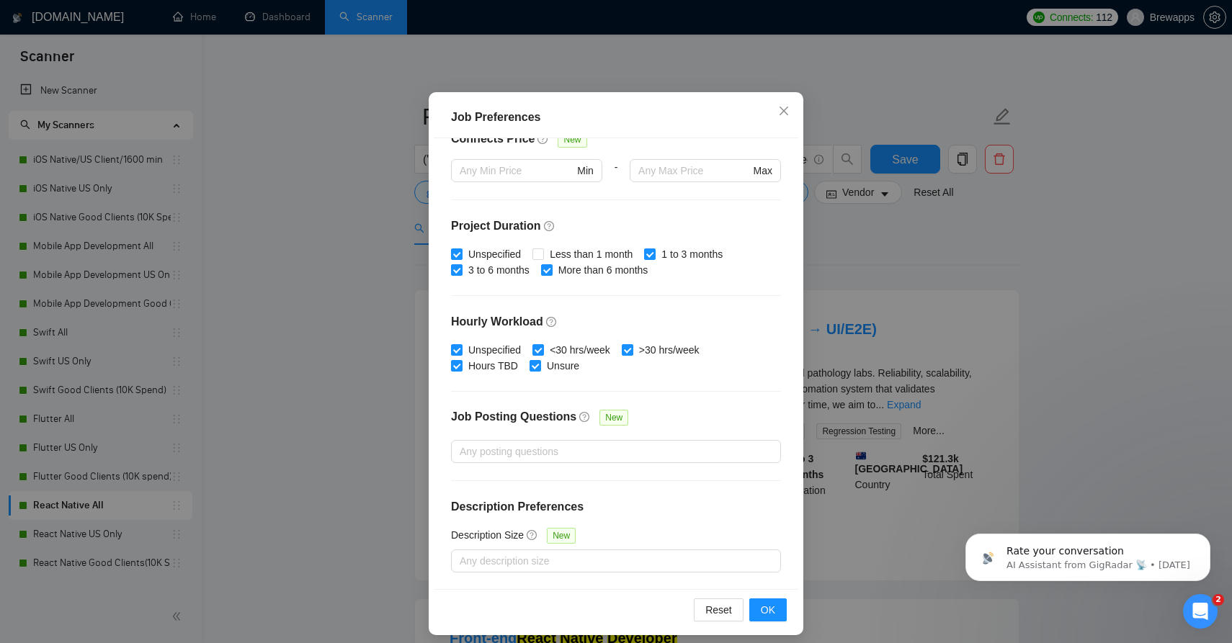
scroll to position [81, 0]
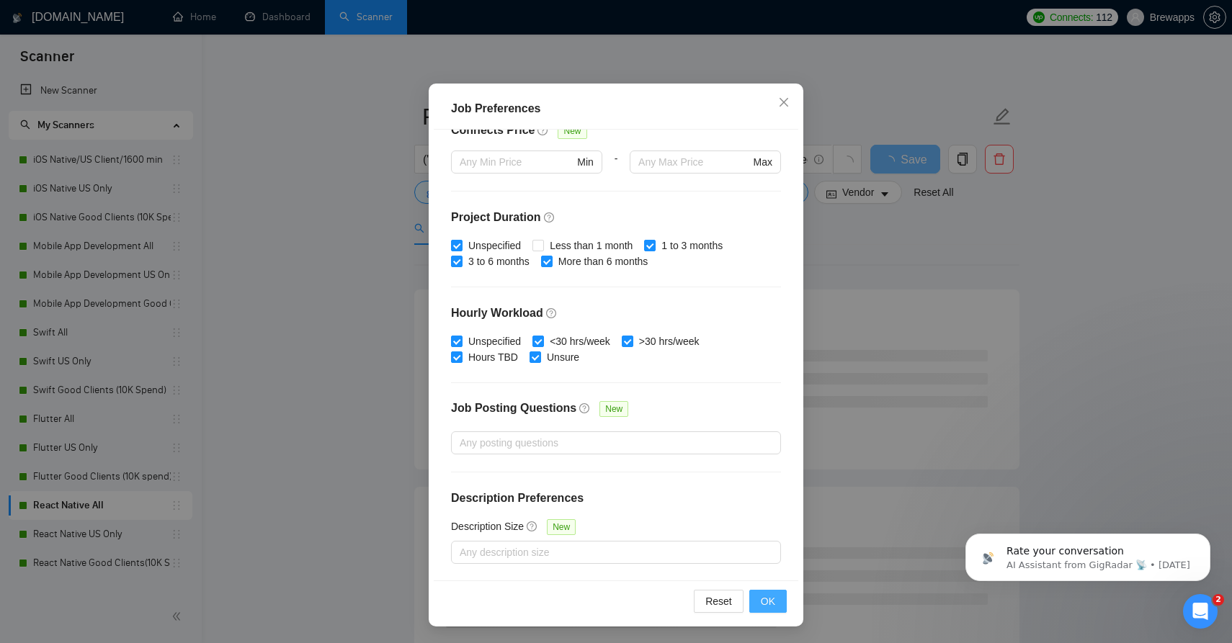
click at [761, 601] on span "OK" at bounding box center [768, 602] width 14 height 16
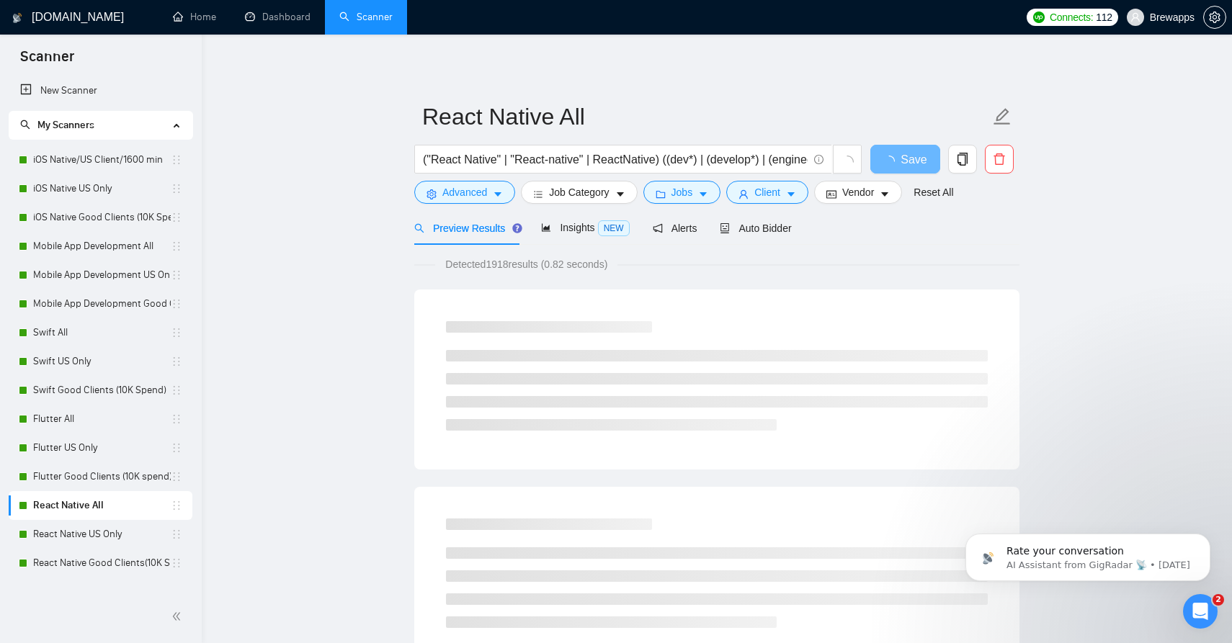
scroll to position [3, 0]
click at [489, 186] on button "Advanced" at bounding box center [464, 192] width 101 height 23
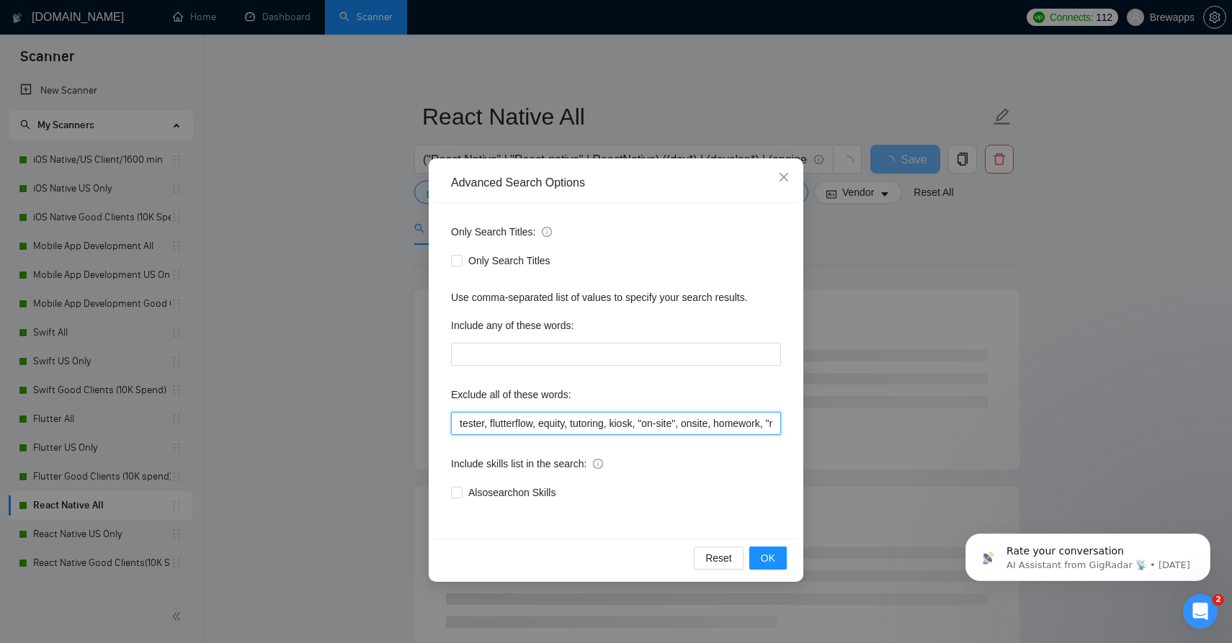
click at [632, 422] on input "tester, flutterflow, equity, tutoring, kiosk, "on-site", onsite, homework, "rev…" at bounding box center [616, 423] width 330 height 23
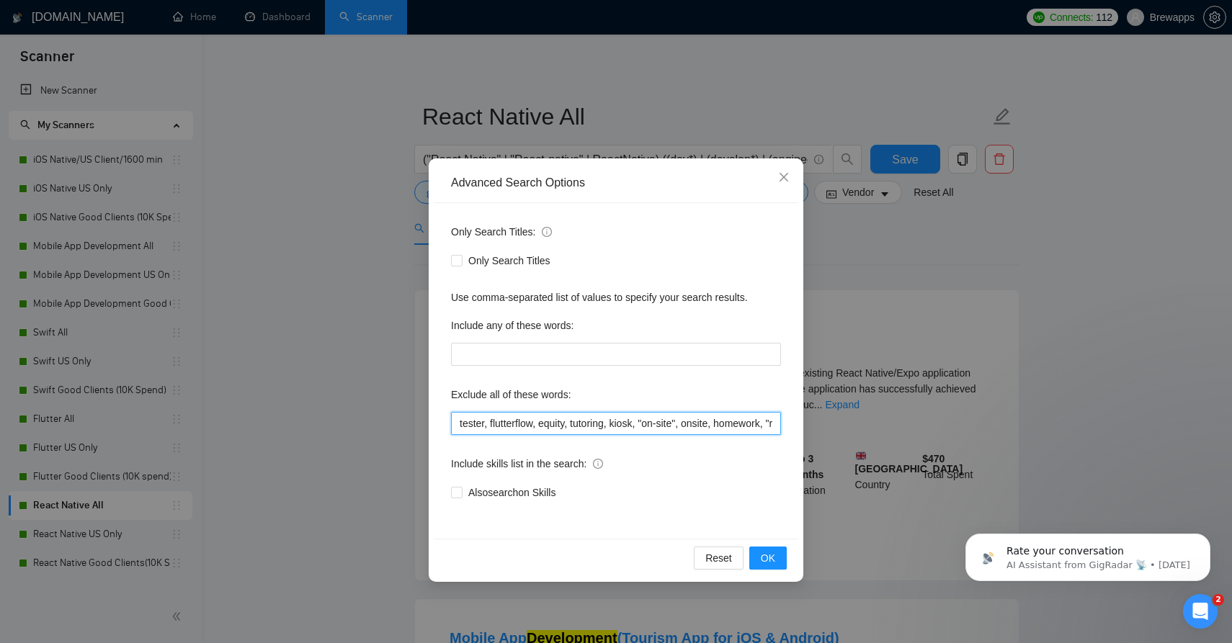
click at [632, 422] on input "tester, flutterflow, equity, tutoring, kiosk, "on-site", onsite, homework, "rev…" at bounding box center [616, 423] width 330 height 23
paste input ", "code review", "short-term project", "core ml", "maui", "urgent fix needed", …"
type input "tester, flutterflow, equity, tutoring, kiosk, "on-site", onsite, homework, "rev…"
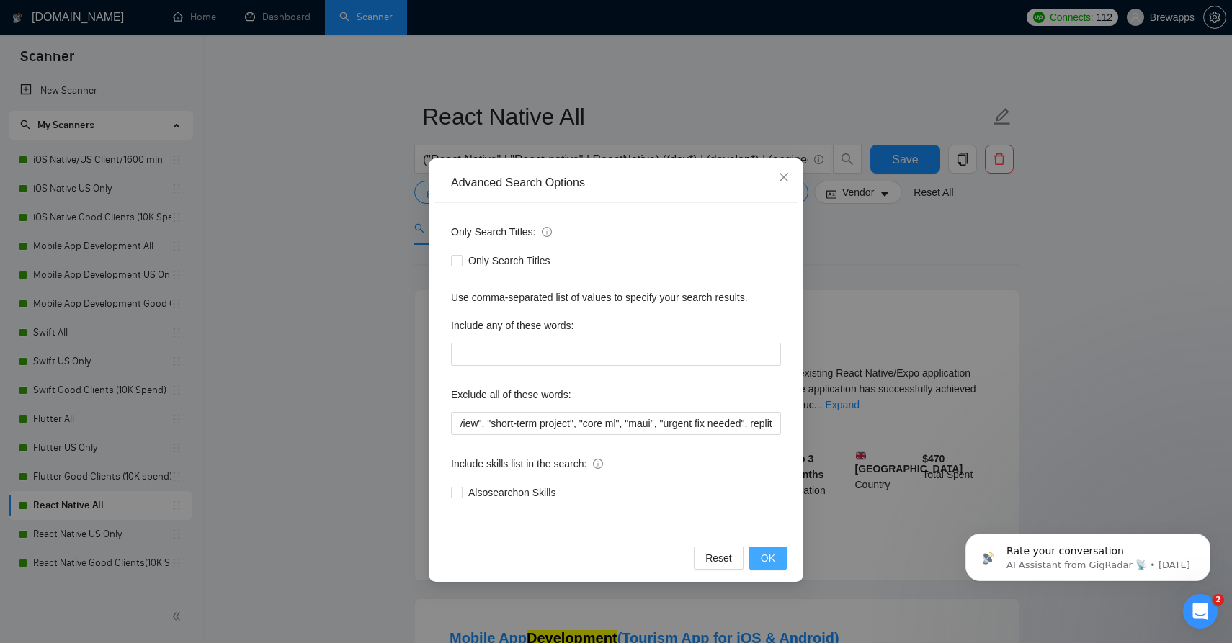
click at [774, 557] on span "OK" at bounding box center [768, 558] width 14 height 16
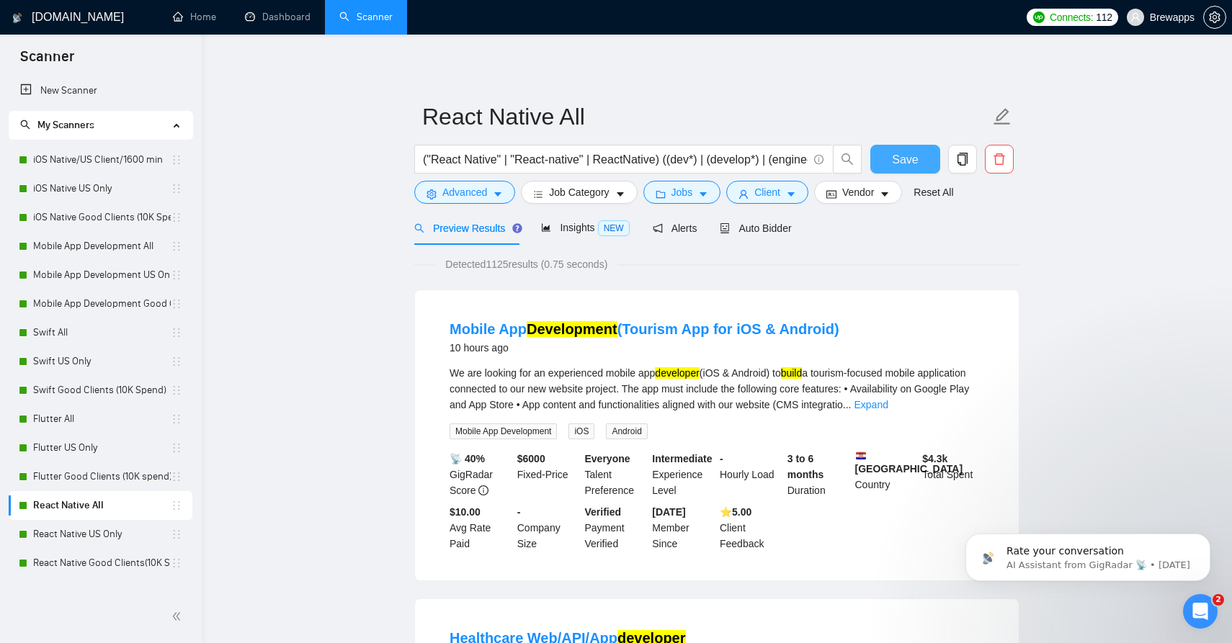
click at [919, 164] on button "Save" at bounding box center [905, 159] width 70 height 29
click at [72, 534] on link "React Native US Only" at bounding box center [102, 534] width 138 height 29
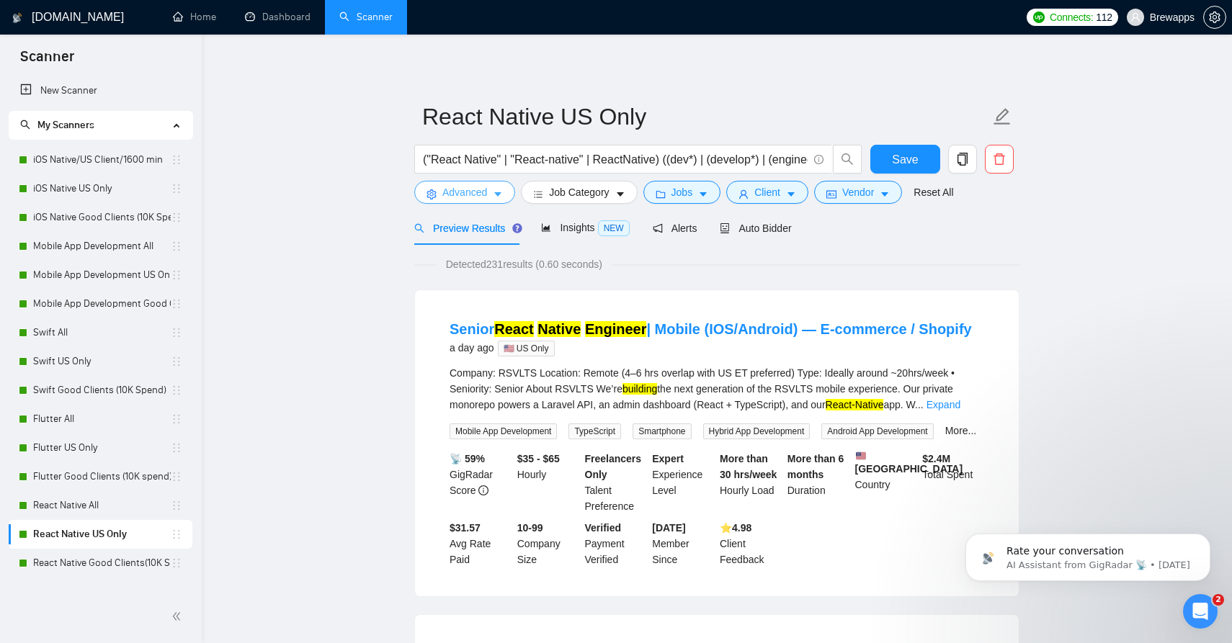
click at [498, 192] on icon "caret-down" at bounding box center [498, 194] width 10 height 10
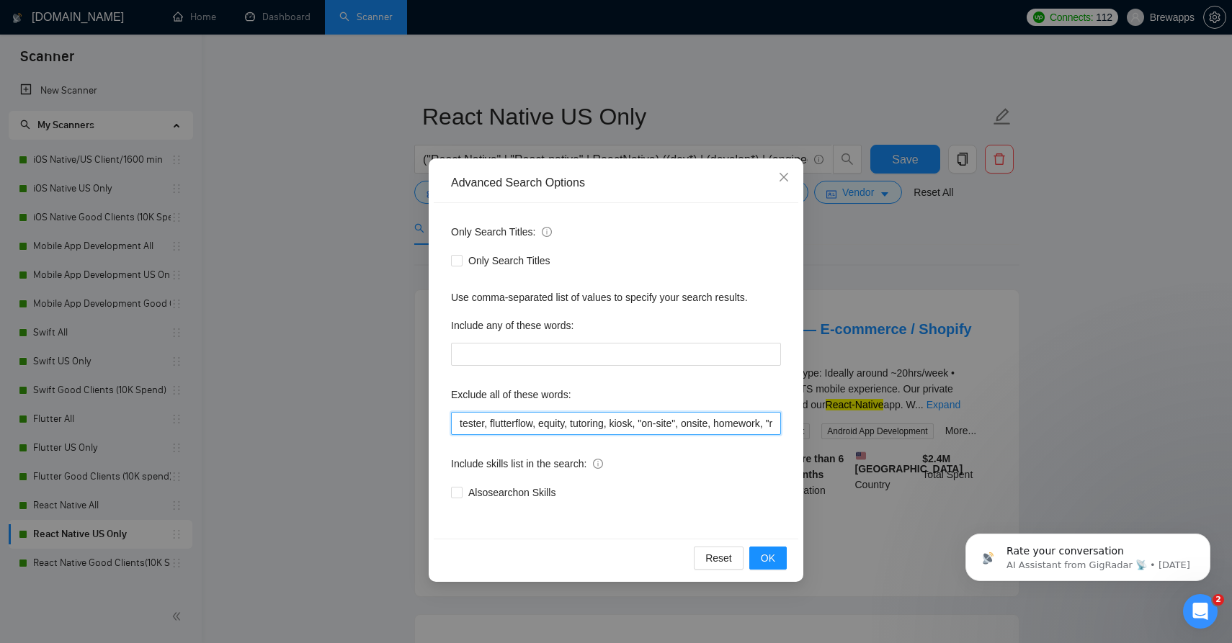
click at [599, 429] on input "tester, flutterflow, equity, tutoring, kiosk, "on-site", onsite, homework, "rev…" at bounding box center [616, 423] width 330 height 23
paste input ", "code review", "short-term project", "core ml", "maui", "urgent fix needed", …"
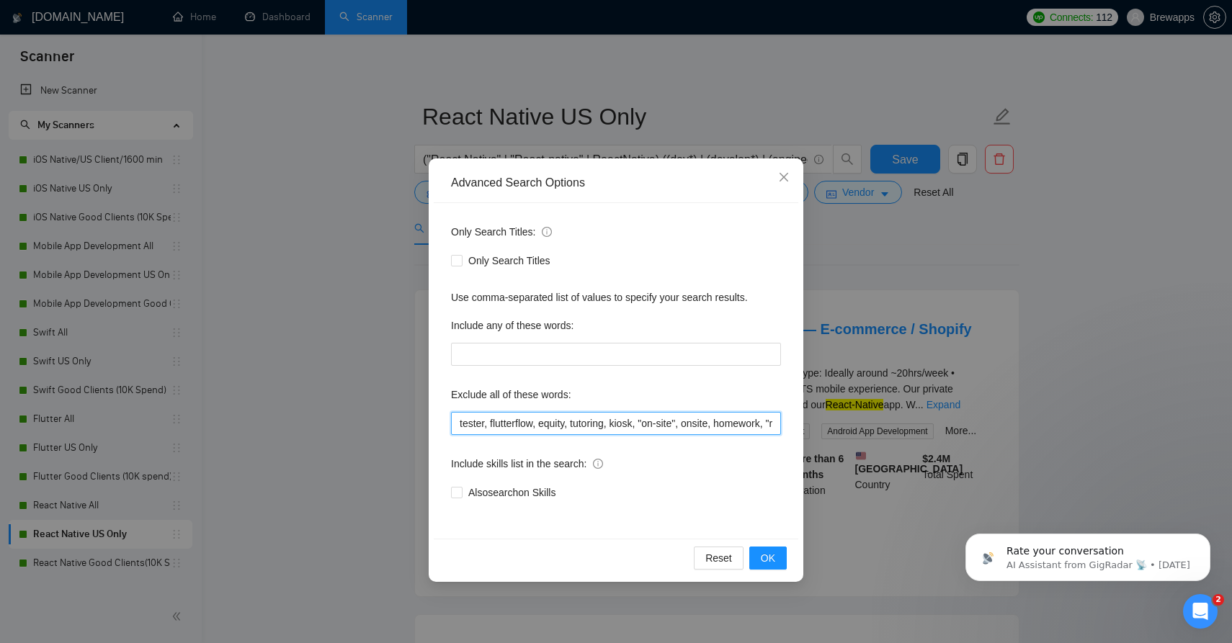
scroll to position [0, 2506]
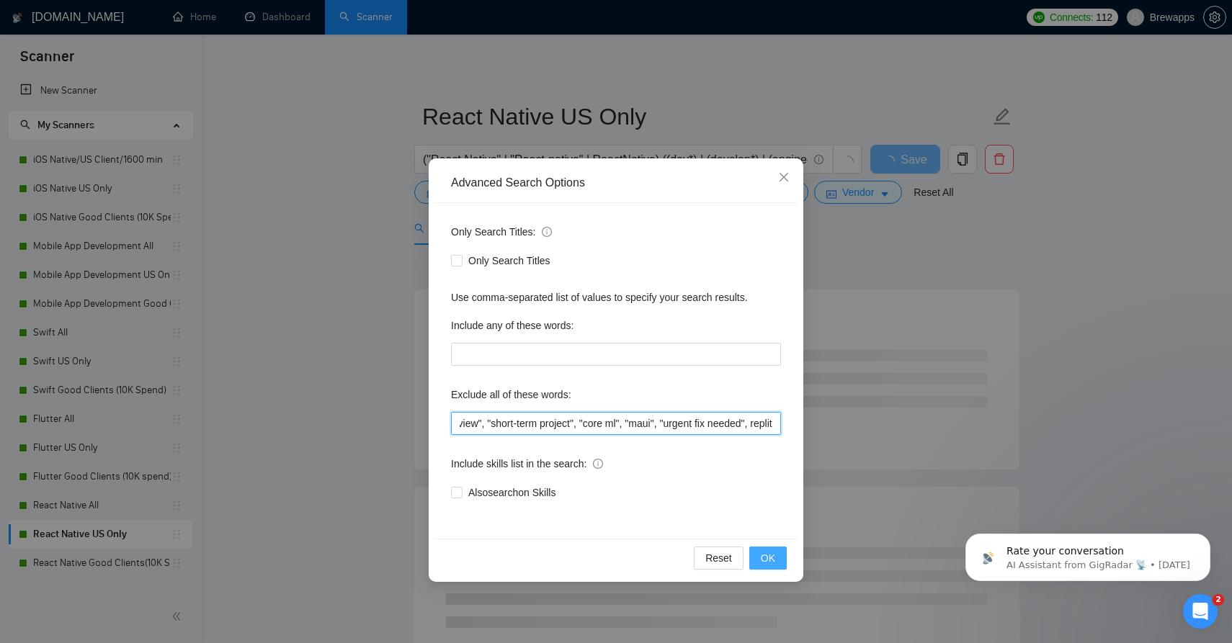
type input "tester, flutterflow, equity, tutoring, kiosk, "on-site", onsite, homework, "rev…"
click at [770, 563] on span "OK" at bounding box center [768, 558] width 14 height 16
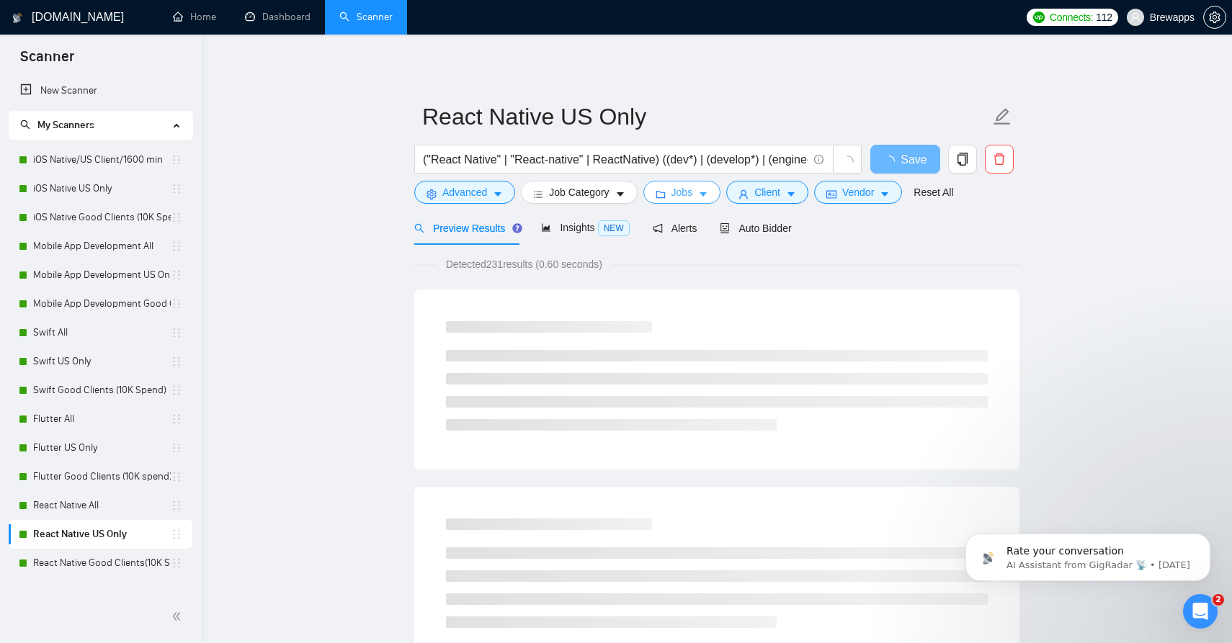
click at [707, 187] on button "Jobs" at bounding box center [682, 192] width 78 height 23
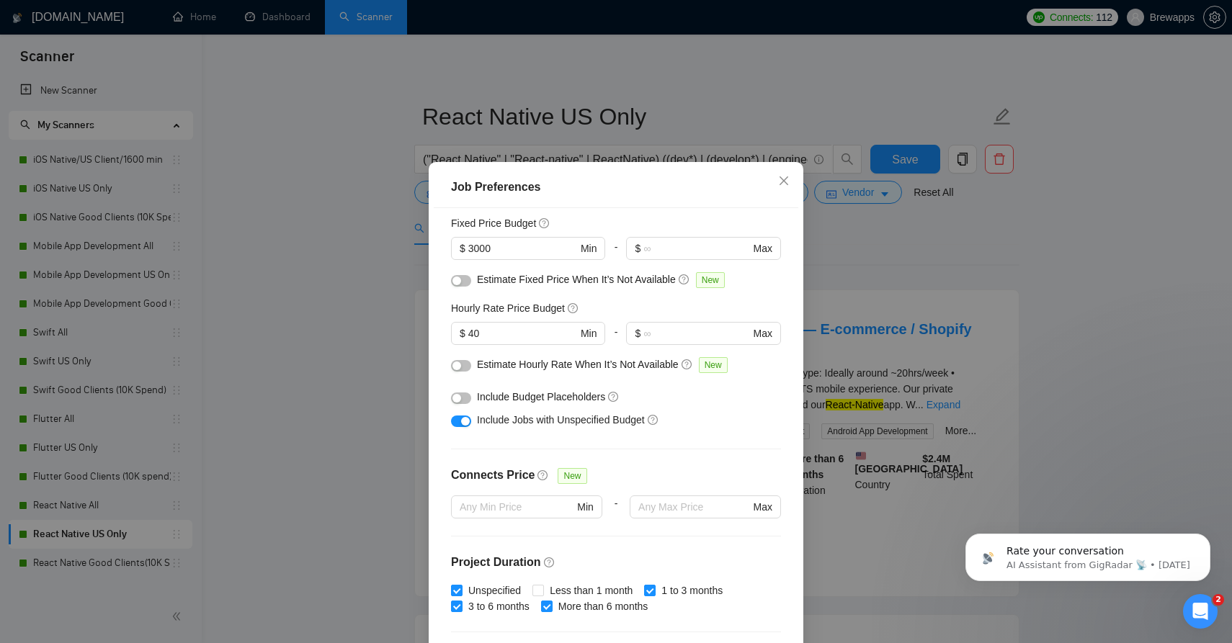
scroll to position [91, 0]
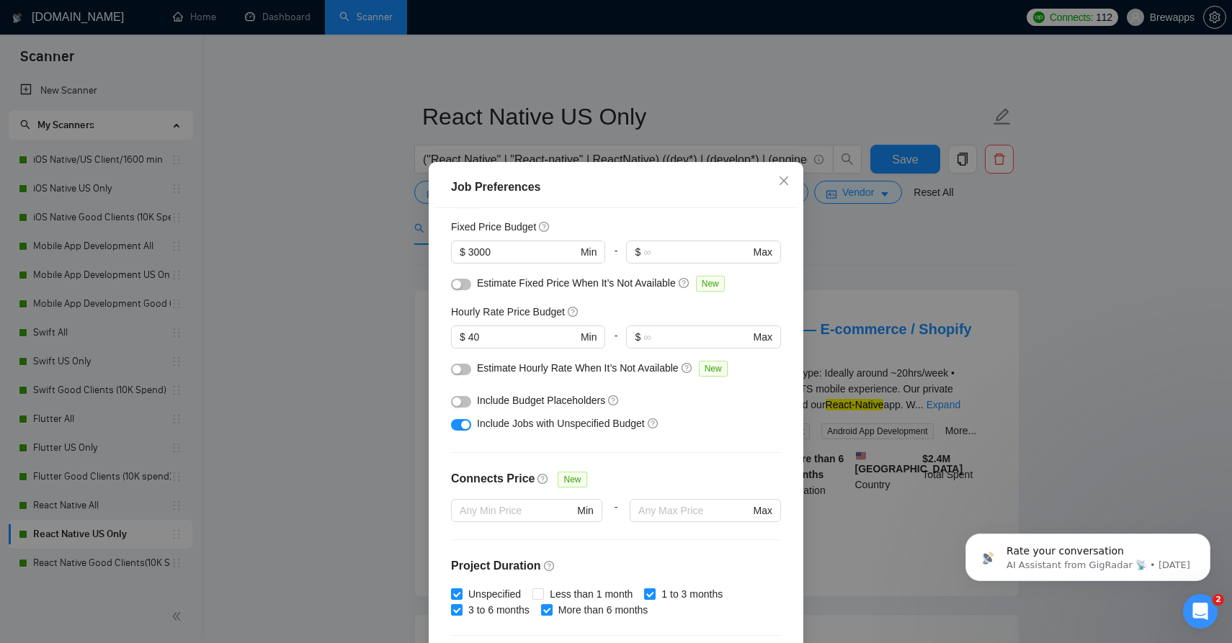
click at [464, 428] on div "button" at bounding box center [465, 425] width 9 height 9
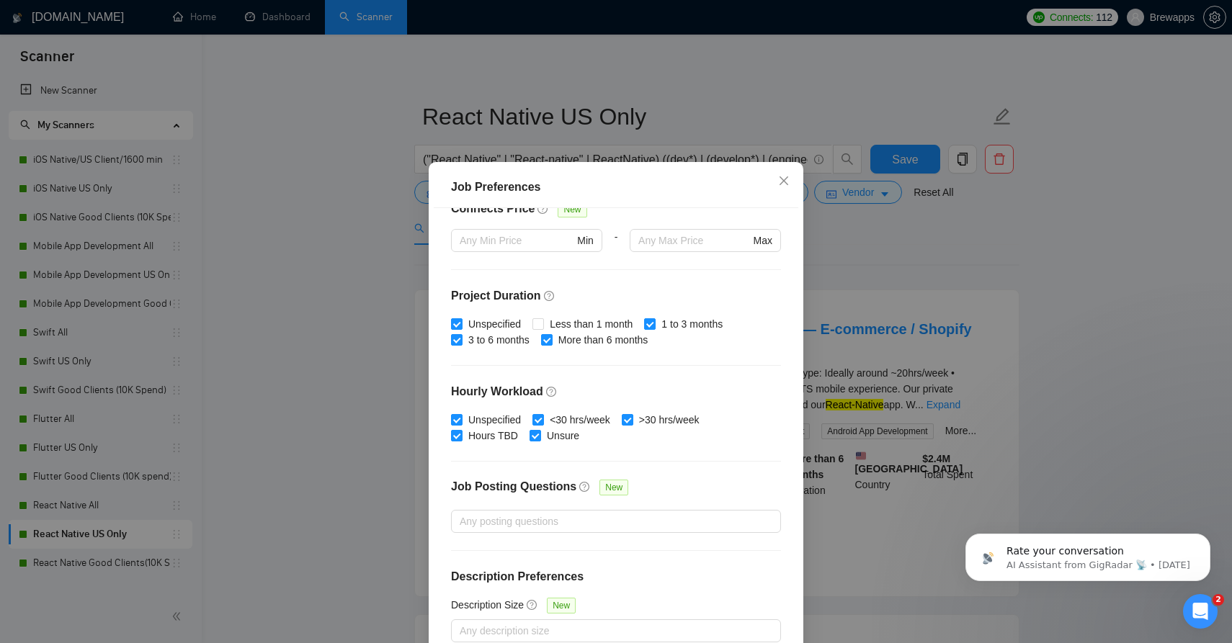
scroll to position [81, 0]
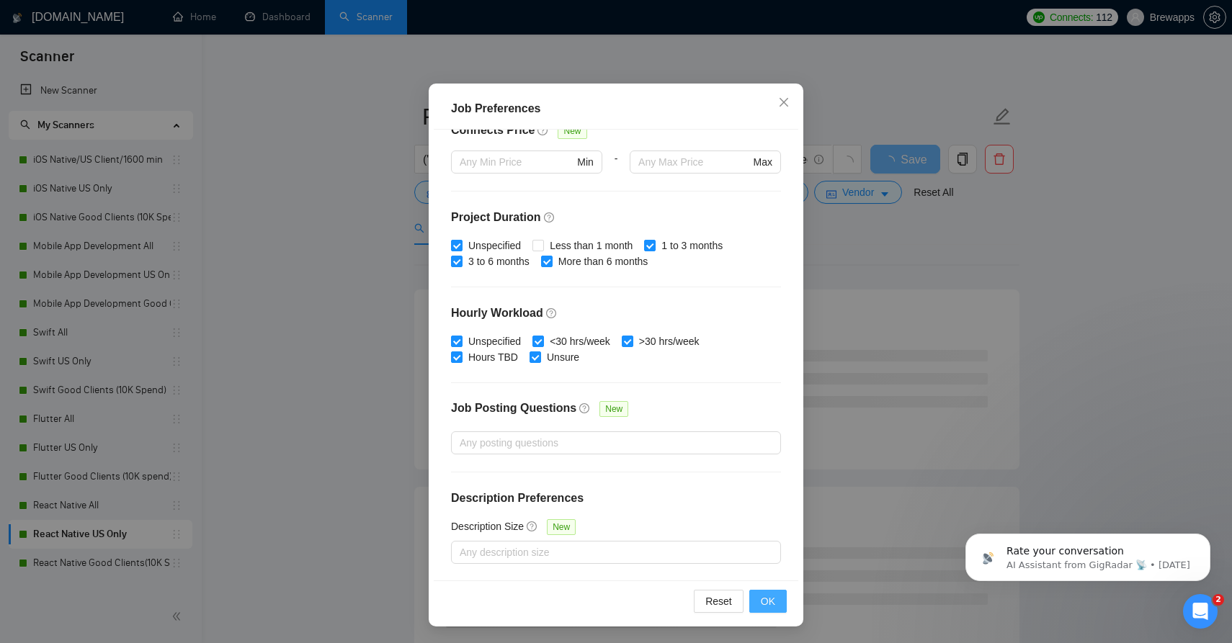
click at [768, 602] on span "OK" at bounding box center [768, 602] width 14 height 16
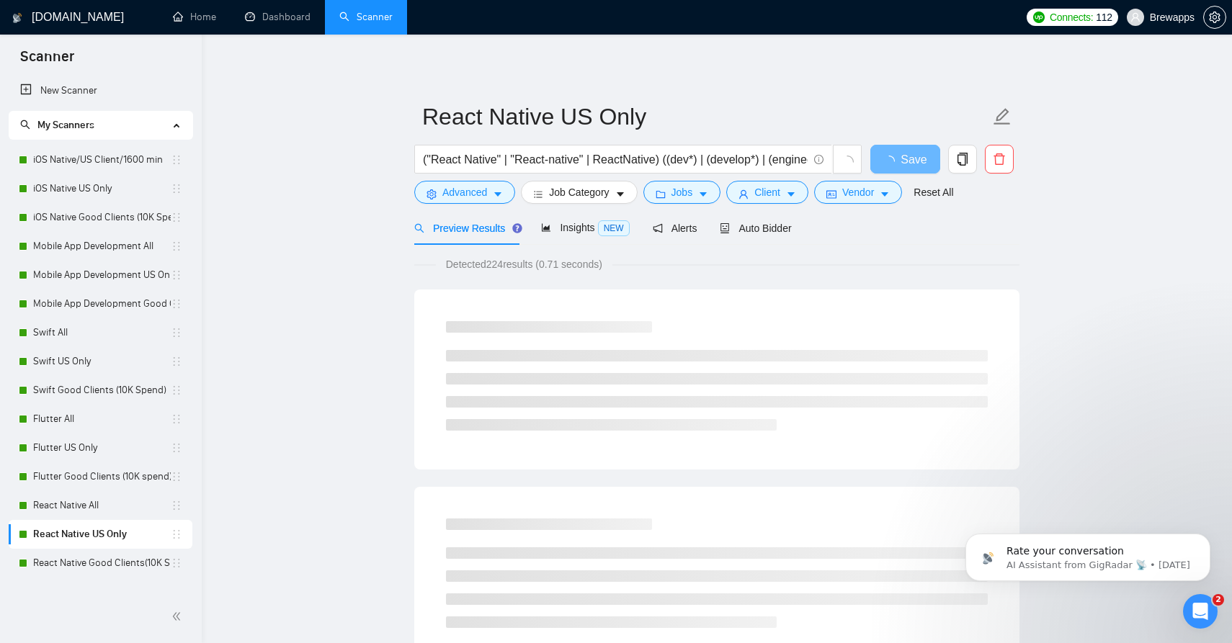
scroll to position [3, 0]
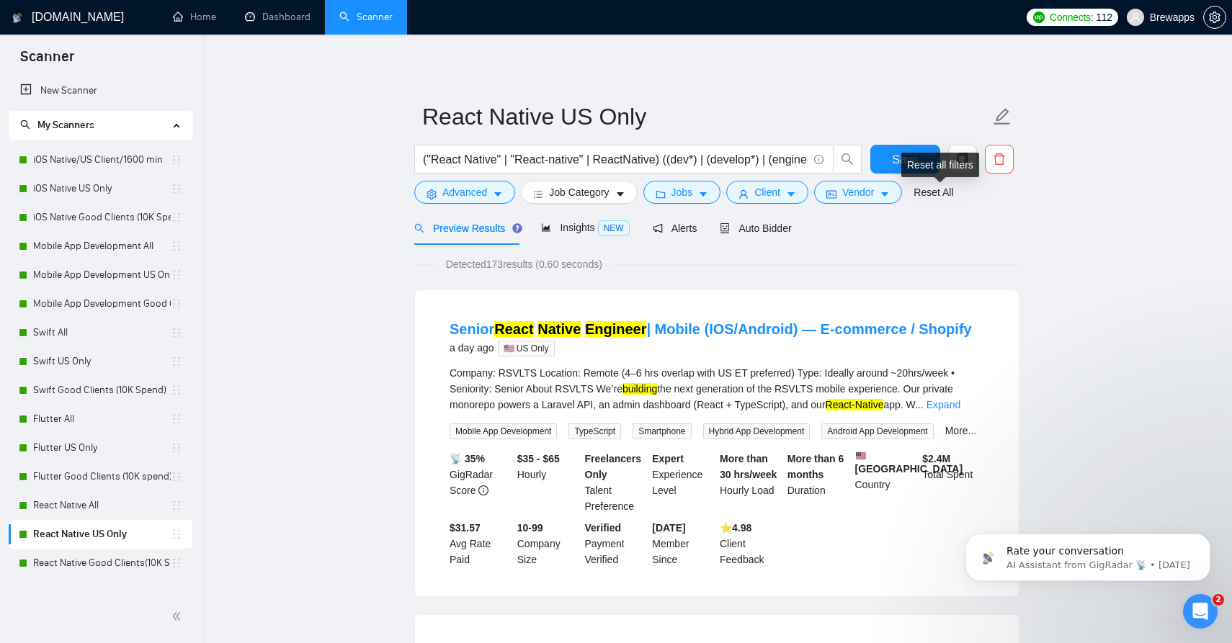
click at [916, 163] on div "Reset all filters" at bounding box center [940, 165] width 78 height 24
click at [888, 156] on button "Save" at bounding box center [905, 159] width 70 height 29
click at [135, 558] on link "React Native Good Clients(10K Spend)" at bounding box center [102, 563] width 138 height 29
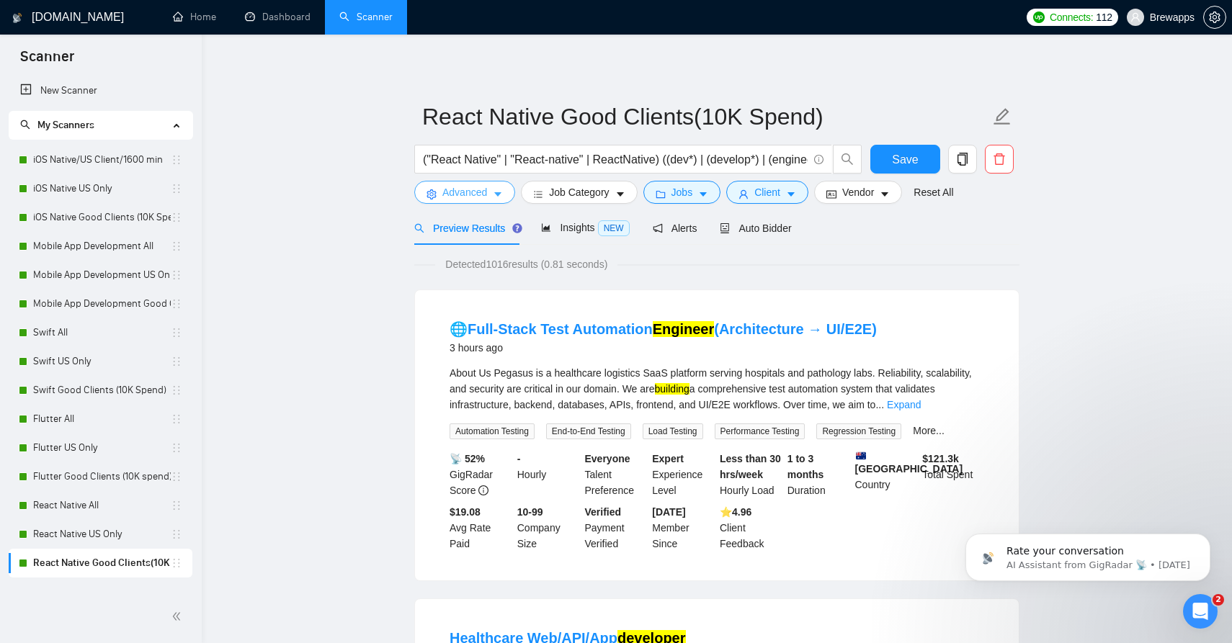
click at [482, 191] on span "Advanced" at bounding box center [464, 192] width 45 height 16
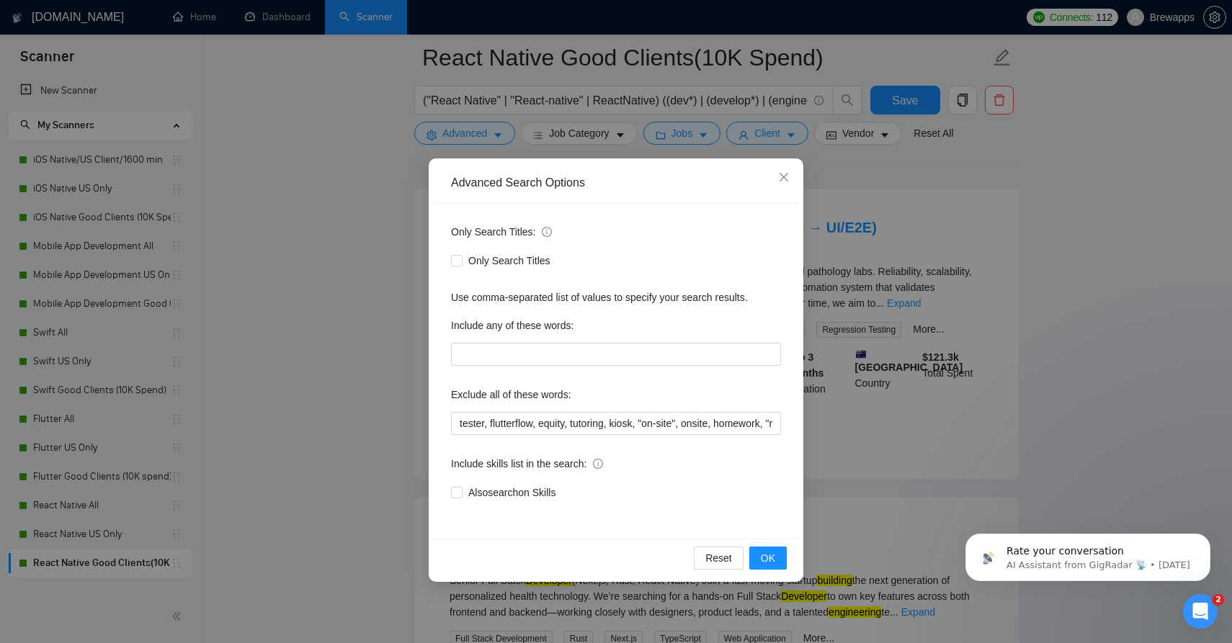
scroll to position [128, 0]
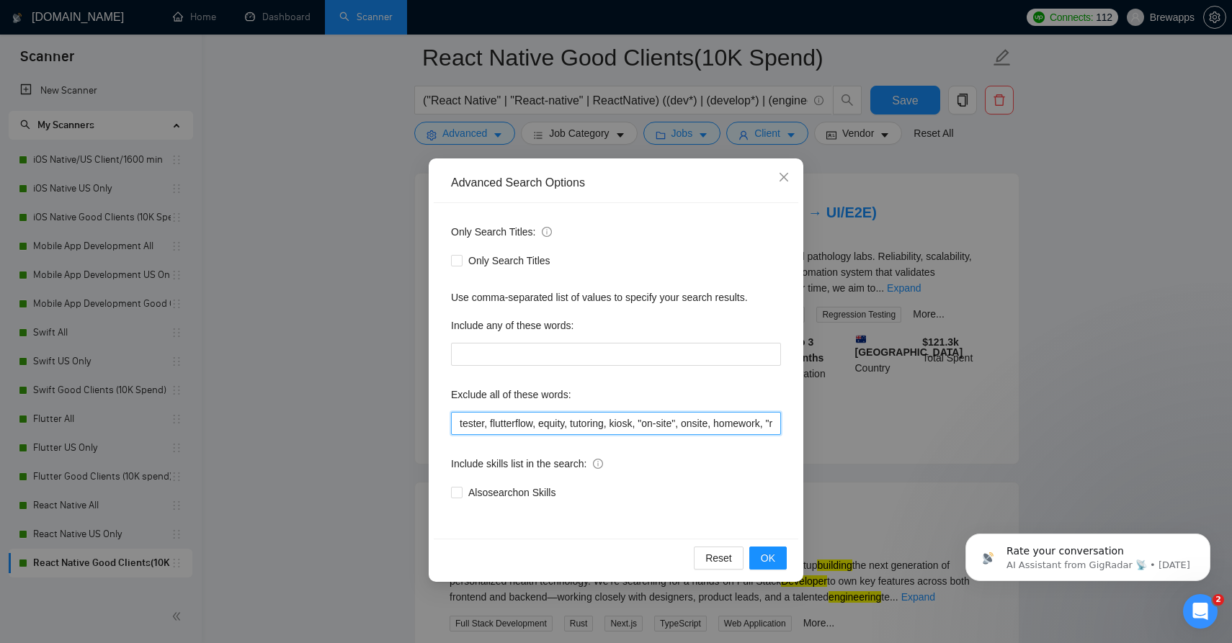
click at [549, 424] on input "tester, flutterflow, equity, tutoring, kiosk, "on-site", onsite, homework, "rev…" at bounding box center [616, 423] width 330 height 23
paste input ", "code review", "short-term project", "core ml", "maui", "urgent fix needed", …"
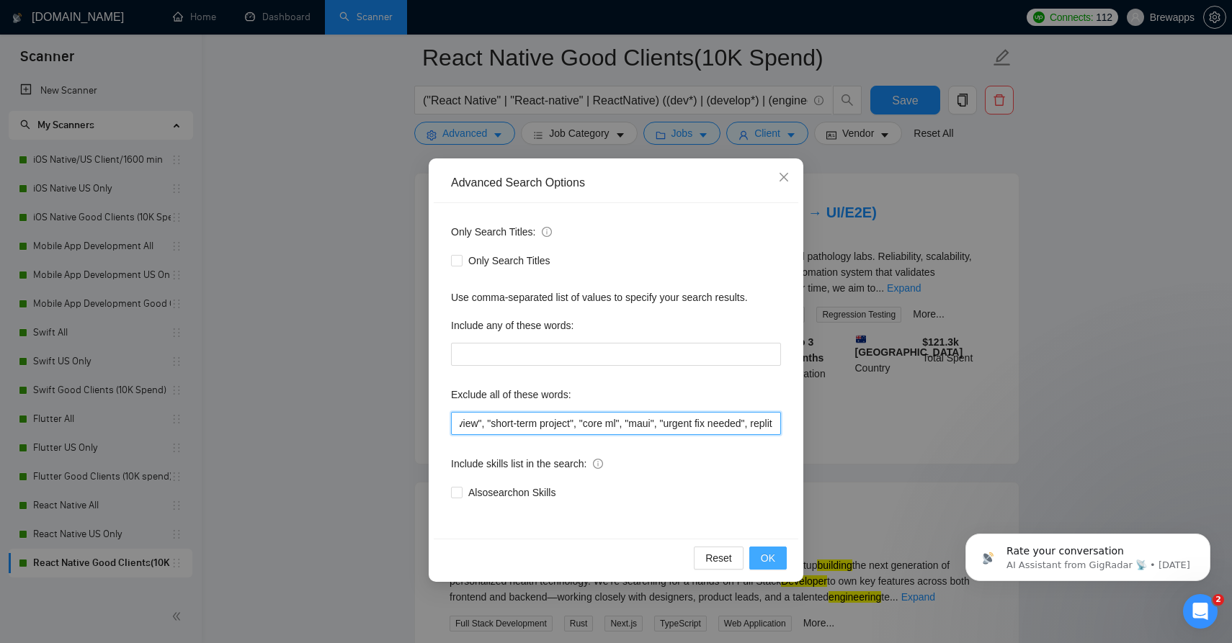
type input "tester, flutterflow, equity, tutoring, kiosk, "on-site", onsite, homework, "rev…"
click at [757, 561] on button "OK" at bounding box center [767, 558] width 37 height 23
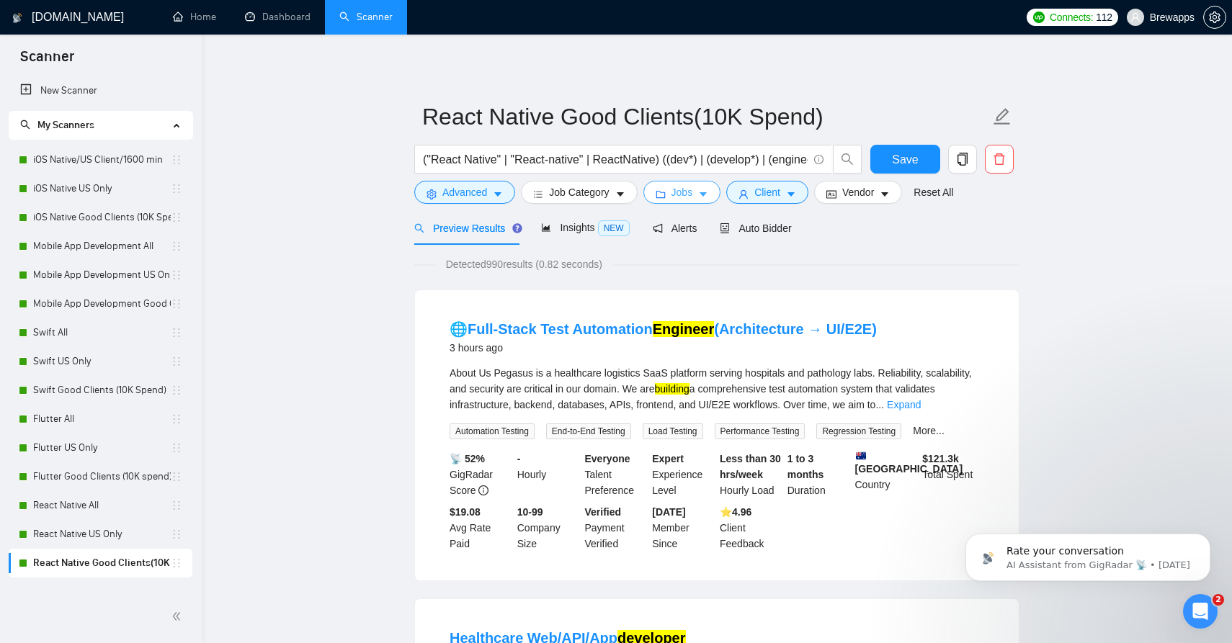
click at [707, 189] on span "caret-down" at bounding box center [703, 194] width 10 height 11
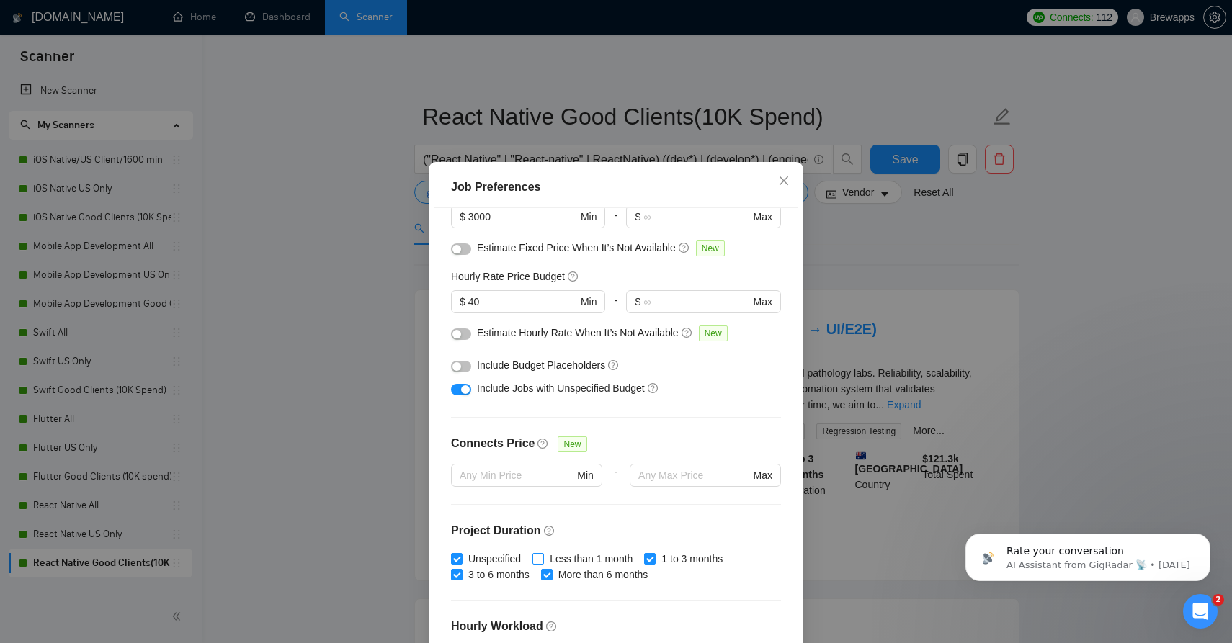
scroll to position [97, 0]
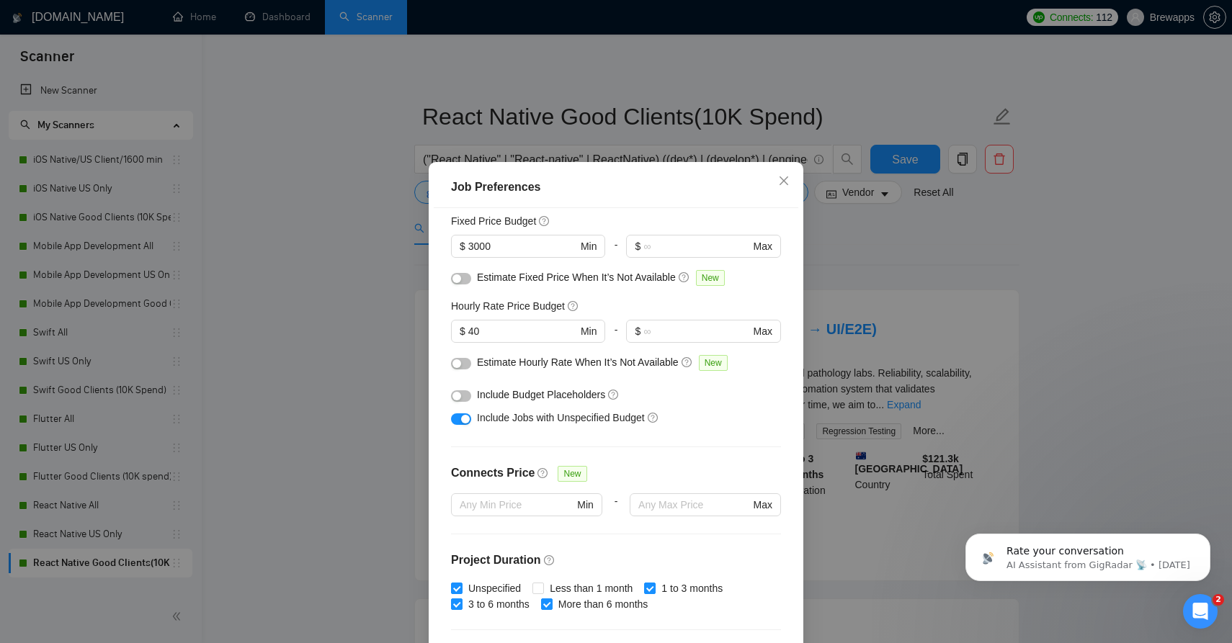
click at [462, 419] on div "button" at bounding box center [465, 419] width 9 height 9
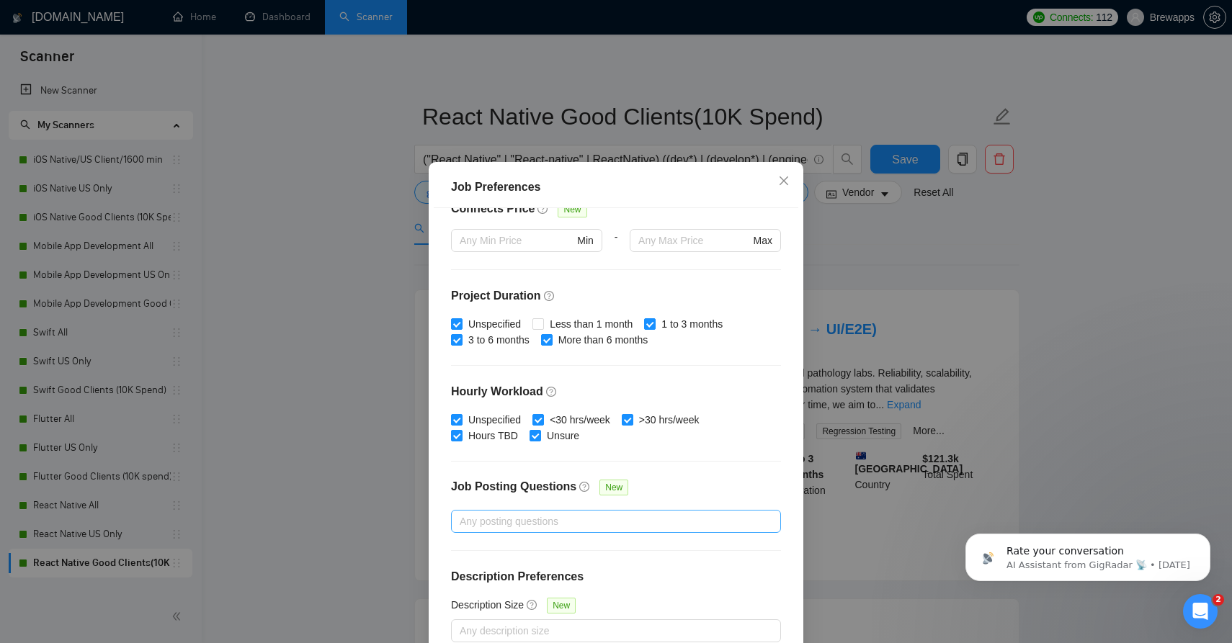
scroll to position [81, 0]
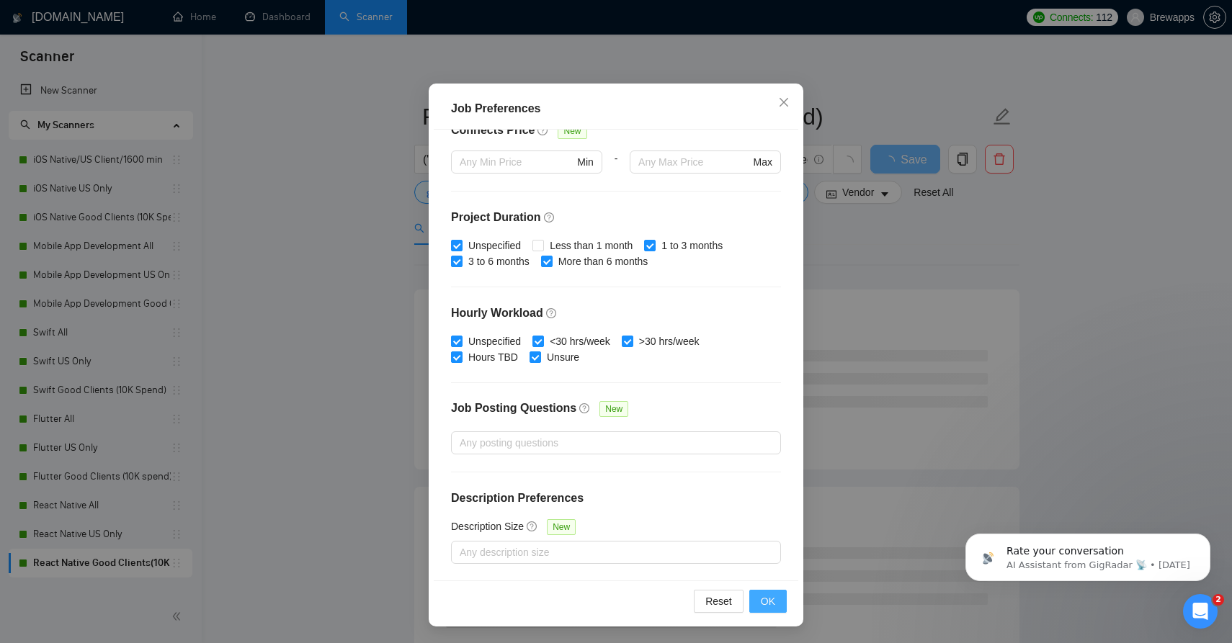
click at [764, 598] on span "OK" at bounding box center [768, 602] width 14 height 16
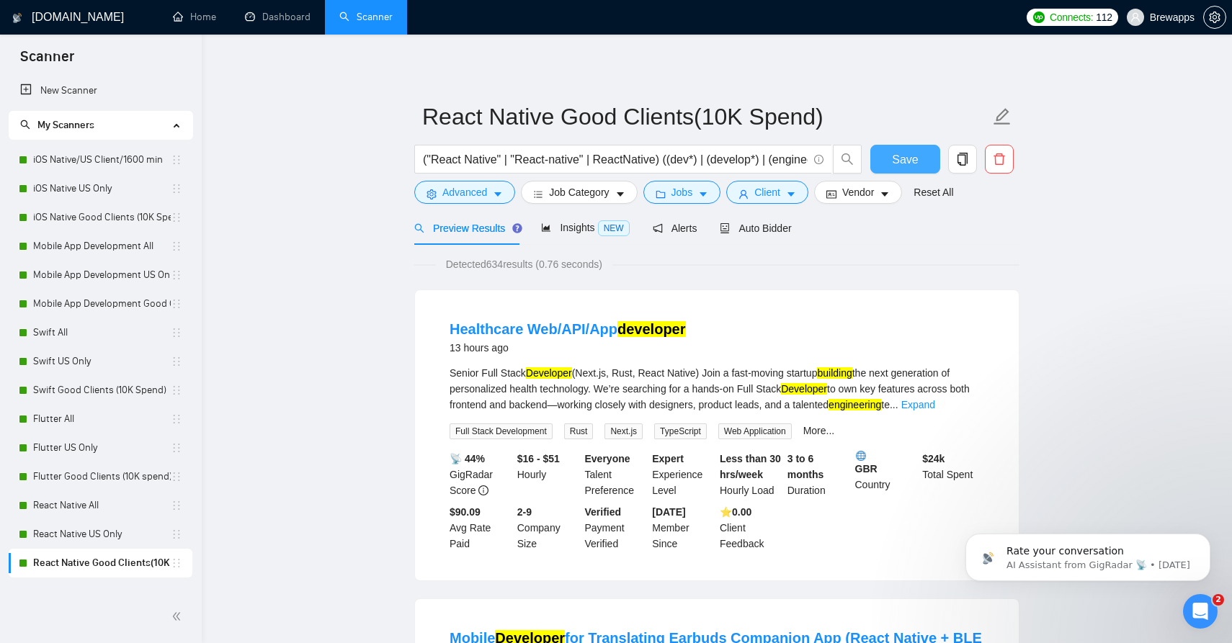
click at [913, 163] on span "Save" at bounding box center [905, 160] width 26 height 18
click at [138, 163] on link "iOS Native/US Client/1600 min" at bounding box center [102, 160] width 138 height 29
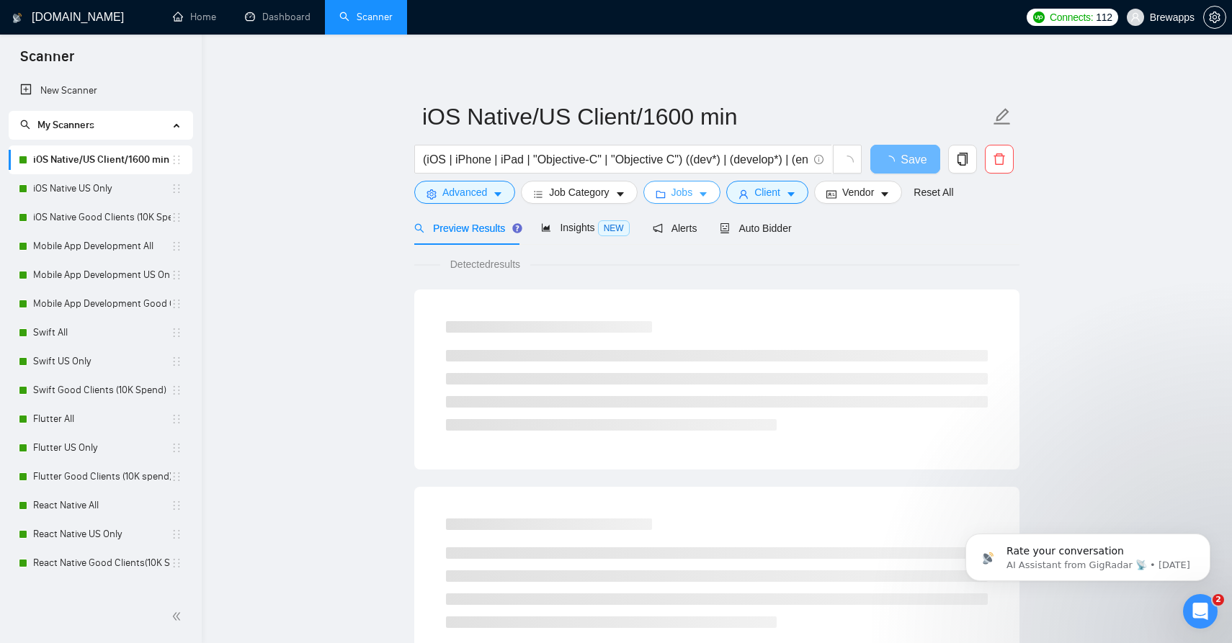
click at [677, 189] on span "Jobs" at bounding box center [682, 192] width 22 height 16
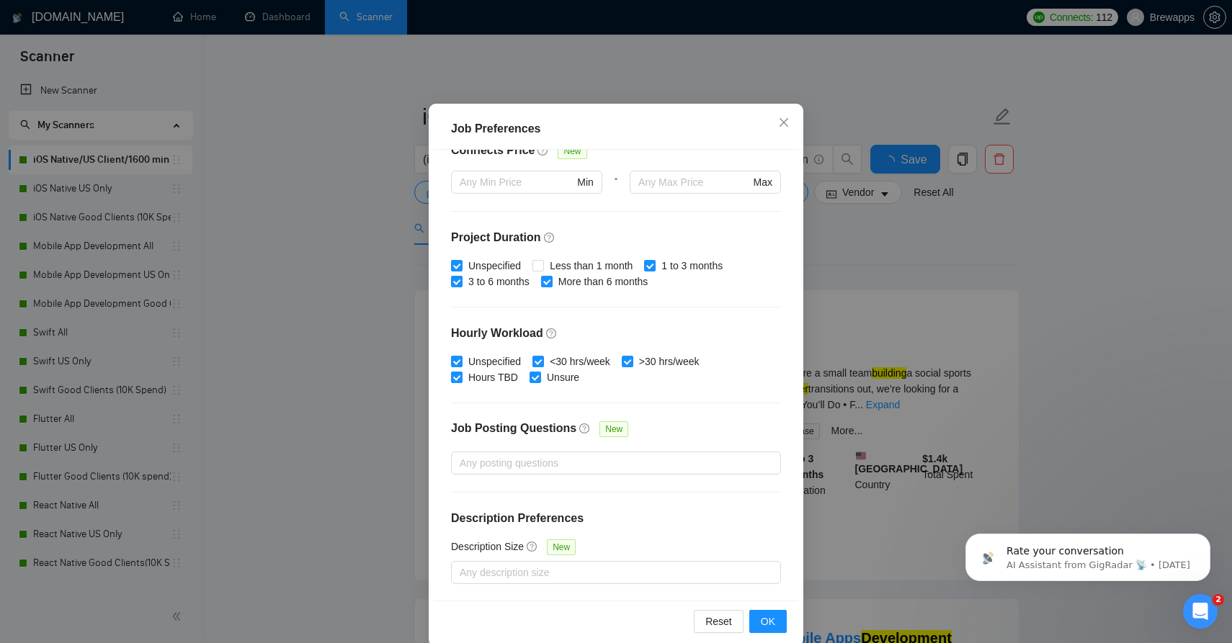
scroll to position [64, 0]
